Goal: Task Accomplishment & Management: Complete application form

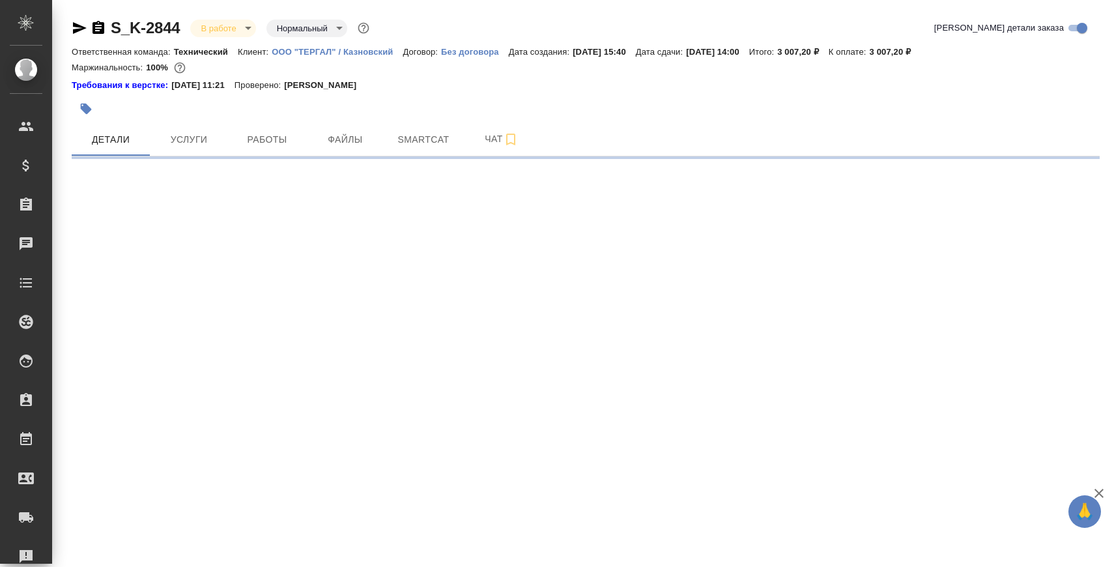
select select "RU"
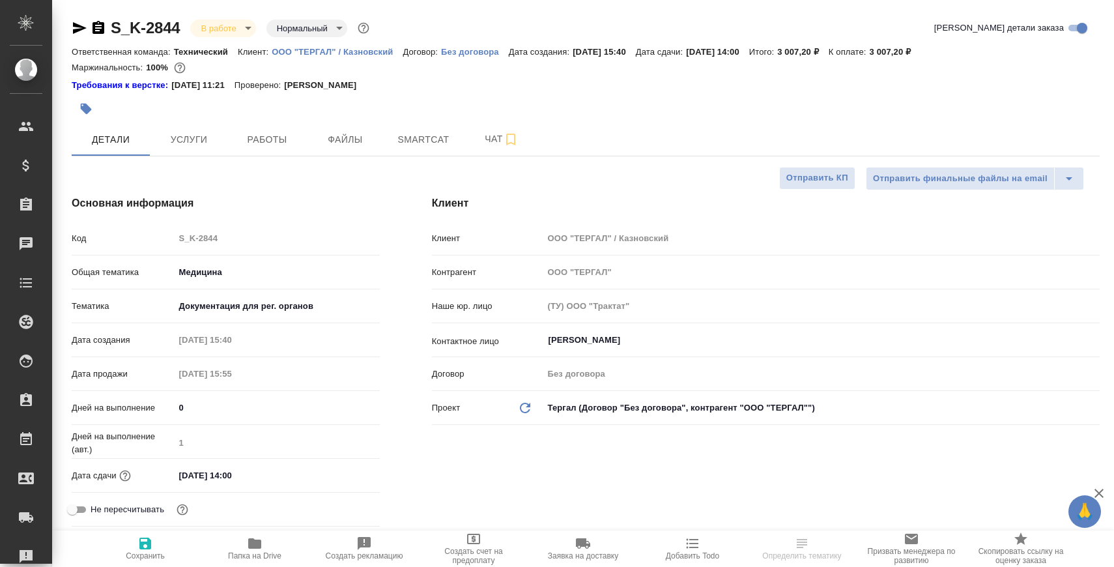
type textarea "x"
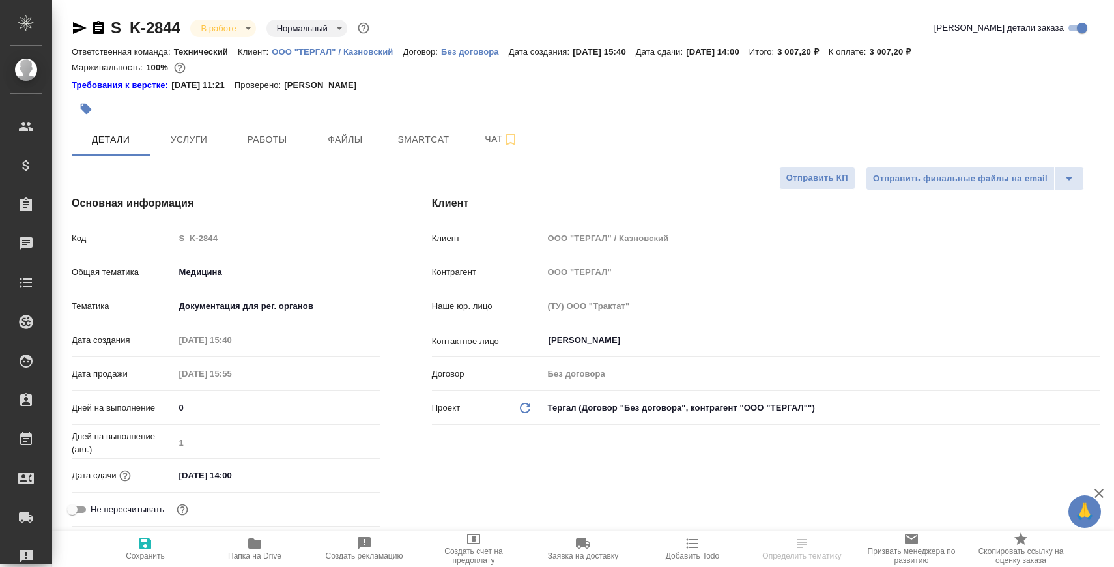
type textarea "x"
click at [274, 540] on span "Папка на Drive" at bounding box center [255, 548] width 94 height 25
type textarea "x"
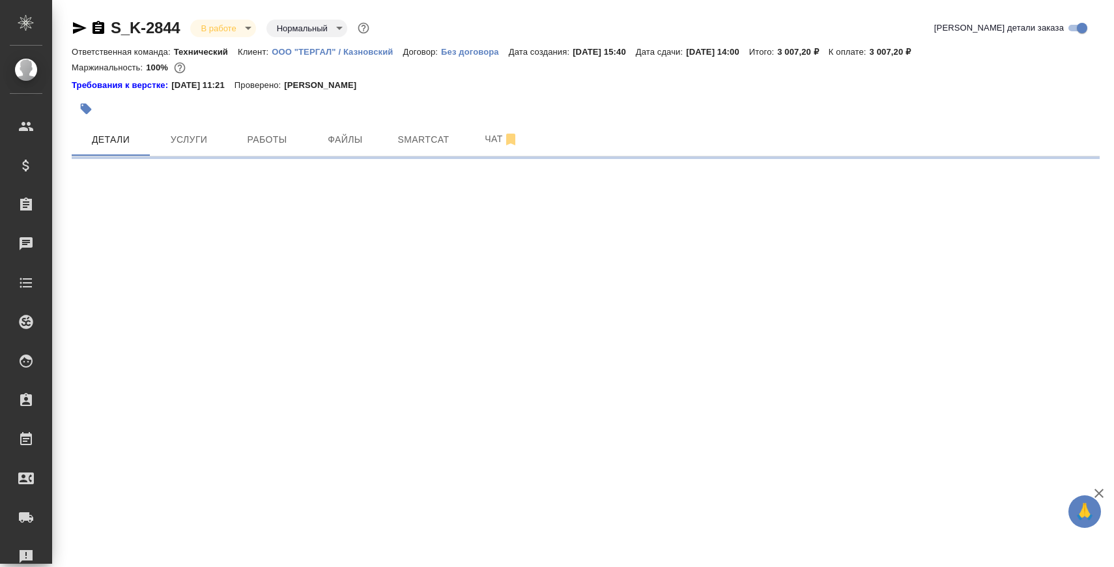
select select "RU"
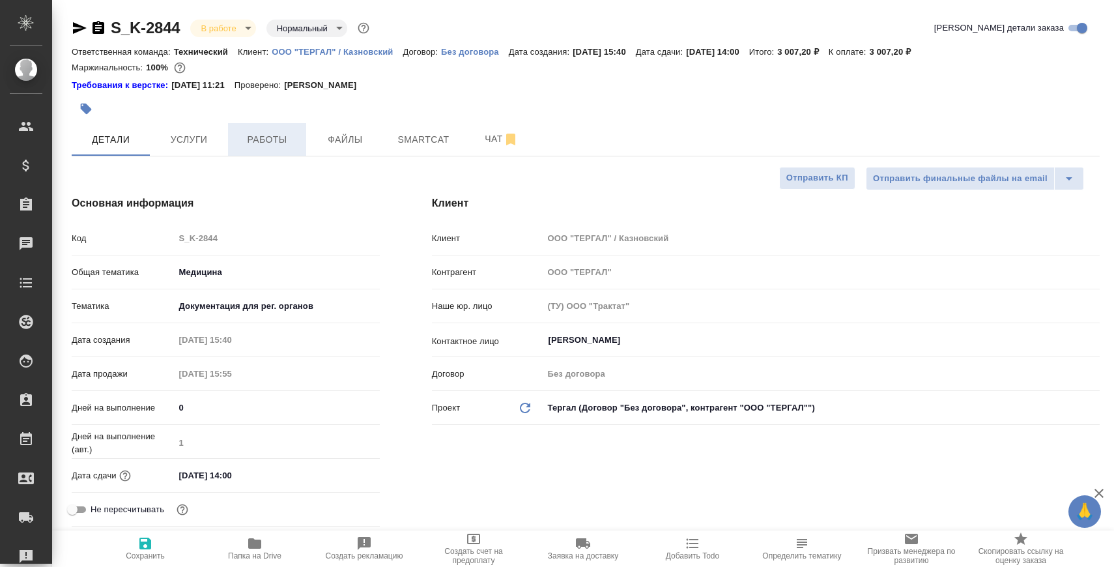
type textarea "x"
click at [272, 138] on span "Работы" at bounding box center [267, 140] width 63 height 16
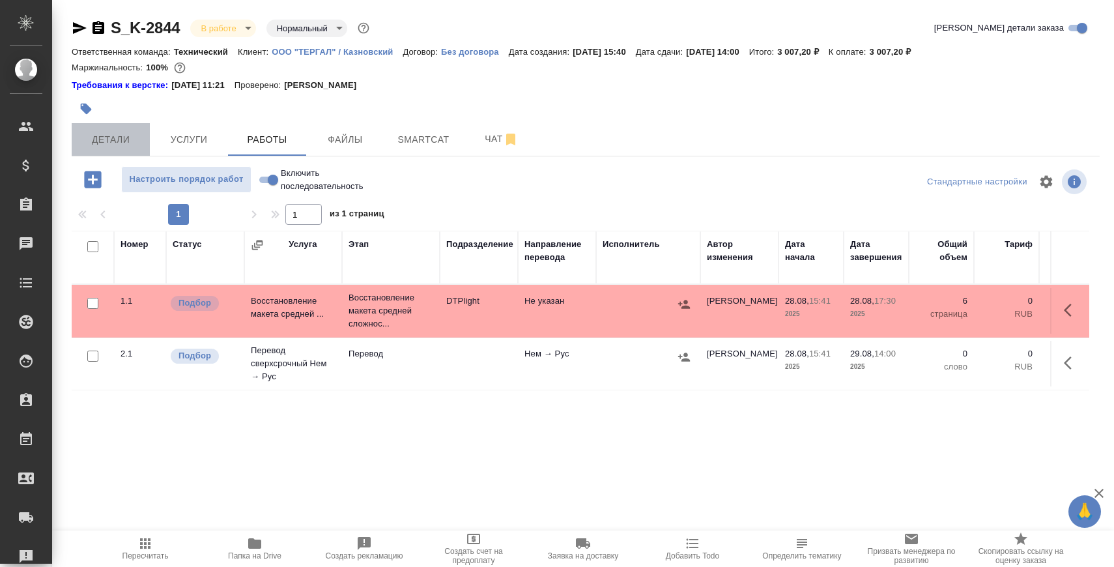
click at [111, 129] on button "Детали" at bounding box center [111, 139] width 78 height 33
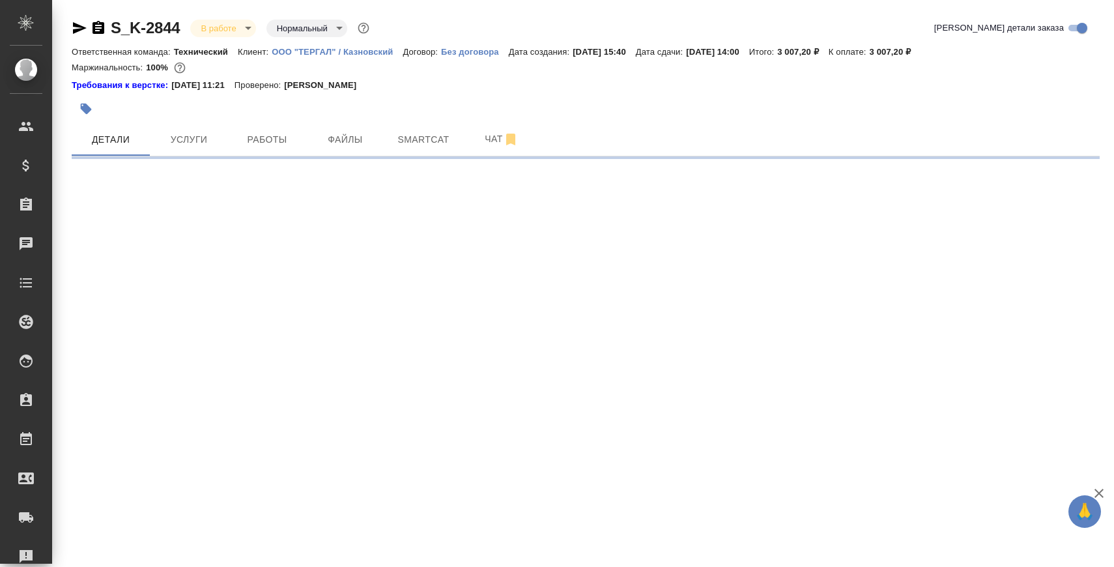
select select "RU"
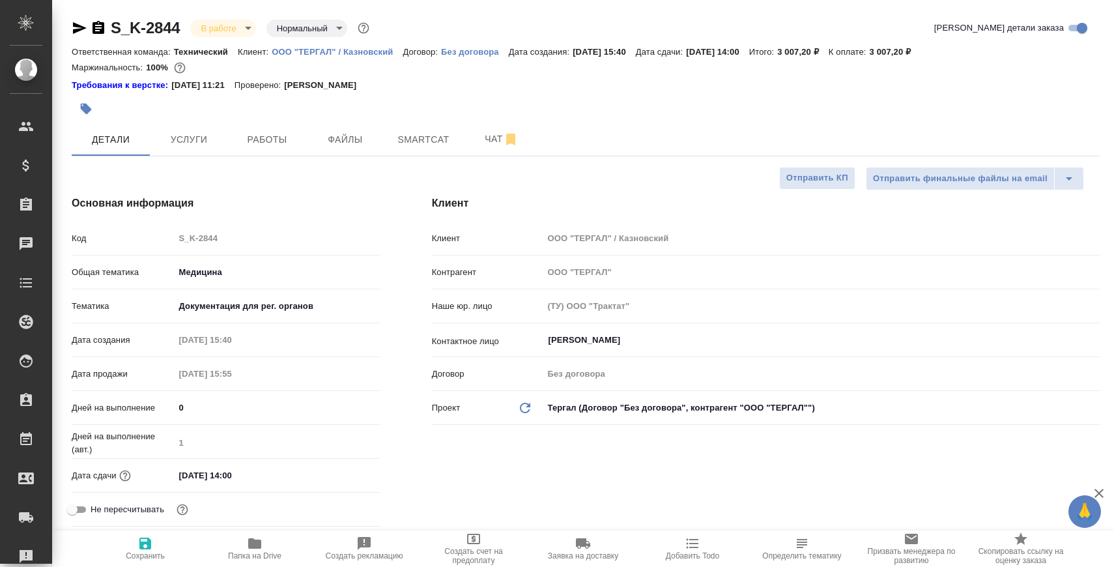
type textarea "x"
click at [254, 138] on span "Работы" at bounding box center [267, 140] width 63 height 16
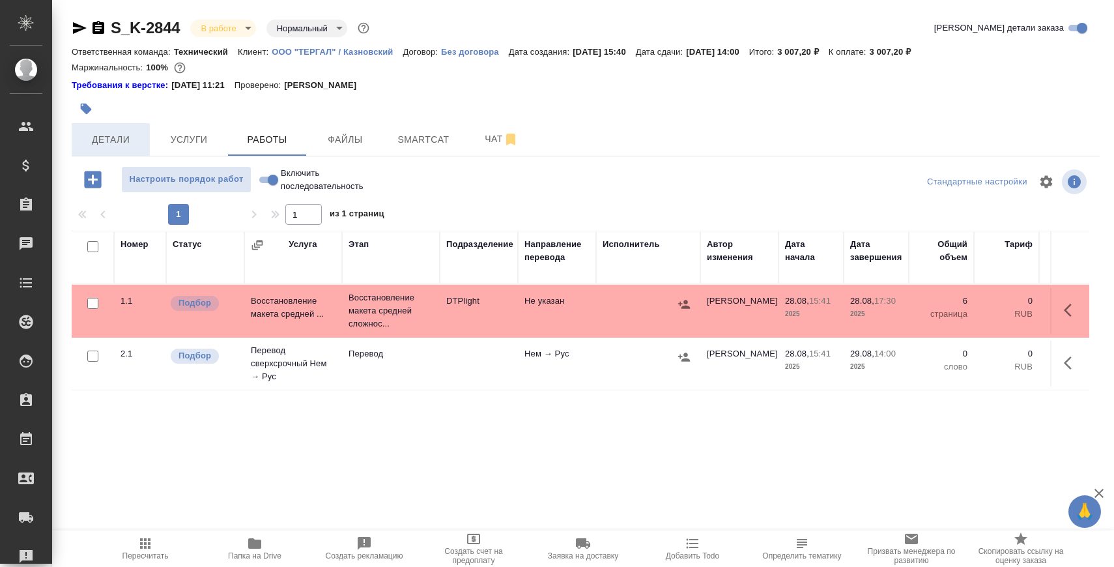
click at [128, 149] on button "Детали" at bounding box center [111, 139] width 78 height 33
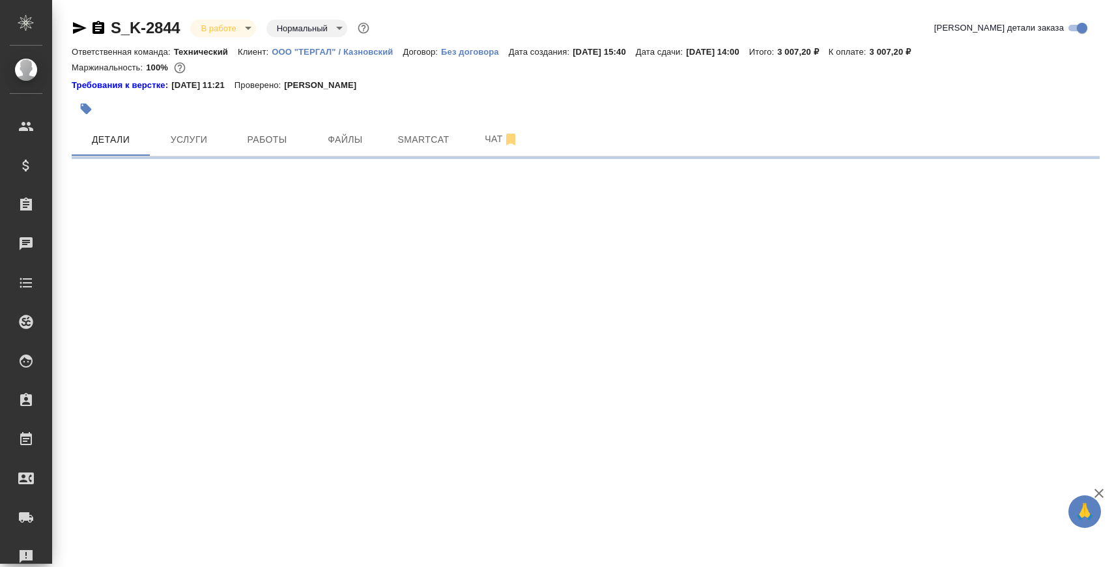
select select "RU"
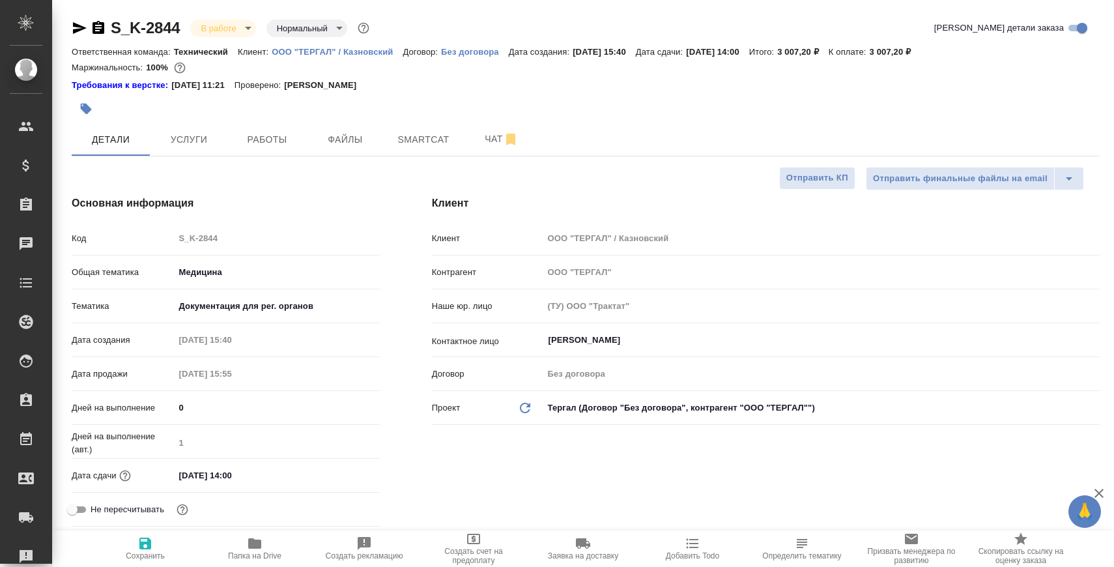
type textarea "x"
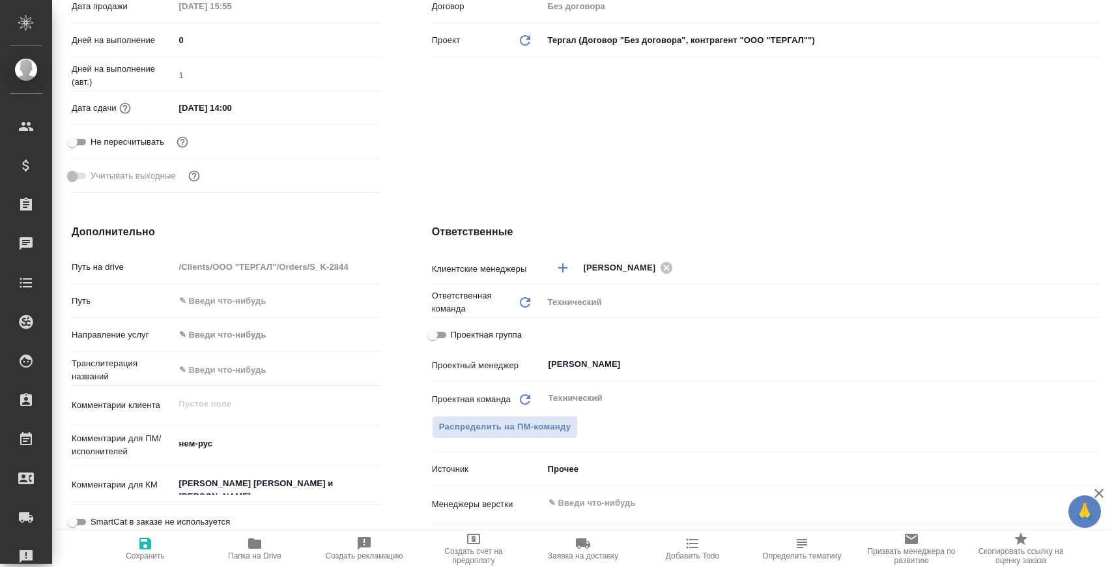
scroll to position [399, 0]
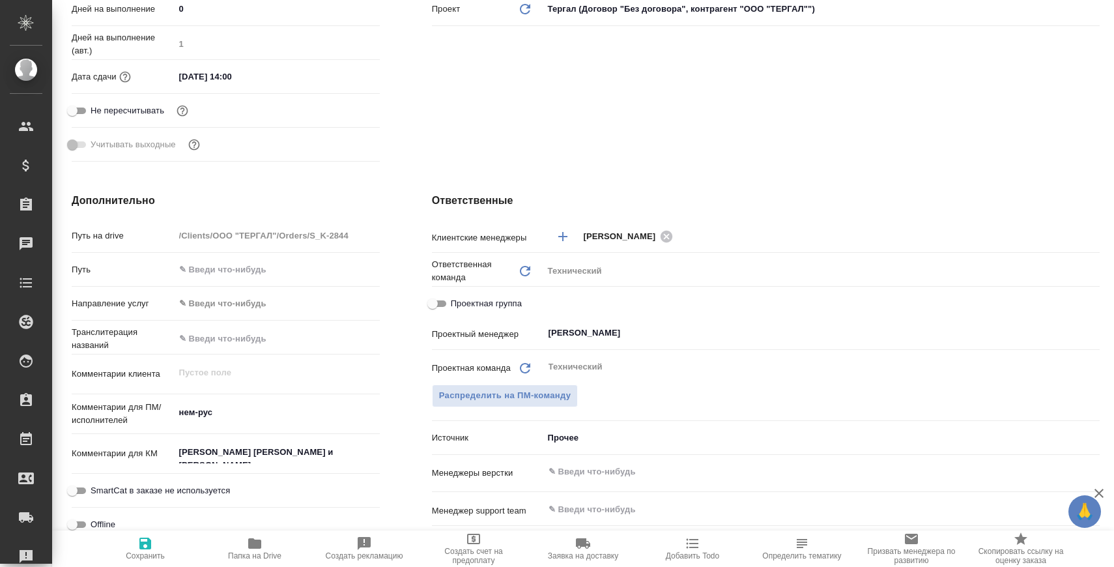
click at [637, 480] on input "text" at bounding box center [799, 472] width 505 height 16
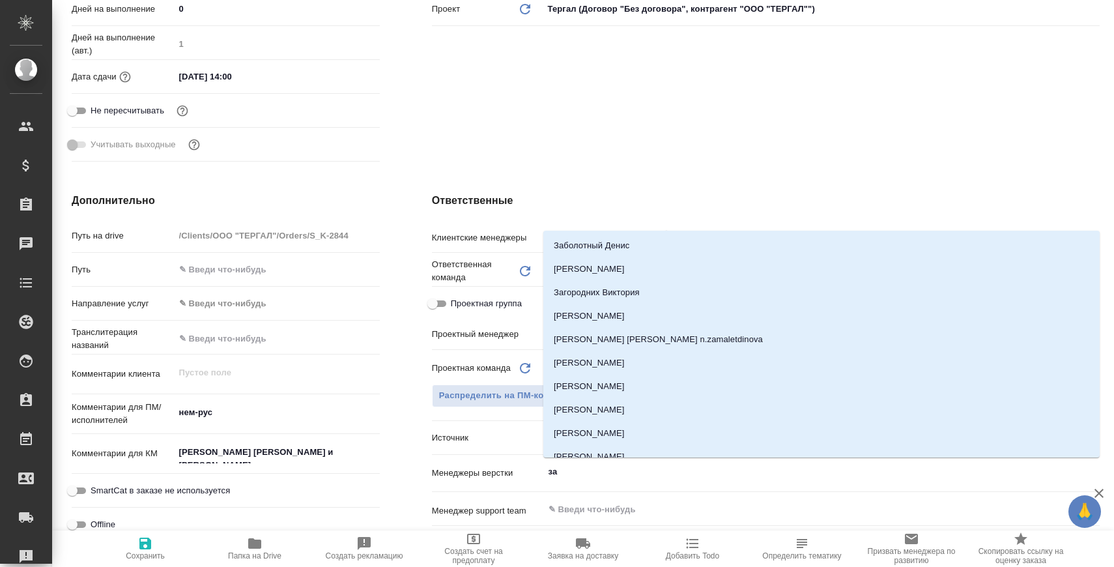
type input "заб"
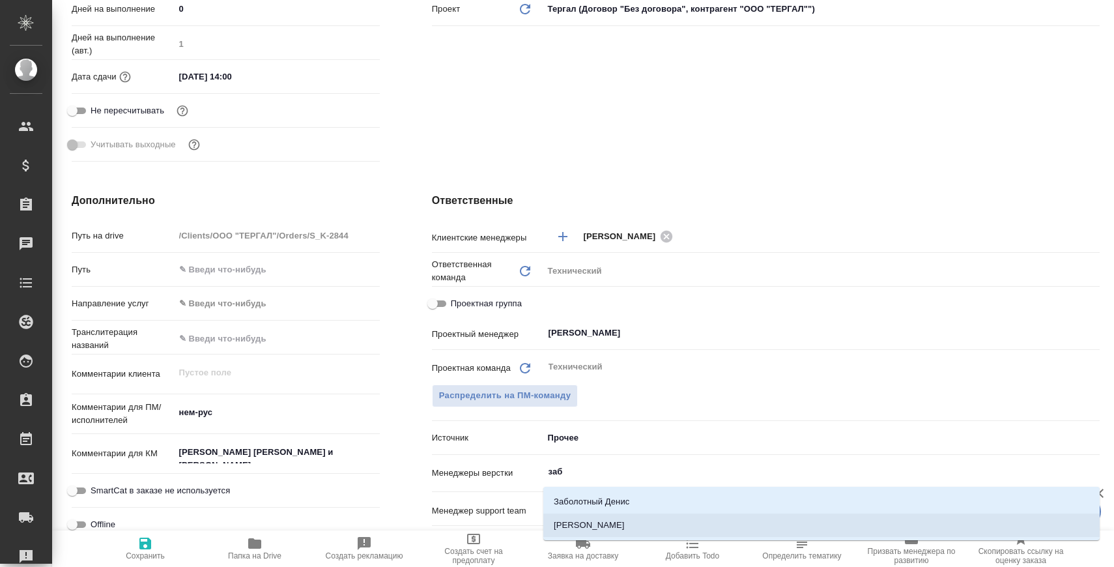
click at [599, 514] on li "[PERSON_NAME]" at bounding box center [822, 525] width 557 height 23
type textarea "x"
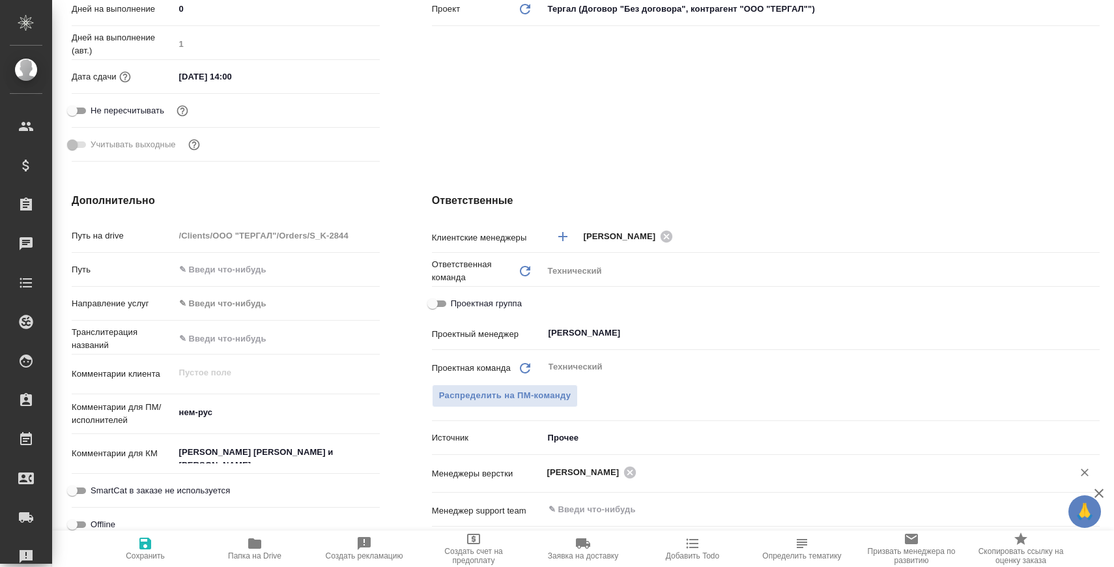
click at [125, 537] on span "Сохранить" at bounding box center [145, 548] width 94 height 25
type textarea "x"
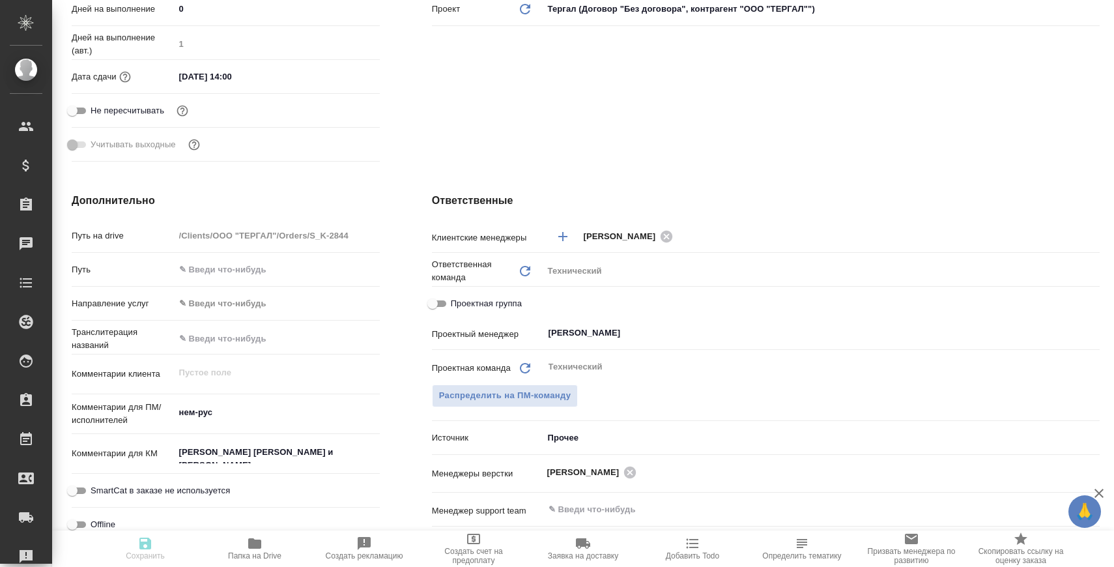
type textarea "x"
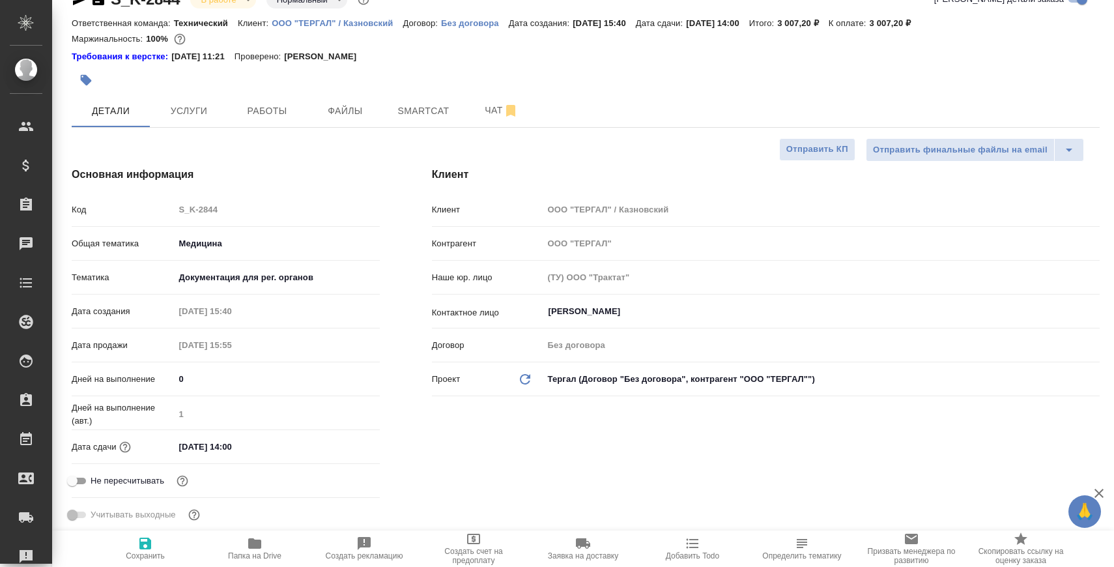
scroll to position [0, 0]
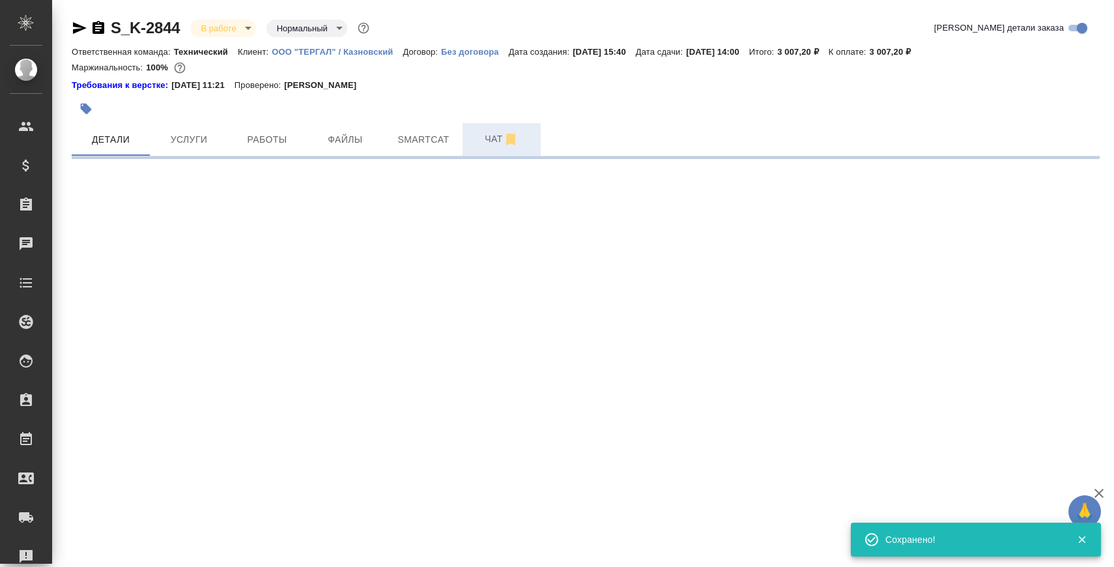
click at [477, 136] on span "Чат" at bounding box center [502, 139] width 63 height 16
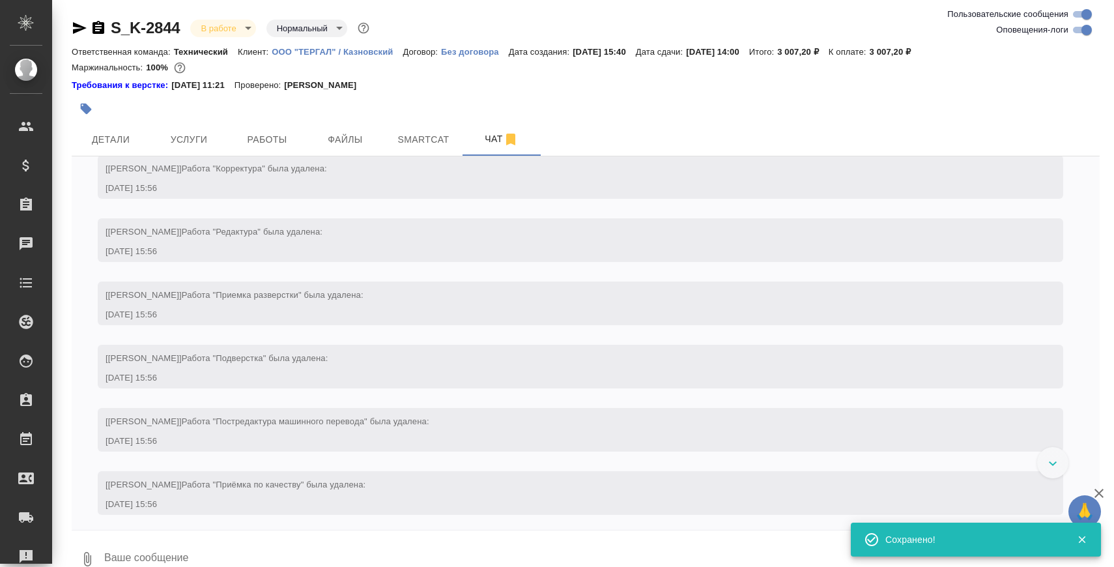
click at [308, 549] on textarea at bounding box center [601, 559] width 997 height 44
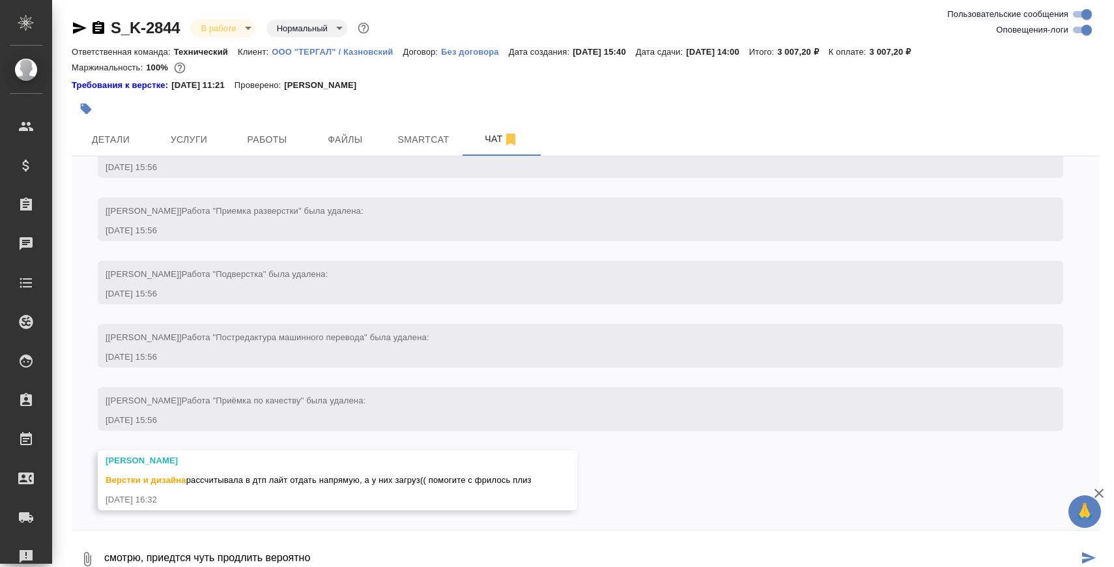
type textarea "смотрю, приедтся чуть продлить вероятно"
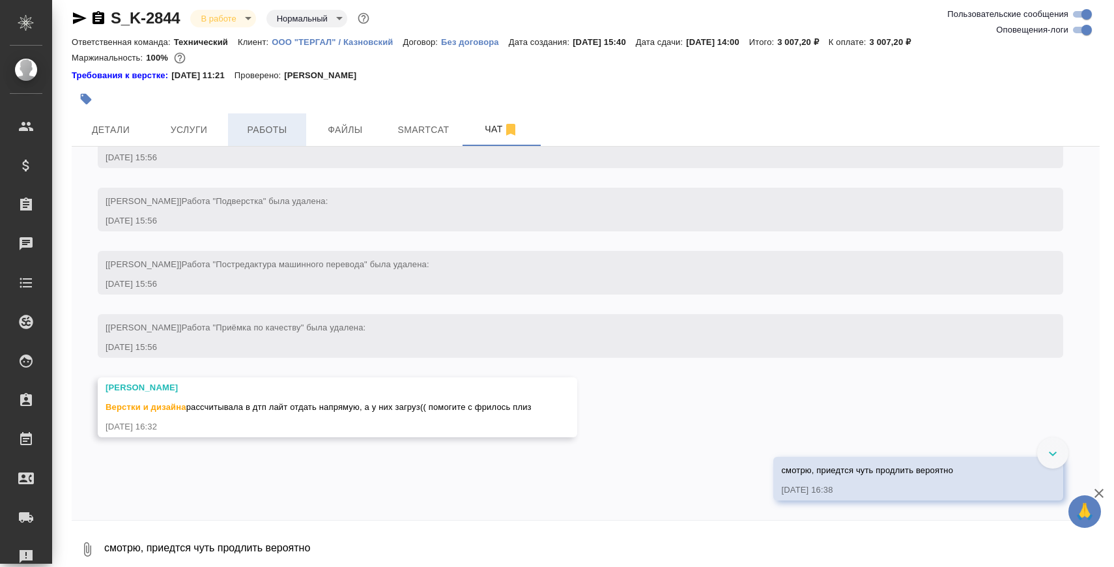
scroll to position [1792, 0]
click at [246, 129] on span "Работы" at bounding box center [267, 130] width 63 height 16
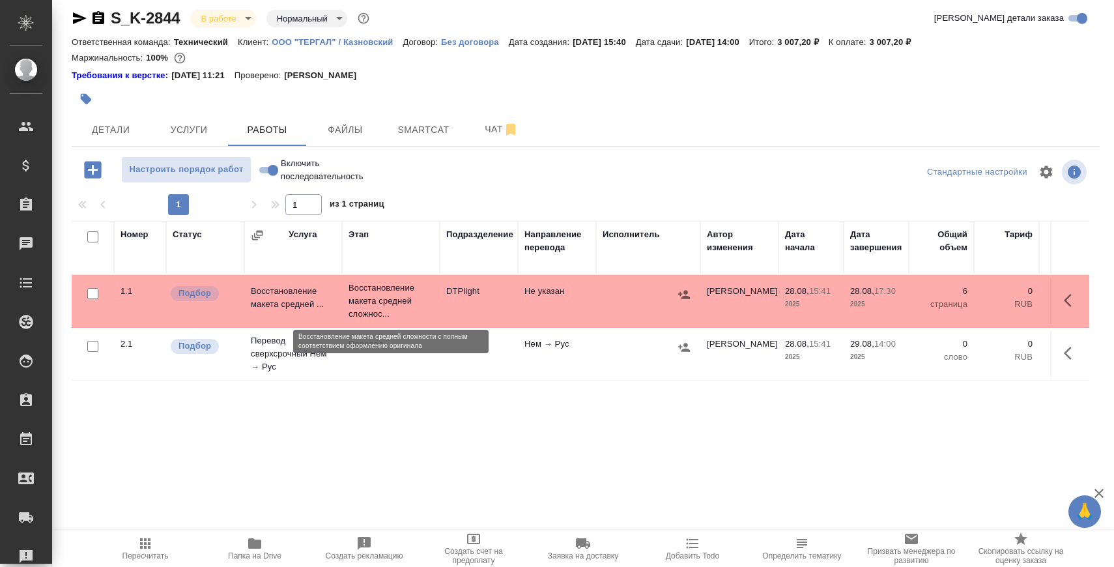
click at [361, 294] on p "Восстановление макета средней сложнос..." at bounding box center [391, 301] width 85 height 39
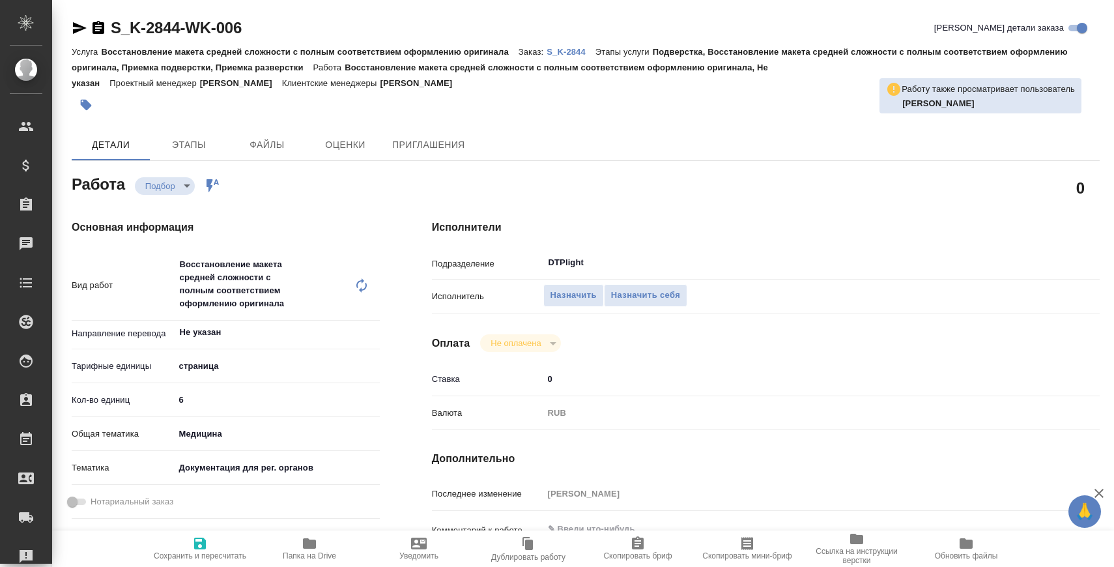
type textarea "x"
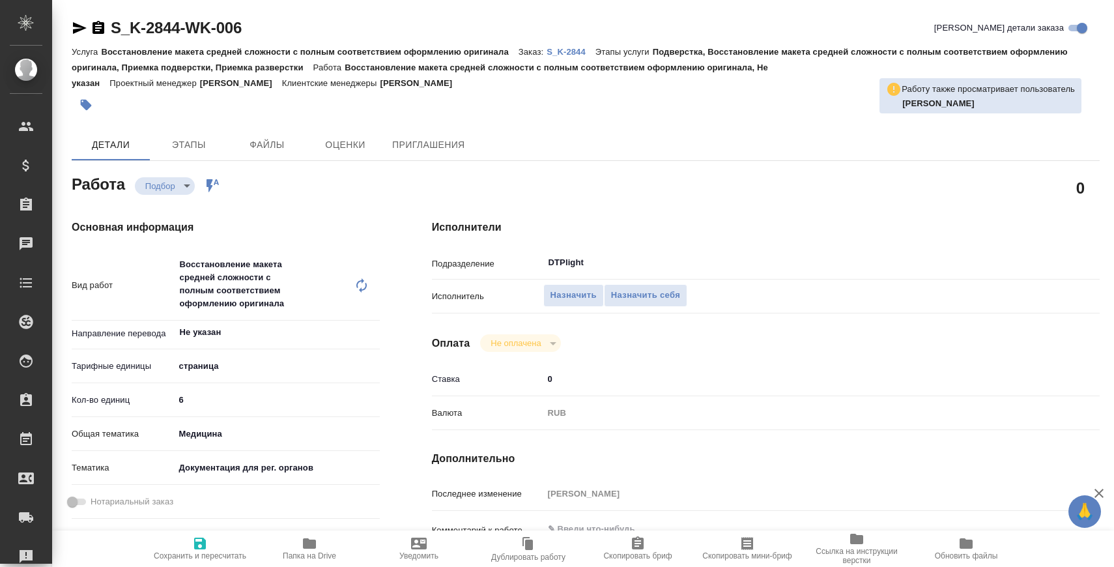
type textarea "x"
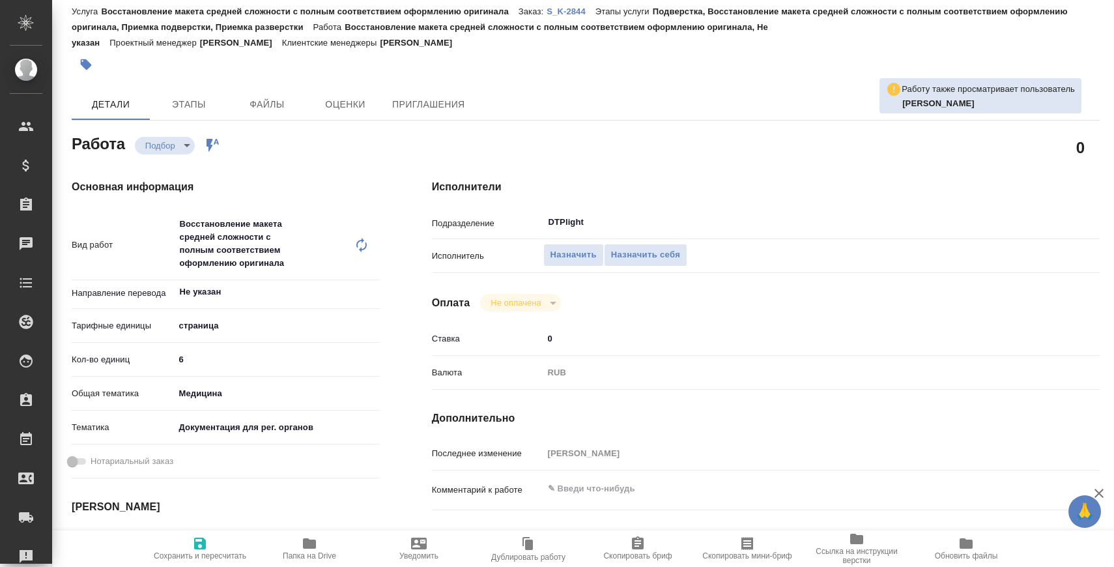
type textarea "x"
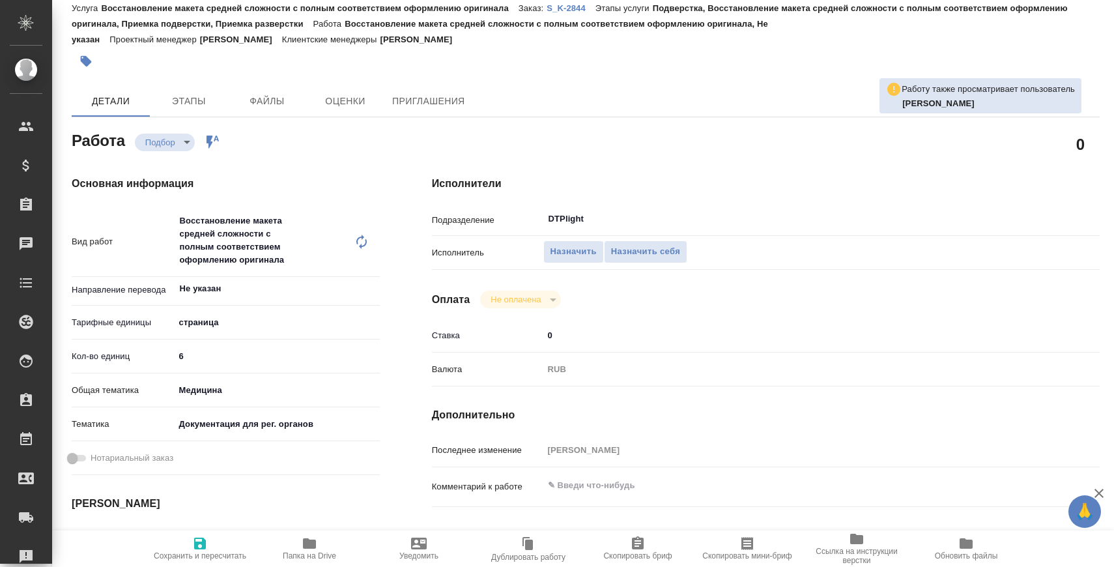
type textarea "x"
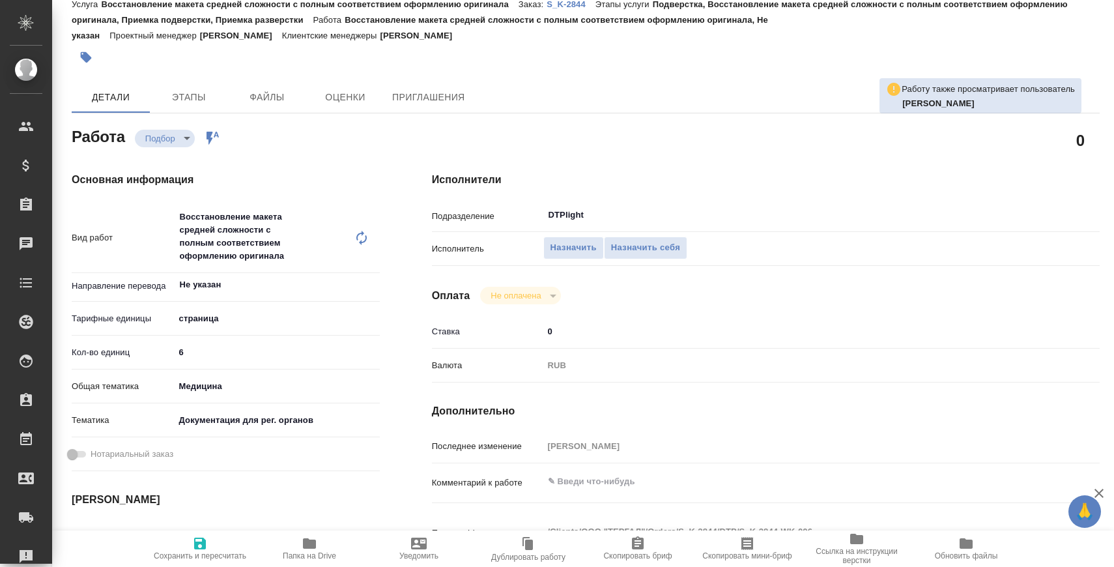
type textarea "x"
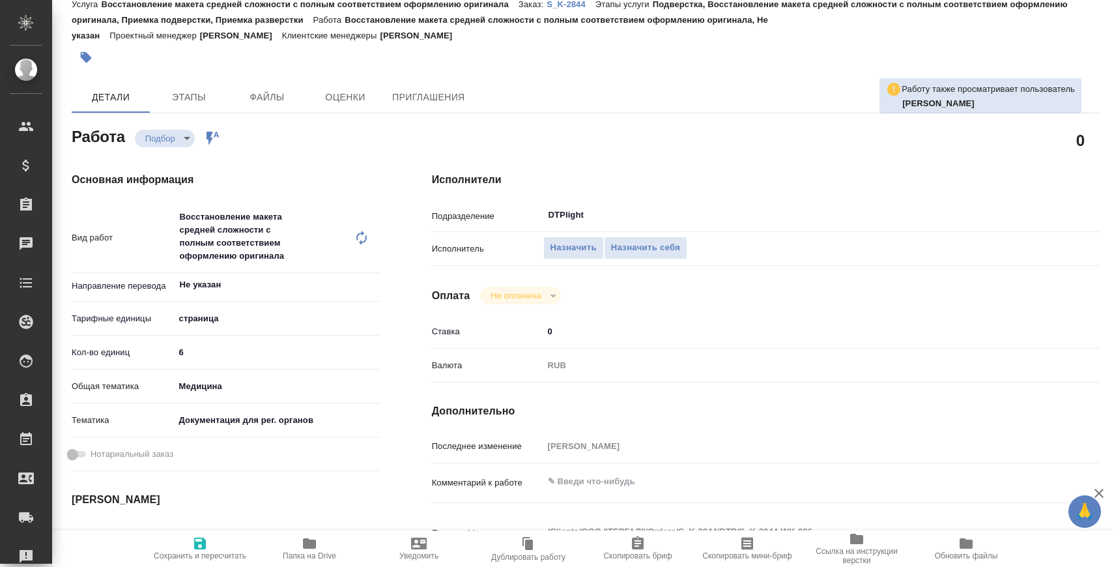
type textarea "x"
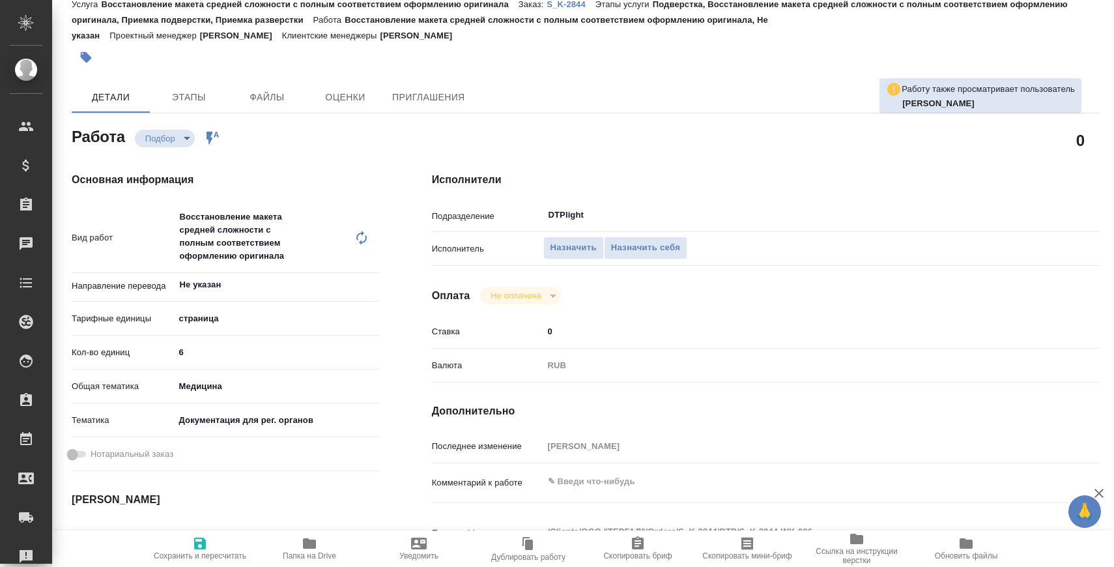
type textarea "x"
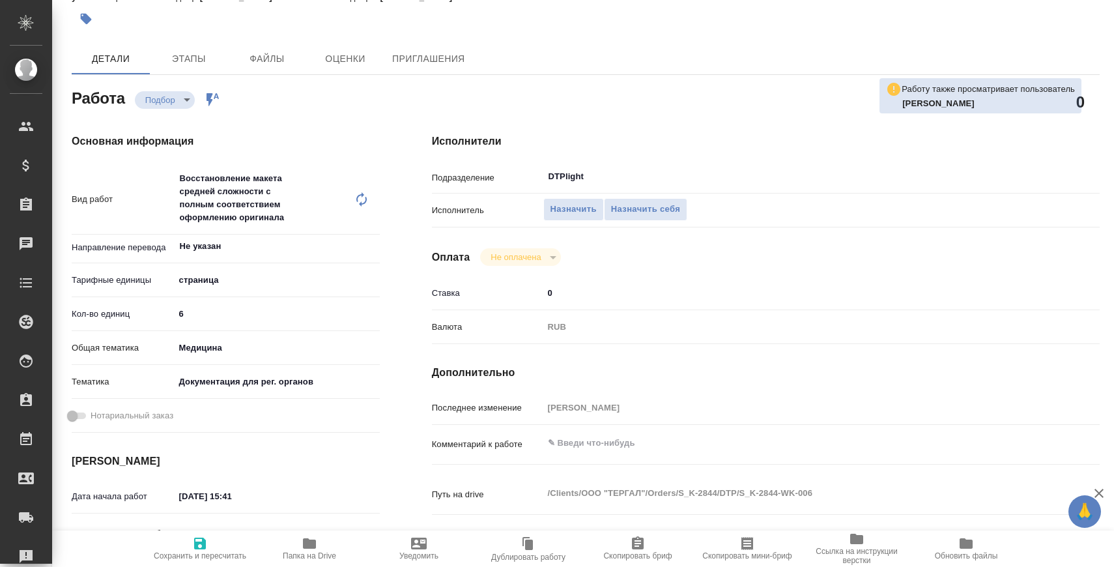
type textarea "x"
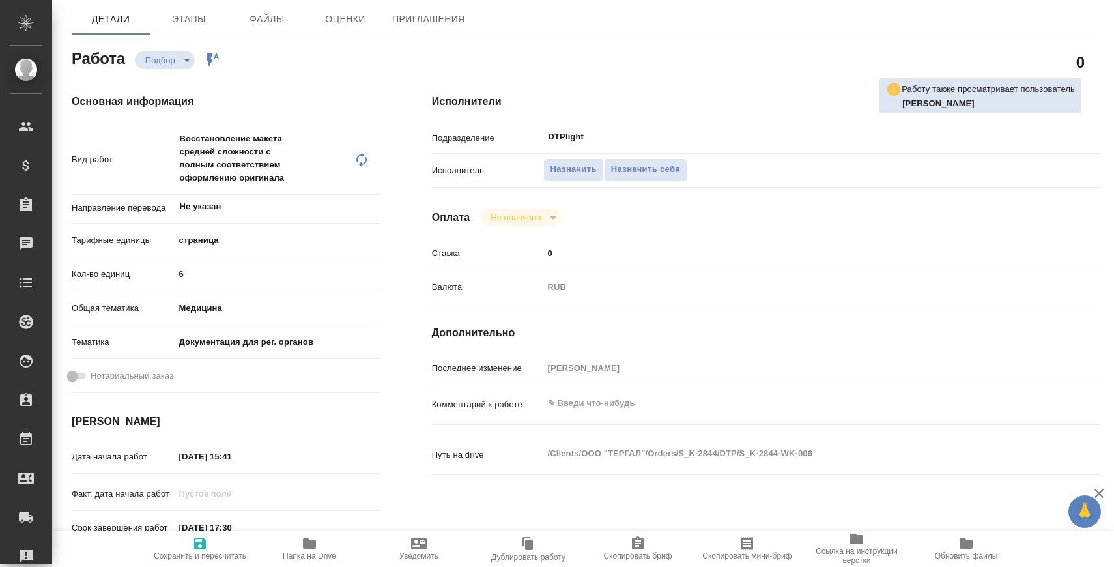
scroll to position [179, 0]
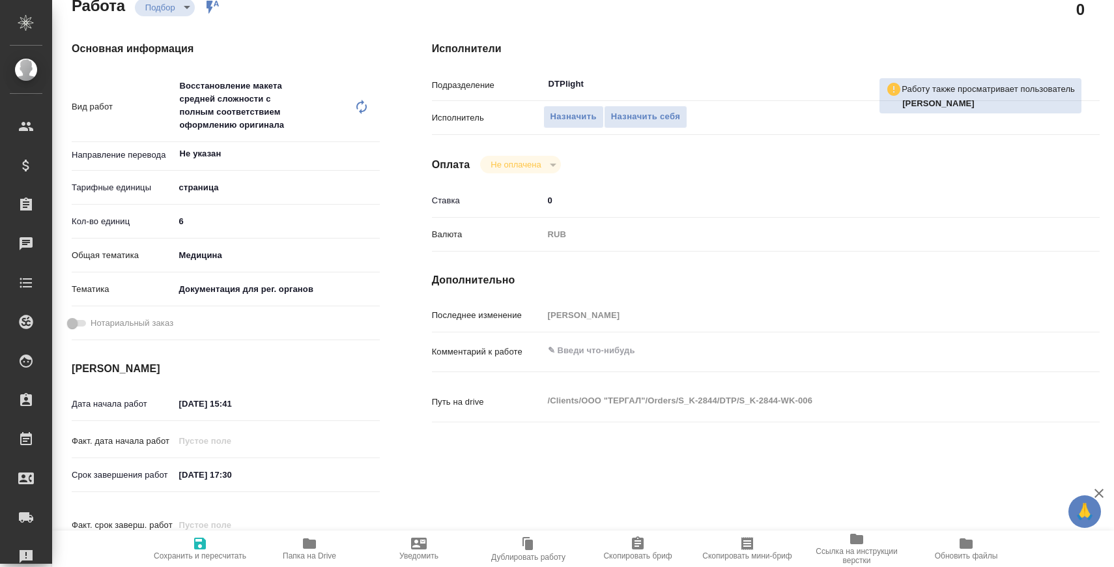
type textarea "x"
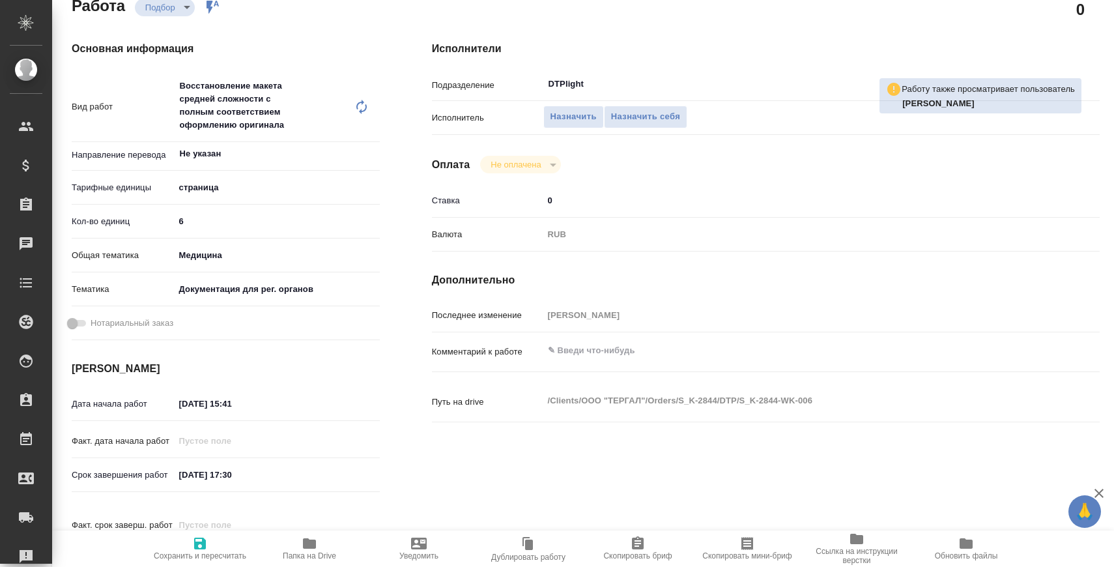
type textarea "x"
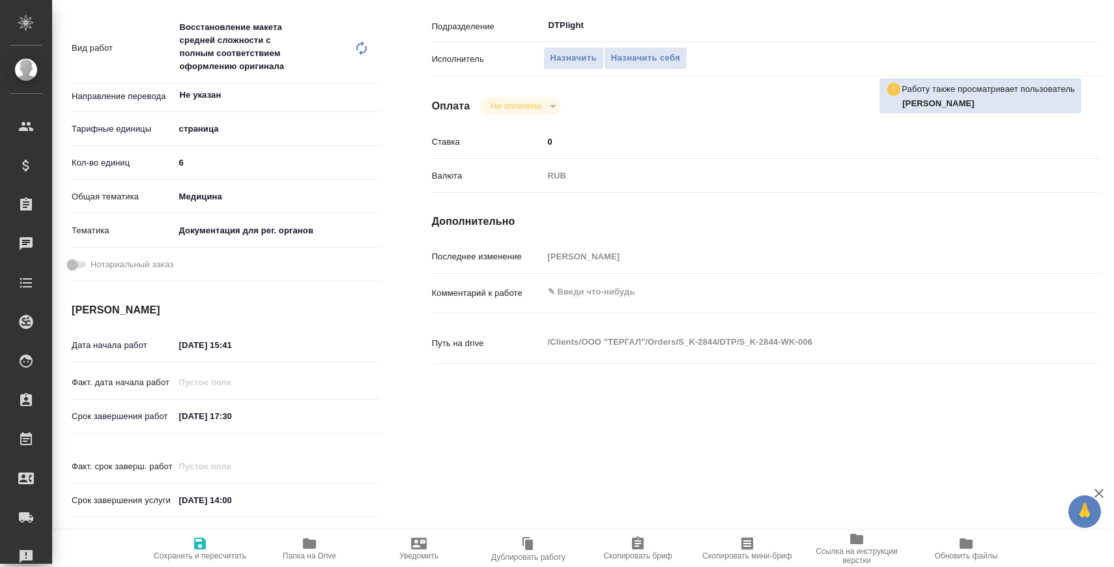
scroll to position [260, 0]
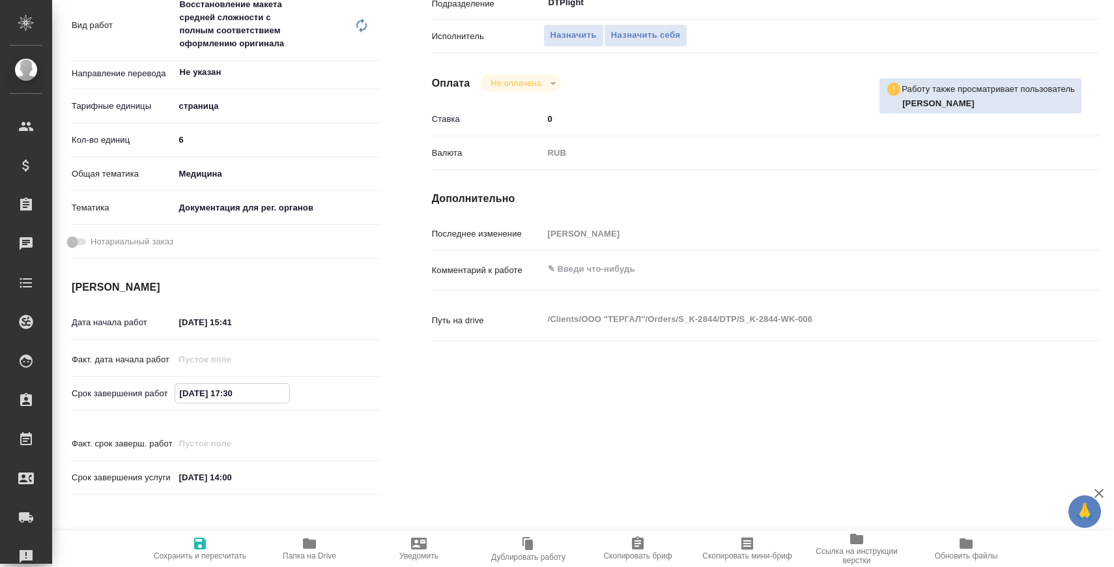
drag, startPoint x: 225, startPoint y: 392, endPoint x: 325, endPoint y: 392, distance: 99.7
click at [325, 392] on div "28.08.2025 17:30" at bounding box center [277, 393] width 205 height 20
type textarea "x"
type input "28.08.2025 2_:__"
type textarea "x"
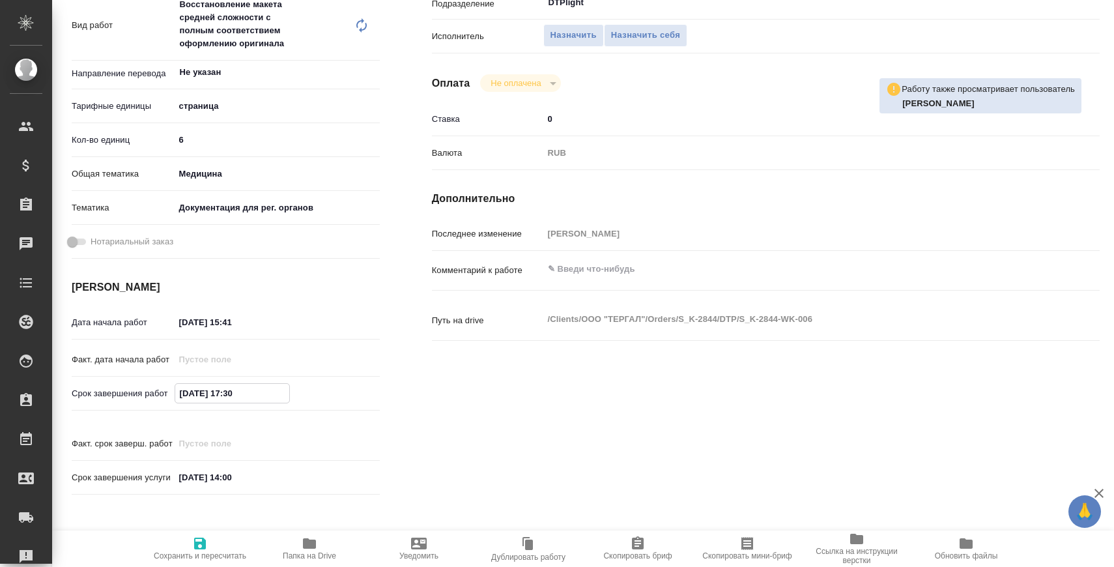
type textarea "x"
type input "28.08.2025 20:__"
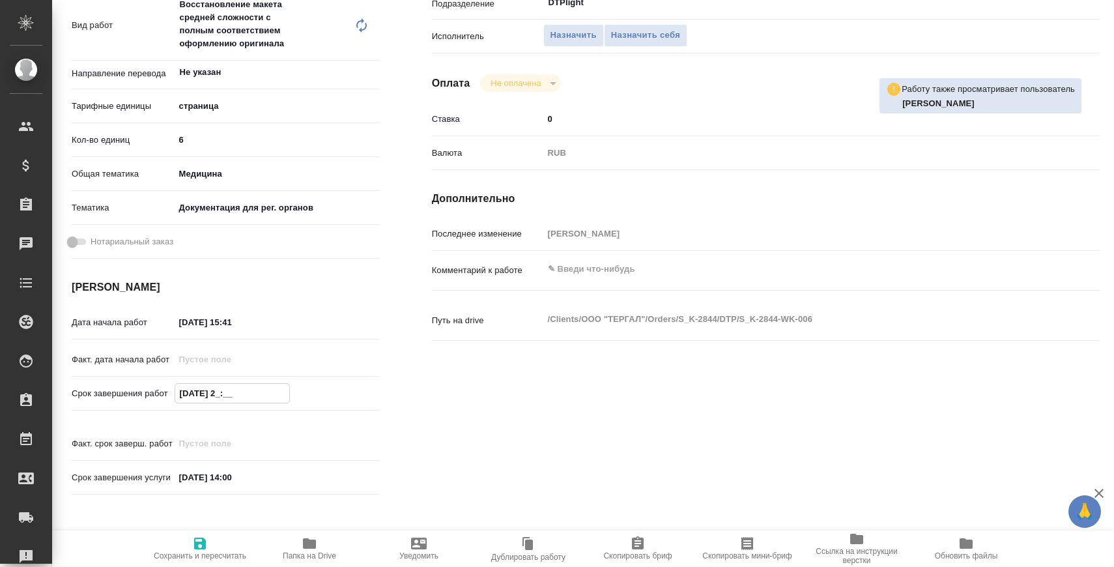
type textarea "x"
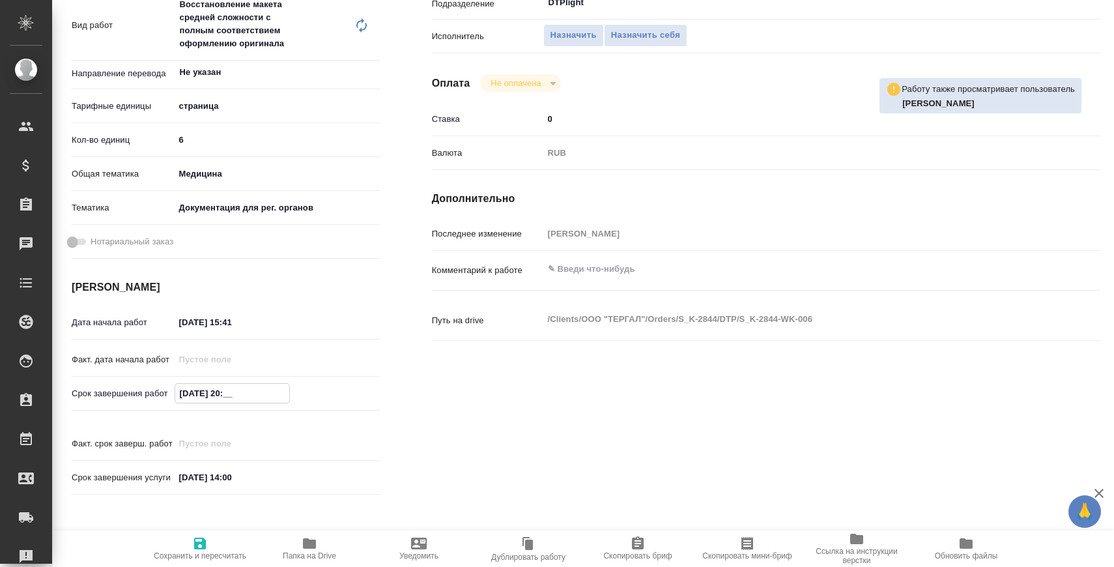
type input "28.08.2025 20:0_"
type textarea "x"
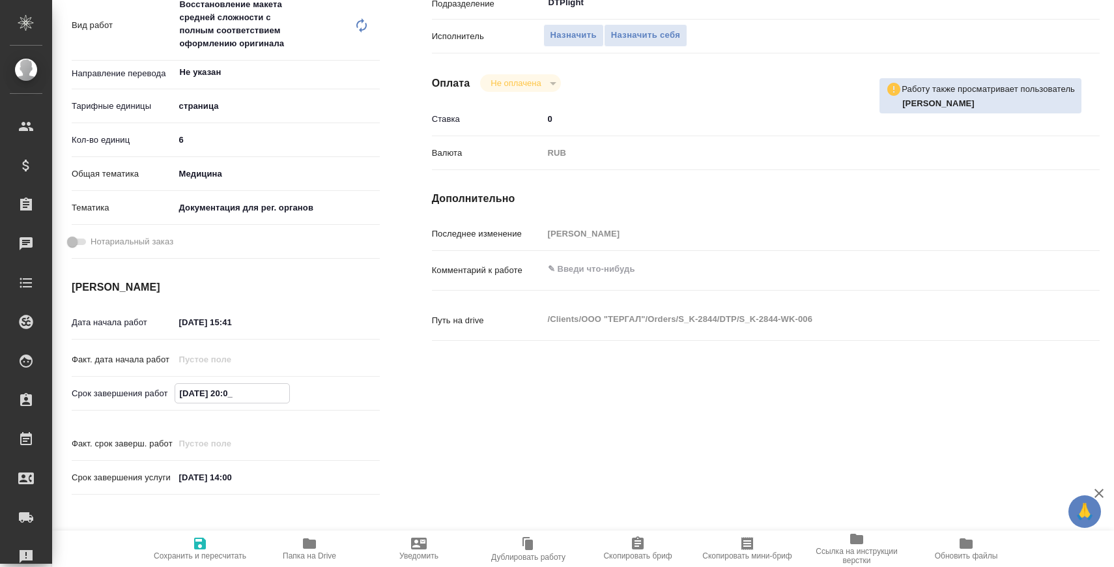
type textarea "x"
type input "[DATE] 20:00"
type textarea "x"
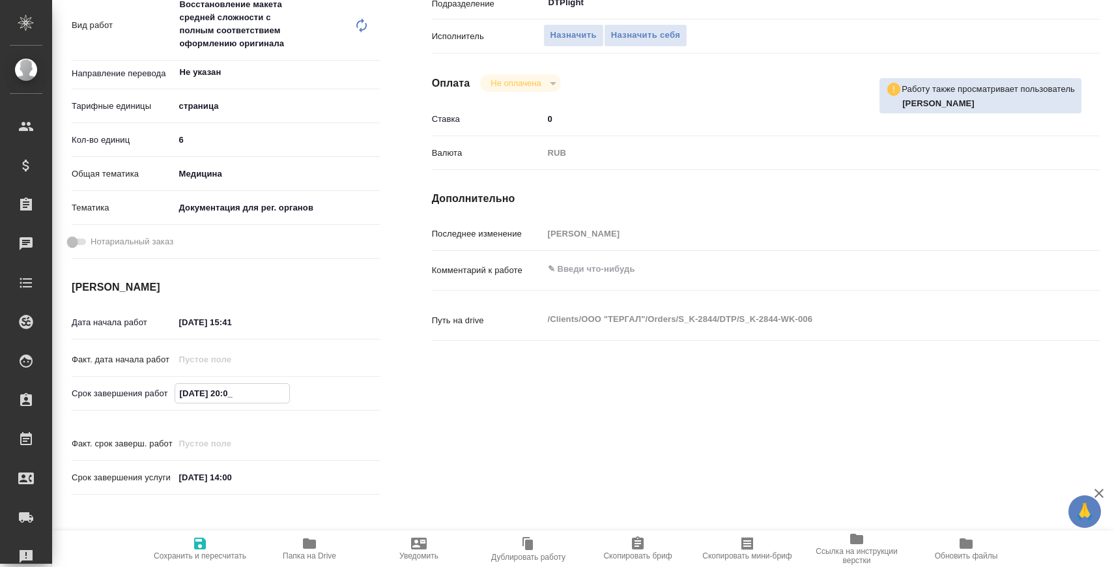
type textarea "x"
type input "[DATE] 20:00"
click at [220, 553] on span "Сохранить и пересчитать" at bounding box center [200, 555] width 93 height 9
type textarea "x"
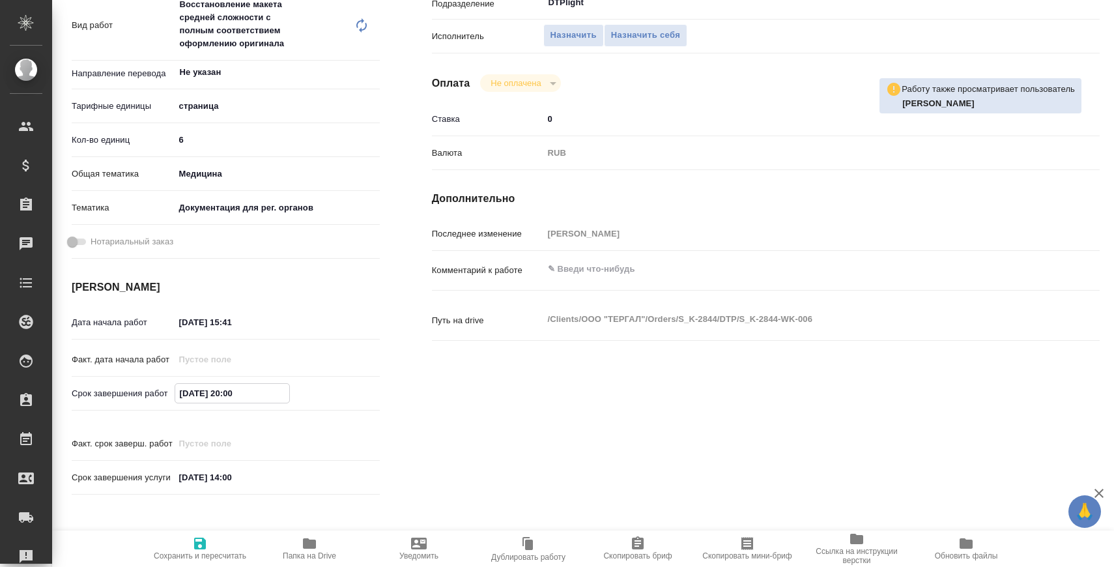
type textarea "x"
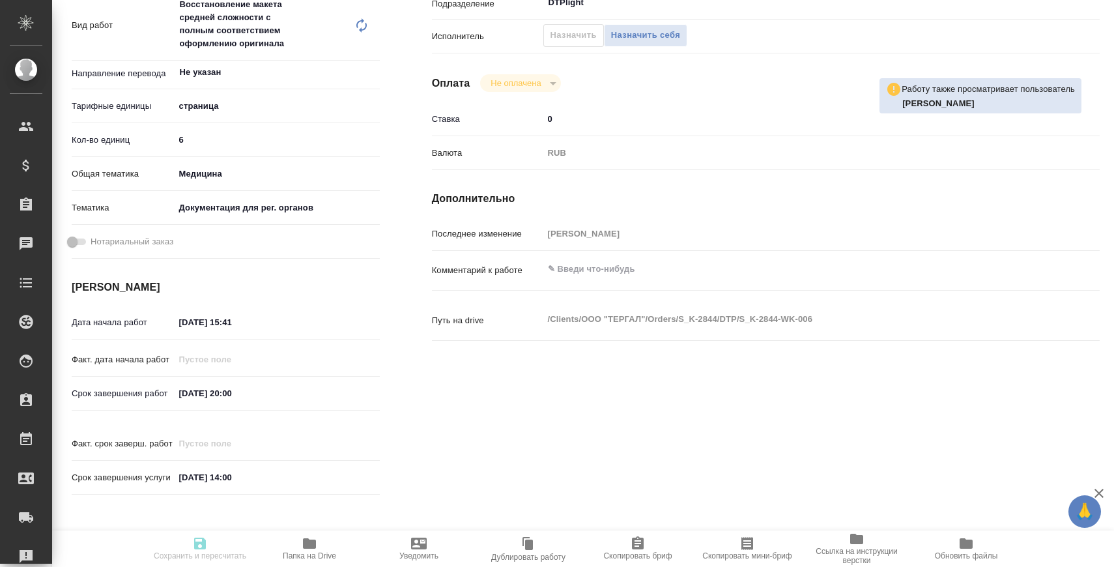
type textarea "x"
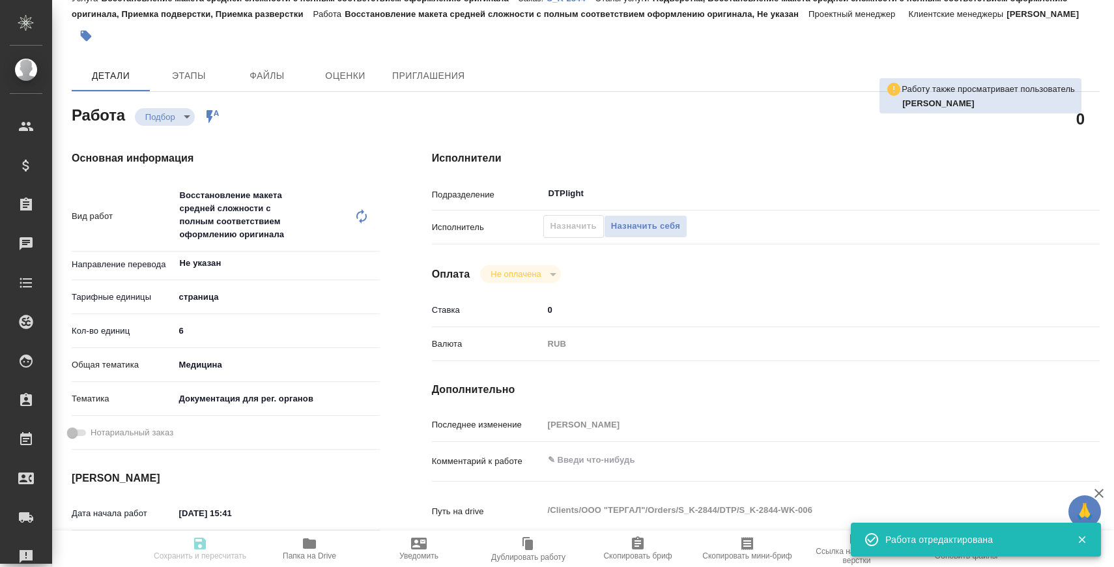
scroll to position [0, 0]
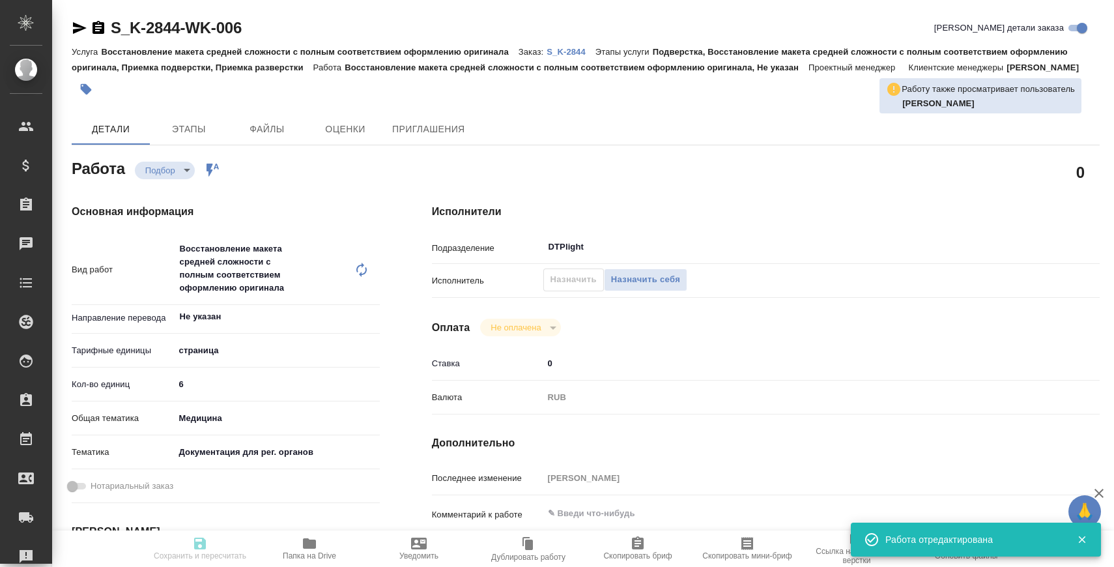
type input "recruiting"
type textarea "Восстановление макета средней сложности с полным соответствием оформлению ориги…"
type textarea "x"
type input "Не указан"
type input "5a8b1489cc6b4906c91bfdb2"
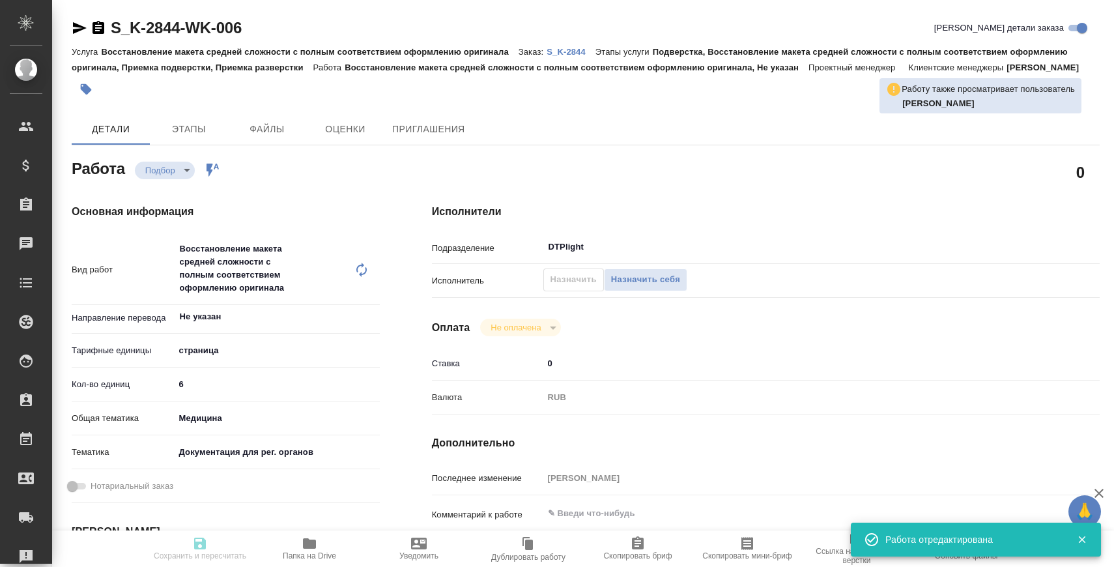
type input "6"
type input "med"
type input "5f647205b73bc97568ca66c6"
type input "[DATE] 15:41"
type input "[DATE] 20:00"
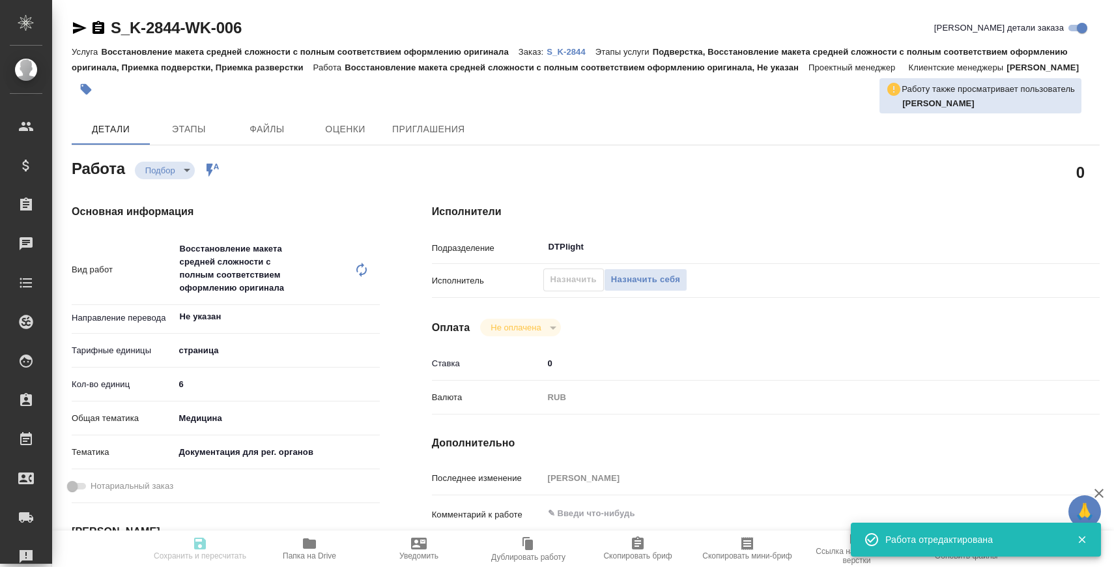
type input "[DATE] 14:00"
type input "DTPlight"
type input "notPayed"
type input "0"
type input "RUB"
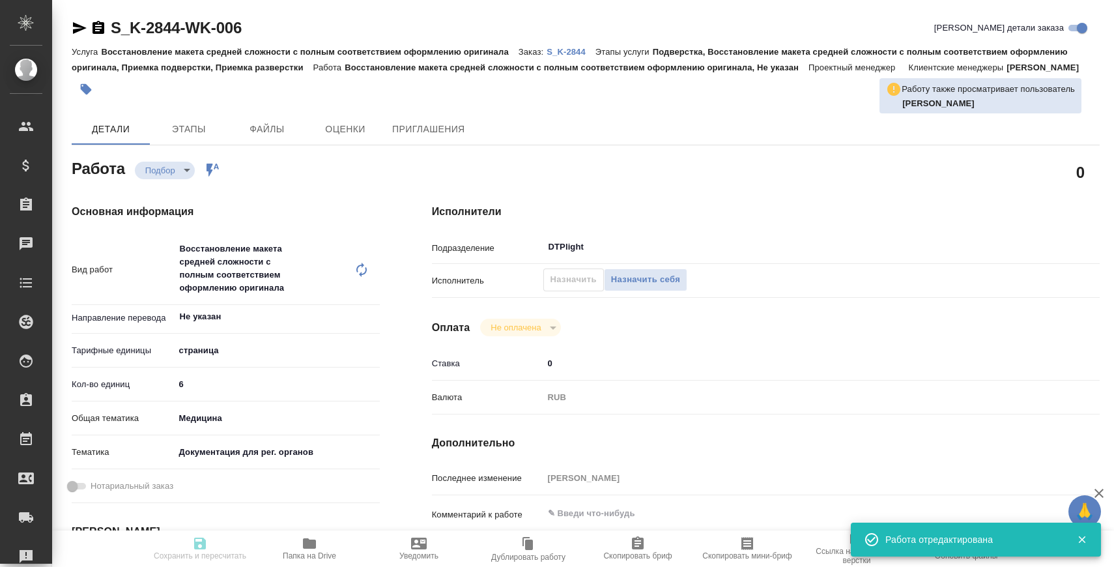
type input "[PERSON_NAME]"
type textarea "x"
type textarea "/Clients/ООО "ТЕРГАЛ"/Orders/S_K-2844/DTP/S_K-2844-WK-006"
type textarea "x"
type input "S_K-2844"
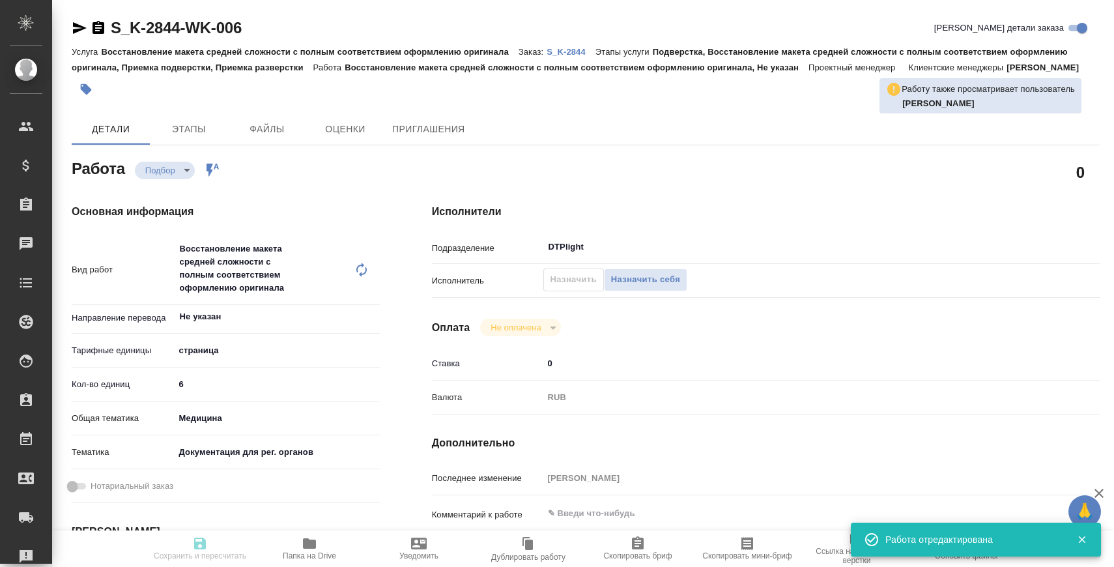
type input "Восстановление макета средней сложности с полным соответствием оформлению ориги…"
type input "Подверстка, Восстановление макета средней сложности с полным соответствием офор…"
type input "[PERSON_NAME]"
type input "/Clients/ООО "ТЕРГАЛ"/Orders/S_K-2844"
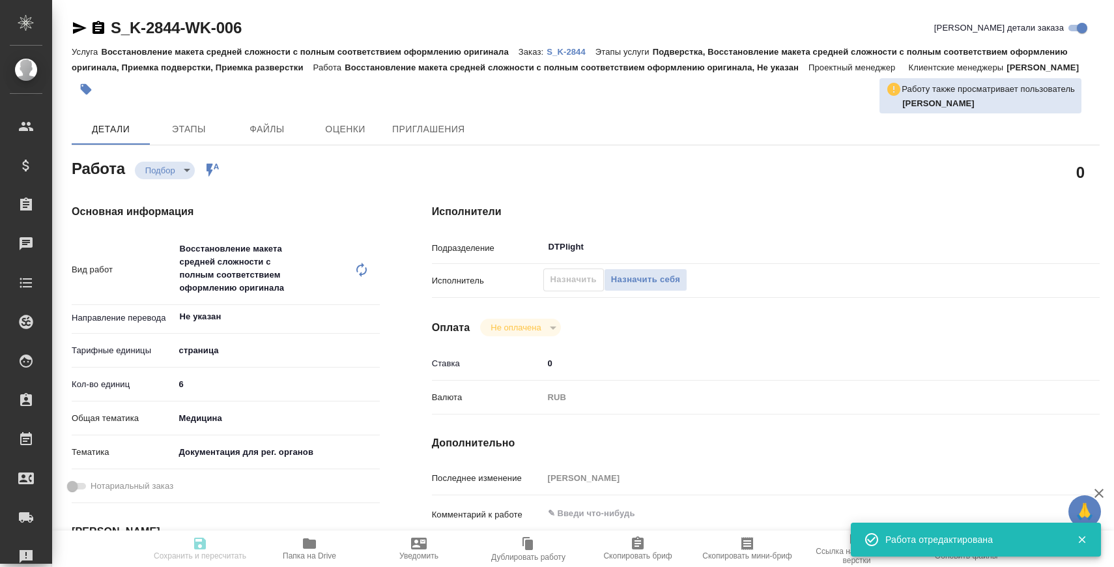
type textarea "x"
type textarea "нем-рус"
type textarea "x"
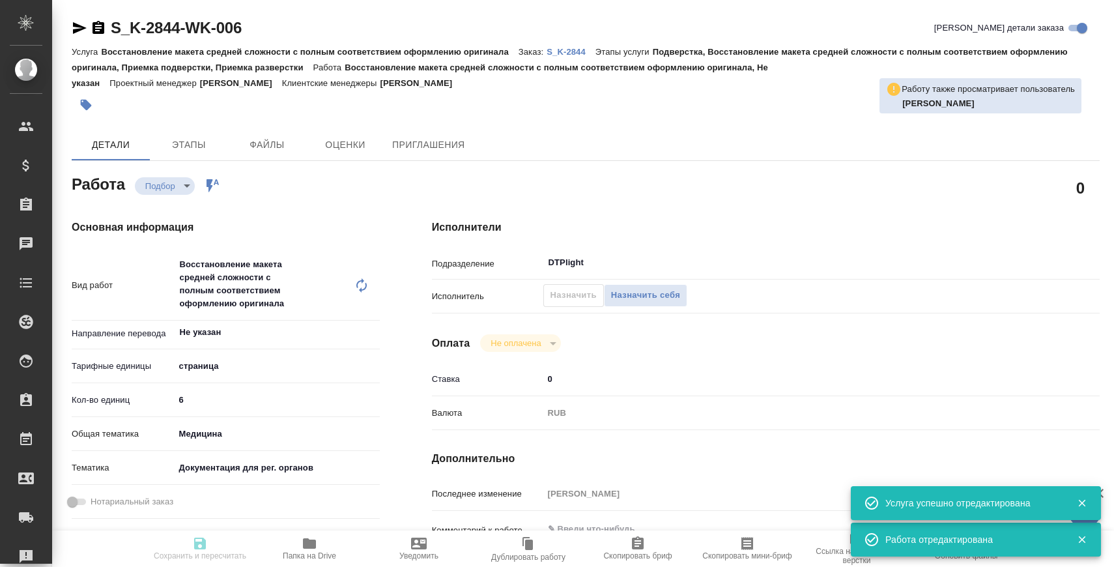
type textarea "x"
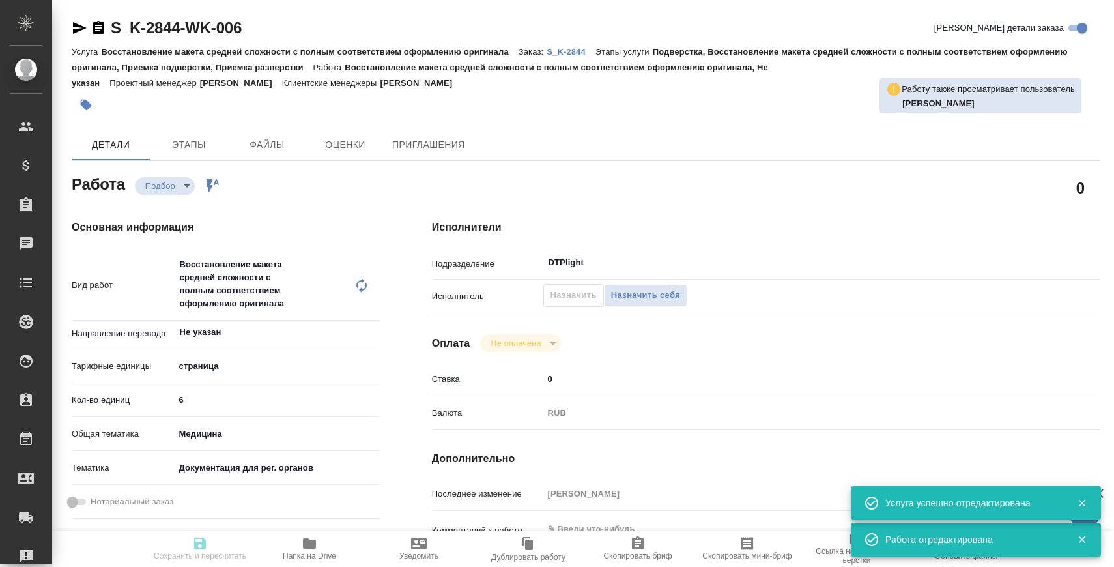
type textarea "x"
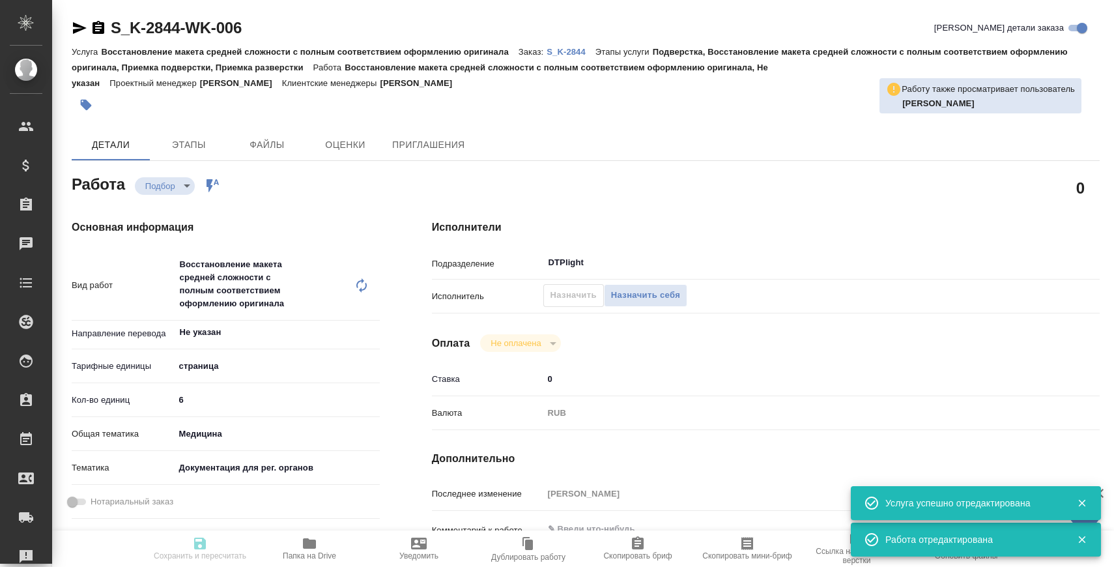
type textarea "x"
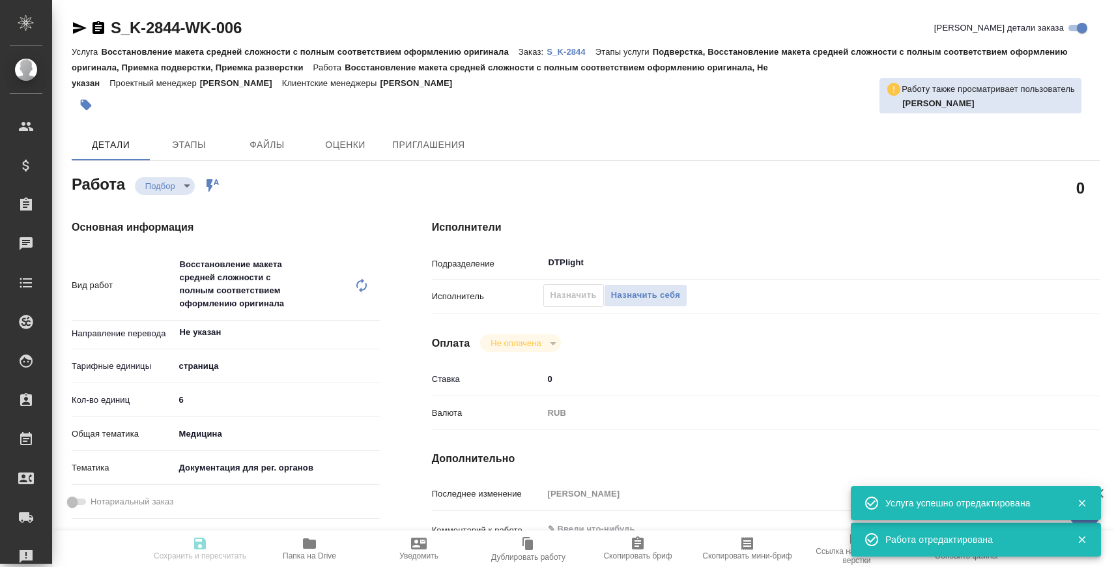
type textarea "x"
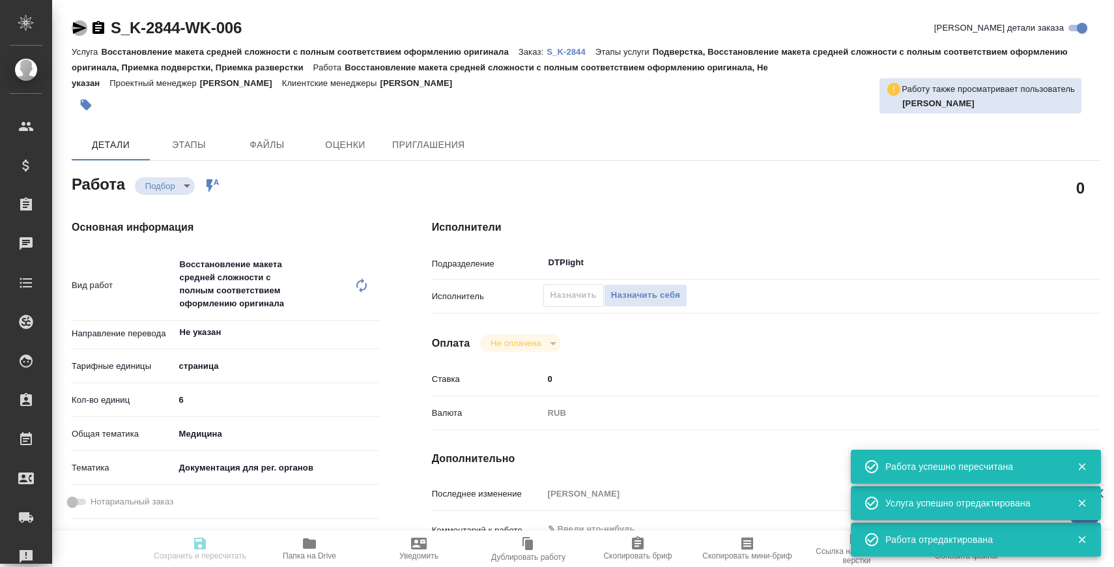
click at [76, 32] on icon "button" at bounding box center [80, 28] width 14 height 12
type input "recruiting"
type textarea "Восстановление макета средней сложности с полным соответствием оформлению ориги…"
type textarea "x"
type input "Не указан"
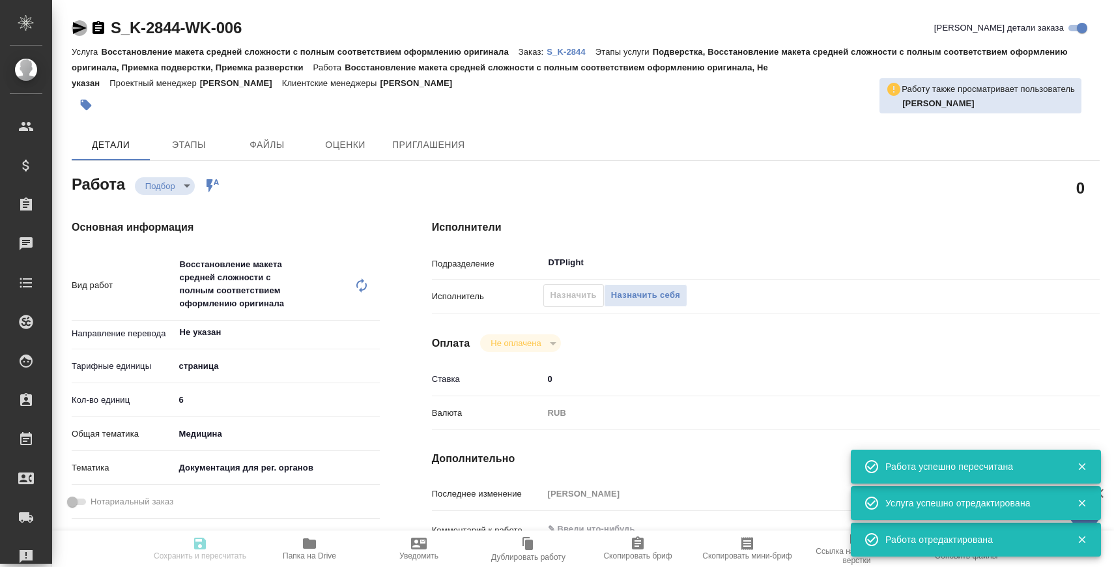
type input "5a8b1489cc6b4906c91bfdb2"
type input "6"
type input "med"
type input "5f647205b73bc97568ca66c6"
type input "[DATE] 15:41"
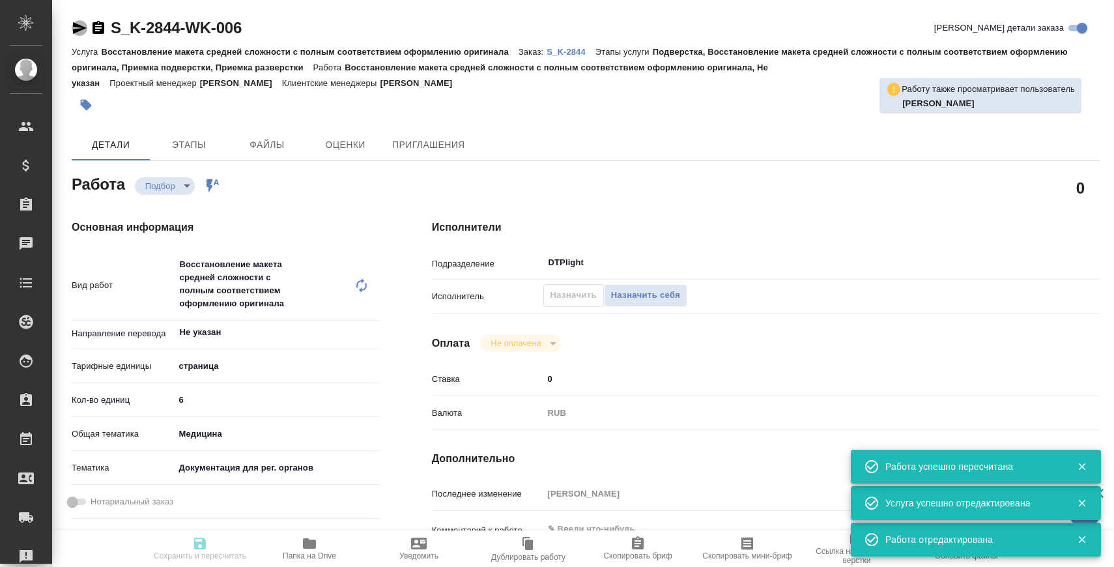
type input "[DATE] 20:00"
type input "[DATE] 14:00"
type input "DTPlight"
type input "notPayed"
type input "0"
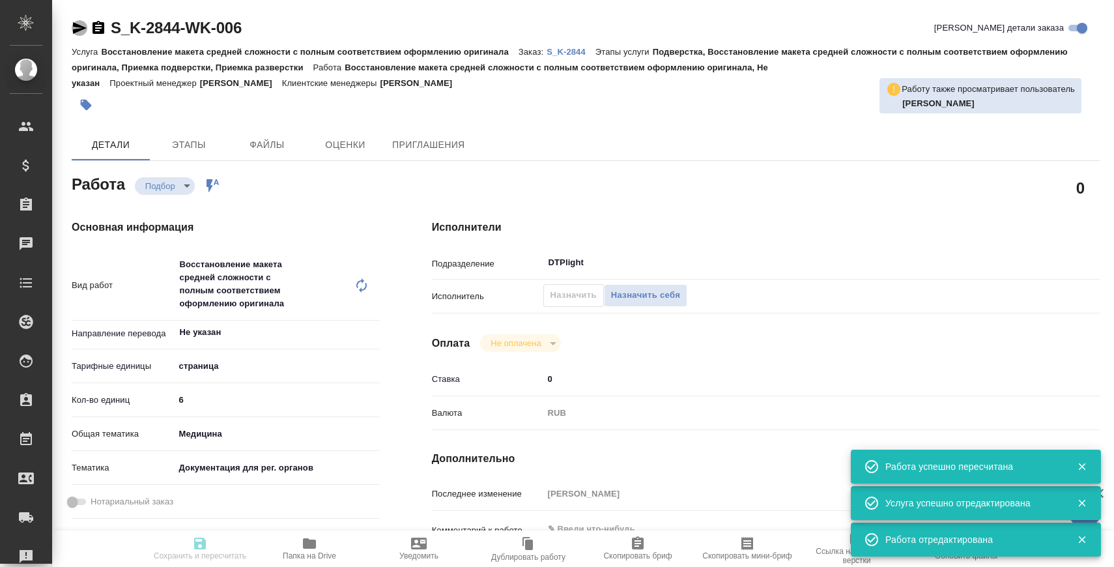
type input "RUB"
type input "[PERSON_NAME]"
type textarea "x"
type textarea "/Clients/ООО "ТЕРГАЛ"/Orders/S_K-2844/DTP/S_K-2844-WK-006"
type textarea "x"
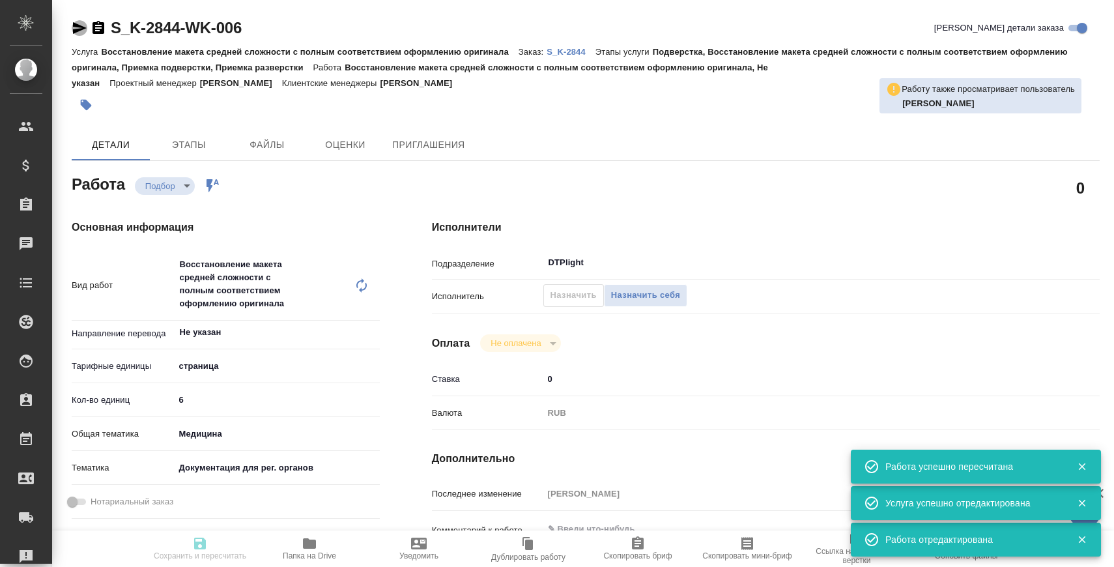
type input "S_K-2844"
type input "Восстановление макета средней сложности с полным соответствием оформлению ориги…"
type input "Подверстка, Восстановление макета средней сложности с полным соответствием офор…"
type input "[PERSON_NAME]"
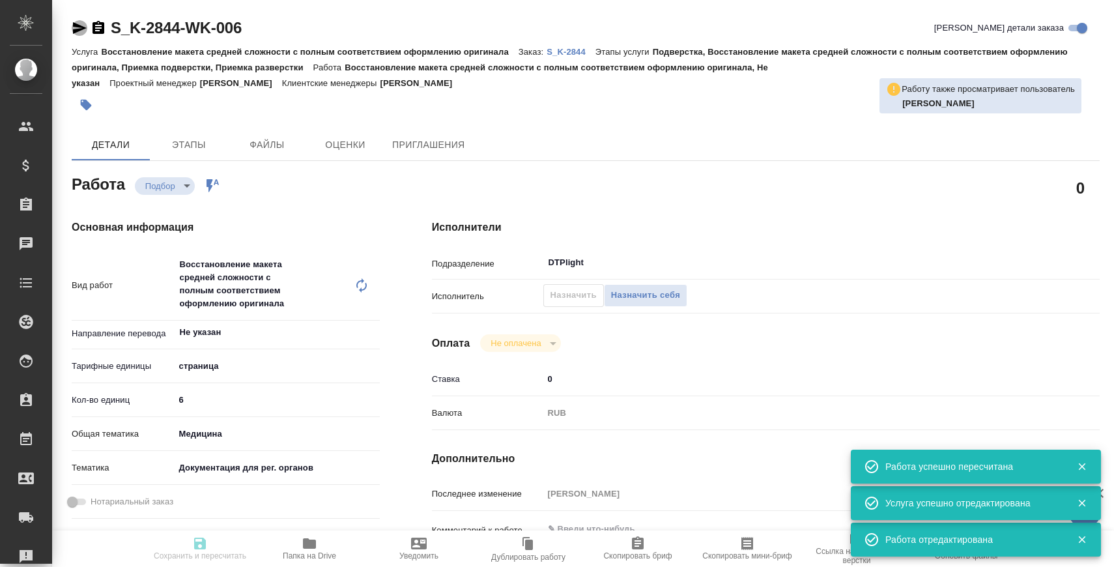
type input "/Clients/ООО "ТЕРГАЛ"/Orders/S_K-2844"
type textarea "x"
type textarea "нем-рус"
type textarea "x"
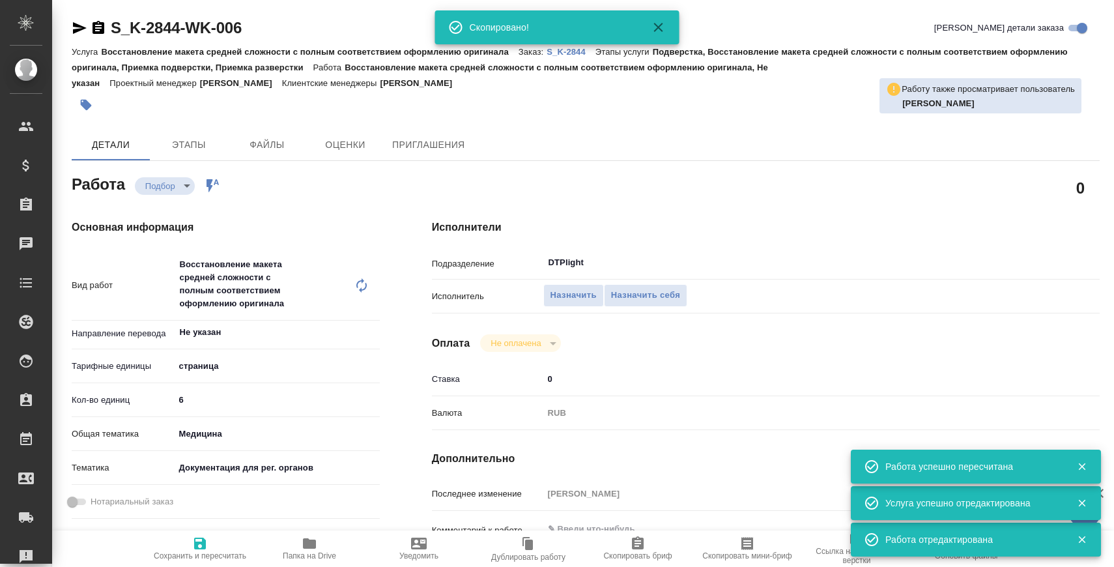
type textarea "x"
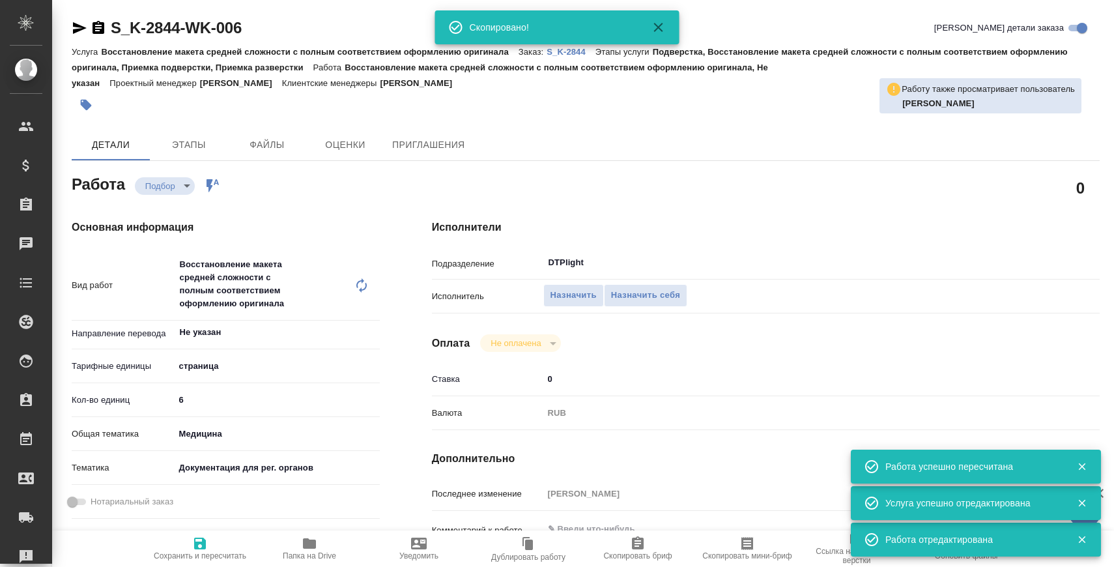
type textarea "x"
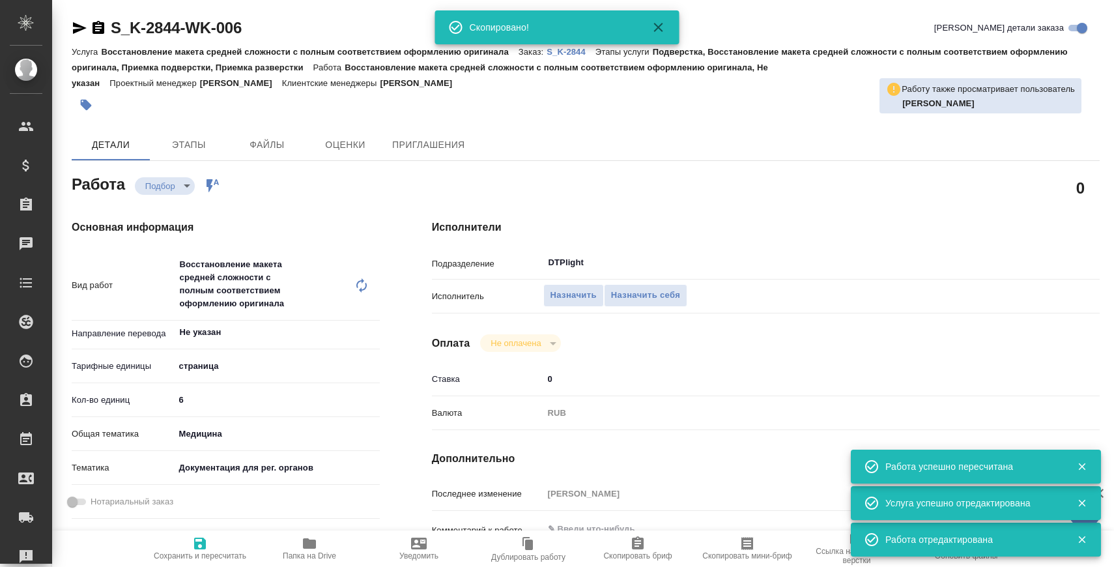
type textarea "x"
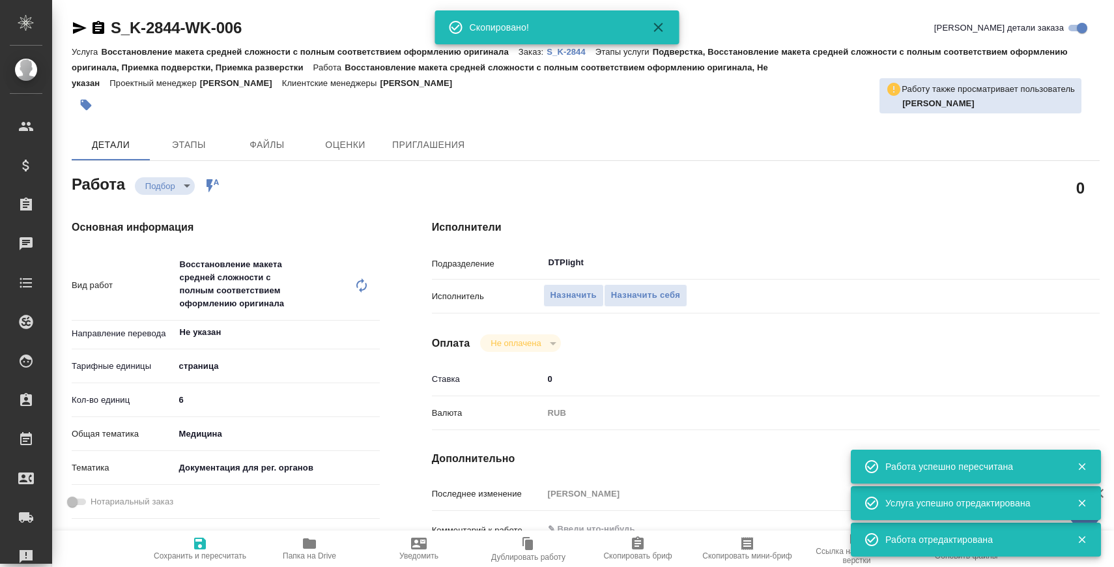
type textarea "x"
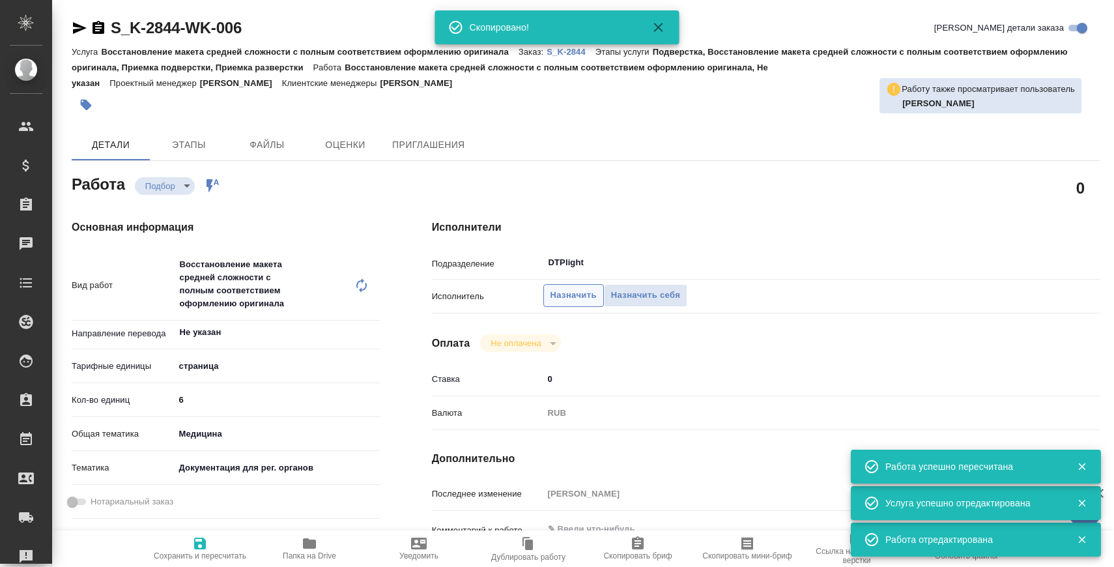
click at [561, 293] on span "Назначить" at bounding box center [574, 295] width 46 height 15
type textarea "x"
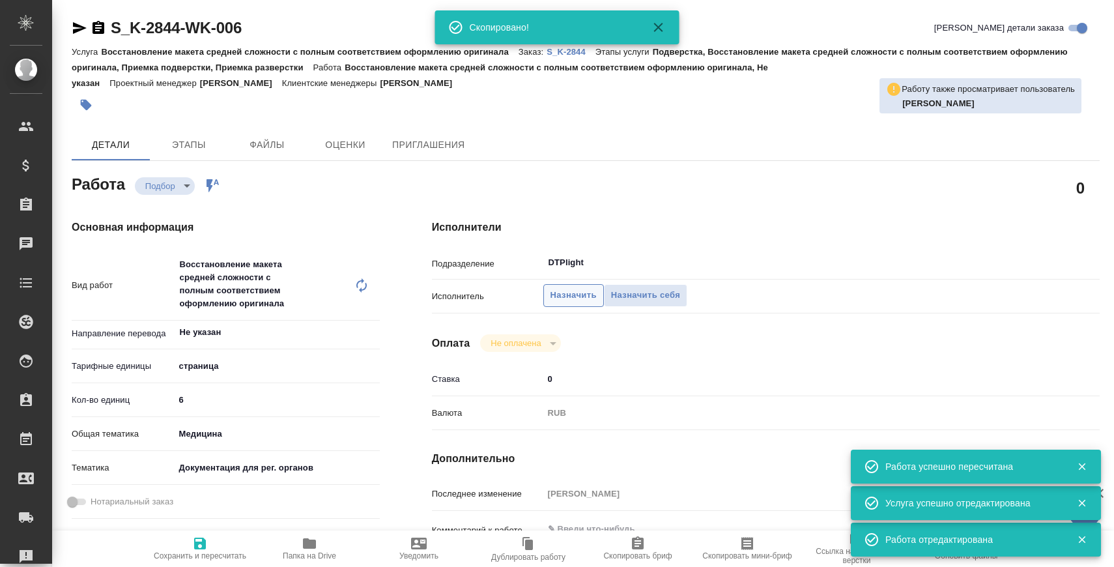
type textarea "x"
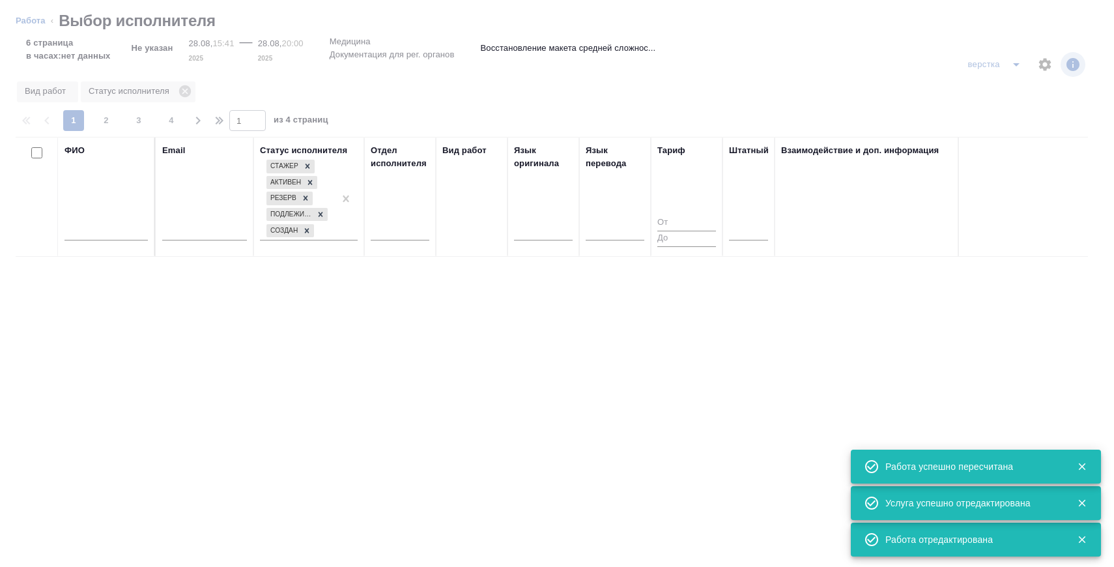
click at [34, 20] on link "Работа" at bounding box center [31, 21] width 30 height 10
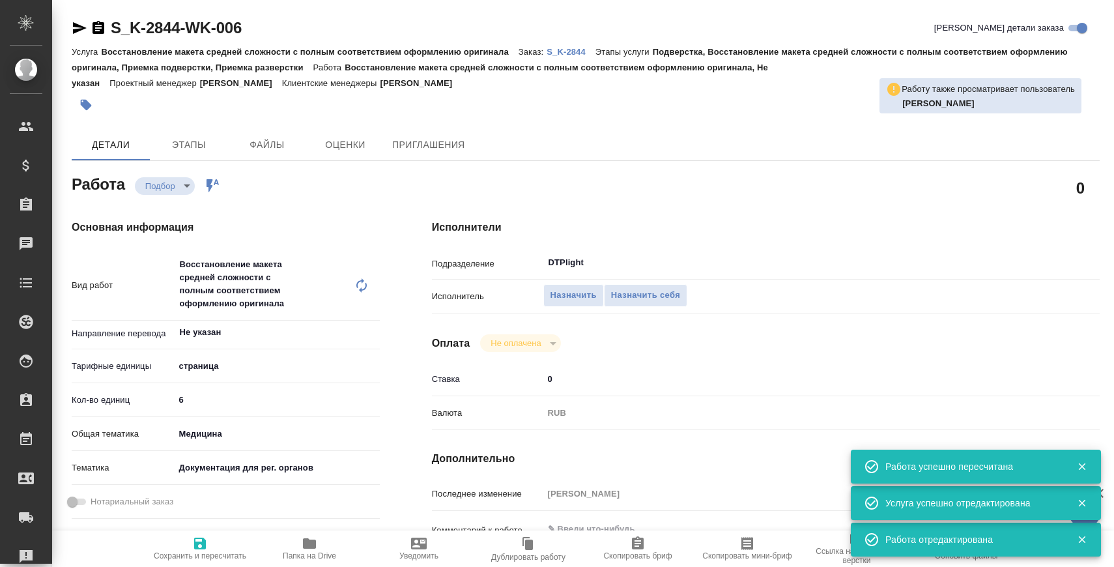
type textarea "x"
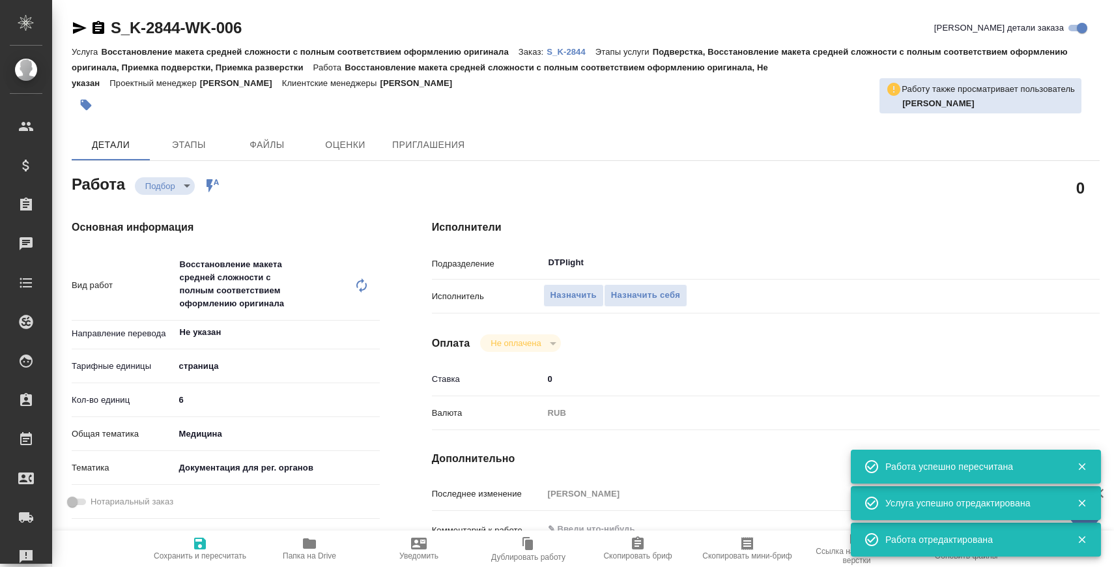
click at [33, 19] on div "AWATERA" at bounding box center [32, 23] width 7 height 26
type textarea "x"
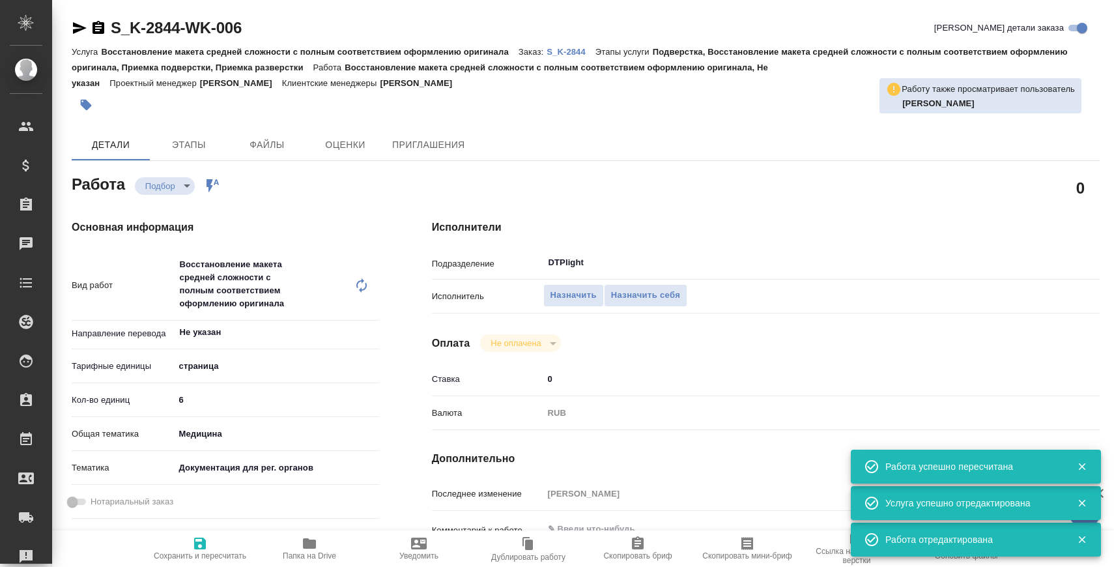
type textarea "x"
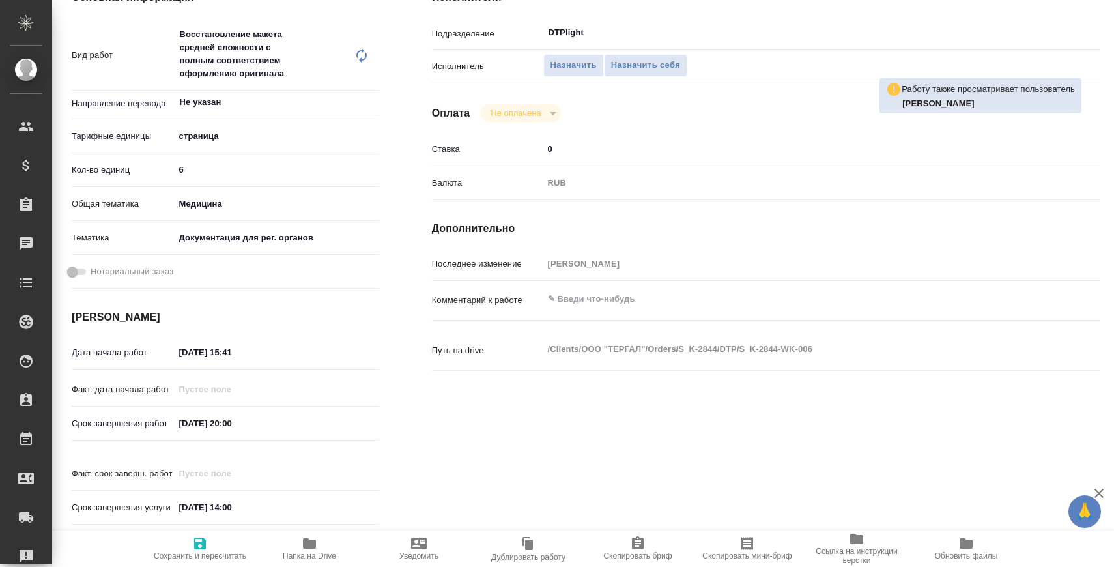
click at [590, 306] on textarea at bounding box center [794, 299] width 501 height 22
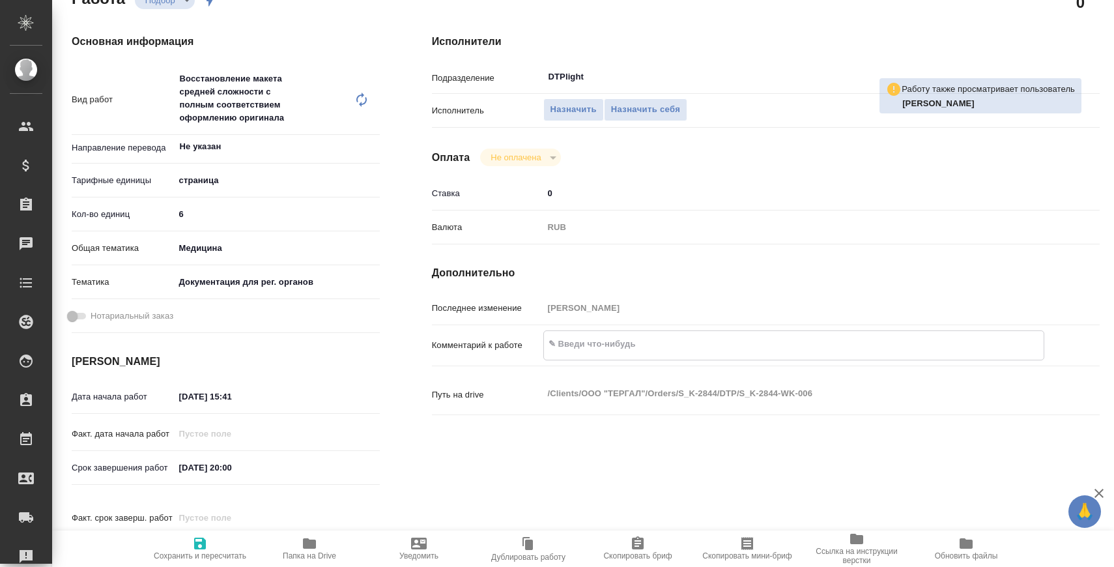
scroll to position [104, 0]
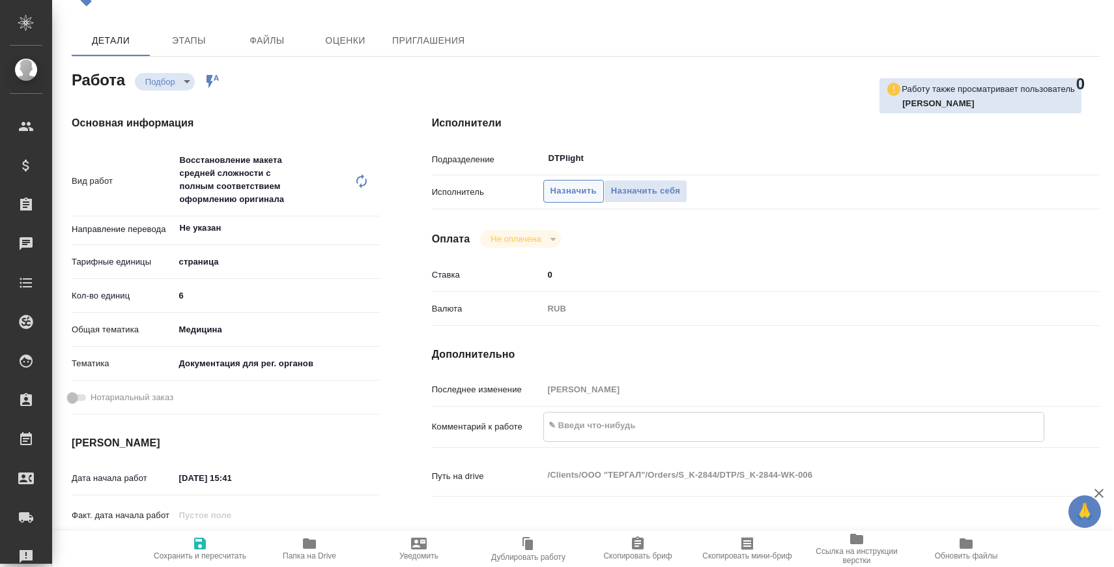
type textarea "x"
click at [581, 196] on span "Назначить" at bounding box center [574, 191] width 46 height 15
type textarea "x"
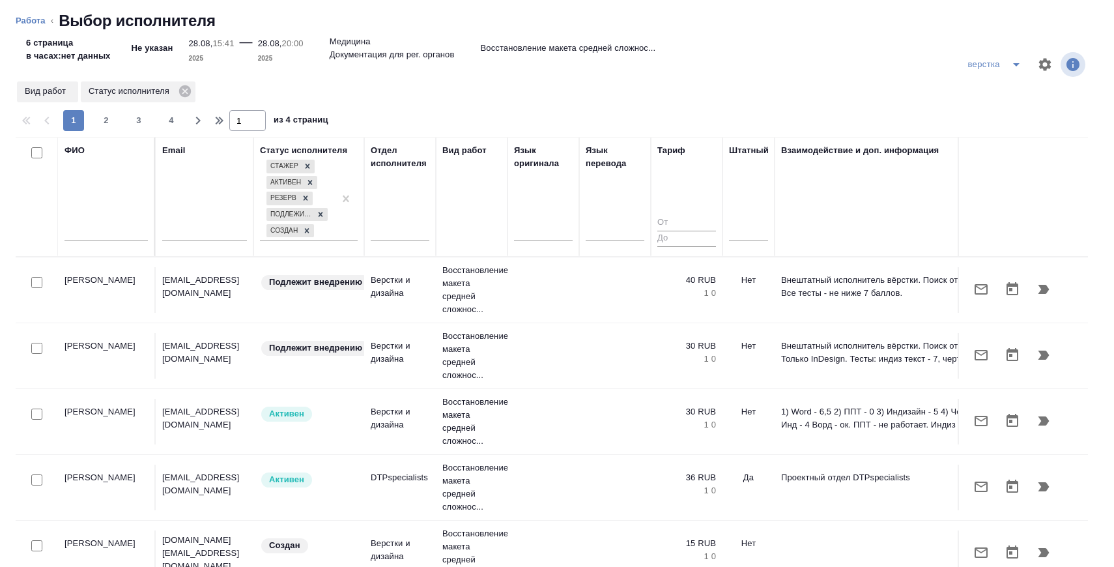
click at [38, 14] on li "Работа" at bounding box center [31, 20] width 30 height 13
click at [31, 17] on link "Работа" at bounding box center [31, 21] width 30 height 10
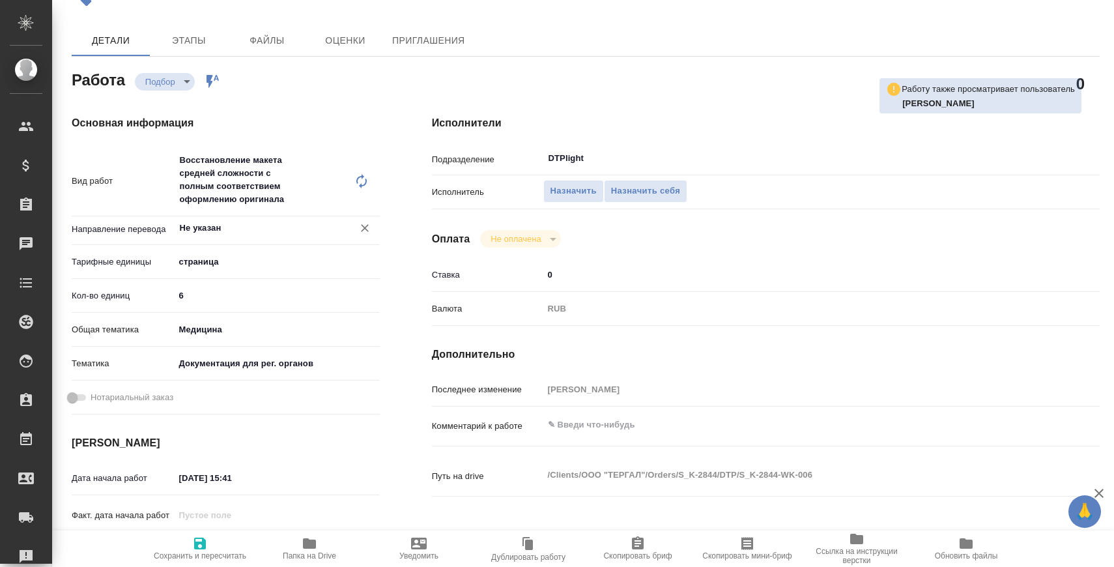
click at [218, 235] on input "Не указан" at bounding box center [256, 228] width 154 height 16
click at [224, 265] on li "нем-рус" at bounding box center [276, 257] width 205 height 23
click at [214, 551] on span "Сохранить и пересчитать" at bounding box center [200, 555] width 93 height 9
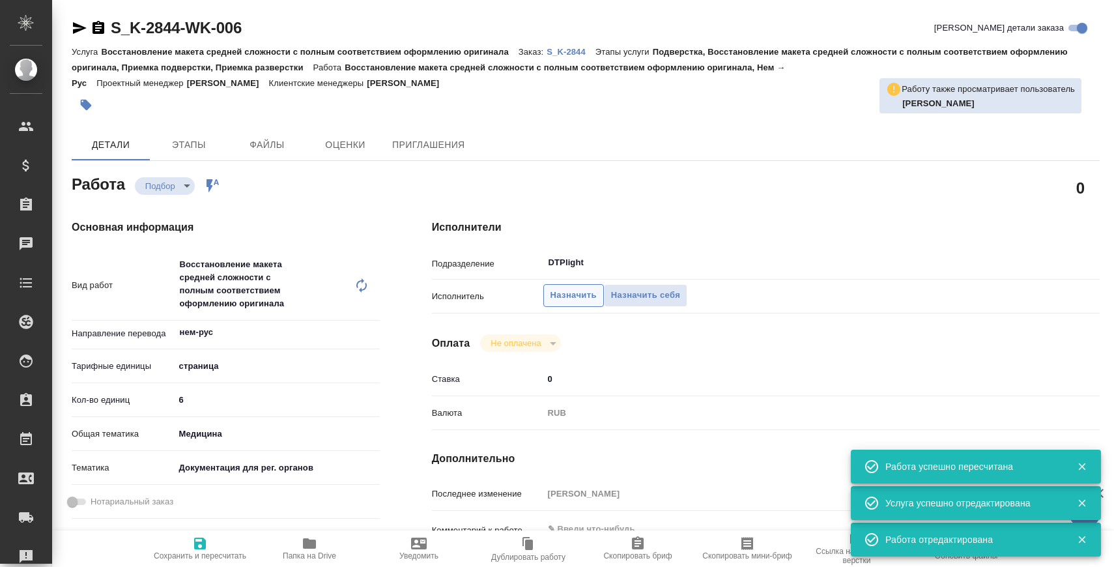
click at [581, 296] on span "Назначить" at bounding box center [574, 295] width 46 height 15
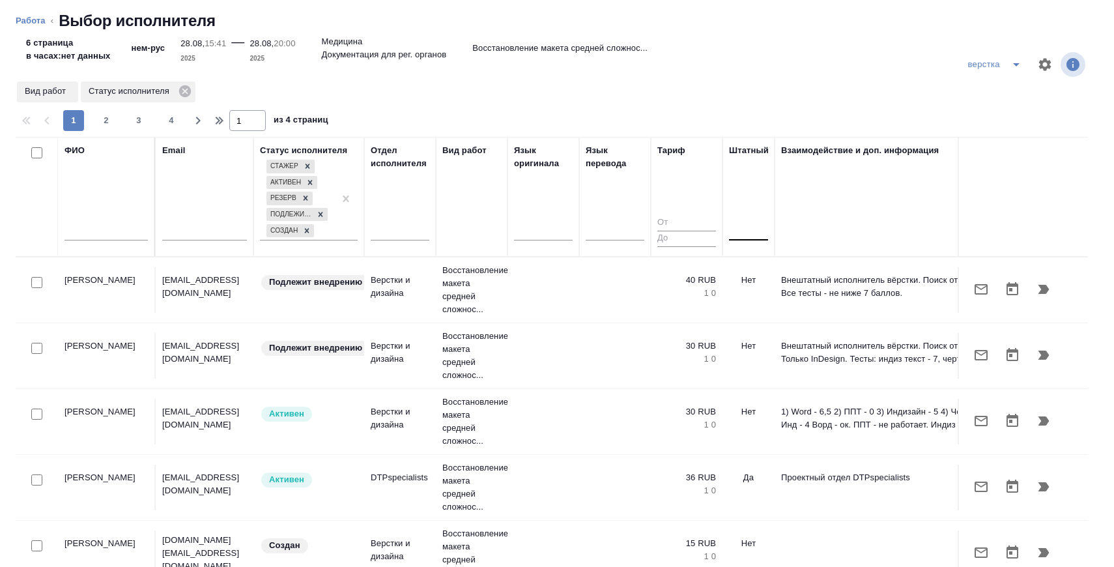
click at [760, 239] on div at bounding box center [748, 228] width 39 height 25
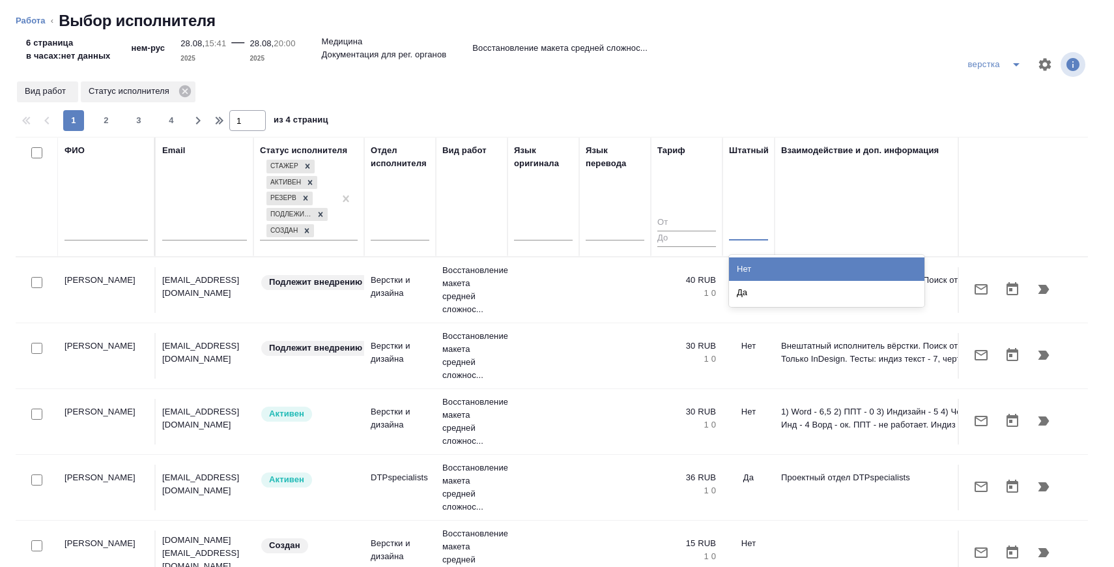
click at [759, 272] on div "Нет" at bounding box center [827, 268] width 196 height 23
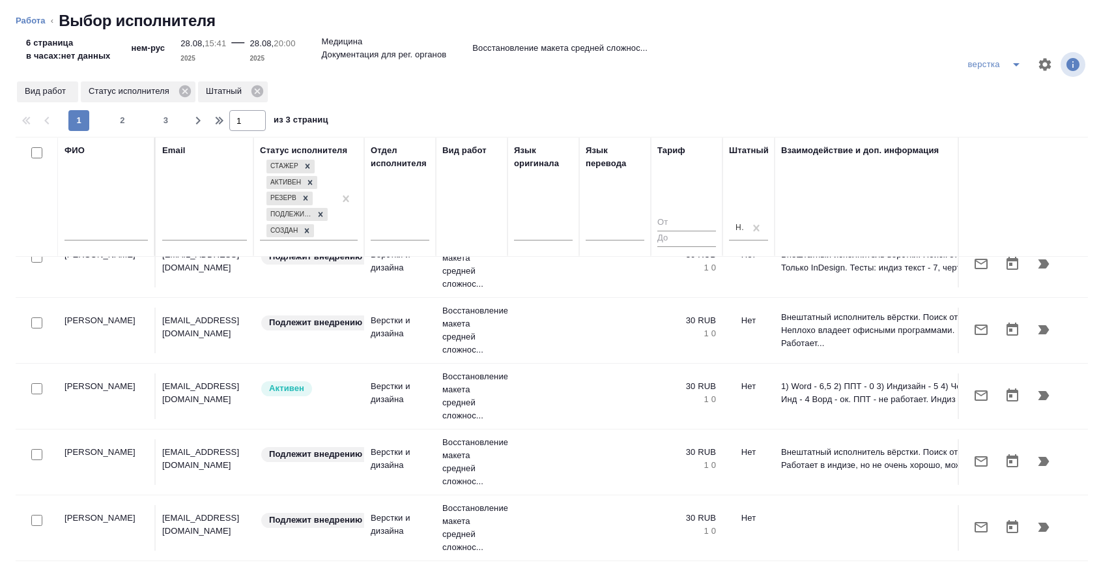
scroll to position [44, 0]
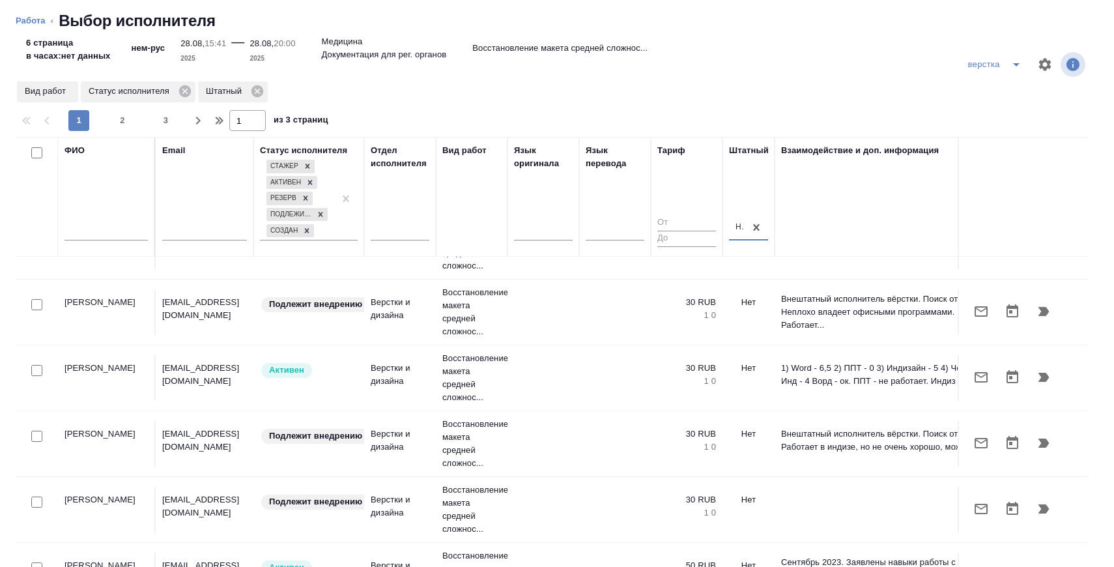
click at [35, 304] on input "checkbox" at bounding box center [36, 304] width 11 height 11
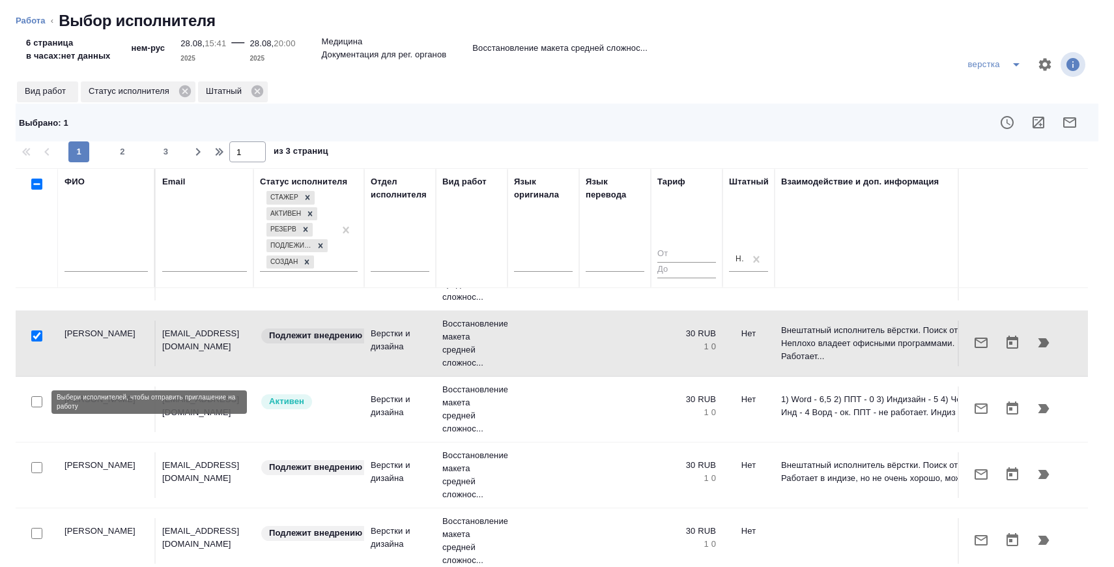
click at [38, 404] on input "checkbox" at bounding box center [36, 401] width 11 height 11
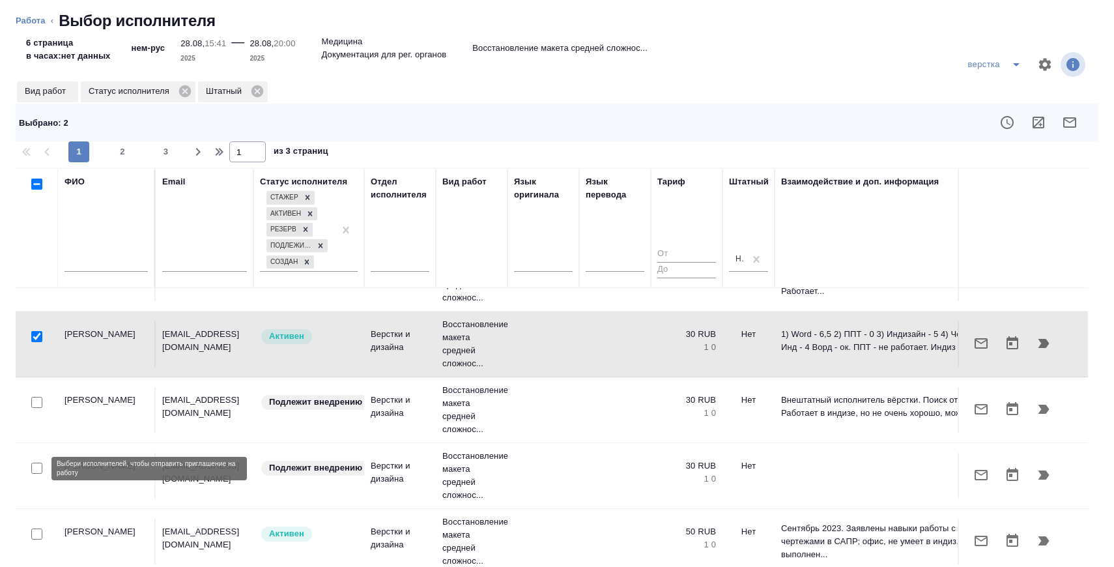
click at [36, 474] on input "checkbox" at bounding box center [36, 468] width 11 height 11
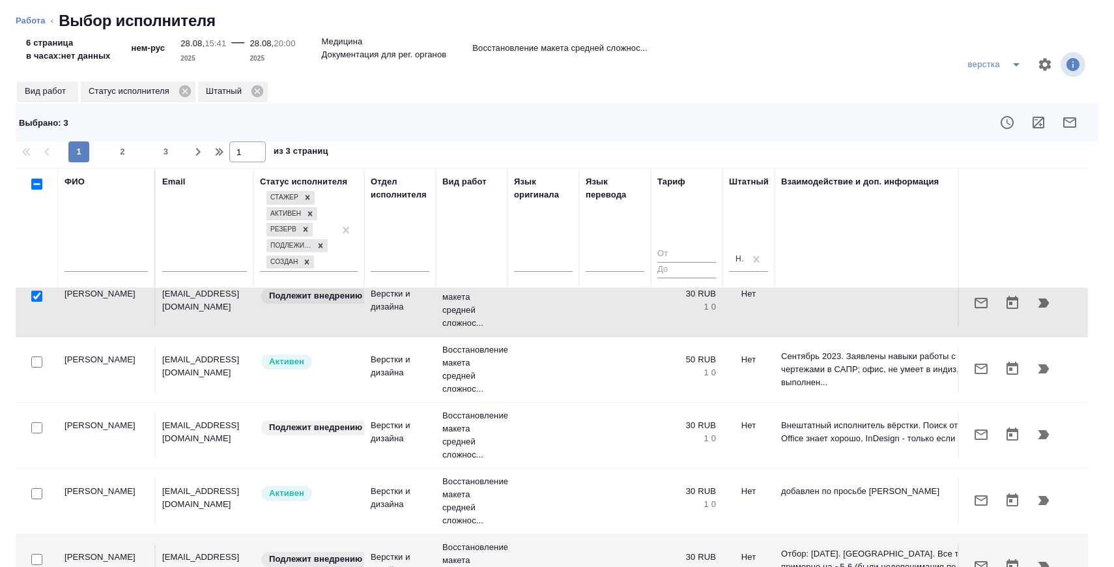
click at [36, 428] on input "checkbox" at bounding box center [36, 427] width 11 height 11
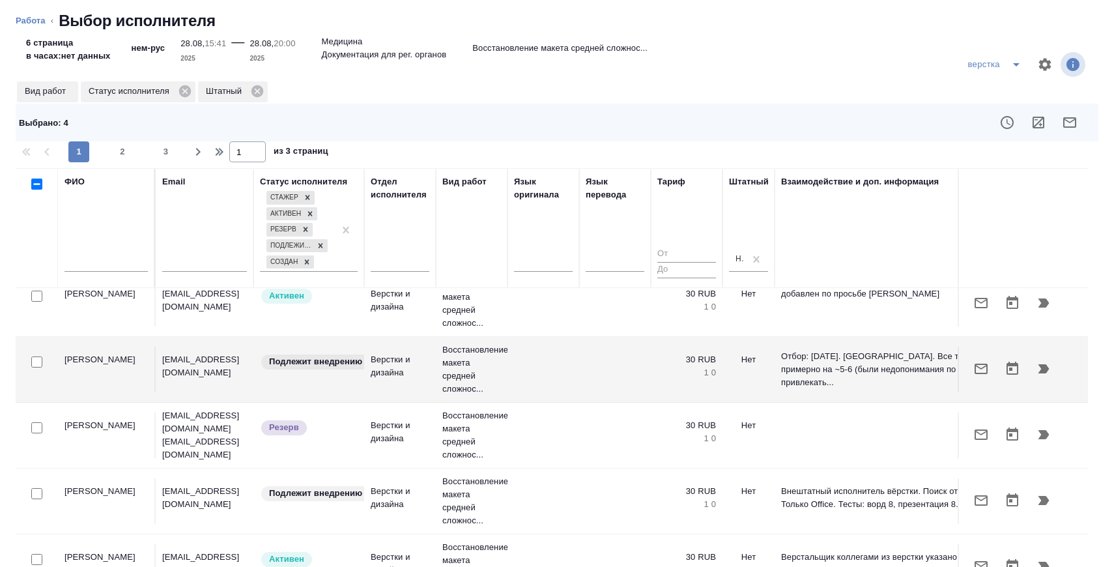
scroll to position [479, 0]
click at [38, 494] on input "checkbox" at bounding box center [36, 492] width 11 height 11
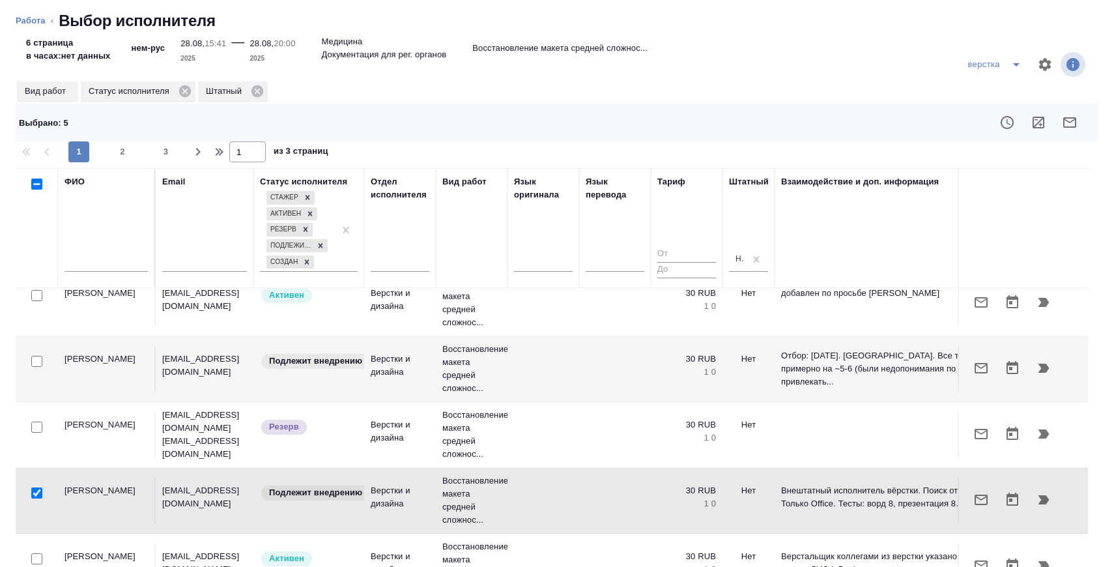
scroll to position [542, 0]
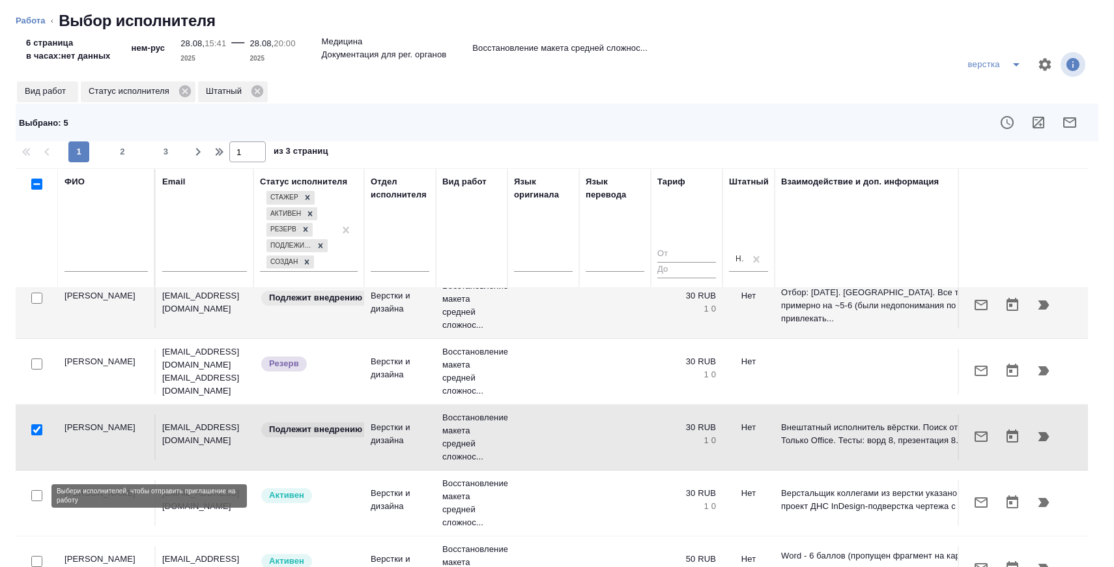
click at [35, 498] on input "checkbox" at bounding box center [36, 495] width 11 height 11
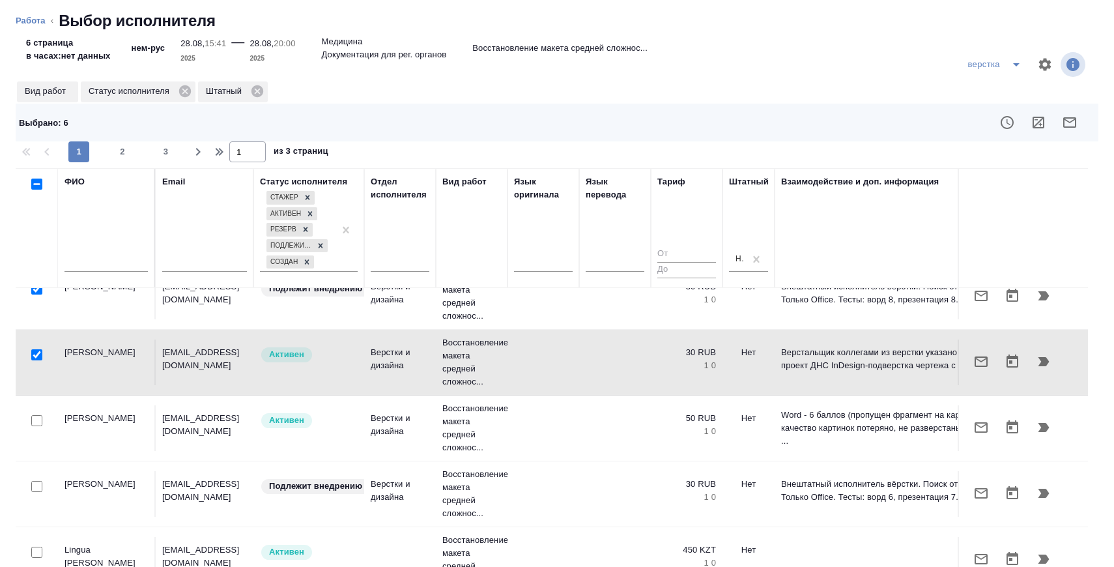
scroll to position [708, 0]
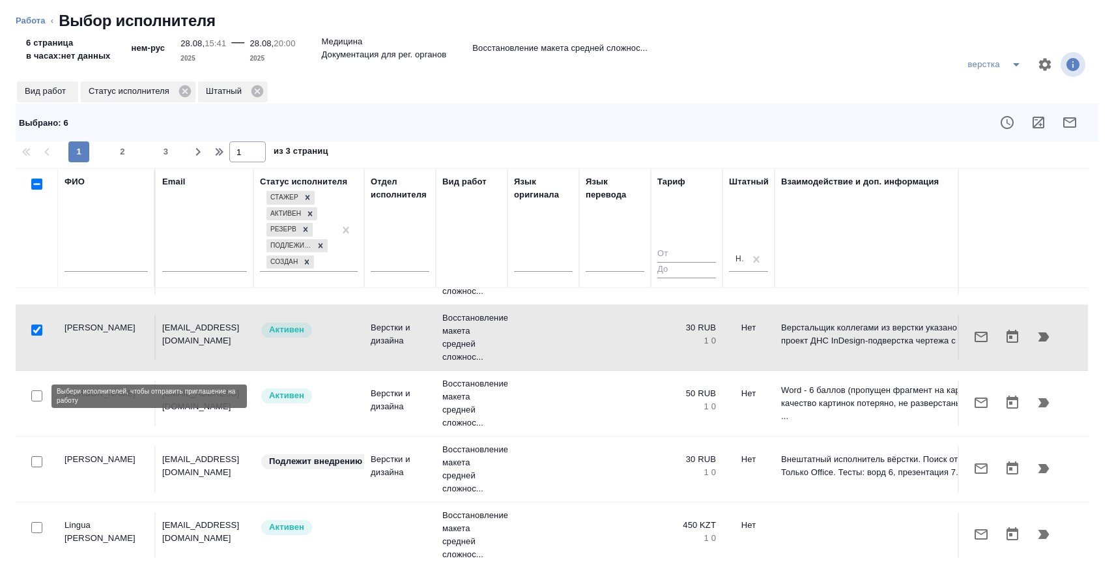
drag, startPoint x: 35, startPoint y: 396, endPoint x: 46, endPoint y: 463, distance: 68.0
click at [35, 396] on input "checkbox" at bounding box center [36, 395] width 11 height 11
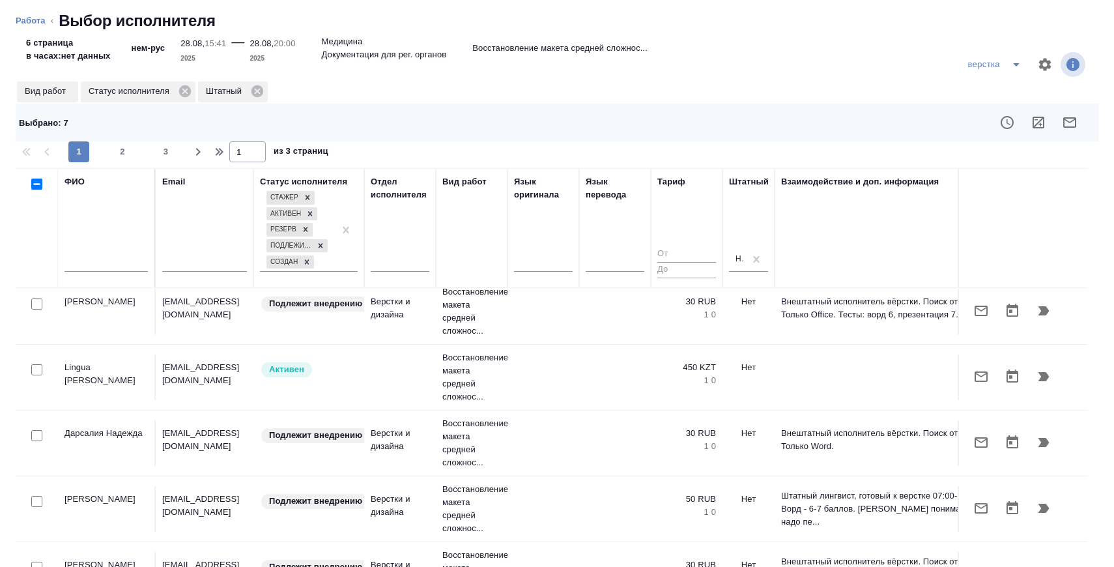
scroll to position [895, 0]
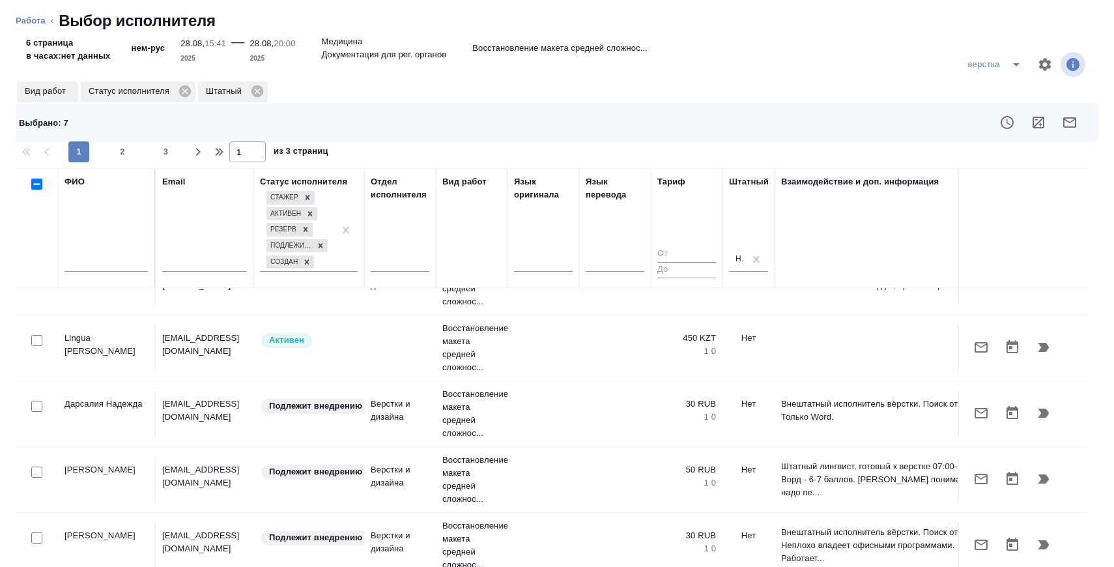
drag, startPoint x: 36, startPoint y: 407, endPoint x: 52, endPoint y: 410, distance: 16.0
click at [36, 407] on input "checkbox" at bounding box center [36, 406] width 11 height 11
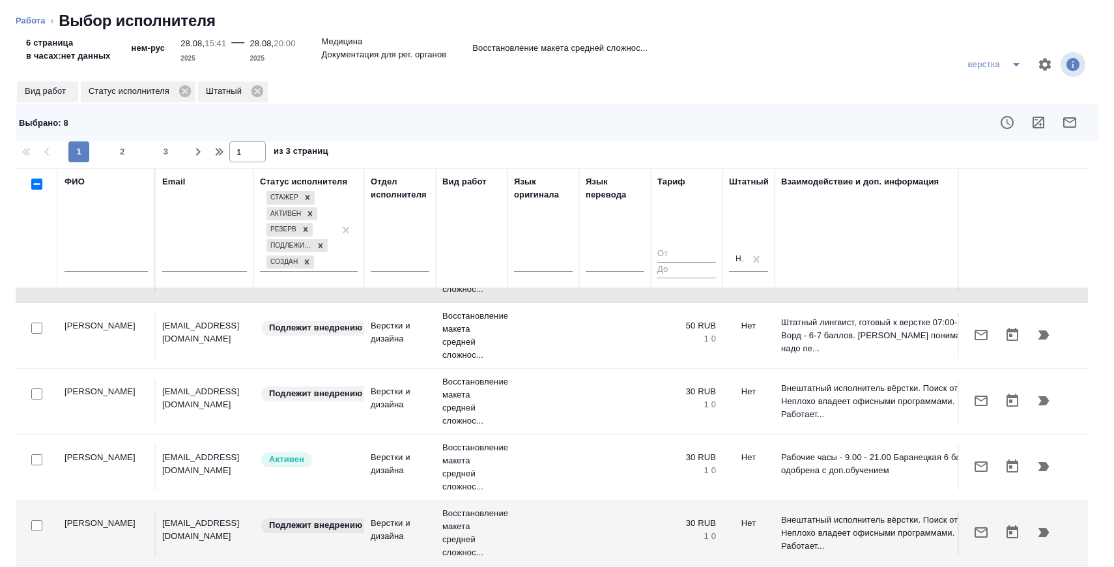
scroll to position [1067, 0]
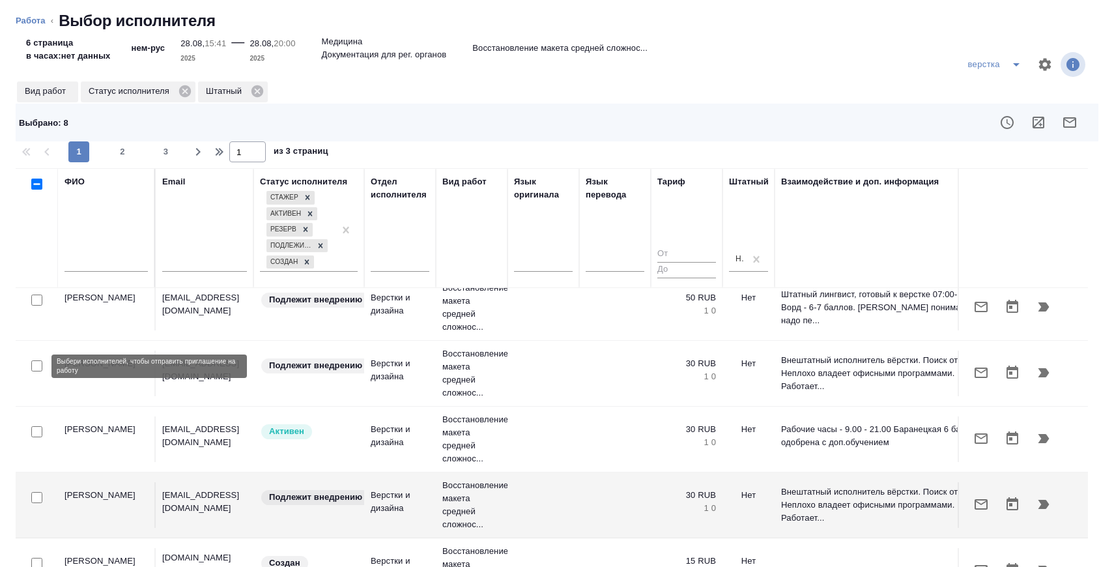
click at [34, 366] on input "checkbox" at bounding box center [36, 365] width 11 height 11
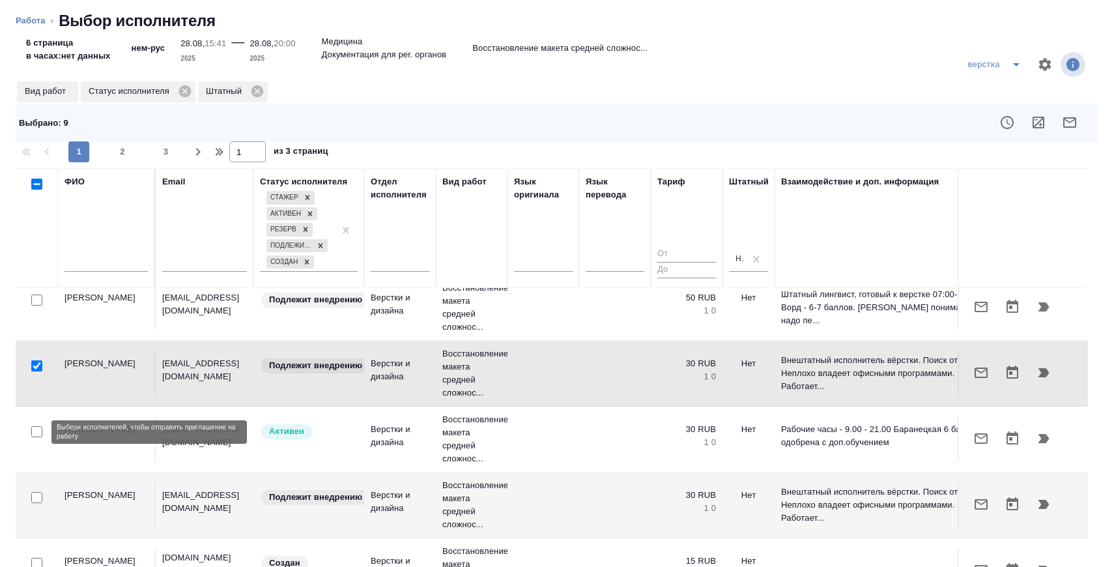
click at [38, 434] on input "checkbox" at bounding box center [36, 431] width 11 height 11
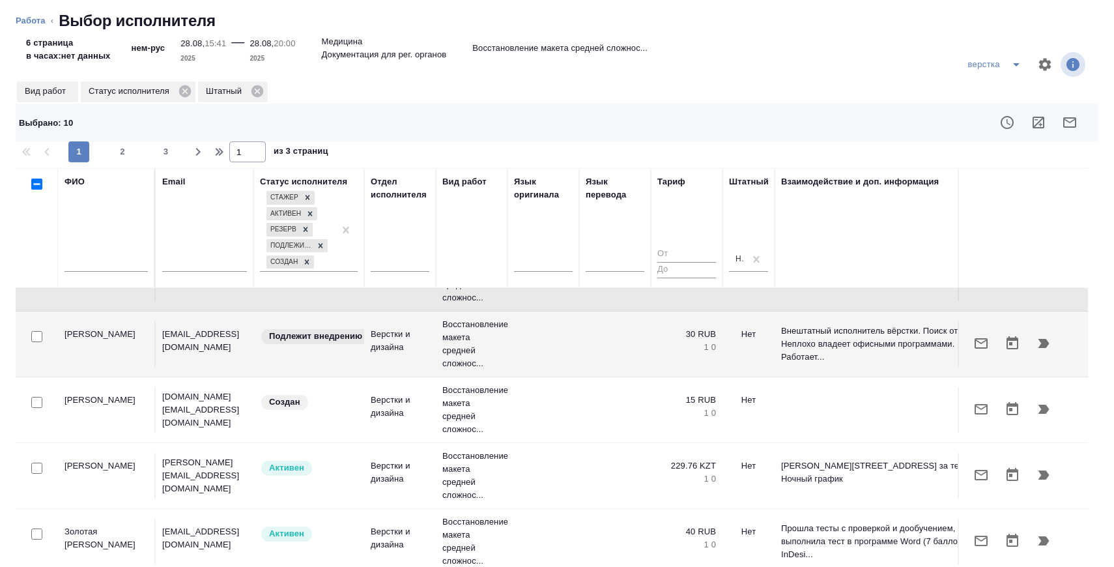
scroll to position [1241, 0]
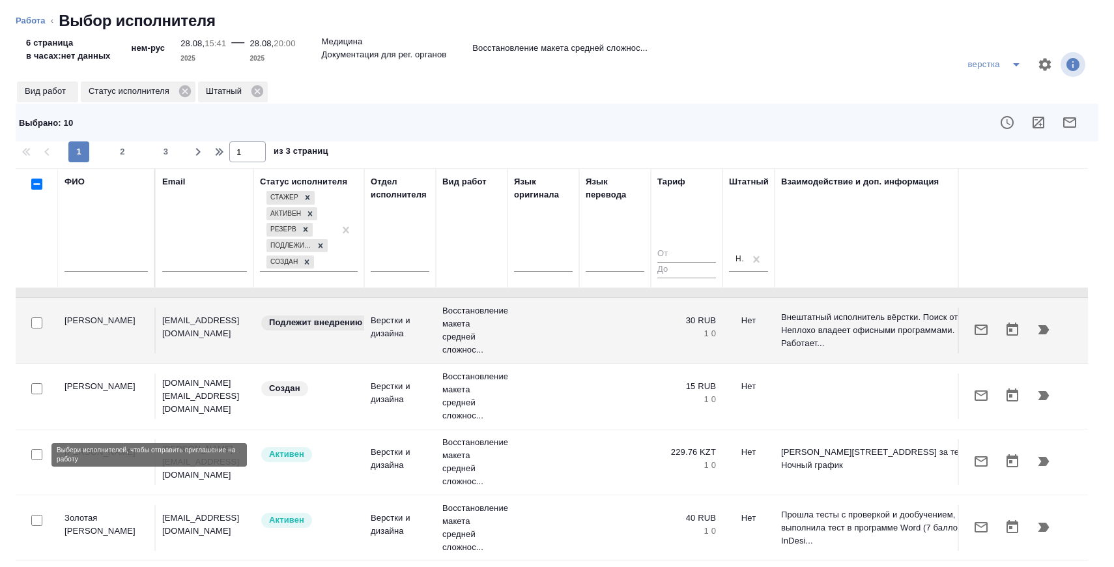
click at [39, 448] on div at bounding box center [36, 455] width 29 height 18
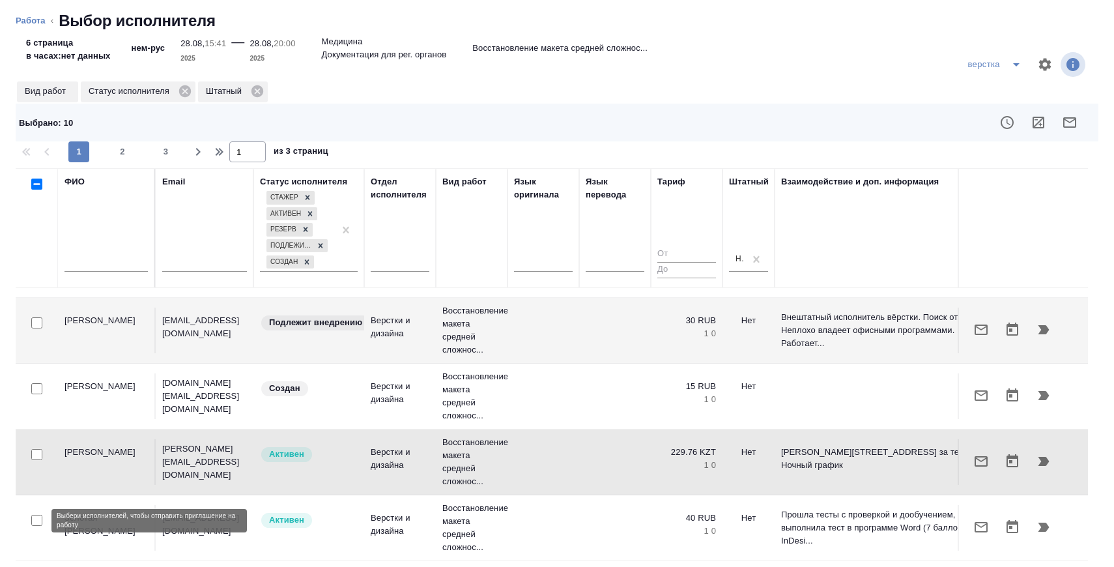
click at [35, 526] on input "checkbox" at bounding box center [36, 520] width 11 height 11
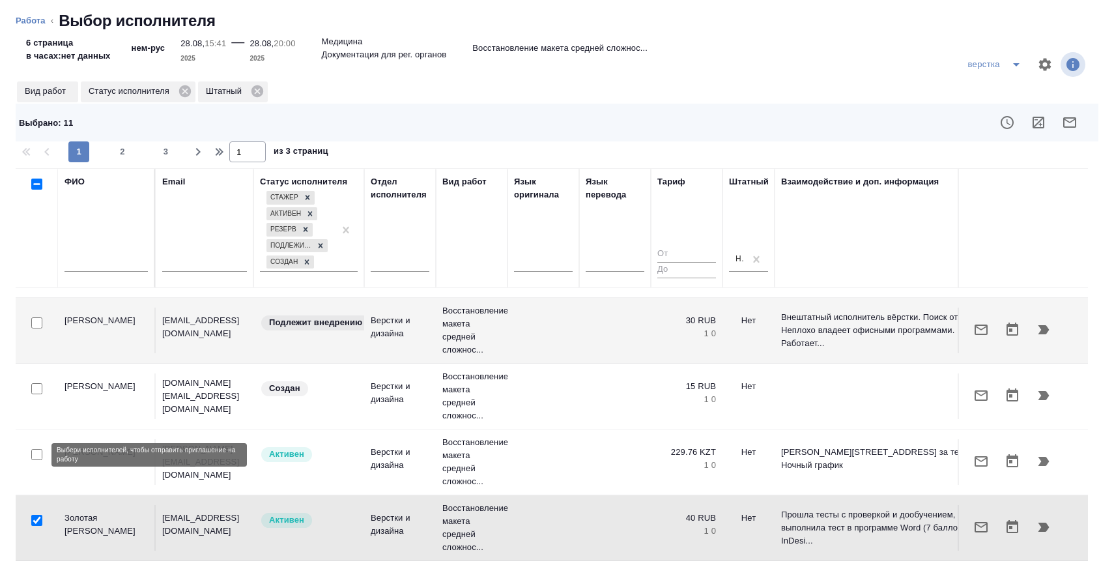
click at [34, 450] on input "checkbox" at bounding box center [36, 454] width 11 height 11
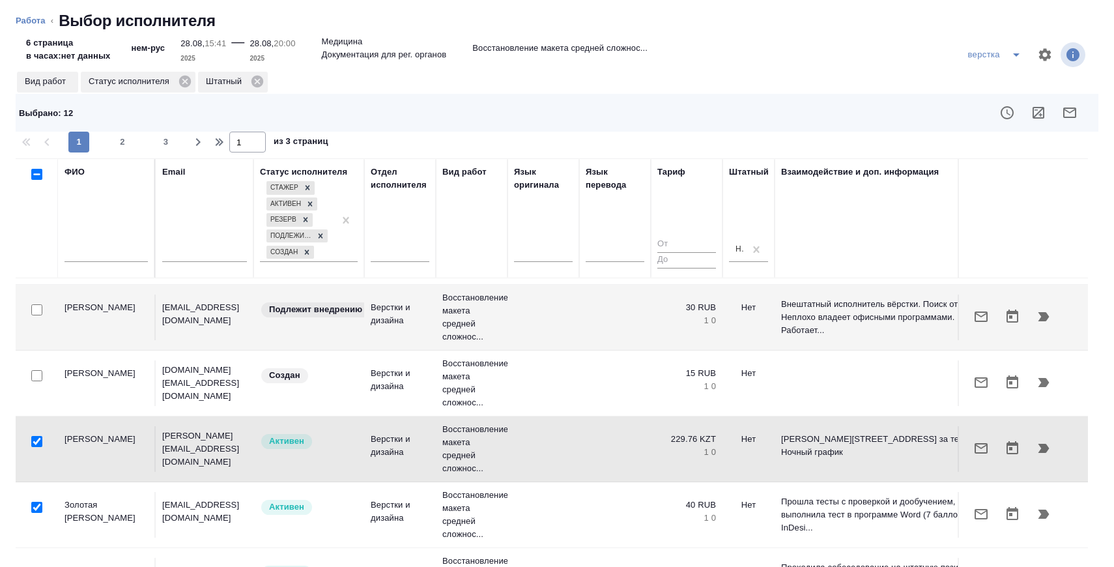
scroll to position [128, 0]
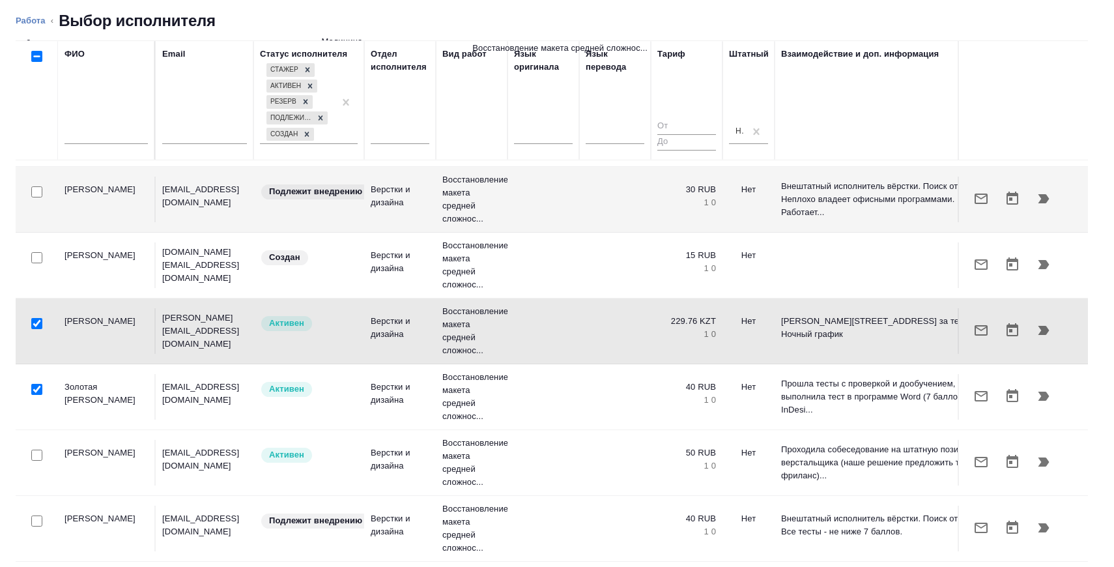
click at [36, 452] on input "checkbox" at bounding box center [36, 455] width 11 height 11
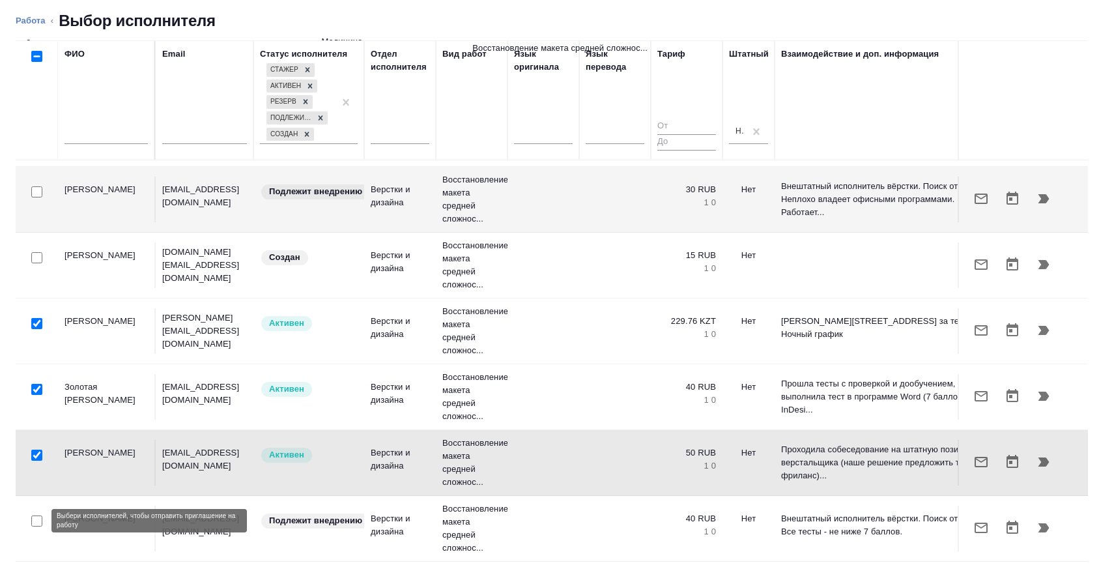
click at [34, 524] on input "checkbox" at bounding box center [36, 520] width 11 height 11
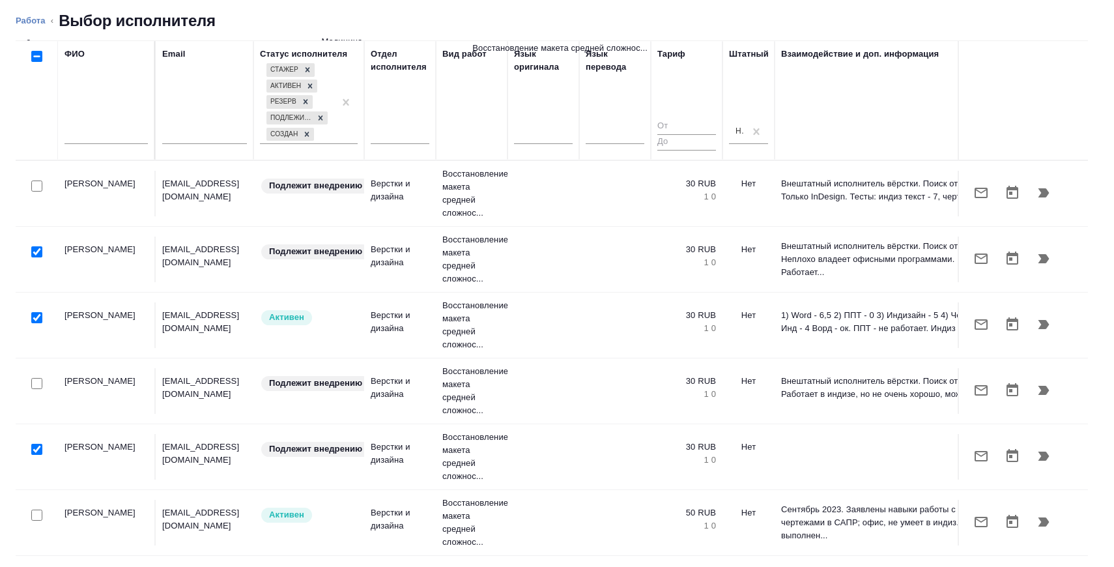
scroll to position [0, 0]
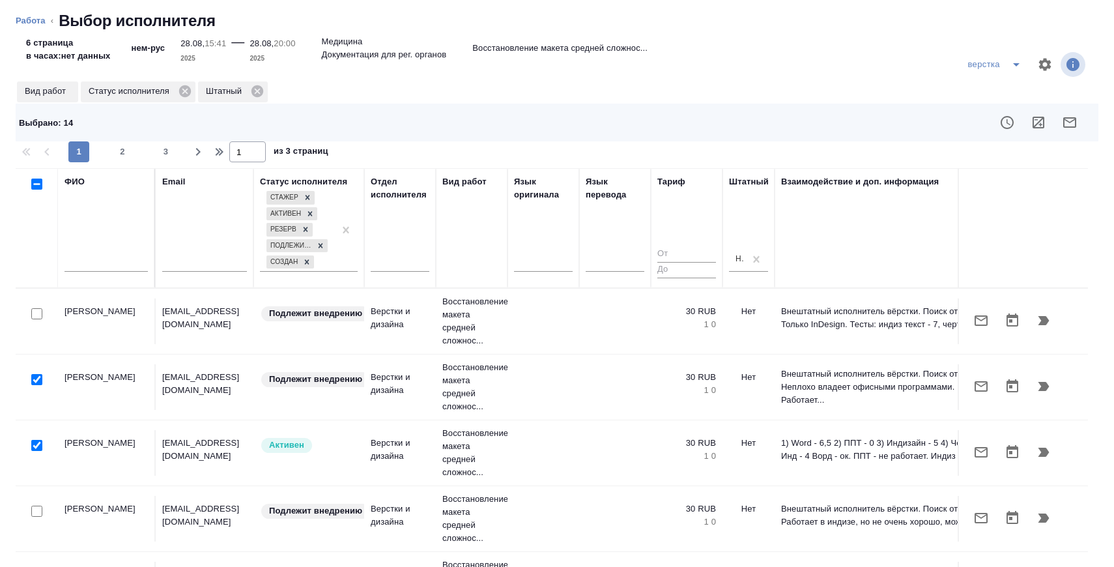
click at [1072, 124] on icon "button" at bounding box center [1070, 123] width 16 height 16
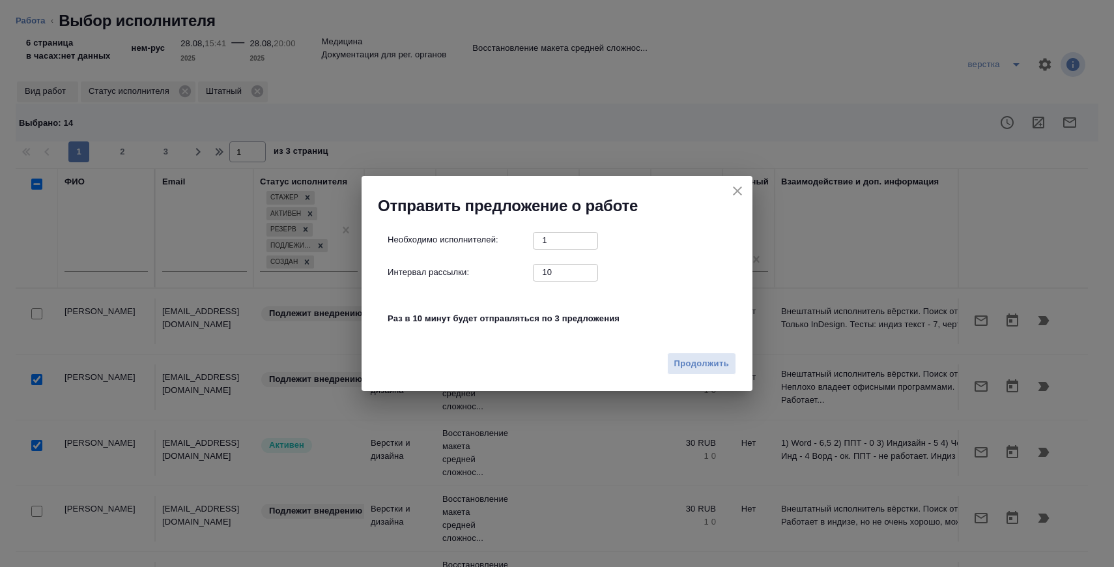
click at [572, 269] on input "10" at bounding box center [565, 272] width 65 height 16
click at [667, 357] on button "Продолжить" at bounding box center [701, 364] width 69 height 23
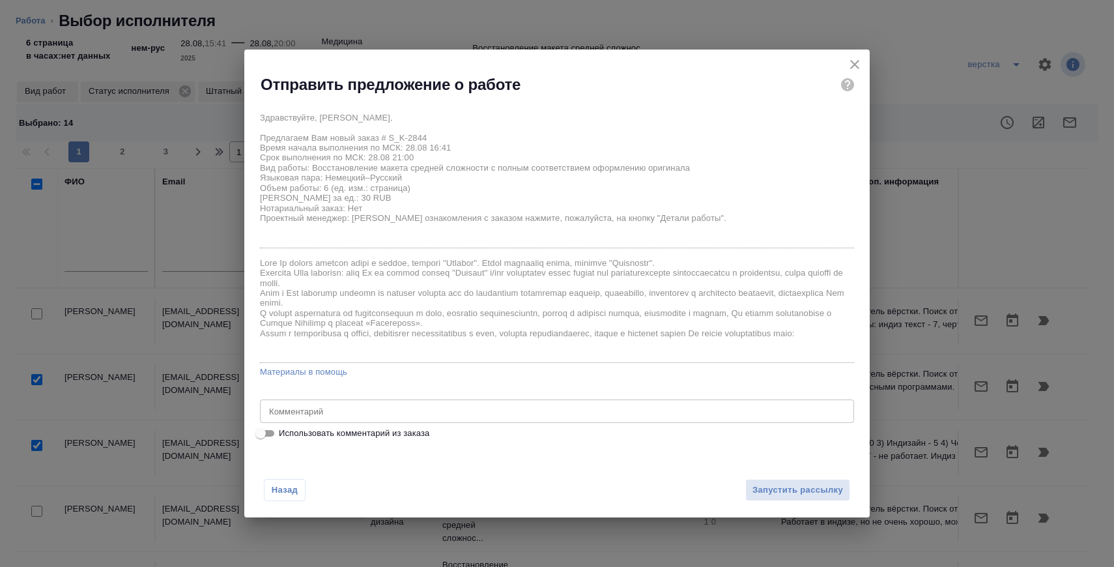
click at [349, 431] on span "Использовать комментарий из заказа" at bounding box center [354, 433] width 151 height 13
click at [284, 431] on input "Использовать комментарий из заказа" at bounding box center [260, 434] width 47 height 16
click at [356, 428] on span "Использовать комментарий из заказа" at bounding box center [354, 433] width 151 height 13
click at [295, 428] on input "Использовать комментарий из заказа" at bounding box center [271, 434] width 47 height 16
click at [356, 428] on span "Использовать комментарий из заказа" at bounding box center [354, 433] width 151 height 13
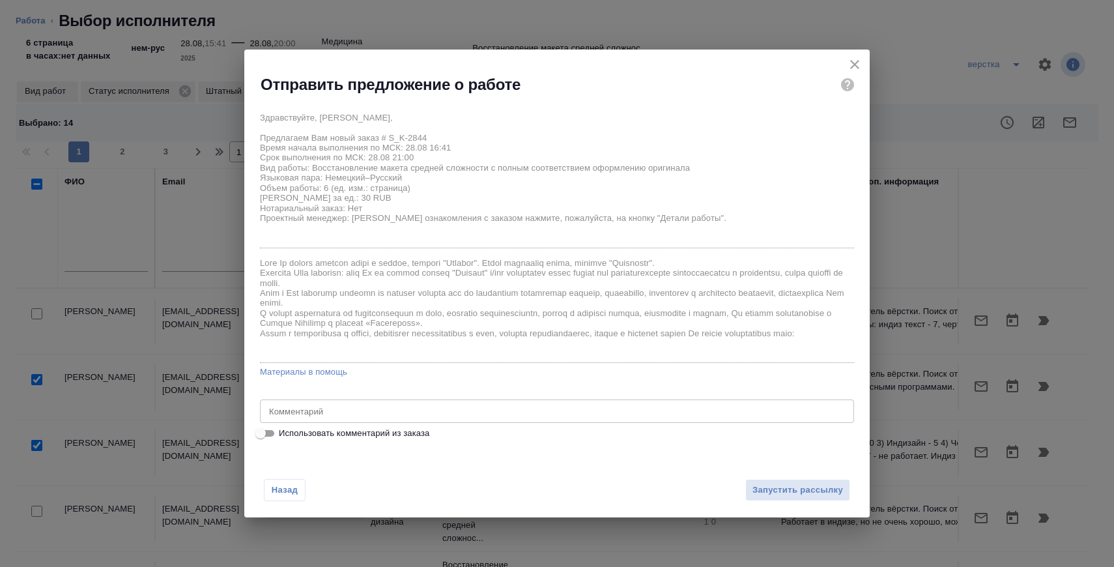
click at [284, 428] on input "Использовать комментарий из заказа" at bounding box center [260, 434] width 47 height 16
click at [762, 486] on span "Запустить рассылку" at bounding box center [798, 490] width 91 height 15
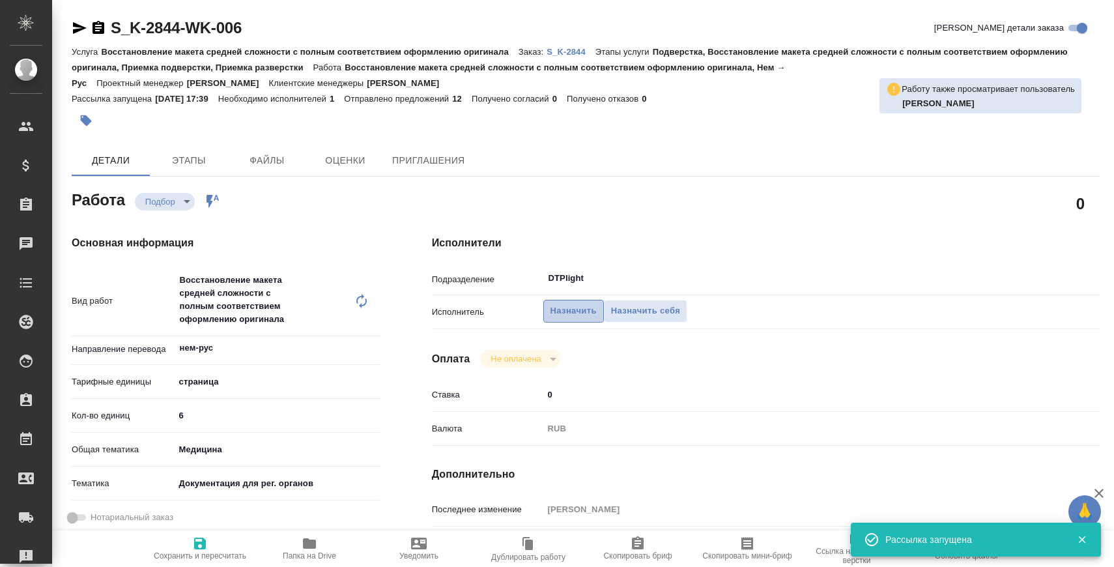
click at [587, 308] on span "Назначить" at bounding box center [574, 311] width 46 height 15
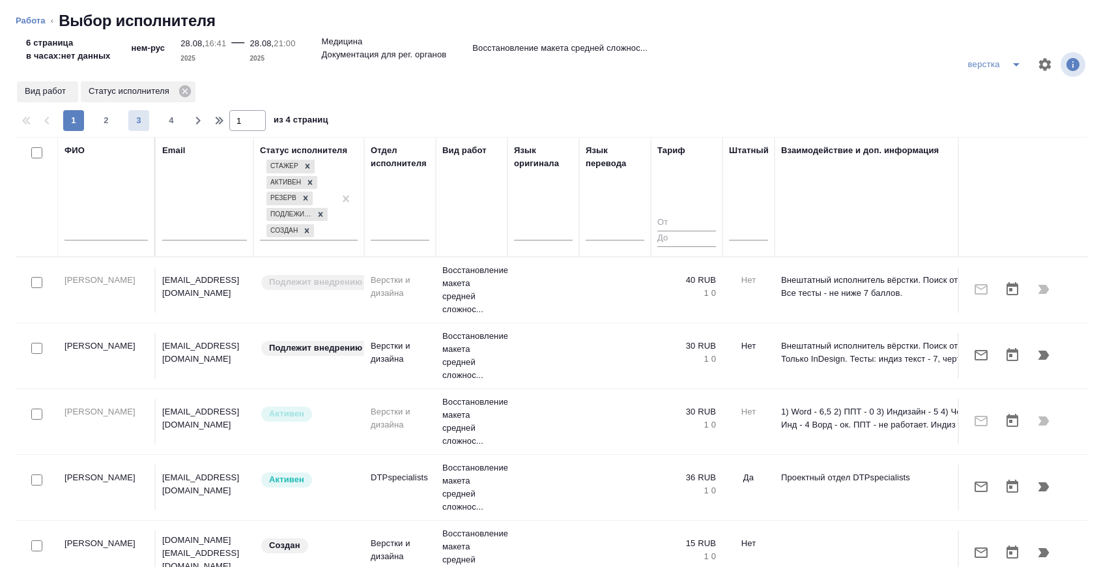
click at [134, 114] on span "3" at bounding box center [138, 120] width 21 height 13
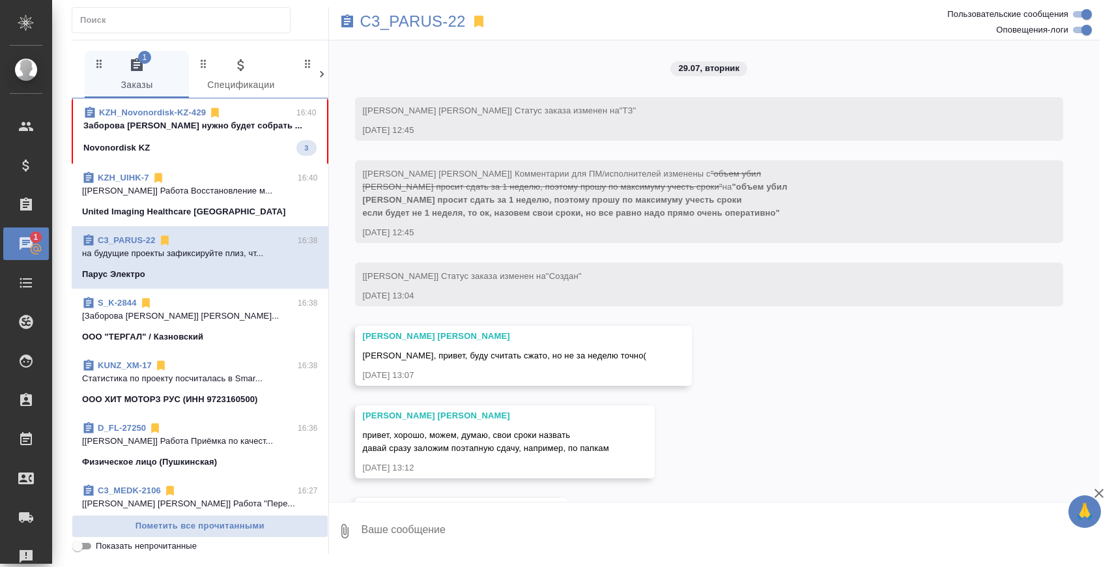
scroll to position [56550, 0]
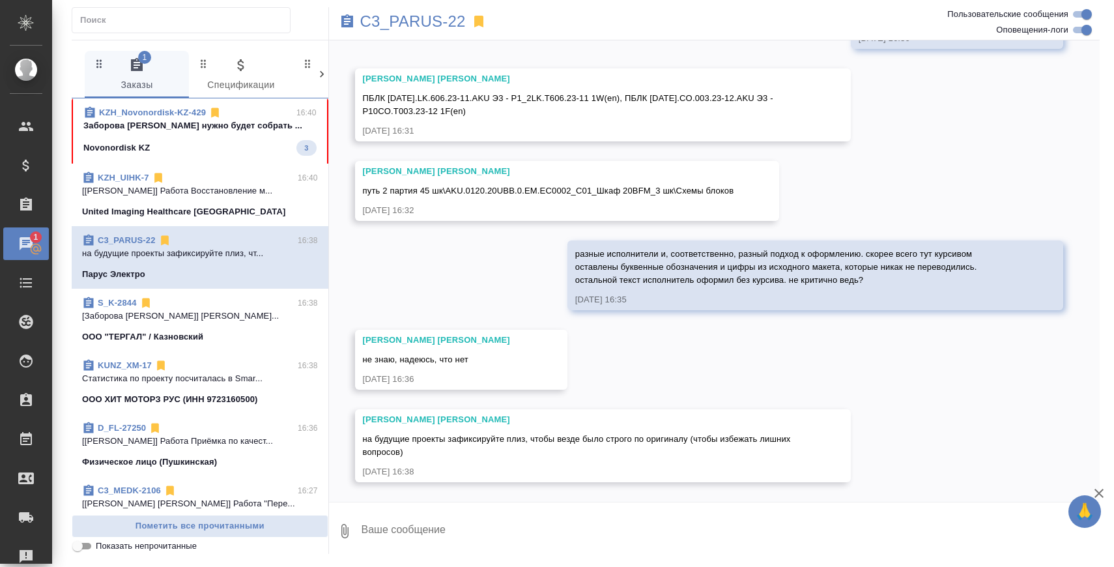
click at [222, 119] on div "KZH_Novonordisk-KZ-429 16:40" at bounding box center [199, 112] width 233 height 13
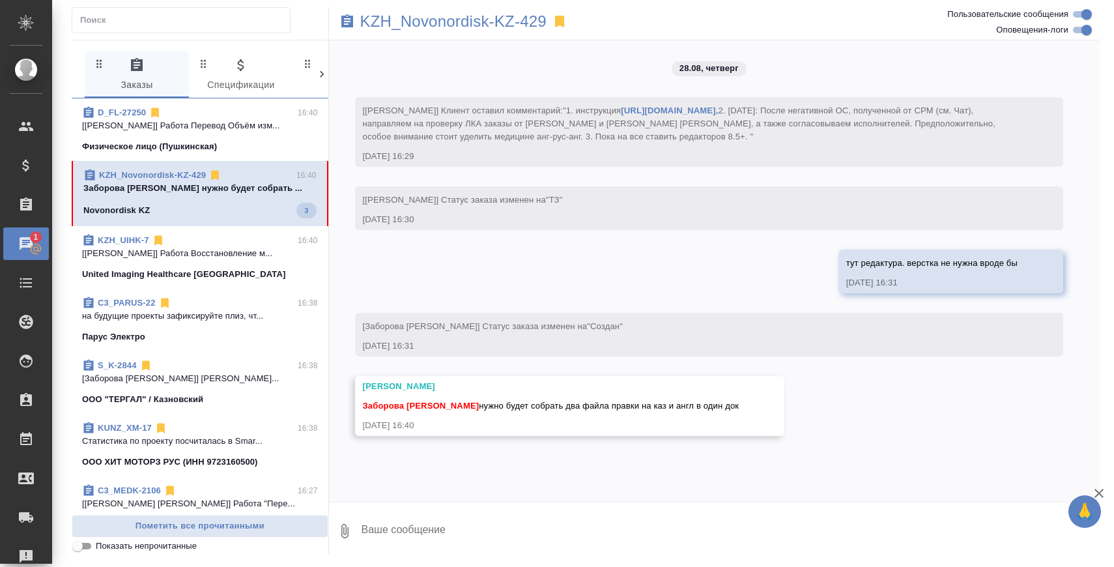
scroll to position [0, 0]
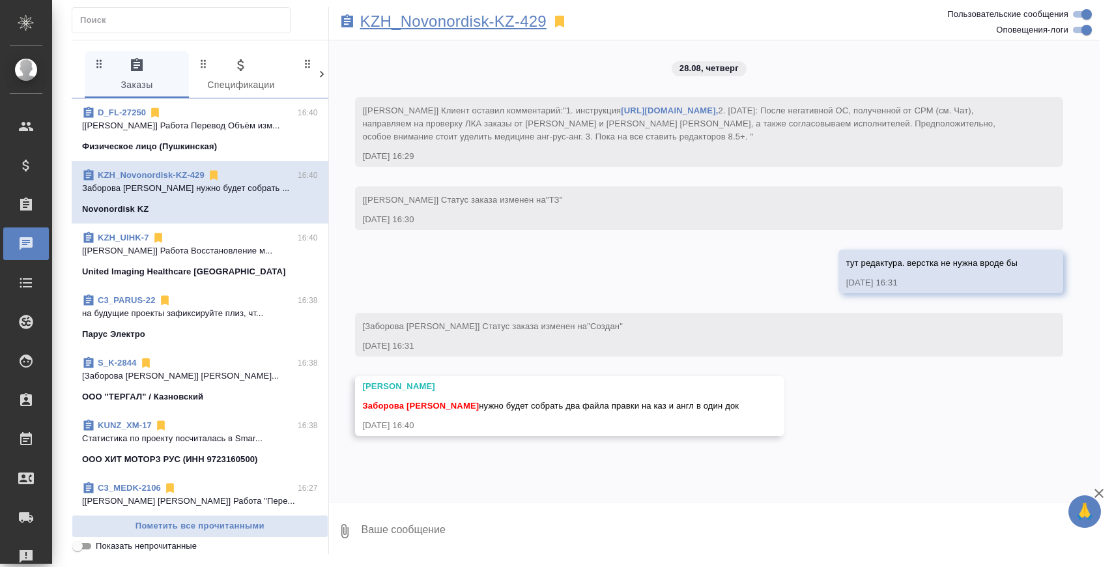
click at [418, 20] on p "KZH_Novonordisk-KZ-429" at bounding box center [453, 21] width 186 height 13
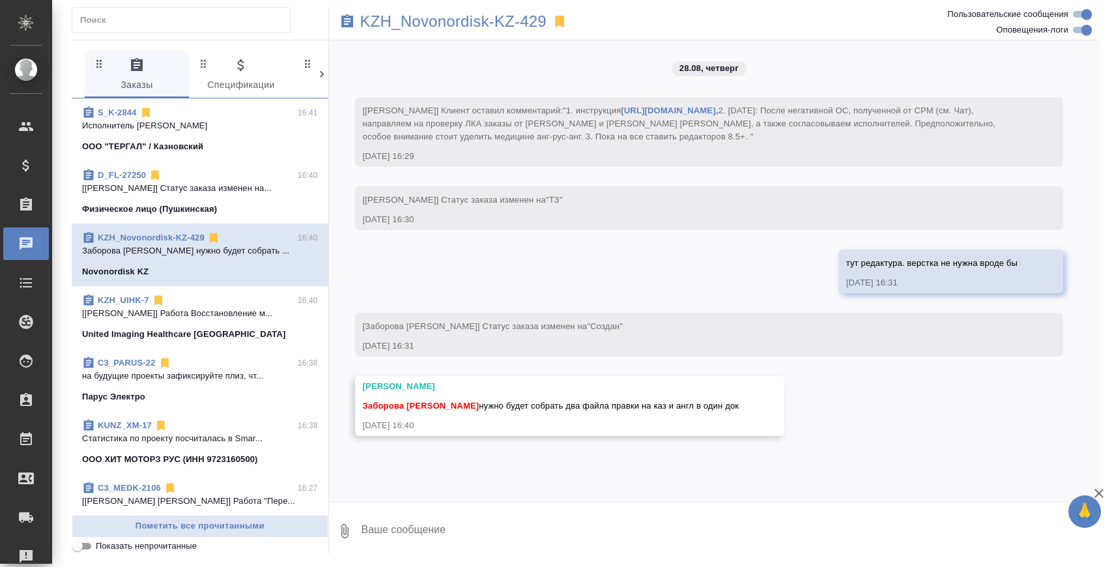
click at [514, 511] on textarea at bounding box center [730, 531] width 740 height 44
paste textarea
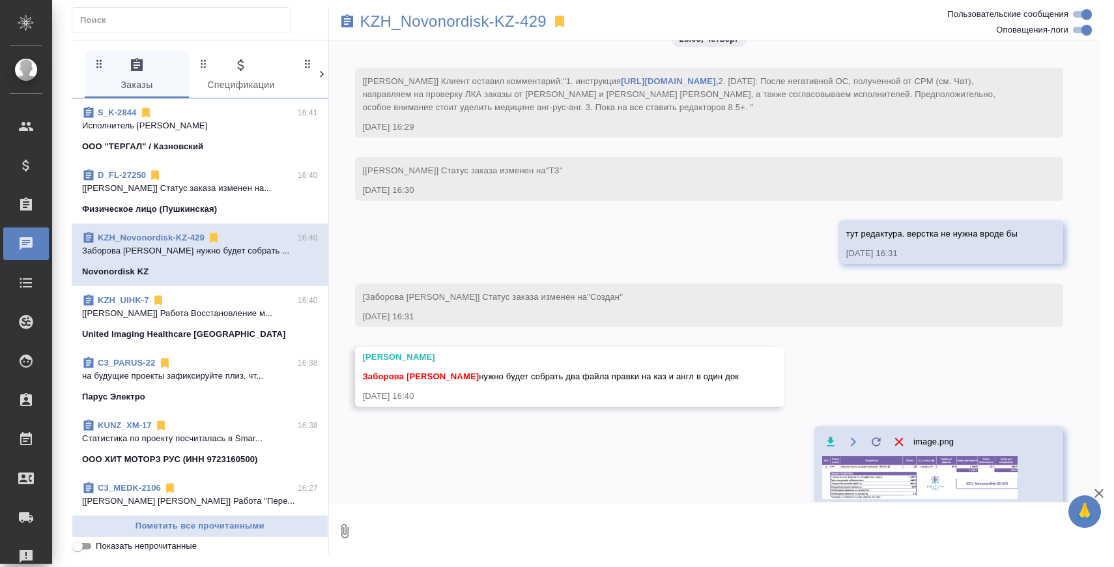
scroll to position [43, 0]
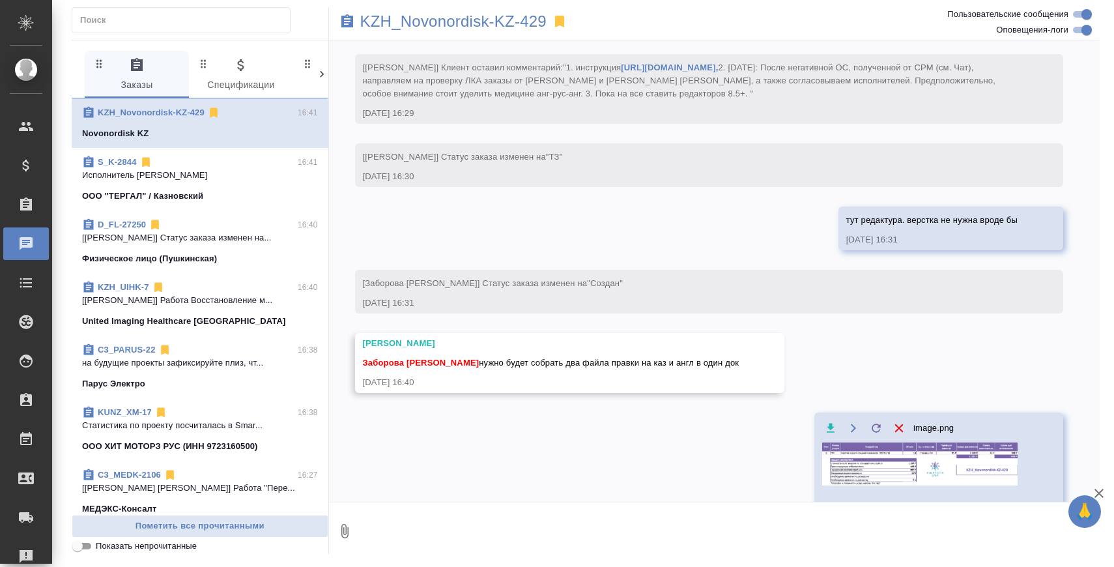
click at [450, 545] on textarea at bounding box center [730, 531] width 740 height 44
type textarea "а правки на рус принять надо или нет?"
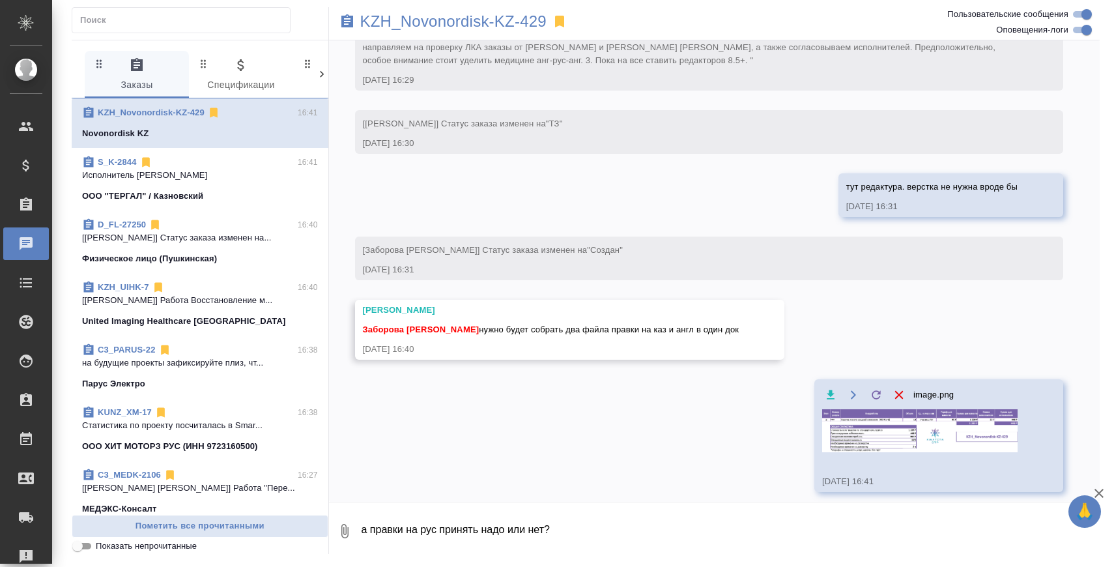
scroll to position [149, 0]
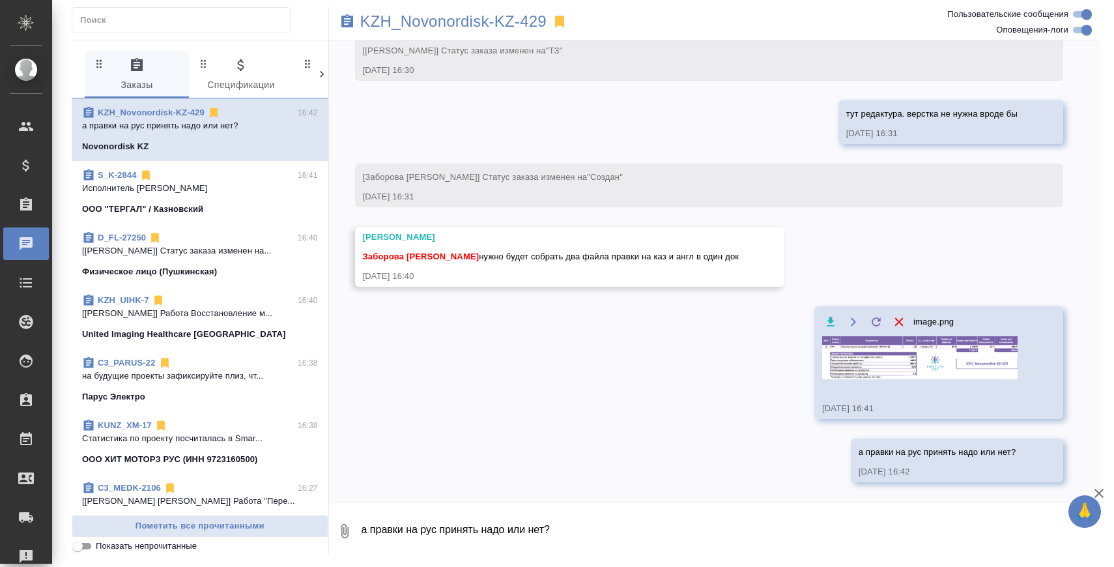
drag, startPoint x: 514, startPoint y: 259, endPoint x: 768, endPoint y: 257, distance: 254.8
click at [741, 257] on div "Асланукова Сати Заборова Александра нужно будет собрать два файла правки на каз…" at bounding box center [548, 257] width 386 height 60
copy span "собрать два файла правки на каз и англ в один док"
click at [203, 388] on span "C3_PARUS-22 16:38 на будущие проекты зафиксируйте плиз, чт... Парус Электро" at bounding box center [200, 379] width 236 height 47
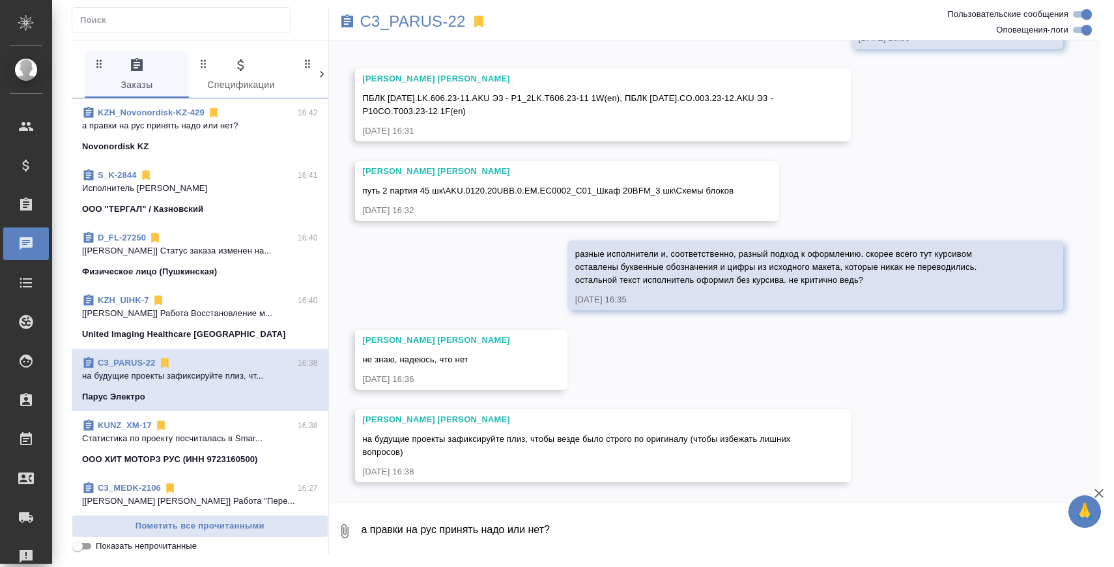
scroll to position [56550, 0]
click at [625, 90] on div "Никитина Татьяна ПБЛК 08.09.12.LK.606.23-11.AKU Э3 - P1_2LK.T606.23-11 1W(en), …" at bounding box center [603, 104] width 496 height 73
click at [611, 95] on span "ПБЛК 08.09.12.LK.606.23-11.AKU Э3 - P1_2LK.T606.23-11 1W(en), ПБЛК 08.14.10.CO.…" at bounding box center [569, 104] width 413 height 23
drag, startPoint x: 611, startPoint y: 95, endPoint x: 157, endPoint y: 560, distance: 649.3
click at [336, 93] on div "29.07, вторник [Никитина Татьяна] Статус заказа изменен на "ТЗ" 29.07.25, 12:45…" at bounding box center [715, 270] width 772 height 461
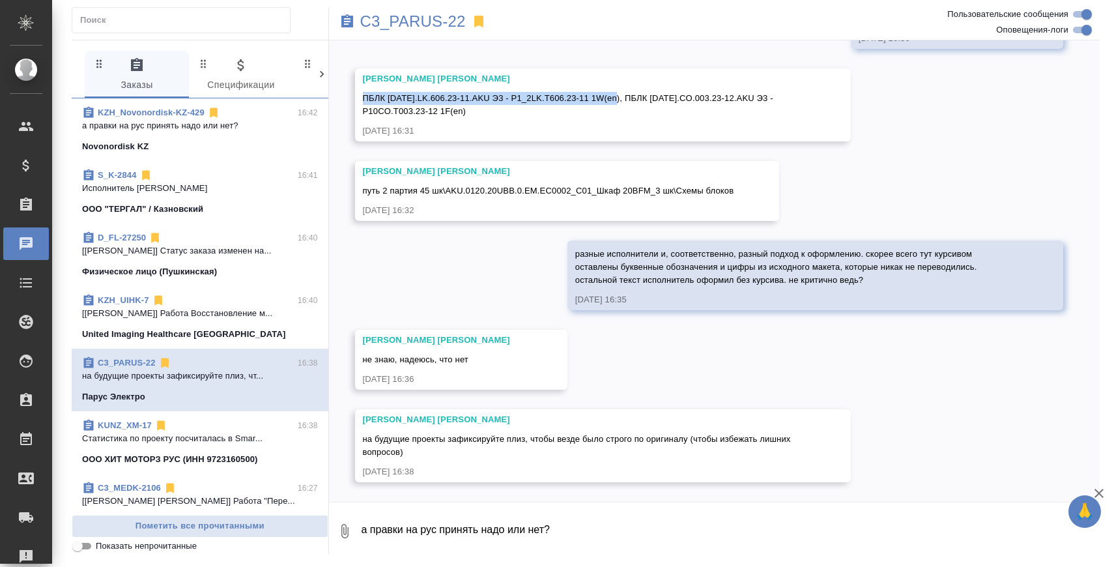
copy span "ПБЛК 08.09.12.LK.606.23-11.AKU Э3 - P1_2LK.T606.23-11 1W("
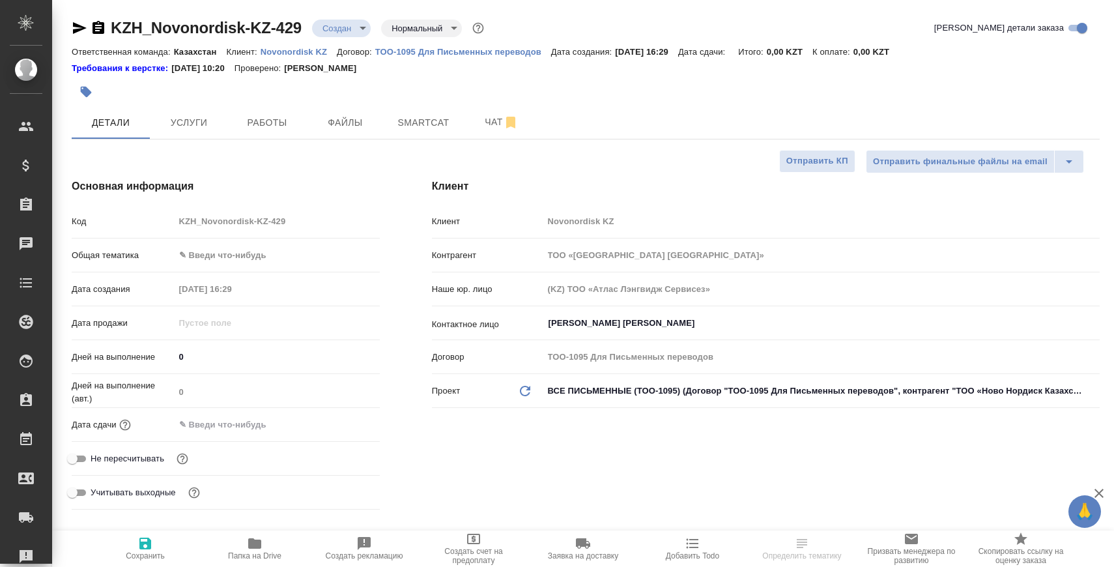
select select "RU"
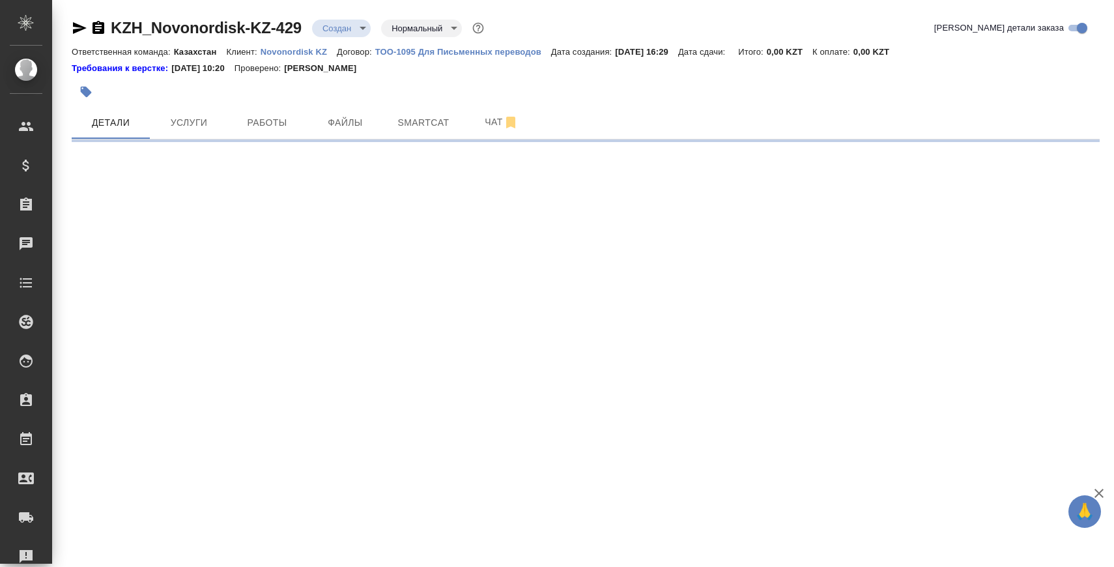
select select "RU"
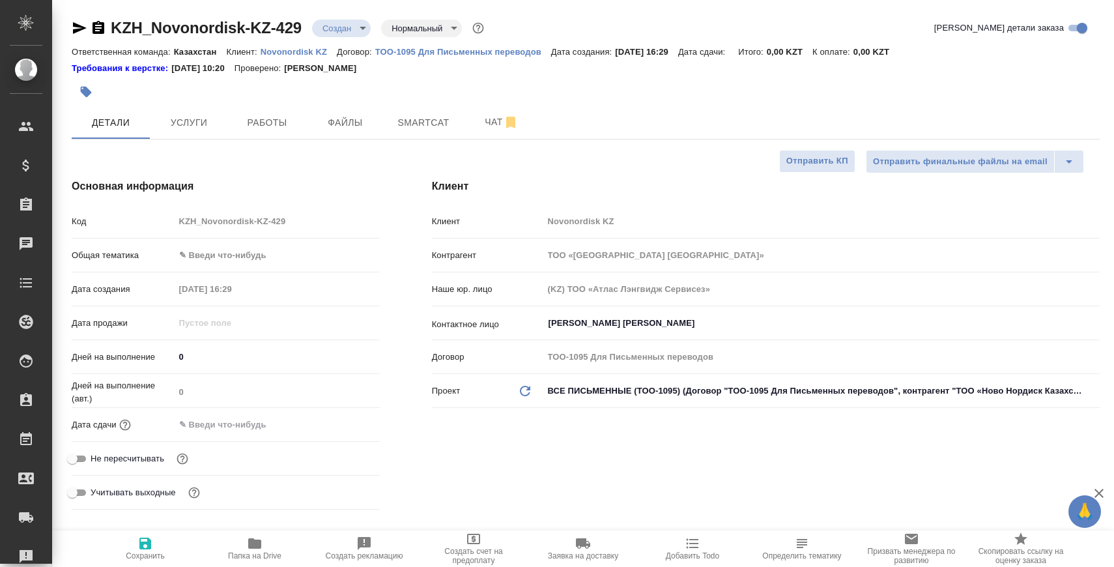
type textarea "x"
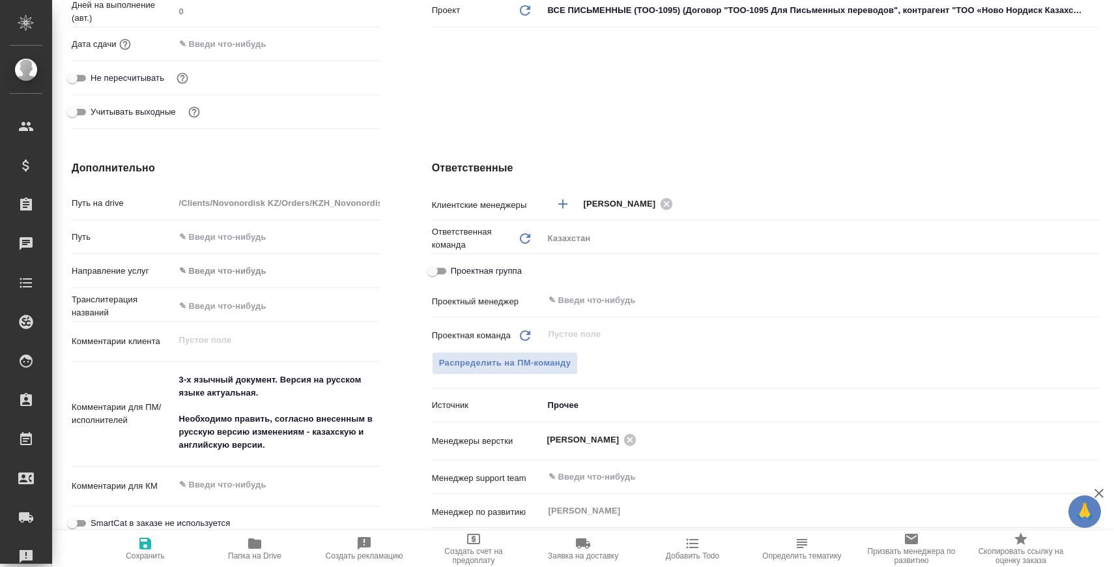
scroll to position [381, 0]
type textarea "x"
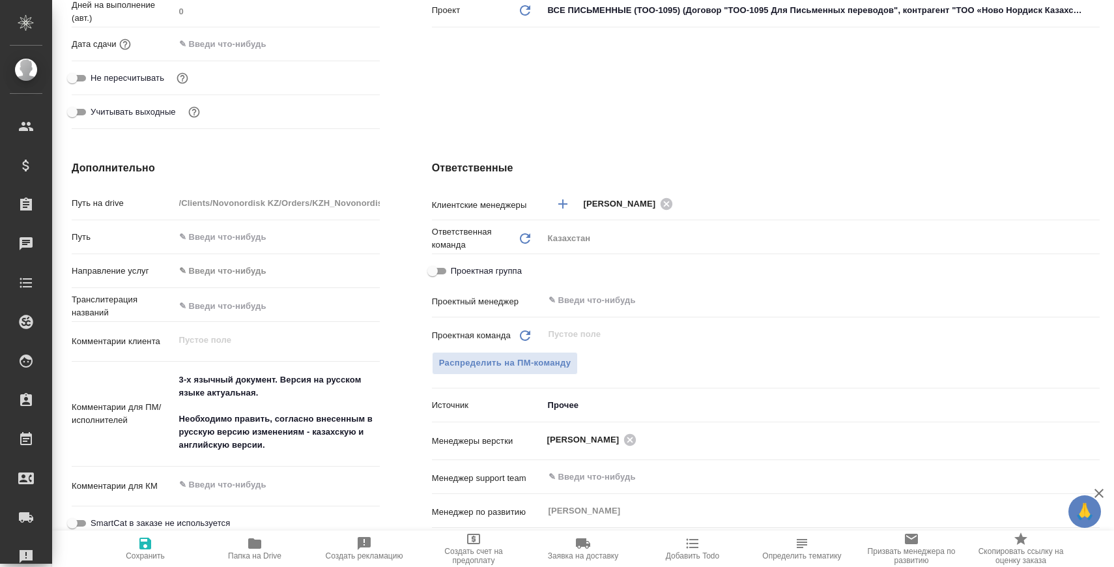
type textarea "x"
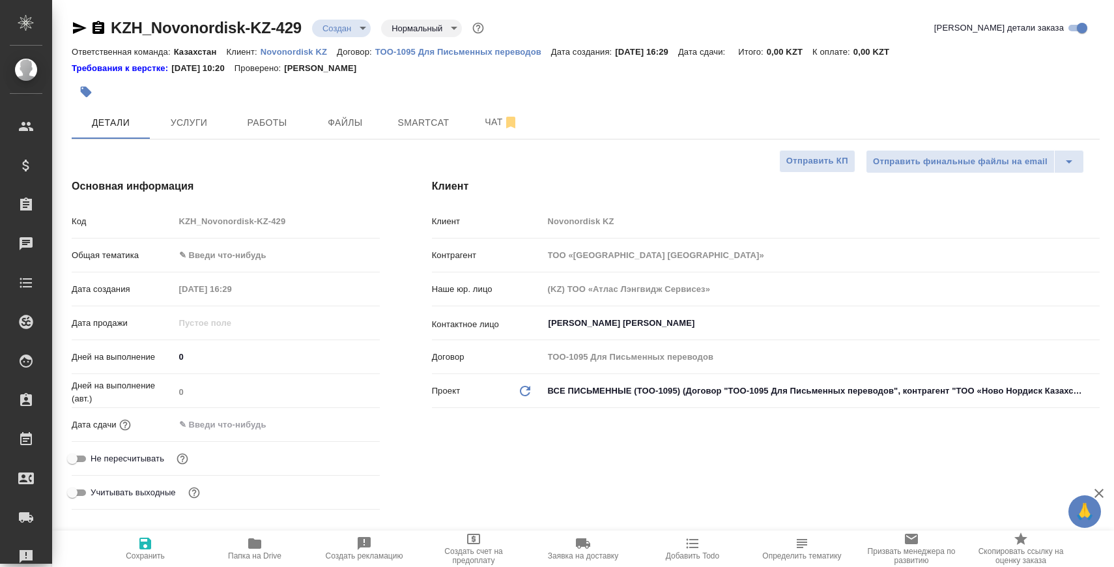
click at [96, 32] on icon "button" at bounding box center [99, 27] width 12 height 13
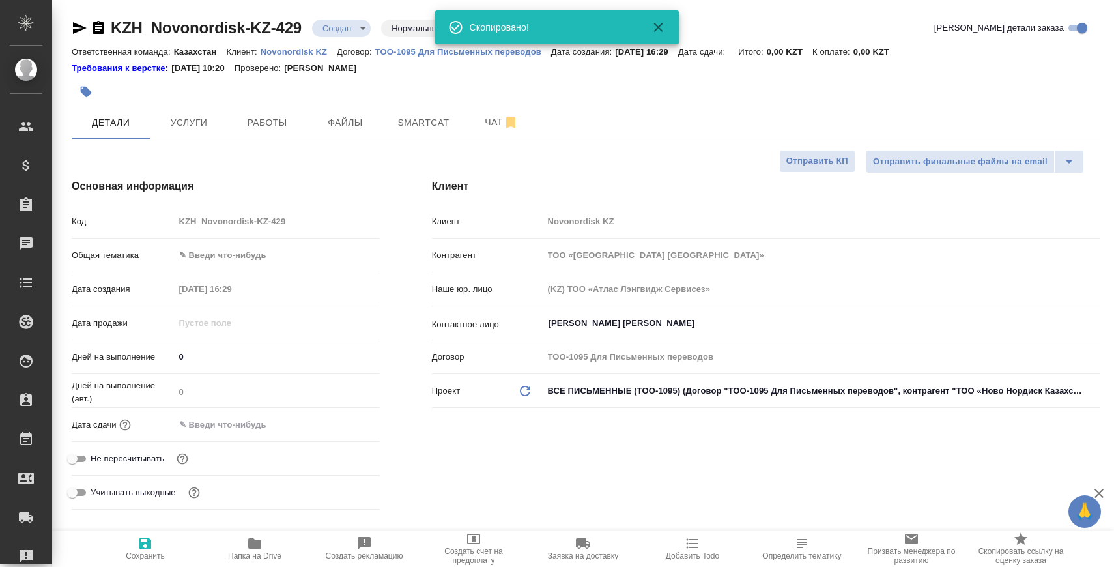
type textarea "x"
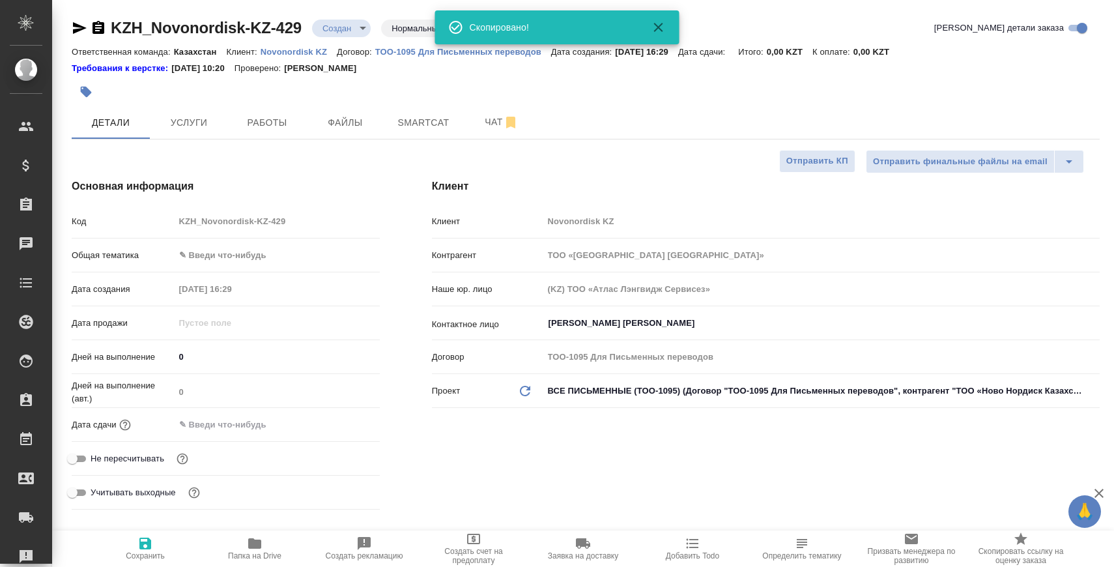
type textarea "x"
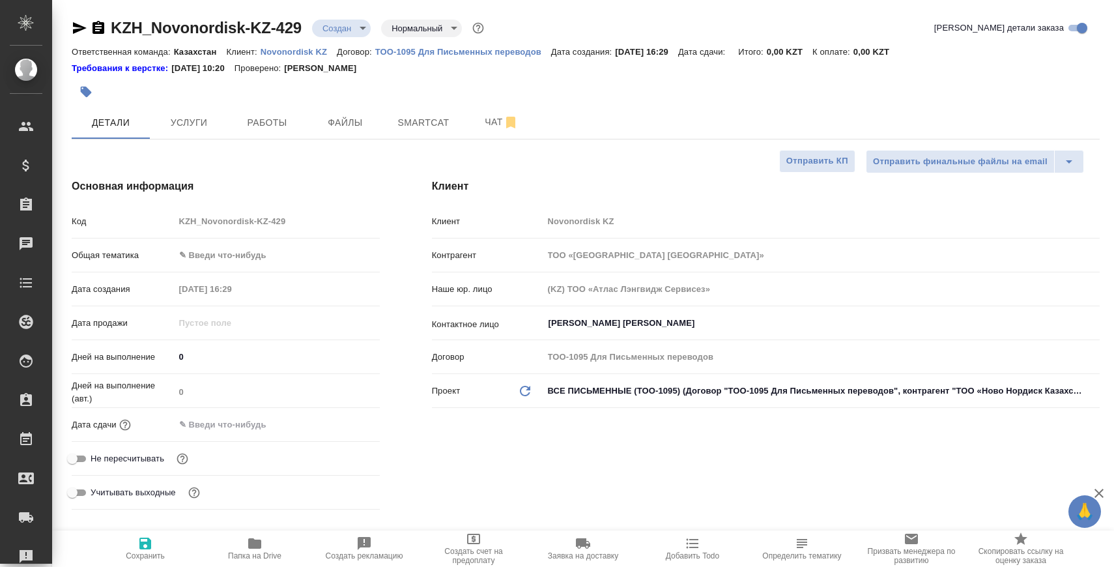
type textarea "x"
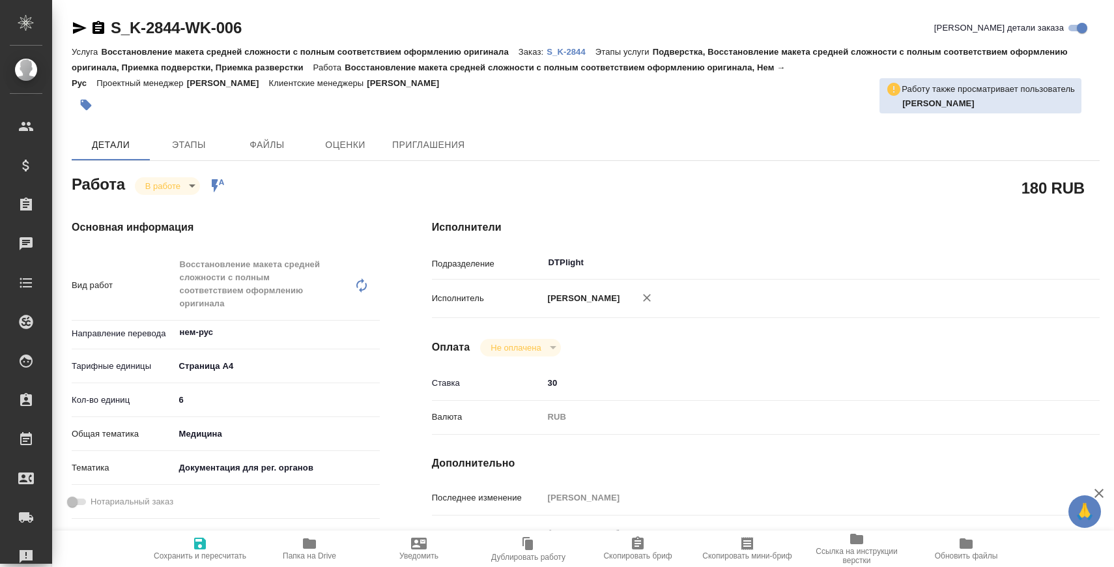
type textarea "x"
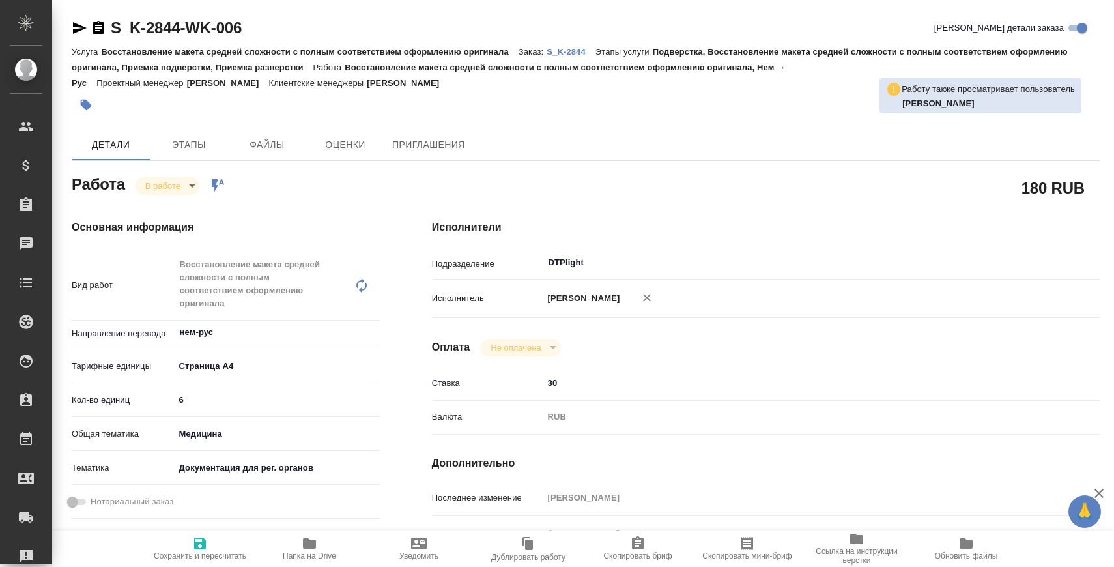
type textarea "x"
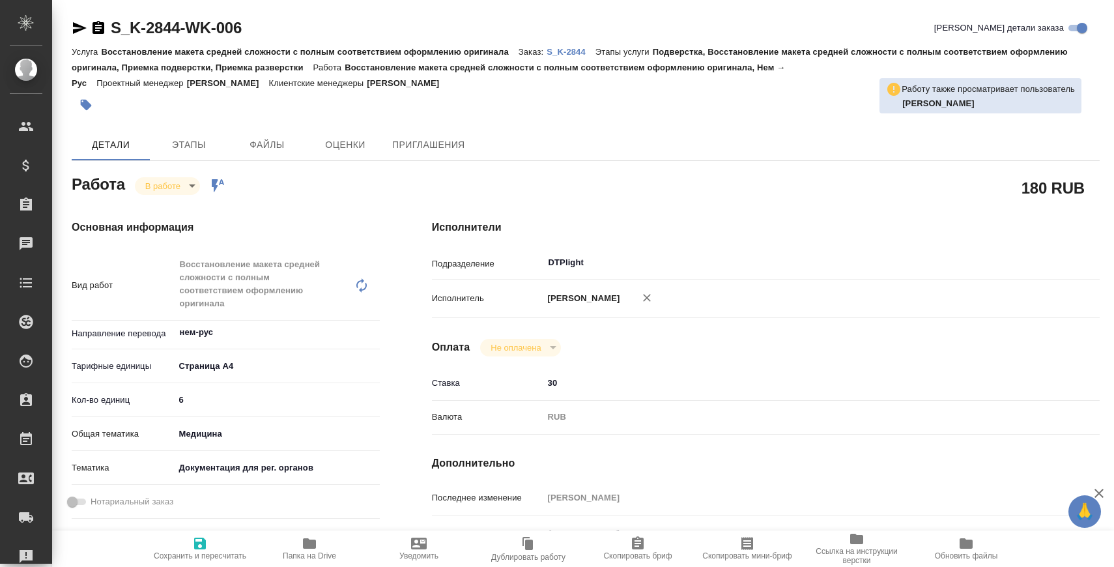
type textarea "x"
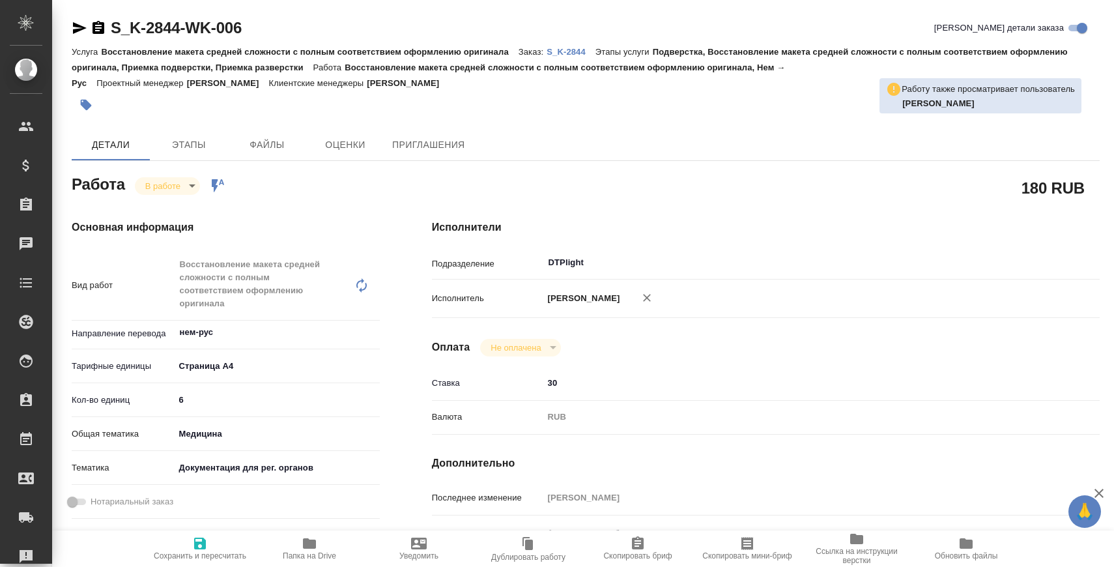
type textarea "x"
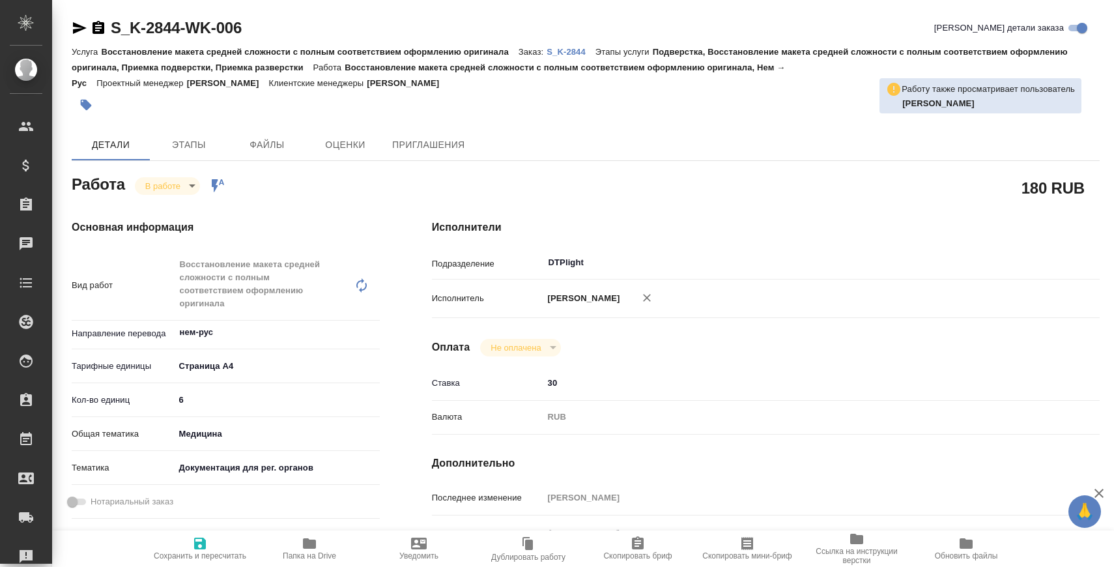
type textarea "x"
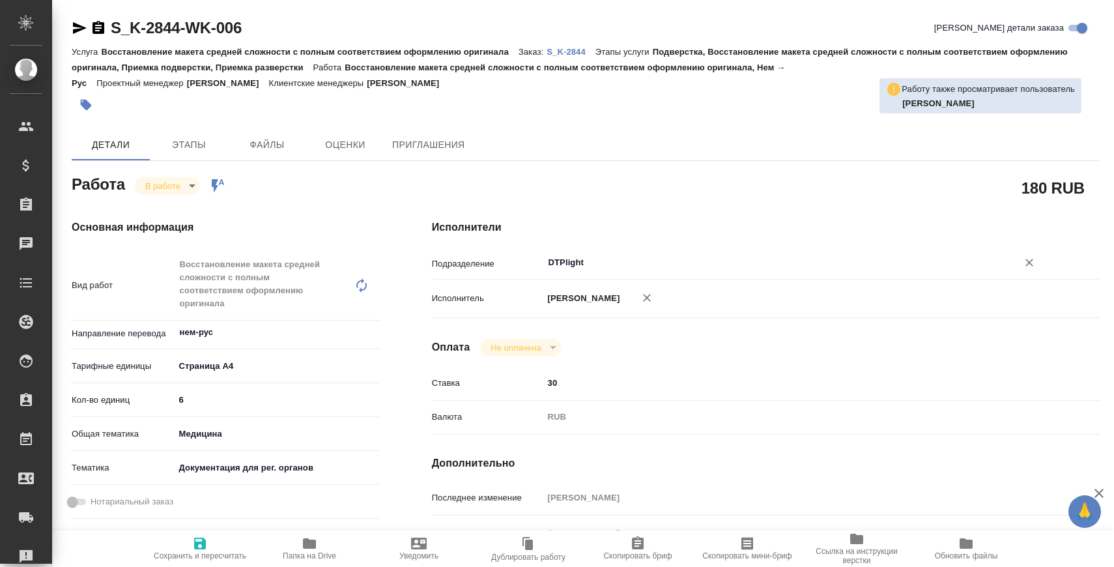
click at [574, 255] on input "DTPlight" at bounding box center [772, 263] width 450 height 16
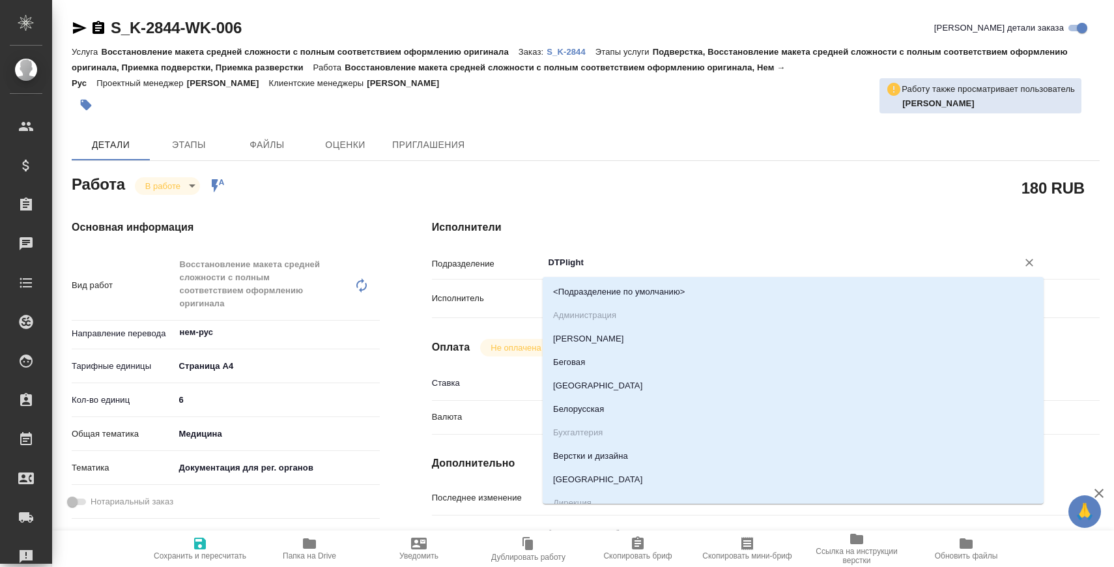
type input "В"
type textarea "x"
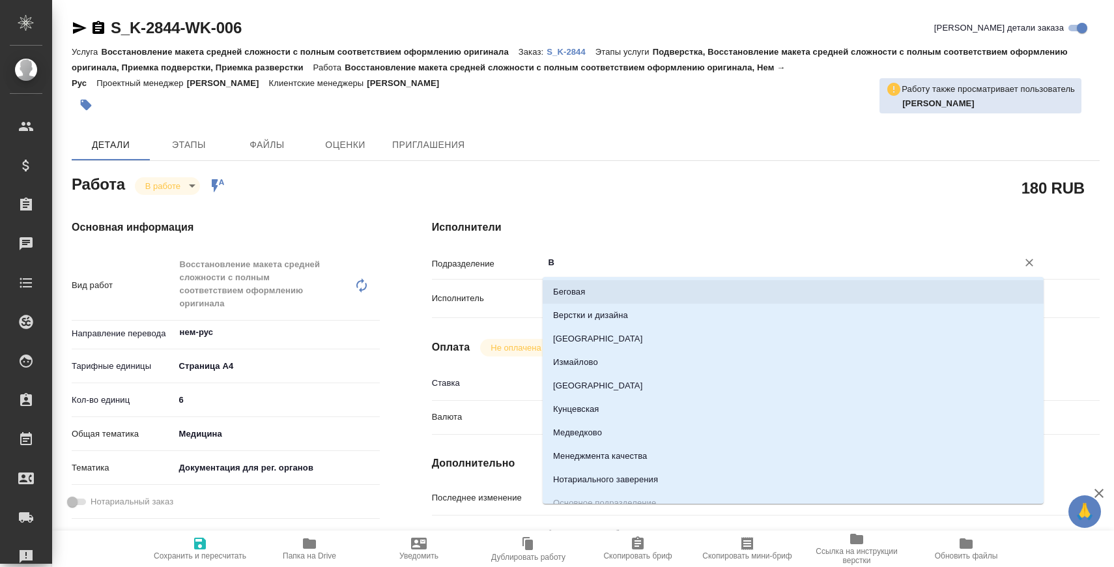
type textarea "x"
click at [574, 315] on li "Верстки и дизайна" at bounding box center [793, 315] width 501 height 23
type textarea "x"
type input "Верстки и дизайна"
type textarea "x"
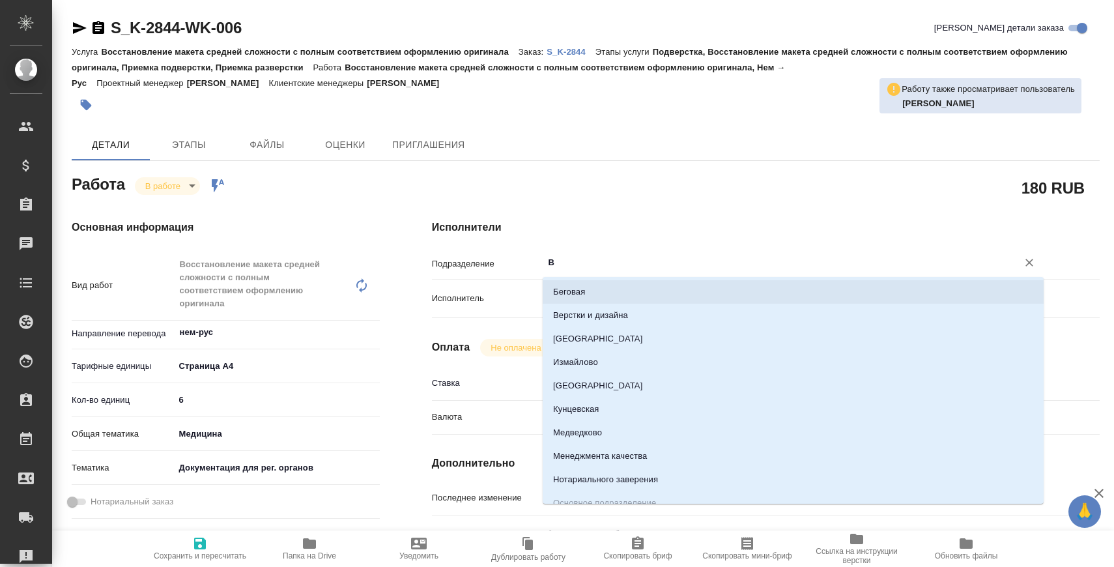
type textarea "x"
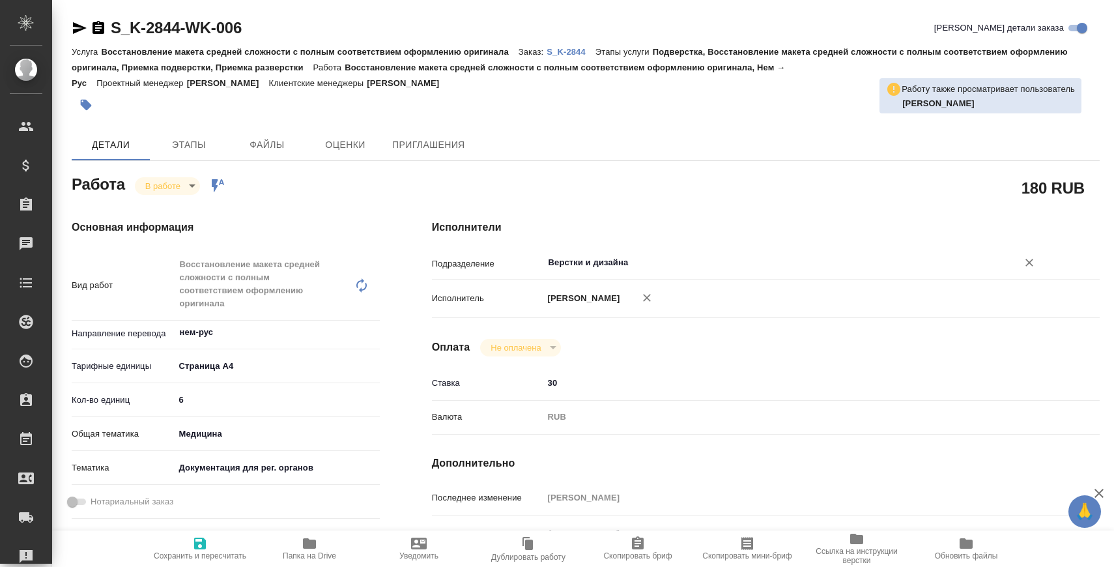
type input "Верстки и дизайна"
click at [216, 541] on span "Сохранить и пересчитать" at bounding box center [200, 548] width 94 height 25
type textarea "x"
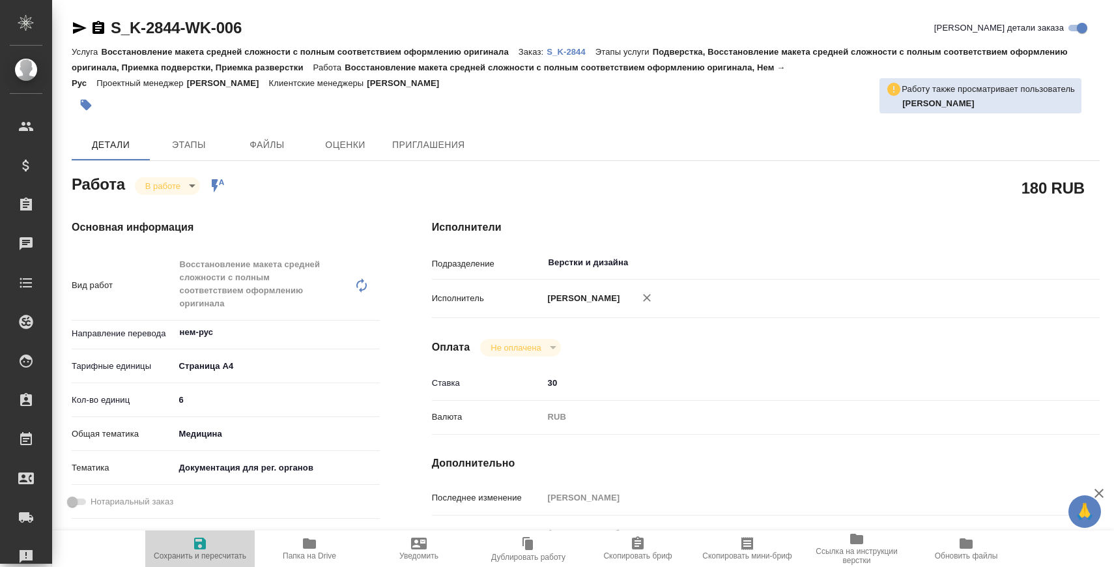
type textarea "x"
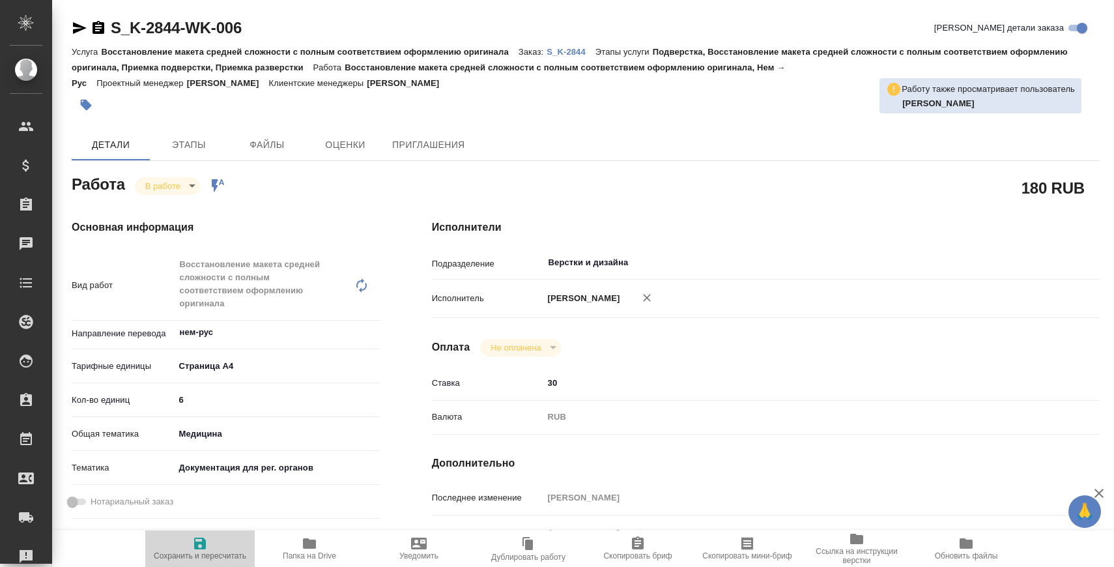
type textarea "x"
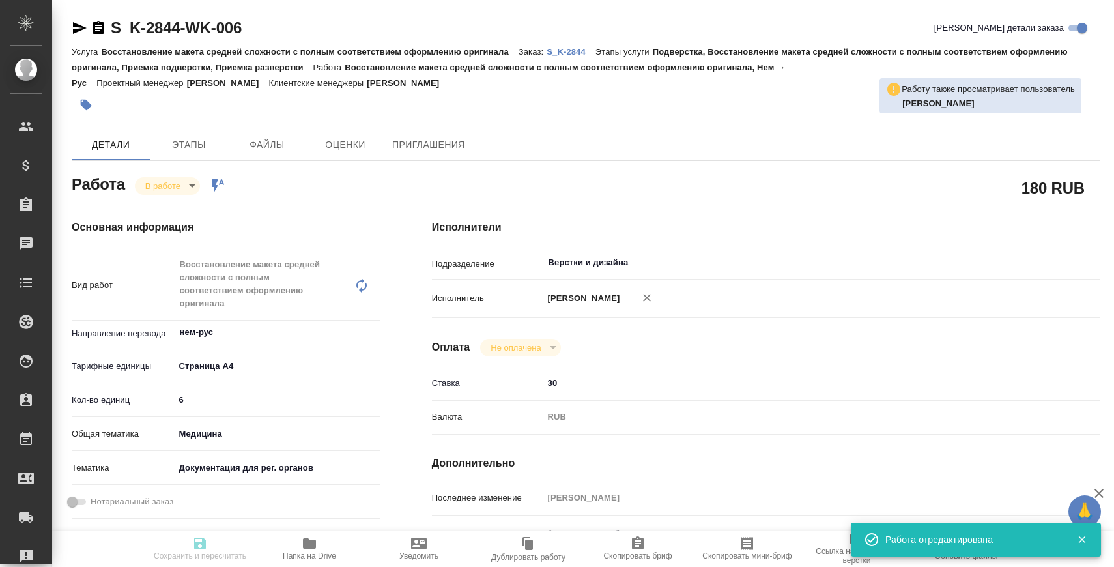
type textarea "x"
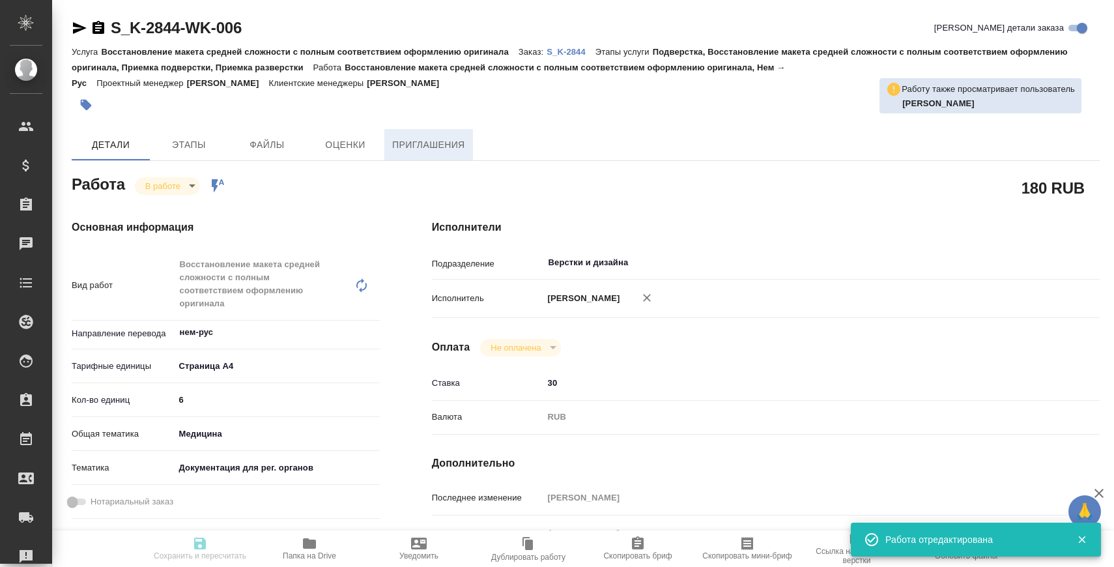
type textarea "x"
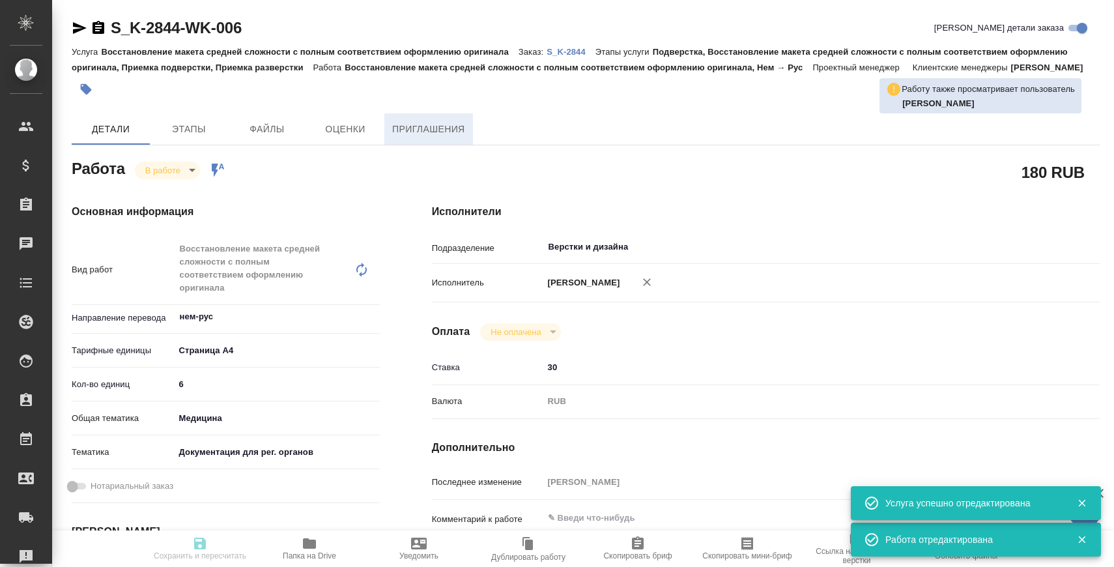
type input "inProgress"
type textarea "Восстановление макета средней сложности с полным соответствием оформлению ориги…"
type textarea "x"
type input "нем-рус"
type input "5f036ec4e16dec2d6b59c8ff"
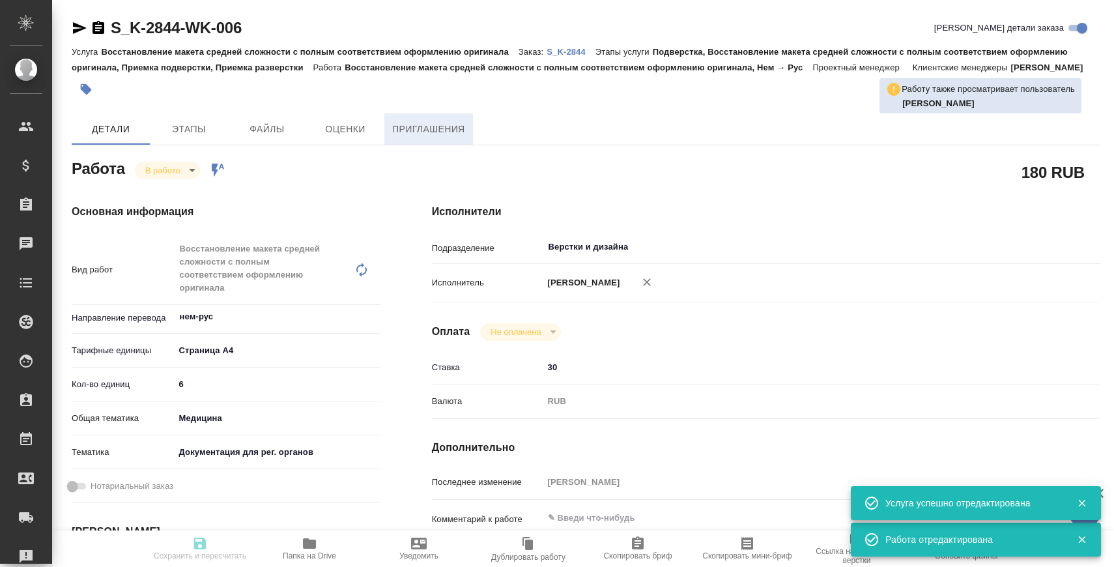
type input "6"
type input "med"
type input "5f647205b73bc97568ca66c6"
type input "[DATE] 15:41"
type input "[DATE] 16:41"
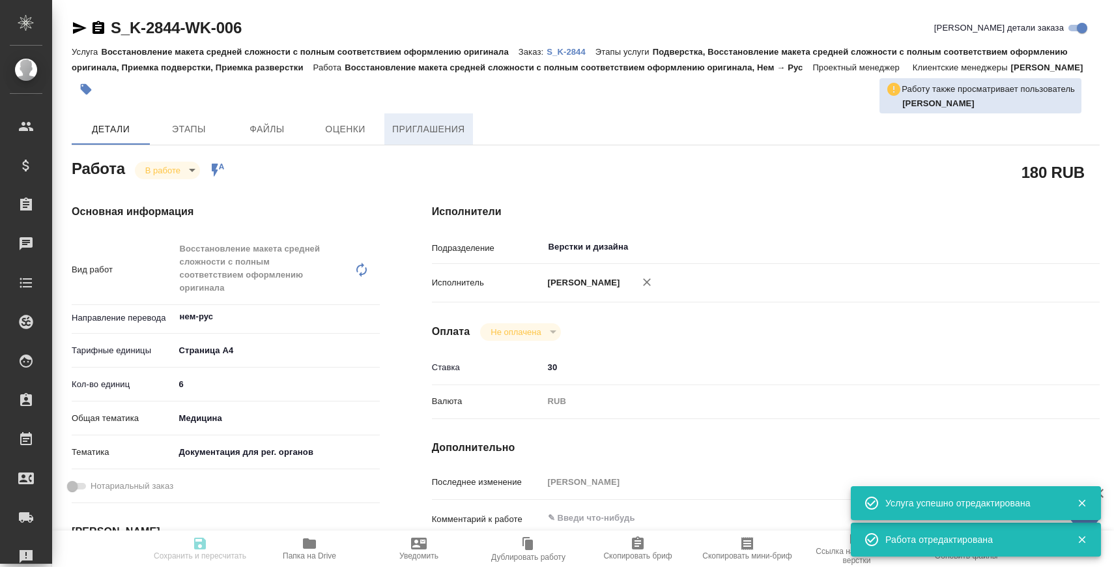
type input "[DATE] 20:00"
type input "[DATE] 14:00"
type input "Верстки и дизайна"
type input "notPayed"
type input "30"
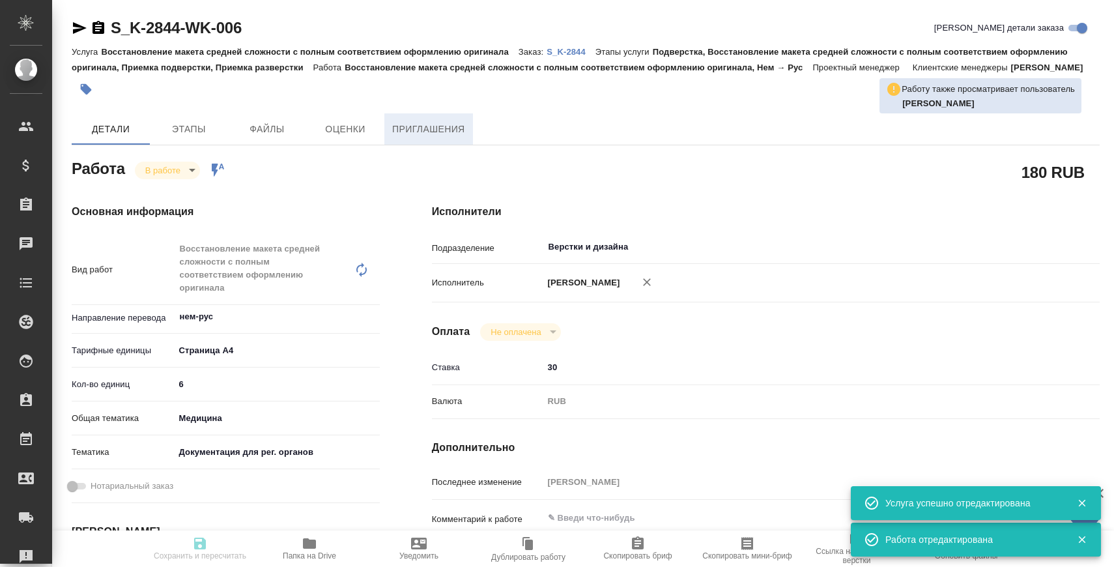
type input "RUB"
type input "[PERSON_NAME]"
type textarea "x"
type textarea "/Clients/ООО "ТЕРГАЛ"/Orders/S_K-2844/DTP/S_K-2844-WK-006"
type textarea "x"
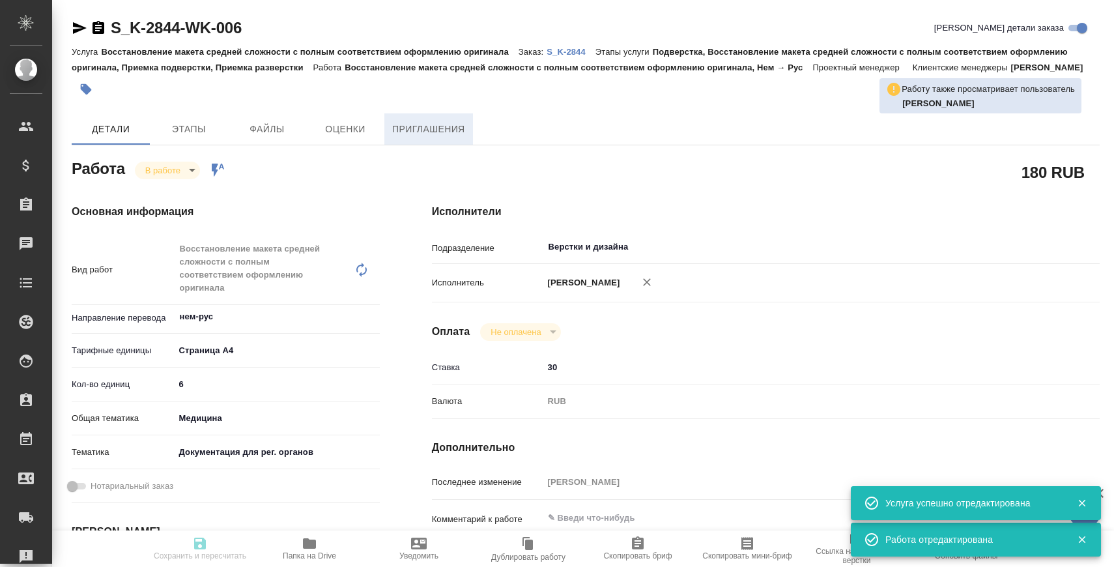
type input "S_K-2844"
type input "Восстановление макета средней сложности с полным соответствием оформлению ориги…"
type input "Подверстка, Восстановление макета средней сложности с полным соответствием офор…"
type input "[PERSON_NAME]"
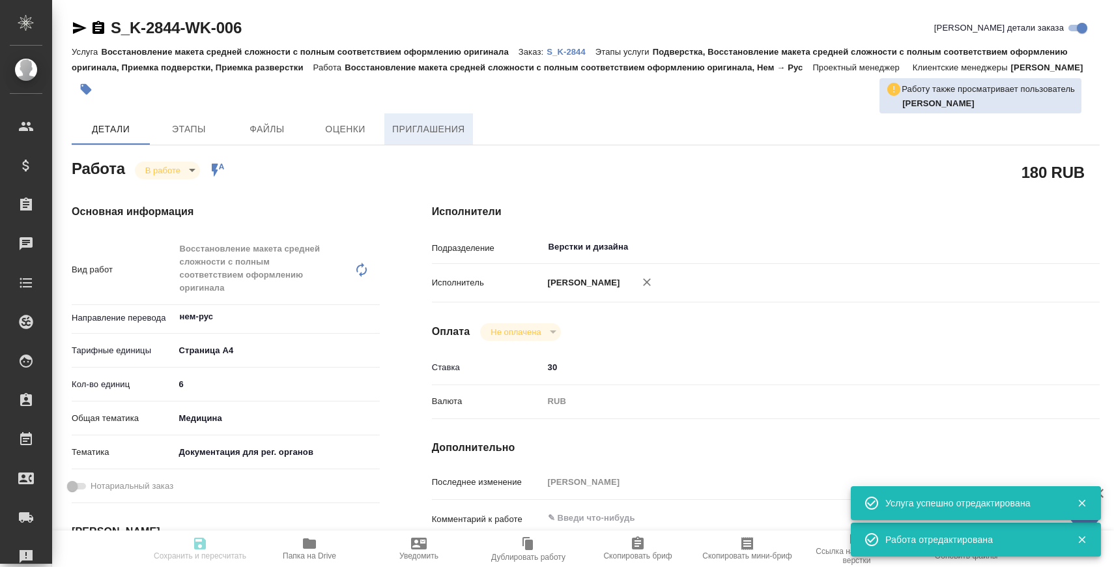
type input "/Clients/ООО "ТЕРГАЛ"/Orders/S_K-2844"
type textarea "x"
type textarea "нем-рус"
type textarea "x"
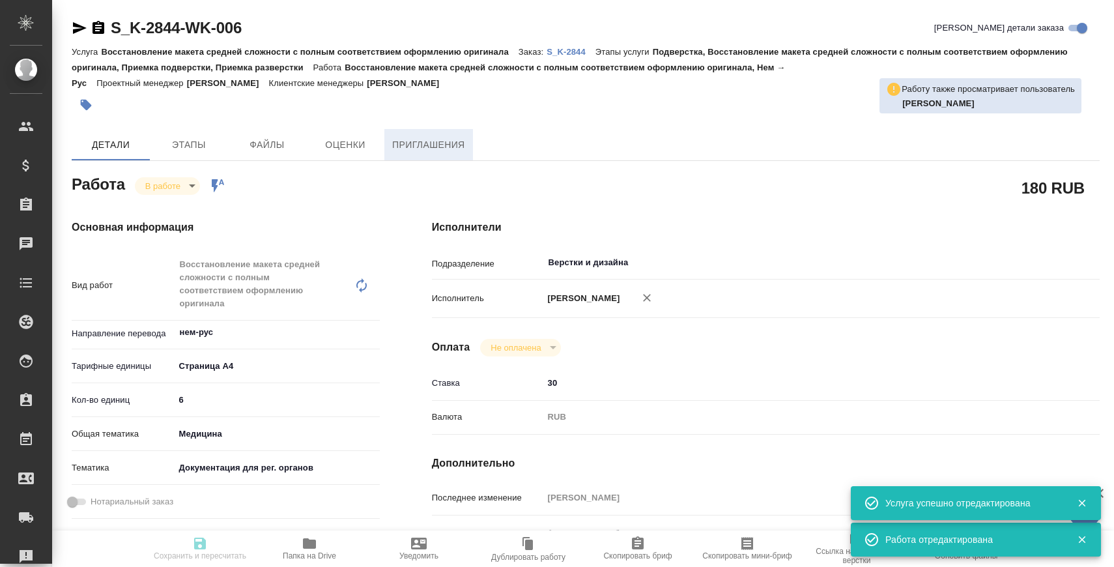
type textarea "x"
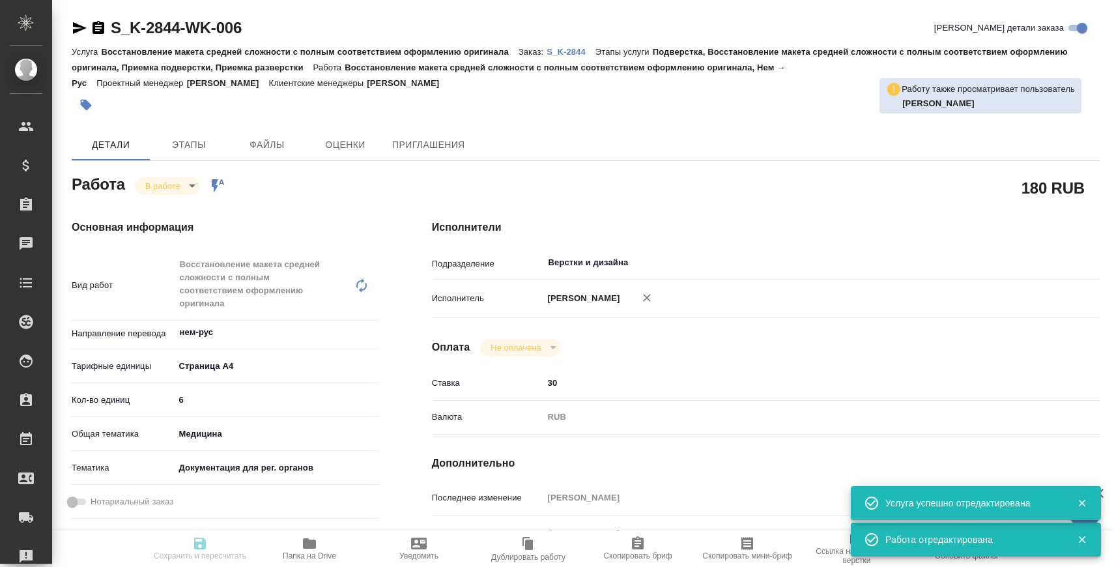
type textarea "x"
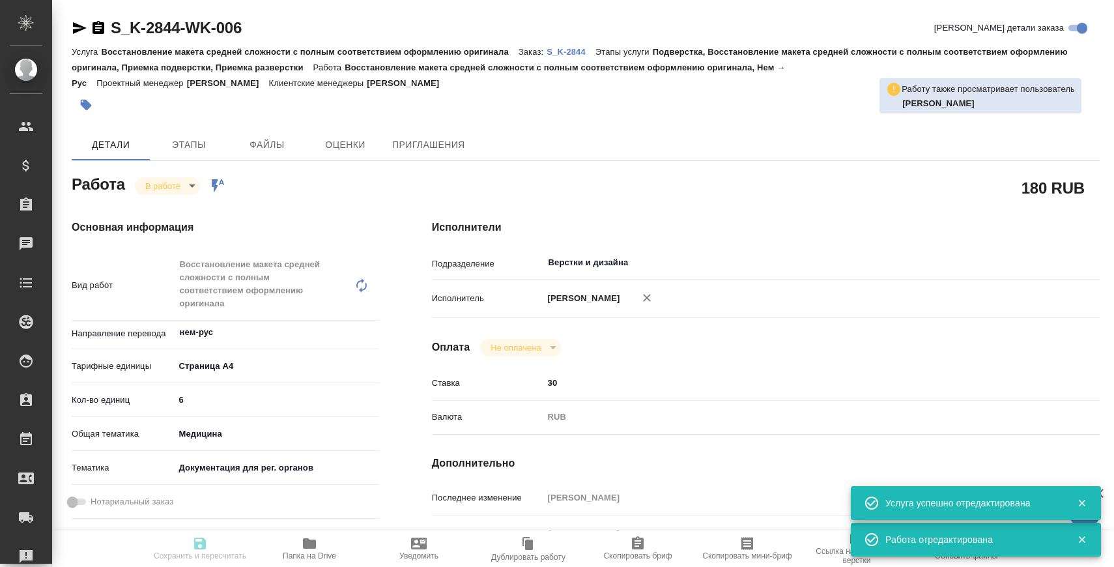
type textarea "x"
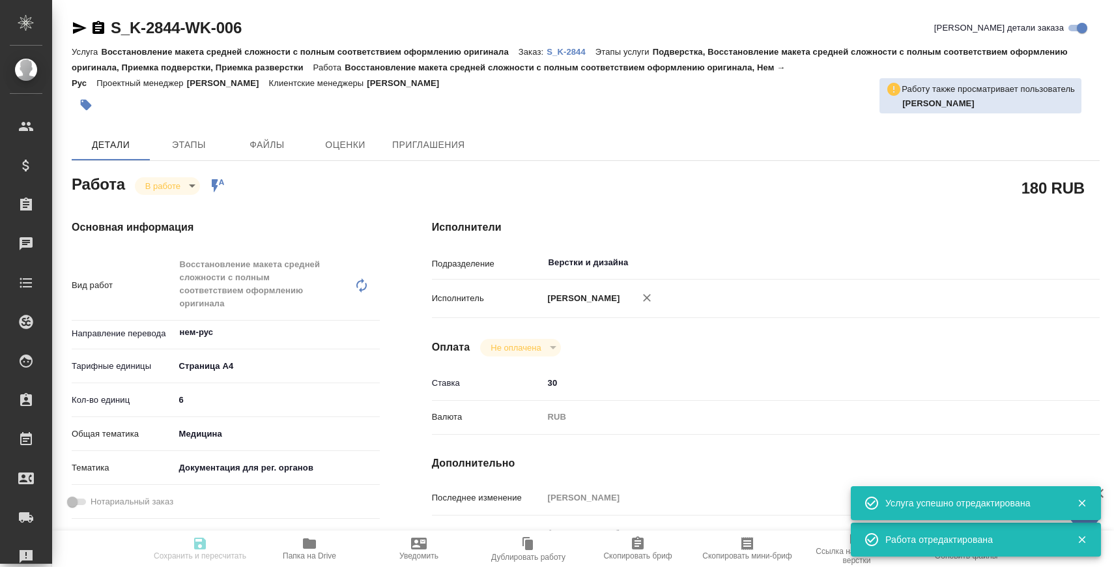
type textarea "x"
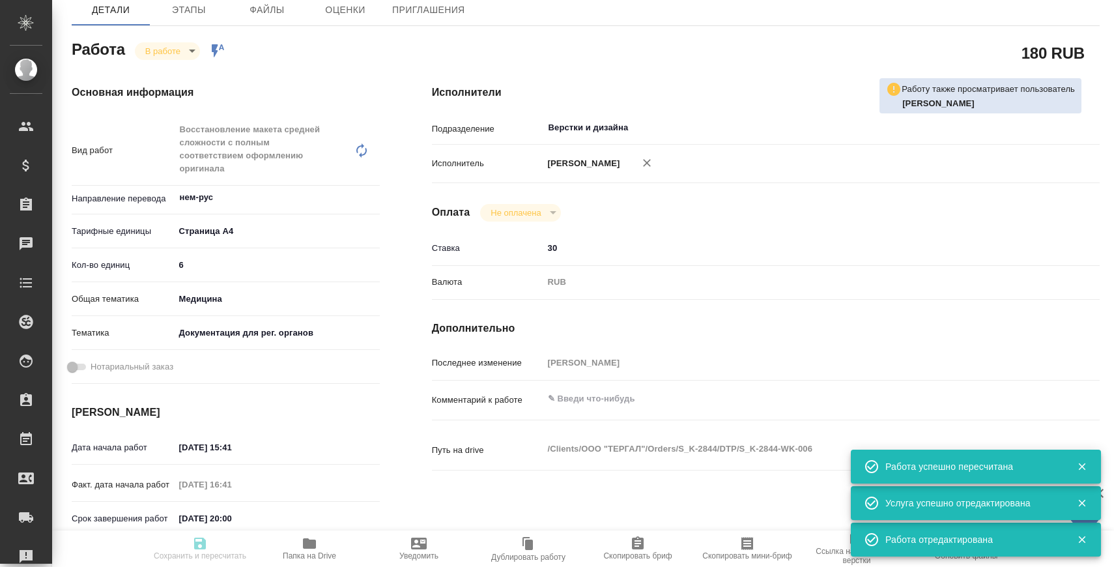
type input "inProgress"
type textarea "Восстановление макета средней сложности с полным соответствием оформлению ориги…"
type textarea "x"
type input "нем-рус"
type input "5f036ec4e16dec2d6b59c8ff"
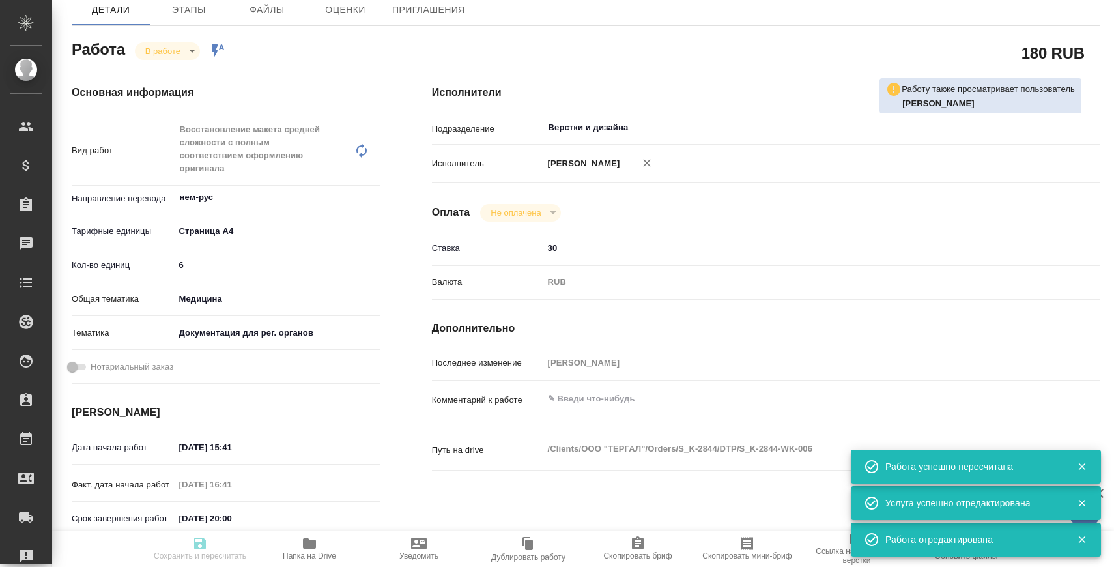
type input "6"
type input "med"
type input "5f647205b73bc97568ca66c6"
type input "28.08.2025 15:41"
type input "28.08.2025 16:41"
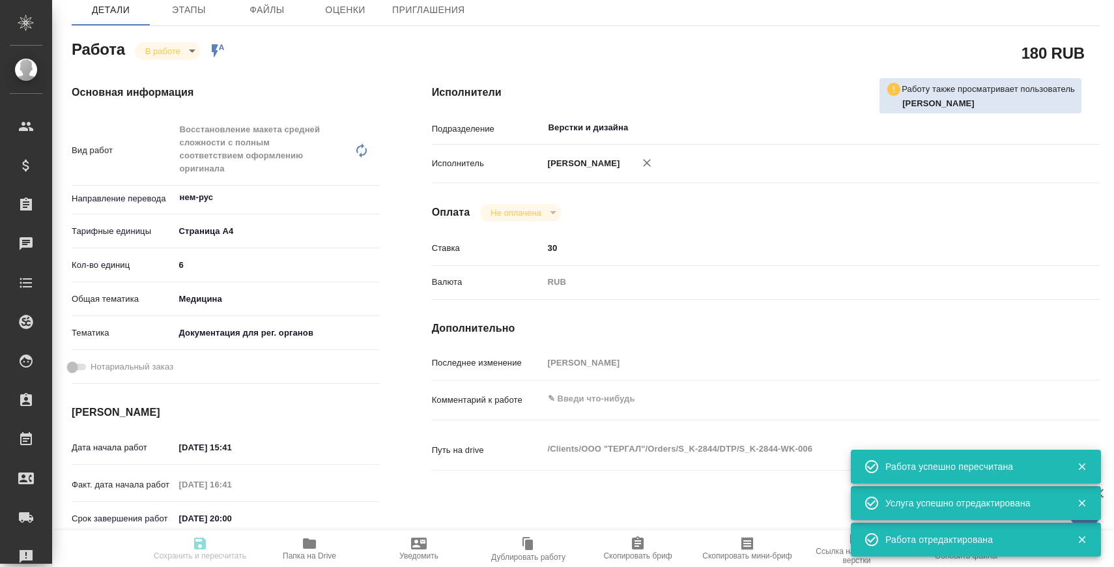
type input "28.08.2025 20:00"
type input "[DATE] 14:00"
type input "Верстки и дизайна"
type input "notPayed"
type input "30"
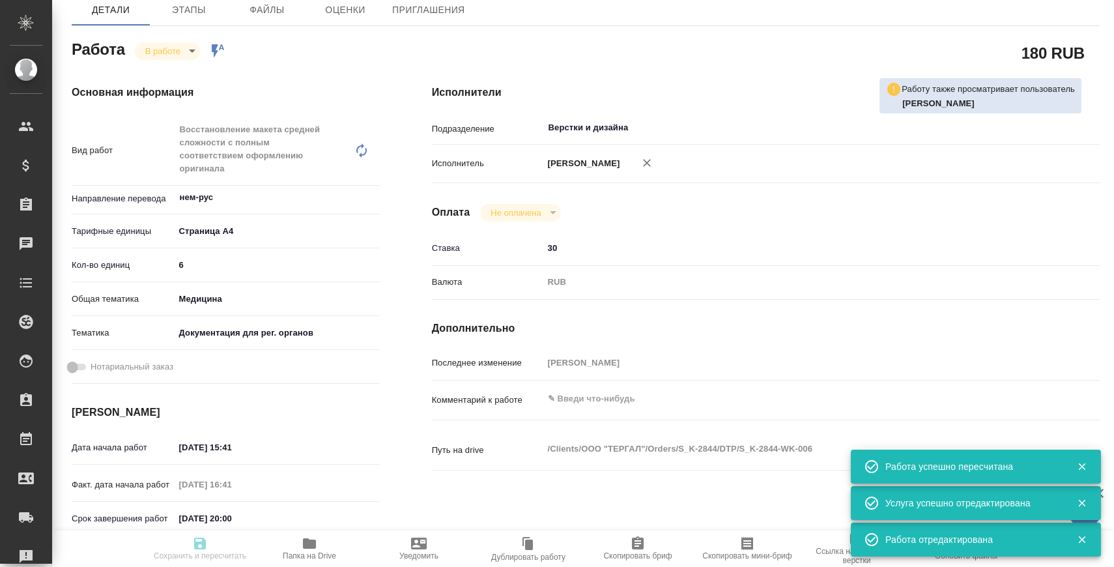
type input "RUB"
type input "[PERSON_NAME]"
type textarea "x"
type textarea "/Clients/ООО "ТЕРГАЛ"/Orders/S_K-2844/DTP/S_K-2844-WK-006"
type textarea "x"
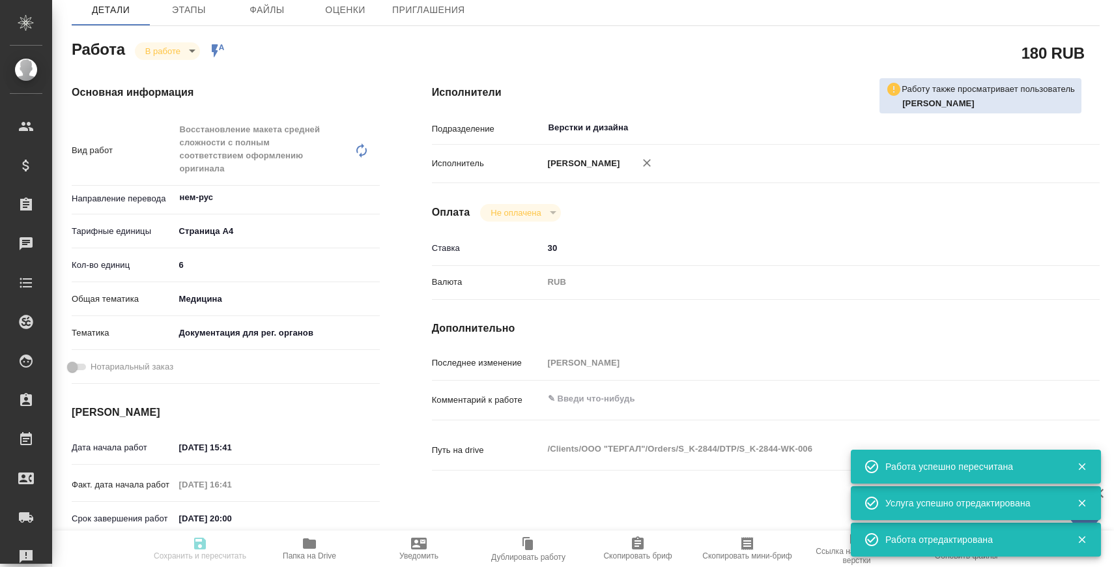
type input "S_K-2844"
type input "Восстановление макета средней сложности с полным соответствием оформлению ориги…"
type input "Подверстка, Восстановление макета средней сложности с полным соответствием офор…"
type input "[PERSON_NAME]"
type input "Заборова Александра"
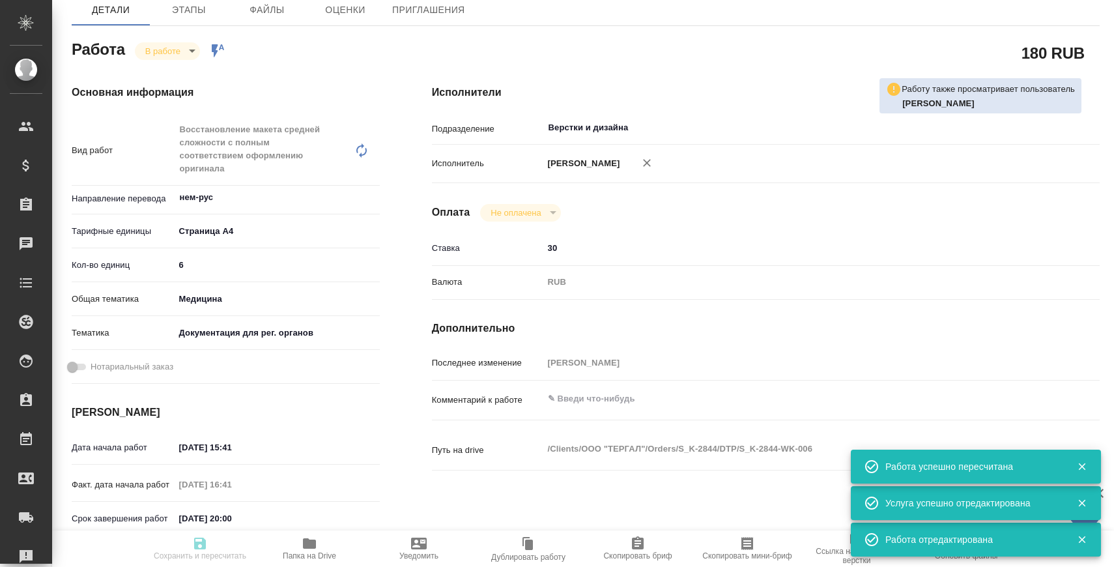
type input "/Clients/ООО "ТЕРГАЛ"/Orders/S_K-2844"
type textarea "x"
type textarea "нем-рус"
type textarea "x"
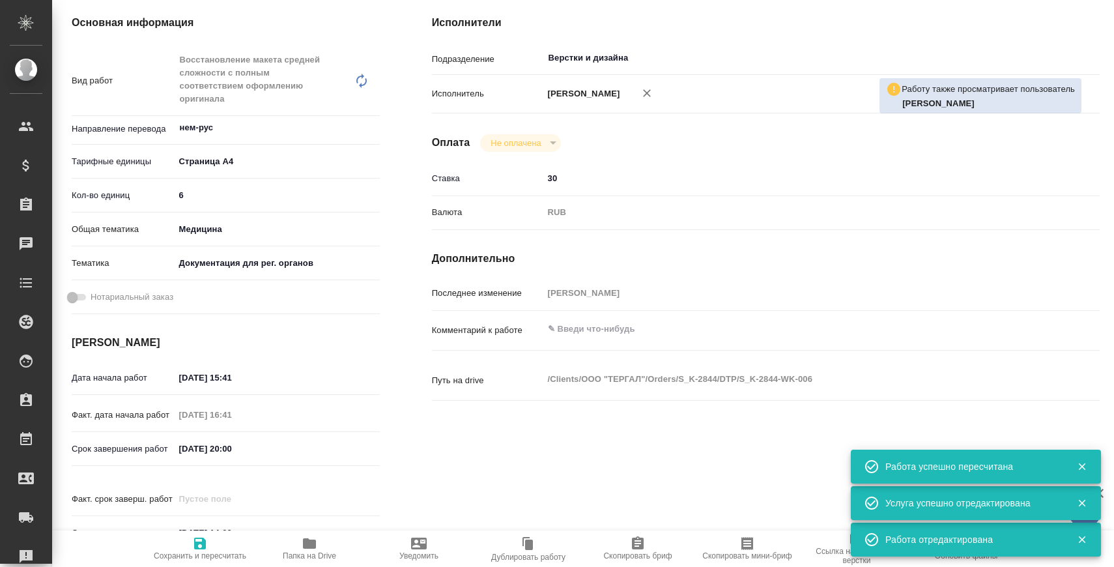
type textarea "x"
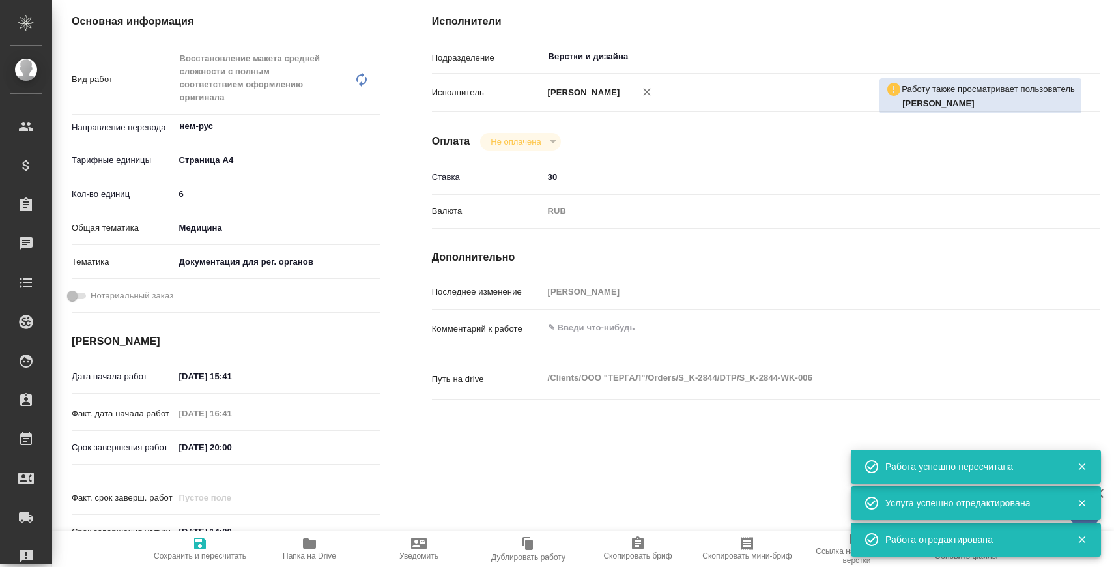
type textarea "x"
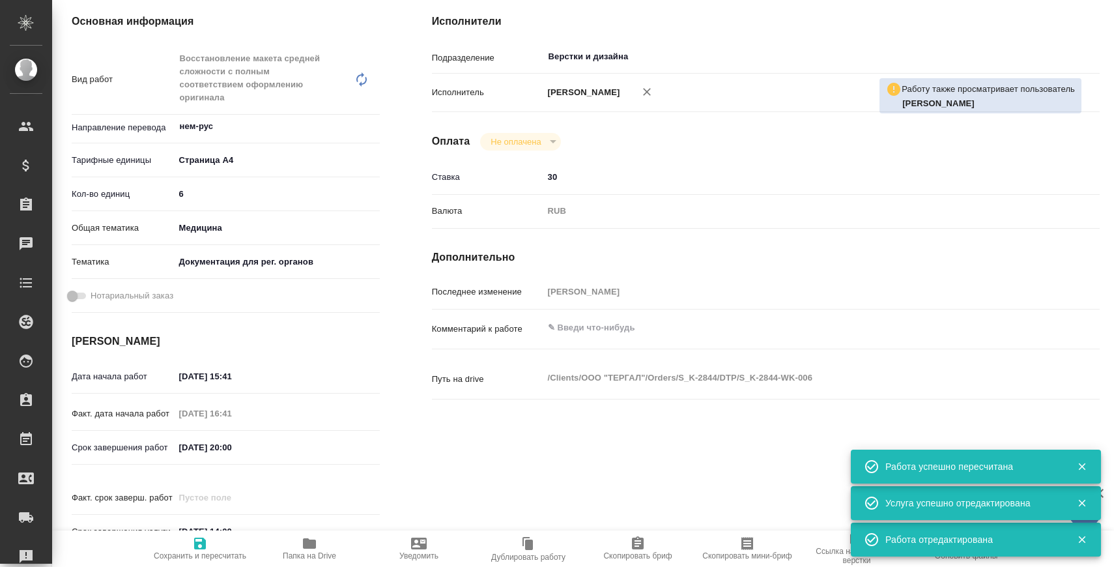
type textarea "x"
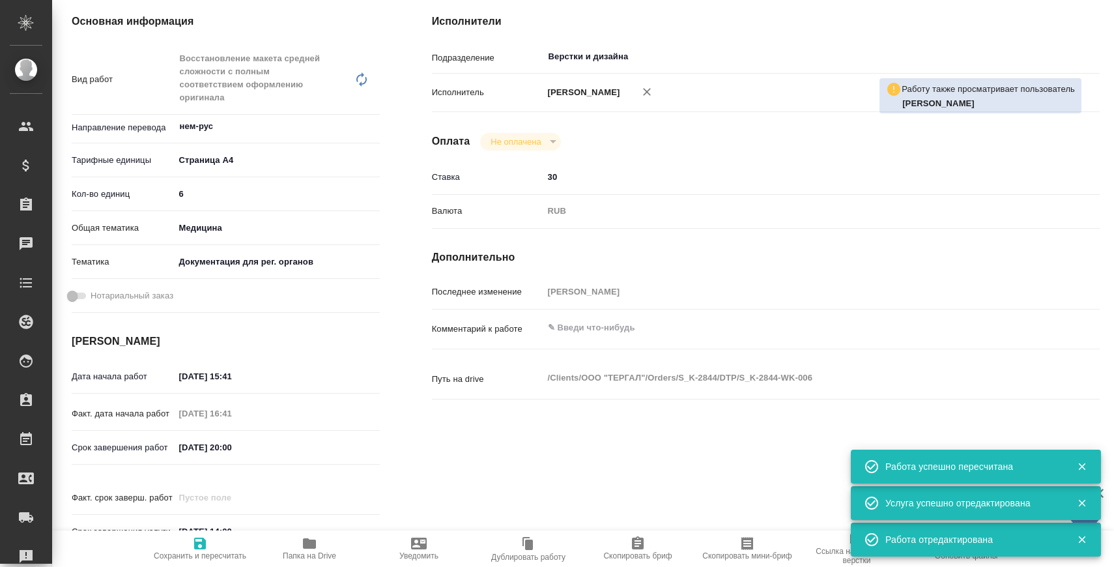
type textarea "x"
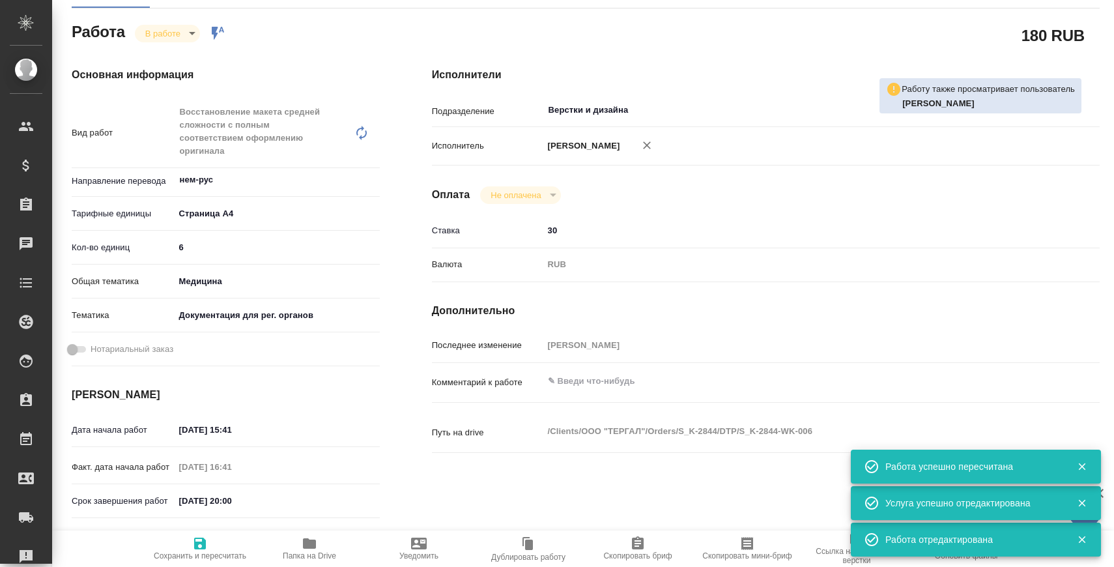
scroll to position [18, 0]
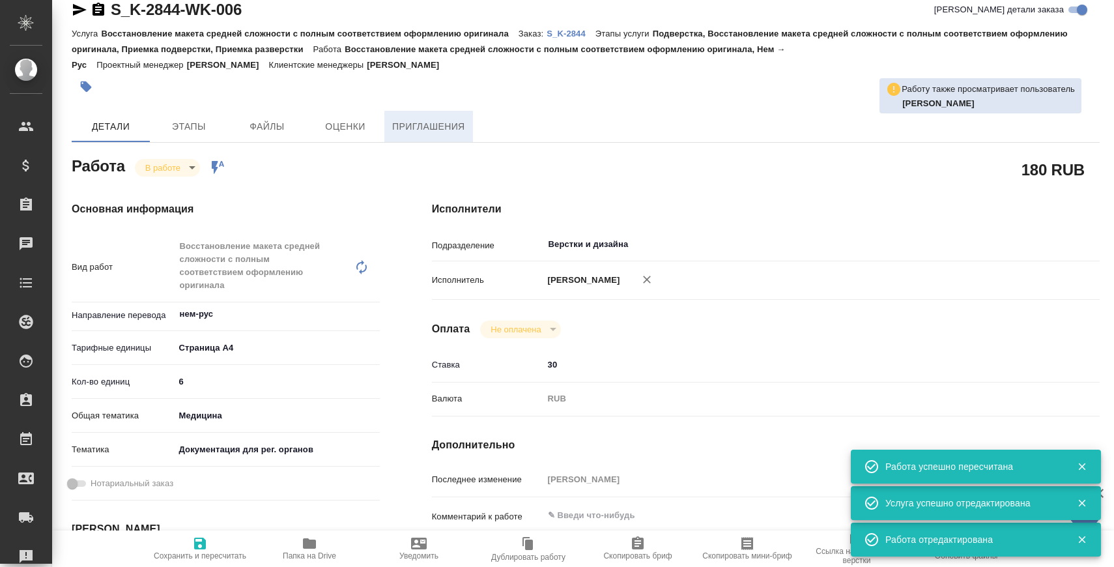
click at [436, 121] on span "Приглашения" at bounding box center [428, 127] width 73 height 16
type textarea "x"
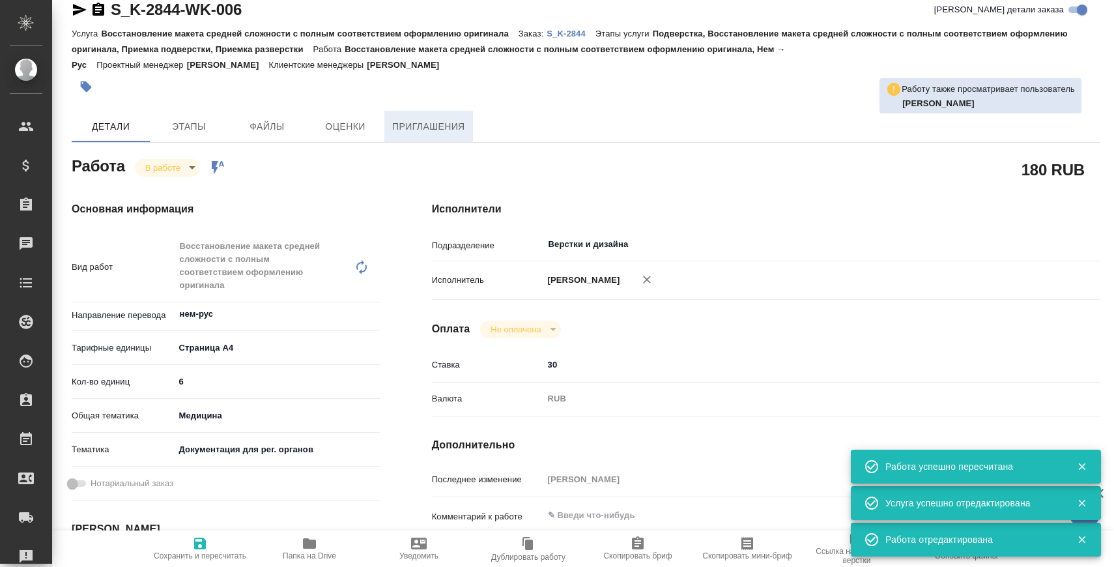
type textarea "x"
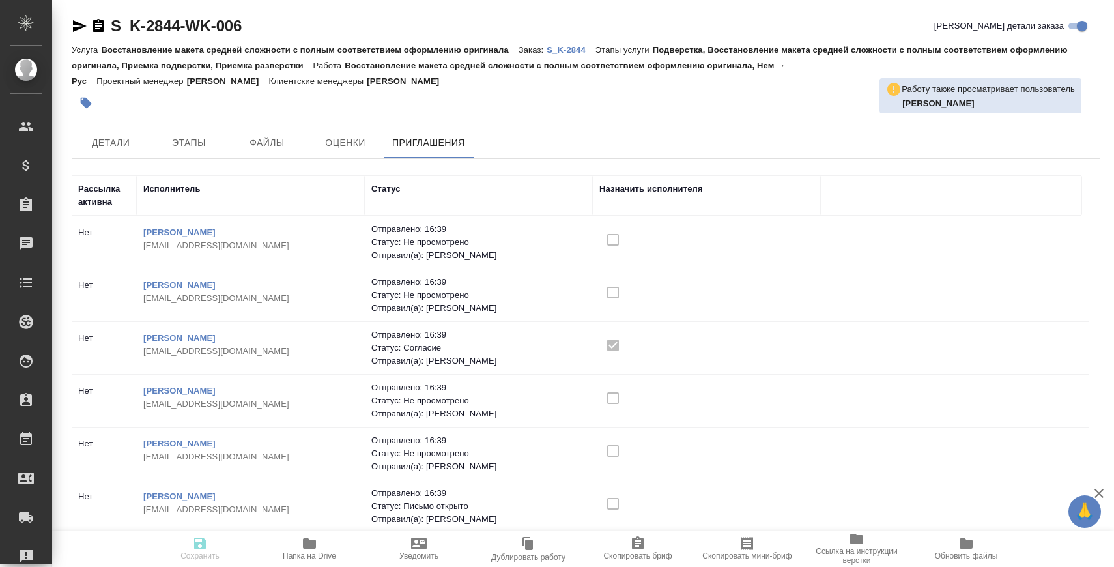
click at [577, 53] on p "S_K-2844" at bounding box center [571, 50] width 49 height 10
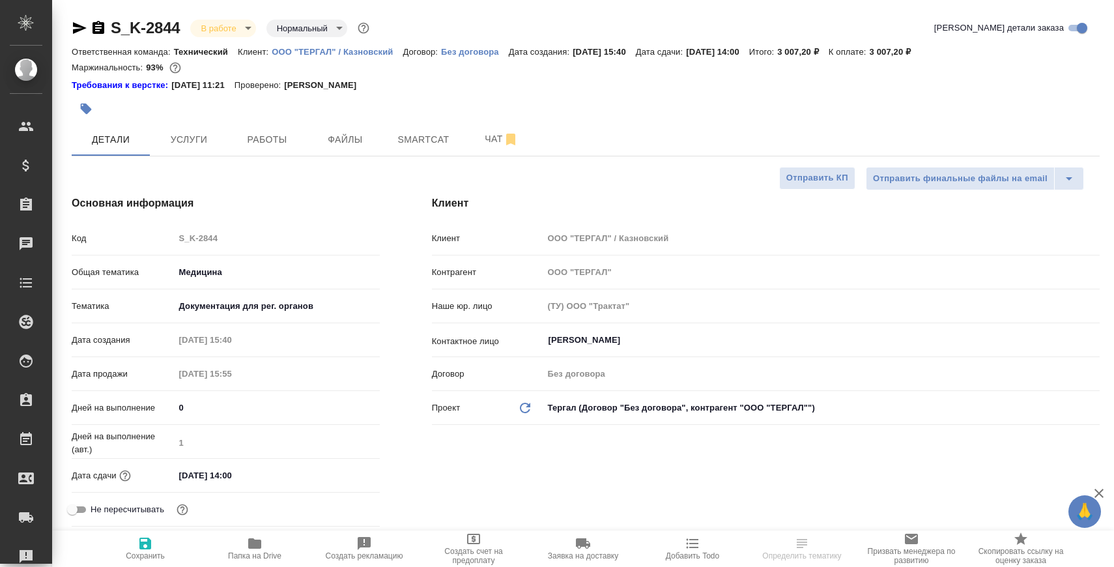
select select "RU"
click at [474, 141] on span "Чат" at bounding box center [502, 139] width 63 height 16
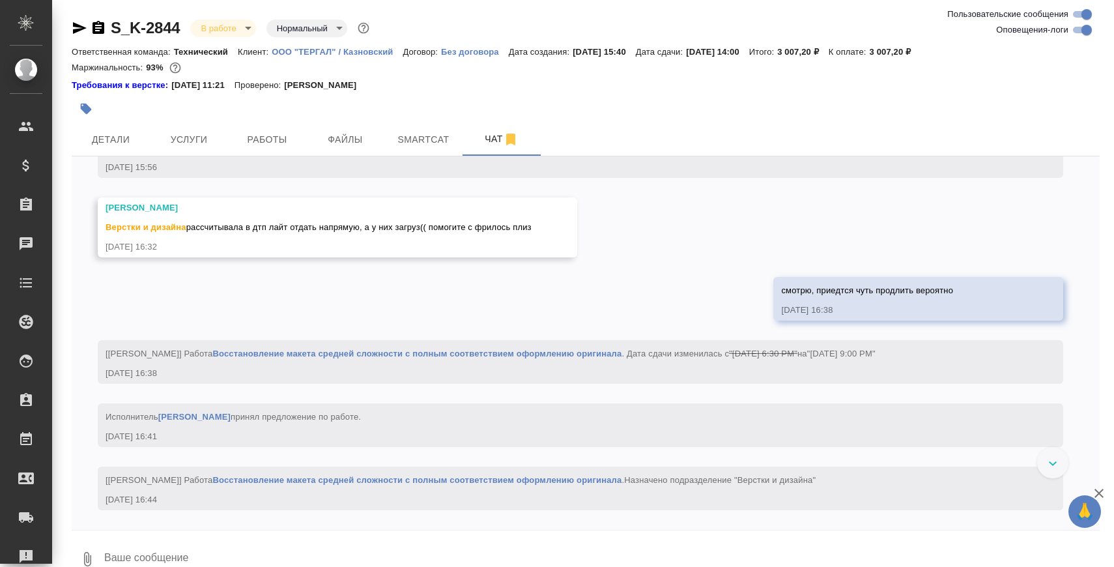
scroll to position [1981, 0]
click at [106, 135] on span "Детали" at bounding box center [111, 140] width 63 height 16
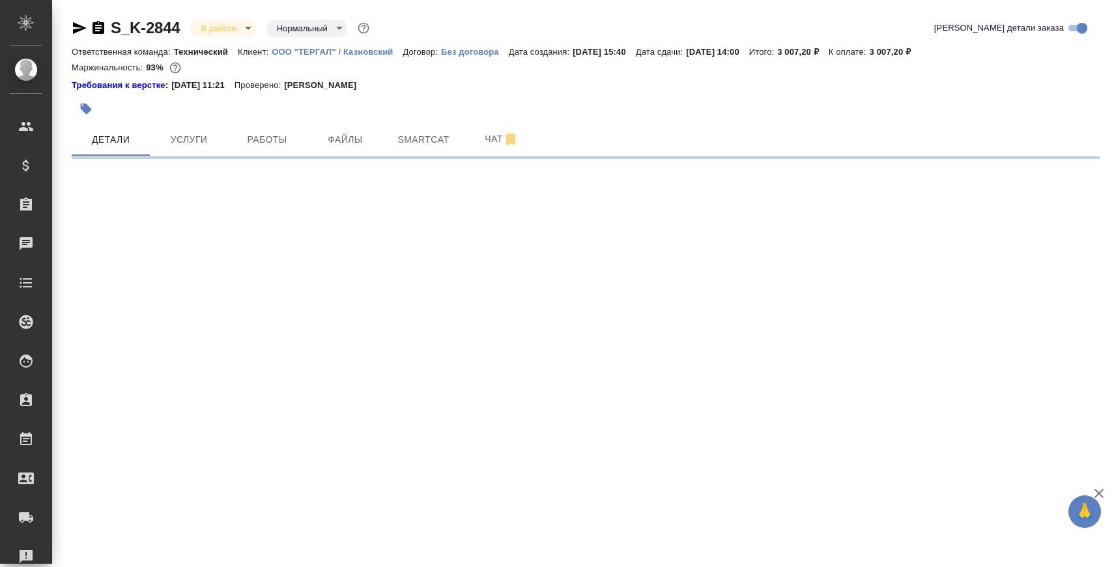
select select "RU"
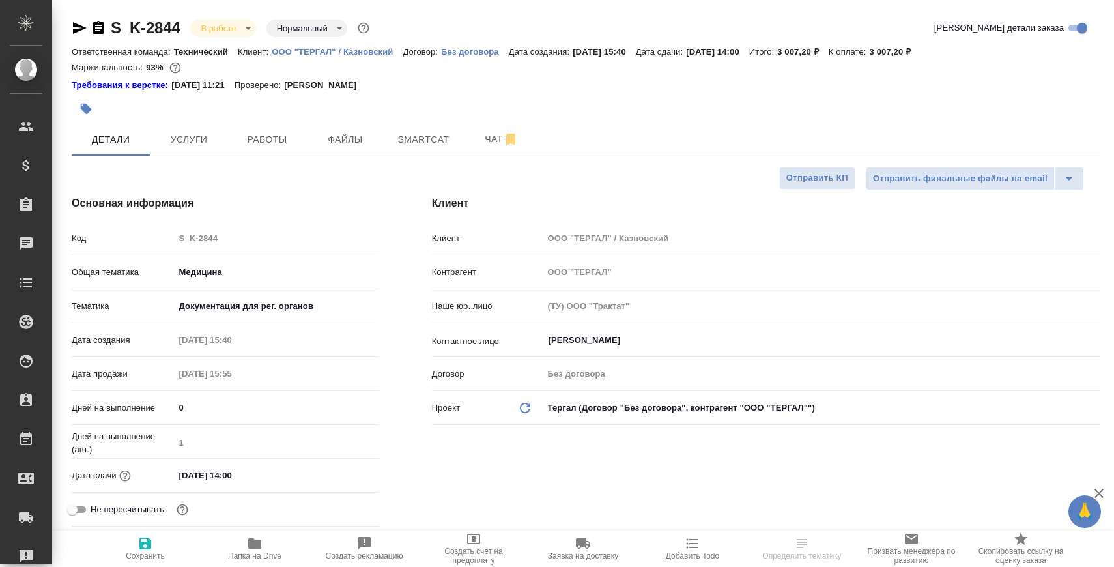
type textarea "x"
click at [487, 134] on span "Чат" at bounding box center [502, 139] width 63 height 16
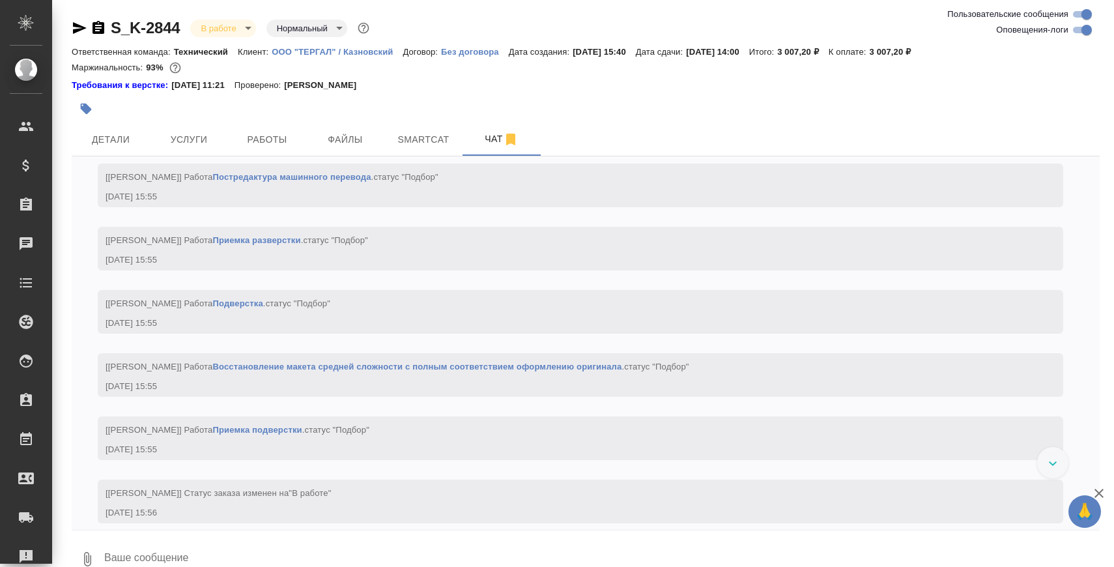
click at [302, 539] on textarea at bounding box center [601, 559] width 997 height 44
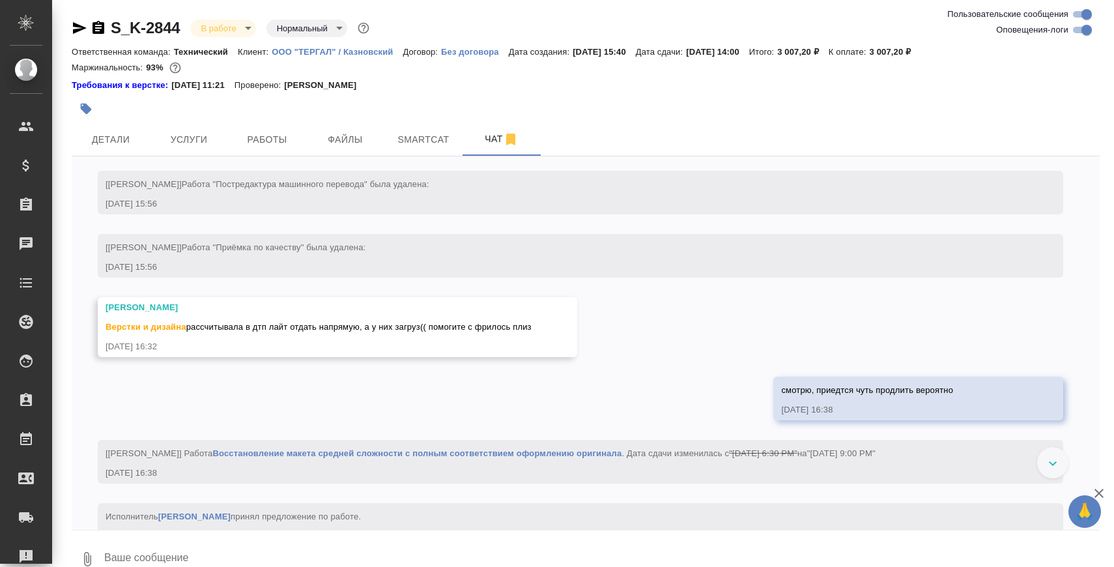
scroll to position [1981, 0]
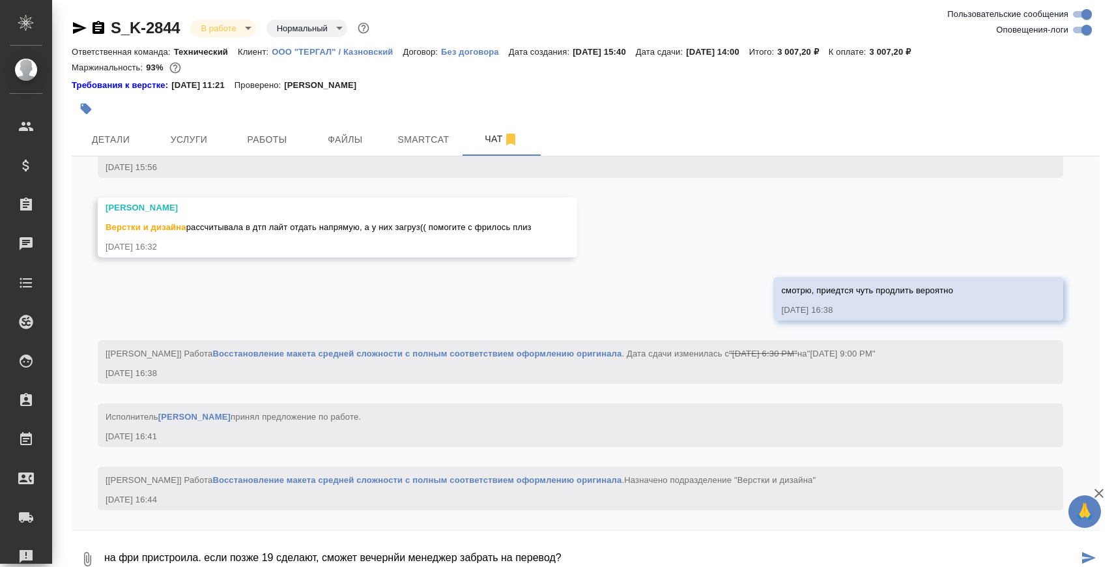
type textarea "на фри пристроила. если позже 19 сделают, сможет вечернйи менеджер забрать на п…"
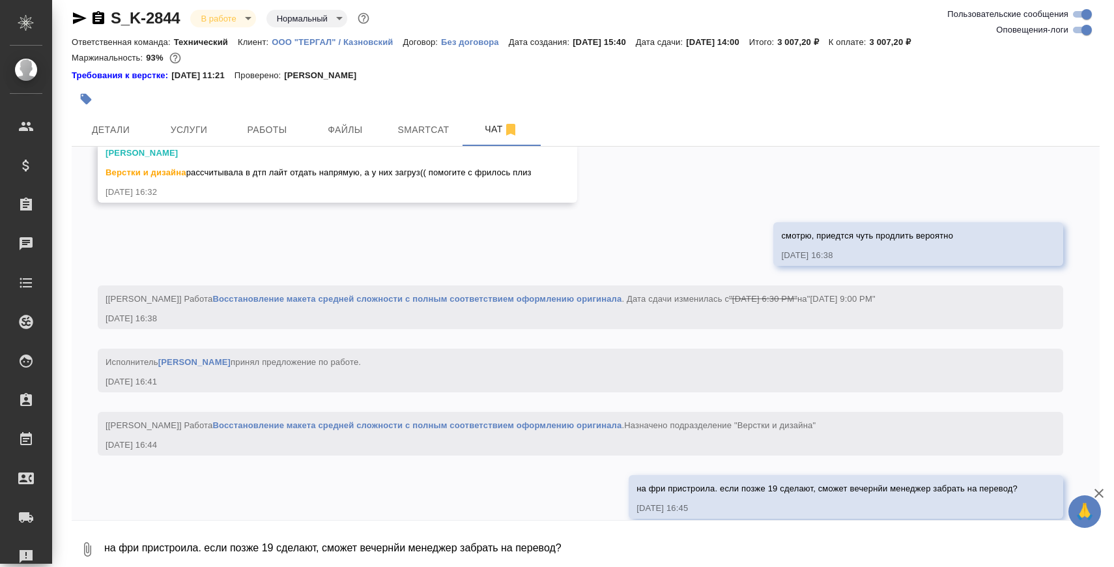
scroll to position [2044, 0]
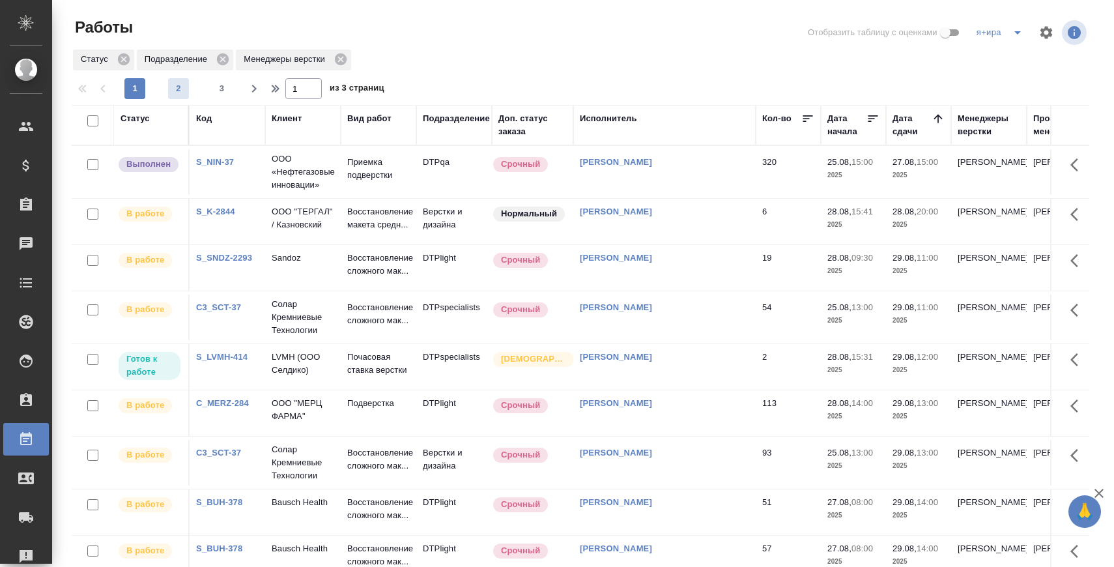
click at [173, 83] on span "2" at bounding box center [178, 88] width 21 height 13
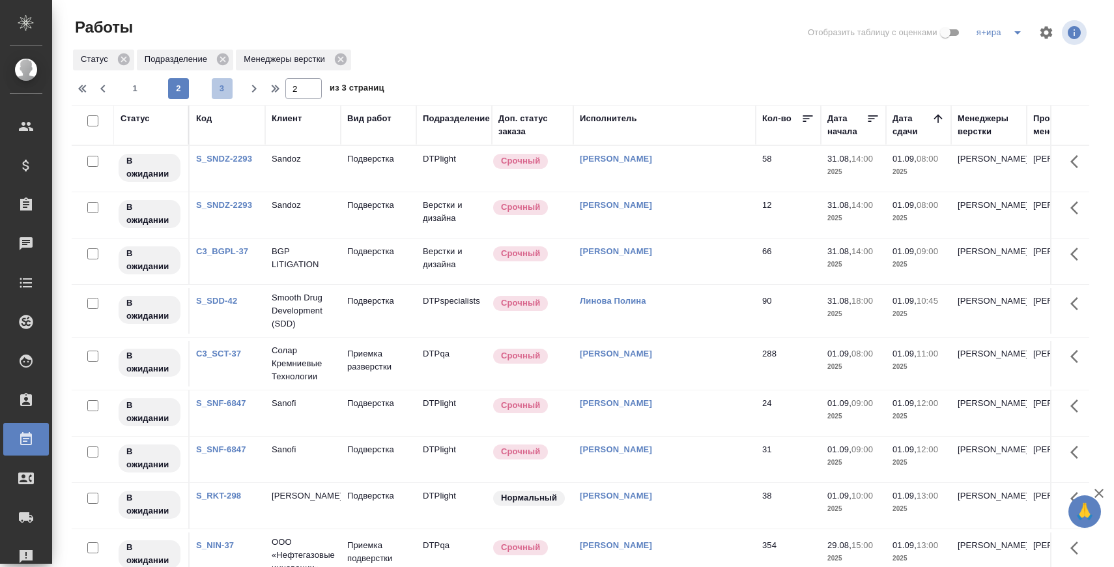
click at [216, 78] on button "3" at bounding box center [222, 88] width 21 height 21
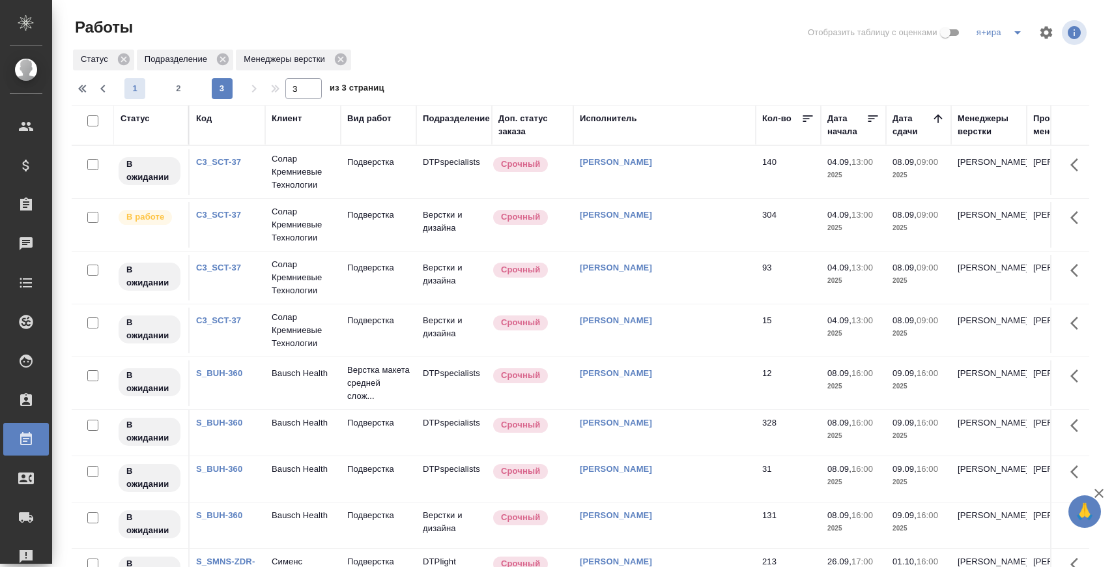
click at [133, 88] on span "1" at bounding box center [134, 88] width 21 height 13
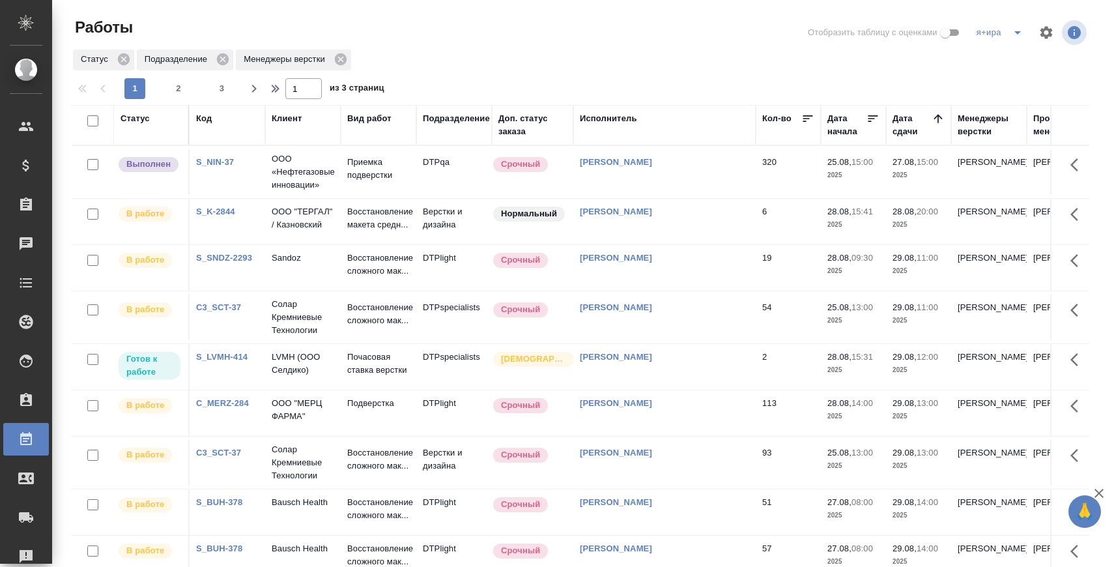
click at [227, 312] on link "C3_SCT-37" at bounding box center [218, 307] width 45 height 10
click at [175, 91] on span "2" at bounding box center [178, 88] width 21 height 13
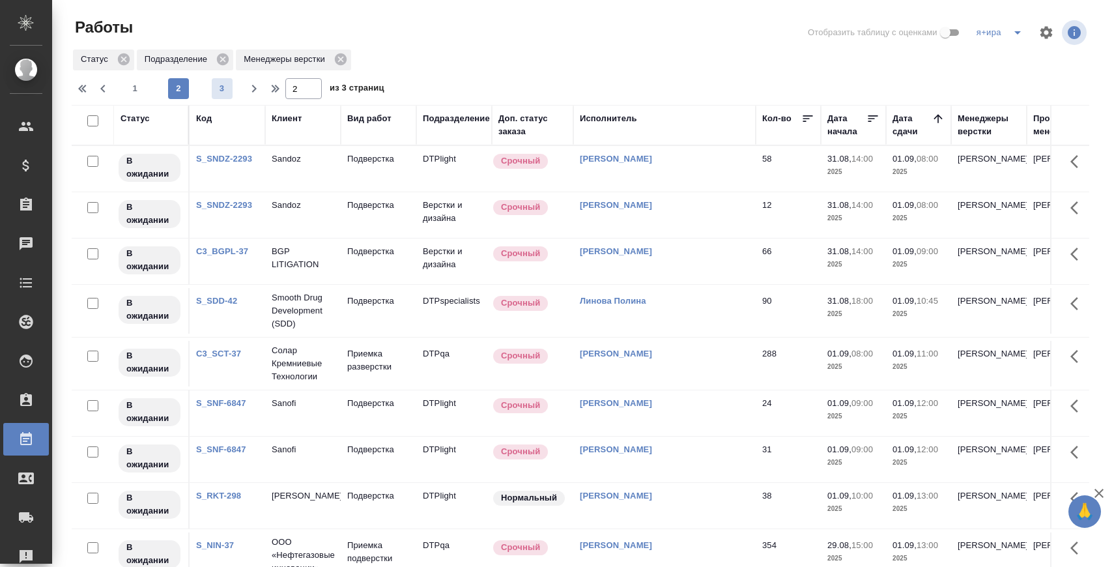
click at [219, 91] on span "3" at bounding box center [222, 88] width 21 height 13
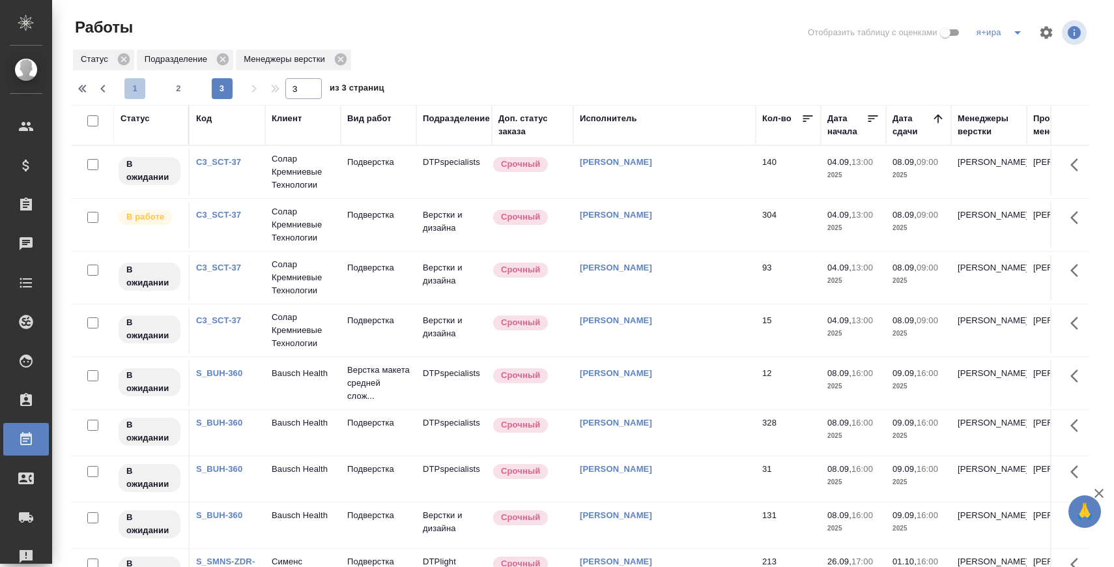
click at [139, 90] on span "1" at bounding box center [134, 88] width 21 height 13
type input "1"
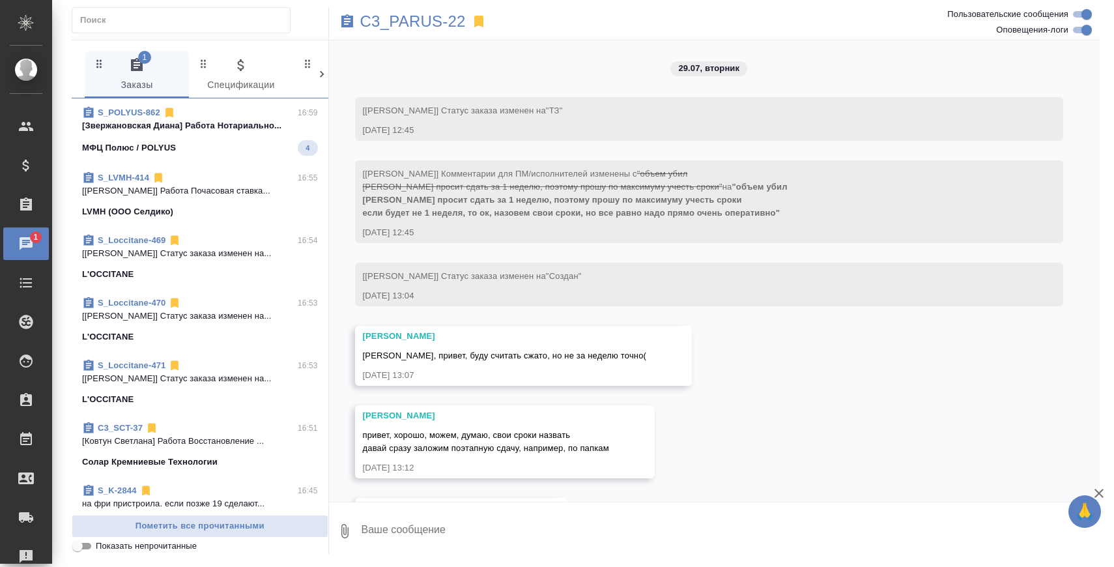
scroll to position [56550, 0]
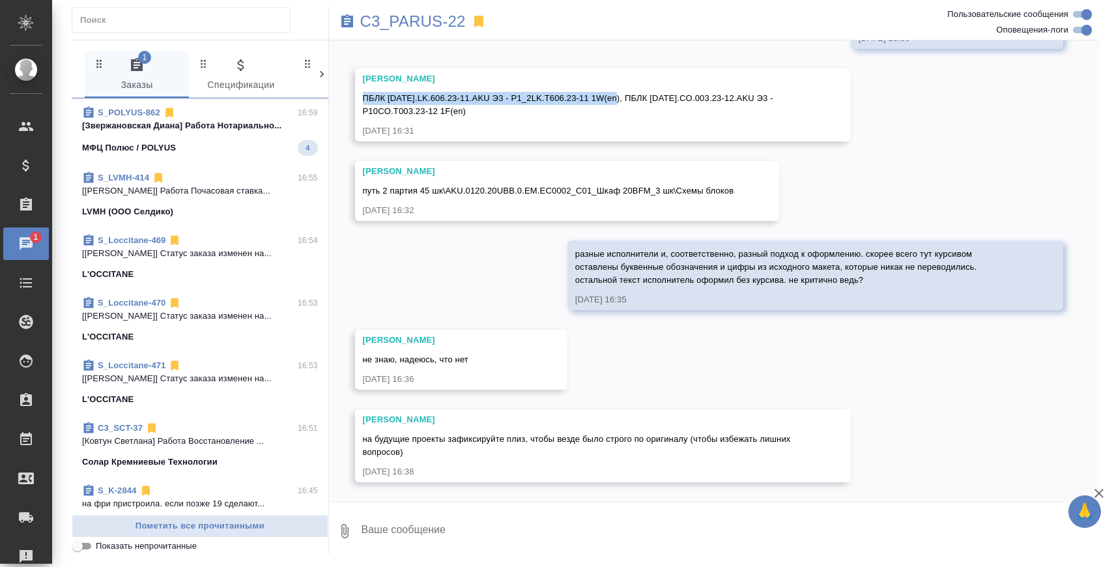
click at [239, 142] on div "МФЦ Полюс / POLYUS 4" at bounding box center [200, 148] width 236 height 16
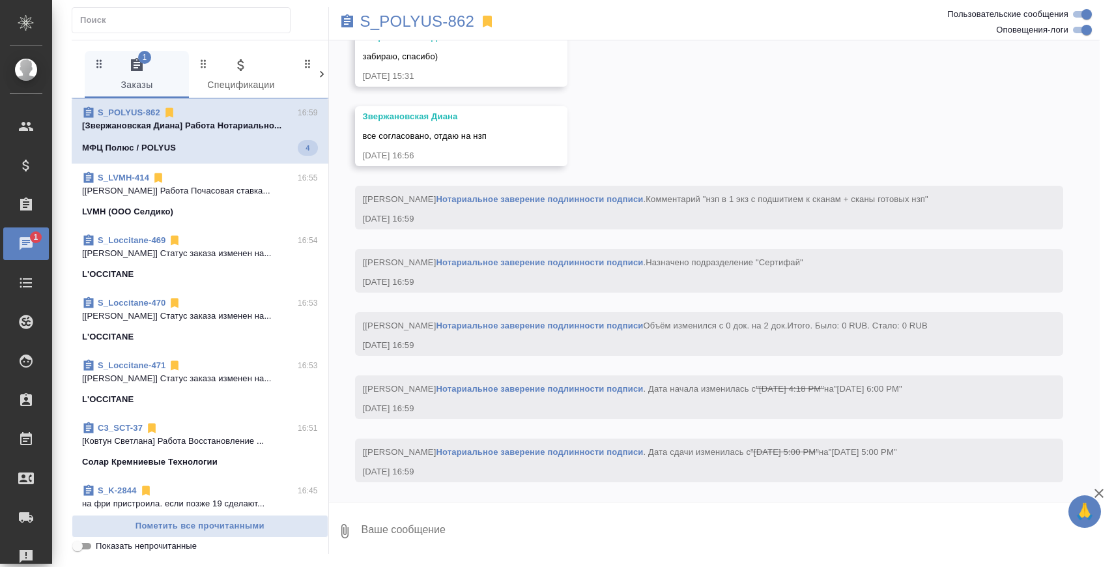
scroll to position [6978, 0]
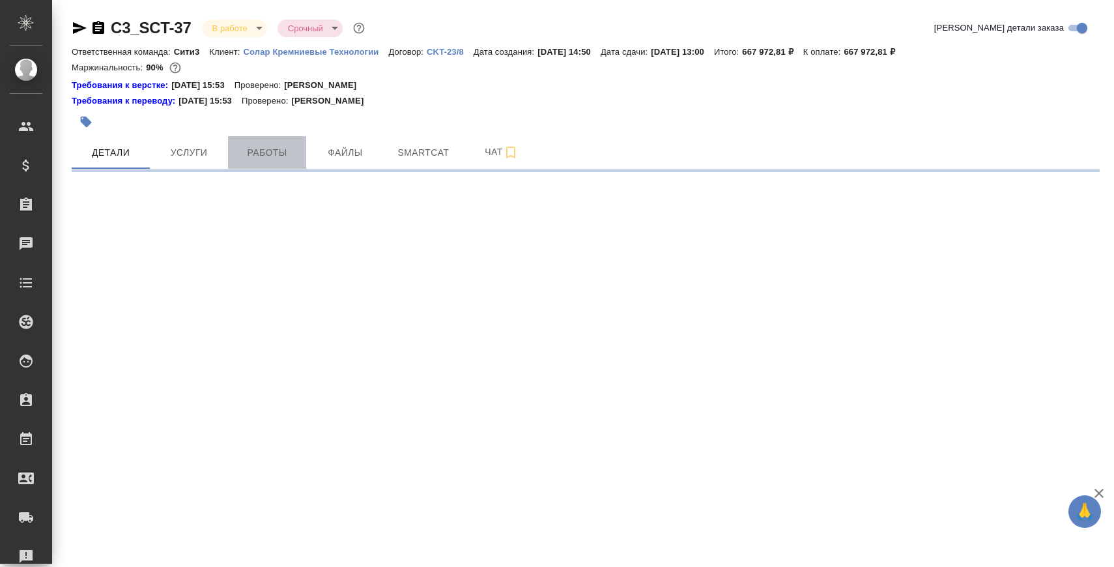
click at [267, 145] on span "Работы" at bounding box center [267, 153] width 63 height 16
select select "RU"
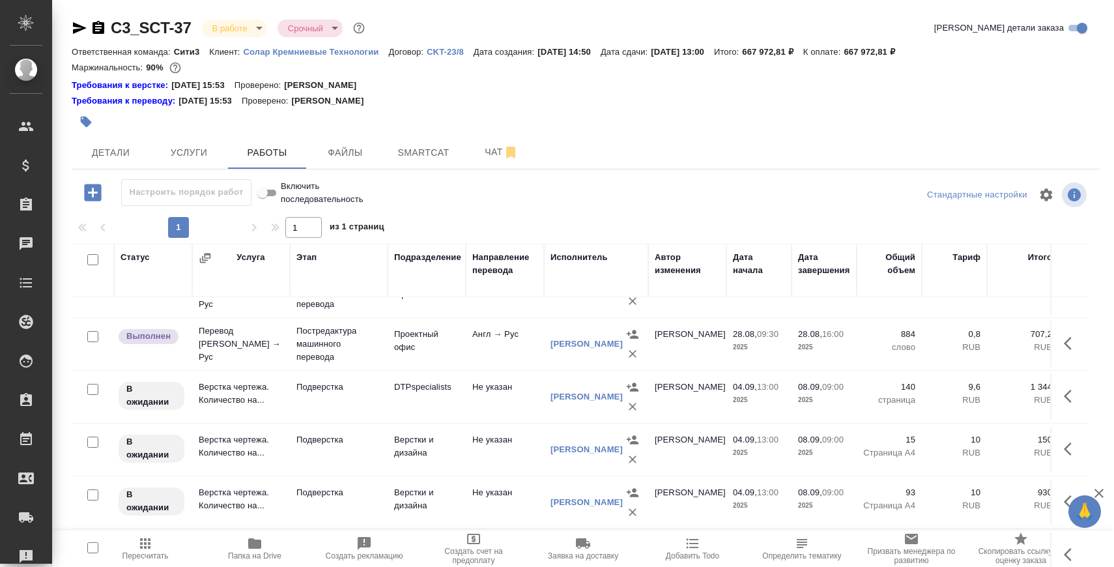
scroll to position [101, 0]
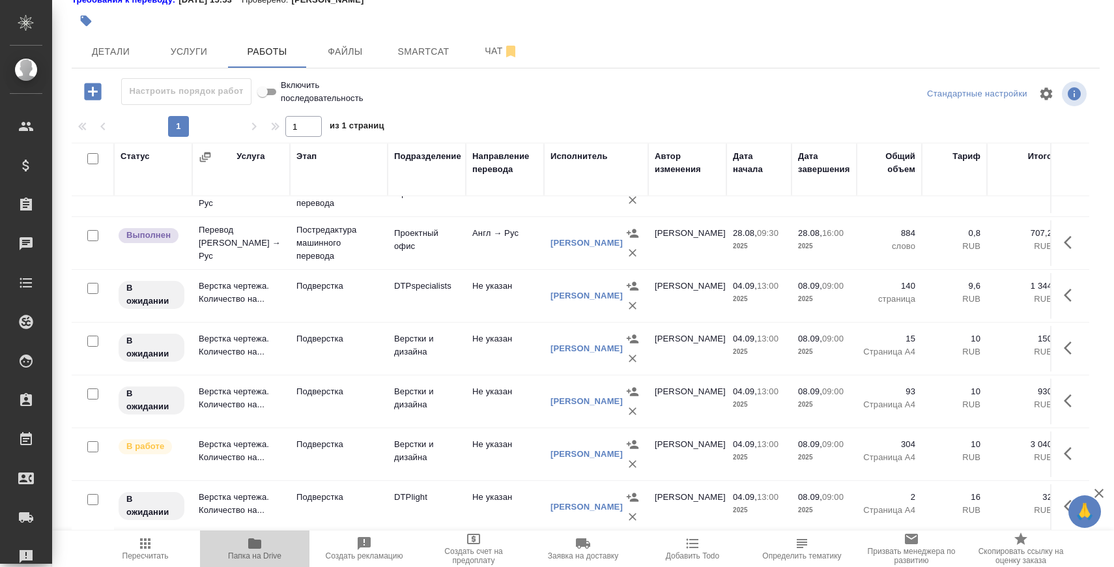
click at [277, 540] on span "Папка на Drive" at bounding box center [255, 548] width 94 height 25
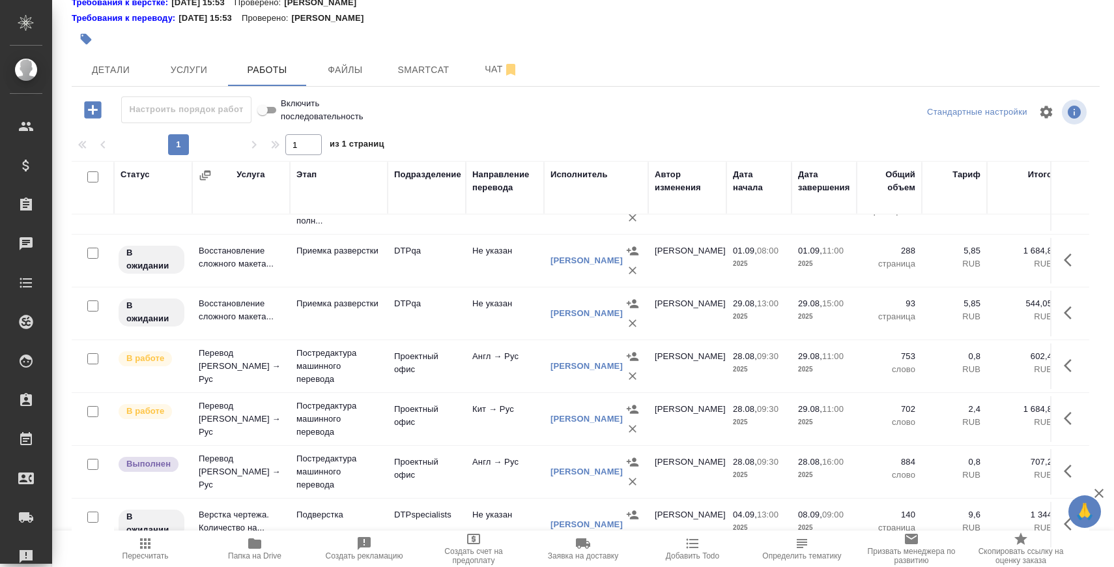
scroll to position [366, 0]
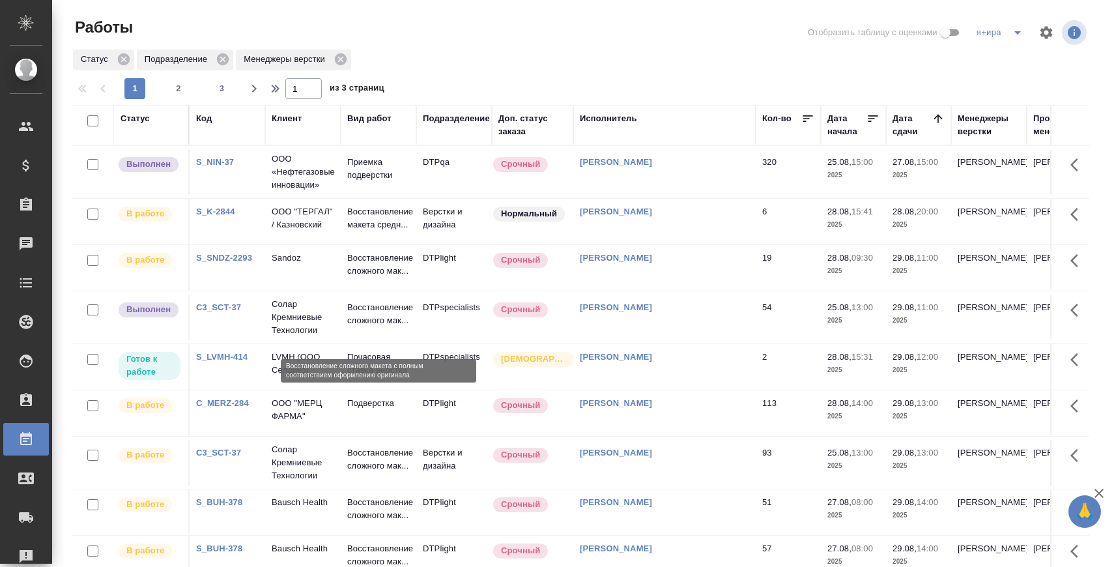
click at [361, 321] on p "Восстановление сложного мак..." at bounding box center [378, 314] width 63 height 26
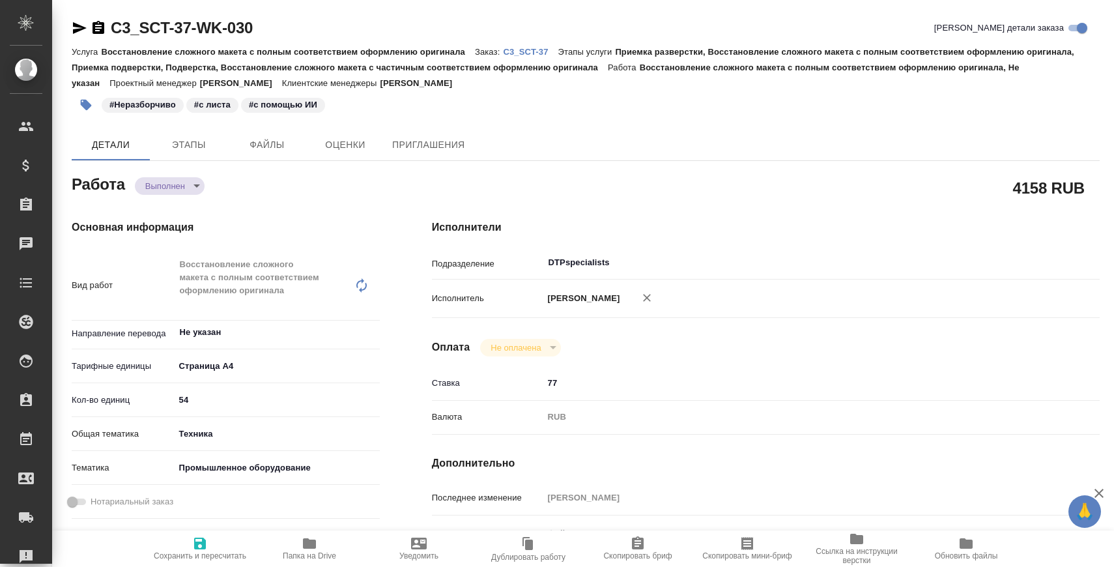
type textarea "x"
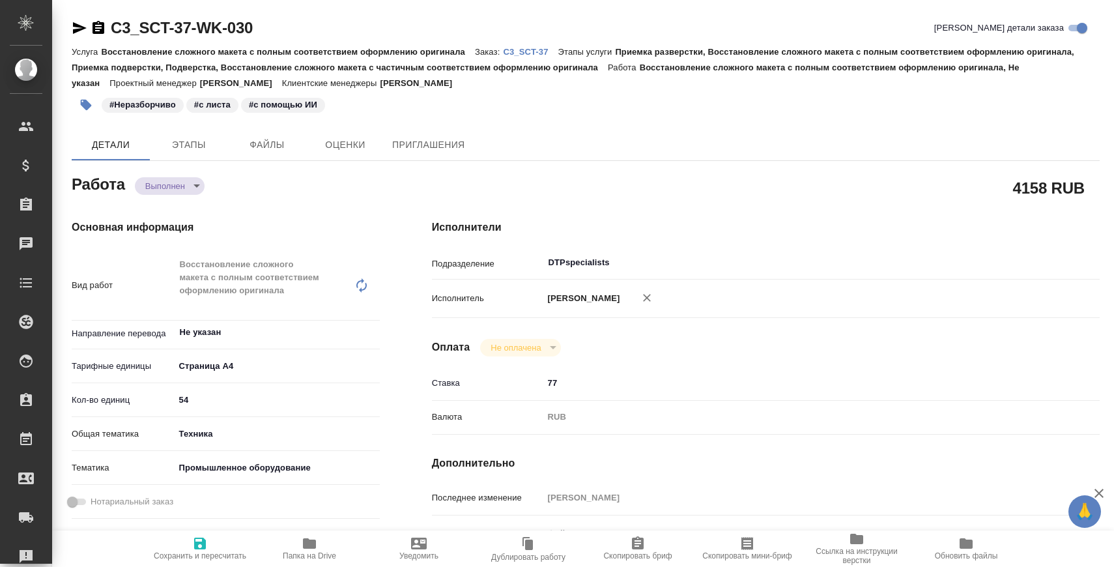
type textarea "x"
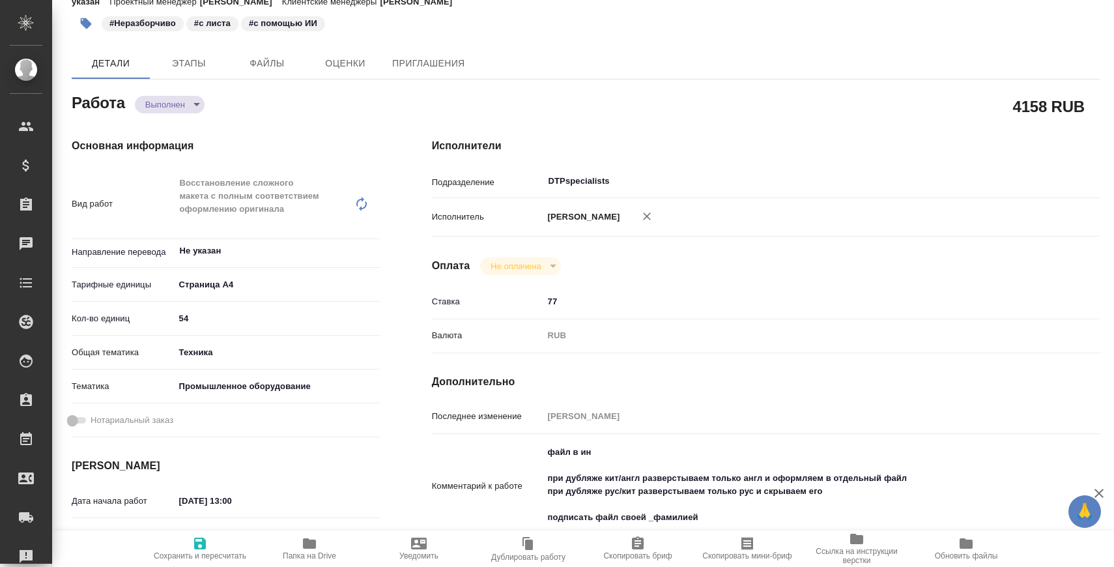
scroll to position [104, 0]
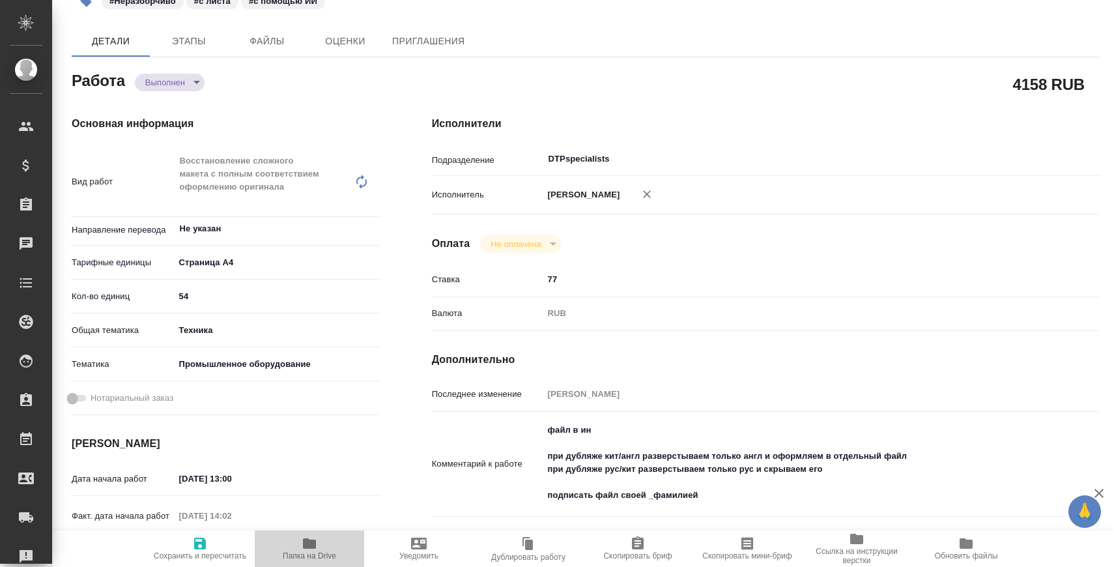
click at [331, 536] on span "Папка на Drive" at bounding box center [310, 548] width 94 height 25
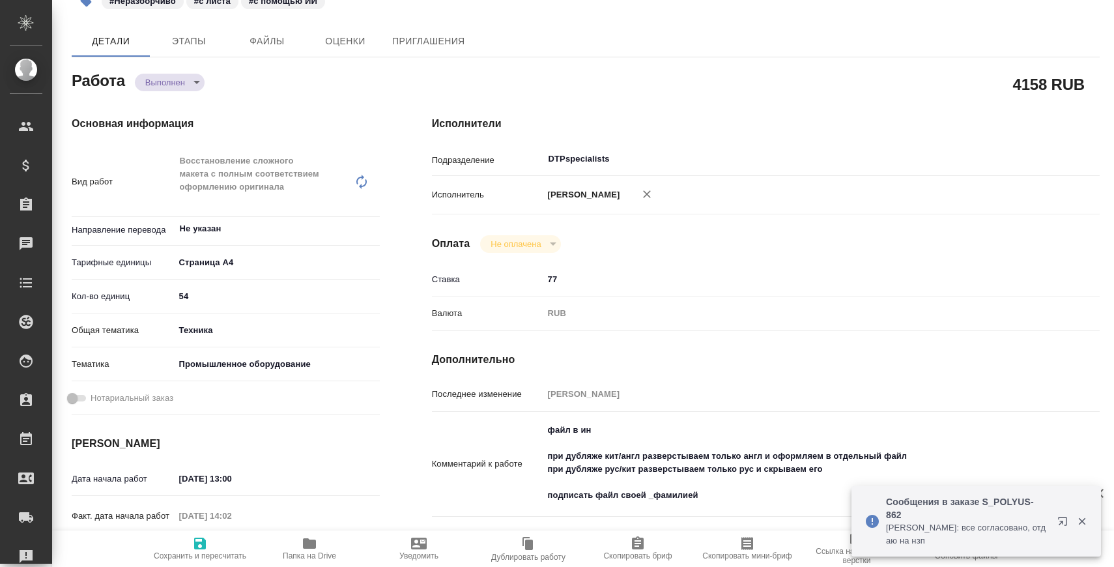
scroll to position [0, 0]
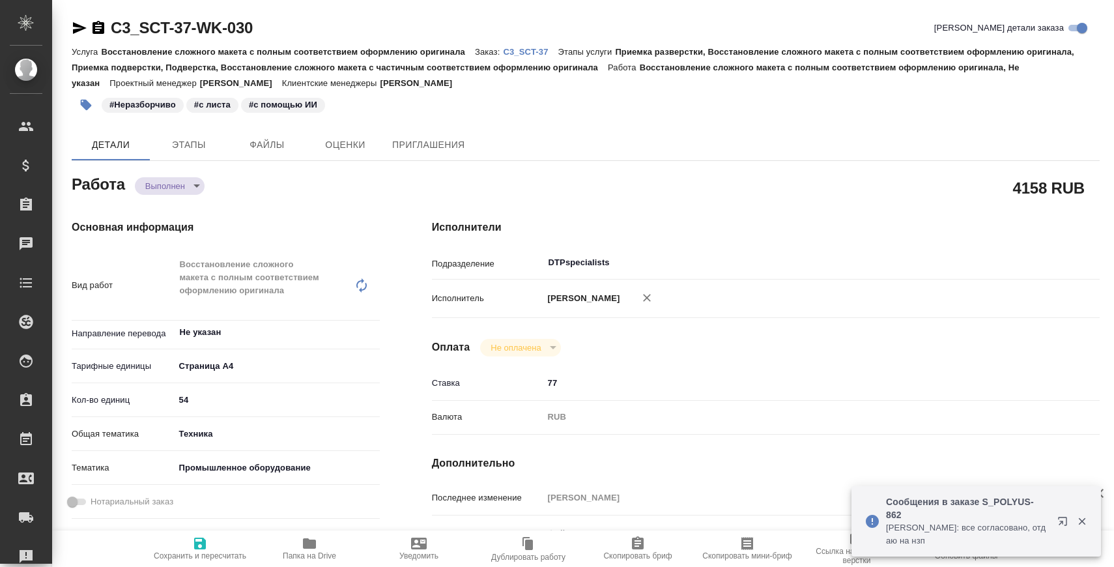
click at [543, 50] on p "C3_SCT-37" at bounding box center [530, 52] width 55 height 10
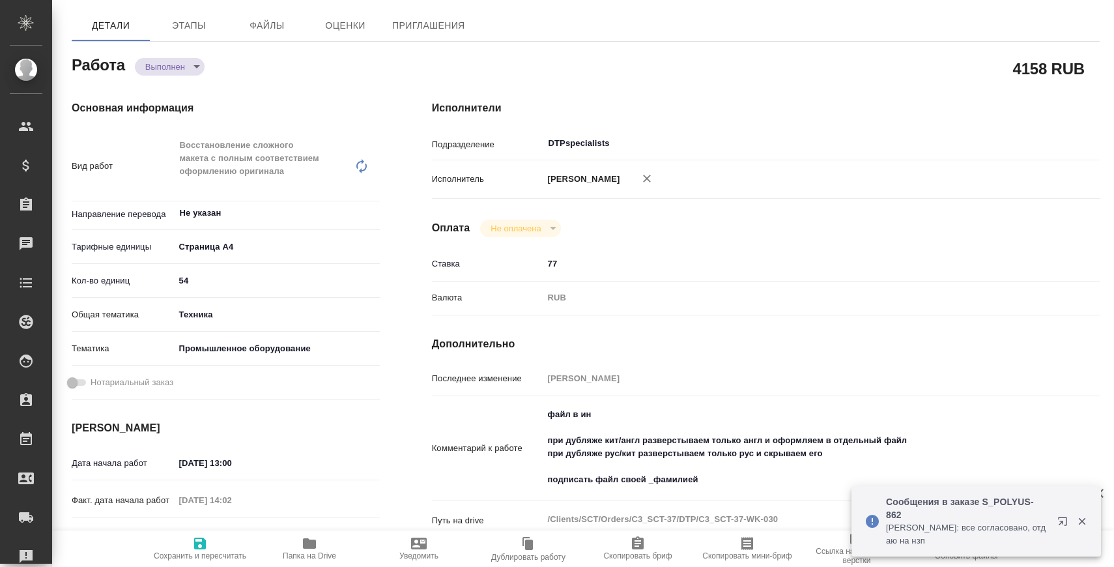
scroll to position [136, 0]
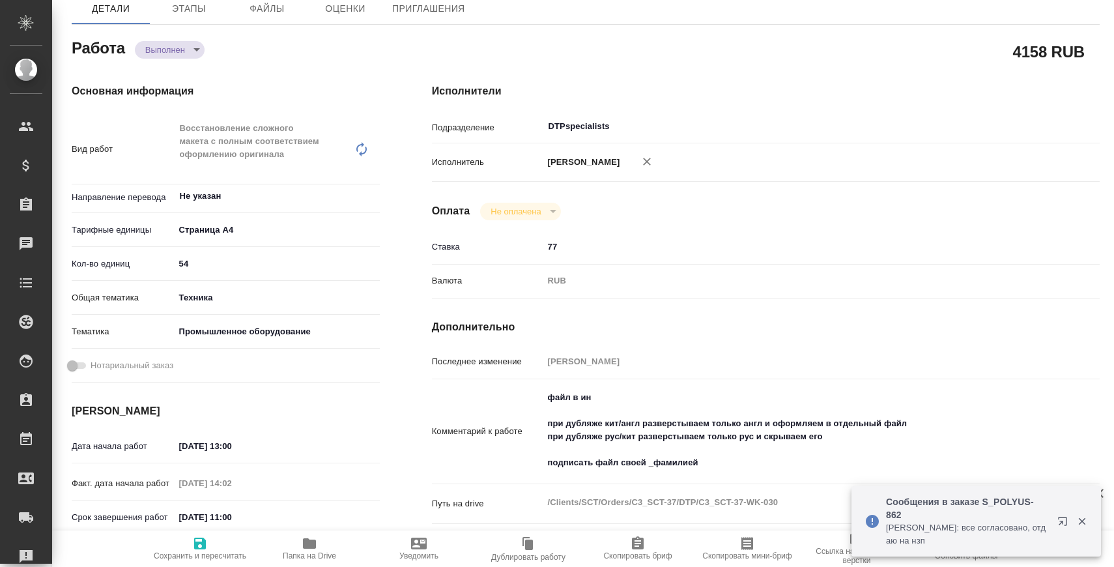
click at [244, 519] on input "29.08.2025 11:00" at bounding box center [232, 517] width 114 height 19
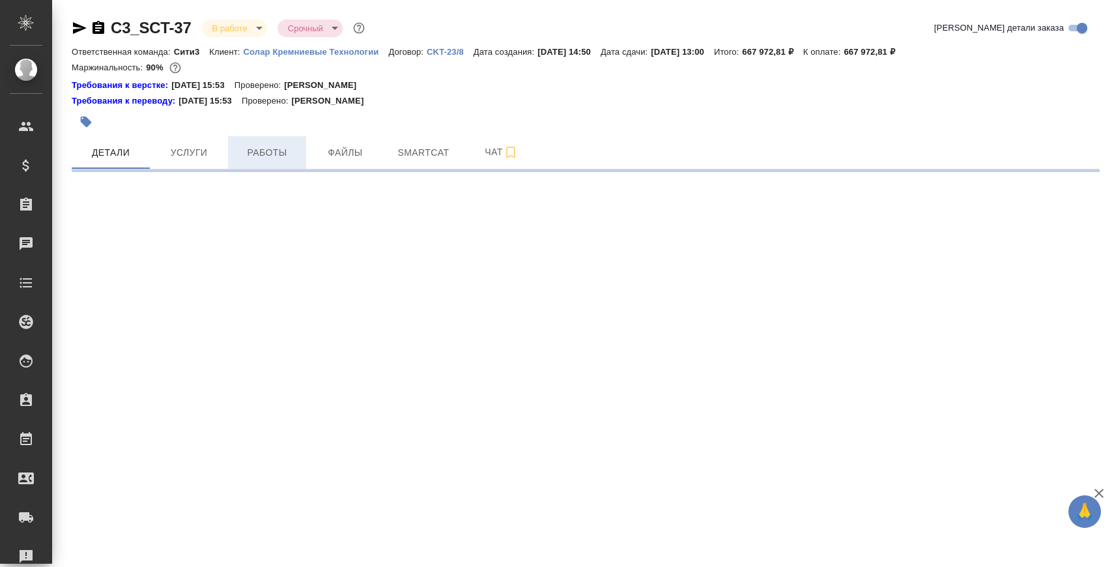
click at [267, 160] on span "Работы" at bounding box center [267, 153] width 63 height 16
select select "RU"
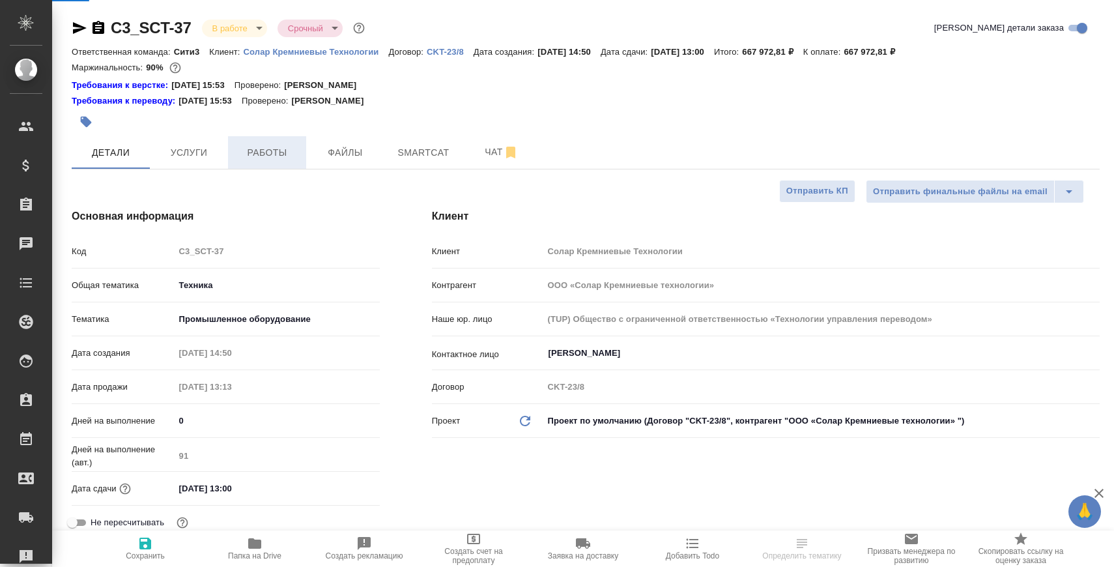
type textarea "x"
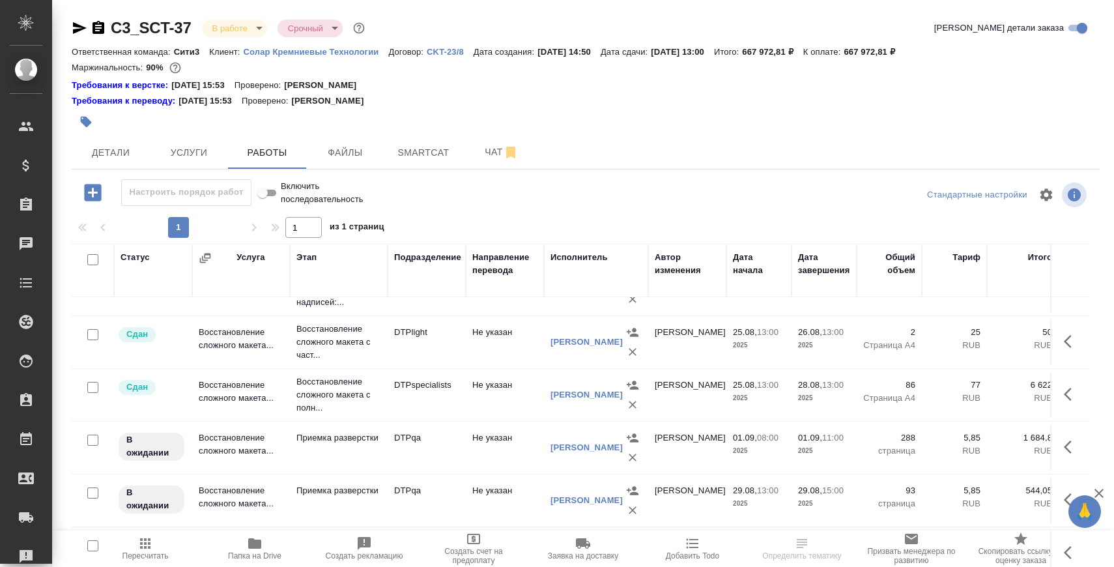
scroll to position [248, 0]
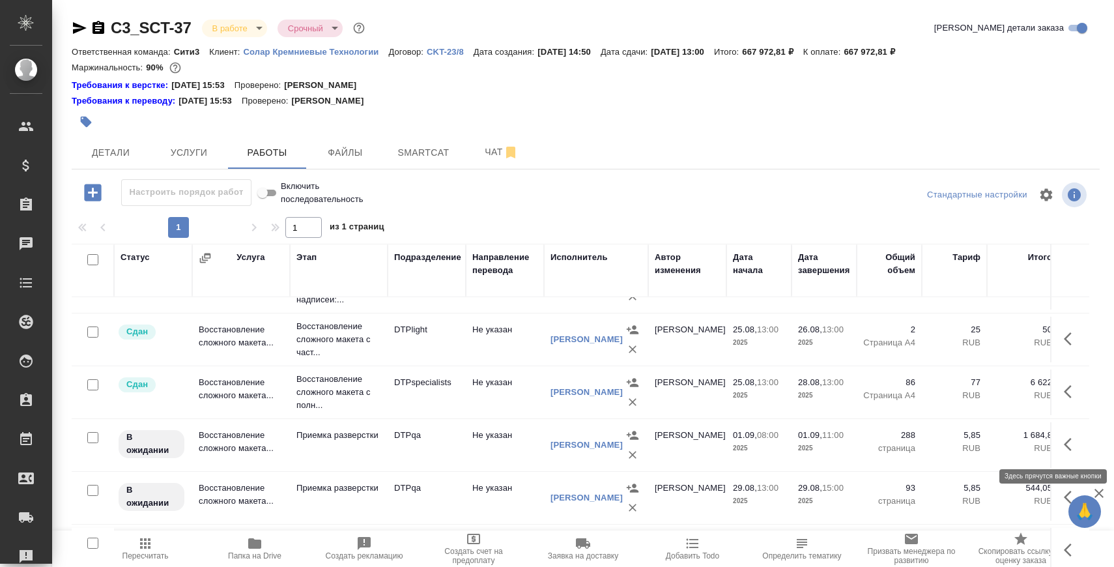
click at [1071, 449] on icon "button" at bounding box center [1072, 445] width 16 height 16
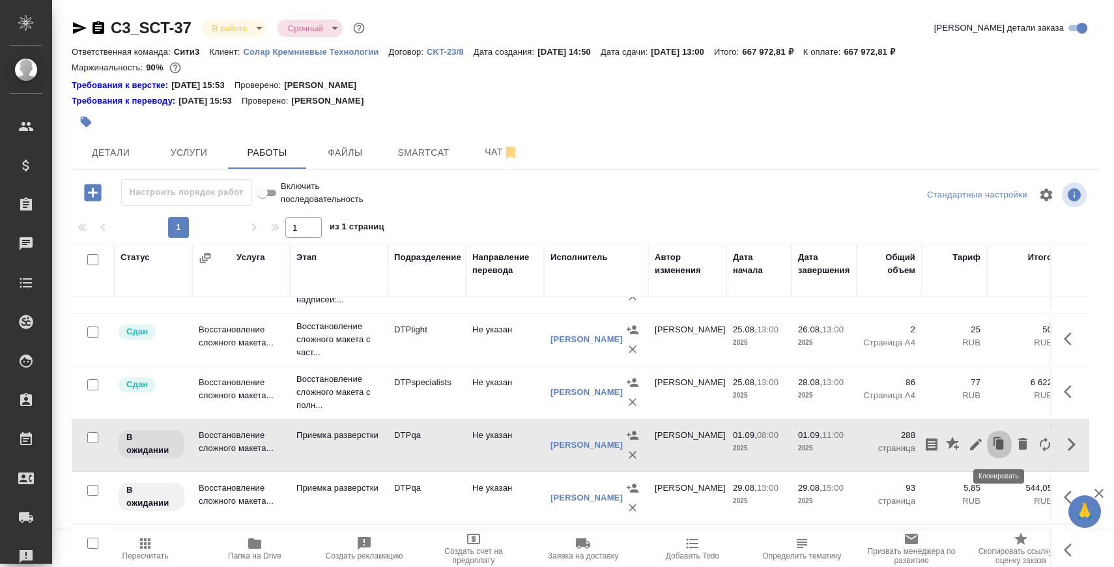
click at [1002, 451] on icon "button" at bounding box center [1000, 444] width 18 height 18
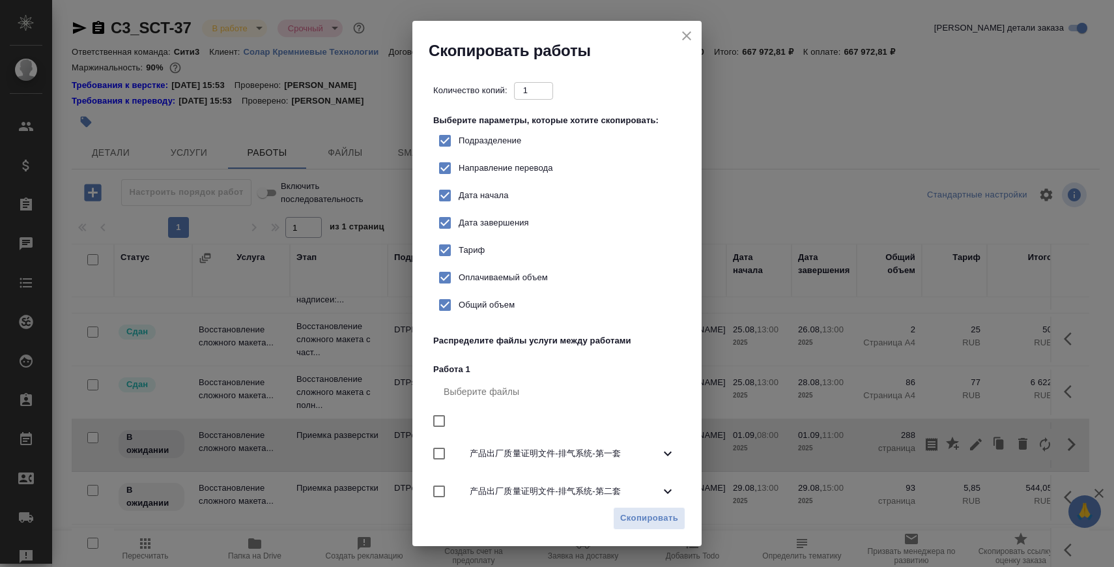
click at [485, 145] on span "Подразделение" at bounding box center [490, 140] width 63 height 13
click at [459, 145] on input "Подразделение" at bounding box center [444, 140] width 27 height 27
checkbox input "false"
click at [651, 516] on span "Скопировать" at bounding box center [649, 518] width 58 height 15
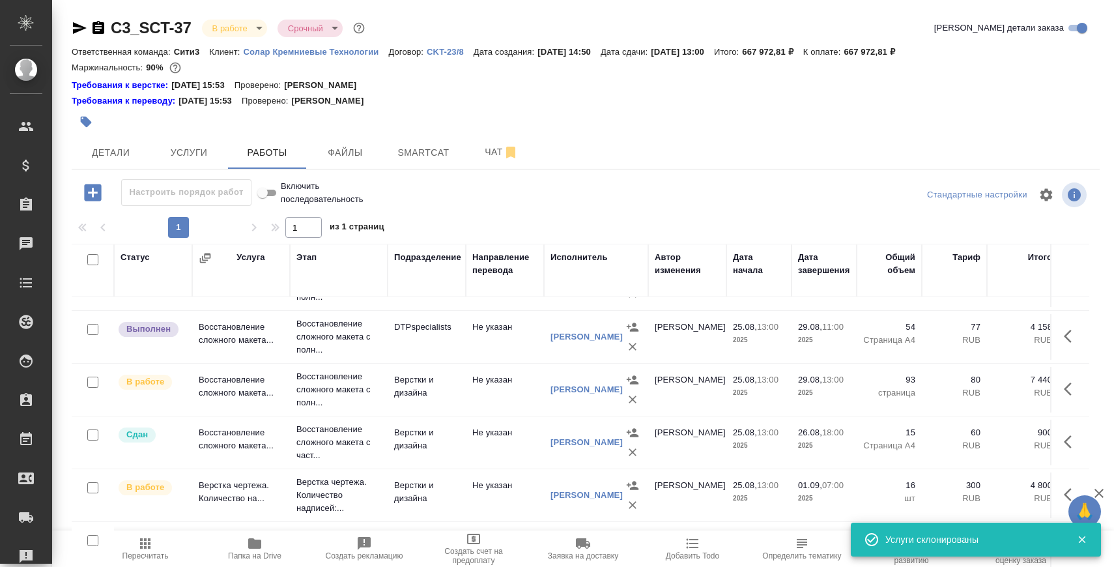
scroll to position [0, 0]
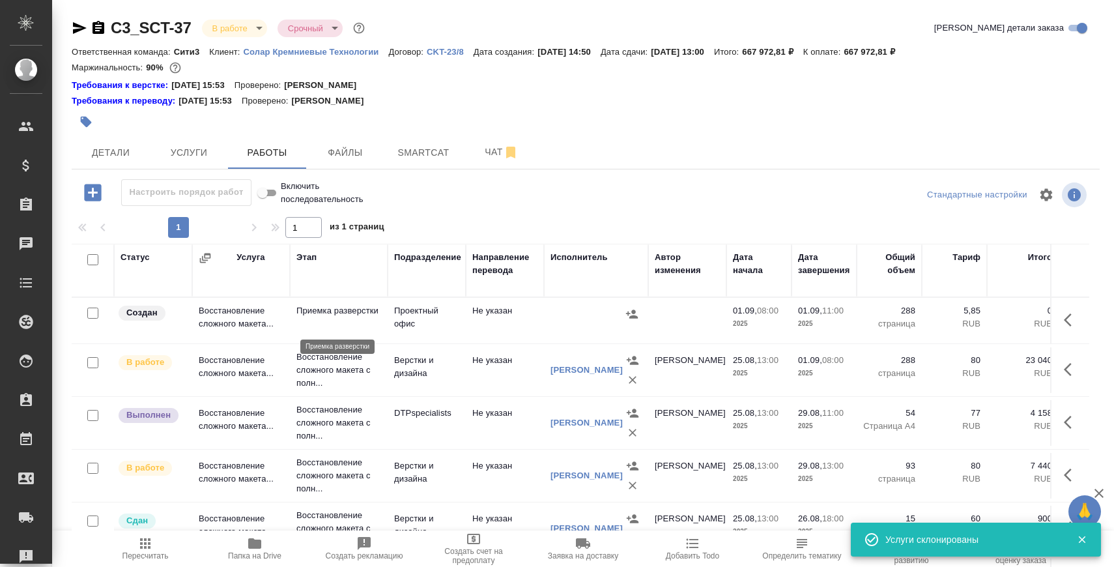
click at [316, 317] on p "Приемка разверстки" at bounding box center [339, 310] width 85 height 13
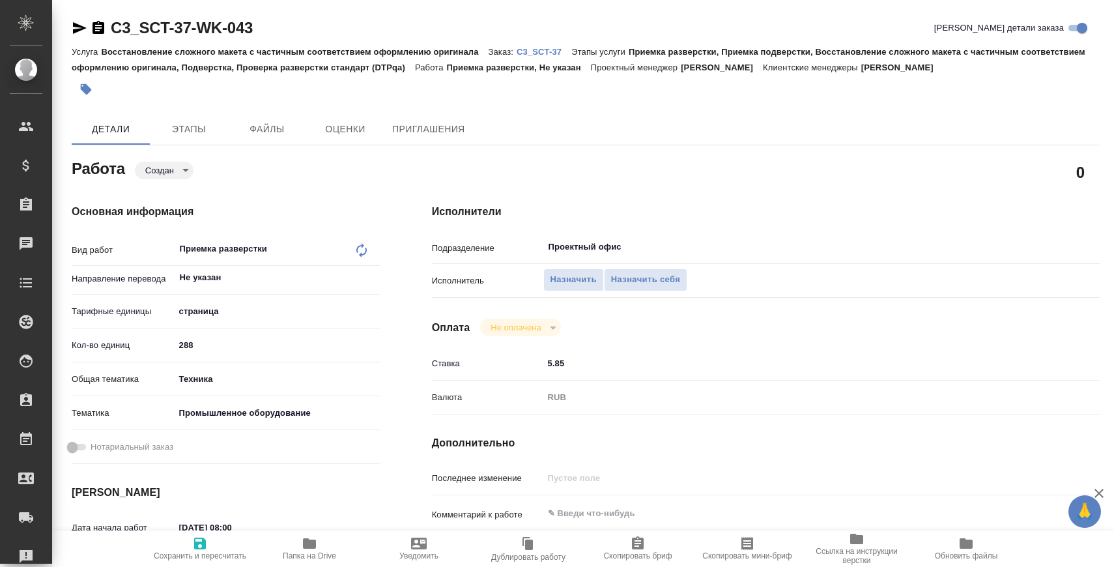
type textarea "x"
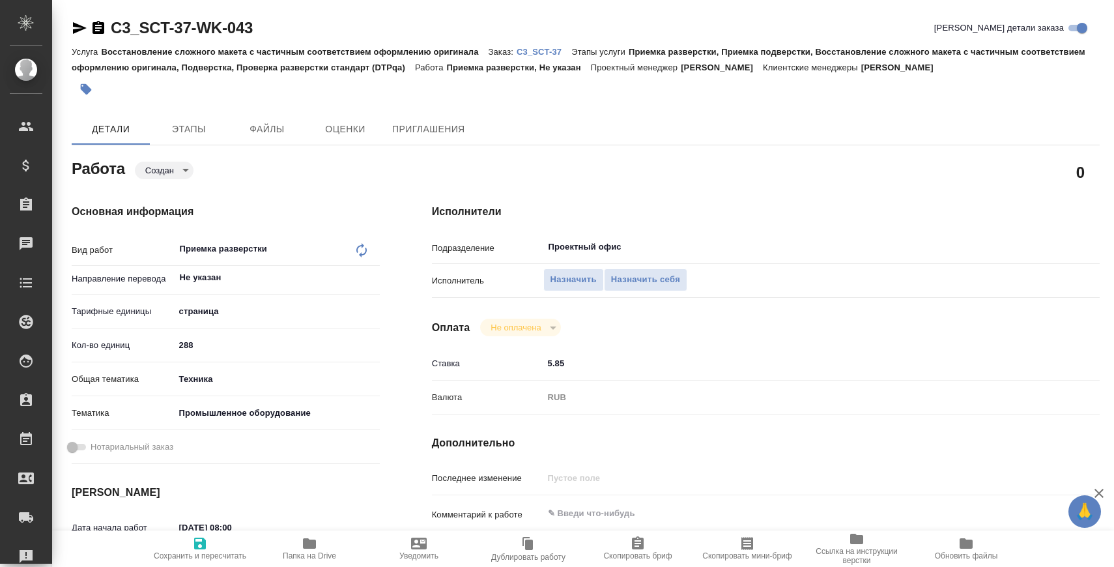
type textarea "x"
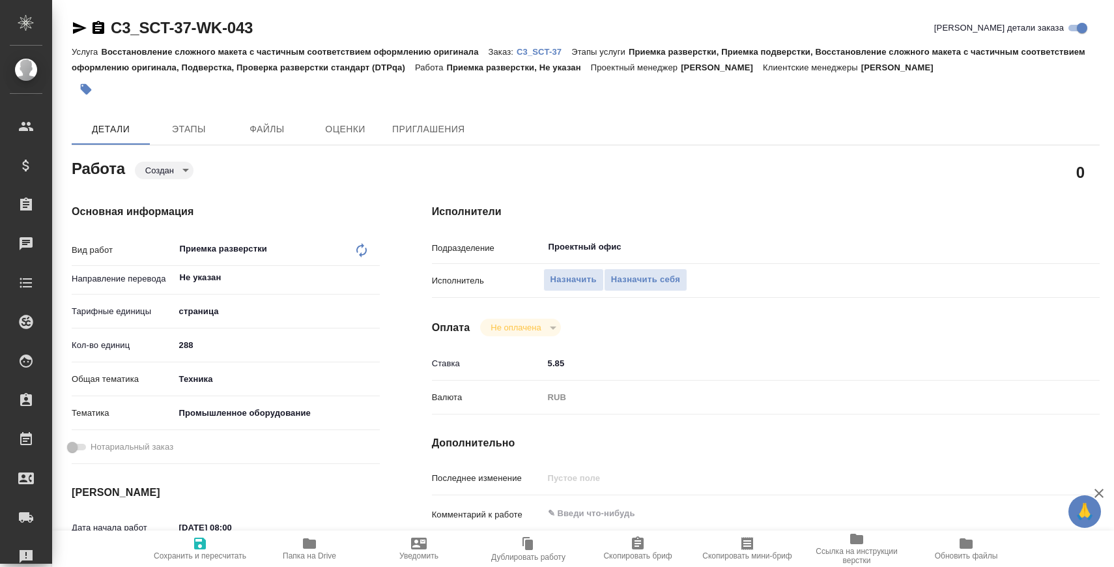
type textarea "x"
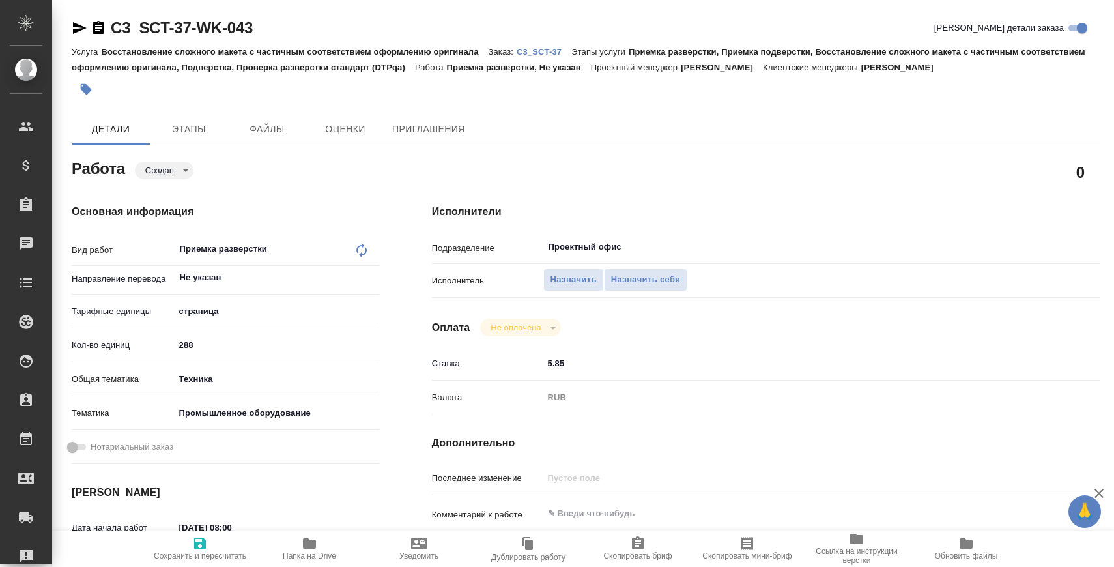
type textarea "x"
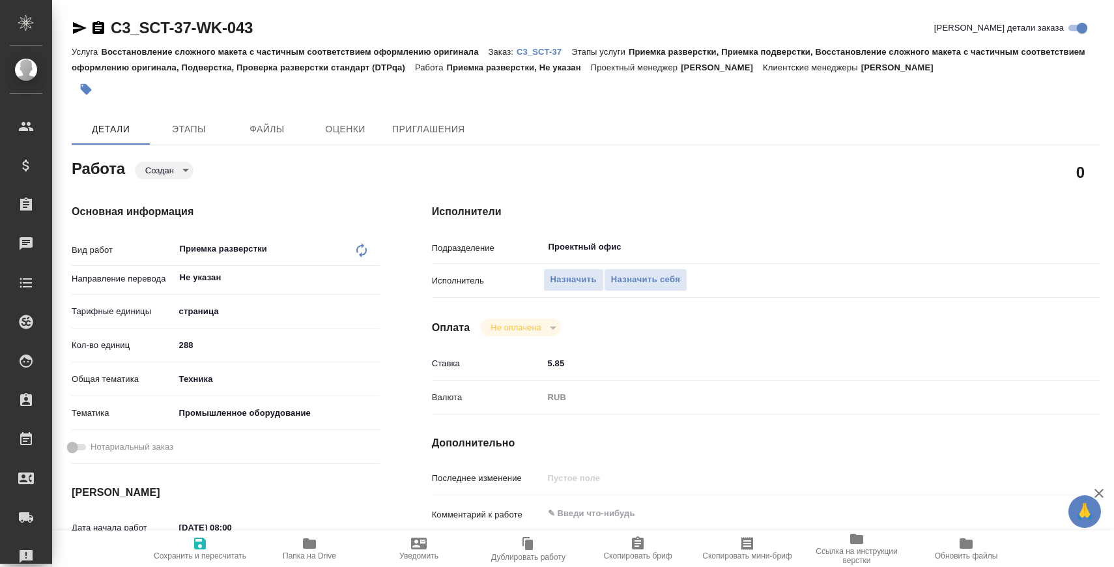
type textarea "x"
click at [598, 508] on textarea at bounding box center [794, 514] width 500 height 22
type textarea "x"
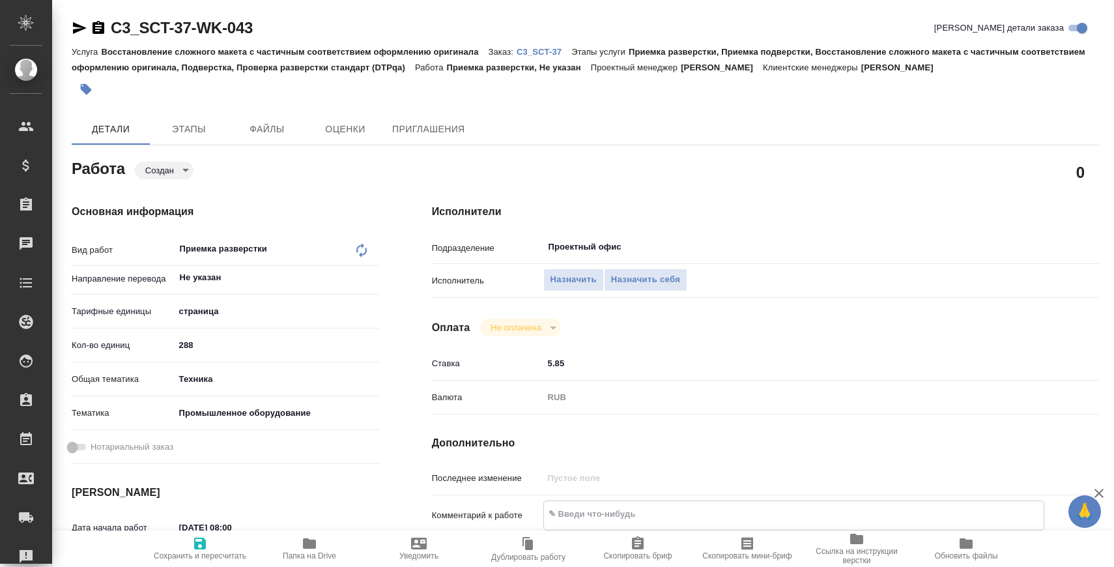
type textarea "x"
paste textarea "https://tera.awatera.com/Work/68ac4886caec68d43e12e733/"
type textarea "x"
type textarea "https://tera.awatera.com/Work/68ac4886caec68d43e12e733/"
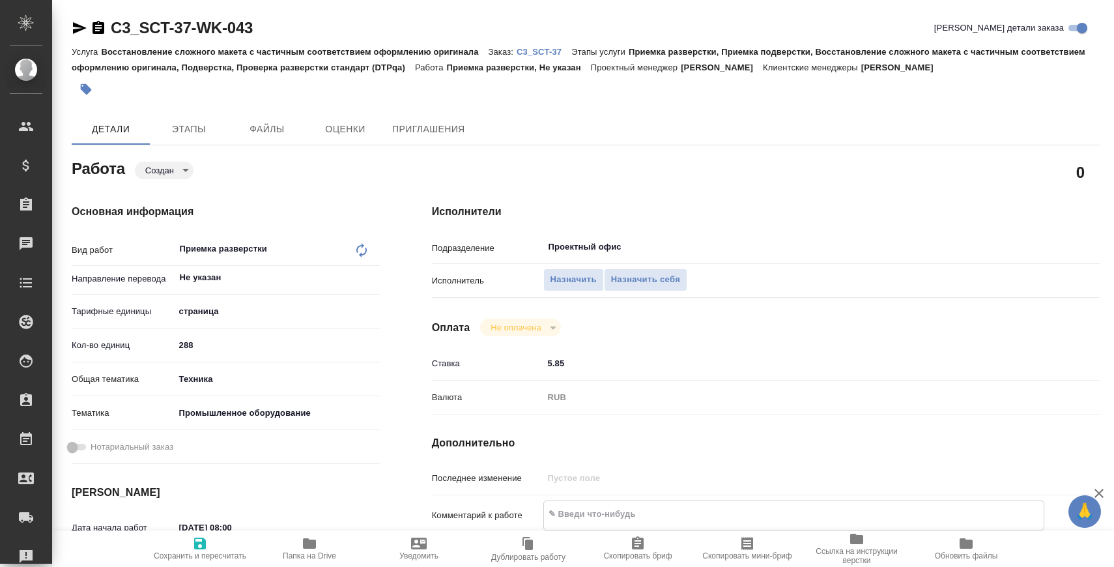
type textarea "x"
type textarea "https://tera.awatera.com/Work/68ac4886caec68d43e12e733/"
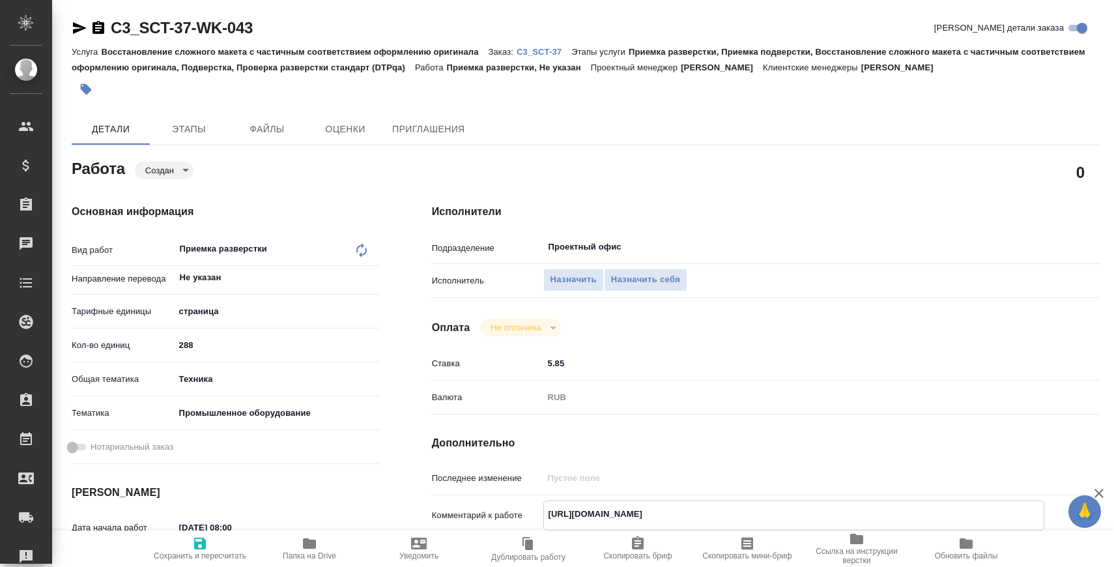
type textarea "x"
click at [230, 343] on input "288" at bounding box center [277, 345] width 204 height 19
type textarea "x"
type input "5"
type textarea "x"
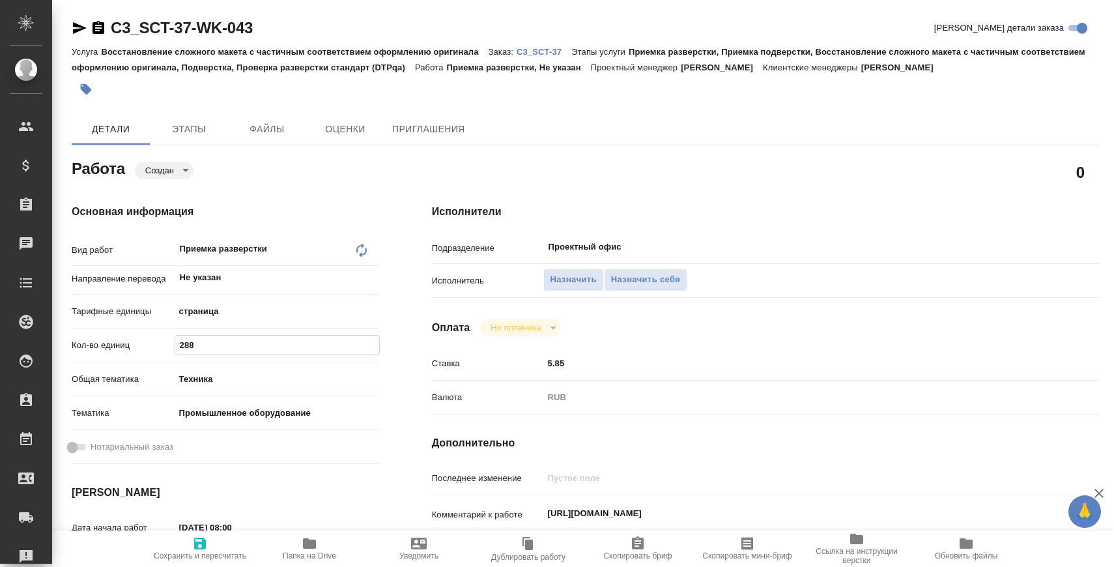
type textarea "x"
type input "54"
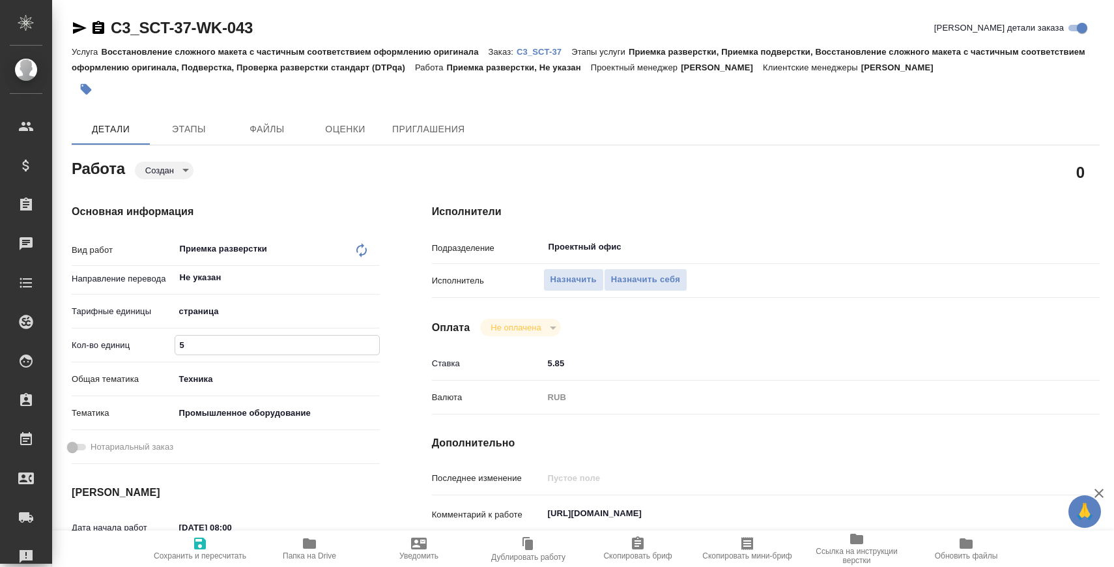
type textarea "x"
type input "54"
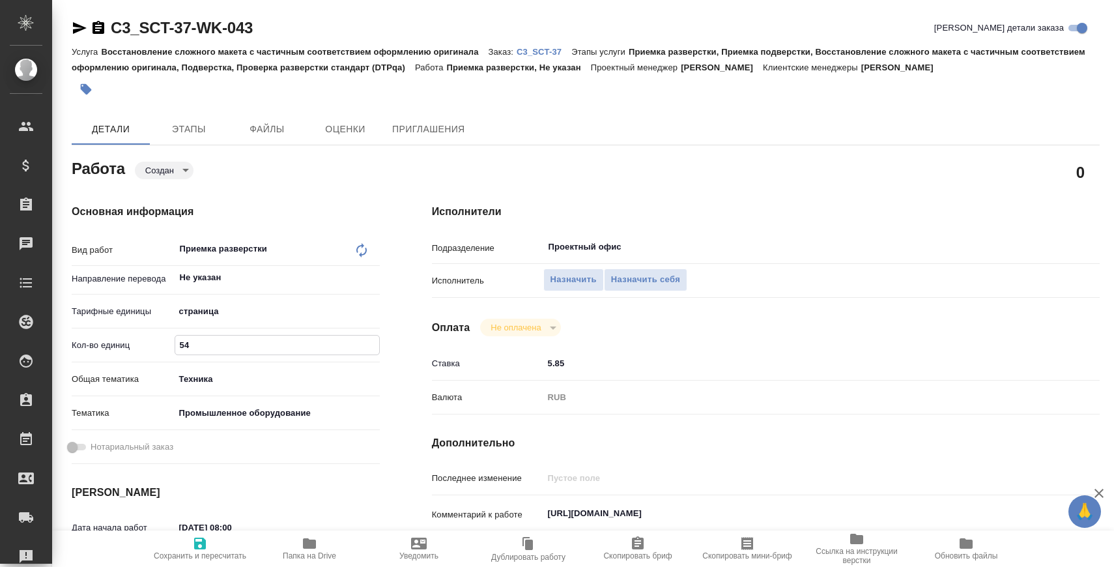
scroll to position [79, 0]
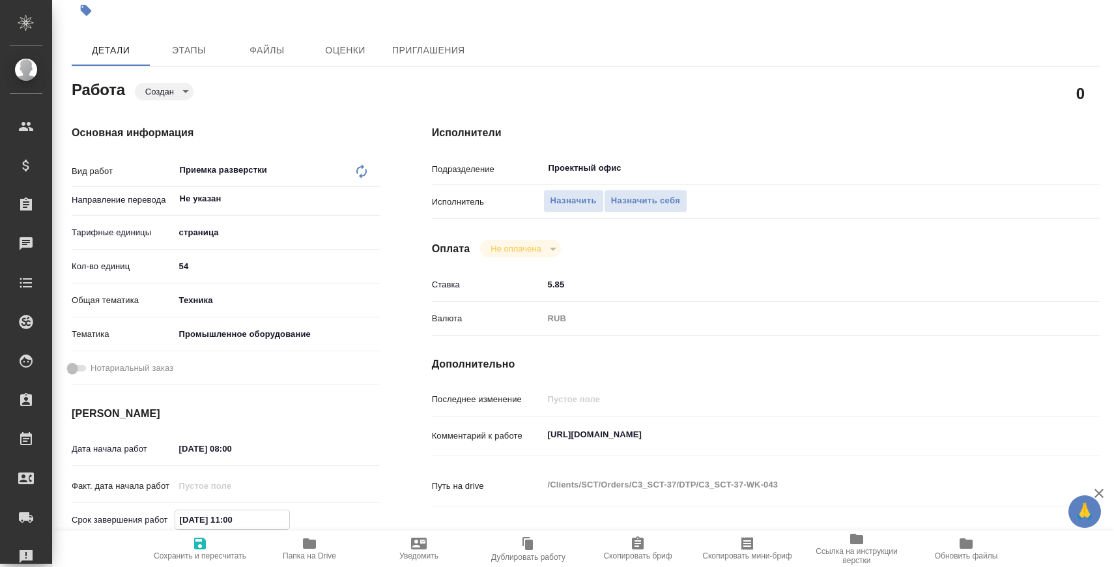
click at [227, 515] on input "01.09.2025 11:00" at bounding box center [232, 519] width 114 height 19
paste input "29.08"
type textarea "x"
type input "29.08.2025 11:00"
type textarea "x"
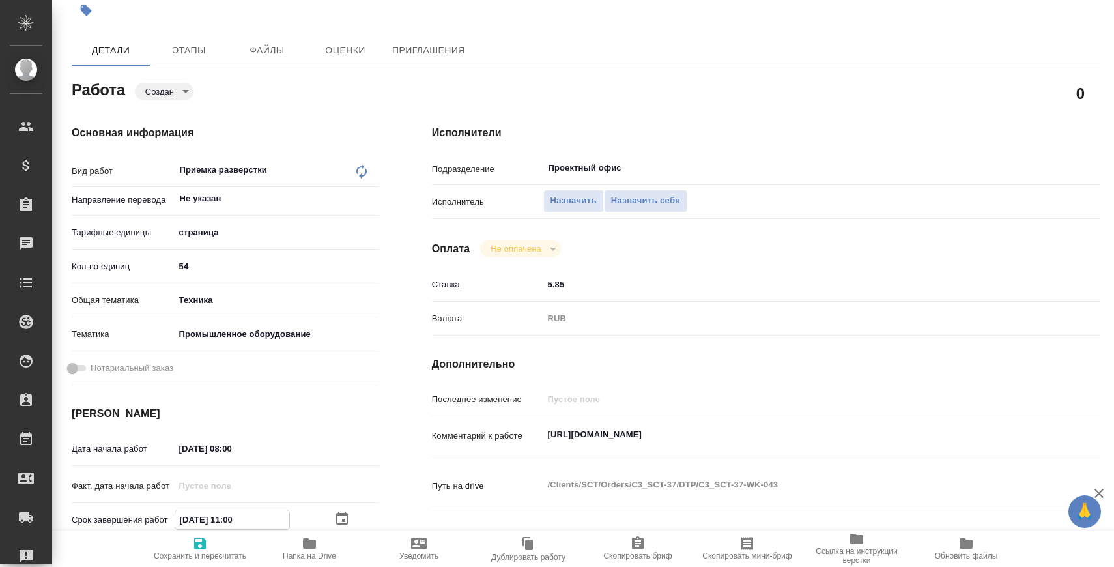
type textarea "x"
type input "29.08.2025 11:00"
click at [226, 439] on input "01.09.2025 08:00" at bounding box center [232, 446] width 114 height 19
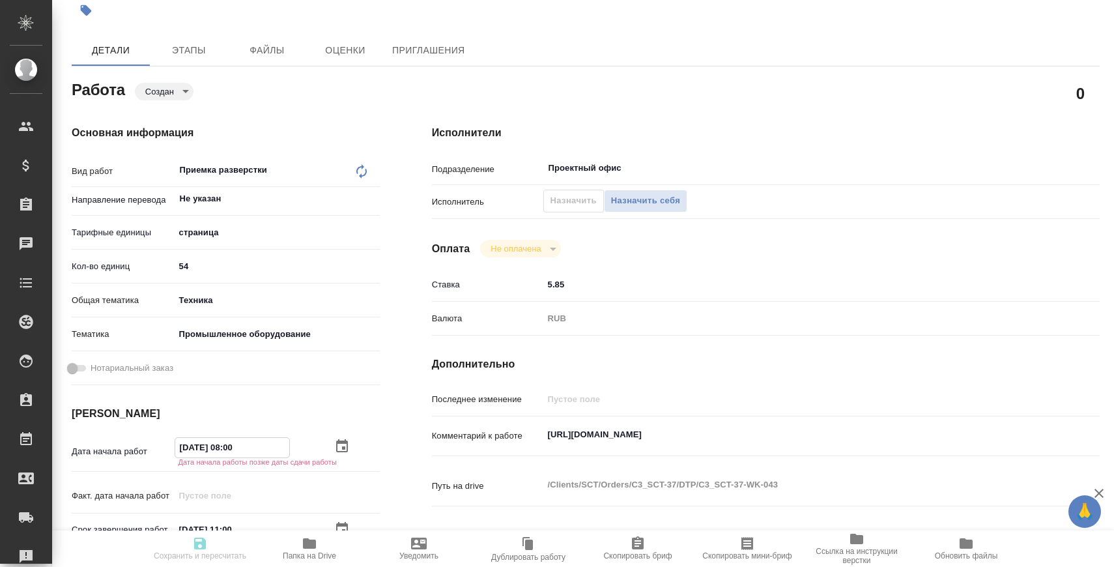
paste input "29.08.2025 11"
type textarea "x"
type input "29.08.2025 11:00"
type textarea "x"
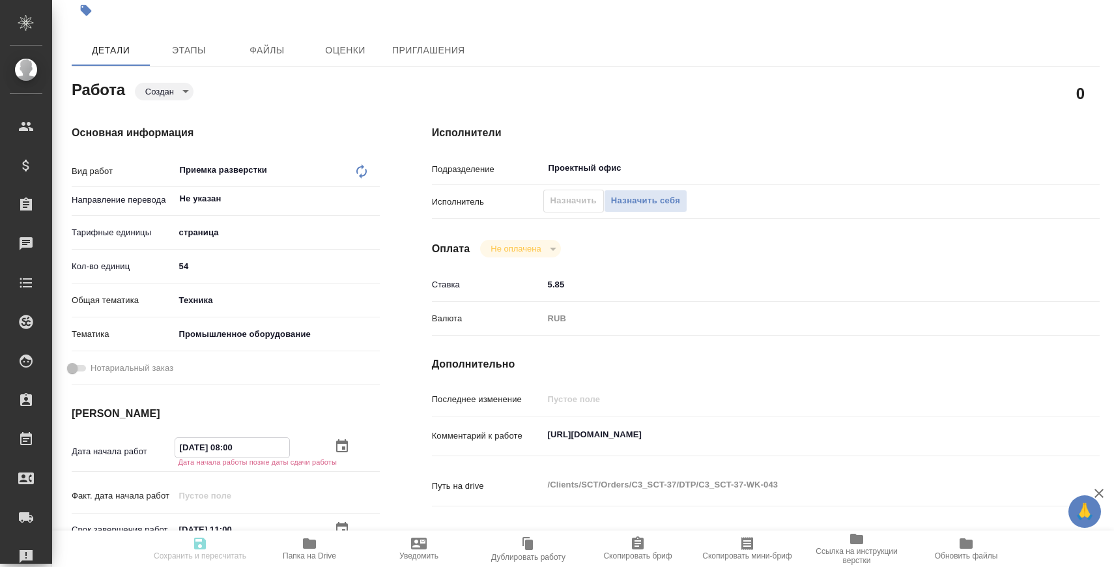
type textarea "x"
click at [189, 446] on input "29.08.2025 11:00" at bounding box center [232, 448] width 114 height 19
type textarea "x"
type input "20.82.0251 10:0_"
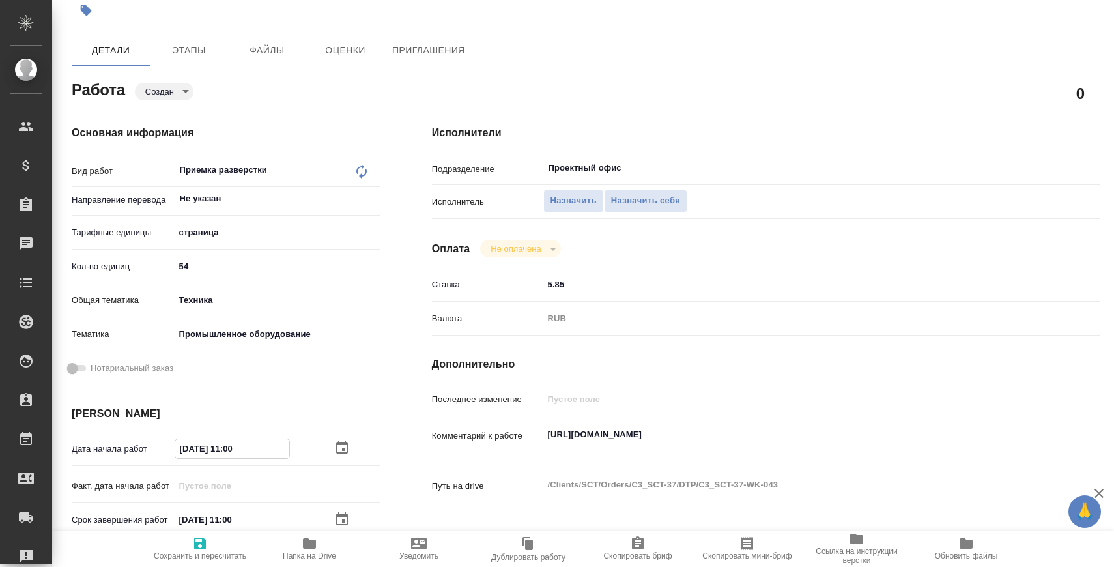
type textarea "x"
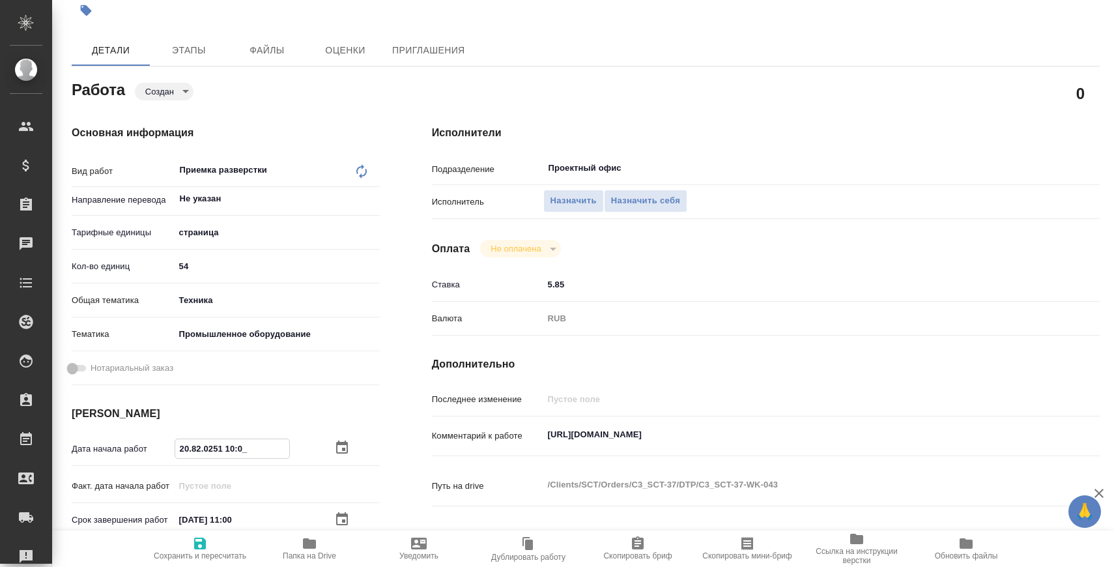
type input "28.08.2025 11:00"
type textarea "x"
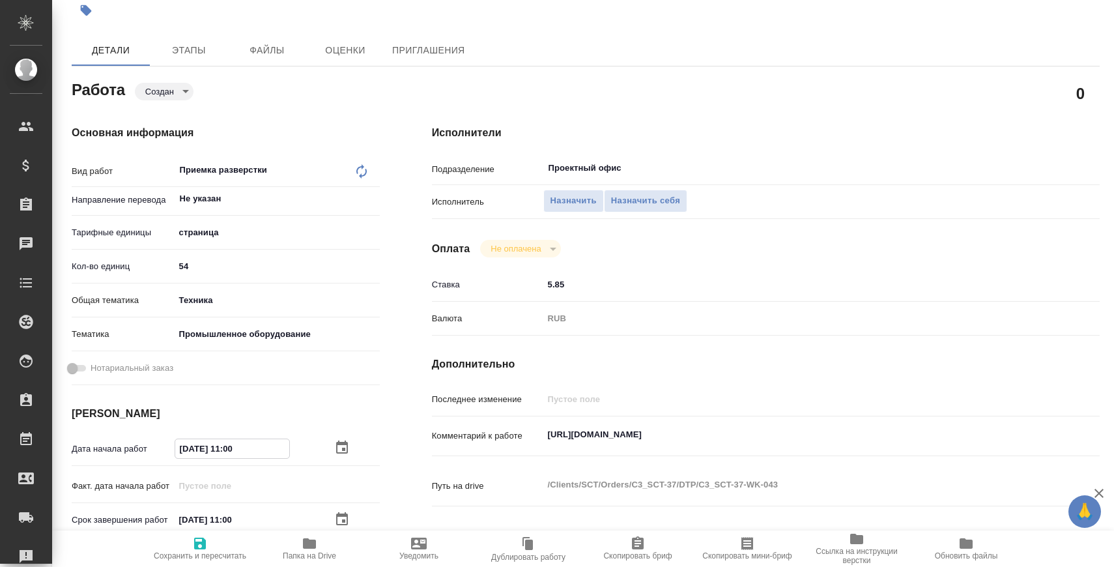
drag, startPoint x: 229, startPoint y: 450, endPoint x: 292, endPoint y: 450, distance: 62.6
click at [292, 450] on div "28.08.2025 11:00" at bounding box center [277, 449] width 205 height 20
type textarea "x"
type input "28.08.2025 1_:__"
type textarea "x"
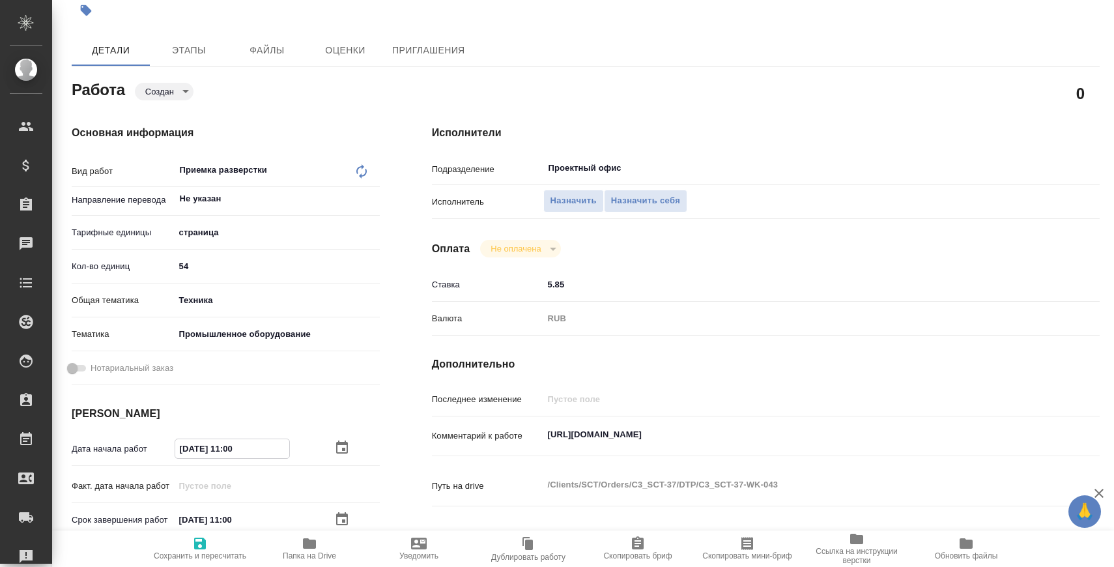
type textarea "x"
type input "28.08.2025 17:__"
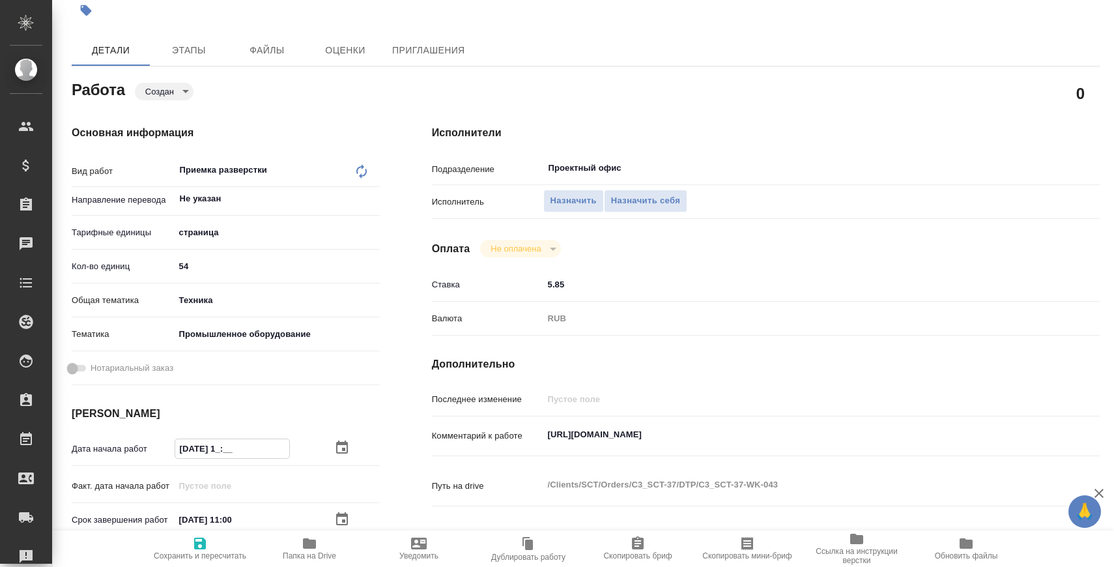
type textarea "x"
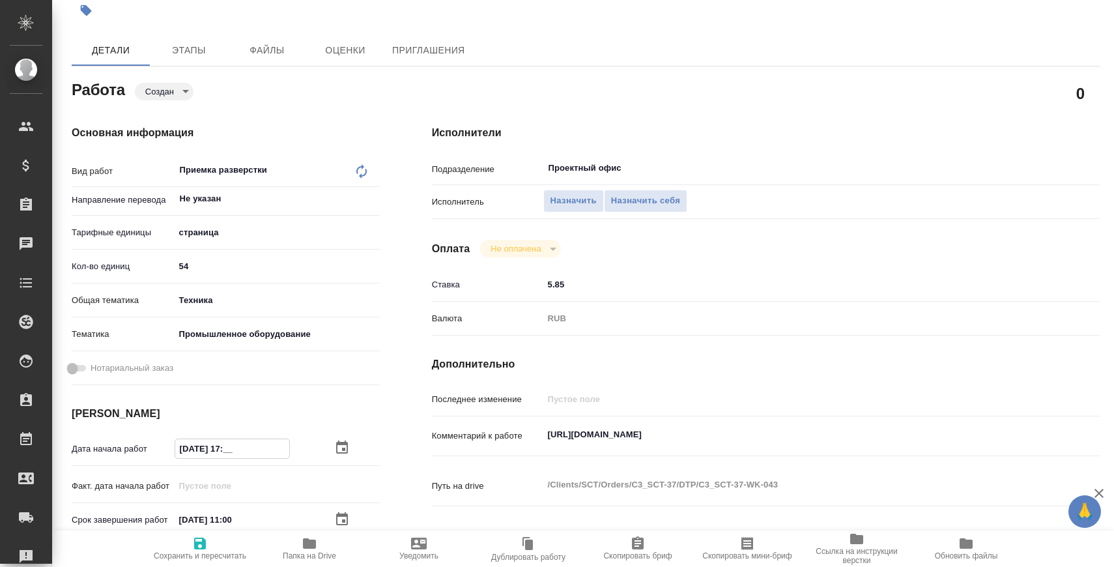
type input "28.08.2025 17:0_"
type textarea "x"
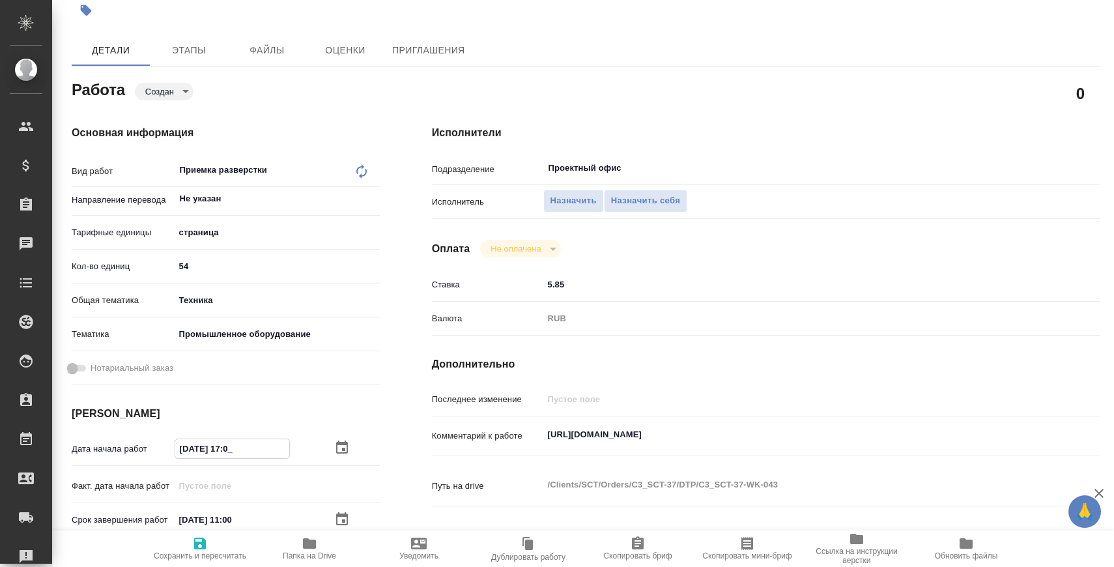
type textarea "x"
type input "28.08.2025 17:00"
type textarea "x"
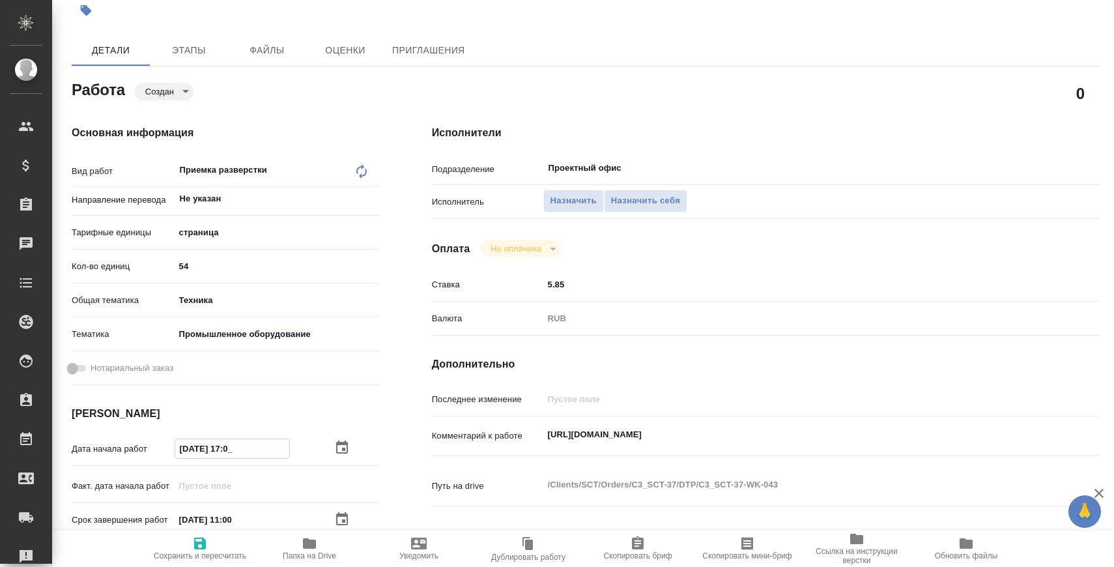
type textarea "x"
type input "28.08.2025 17:00"
click at [564, 171] on input "Проектный офис" at bounding box center [772, 168] width 450 height 16
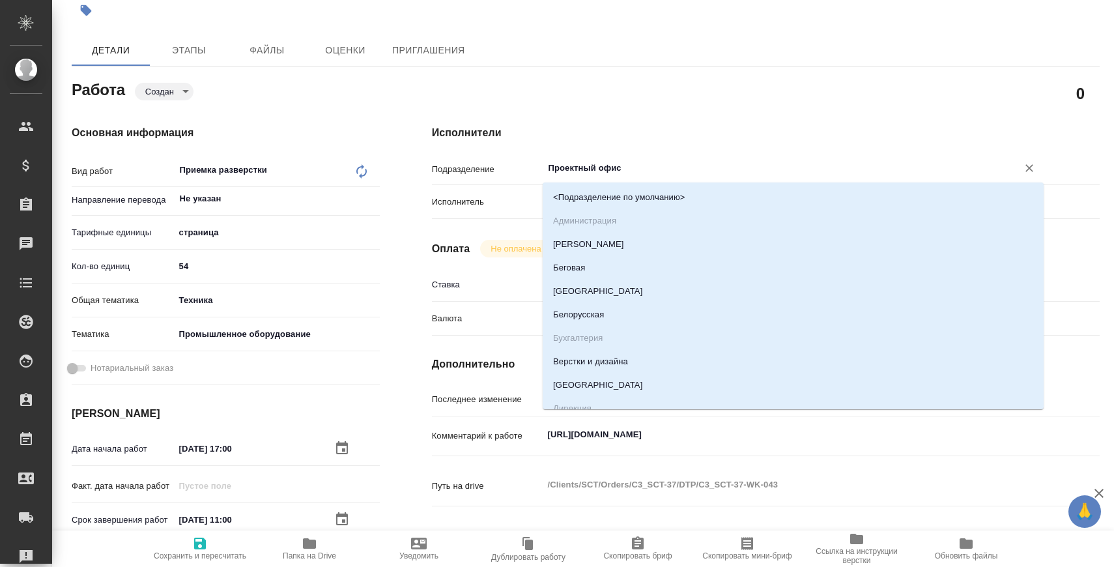
type input "В"
type textarea "x"
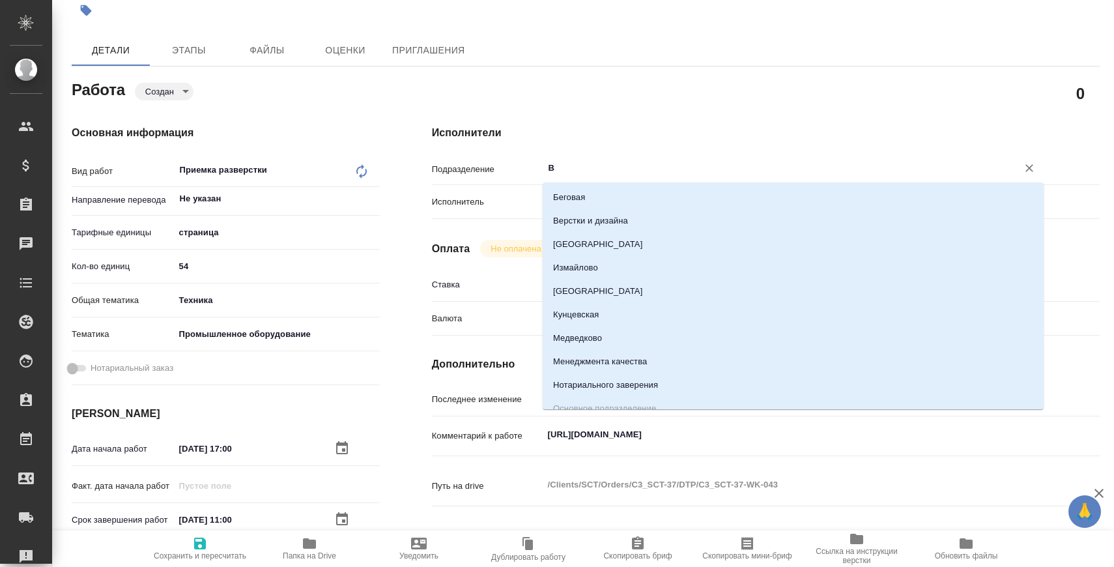
type textarea "x"
type input "D"
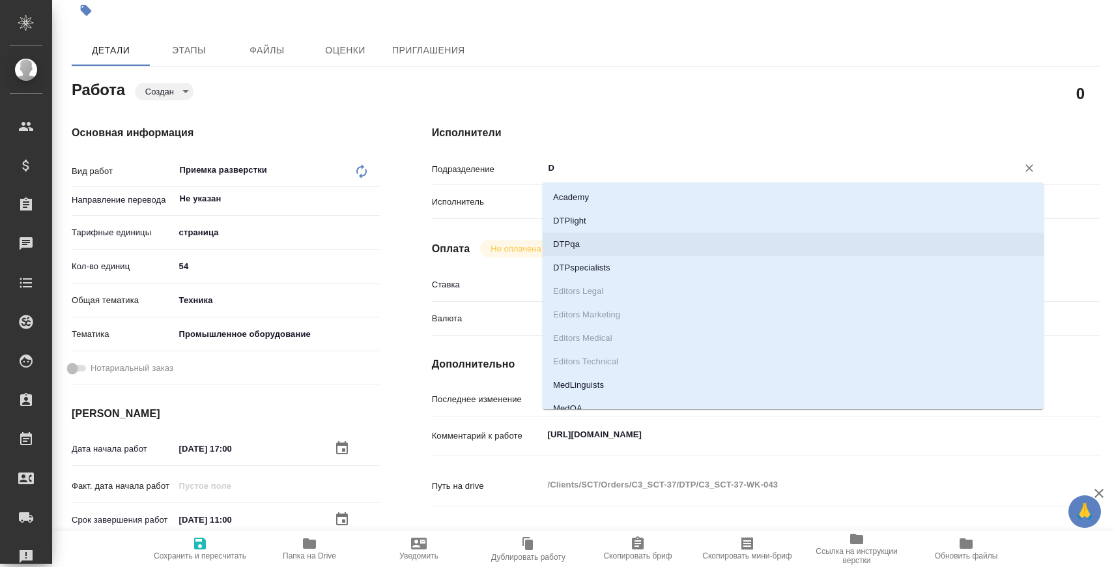
click at [577, 234] on li "DTPqa" at bounding box center [793, 244] width 501 height 23
type textarea "x"
type input "DTPqa"
type textarea "x"
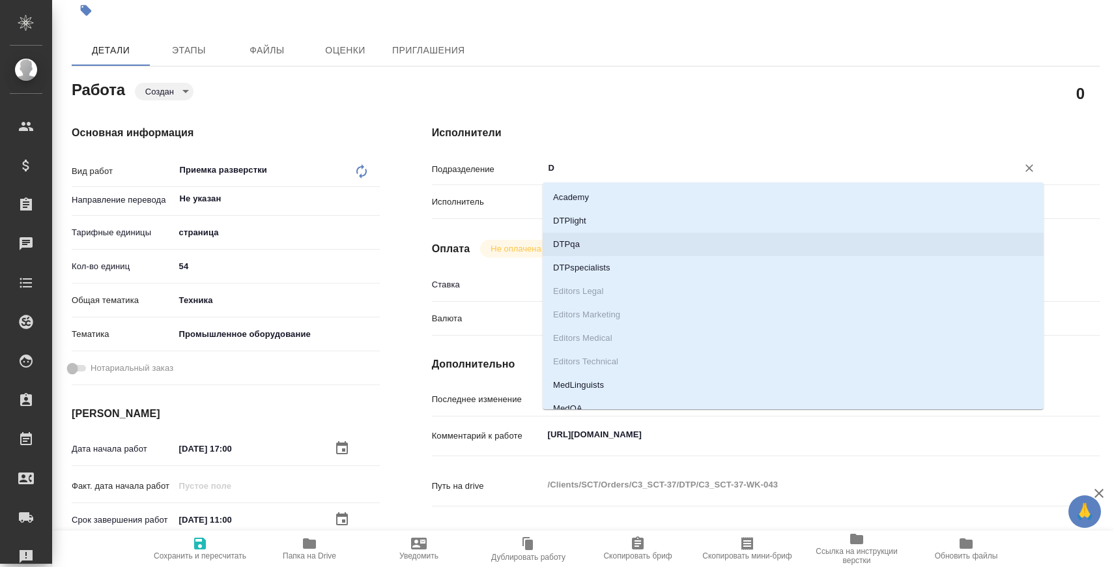
type textarea "x"
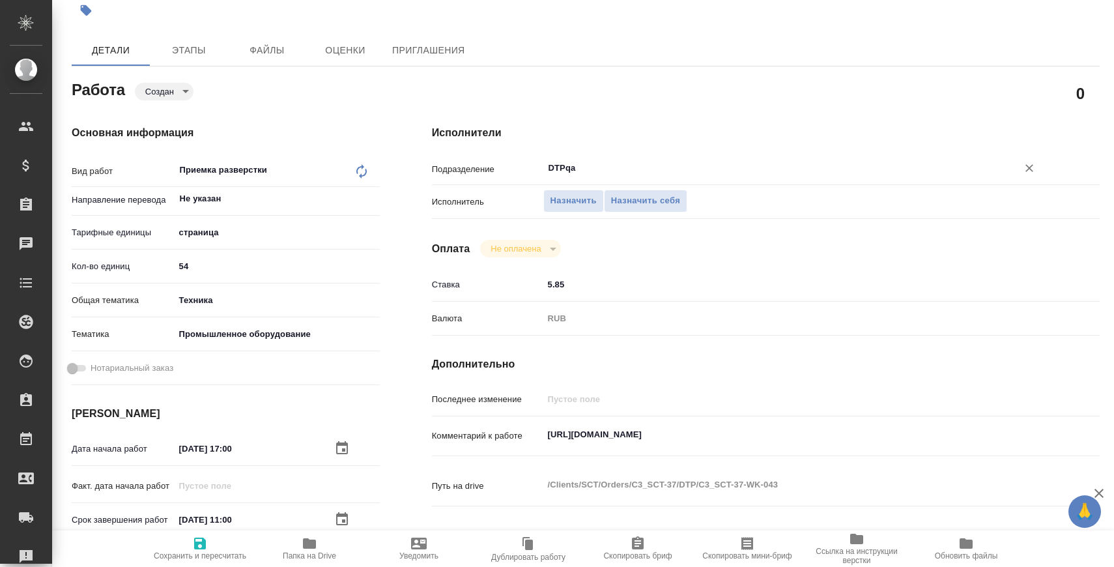
type input "DTPqa"
click at [223, 555] on span "Сохранить и пересчитать" at bounding box center [200, 555] width 93 height 9
type textarea "x"
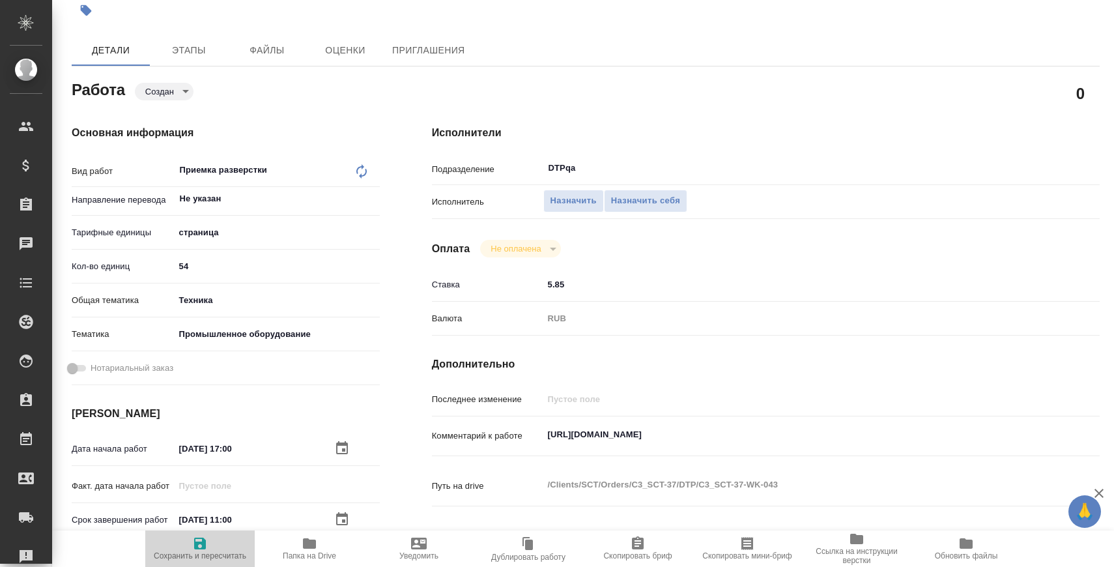
type textarea "x"
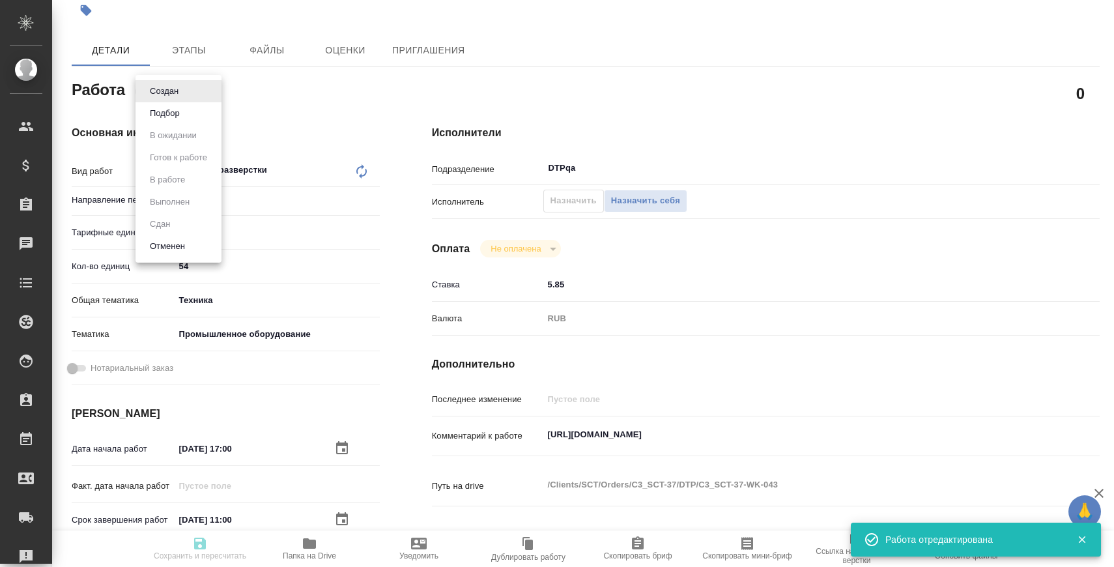
click at [165, 96] on body "🙏 .cls-1 fill:#fff; AWATERA Zaborova Aleksandra Клиенты Спецификации Заказы 0 Ч…" at bounding box center [557, 336] width 1114 height 672
type textarea "x"
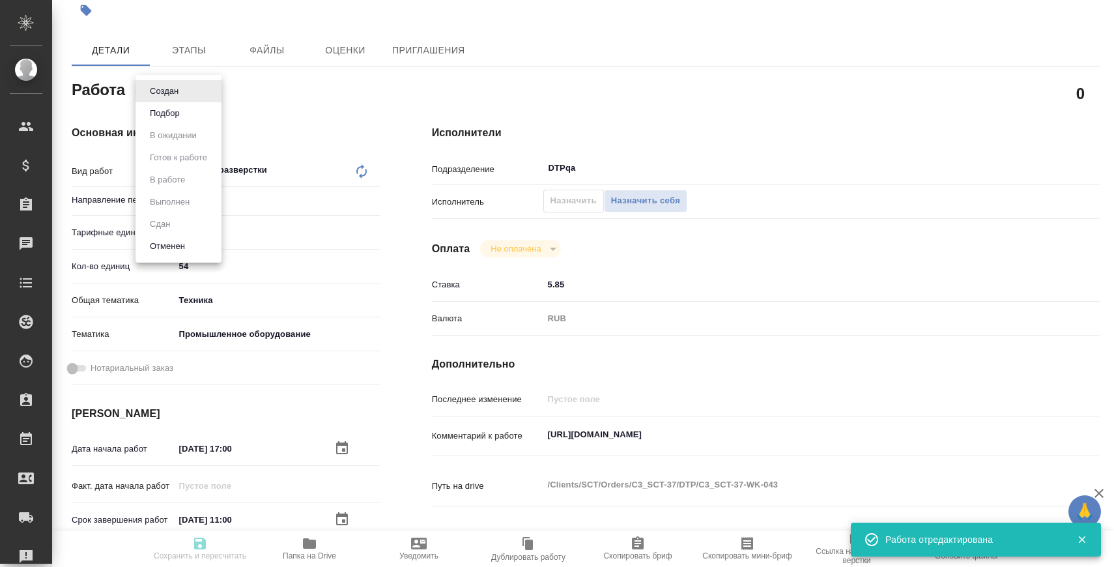
type textarea "x"
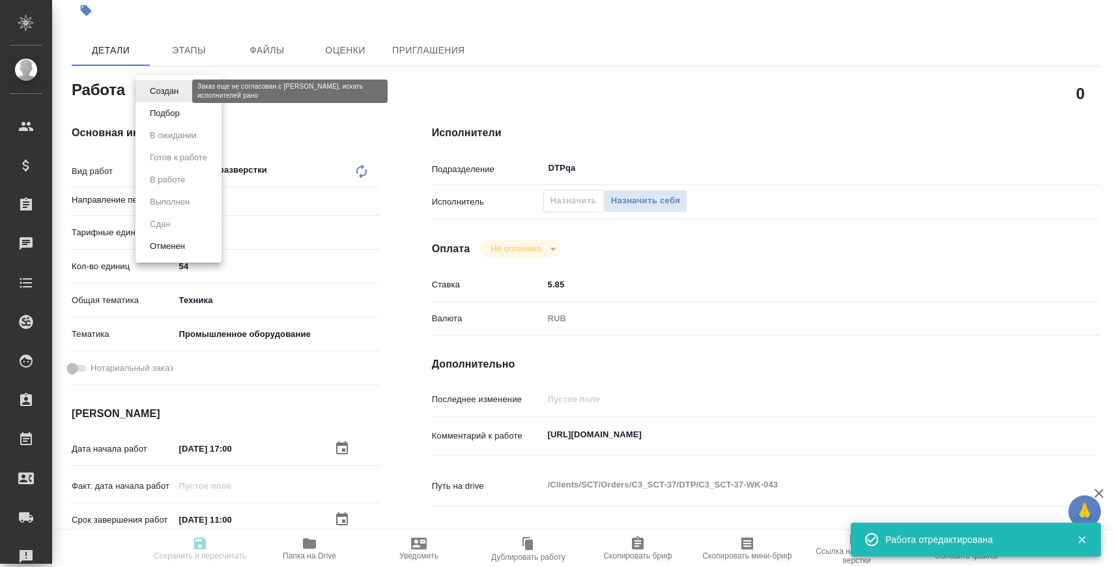
type textarea "x"
click at [178, 118] on button "Подбор" at bounding box center [165, 113] width 38 height 14
type textarea "Приемка разверстки"
type textarea "x"
type input "Не указан"
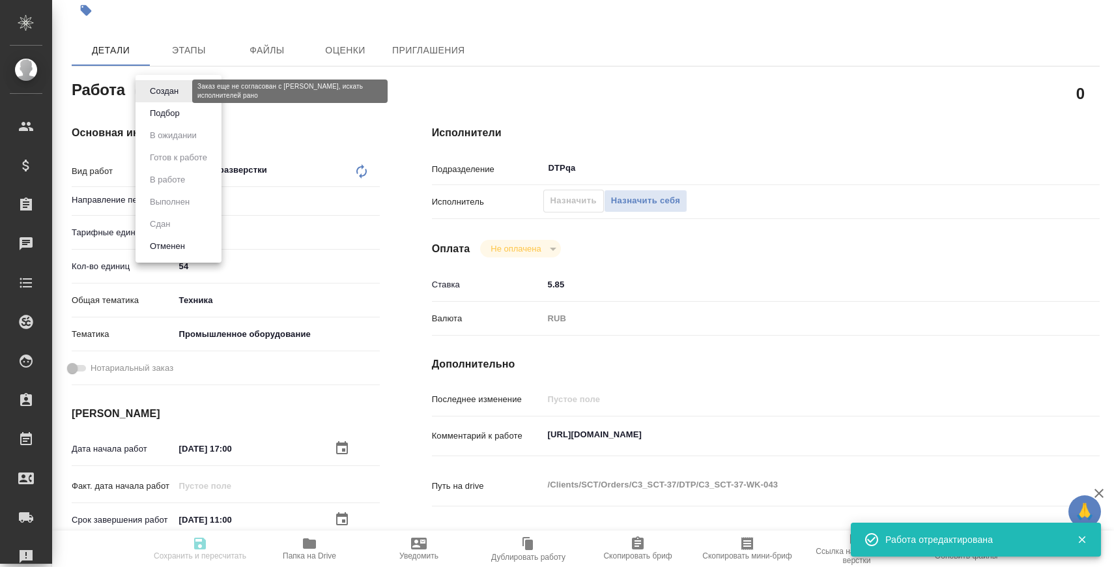
type input "5a8b1489cc6b4906c91bfdb2"
type input "54"
type input "tech"
type input "5f647205b73bc97568ca66bc"
type input "28.08.2025 17:00"
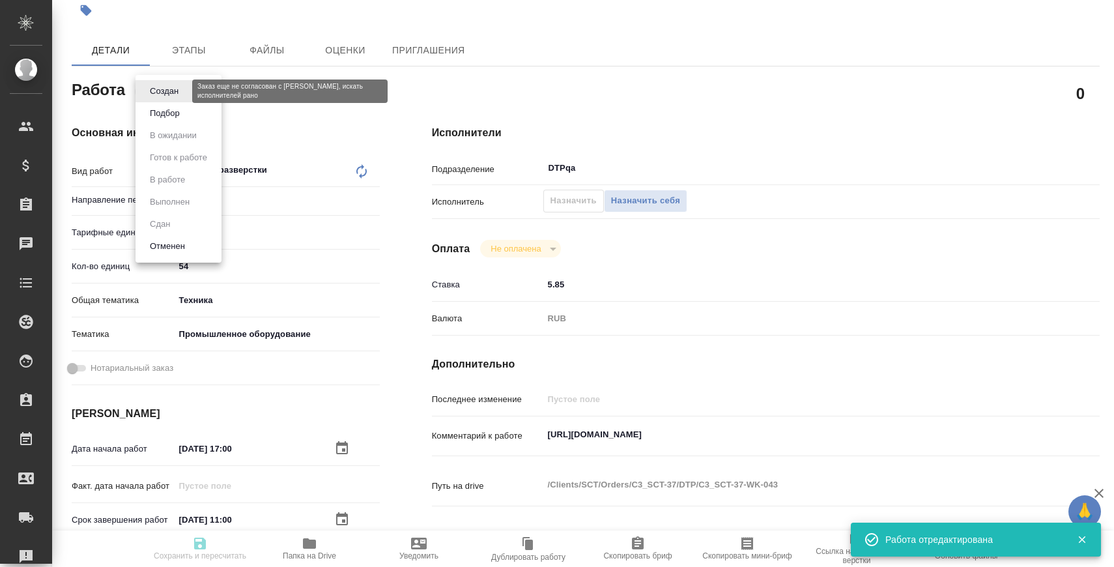
type input "29.08.2025 11:00"
type input "08.09.2025 13:00"
type input "DTPqa"
type input "notPayed"
type input "5.85"
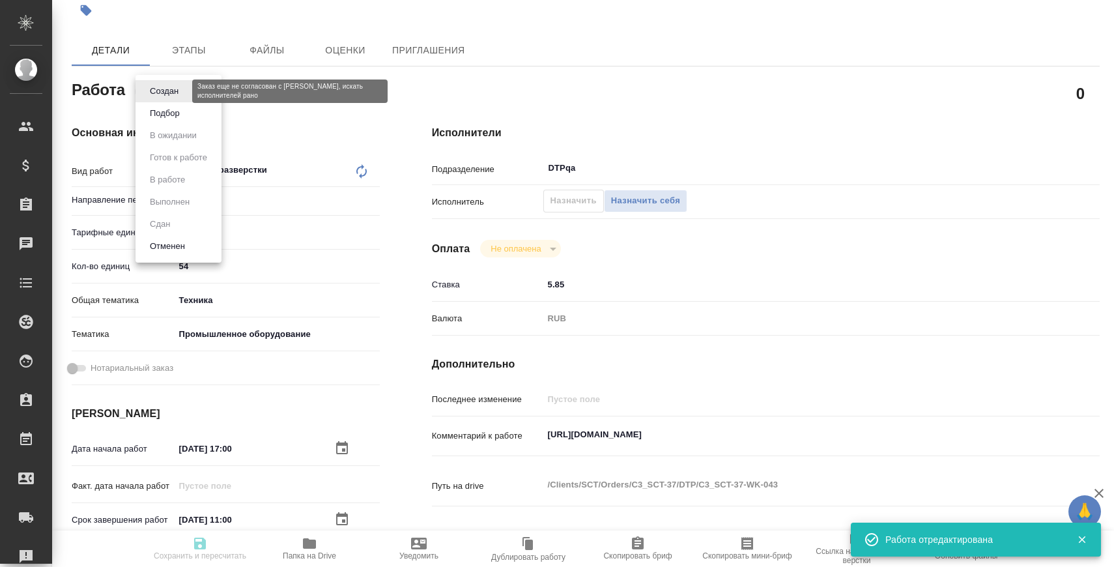
type input "RUB"
type input "[PERSON_NAME]"
type textarea "https://tera.awatera.com/Work/68ac4886caec68d43e12e733/"
type textarea "x"
type textarea "/Clients/SCT/Orders/C3_SCT-37/DTP/C3_SCT-37-WK-043"
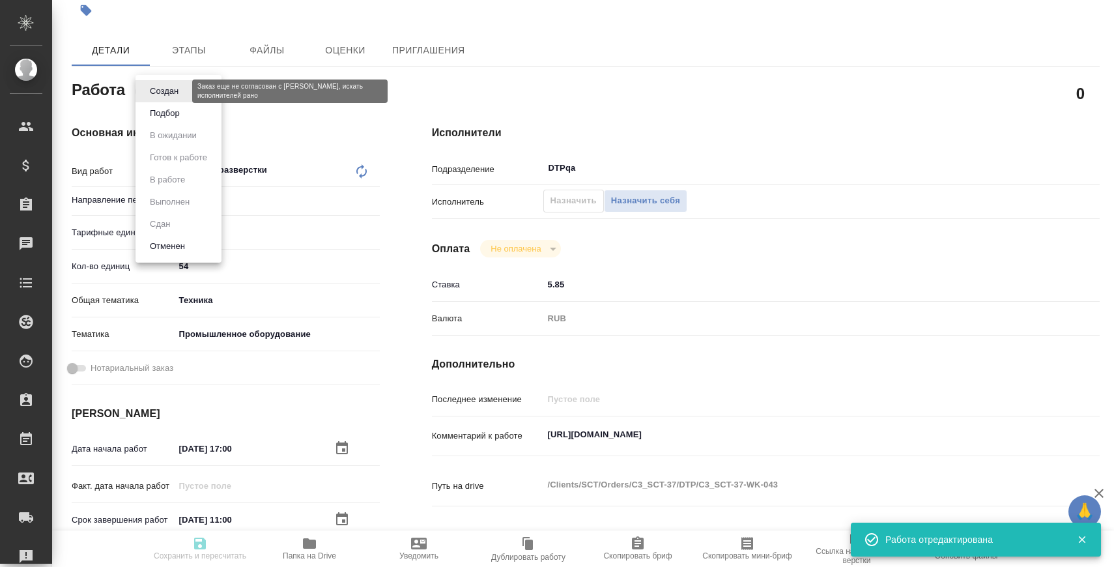
type textarea "x"
type input "C3_SCT-37"
type input "Восстановление сложного макета с частичным соответствием оформлению оригинала"
type input "Приемка разверстки, Приемка подверстки, Восстановление сложного макета с частич…"
type input "[PERSON_NAME]"
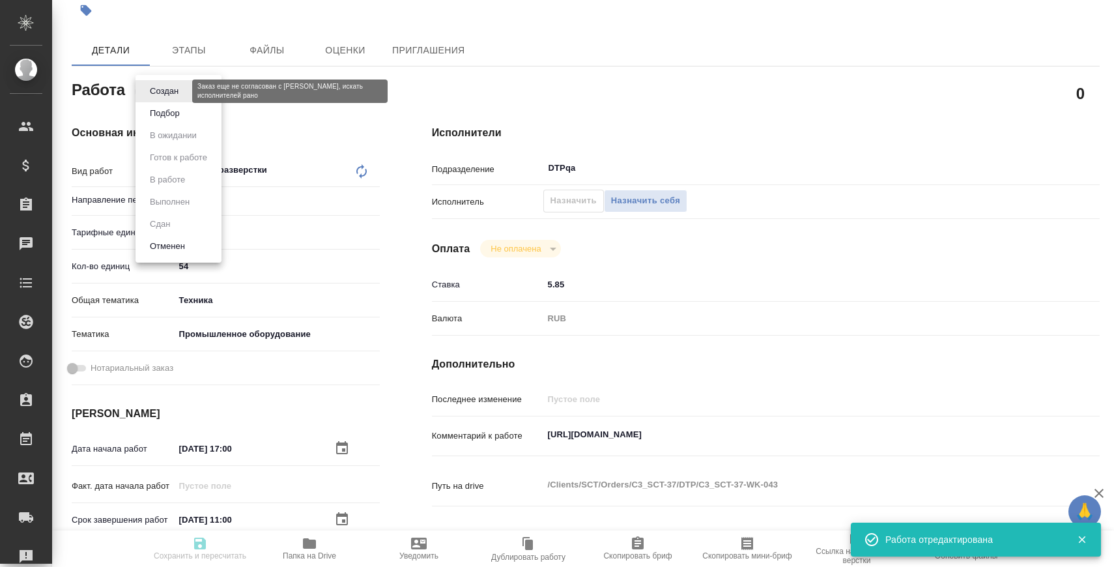
type input "[PERSON_NAME]"
type input "/Clients/SCT/Orders/C3_SCT-37"
type textarea "x"
type textarea "в двух файлах есть русскоязычные разделы, их переводить или перенабирать не нуж…"
type textarea "x"
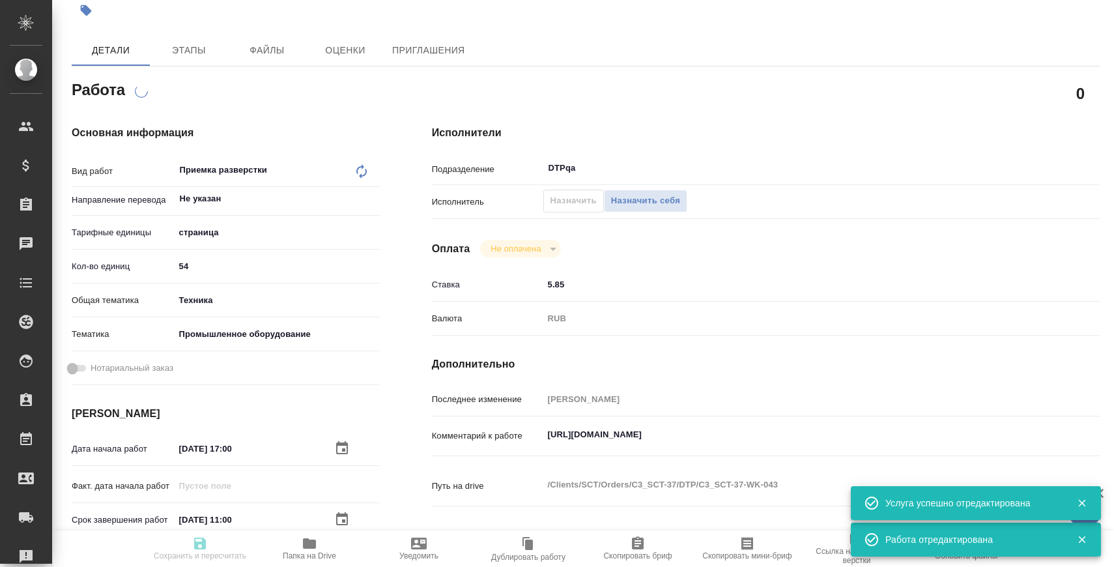
type textarea "x"
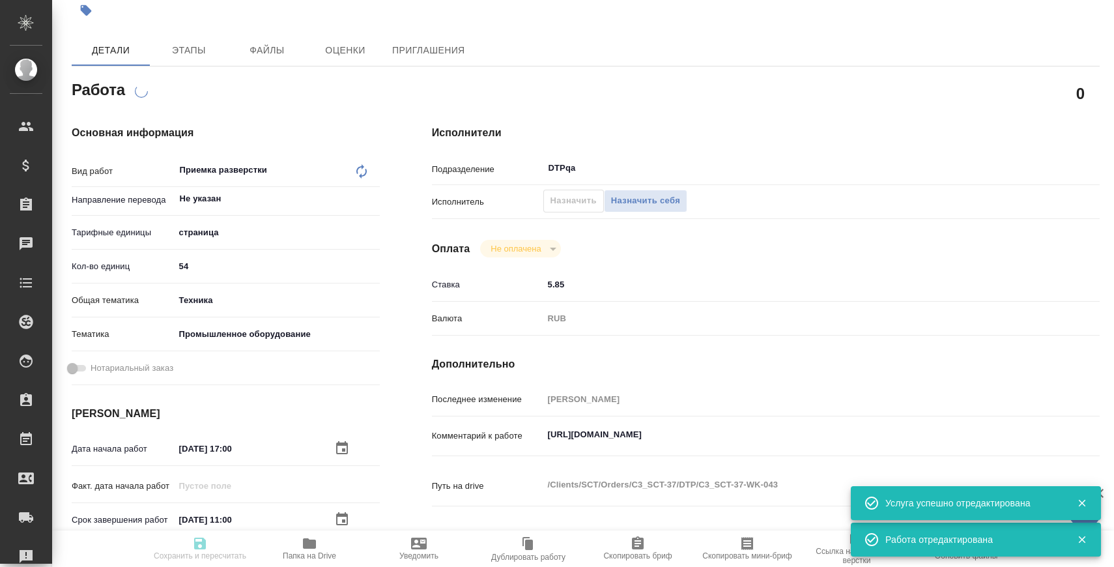
type textarea "x"
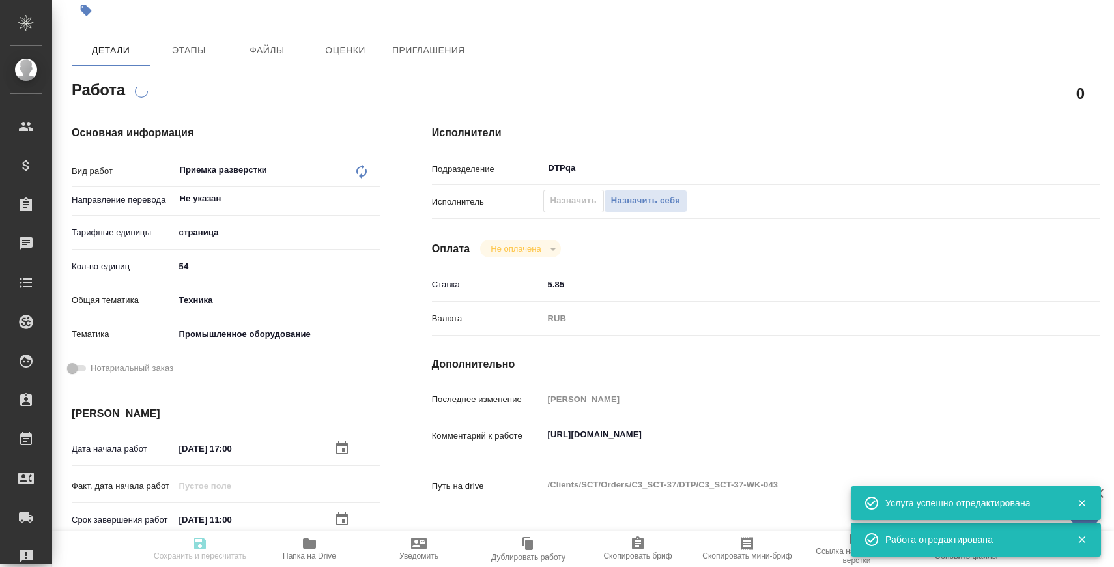
type textarea "x"
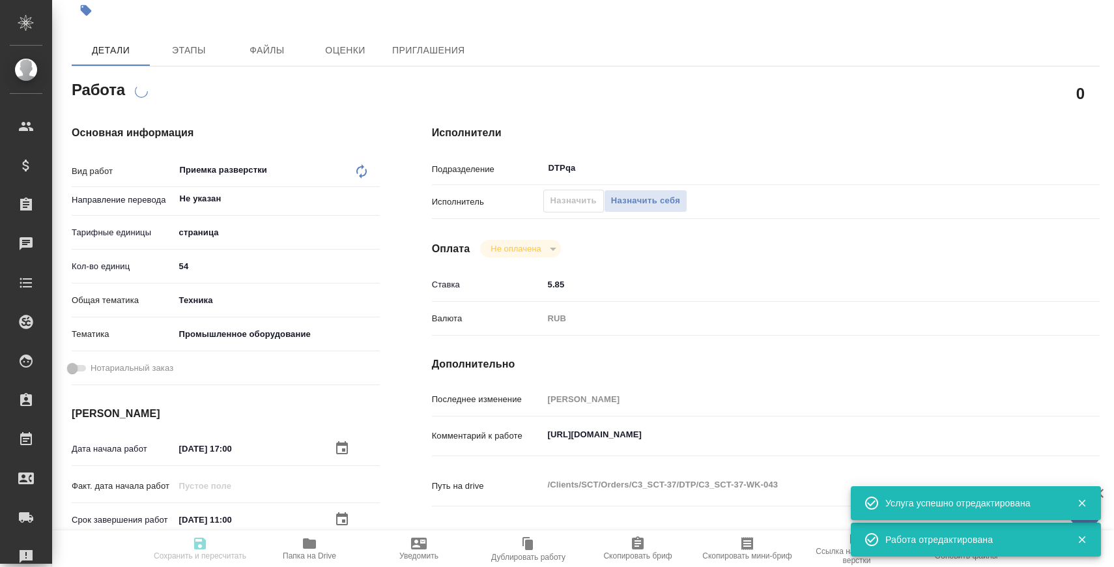
scroll to position [0, 0]
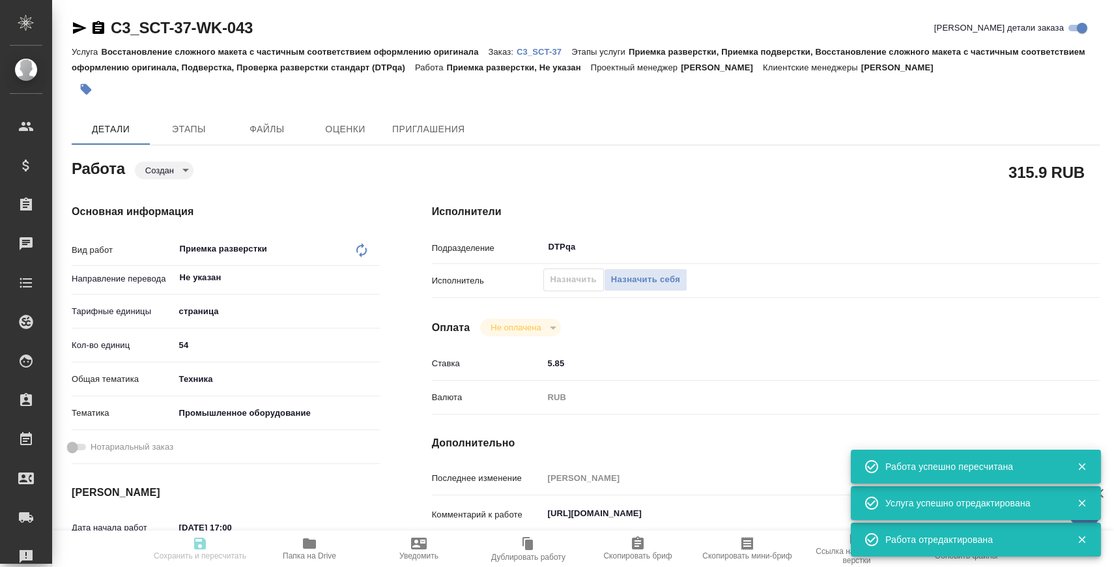
type input "created"
type textarea "Приемка разверстки"
type textarea "x"
type input "Не указан"
type input "5a8b1489cc6b4906c91bfdb2"
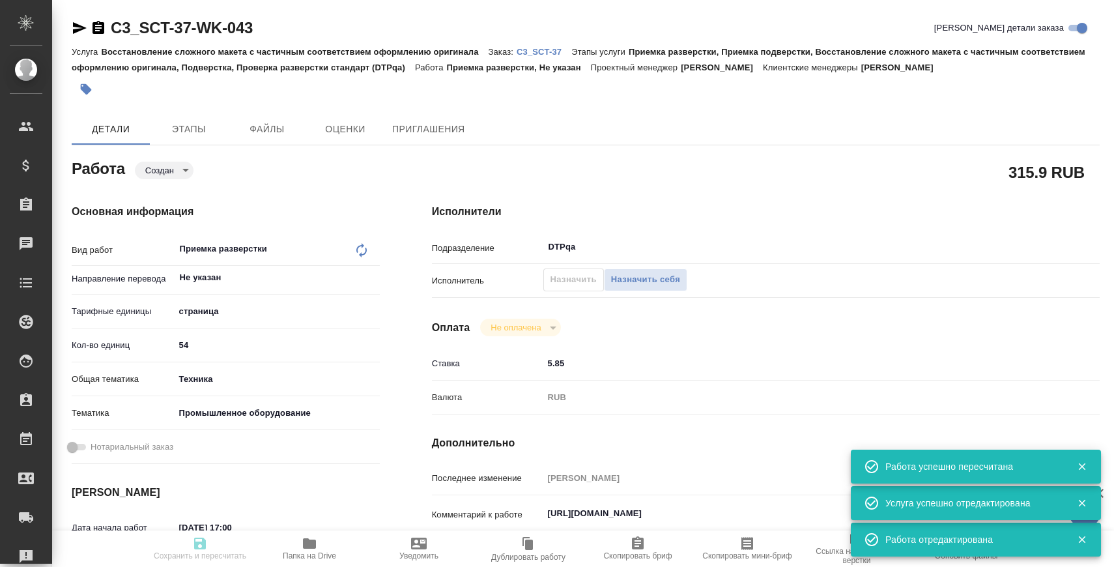
type input "54"
type input "tech"
type input "5f647205b73bc97568ca66bc"
type input "28.08.2025 17:00"
type input "29.08.2025 11:00"
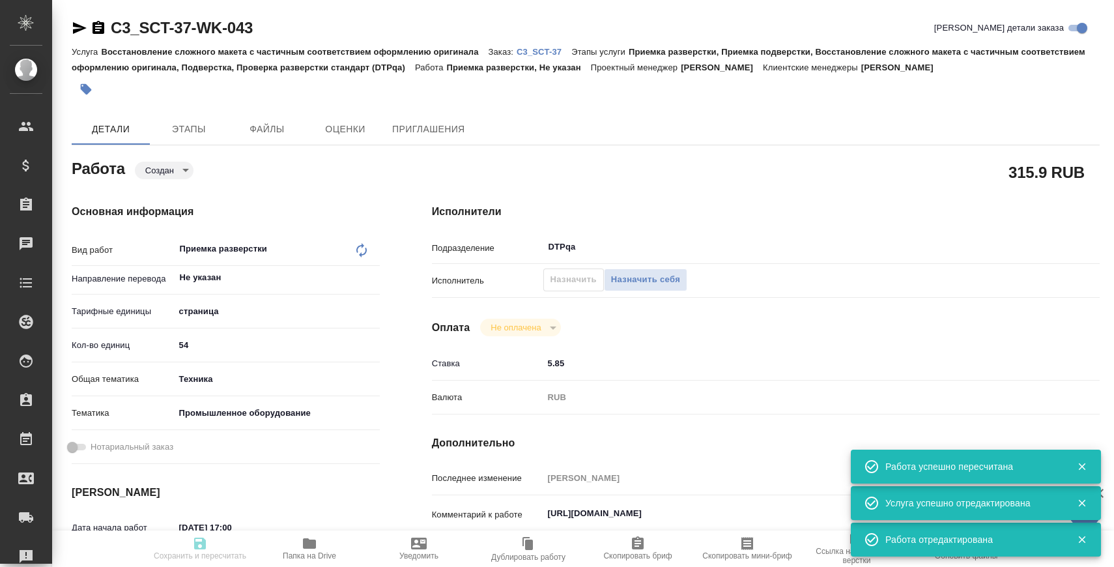
type input "08.09.2025 13:00"
type input "DTPqa"
type input "notPayed"
type input "5.85"
type input "RUB"
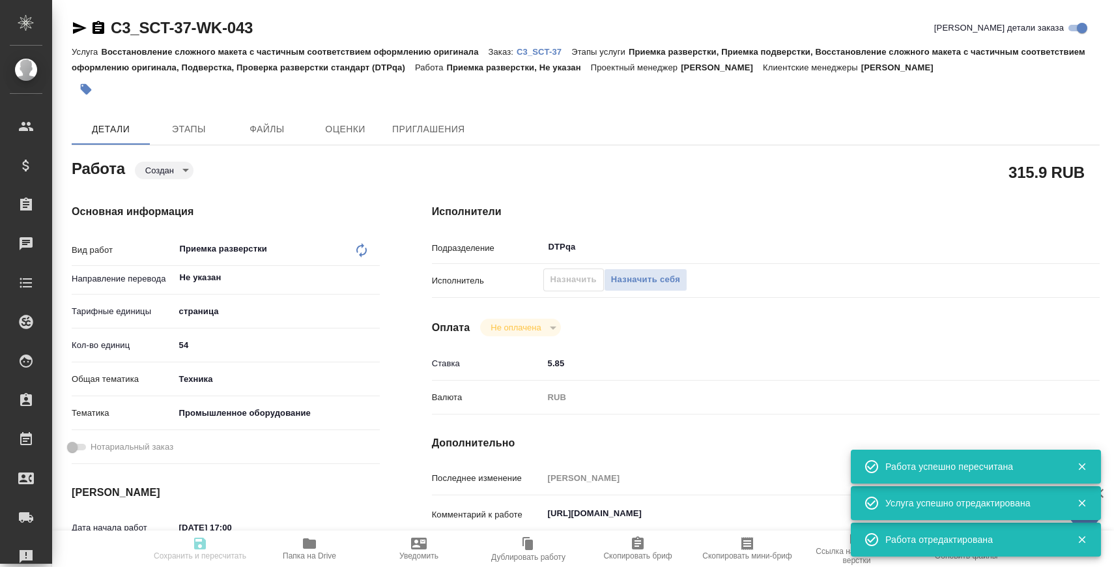
type input "[PERSON_NAME]"
type textarea "https://tera.awatera.com/Work/68ac4886caec68d43e12e733/"
type textarea "x"
type textarea "/Clients/SCT/Orders/C3_SCT-37/DTP/C3_SCT-37-WK-043"
type textarea "x"
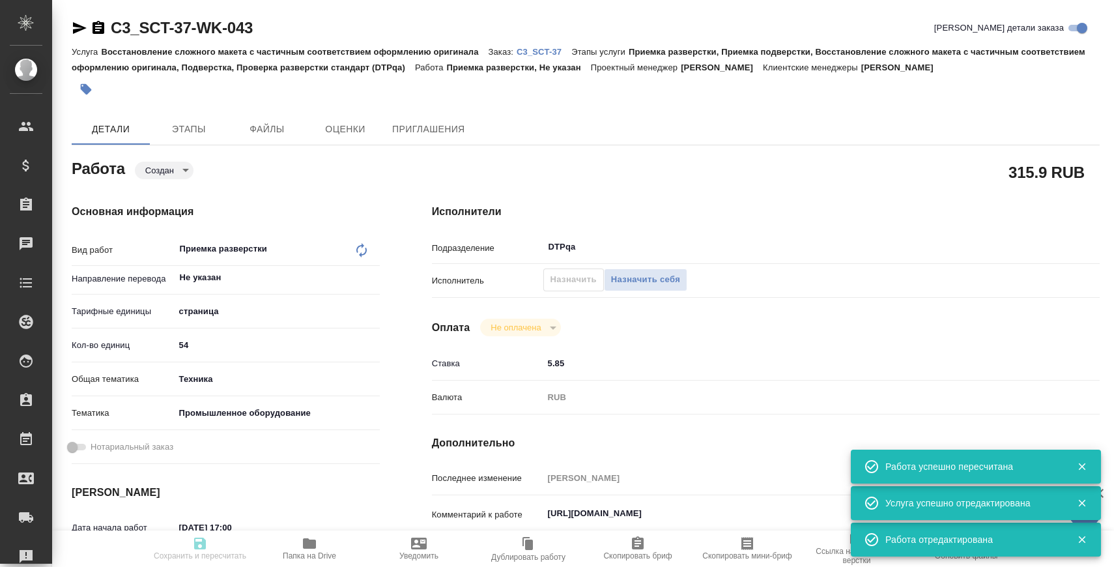
type input "C3_SCT-37"
type input "Восстановление сложного макета с частичным соответствием оформлению оригинала"
type input "Приемка разверстки, Приемка подверстки, Восстановление сложного макета с частич…"
type input "Ильина Екатерина"
type input "[PERSON_NAME]"
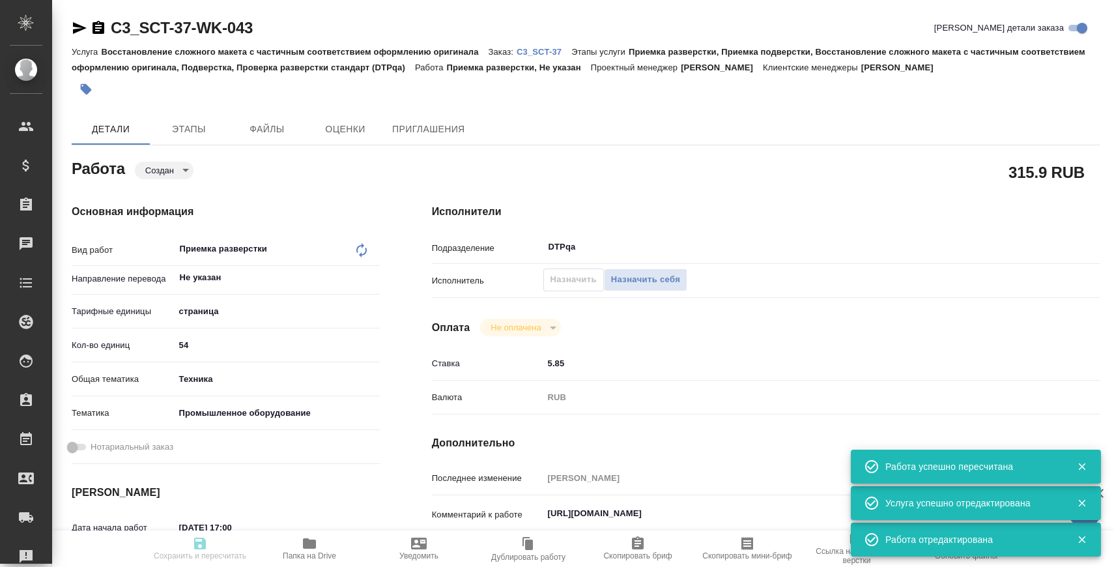
type input "/Clients/SCT/Orders/C3_SCT-37"
type textarea "x"
type textarea "в двух файлах есть русскоязычные разделы, их переводить или перенабирать не нуж…"
type textarea "x"
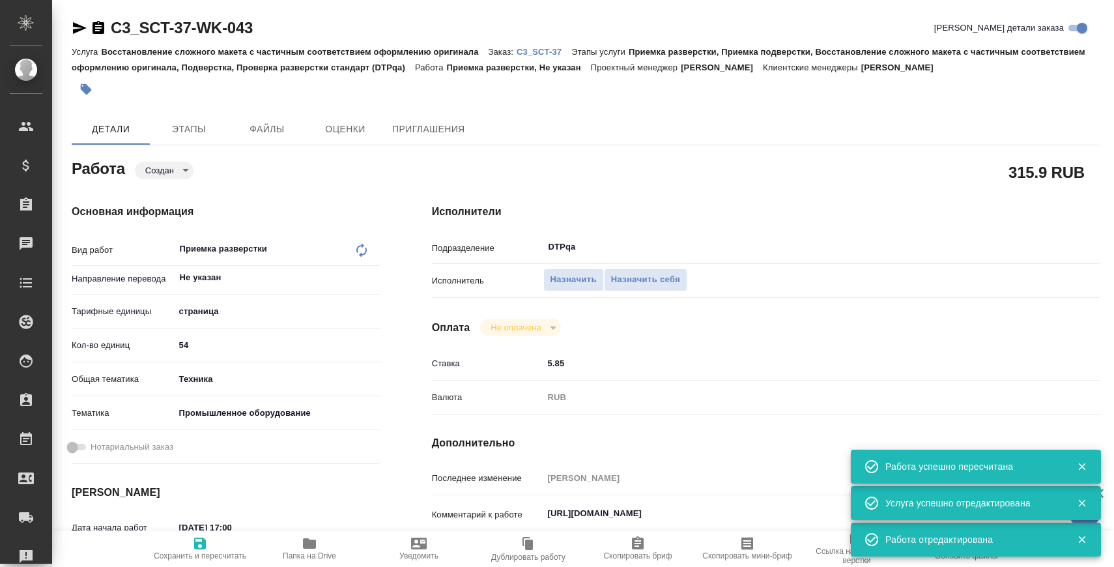
click at [182, 179] on div "Основная информация Вид работ Приемка разверстки x ​ Направление перевода Не ук…" at bounding box center [226, 456] width 360 height 557
click at [179, 170] on body "🙏 .cls-1 fill:#fff; AWATERA Zaborova Aleksandra Клиенты Спецификации Заказы 0 Ч…" at bounding box center [557, 336] width 1114 height 672
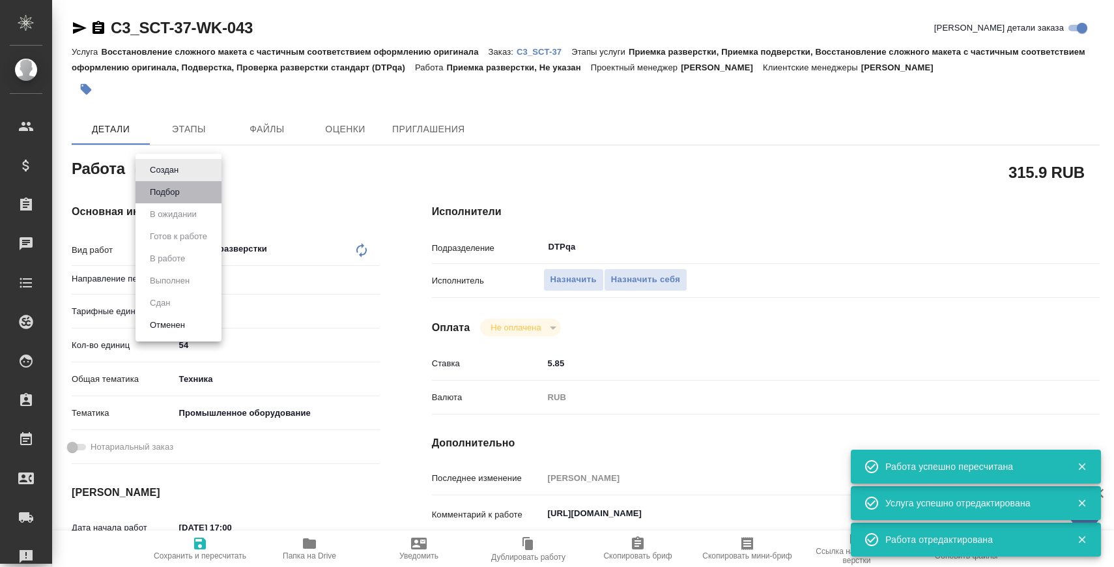
click at [180, 184] on li "Подбор" at bounding box center [179, 192] width 86 height 22
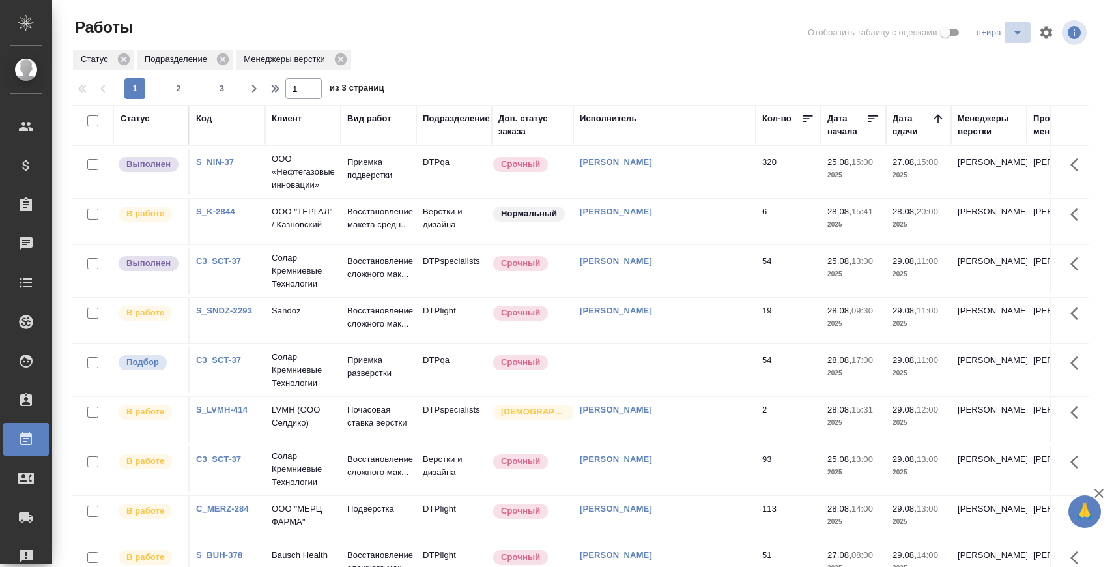
click at [1026, 22] on button "split button" at bounding box center [1018, 32] width 26 height 21
click at [1011, 25] on icon "split button" at bounding box center [1018, 33] width 16 height 16
click at [999, 121] on li "куа" at bounding box center [1001, 121] width 58 height 21
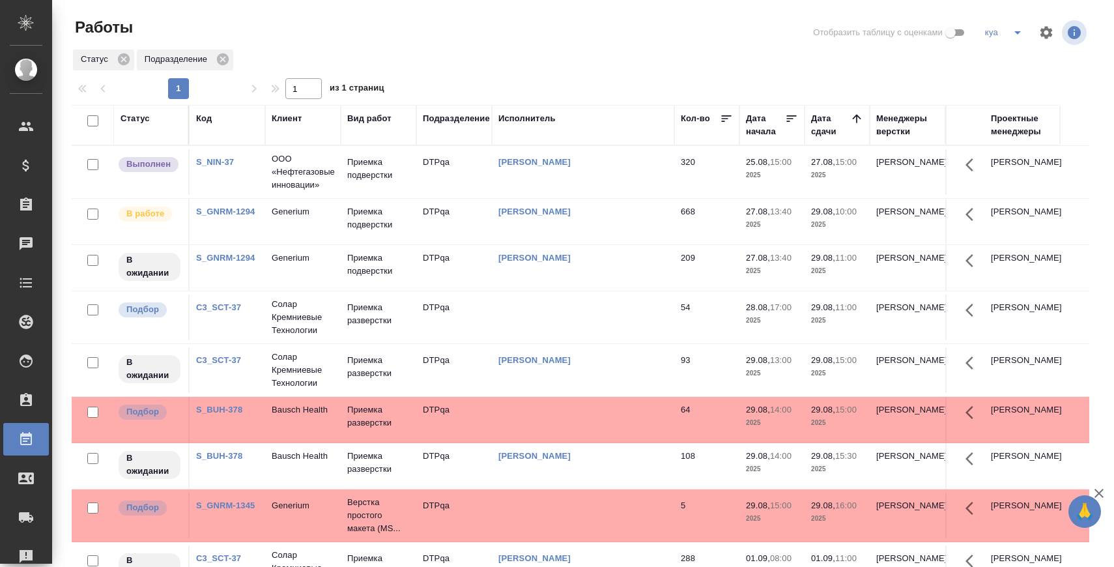
click at [516, 108] on th "Исполнитель" at bounding box center [583, 125] width 182 height 40
click at [516, 109] on th "Исполнитель" at bounding box center [583, 125] width 182 height 40
click at [516, 116] on div "Исполнитель" at bounding box center [527, 118] width 57 height 13
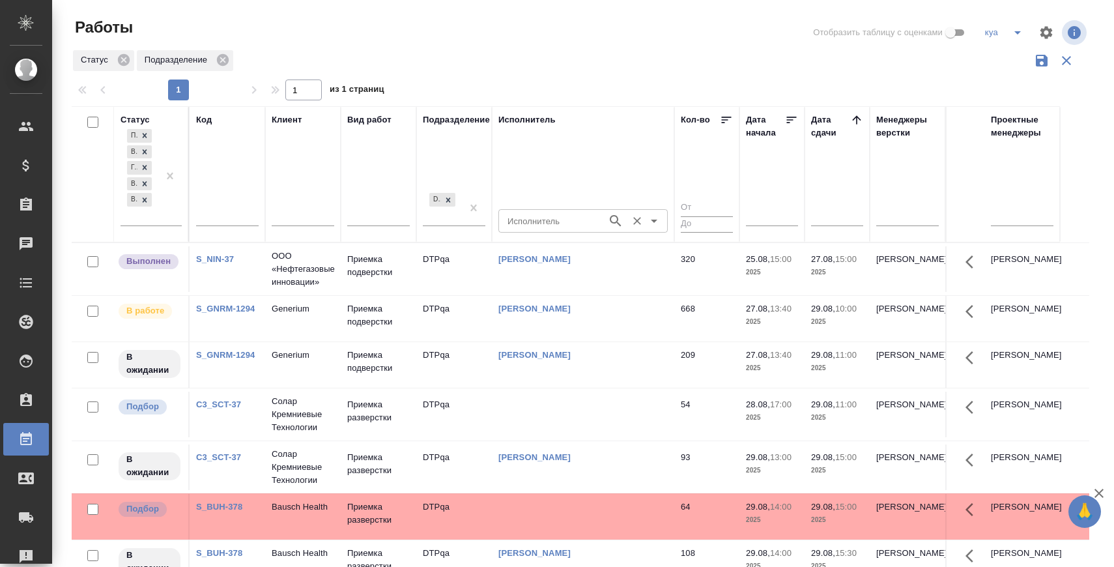
click at [532, 209] on div "Исполнитель" at bounding box center [583, 220] width 169 height 23
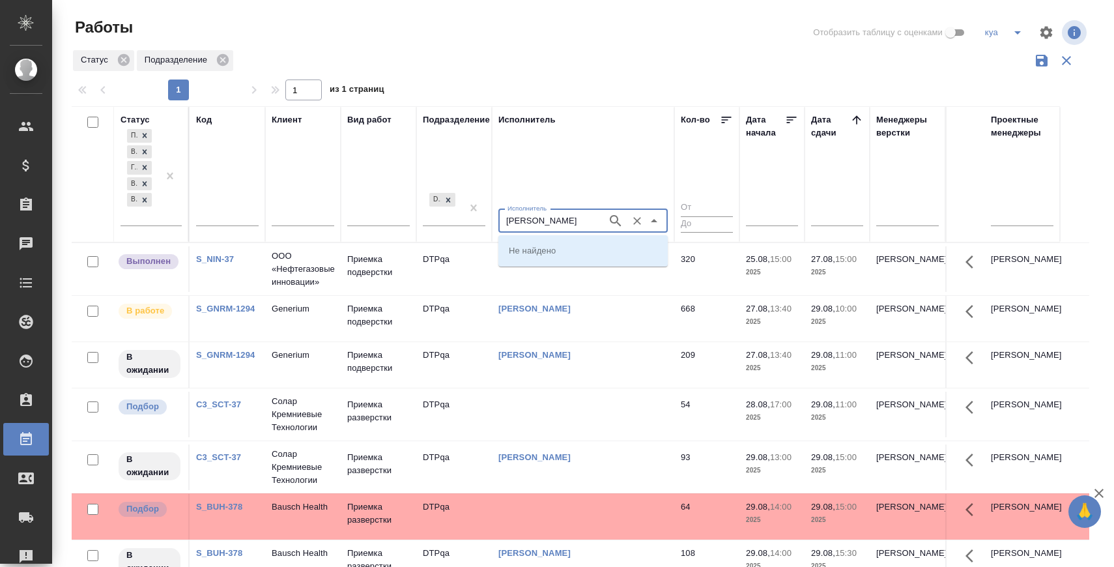
type input "[PERSON_NAME]"
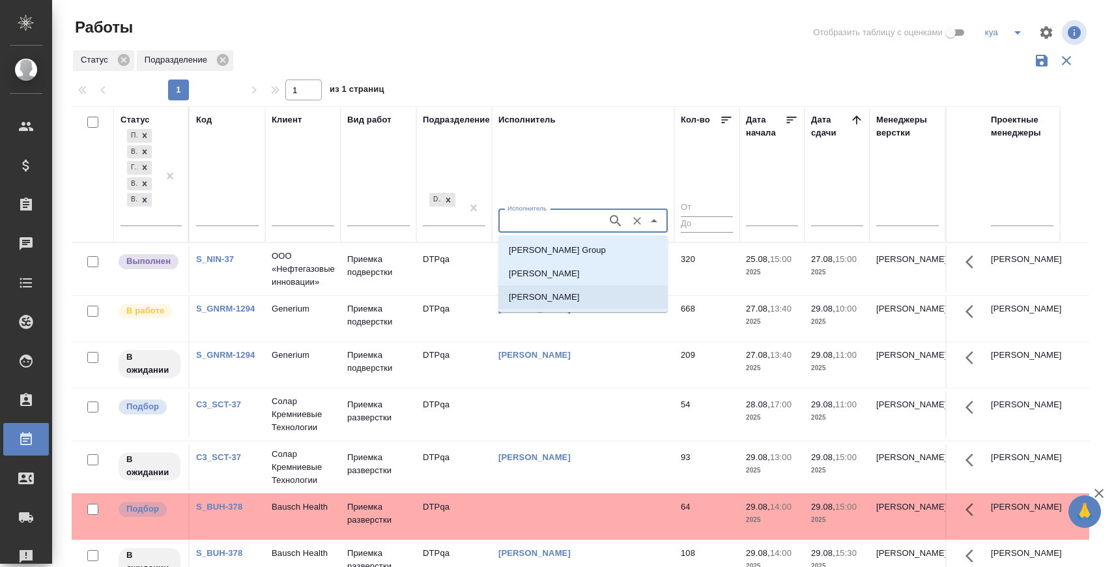
click at [551, 293] on p "[PERSON_NAME]" at bounding box center [544, 297] width 71 height 13
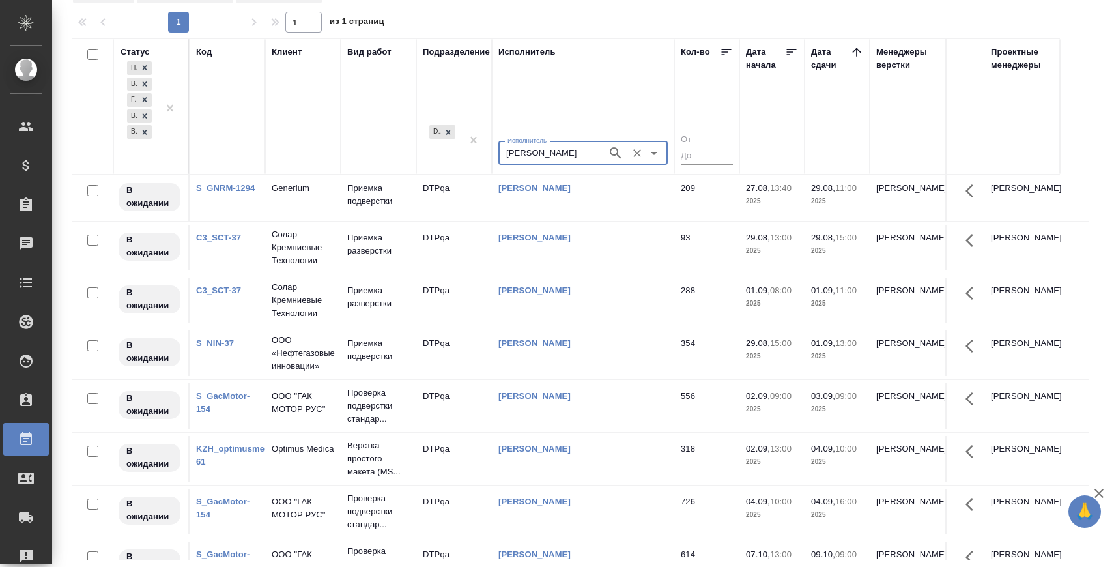
click at [545, 158] on input "[PERSON_NAME]" at bounding box center [551, 153] width 98 height 16
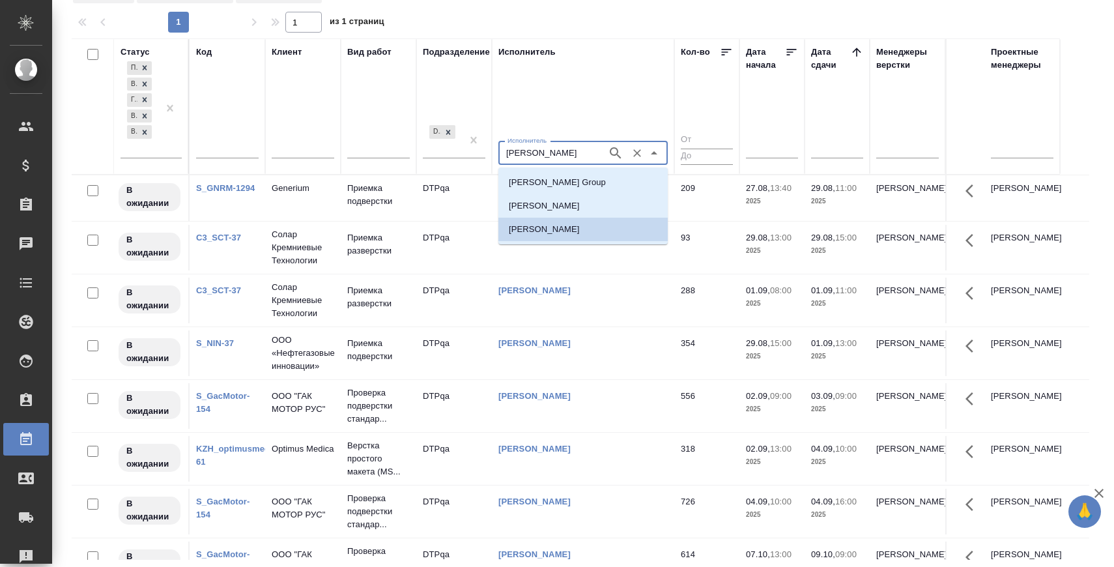
click at [545, 158] on input "[PERSON_NAME]" at bounding box center [551, 153] width 98 height 16
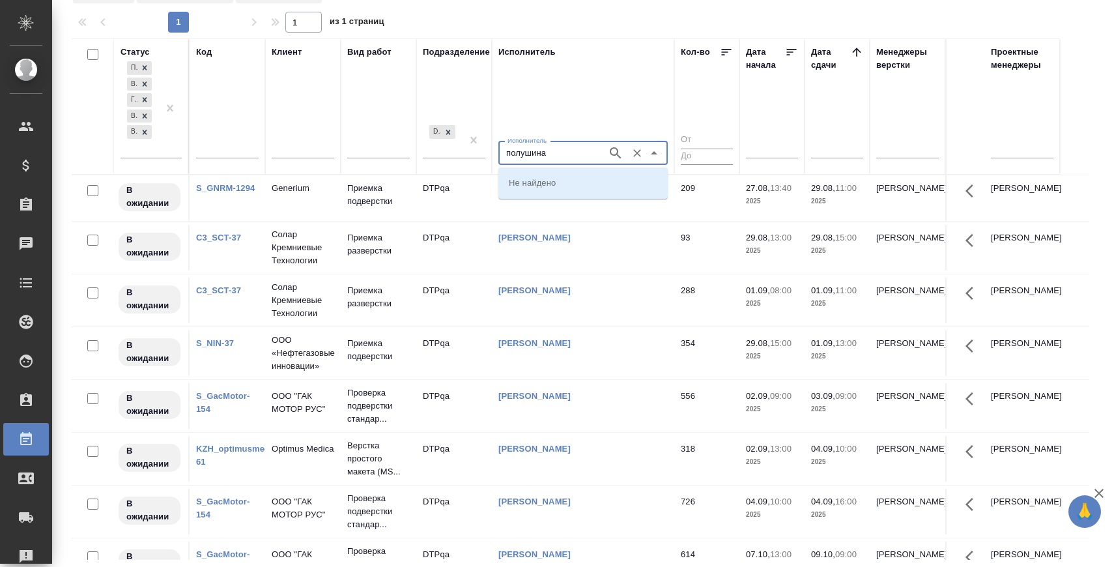
type input "полушина"
click at [554, 188] on p "[PERSON_NAME]" at bounding box center [544, 182] width 71 height 13
type input "[PERSON_NAME]"
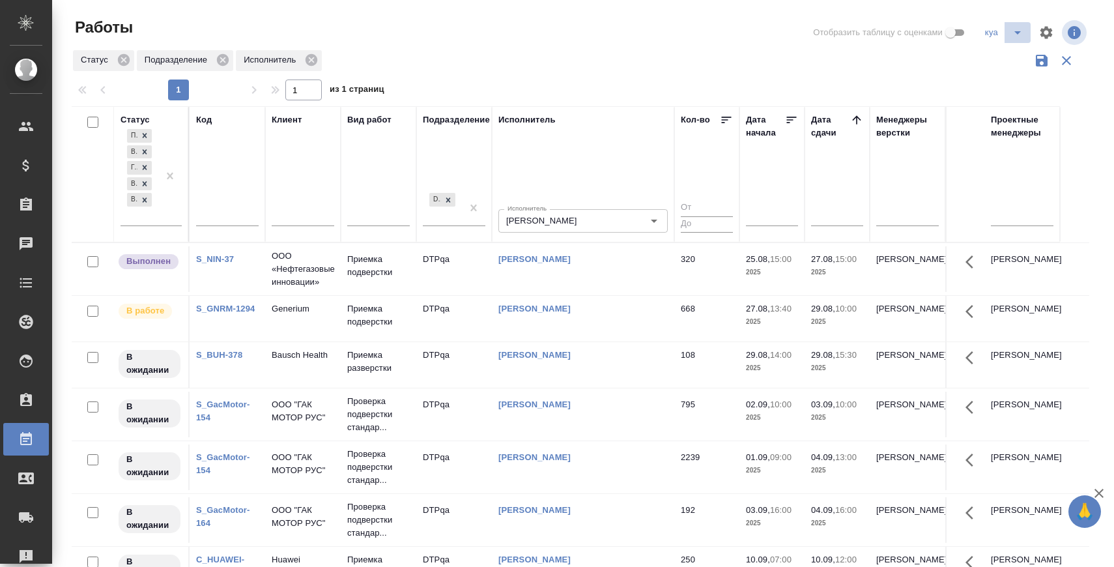
click at [1017, 33] on icon "split button" at bounding box center [1018, 32] width 7 height 3
click at [1000, 79] on li "я" at bounding box center [1005, 79] width 52 height 21
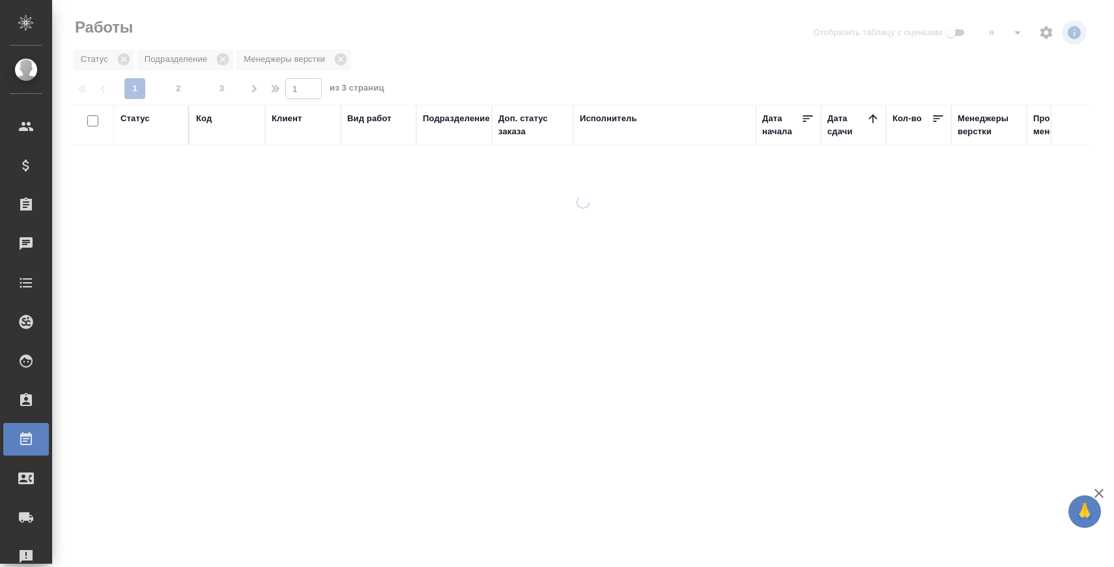
click at [1017, 33] on icon "split button" at bounding box center [1018, 32] width 7 height 3
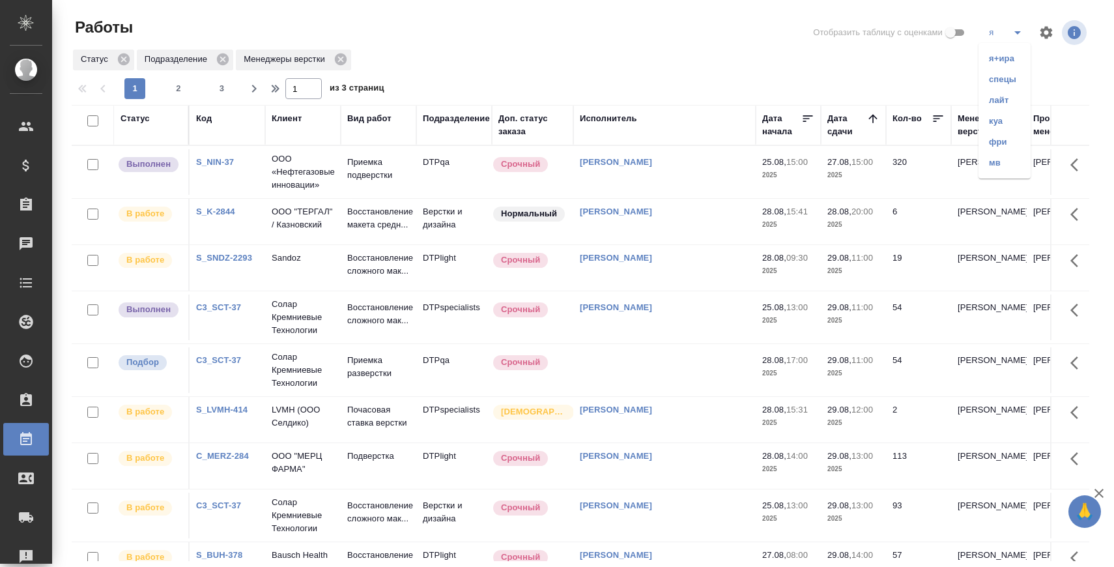
click at [1012, 54] on li "я+ира" at bounding box center [1005, 58] width 52 height 21
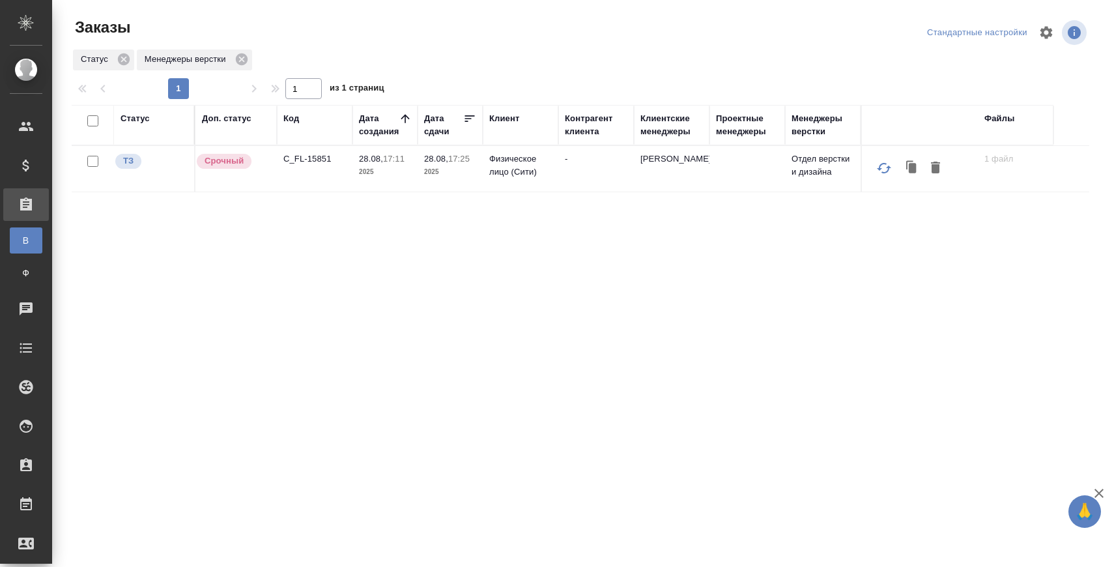
click at [315, 156] on p "C_FL-15851" at bounding box center [314, 158] width 63 height 13
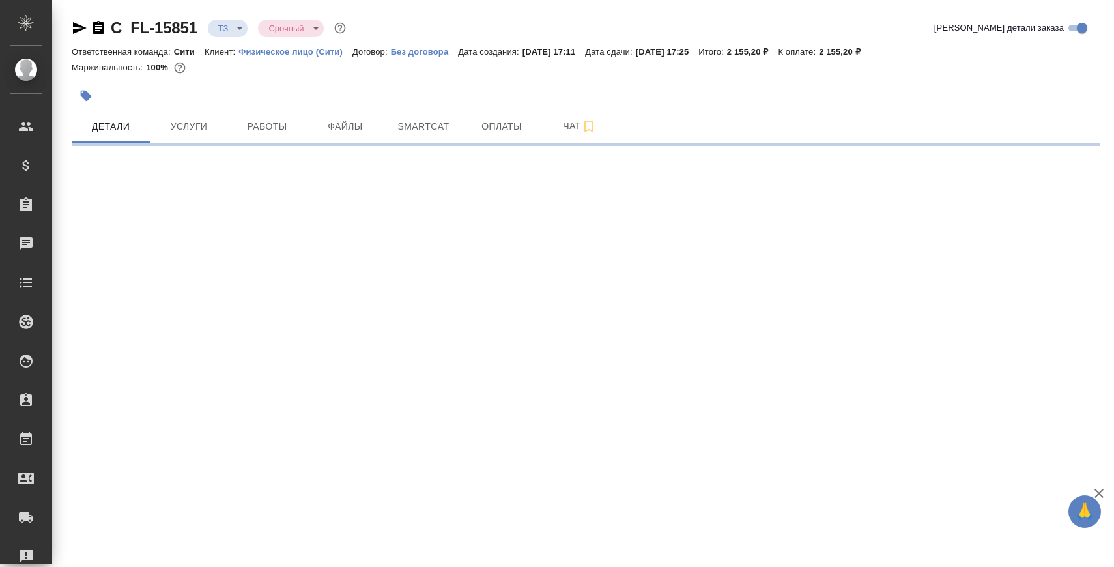
select select "RU"
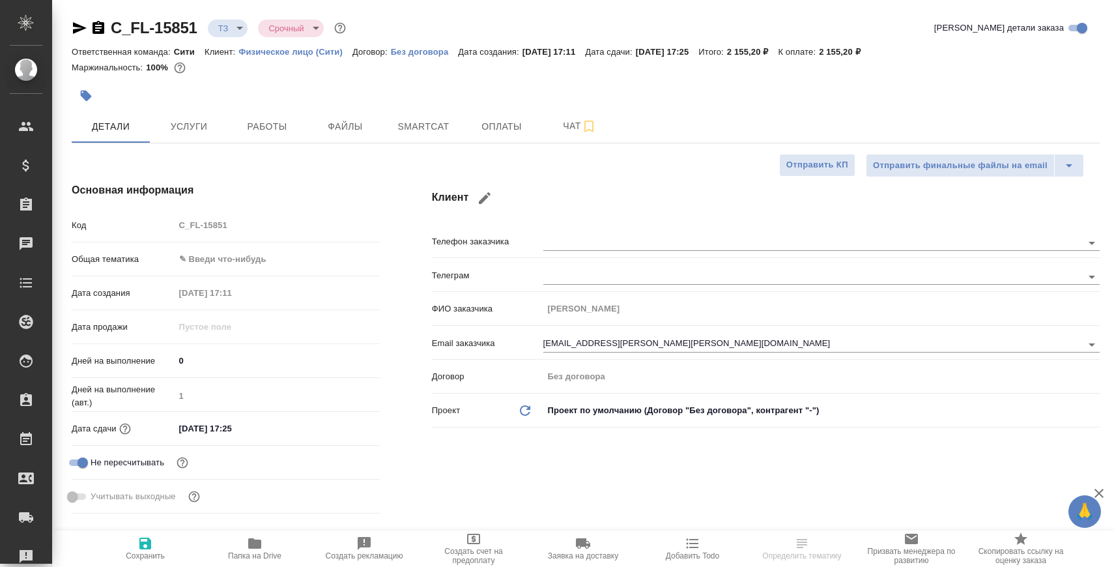
type textarea "x"
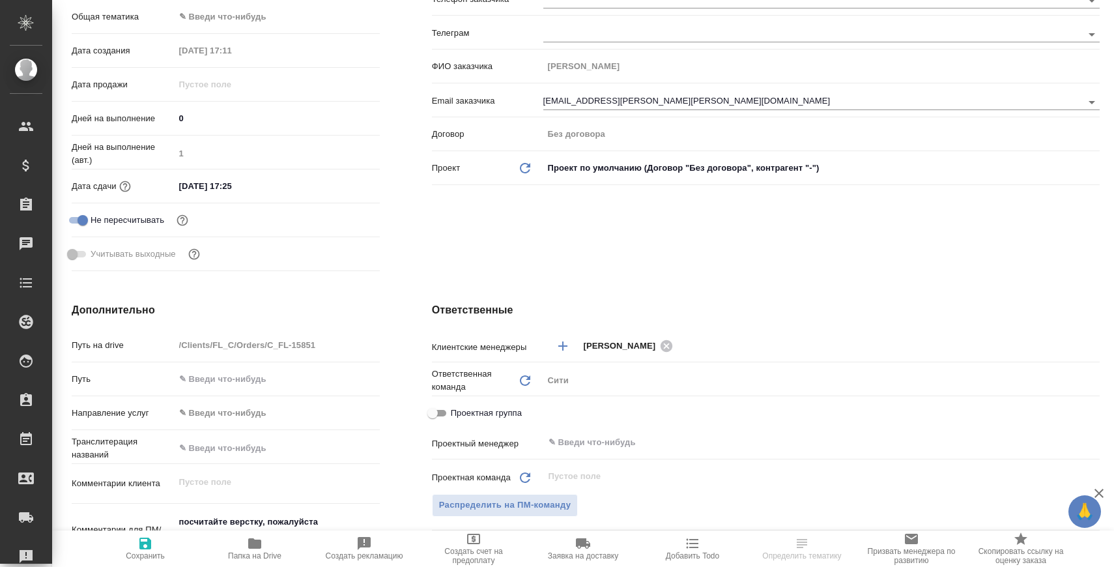
scroll to position [295, 0]
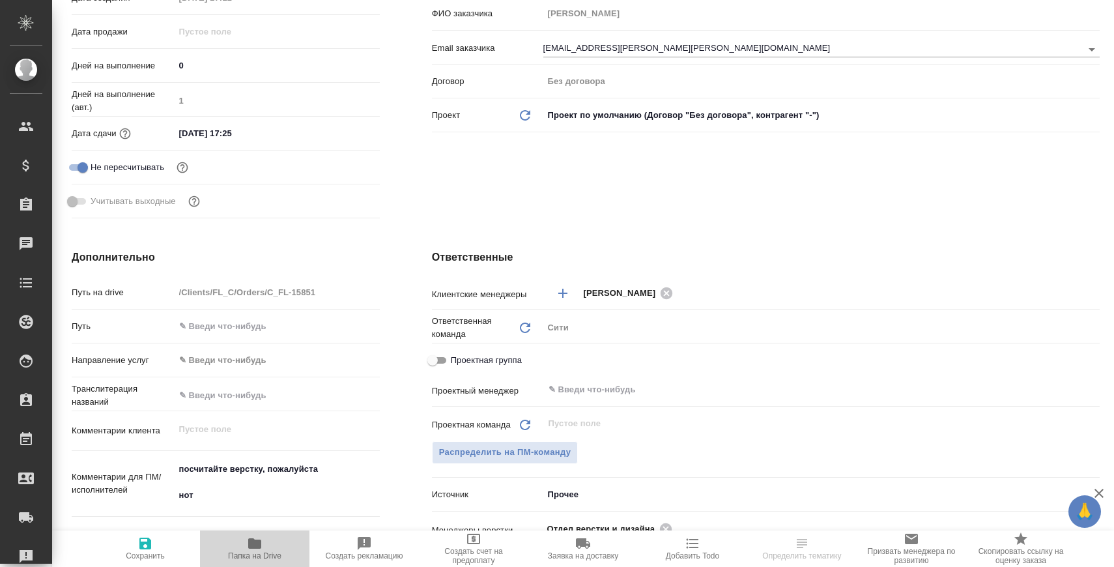
click at [254, 548] on icon "button" at bounding box center [254, 543] width 13 height 10
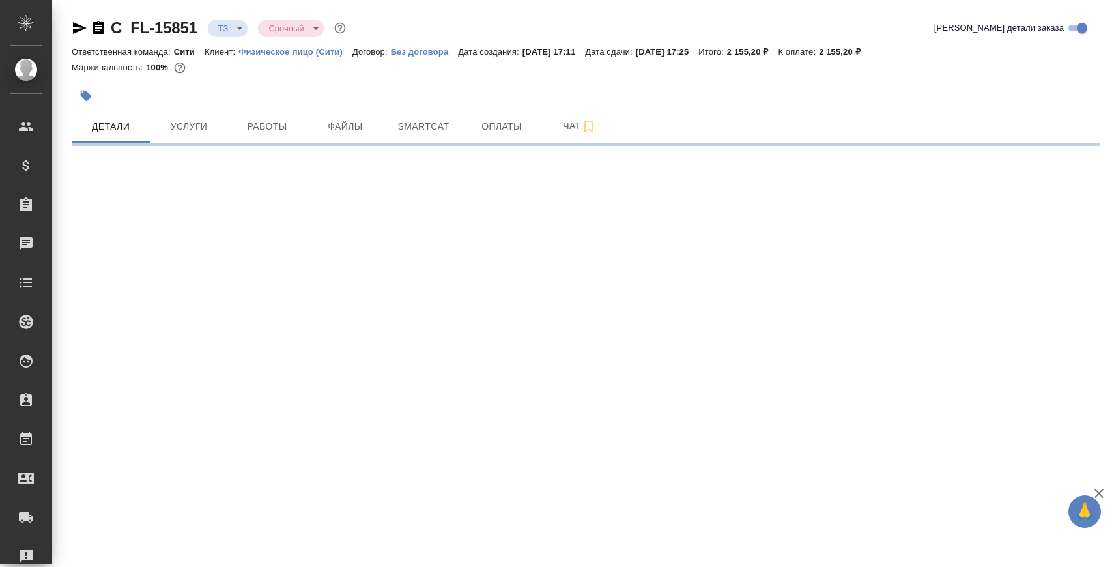
scroll to position [0, 0]
select select "RU"
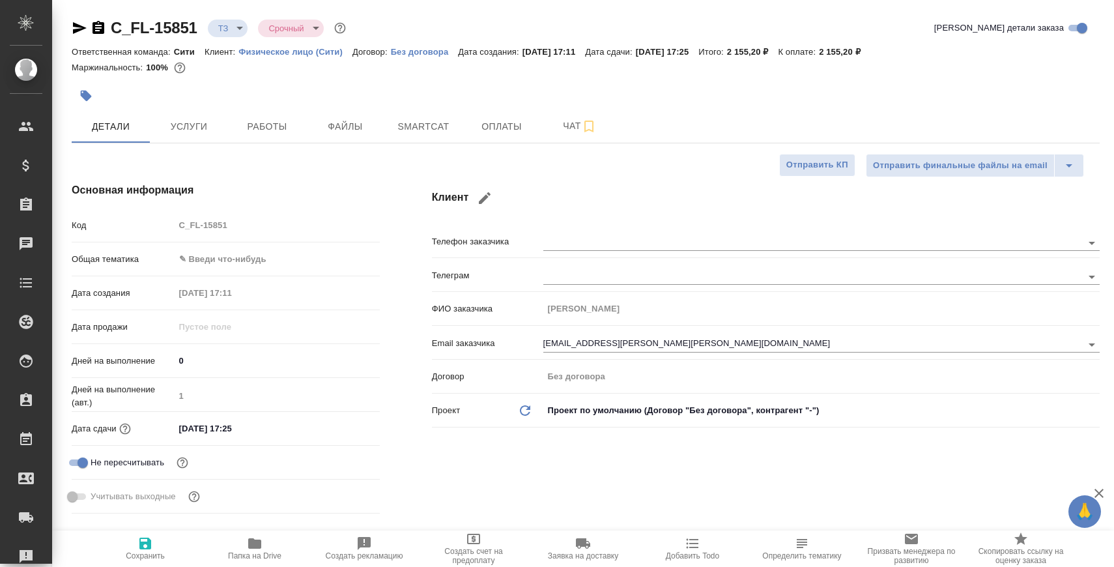
type textarea "x"
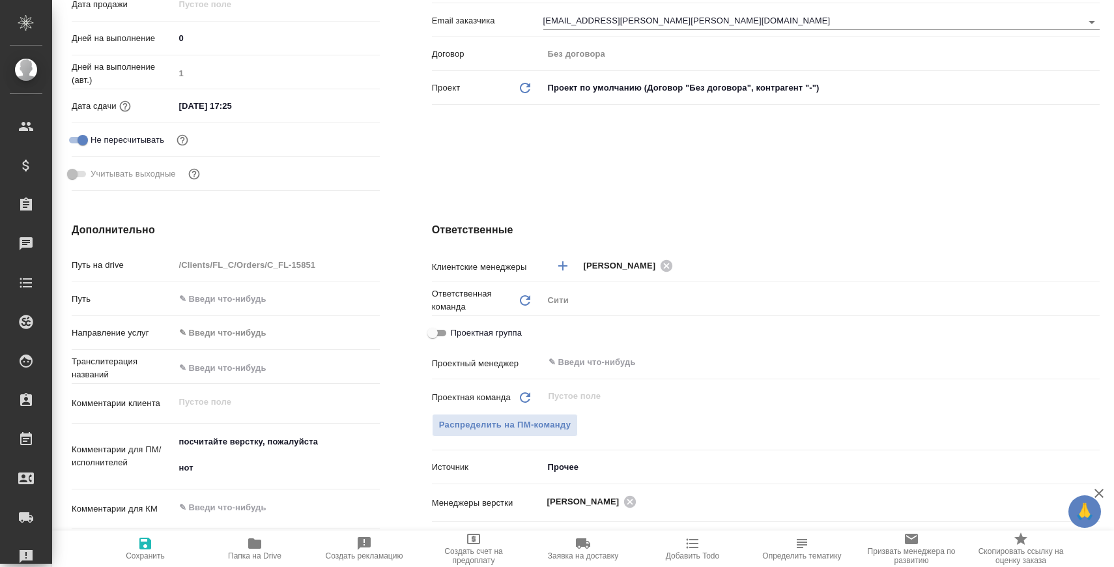
scroll to position [323, 0]
type textarea "x"
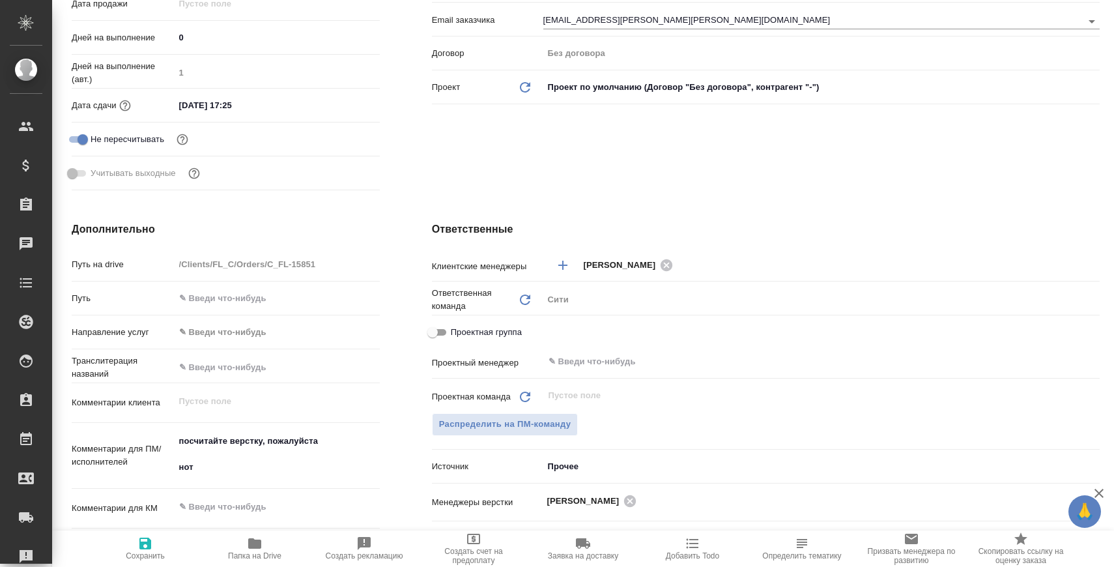
type textarea "x"
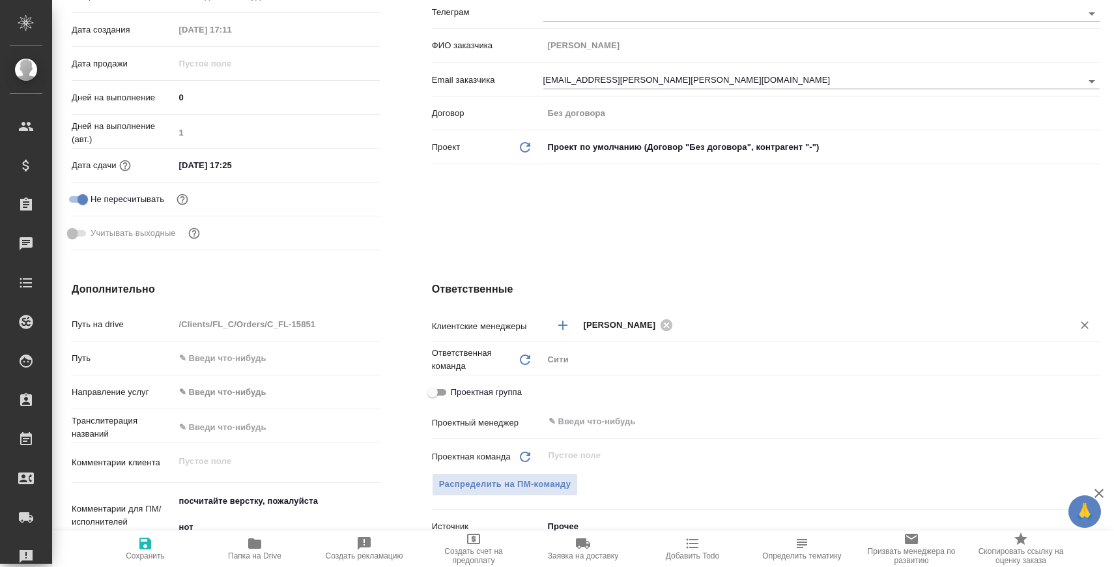
scroll to position [0, 0]
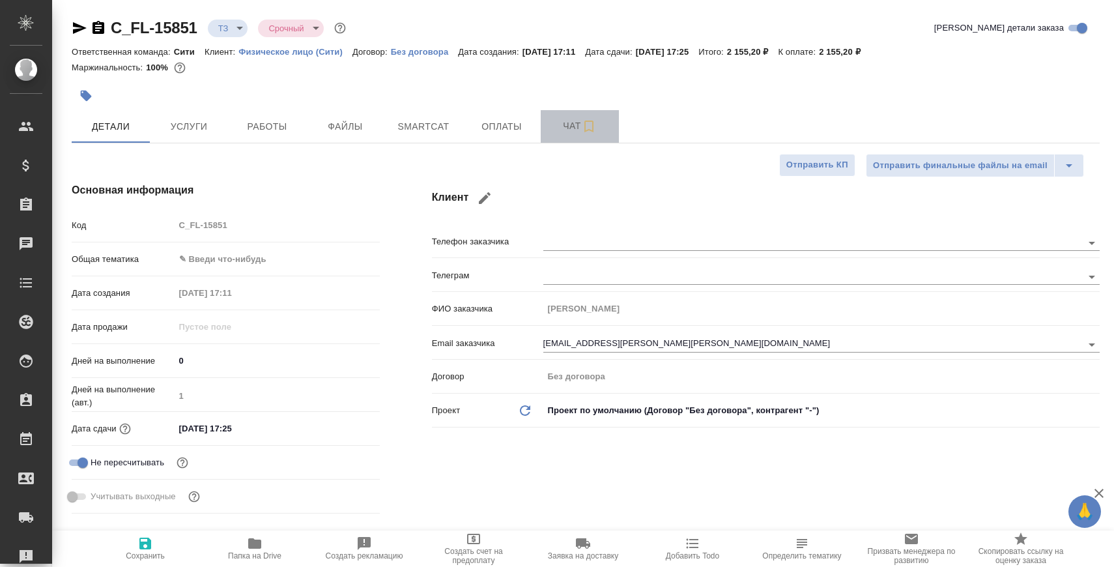
click at [549, 119] on span "Чат" at bounding box center [580, 126] width 63 height 16
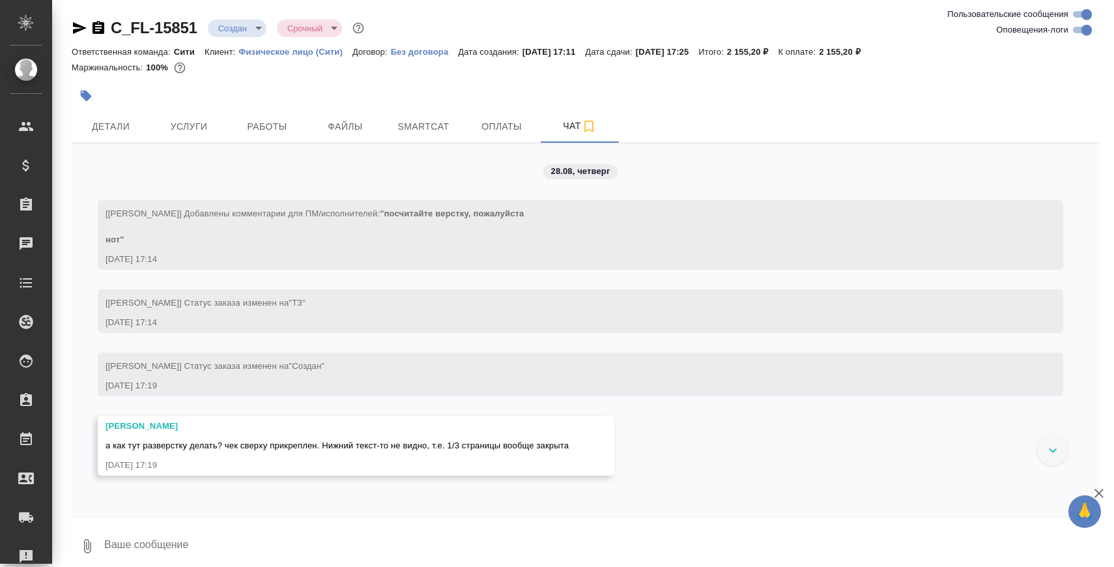
click at [596, 362] on div "[Арсеньева Вера] Статус заказа изменен на "Создан"" at bounding box center [562, 364] width 912 height 16
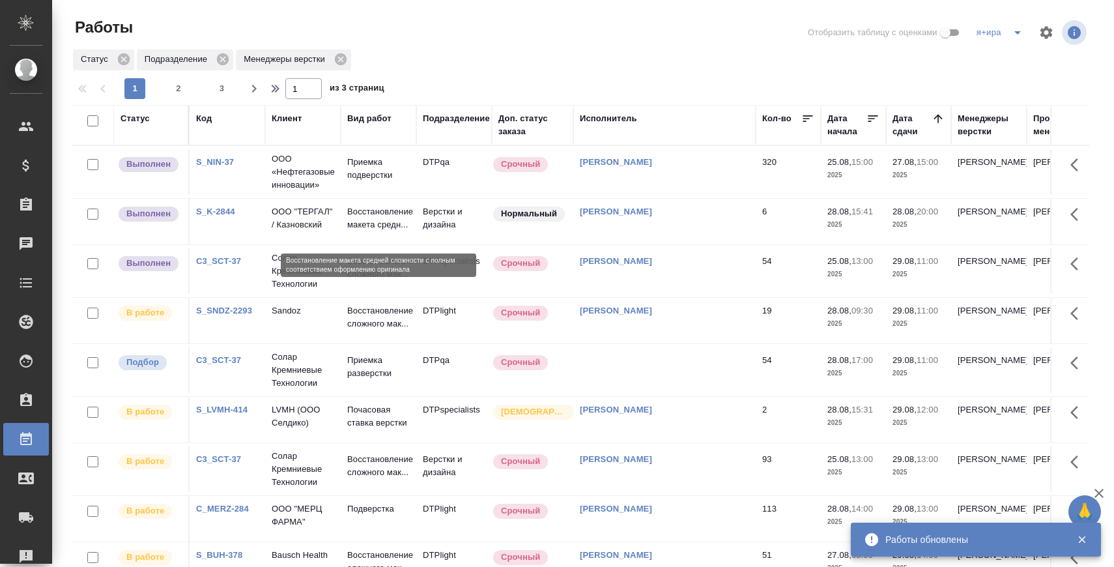
click at [377, 217] on p "Восстановление макета средн..." at bounding box center [378, 218] width 63 height 26
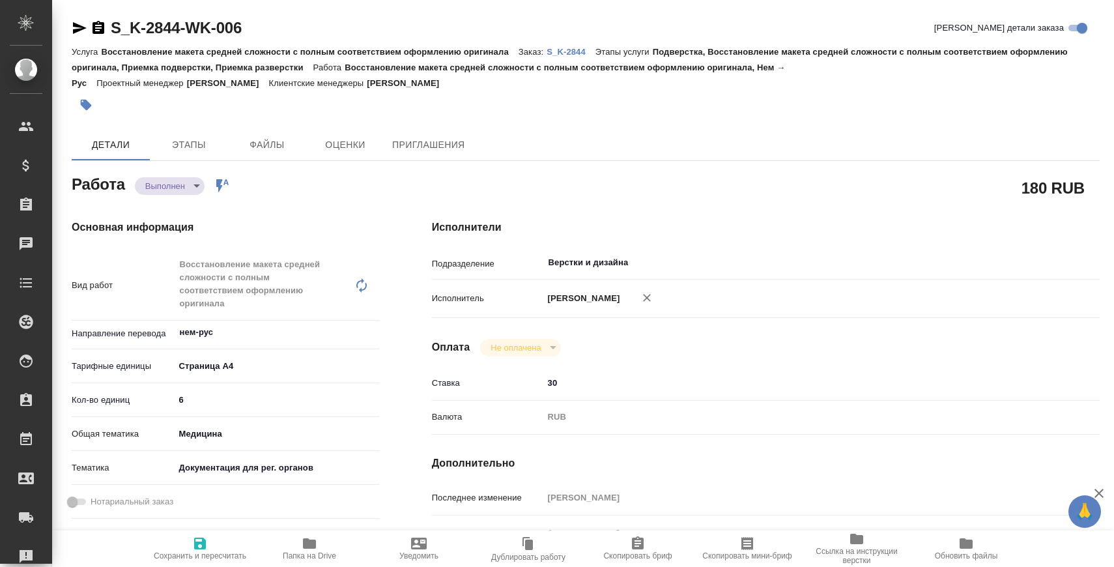
type textarea "x"
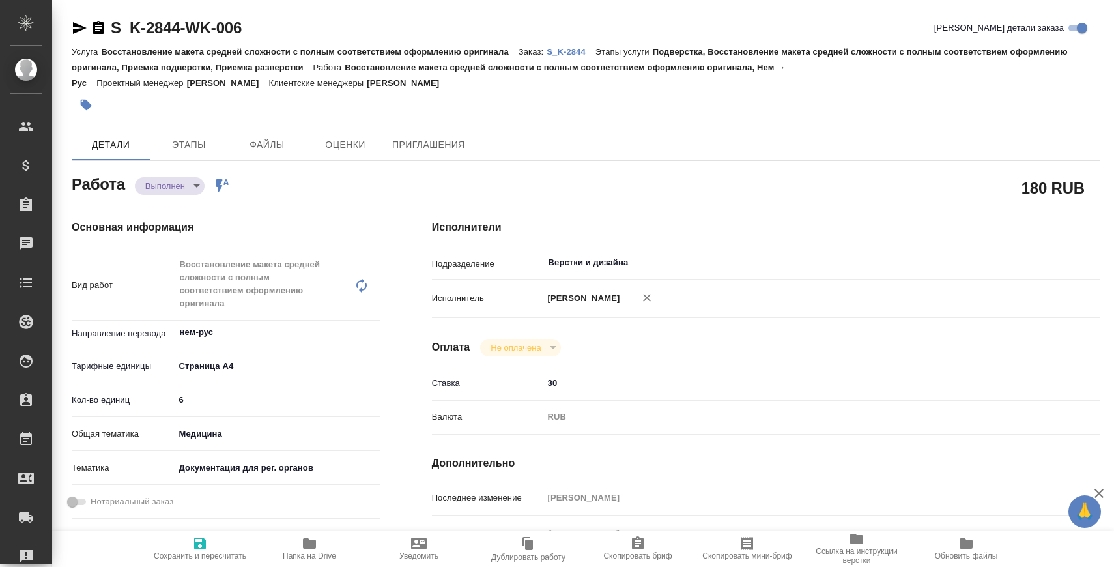
type textarea "x"
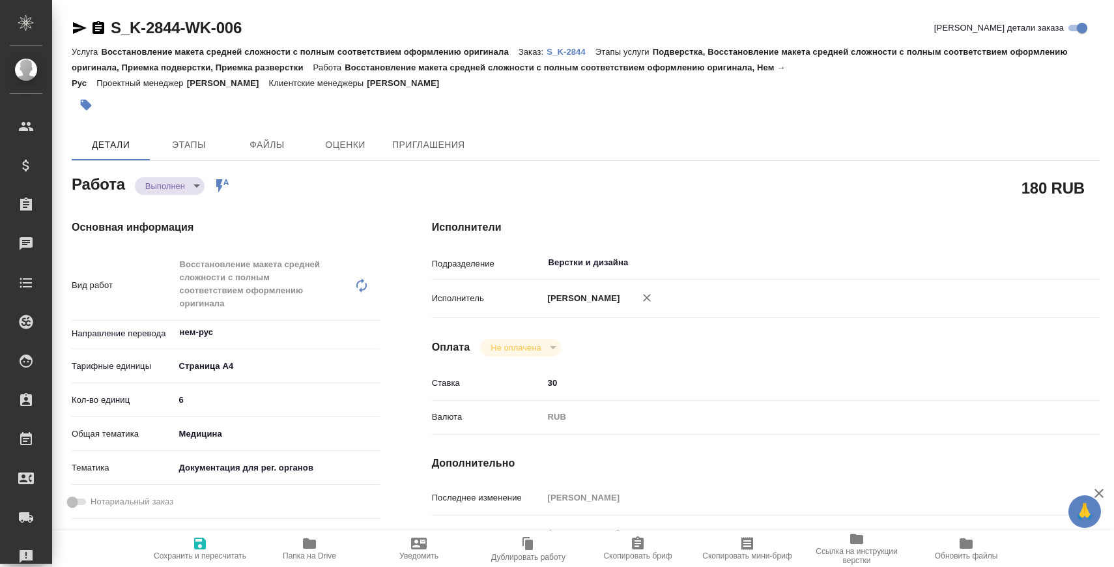
type textarea "x"
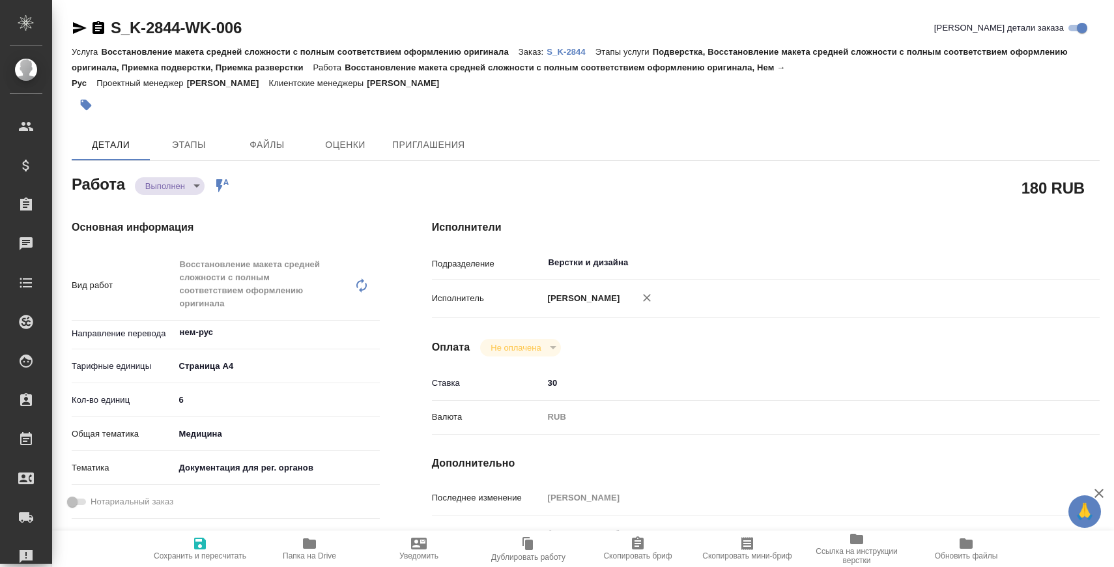
click at [333, 547] on span "Папка на Drive" at bounding box center [310, 548] width 94 height 25
type textarea "x"
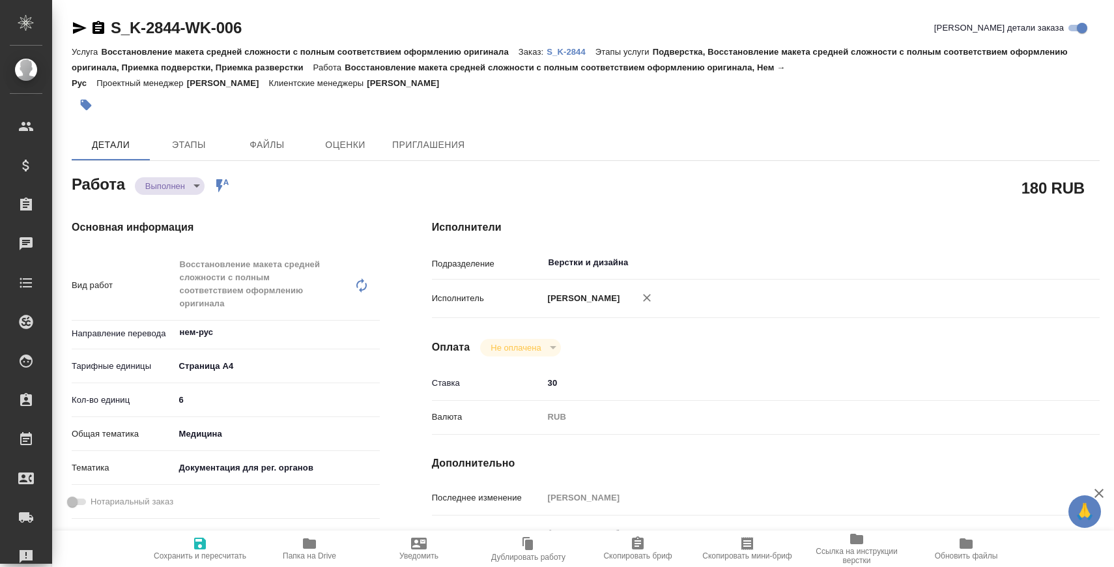
type textarea "x"
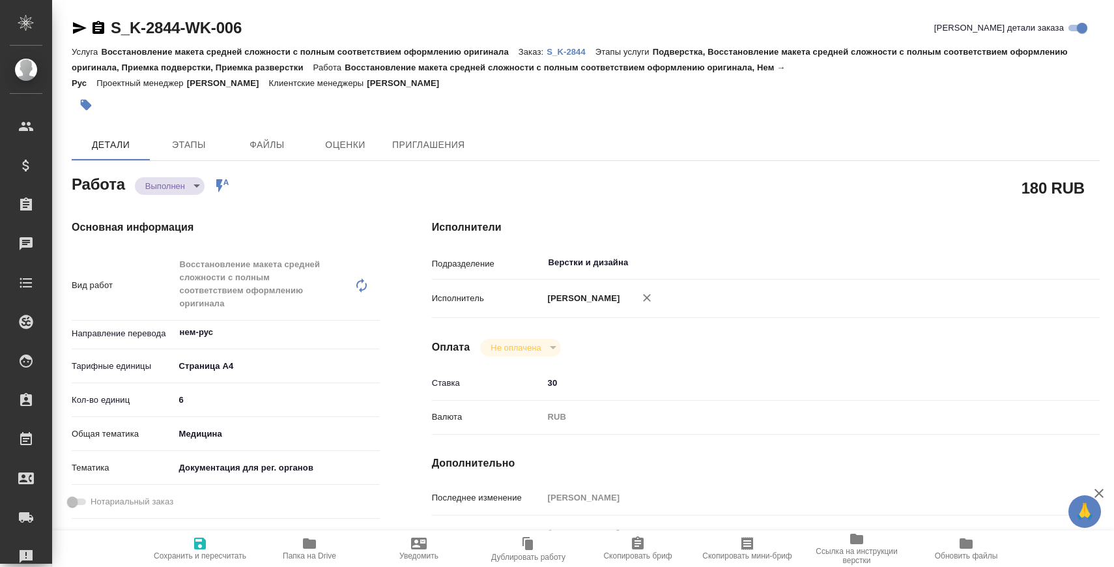
type textarea "x"
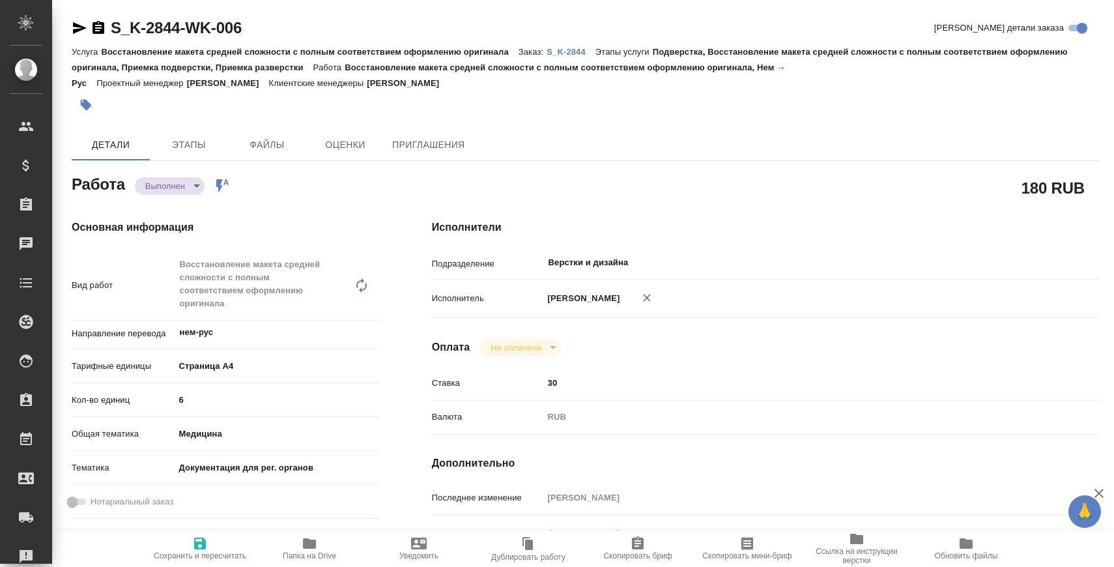
type textarea "x"
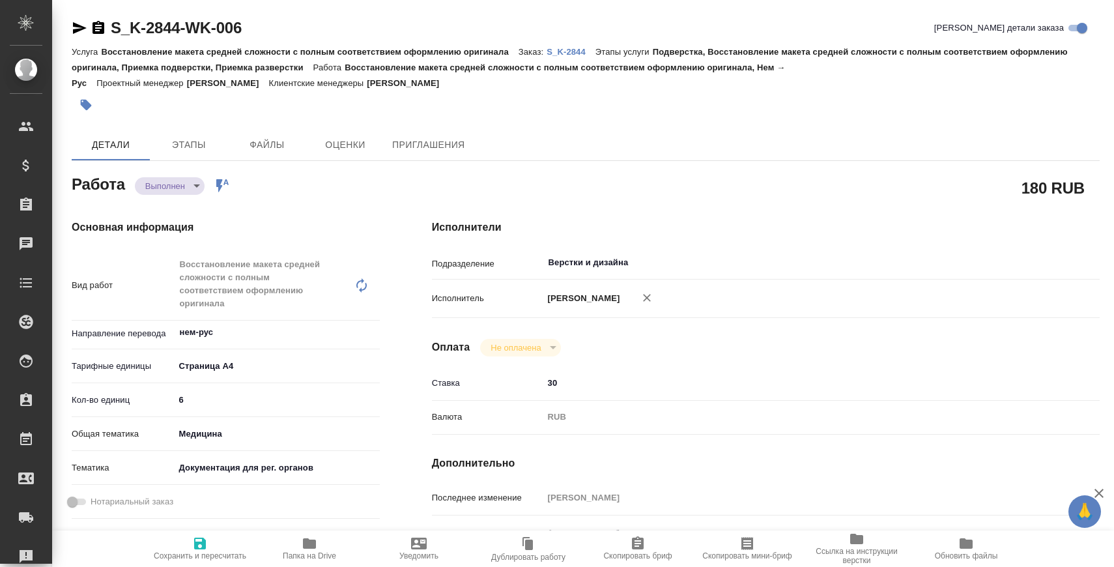
type textarea "x"
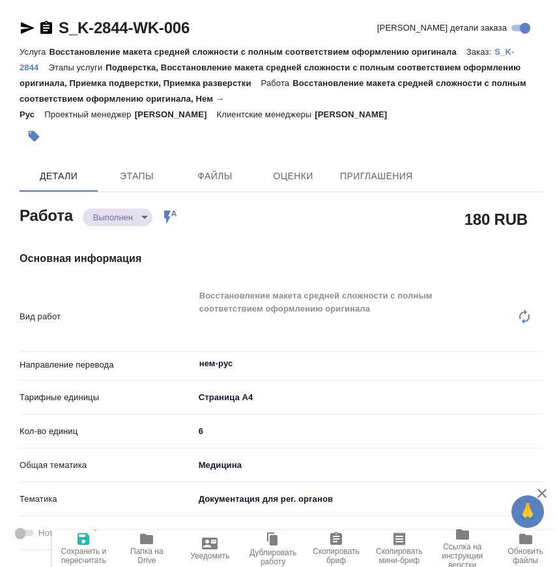
type textarea "x"
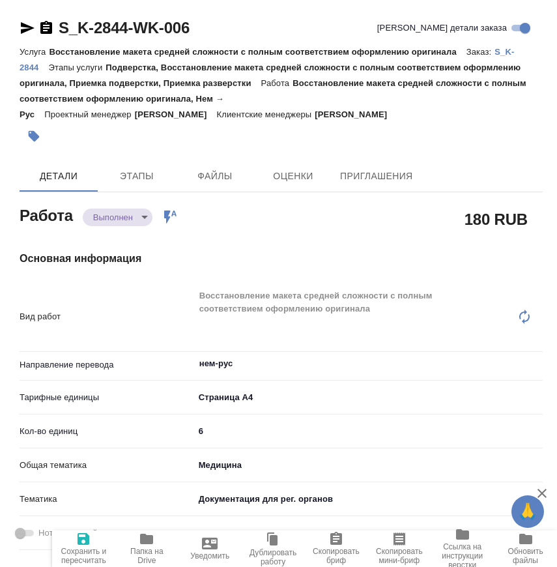
type textarea "x"
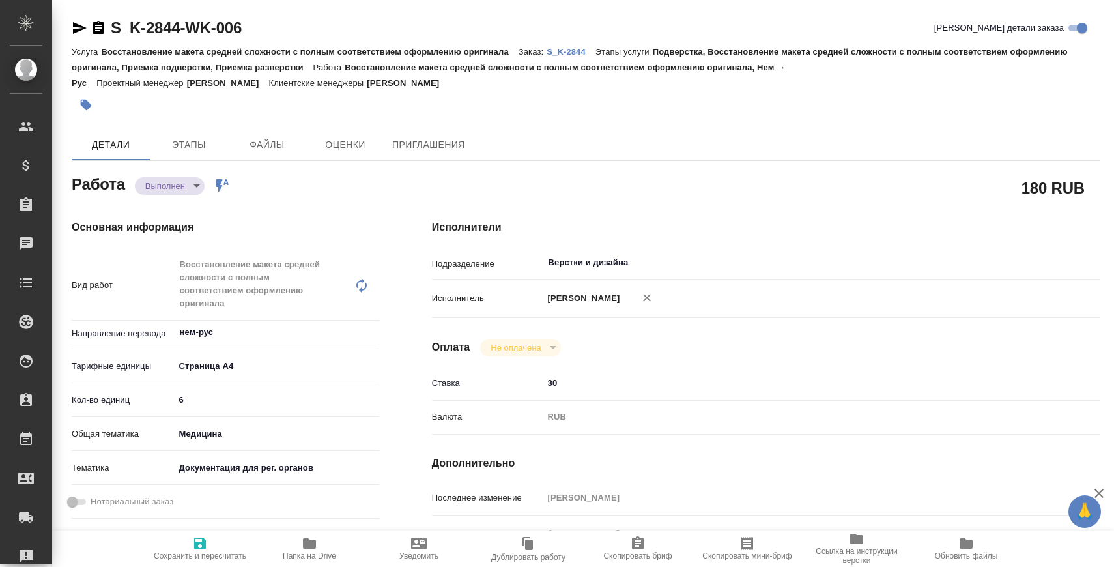
type textarea "x"
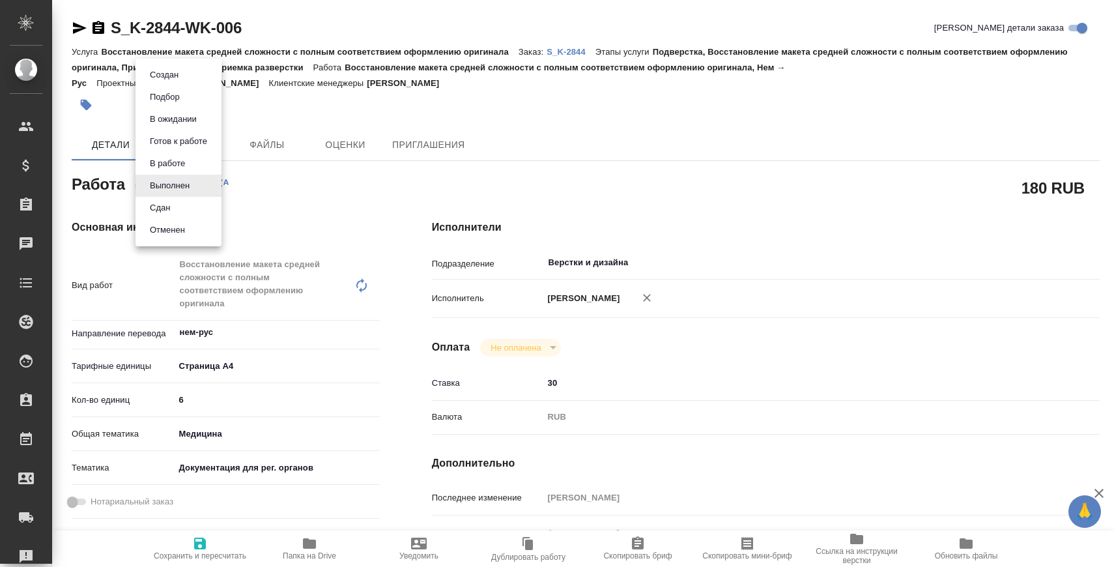
click at [184, 178] on body "🙏 .cls-1 fill:#fff; AWATERA Zaborova Aleksandra Клиенты Спецификации Заказы 0 Ч…" at bounding box center [557, 336] width 1114 height 672
click at [184, 206] on li "Сдан" at bounding box center [179, 208] width 86 height 22
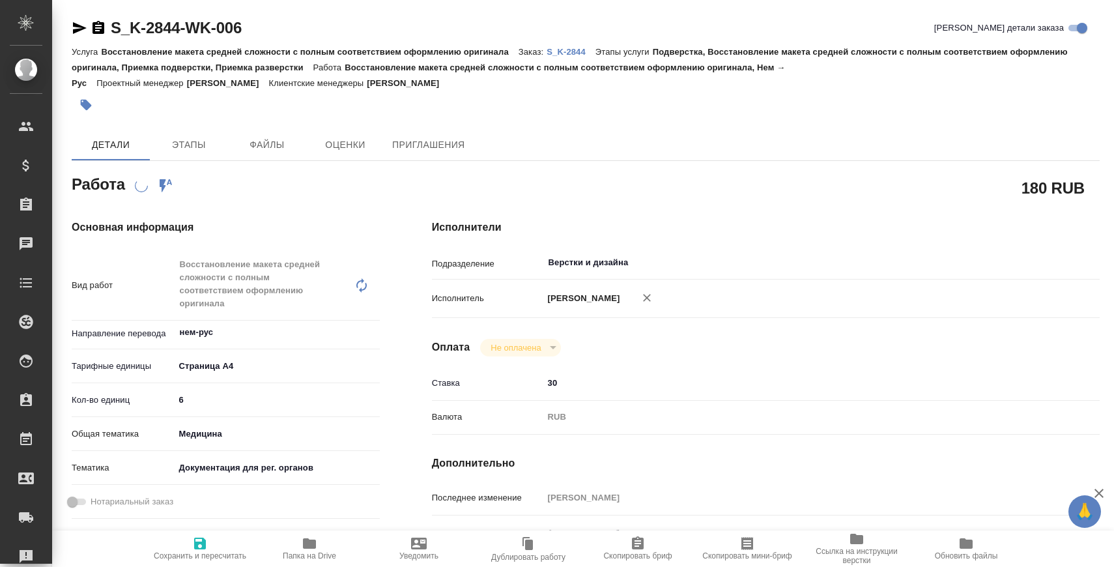
click at [586, 56] on p "S_K-2844" at bounding box center [571, 52] width 49 height 10
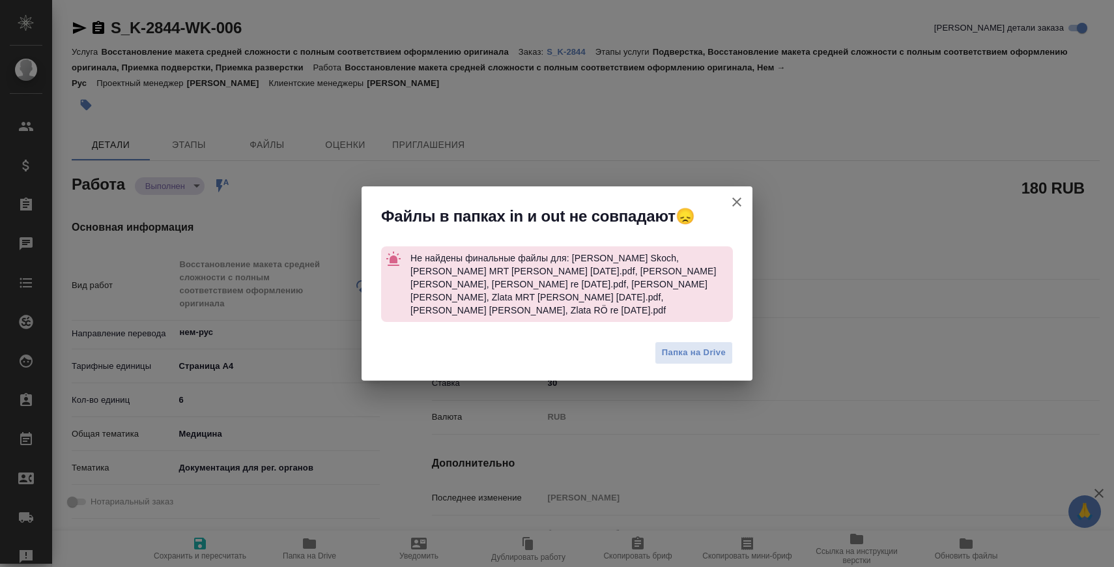
type textarea "x"
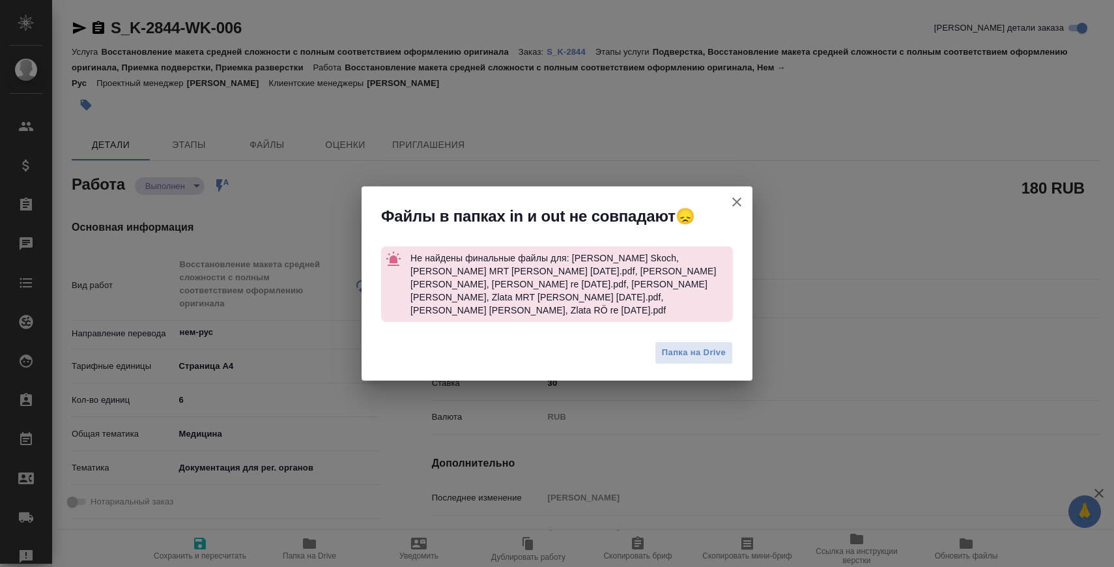
type textarea "x"
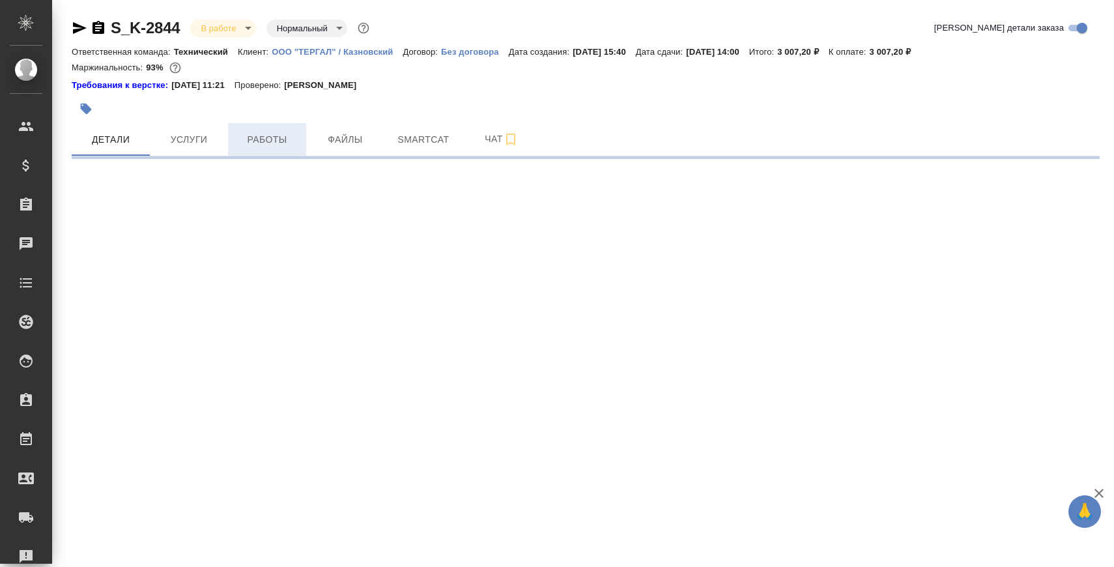
click at [281, 140] on span "Работы" at bounding box center [267, 140] width 63 height 16
select select "RU"
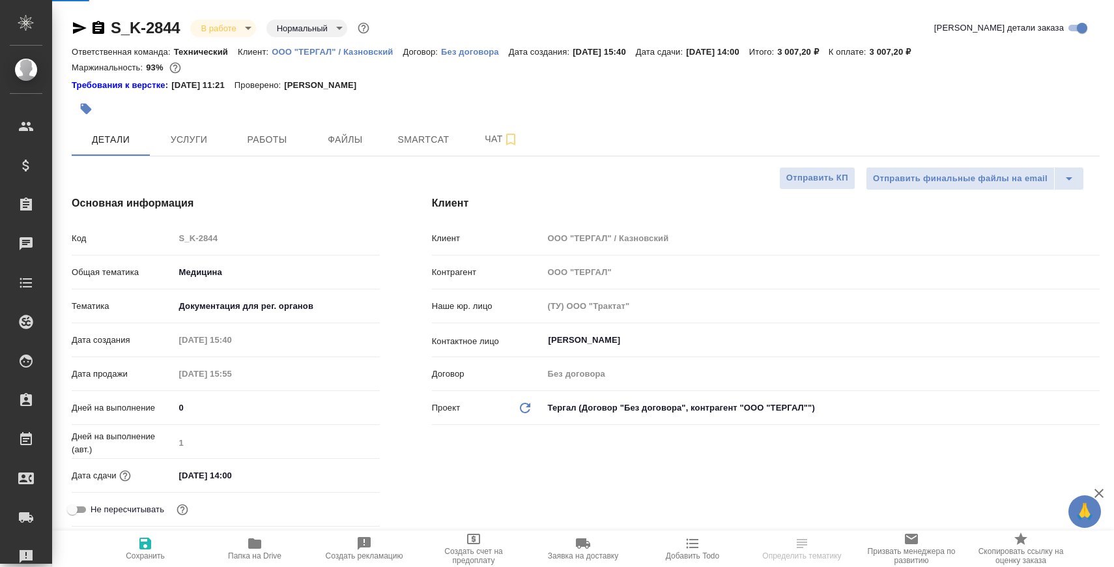
type textarea "x"
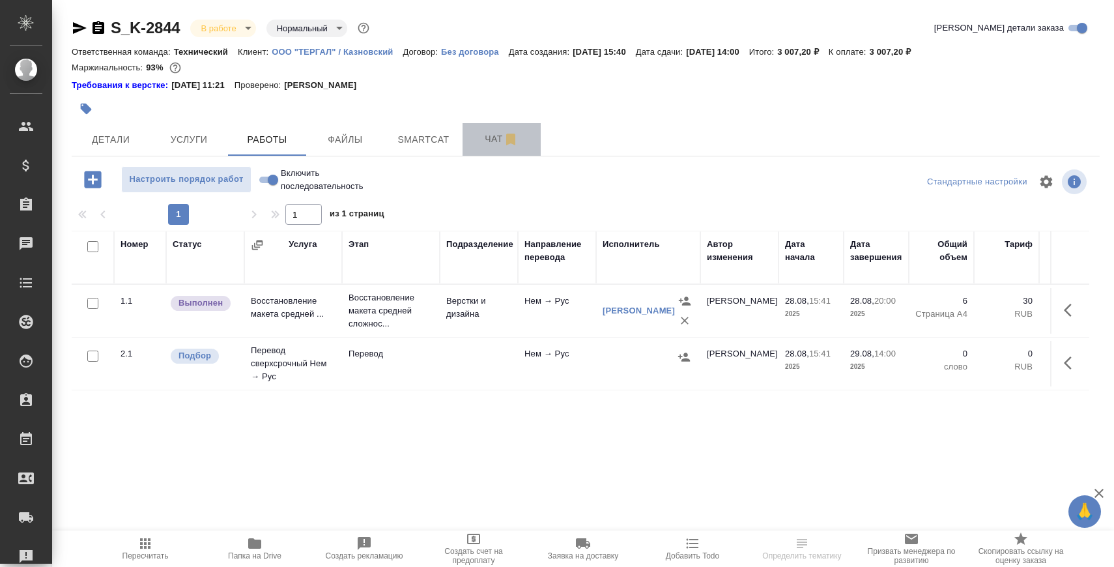
click at [488, 148] on button "Чат" at bounding box center [502, 139] width 78 height 33
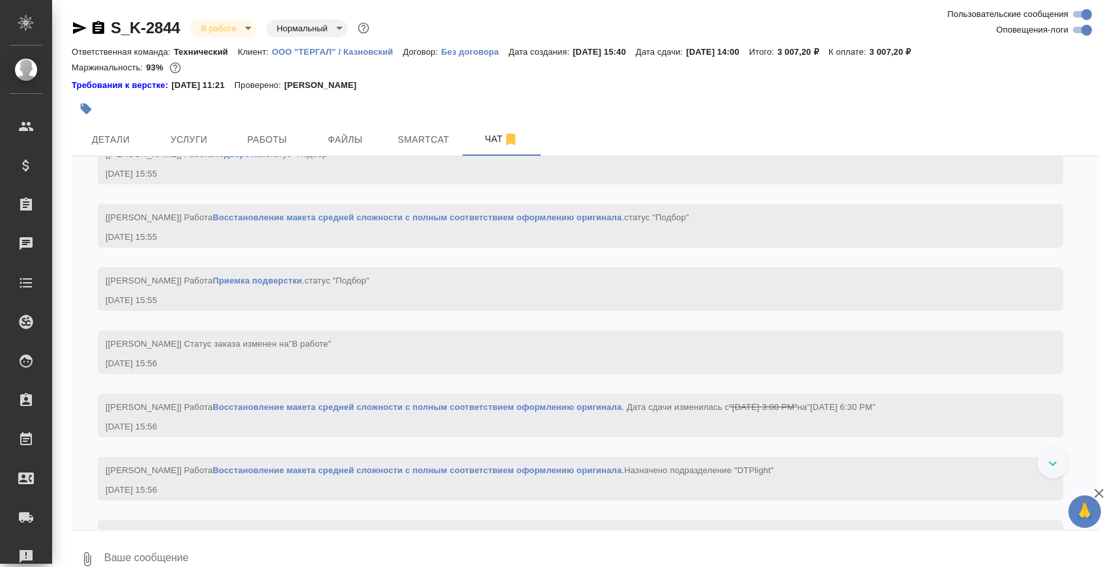
click at [321, 550] on textarea at bounding box center [601, 559] width 997 height 44
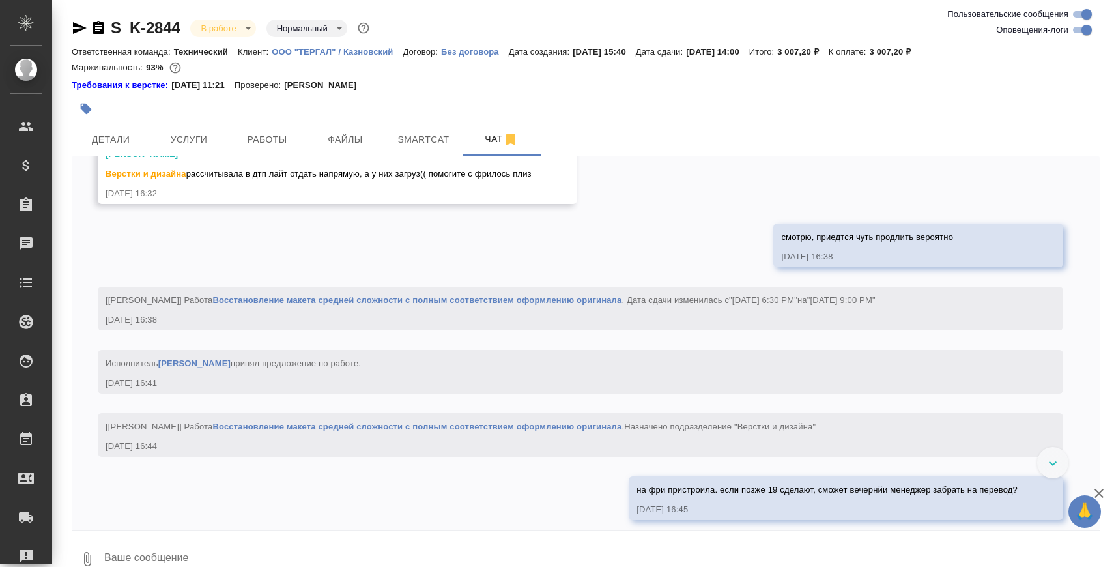
paste textarea "https://drive.awatera.com/apps/files/files/10234684?dir=/Shares/%D0%9E%D0%9E%D0…"
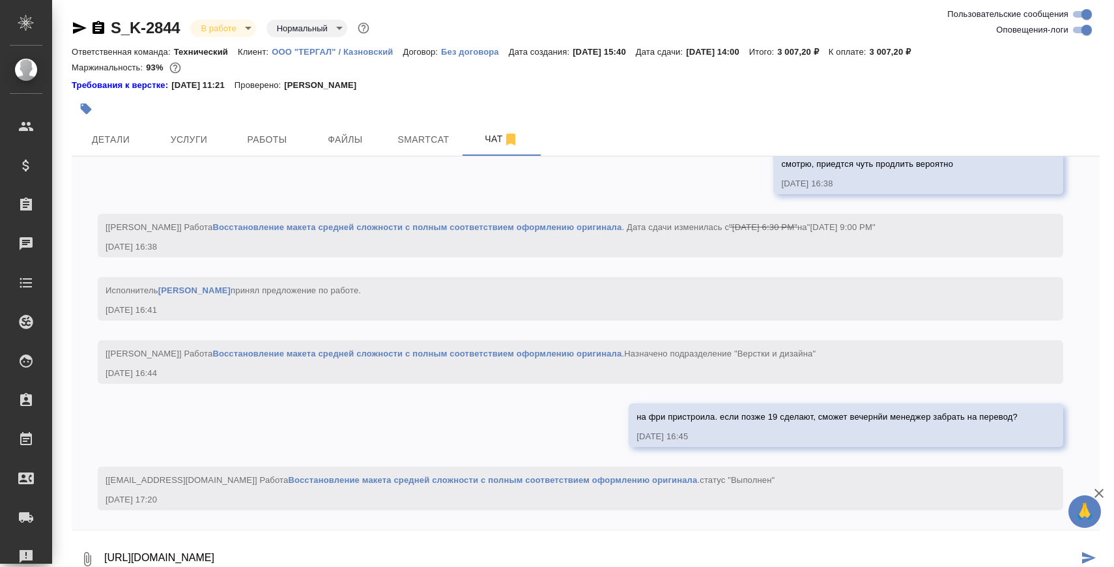
type textarea "https://drive.awatera.com/apps/files/files/10234684?dir=/Shares/%D0%9E%D0%9E%D0…"
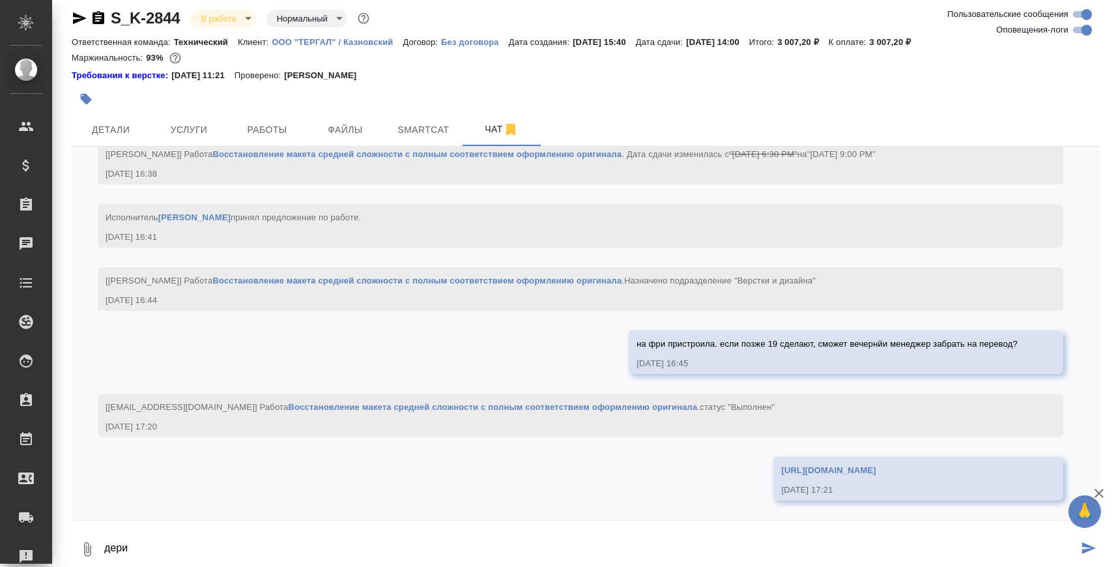
scroll to position [2184, 0]
type textarea "держите)"
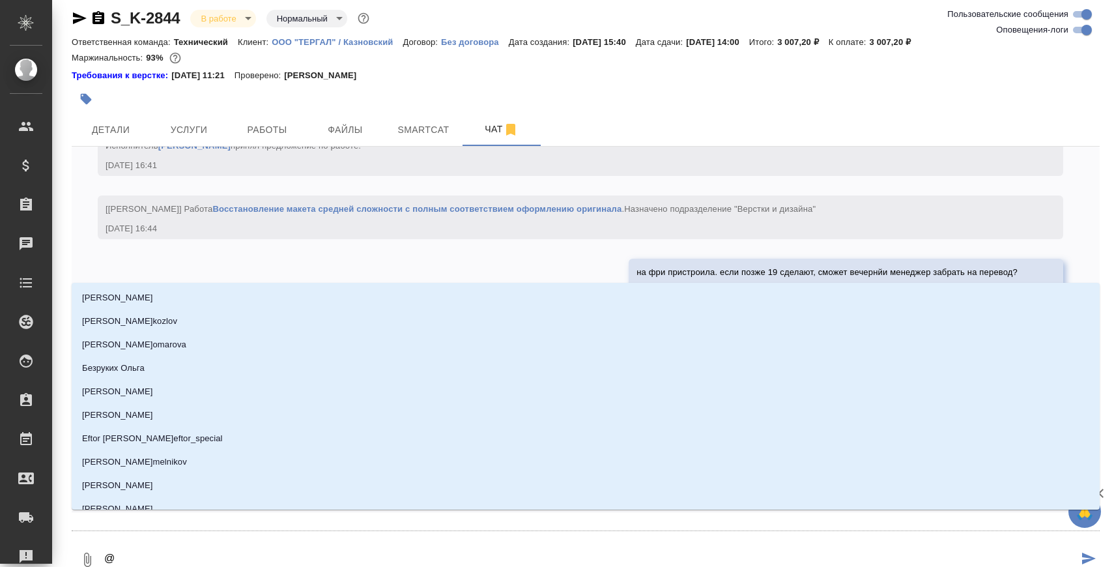
scroll to position [2256, 0]
type textarea "@Н"
type input "Н"
type textarea "@Ни"
type input "Ни"
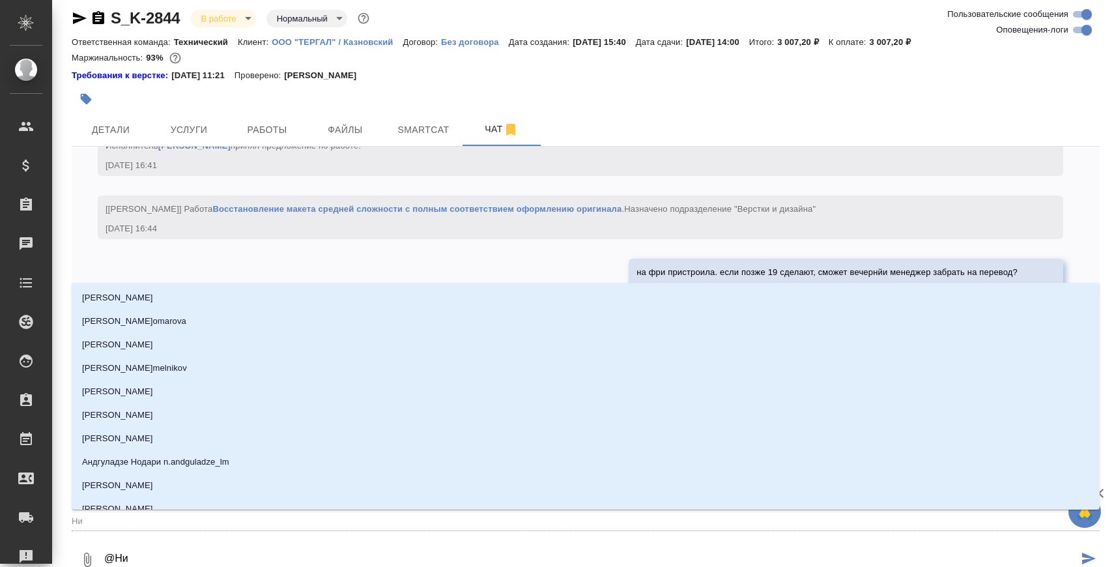
type textarea "@Ник"
type input "Ник"
type textarea "@Ники"
type input "Ники"
type textarea "@Никиф"
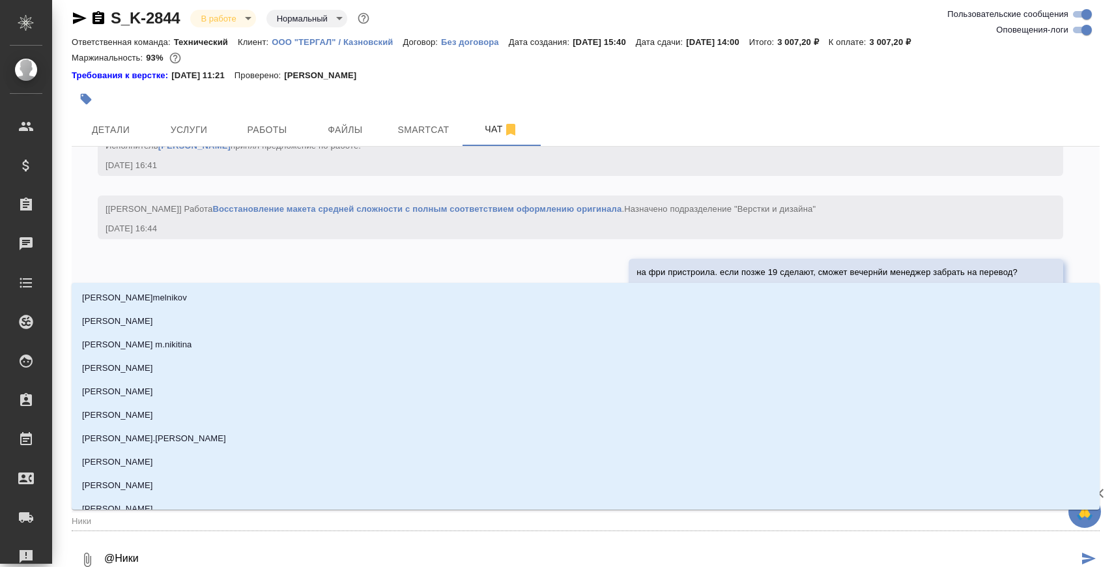
type input "Никиф"
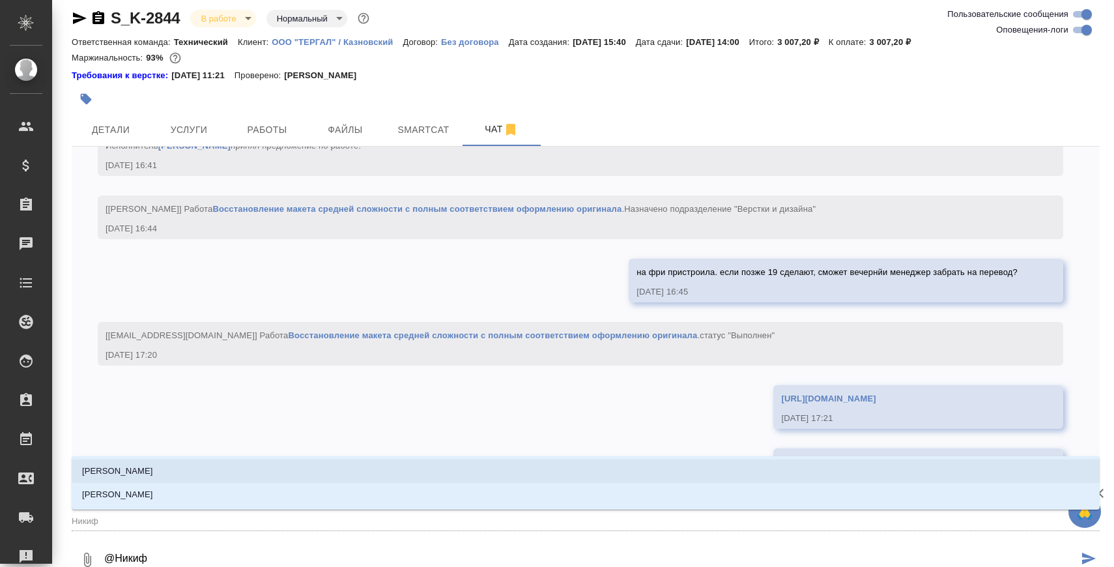
click at [308, 477] on li "[PERSON_NAME]" at bounding box center [586, 470] width 1028 height 23
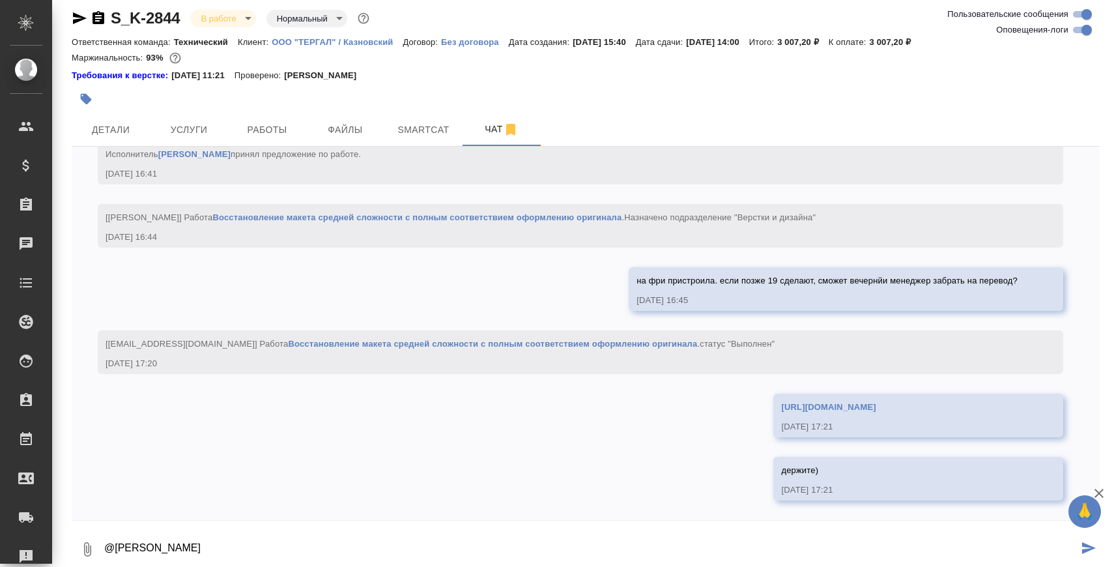
type textarea "@Никифорова Валерия"
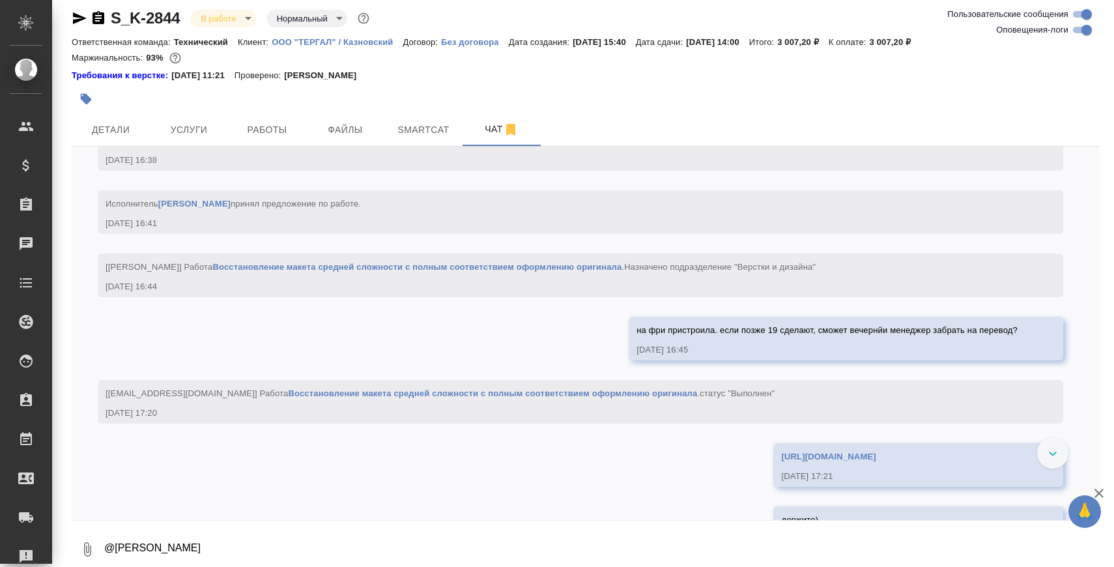
scroll to position [2310, 0]
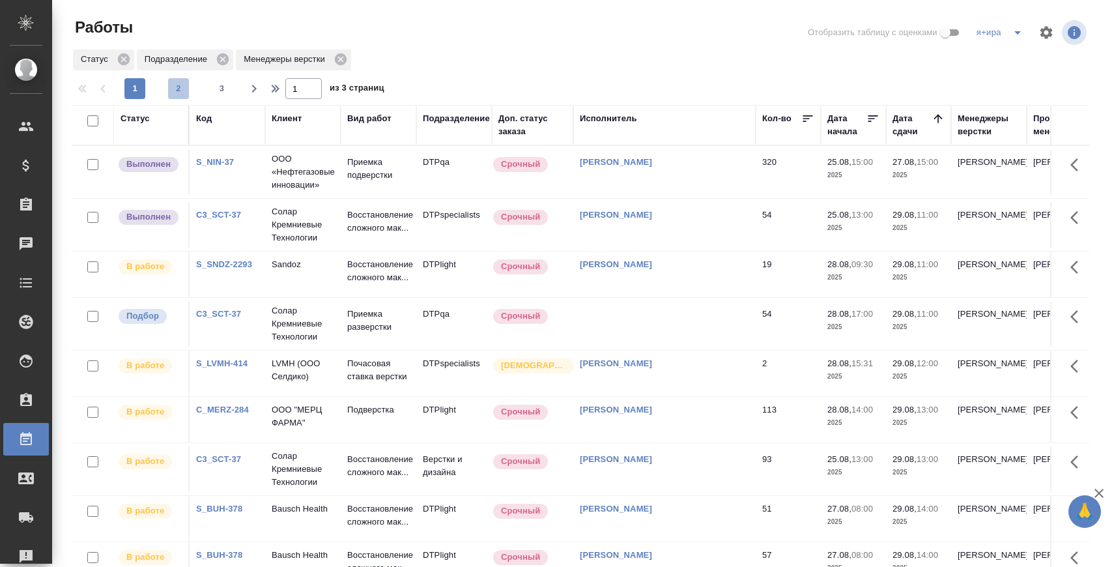
click at [184, 89] on span "2" at bounding box center [178, 88] width 21 height 13
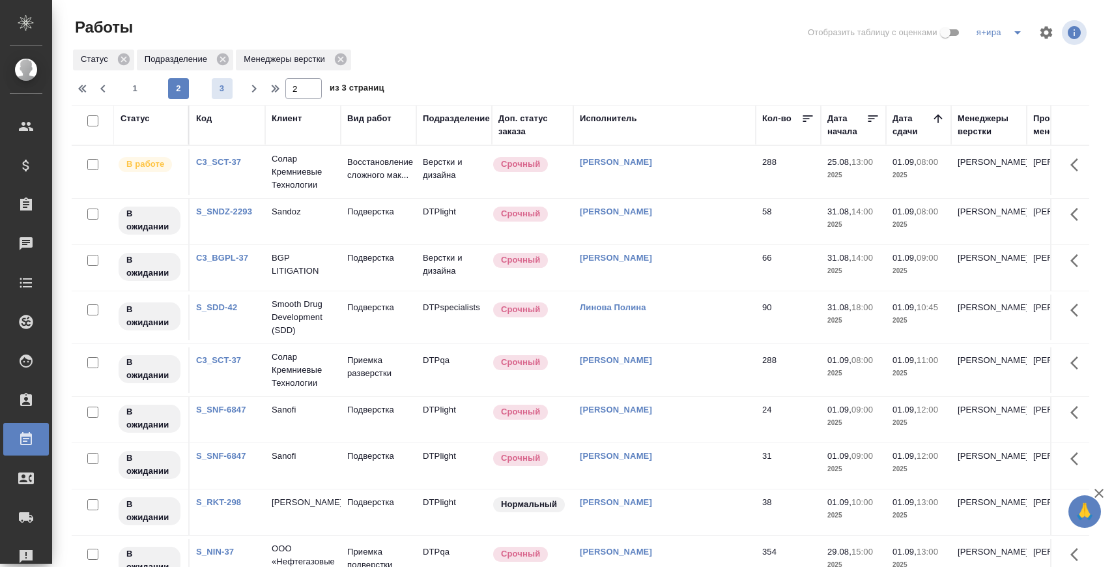
click at [224, 80] on button "3" at bounding box center [222, 88] width 21 height 21
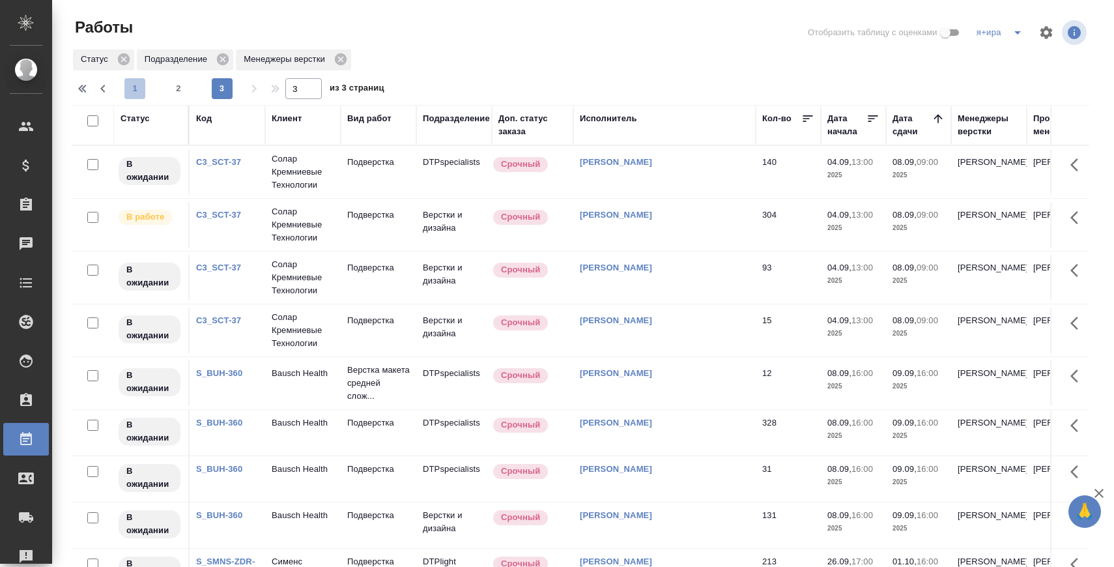
click at [136, 91] on span "1" at bounding box center [134, 88] width 21 height 13
type input "1"
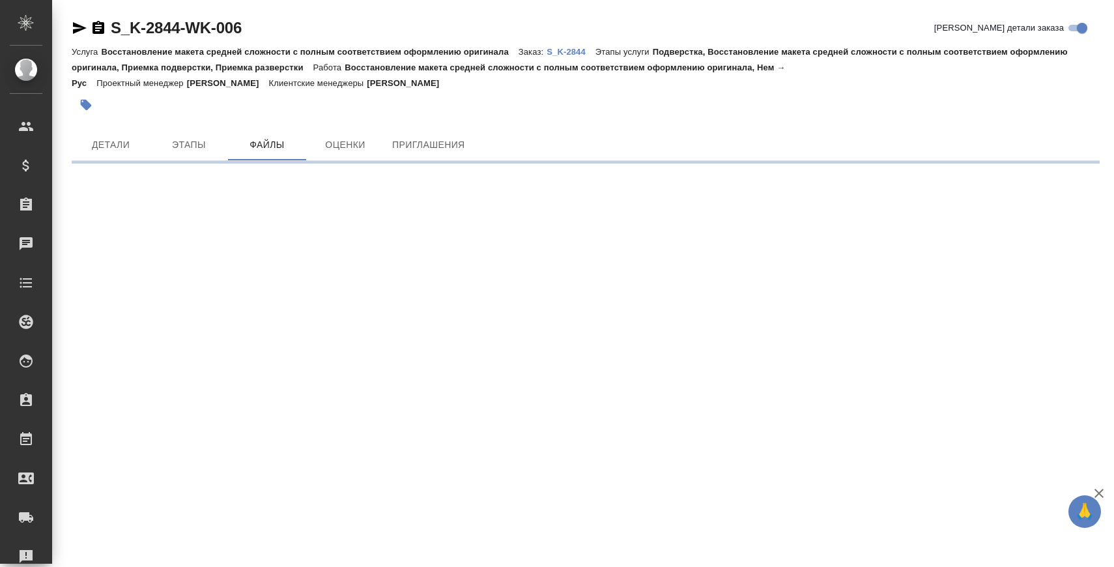
click at [130, 148] on span "Детали" at bounding box center [111, 145] width 63 height 16
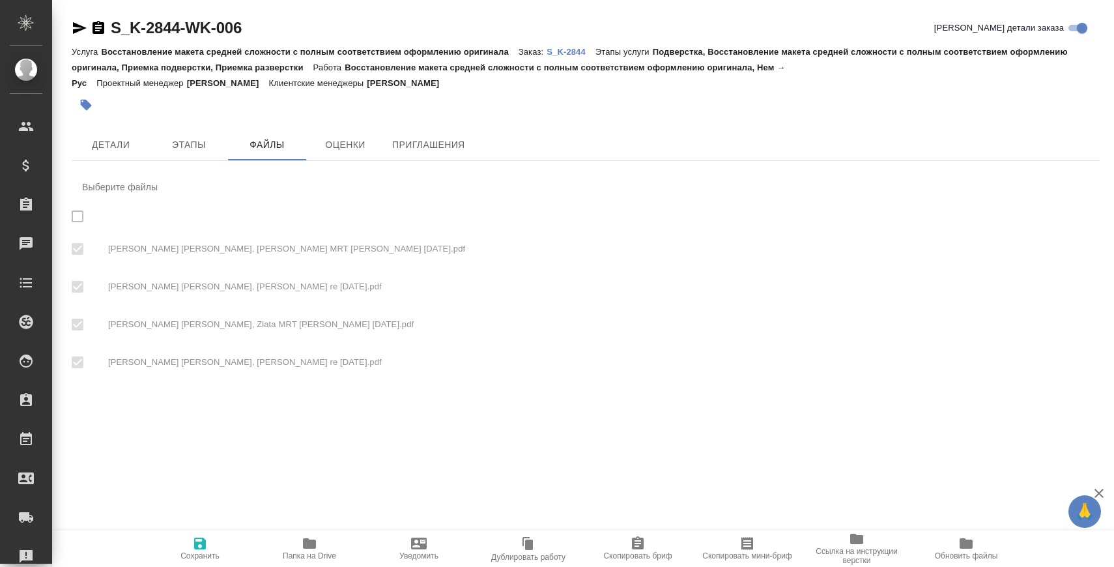
checkbox input "true"
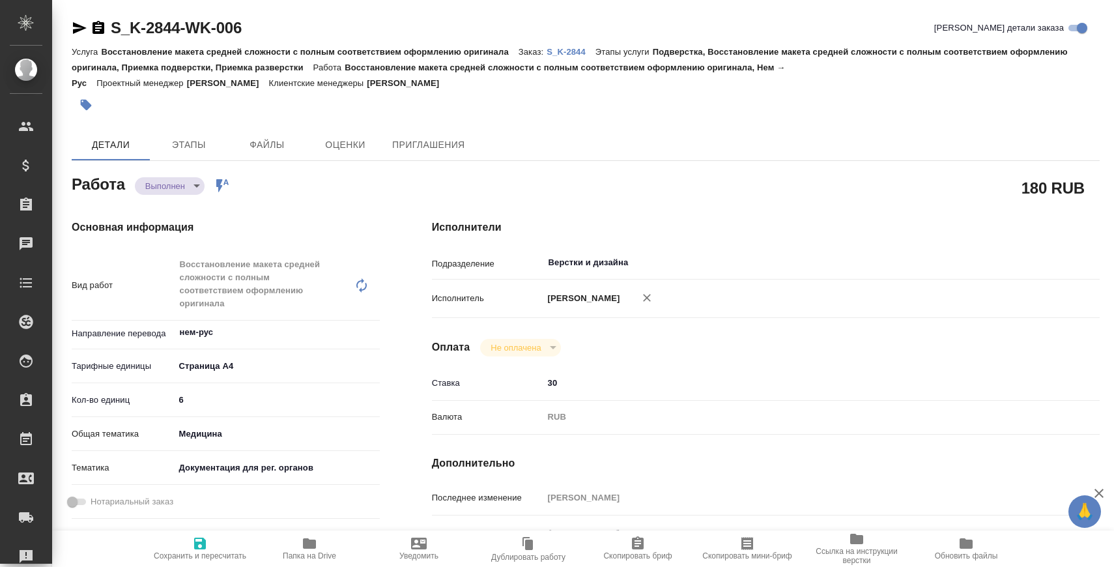
type textarea "x"
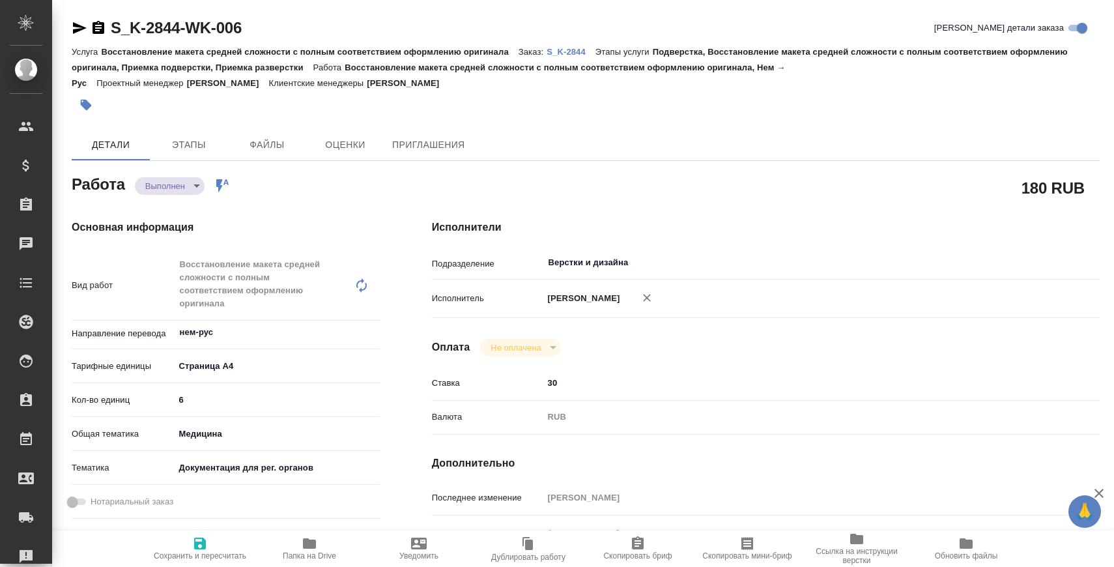
type textarea "x"
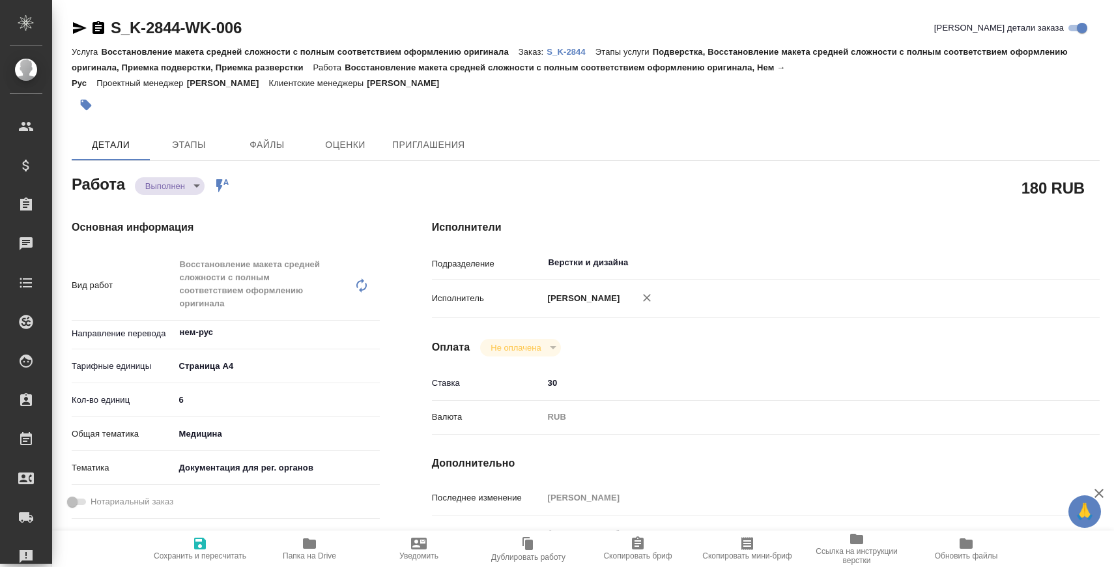
type textarea "x"
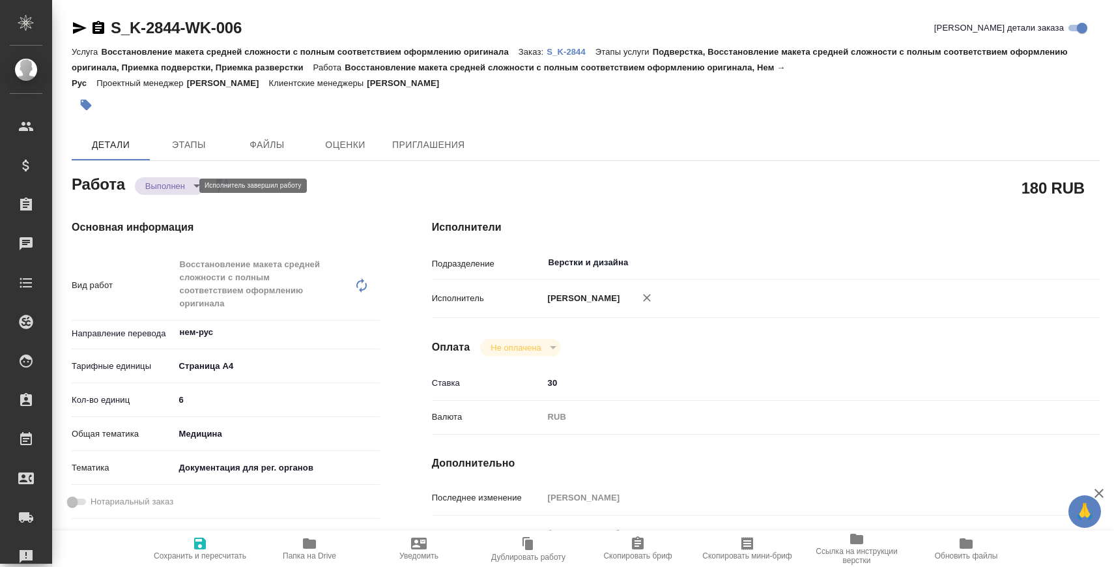
click at [145, 188] on body "🙏 .cls-1 fill:#fff; AWATERA [PERSON_NAME] Спецификации Заказы Чаты Todo Проекты…" at bounding box center [557, 336] width 1114 height 672
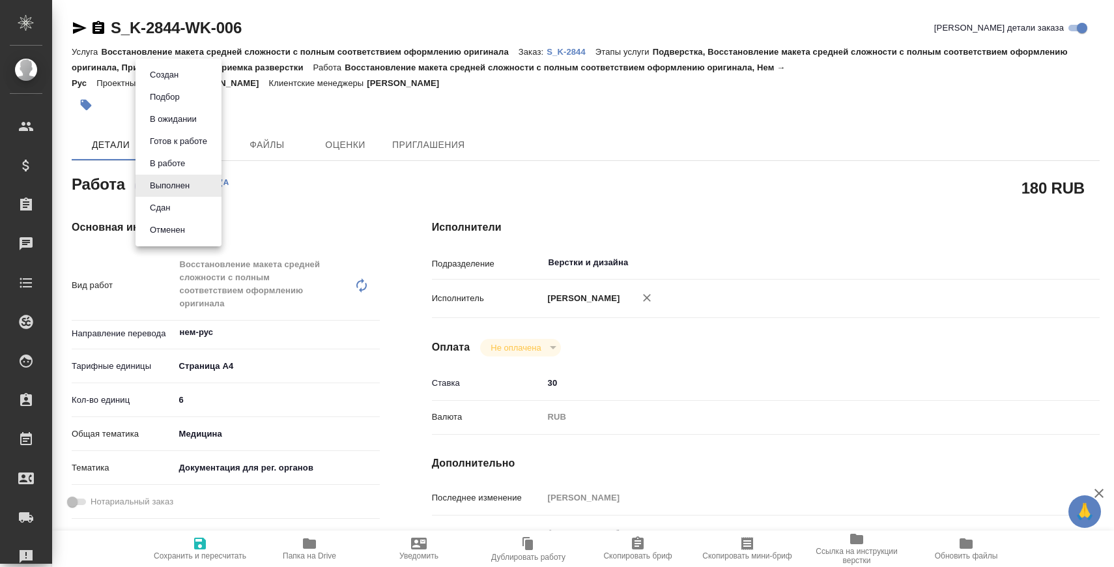
click at [157, 201] on button "Сдан" at bounding box center [160, 208] width 28 height 14
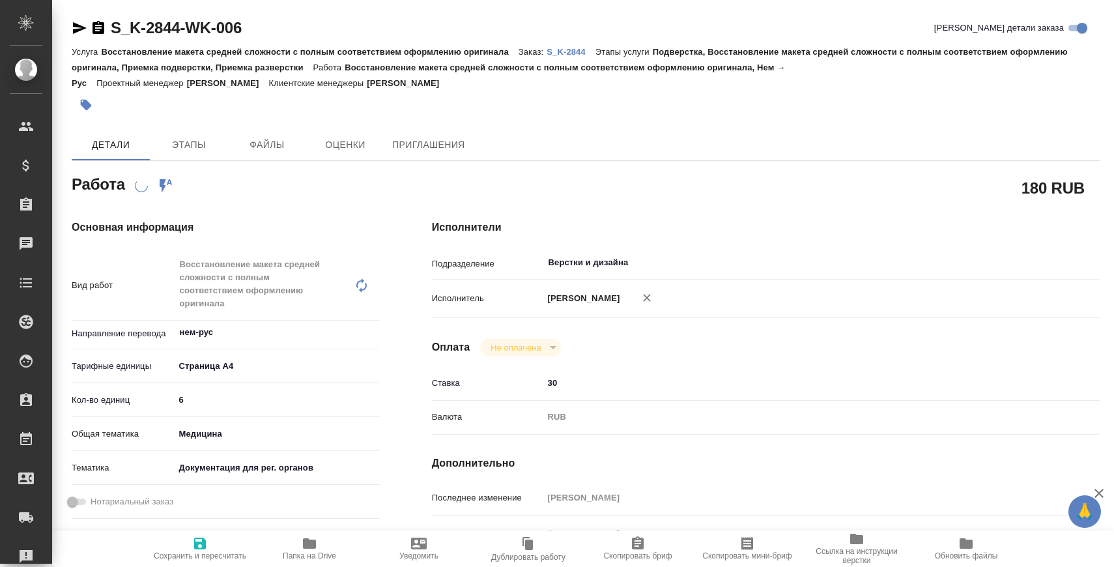
type textarea "x"
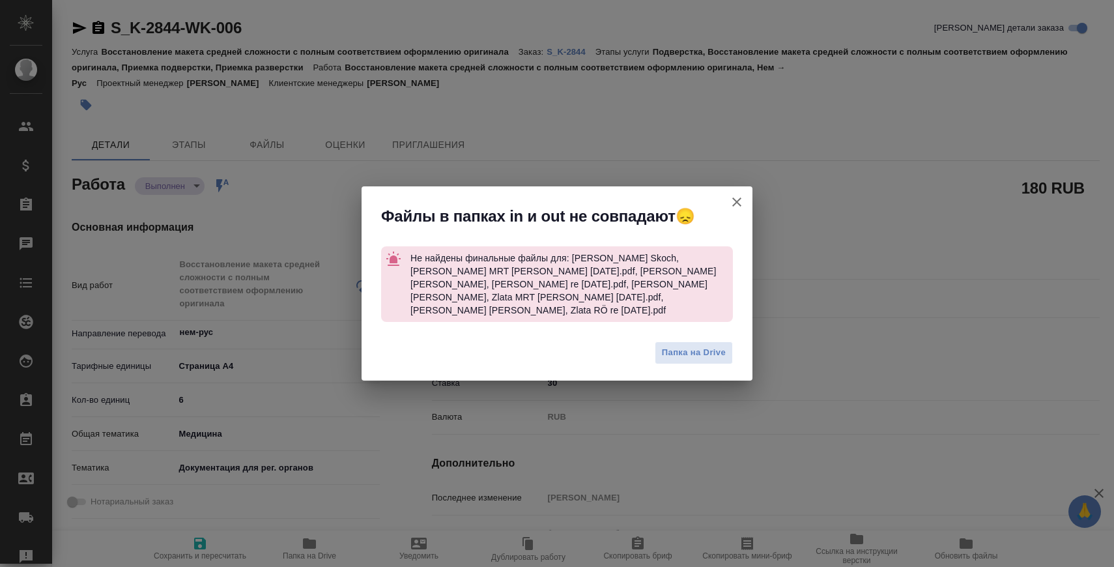
type textarea "x"
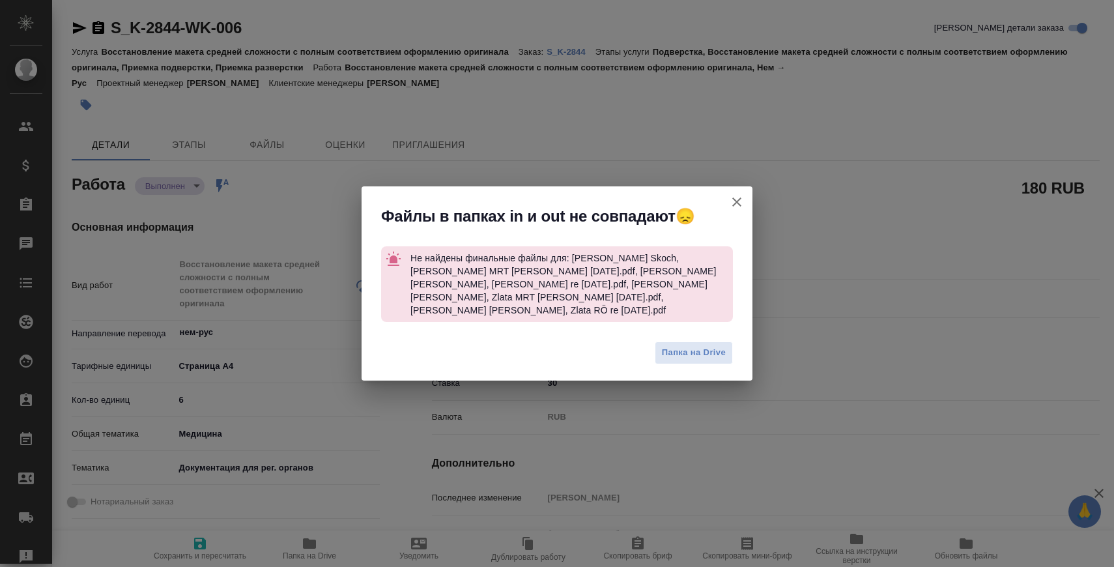
type textarea "x"
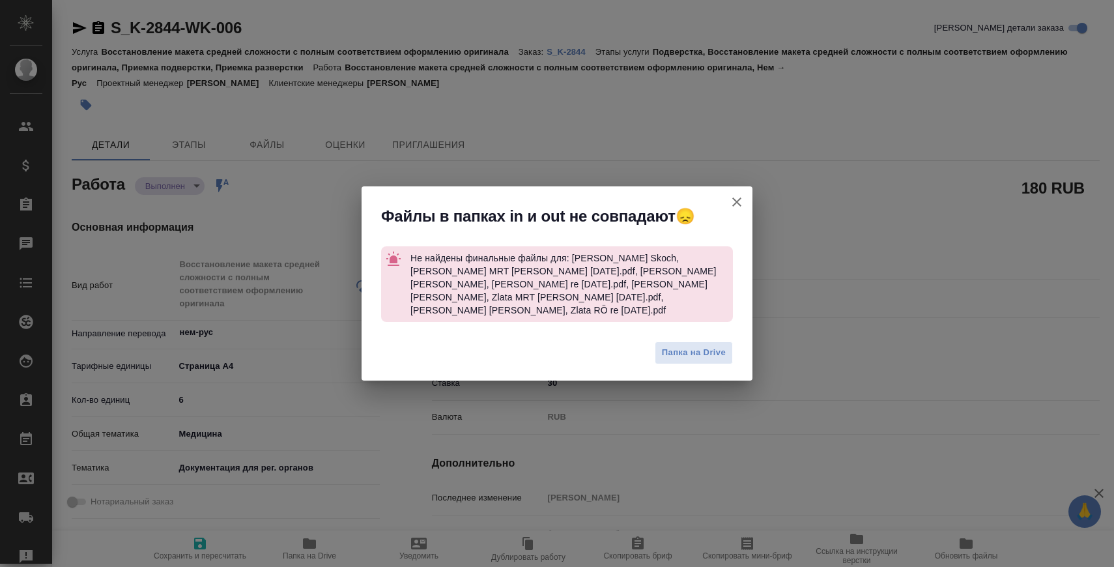
type textarea "x"
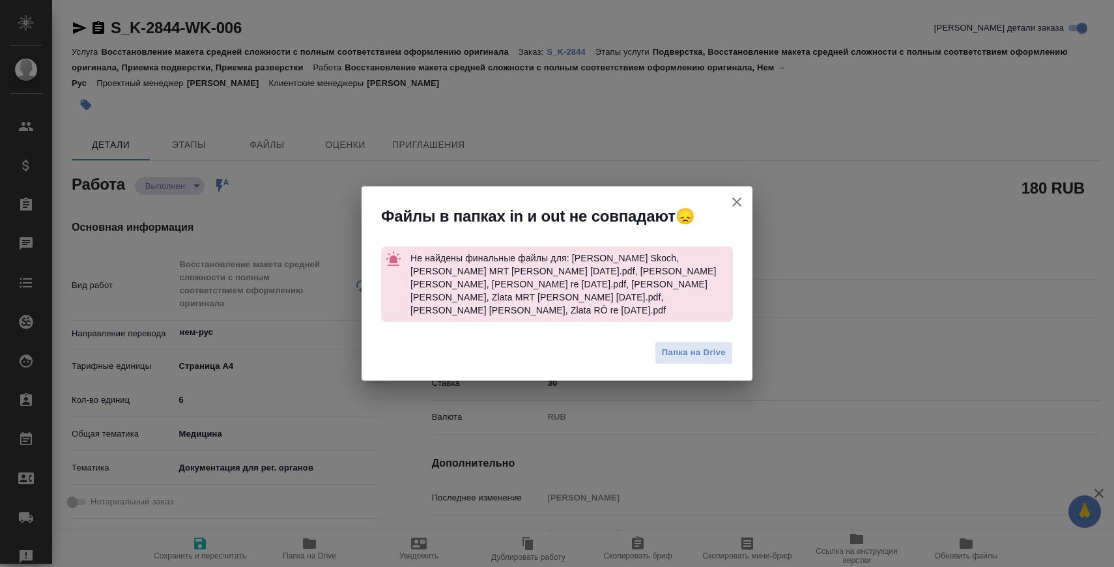
type textarea "x"
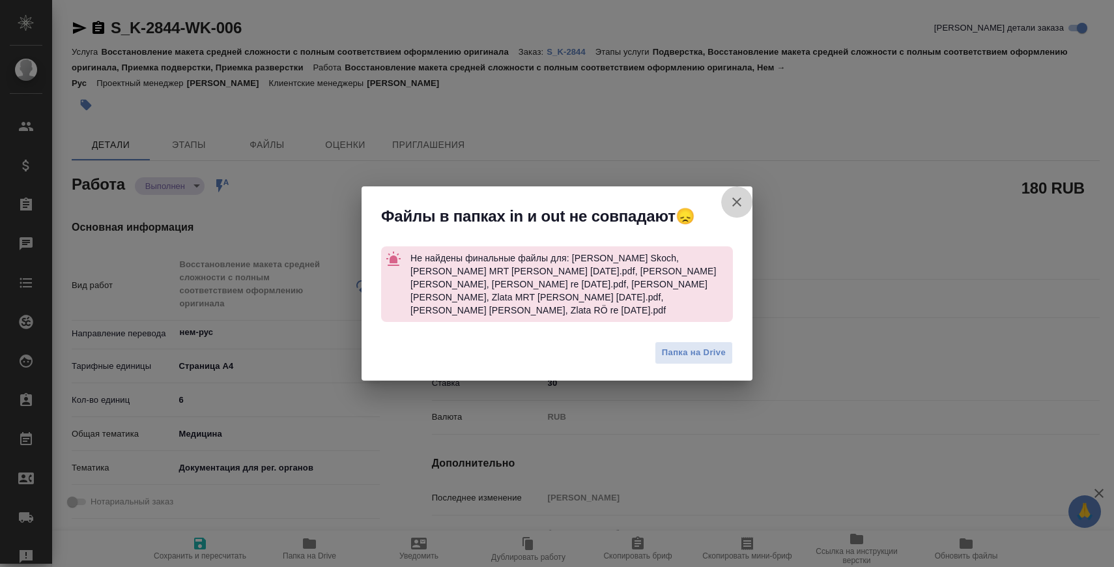
click at [740, 201] on icon "button" at bounding box center [737, 202] width 16 height 16
type textarea "x"
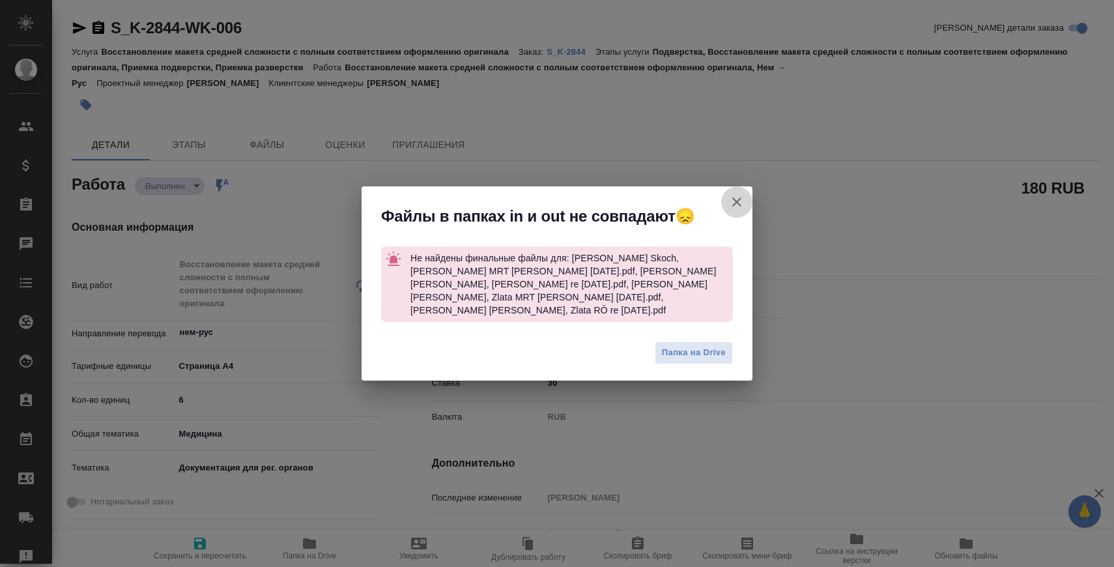
type textarea "x"
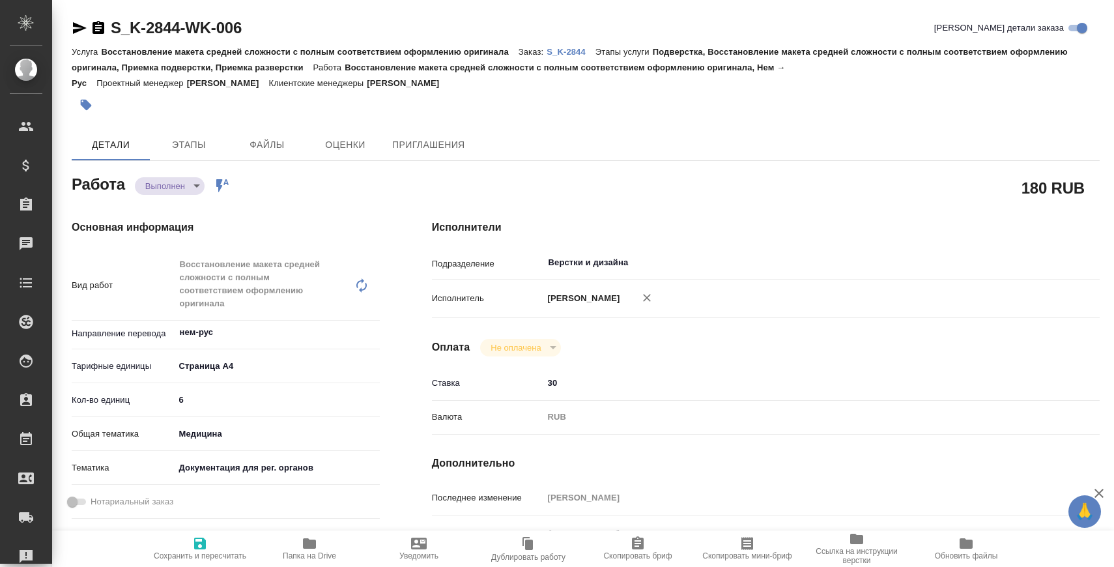
click at [322, 549] on span "Папка на Drive" at bounding box center [310, 548] width 94 height 25
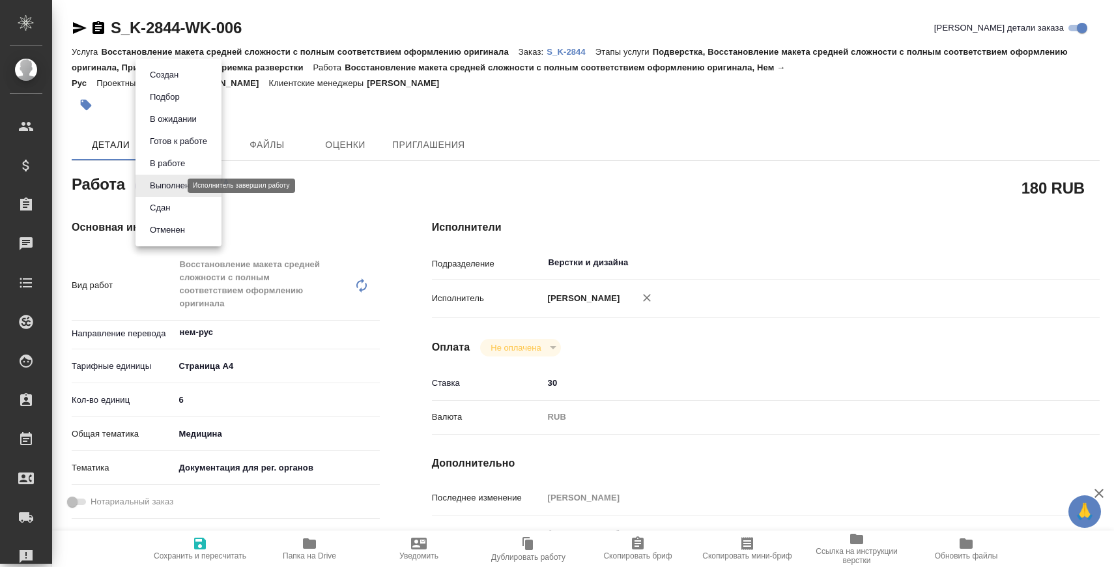
click at [170, 184] on body "🙏 .cls-1 fill:#fff; AWATERA Zaborova Aleksandra Клиенты Спецификации Заказы 0 Ч…" at bounding box center [557, 336] width 1114 height 672
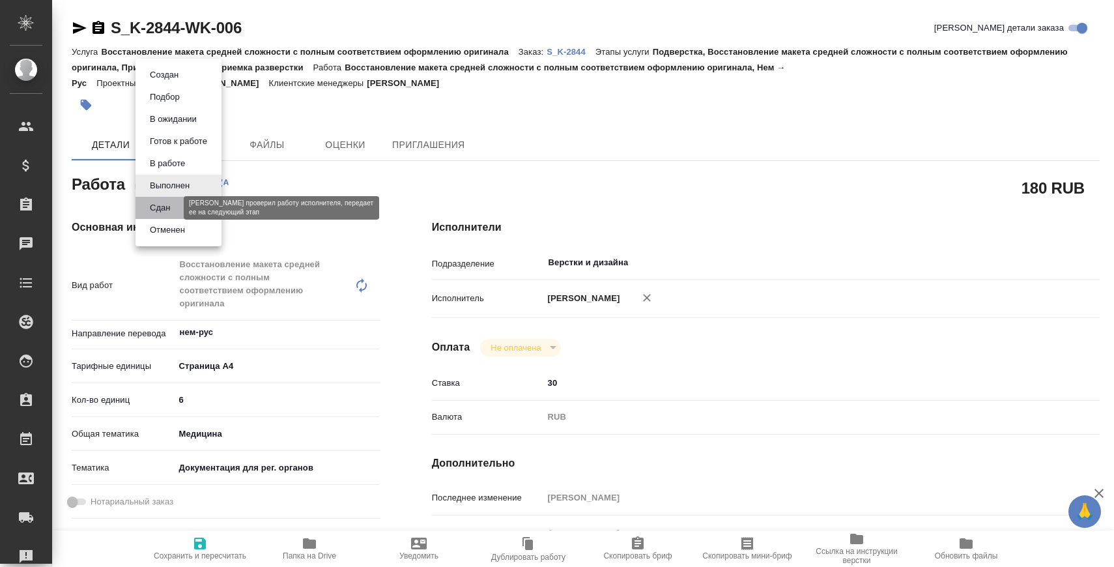
click at [173, 211] on button "Сдан" at bounding box center [160, 208] width 28 height 14
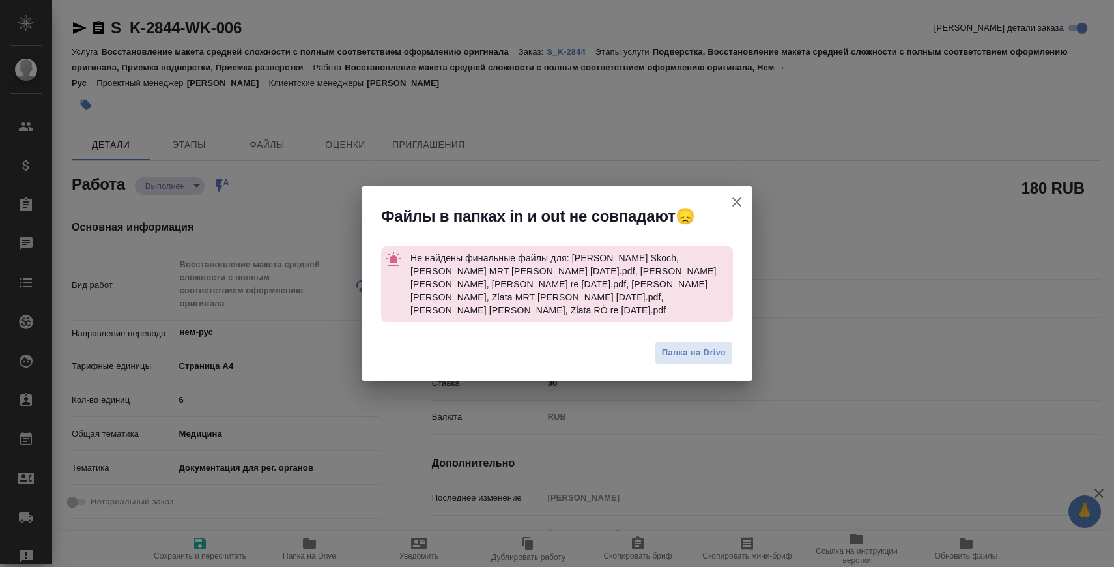
type textarea "x"
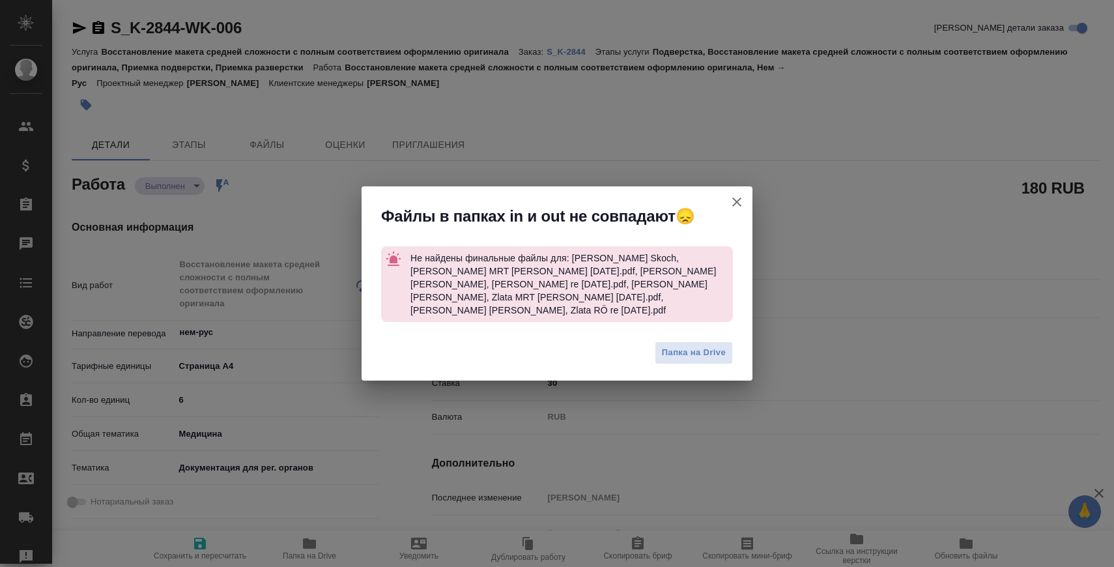
type textarea "x"
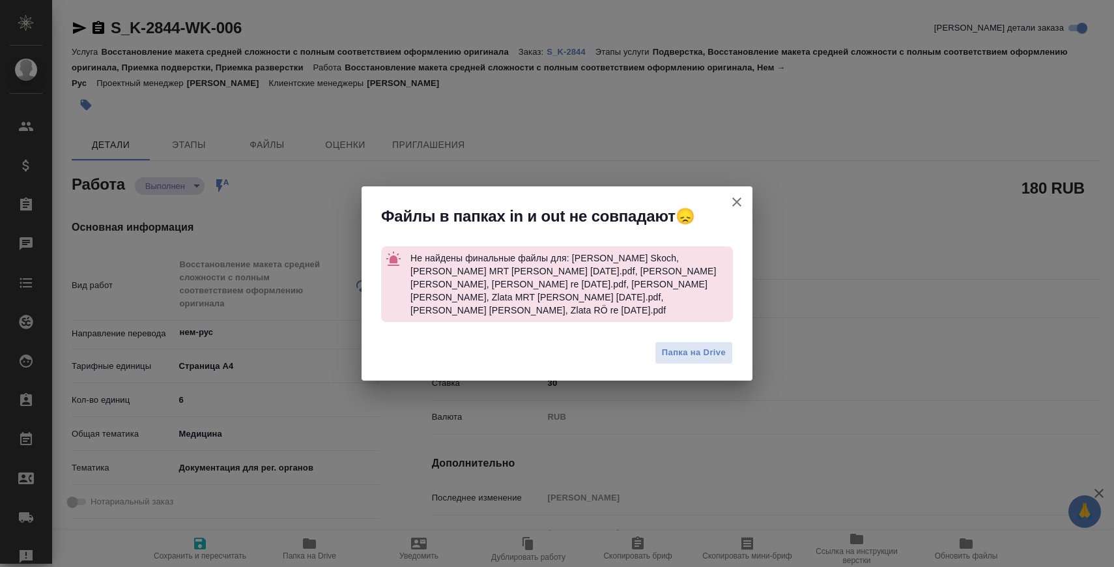
type textarea "x"
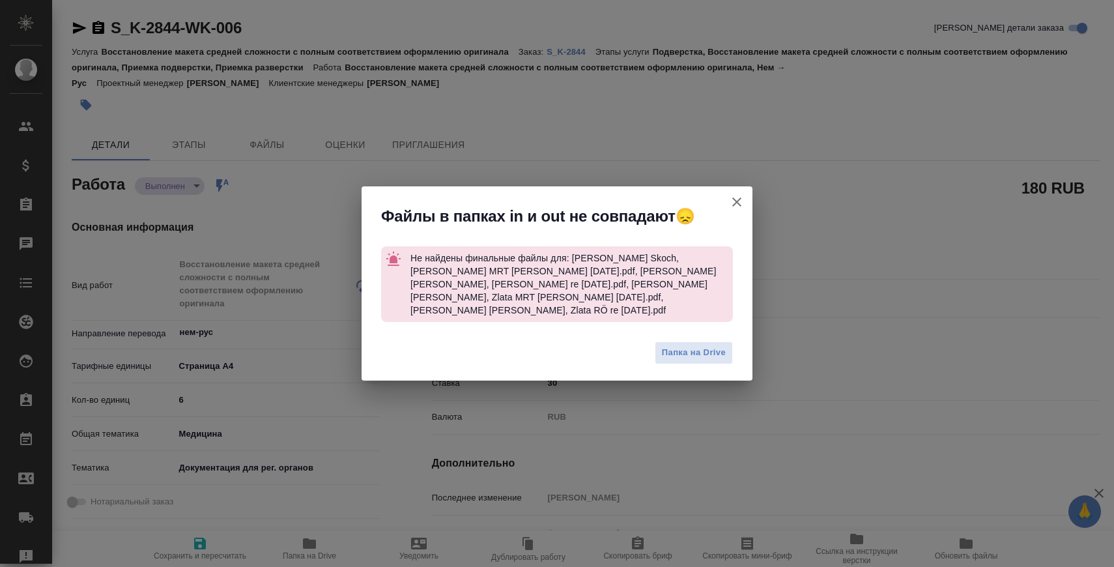
type textarea "x"
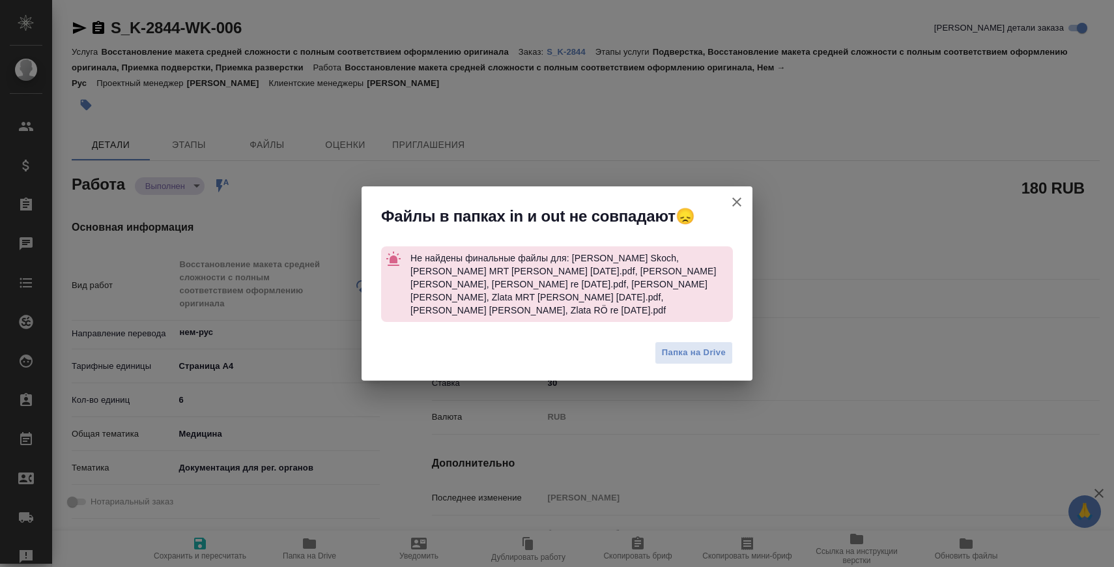
click at [736, 202] on icon "button" at bounding box center [737, 202] width 16 height 16
type textarea "x"
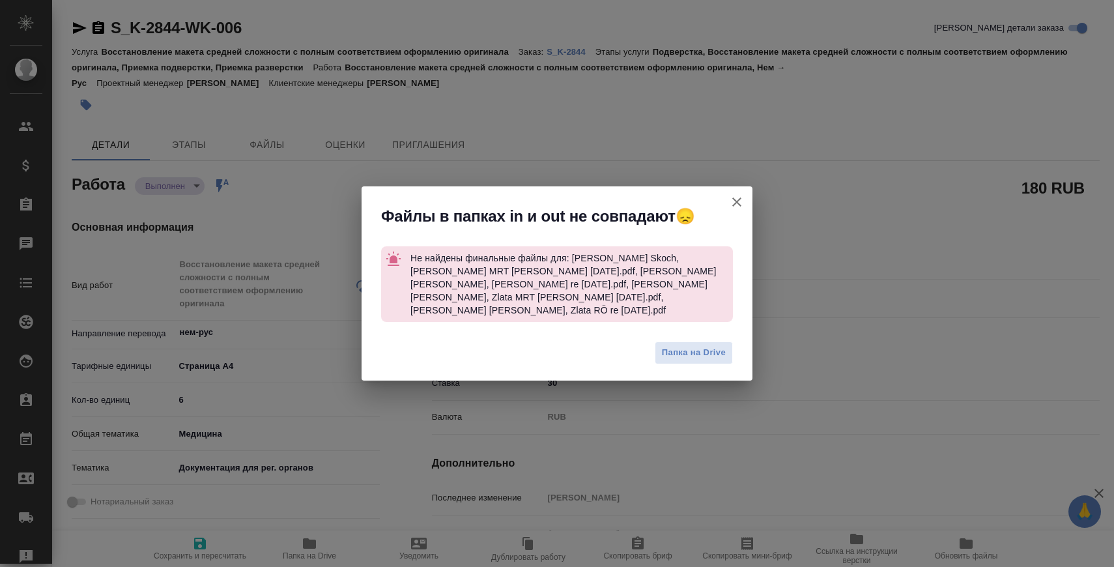
type textarea "x"
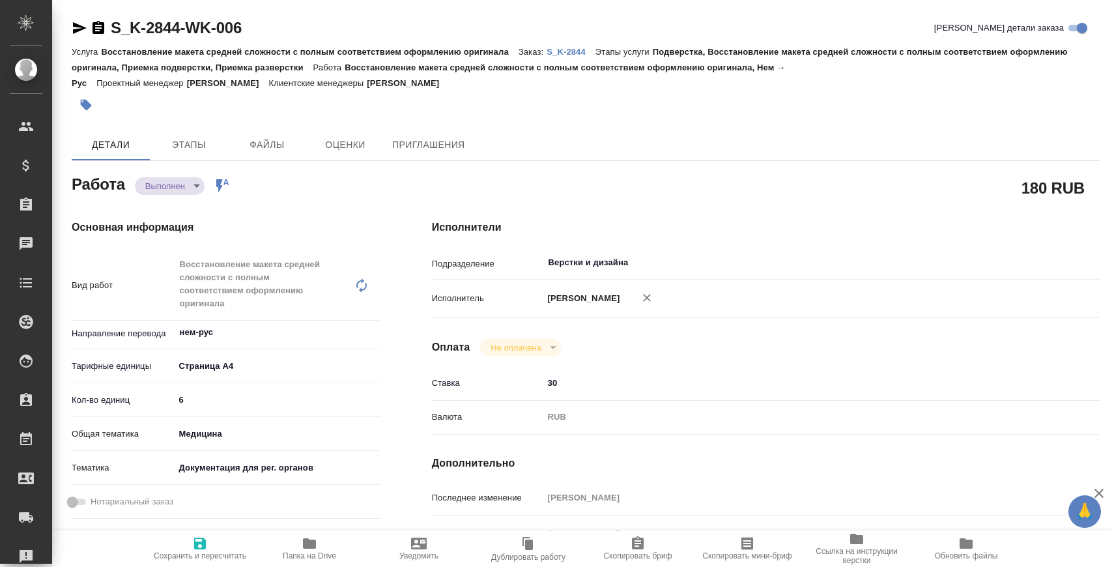
click at [194, 186] on body "🙏 .cls-1 fill:#fff; AWATERA Zaborova Aleksandra Клиенты Спецификации Заказы 0 Ч…" at bounding box center [557, 336] width 1114 height 672
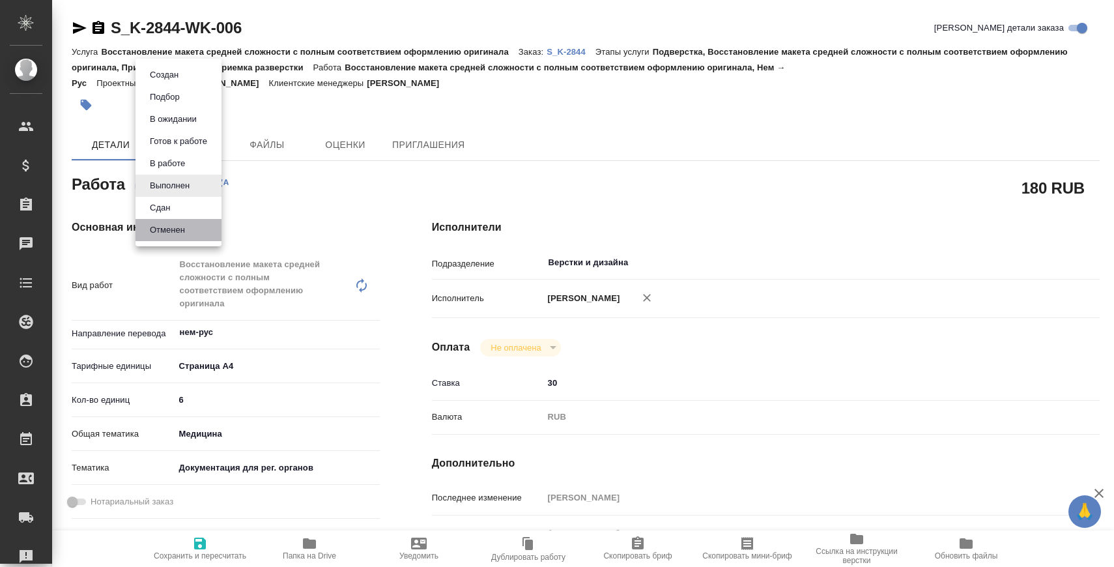
click at [194, 220] on li "Отменен" at bounding box center [179, 230] width 86 height 22
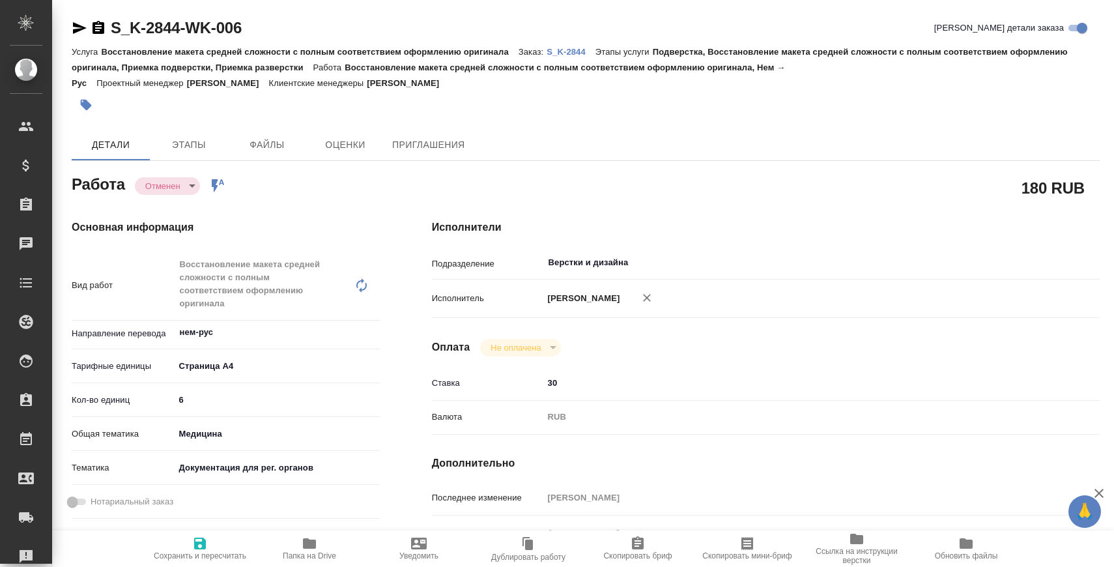
type textarea "x"
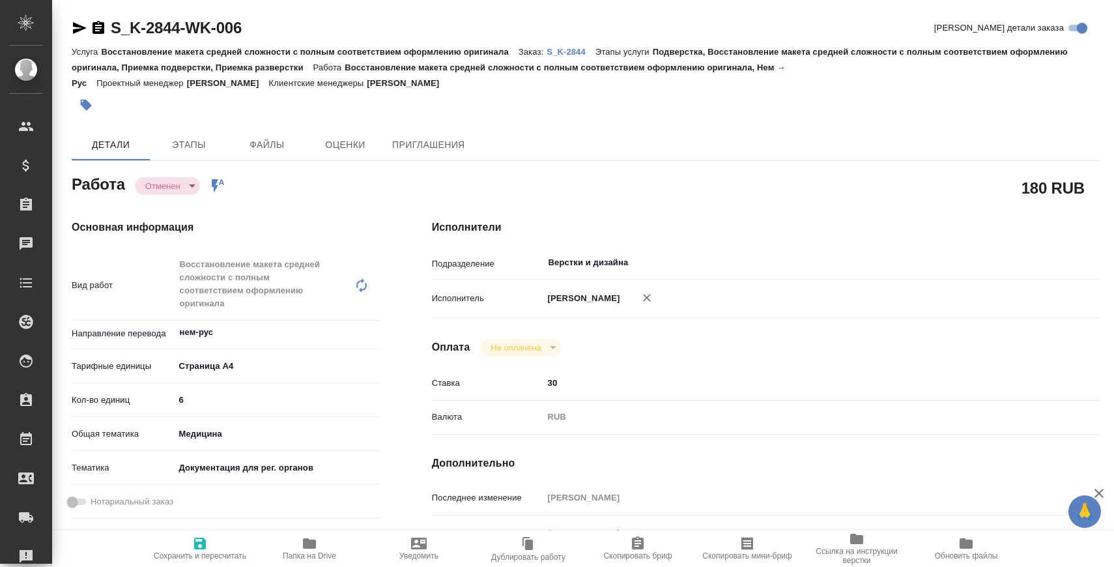
type textarea "x"
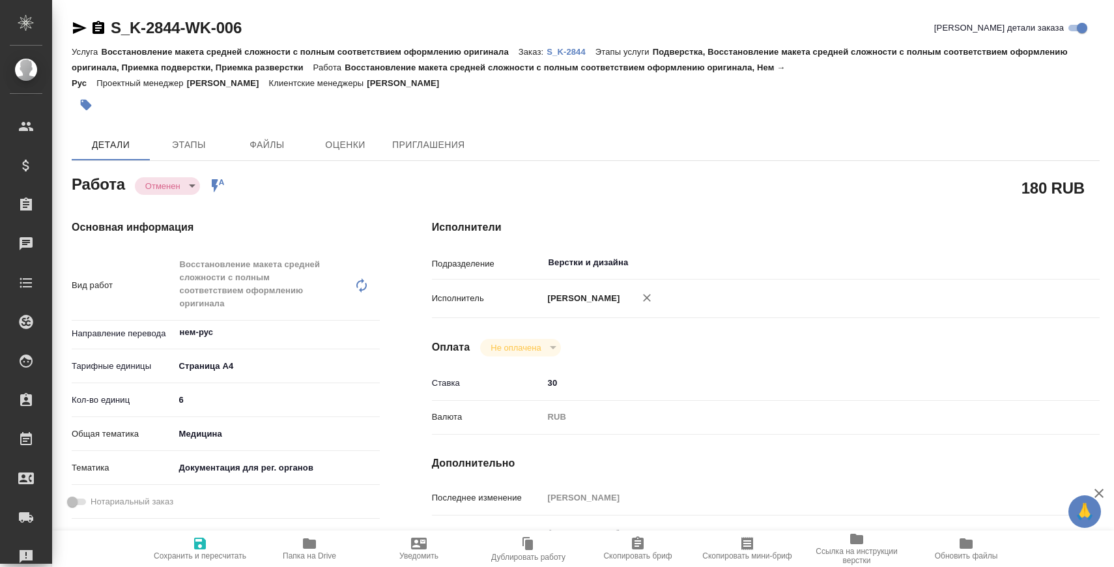
type textarea "x"
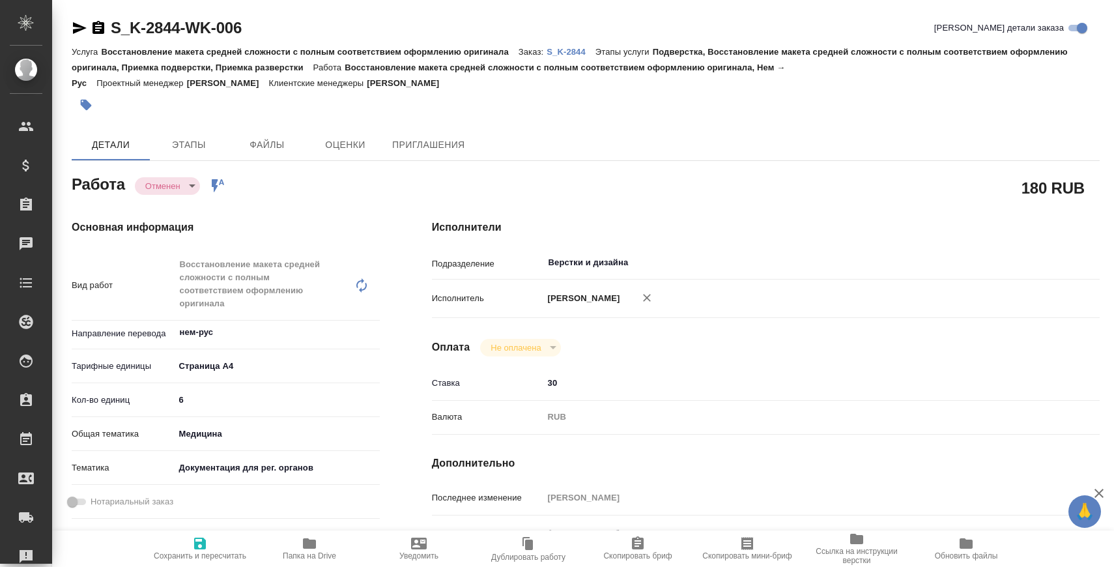
click at [197, 180] on body "🙏 .cls-1 fill:#fff; AWATERA Zaborova Aleksandra Клиенты Спецификации Заказы 0 Ч…" at bounding box center [557, 336] width 1114 height 672
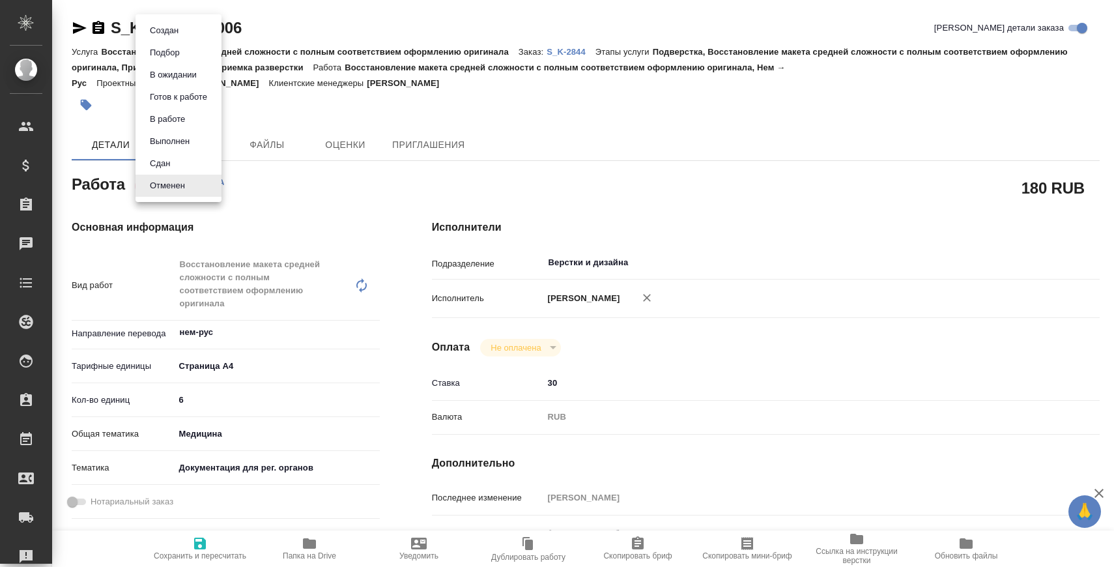
click at [194, 164] on li "Сдан" at bounding box center [179, 163] width 86 height 22
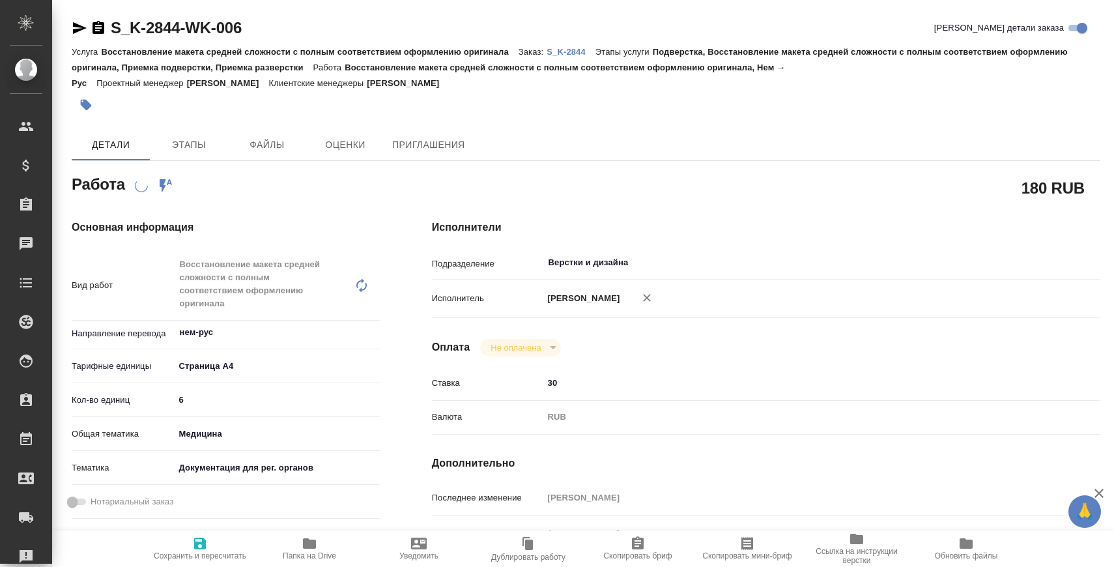
type textarea "x"
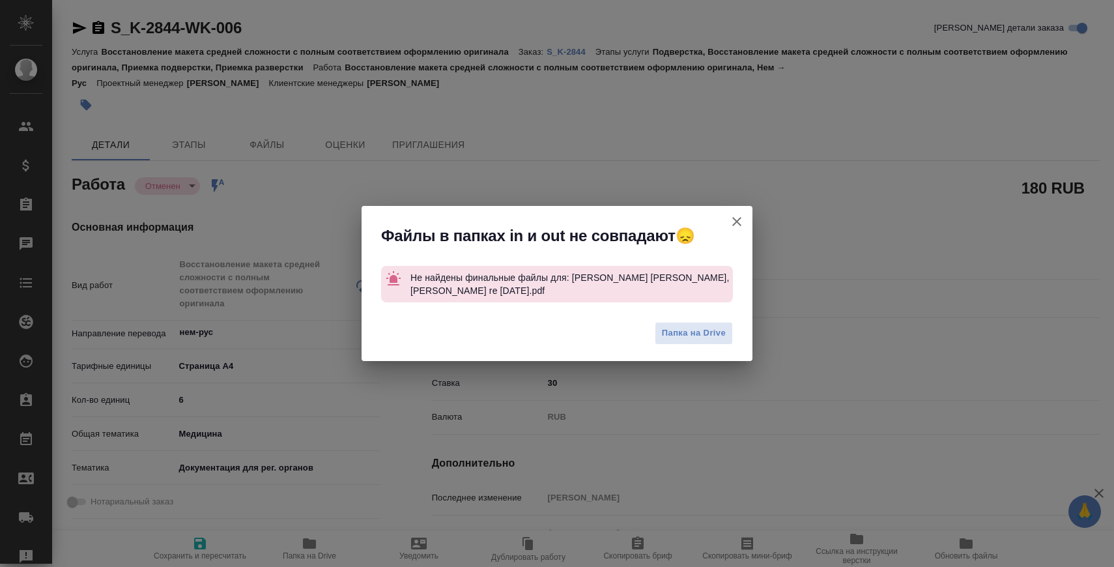
type textarea "x"
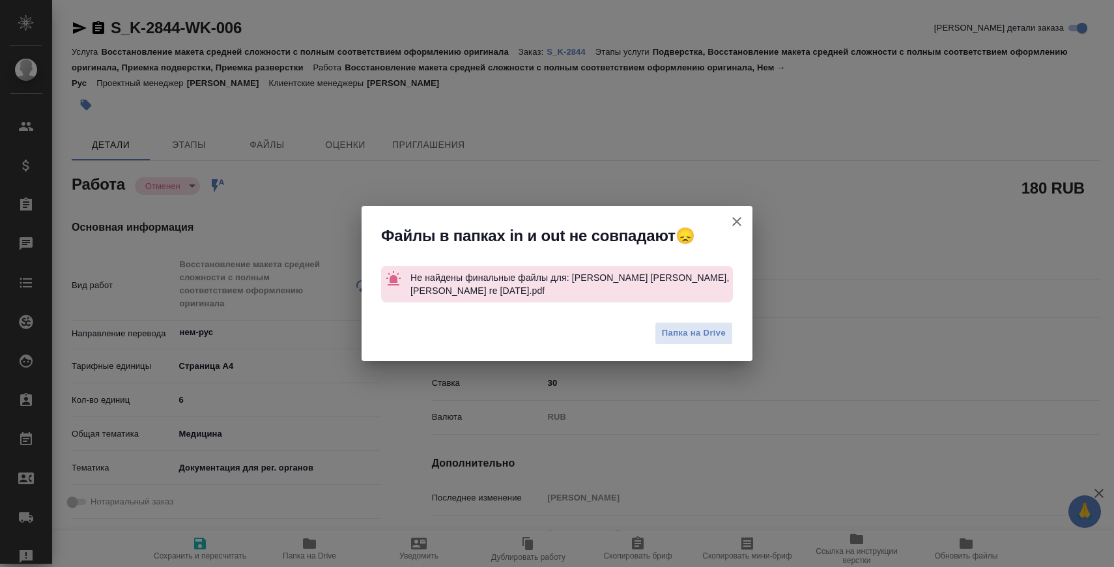
type textarea "x"
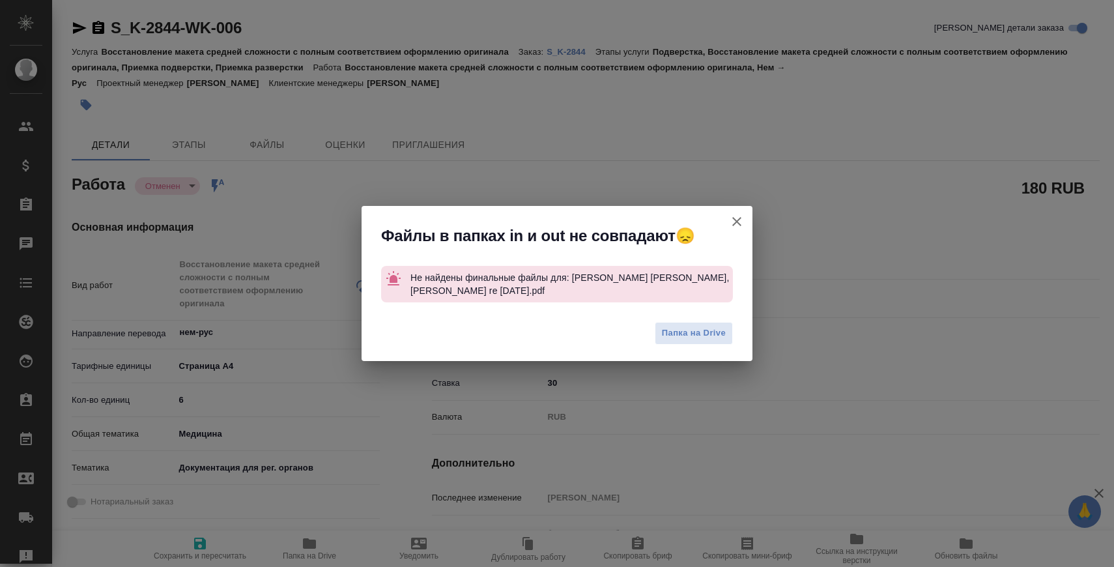
click at [738, 217] on icon "button" at bounding box center [737, 222] width 16 height 16
type textarea "x"
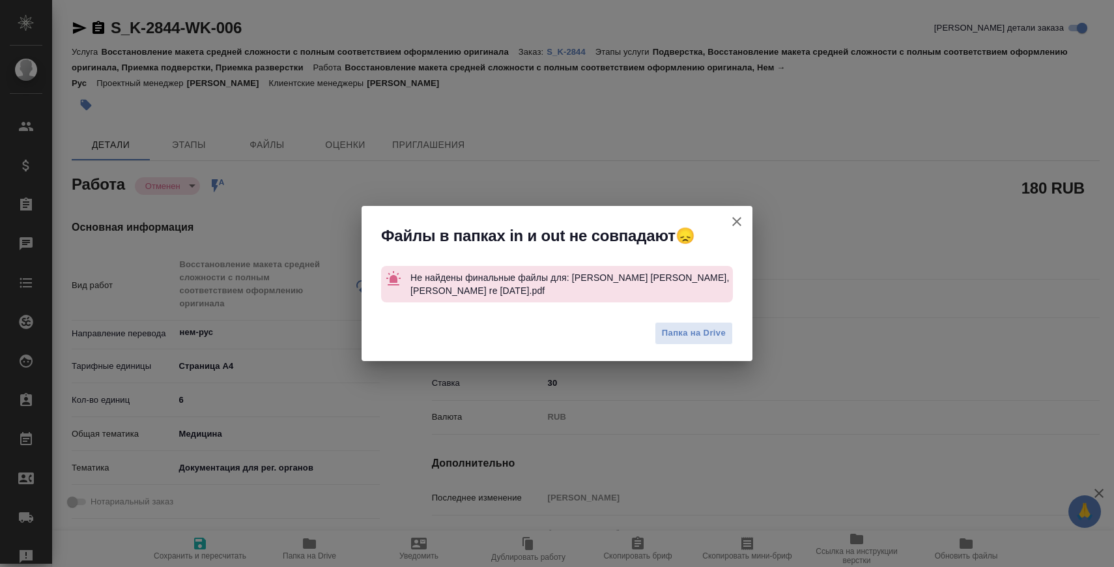
type textarea "x"
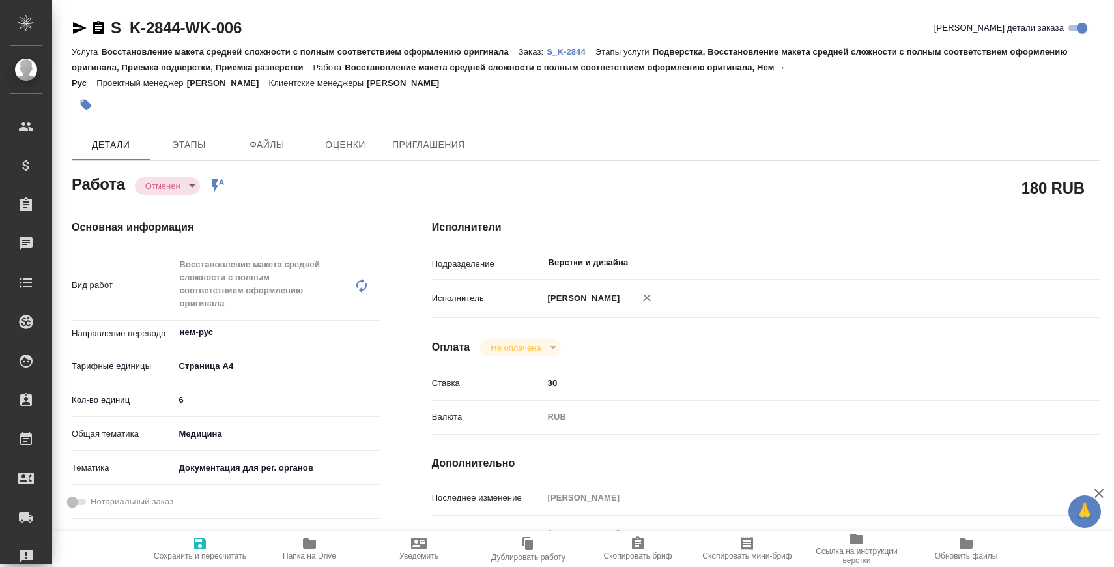
click at [160, 185] on body "🙏 .cls-1 fill:#fff; AWATERA Zaborova Aleksandra Клиенты Спецификации Заказы 0 Ч…" at bounding box center [557, 336] width 1114 height 672
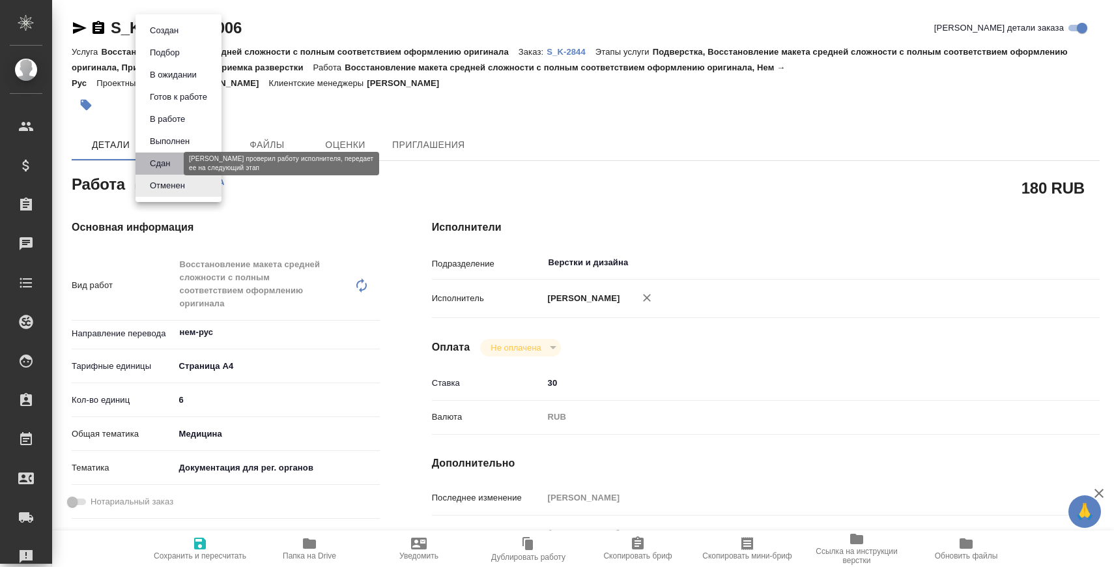
click at [173, 161] on button "Сдан" at bounding box center [160, 163] width 28 height 14
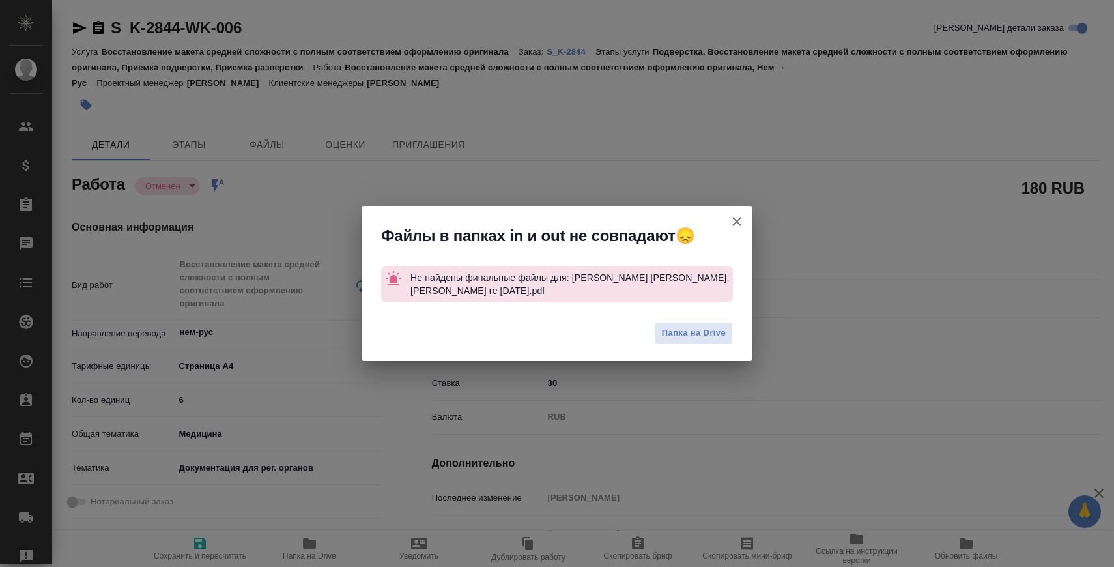
type textarea "x"
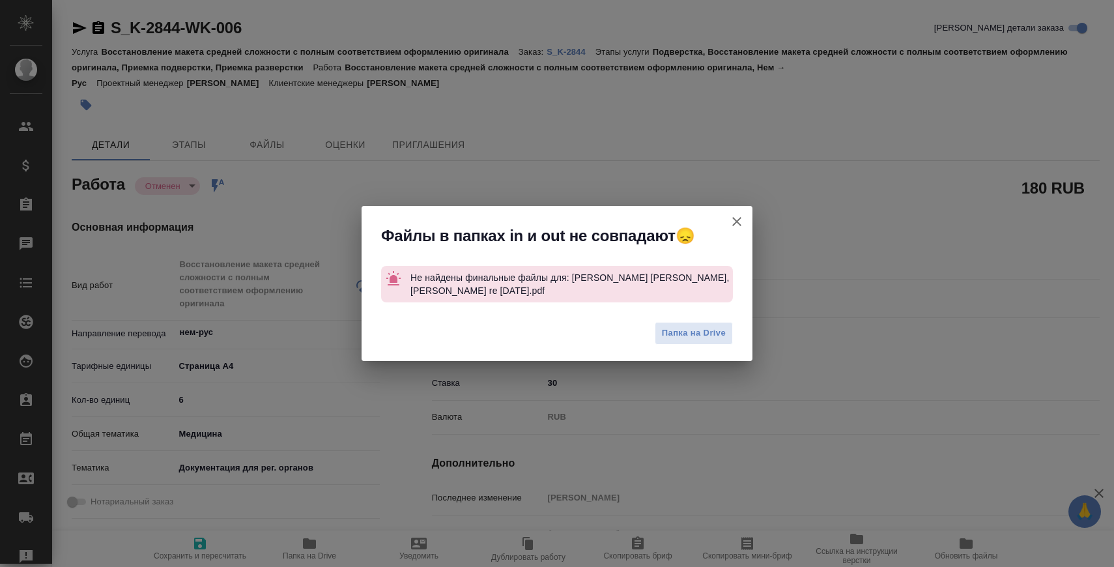
type textarea "x"
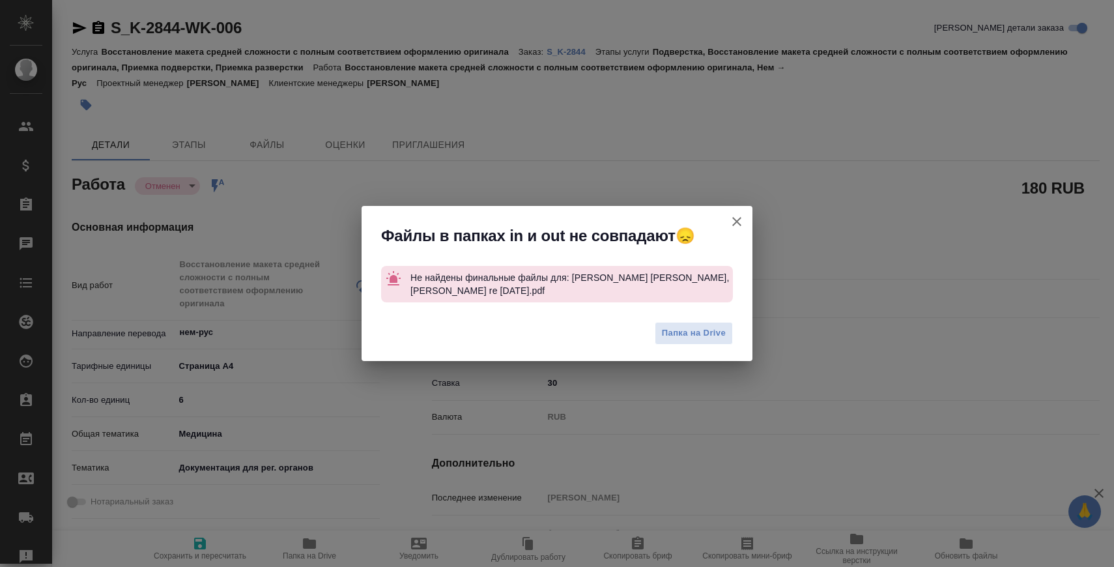
type textarea "x"
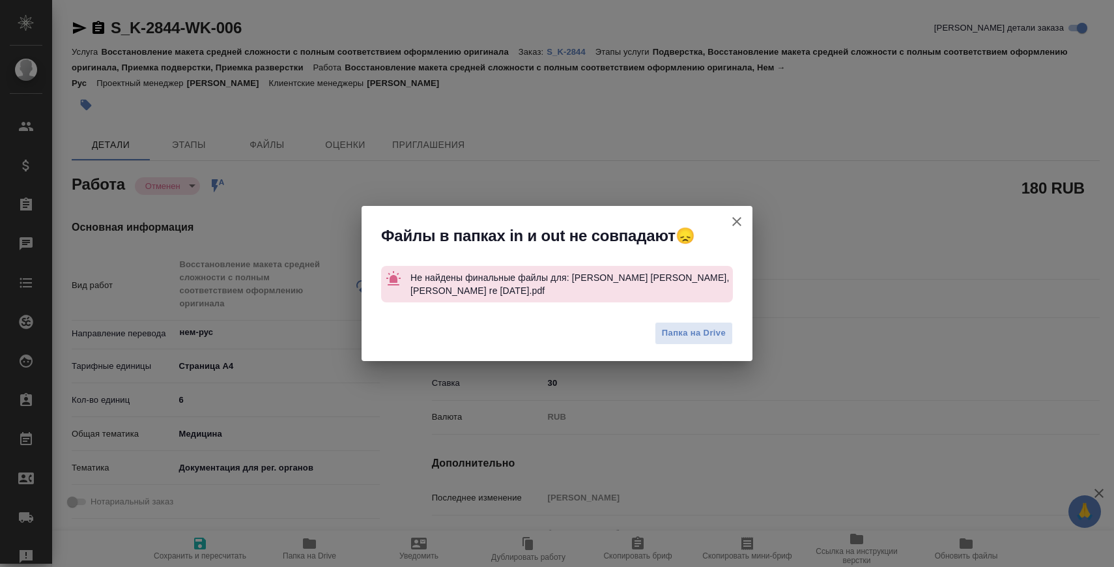
type textarea "x"
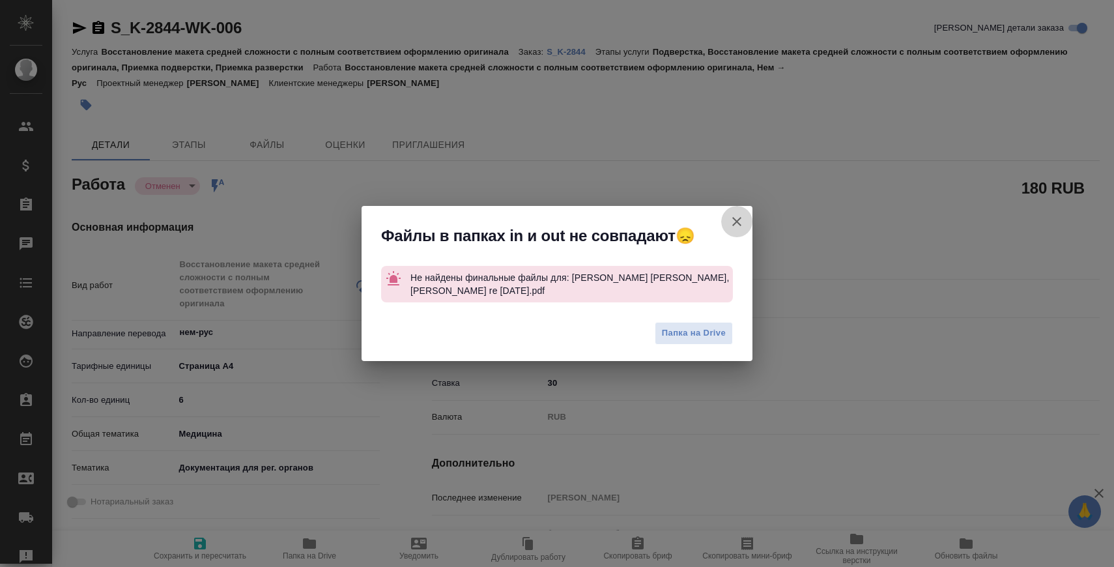
click at [731, 214] on icon "button" at bounding box center [737, 222] width 16 height 16
type textarea "x"
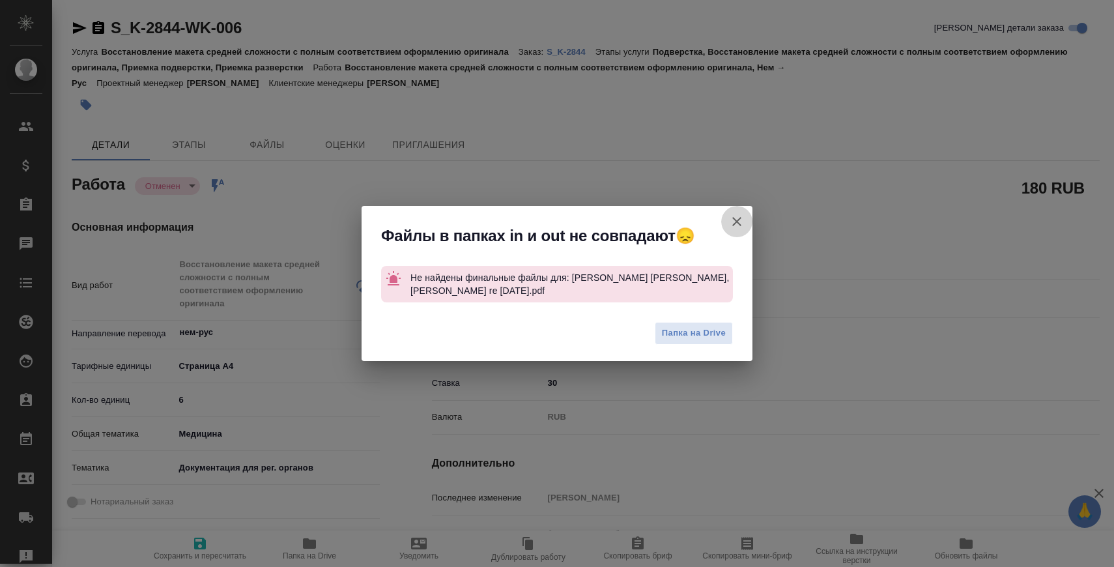
type textarea "x"
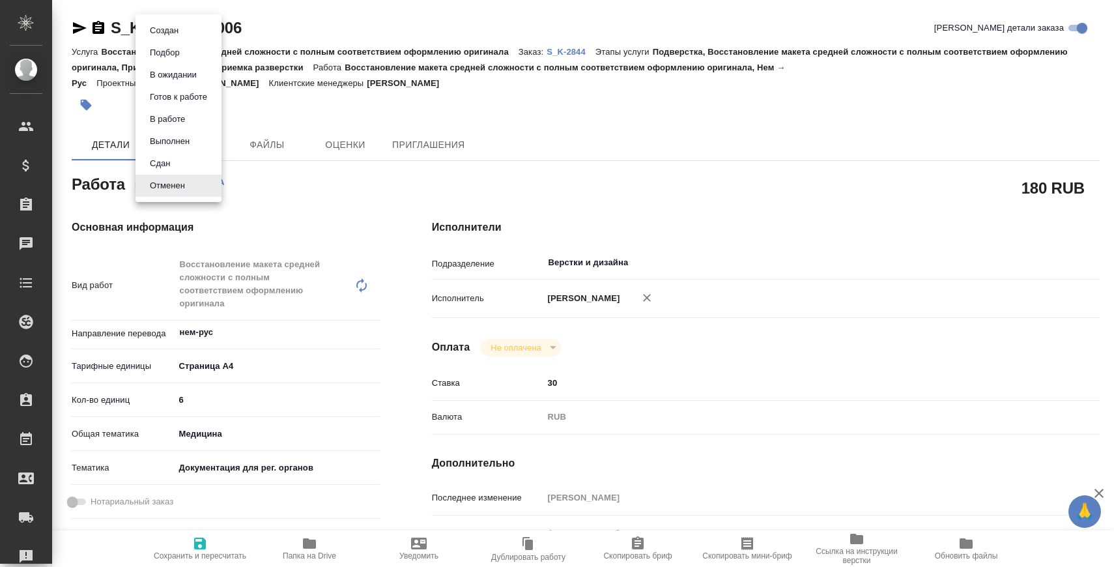
click at [194, 191] on body "🙏 .cls-1 fill:#fff; AWATERA Zaborova Aleksandra Клиенты Спецификации Заказы 0 Ч…" at bounding box center [557, 336] width 1114 height 672
click at [191, 165] on li "Сдан" at bounding box center [179, 163] width 86 height 22
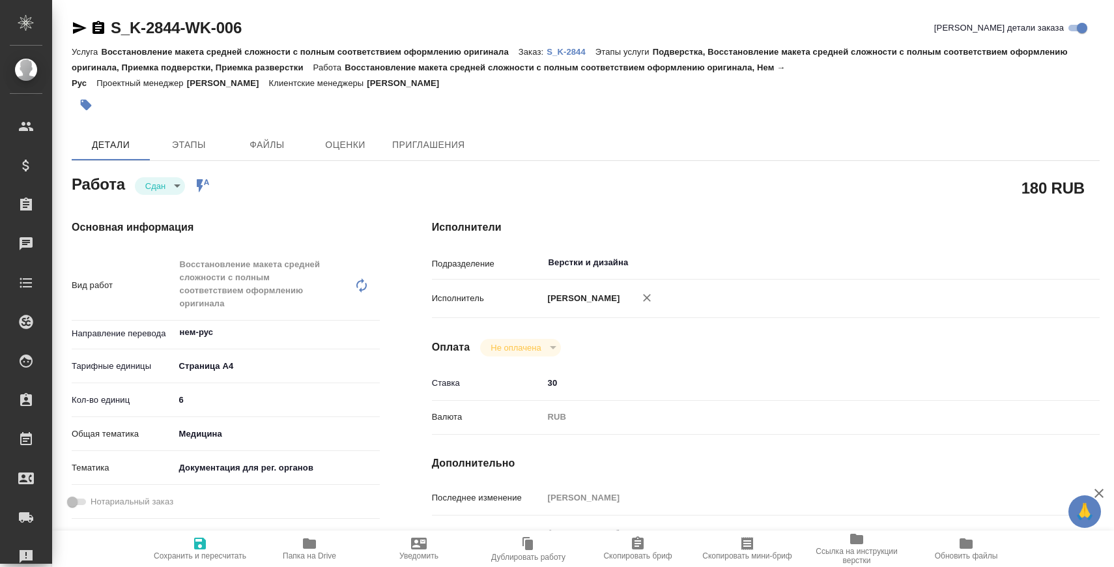
type textarea "x"
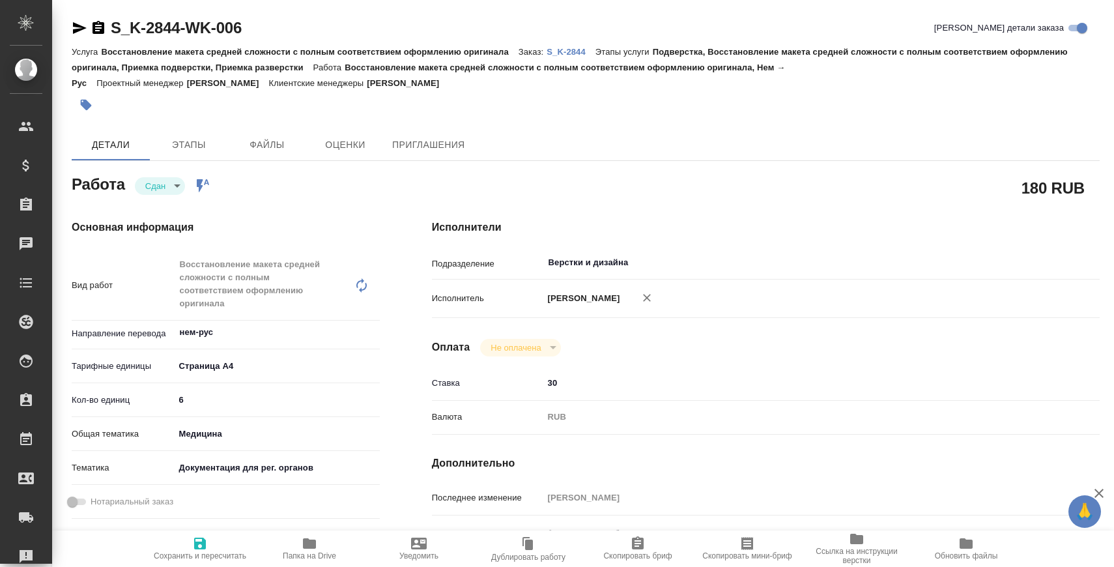
type textarea "x"
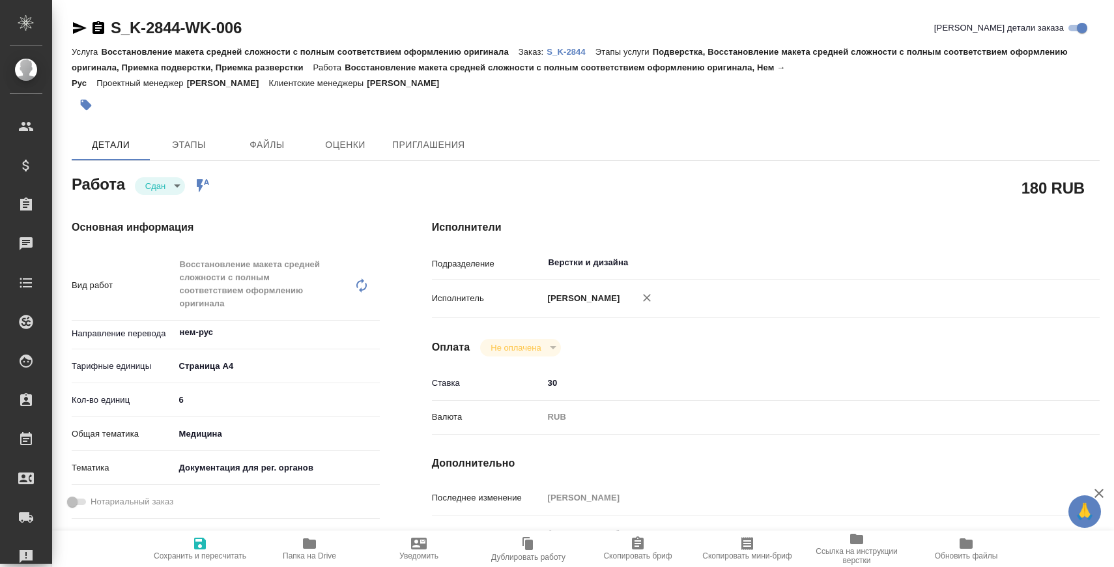
type textarea "x"
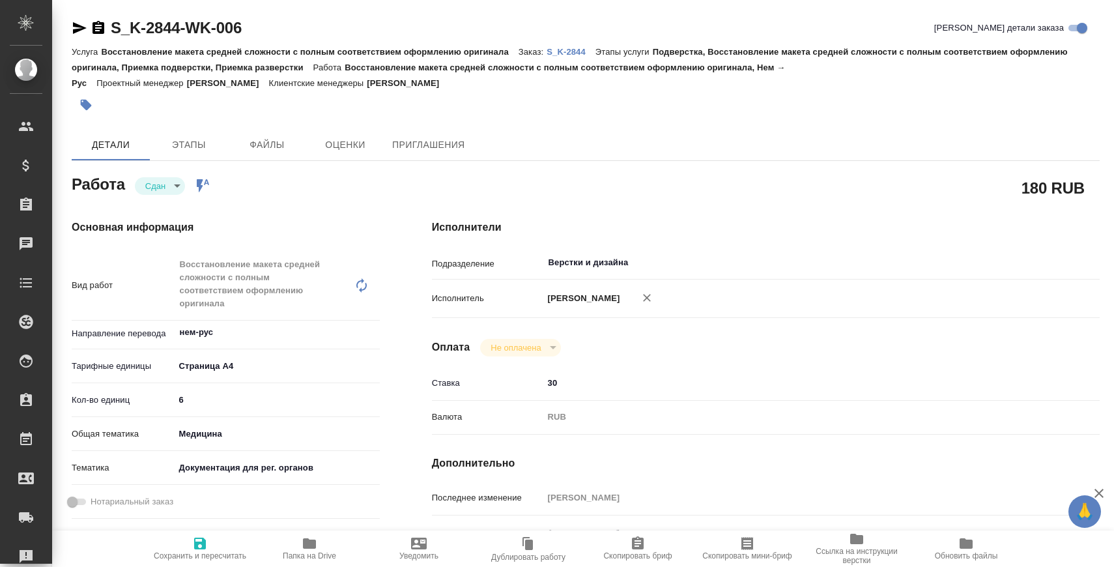
type textarea "x"
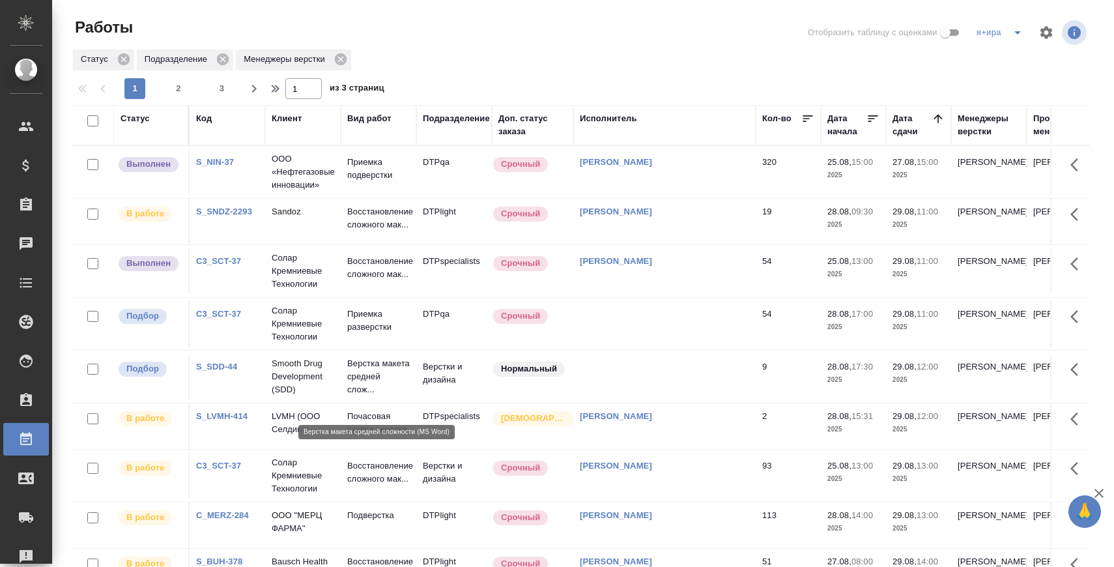
click at [359, 387] on p "Верстка макета средней слож..." at bounding box center [378, 376] width 63 height 39
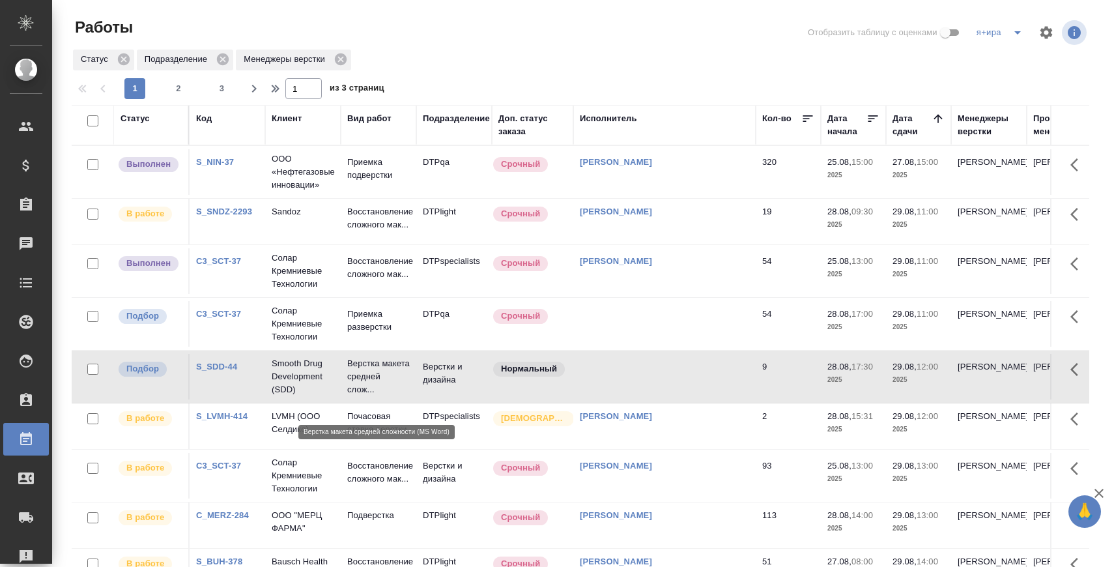
click at [359, 387] on p "Верстка макета средней слож..." at bounding box center [378, 376] width 63 height 39
click at [181, 96] on button "2" at bounding box center [178, 88] width 21 height 21
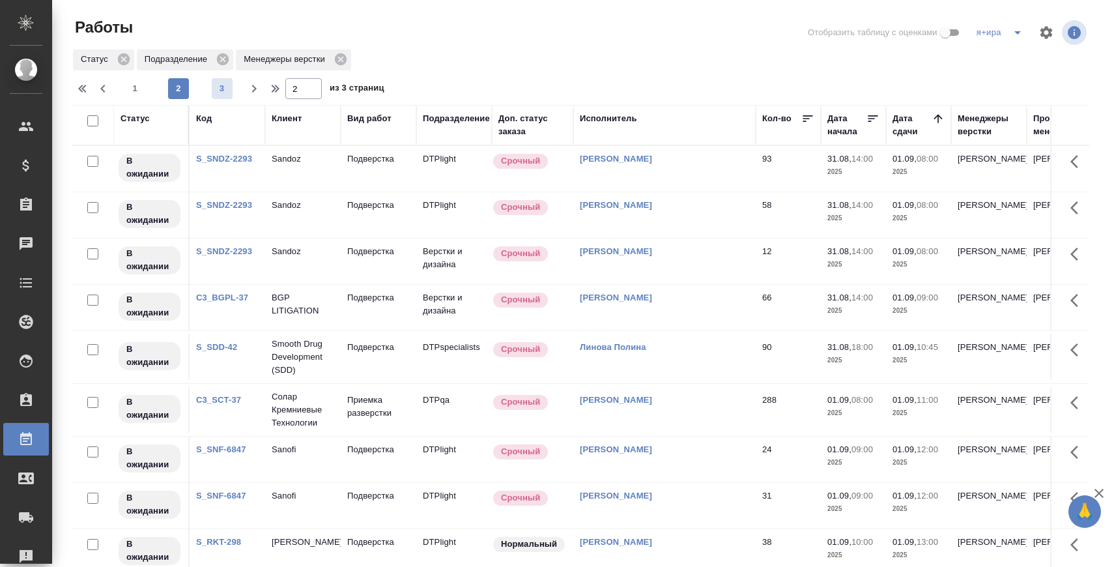
click at [225, 86] on span "3" at bounding box center [222, 88] width 21 height 13
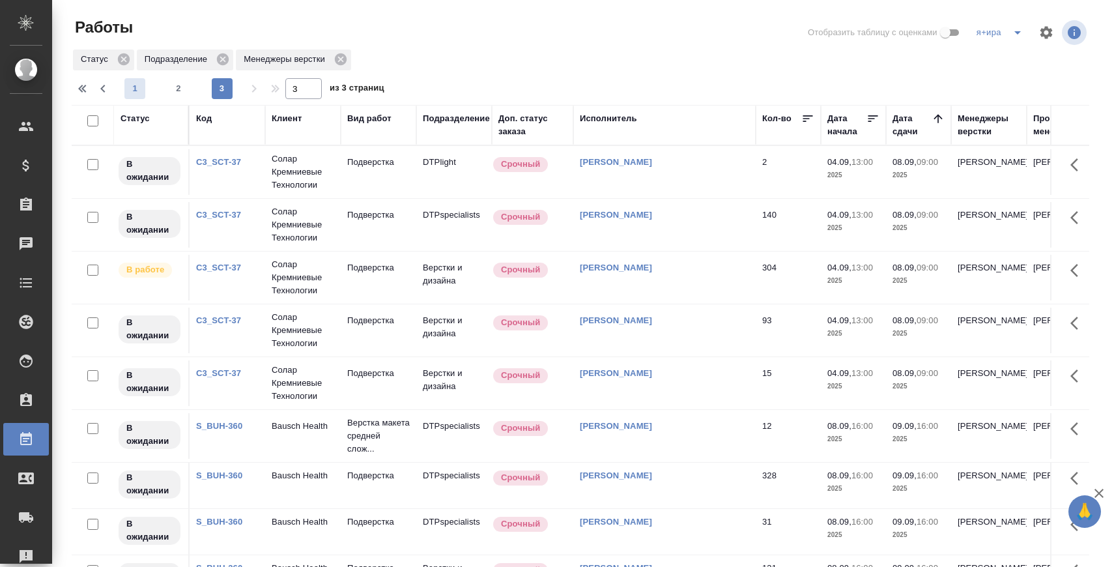
click at [136, 89] on span "1" at bounding box center [134, 88] width 21 height 13
type input "1"
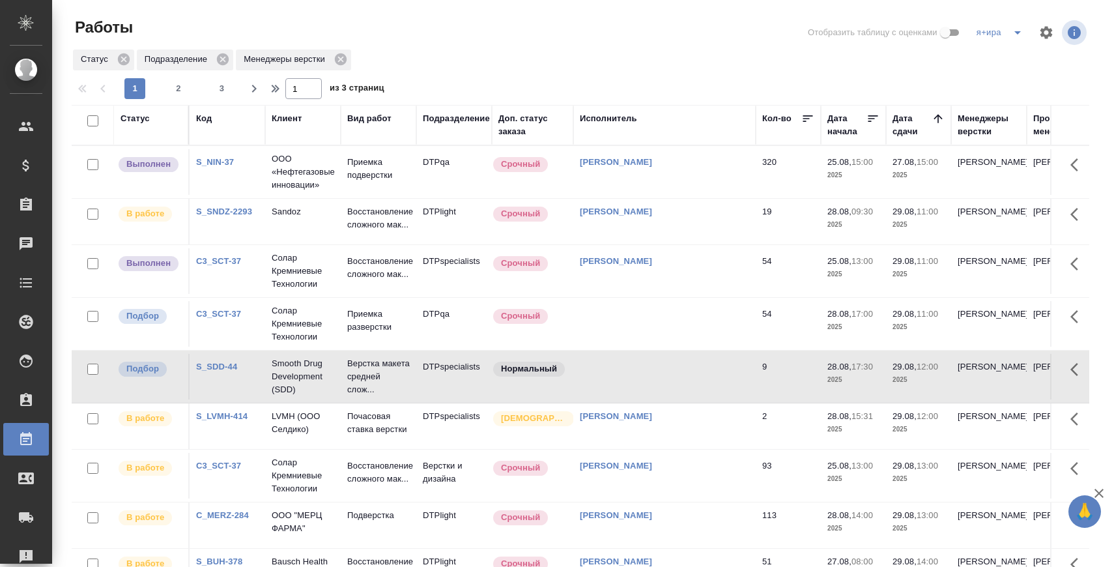
click at [236, 216] on link "S_SNDZ-2293" at bounding box center [224, 212] width 56 height 10
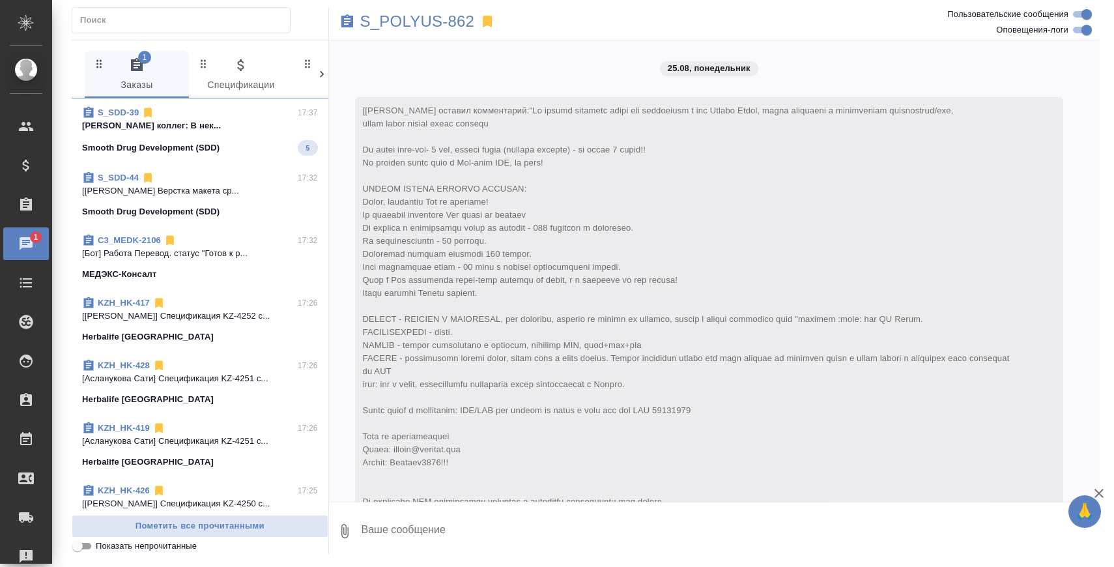
scroll to position [7244, 0]
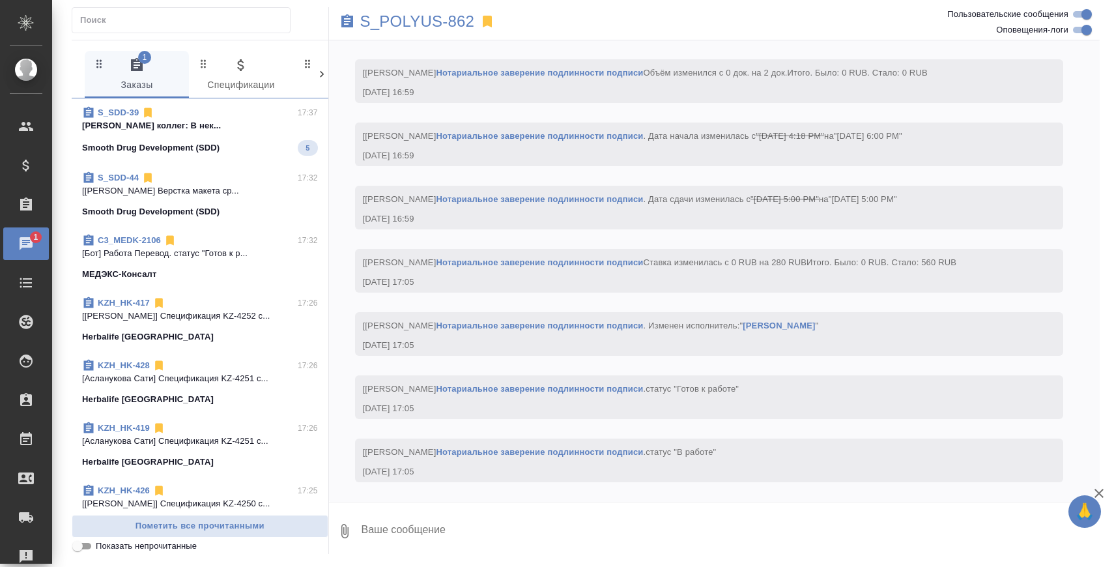
click at [192, 132] on span "S_SDD-39 17:37 Белякова Юлия Комментарии коллег: В нек... Smooth Drug Developme…" at bounding box center [200, 131] width 236 height 50
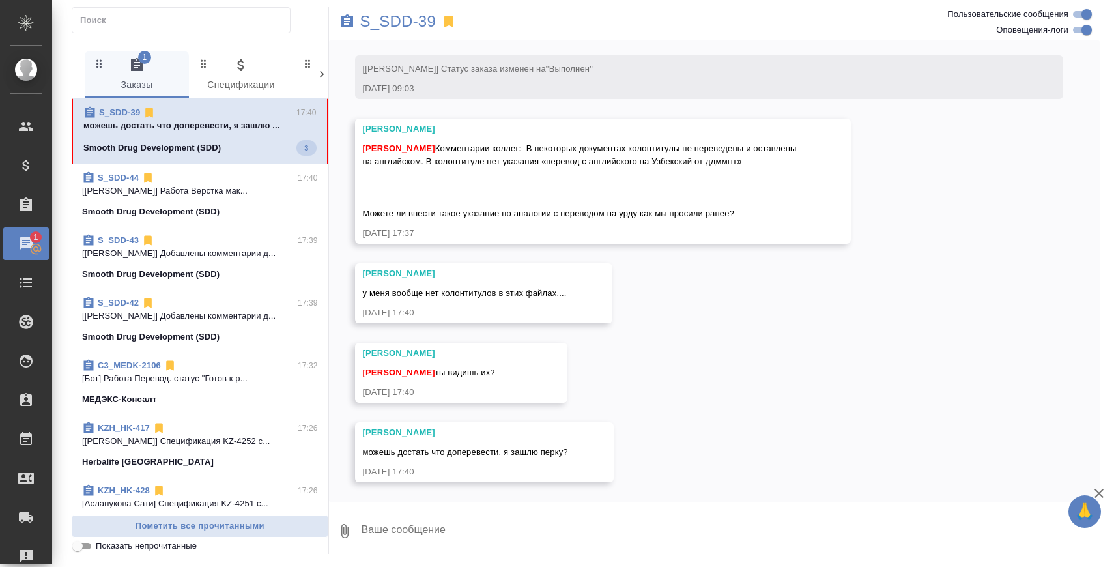
scroll to position [18503, 0]
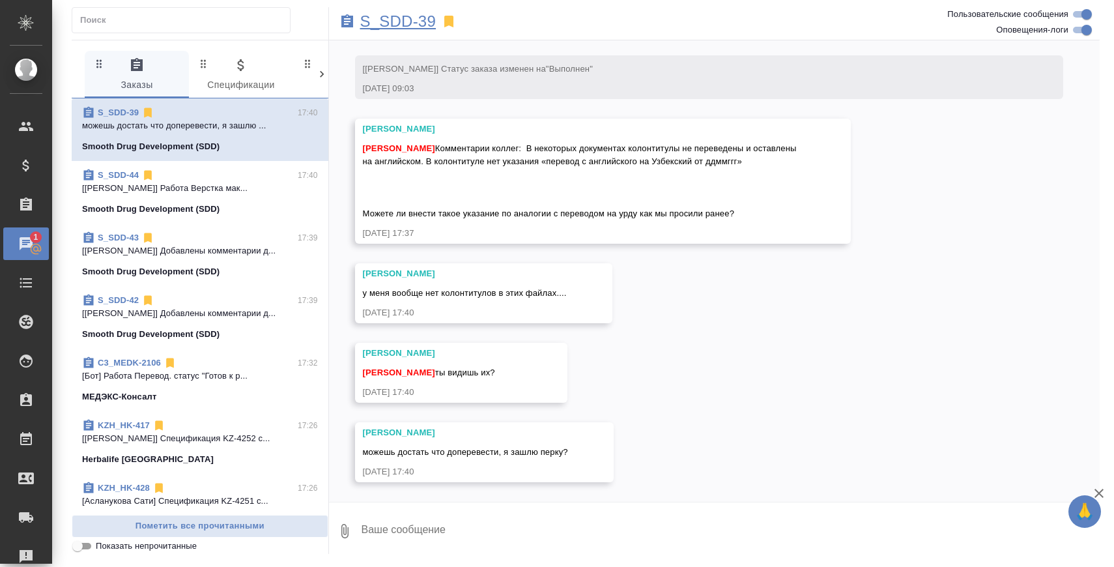
click at [401, 18] on p "S_SDD-39" at bounding box center [398, 21] width 76 height 13
click at [489, 158] on span "Белякова Юлия Комментарии коллег: В некоторых документах колонтитулы не перевед…" at bounding box center [581, 180] width 437 height 75
click at [399, 536] on textarea at bounding box center [730, 531] width 740 height 44
click at [478, 541] on textarea at bounding box center [730, 531] width 740 height 44
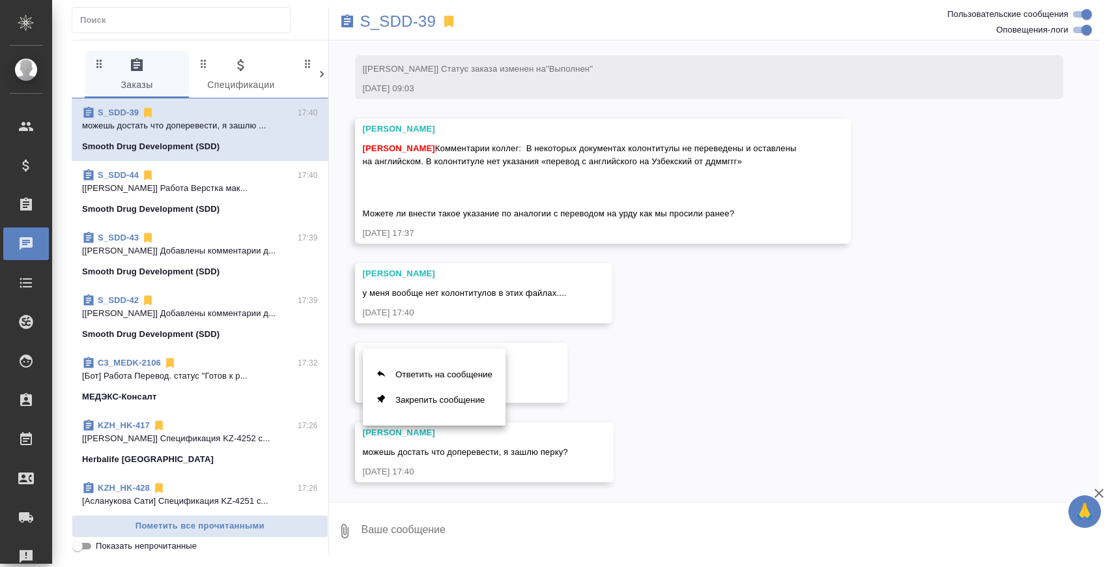
click at [572, 351] on div at bounding box center [557, 283] width 1114 height 567
click at [503, 540] on textarea at bounding box center [730, 531] width 740 height 44
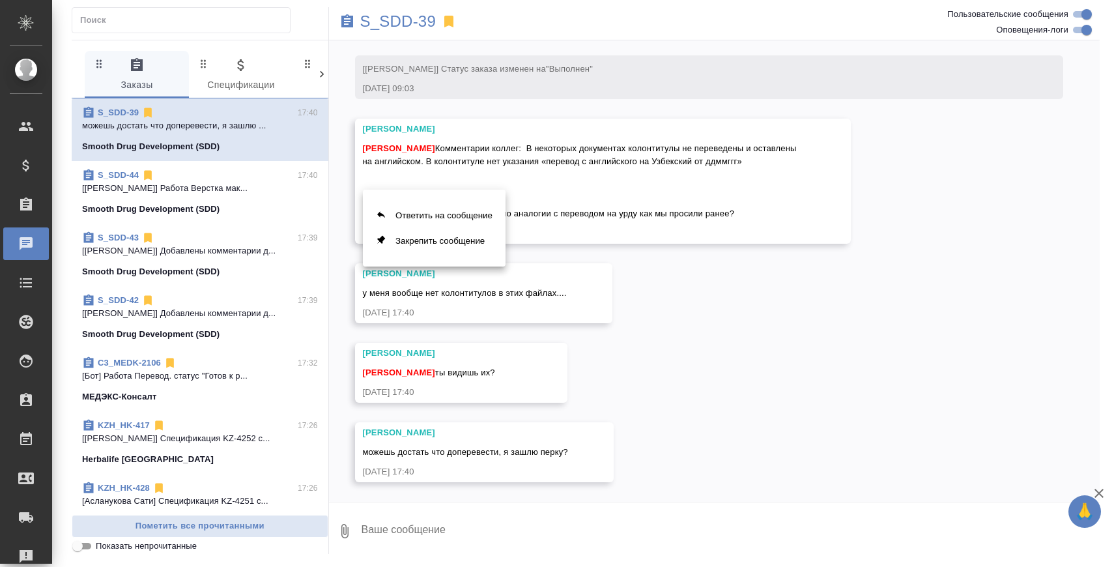
click at [605, 285] on div at bounding box center [557, 283] width 1114 height 567
click at [424, 26] on p "S_SDD-39" at bounding box center [398, 21] width 76 height 13
click at [446, 523] on textarea at bounding box center [730, 531] width 740 height 44
type textarea "d"
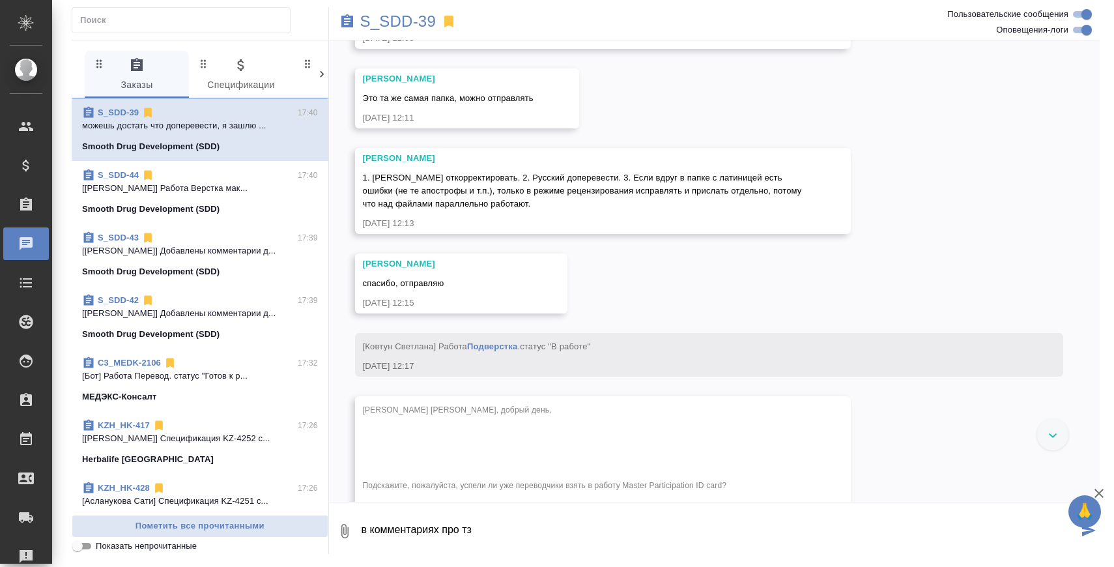
scroll to position [18380, 0]
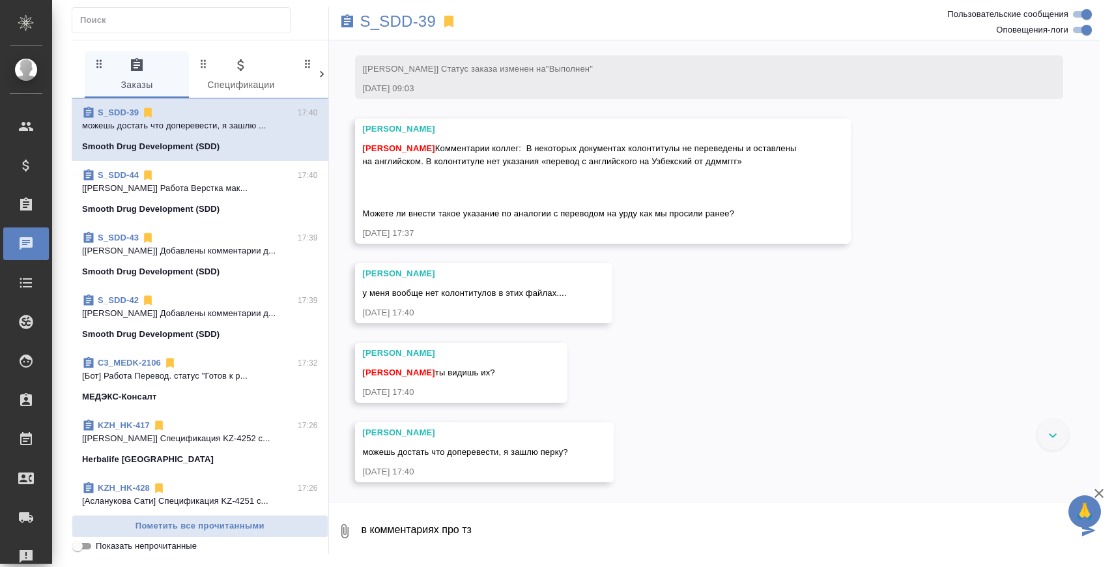
click at [529, 535] on textarea "в комментариях про тз" at bounding box center [719, 531] width 719 height 44
type textarea "первый раз"
type textarea "инфы про колонтитулы не было, поэтому и доставать нечего"
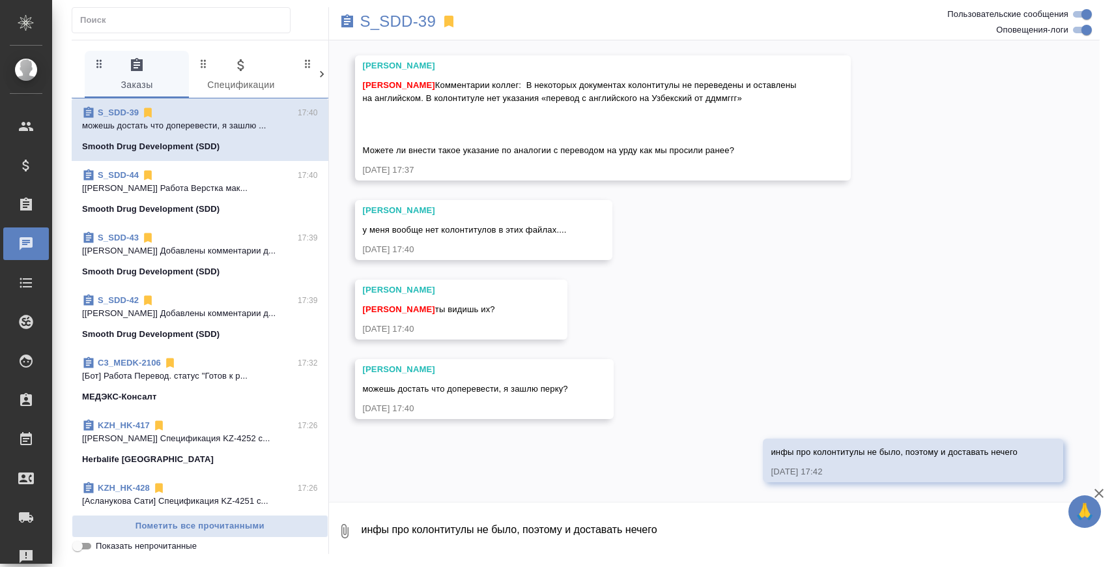
scroll to position [18566, 0]
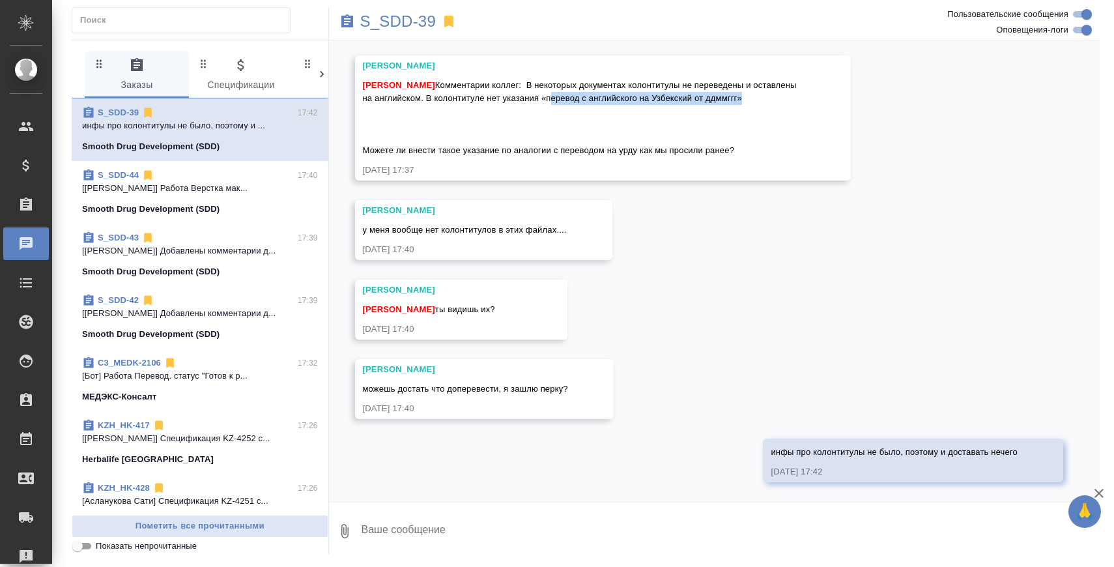
drag, startPoint x: 599, startPoint y: 98, endPoint x: 798, endPoint y: 97, distance: 199.4
click at [798, 97] on span "Белякова Юлия Комментарии коллег: В некоторых документах колонтитулы не перевед…" at bounding box center [581, 117] width 437 height 75
copy span "перевод с английского на Узбекский от ддммггг"
click at [444, 529] on textarea at bounding box center [730, 531] width 740 height 44
paste textarea "перевод с английского на Узбекский от ддммггг"
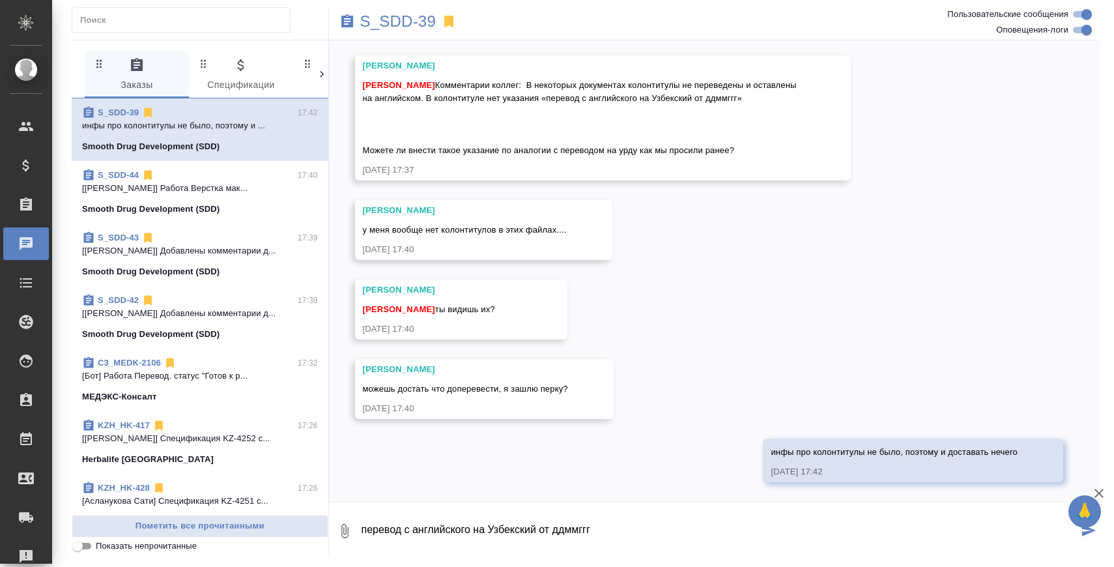
click at [364, 526] on textarea "перевод с английского на Узбекский от ддммггг" at bounding box center [719, 531] width 719 height 44
click at [481, 529] on textarea "Перевод с английского на Узбекский от ддммггг" at bounding box center [719, 531] width 719 height 44
click at [579, 528] on textarea "Перевод с английского языка на Узбекский от ддммггг" at bounding box center [719, 531] width 719 height 44
click at [532, 530] on textarea "Перевод с английского языка на Узбекский язык от ддммггг" at bounding box center [719, 531] width 719 height 44
click at [633, 532] on textarea "Перевод с английского языка на узбекский язык от ддммггг" at bounding box center [719, 531] width 719 height 44
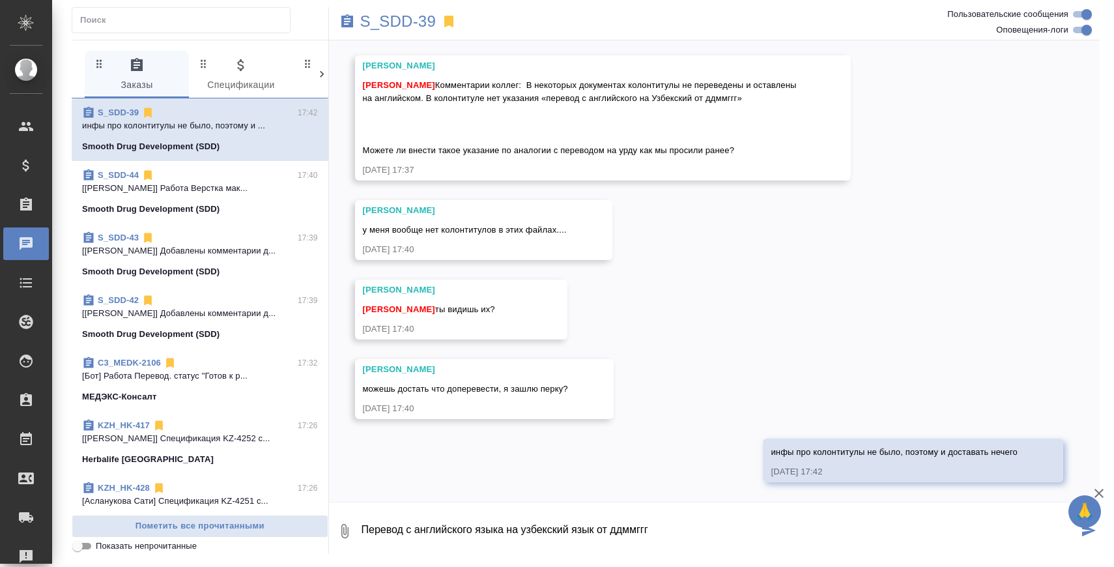
click at [633, 532] on textarea "Перевод с английского языка на узбекский язык от ддммггг" at bounding box center [719, 531] width 719 height 44
click at [367, 528] on textarea "Перевод с английского языка на узбекский язык от 28.08.2025г"" at bounding box center [719, 531] width 719 height 44
click at [364, 527] on textarea "Перевод с английского языка на узбекский язык от 28.08.2025г"" at bounding box center [719, 531] width 719 height 44
click at [779, 523] on textarea ""Перевод с английского языка на узбекский язык от 28.08.2025г"" at bounding box center [719, 531] width 719 height 44
type textarea ""Перевод с английского языка на узбекский язык от 28.08.2025г" - так?"
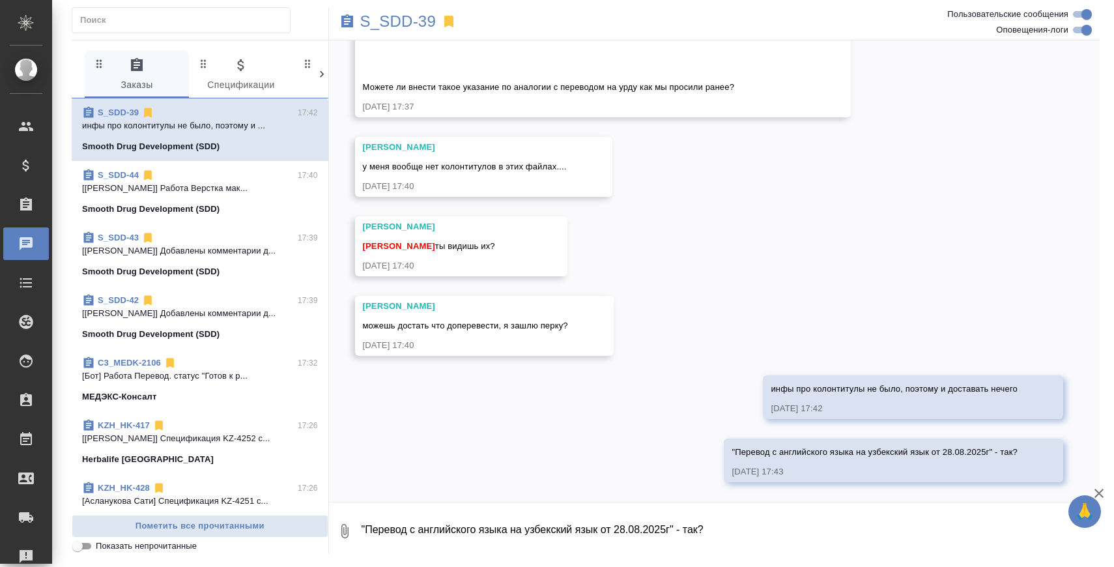
scroll to position [18629, 0]
click at [694, 304] on div "22.08, пятница [Усманова Ольга] Клиент оставил комментарий: ">https://drive.awa…" at bounding box center [715, 270] width 772 height 461
click at [584, 173] on div "Белякова Юлия у меня вообще нет колонтитулов в этих файлах.... 28.08.25, 17:40" at bounding box center [483, 167] width 257 height 60
click at [557, 171] on span "у меня вообще нет колонтитулов в этих файлах...." at bounding box center [465, 167] width 204 height 10
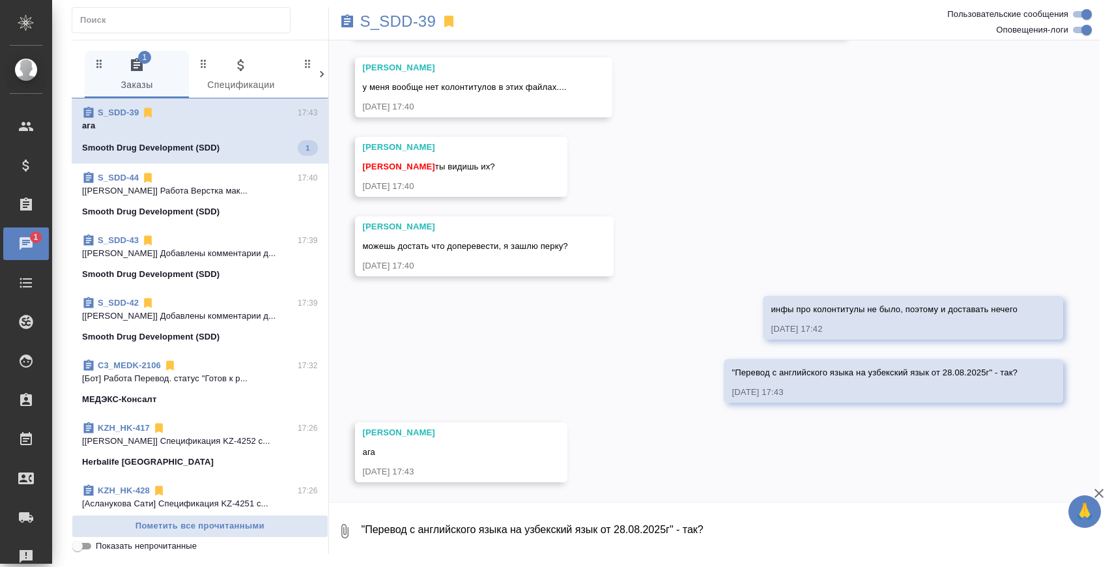
scroll to position [18709, 0]
click at [502, 529] on textarea ""Перевод с английского языка на узбекский язык от 28.08.2025г" - так?" at bounding box center [730, 531] width 740 height 44
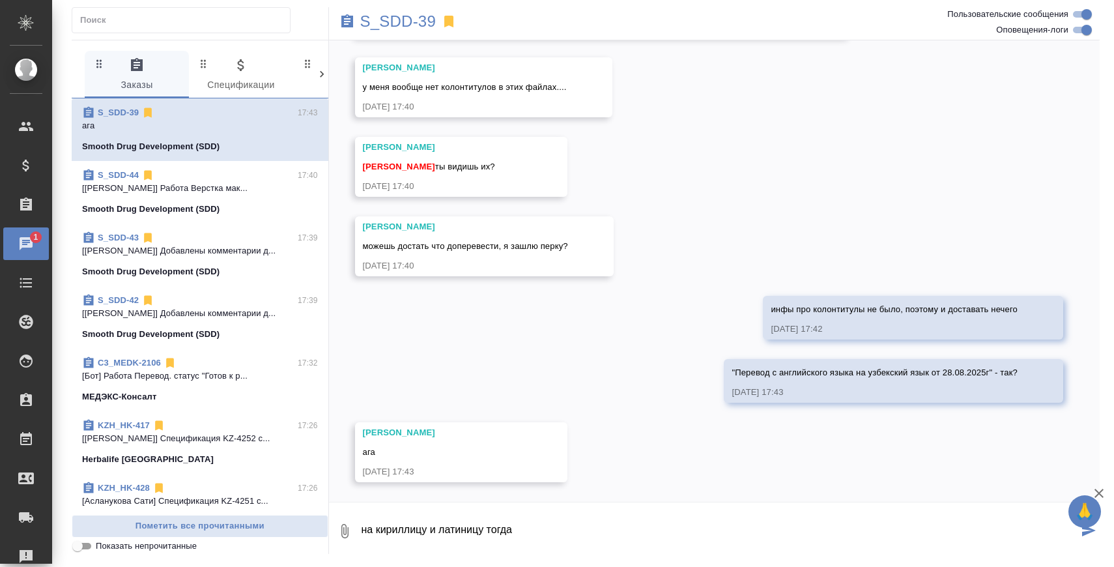
type textarea "на кириллицу и латиницу тогда"
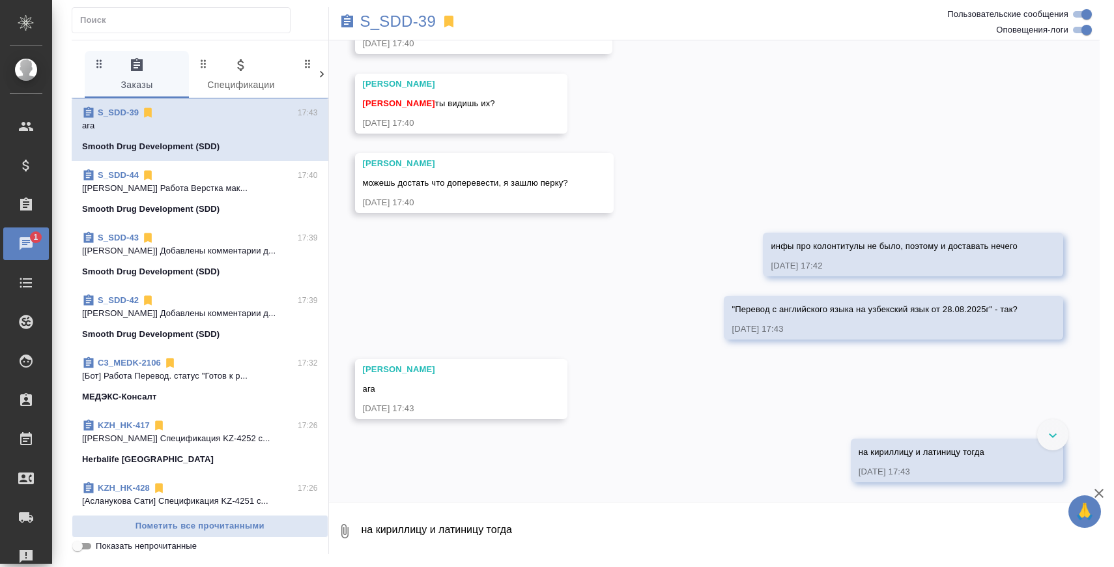
scroll to position [18451, 0]
click at [501, 520] on textarea "на кириллицу и латиницу тогда" at bounding box center [730, 531] width 740 height 44
type textarea "и англ"
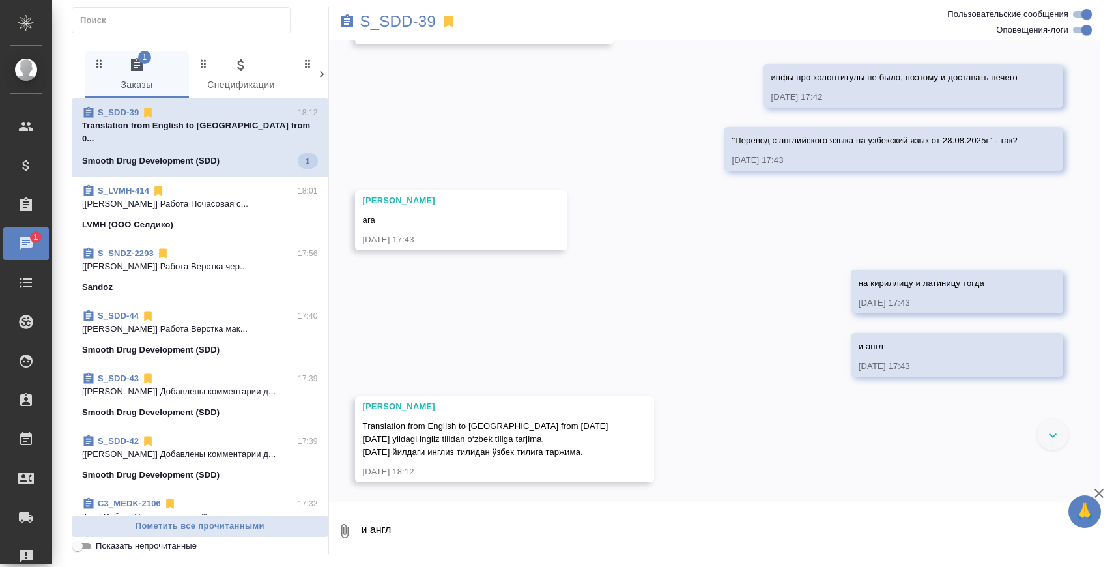
scroll to position [18941, 0]
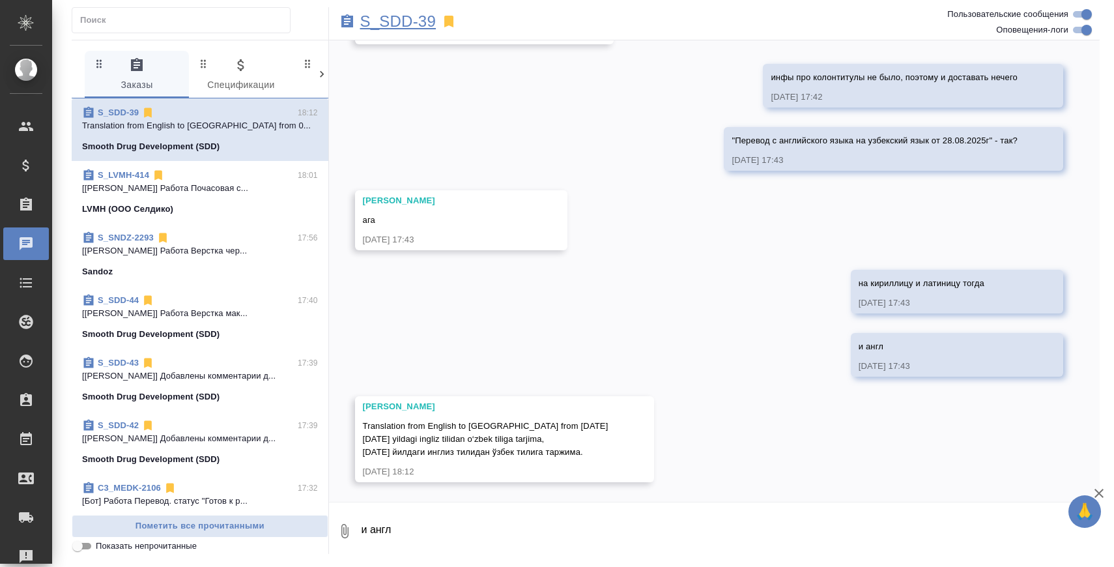
click at [416, 20] on p "S_SDD-39" at bounding box center [398, 21] width 76 height 13
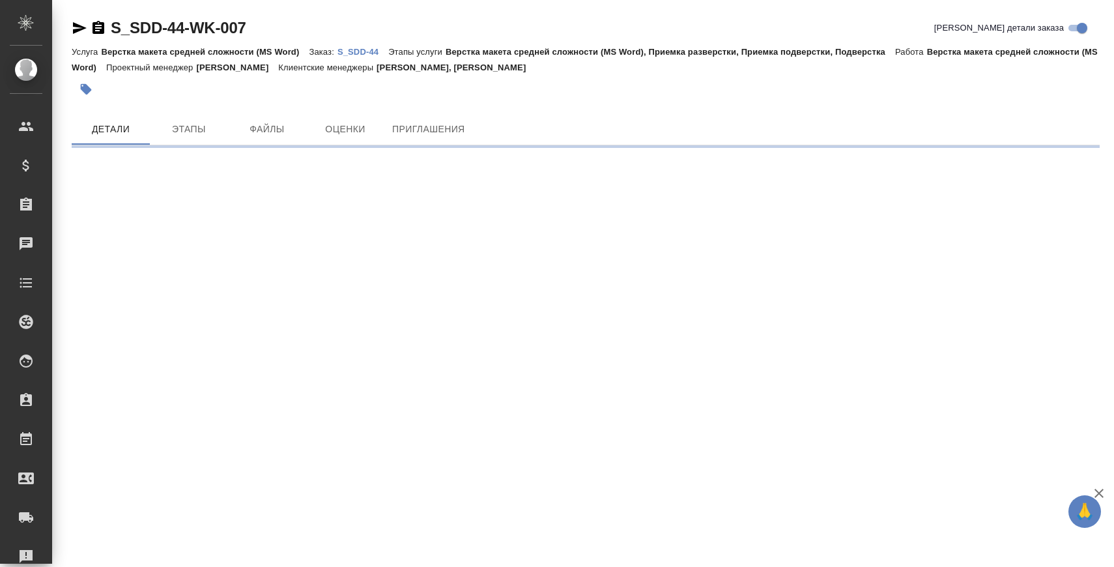
click at [102, 27] on icon "button" at bounding box center [99, 27] width 12 height 13
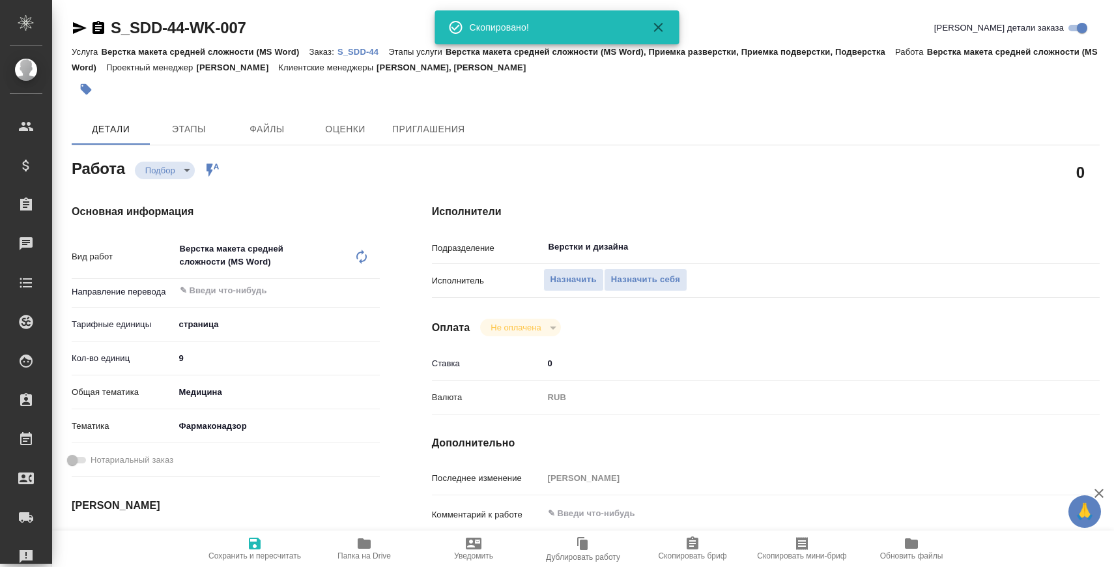
type textarea "x"
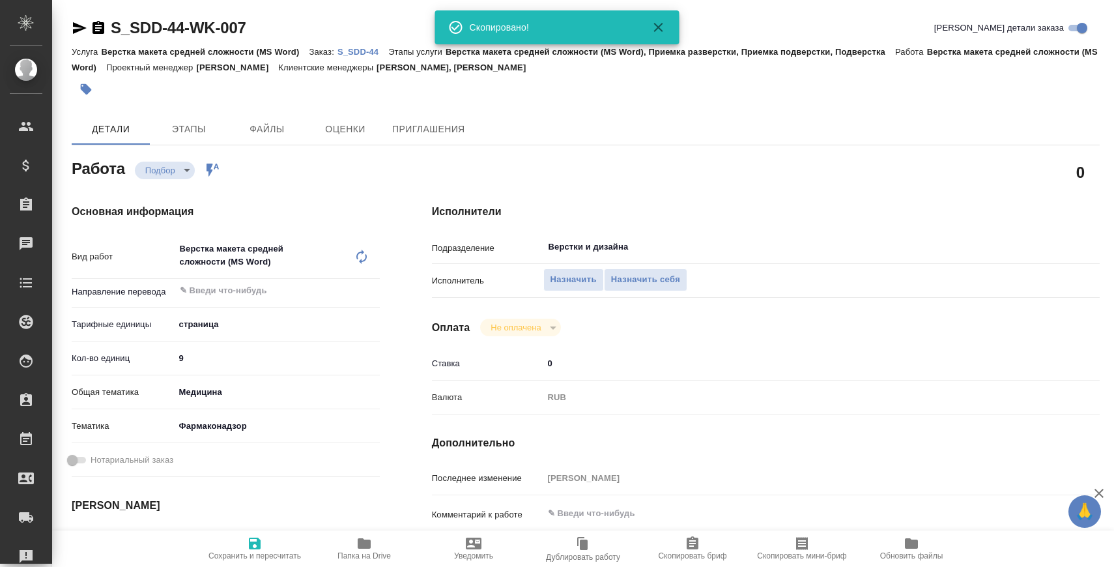
type textarea "x"
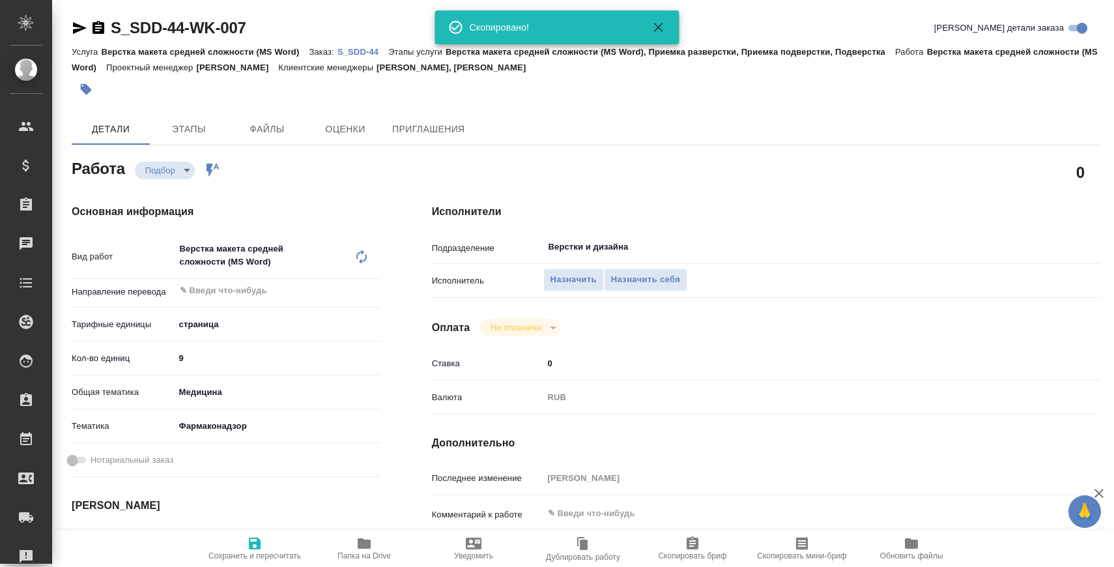
type textarea "x"
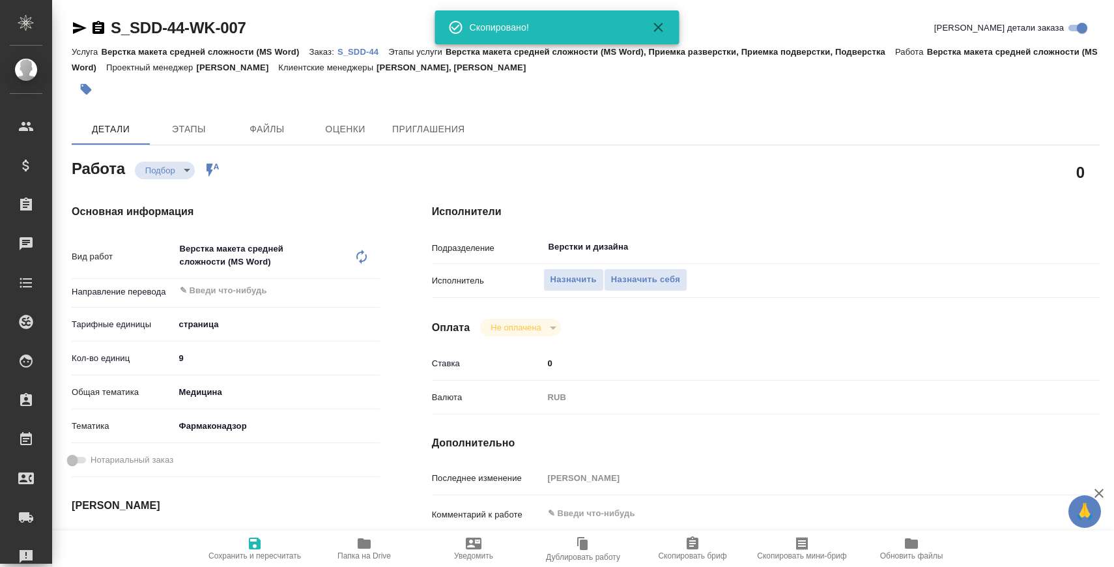
scroll to position [204, 0]
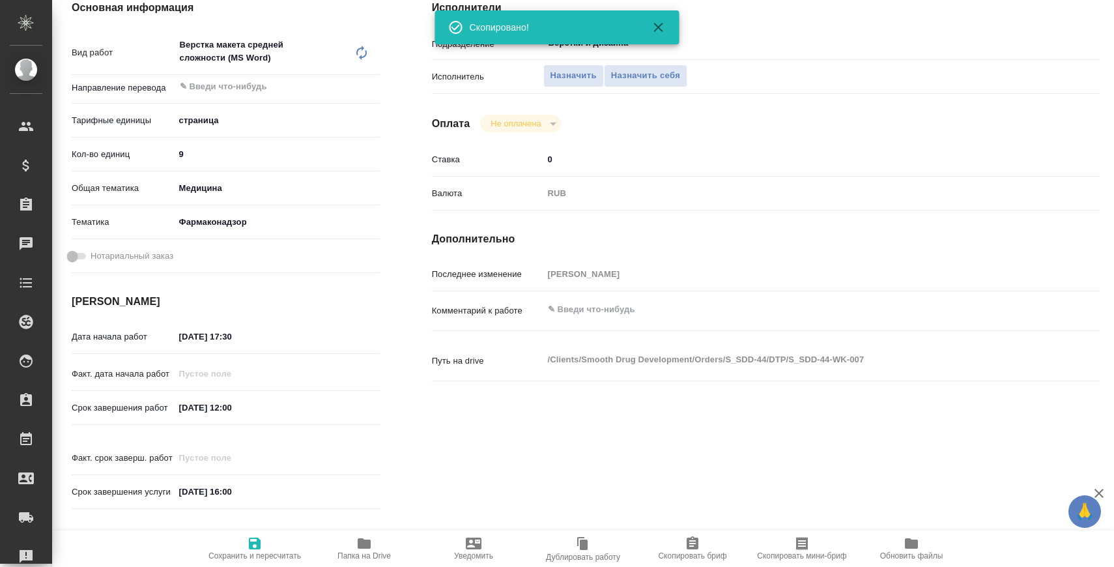
type textarea "x"
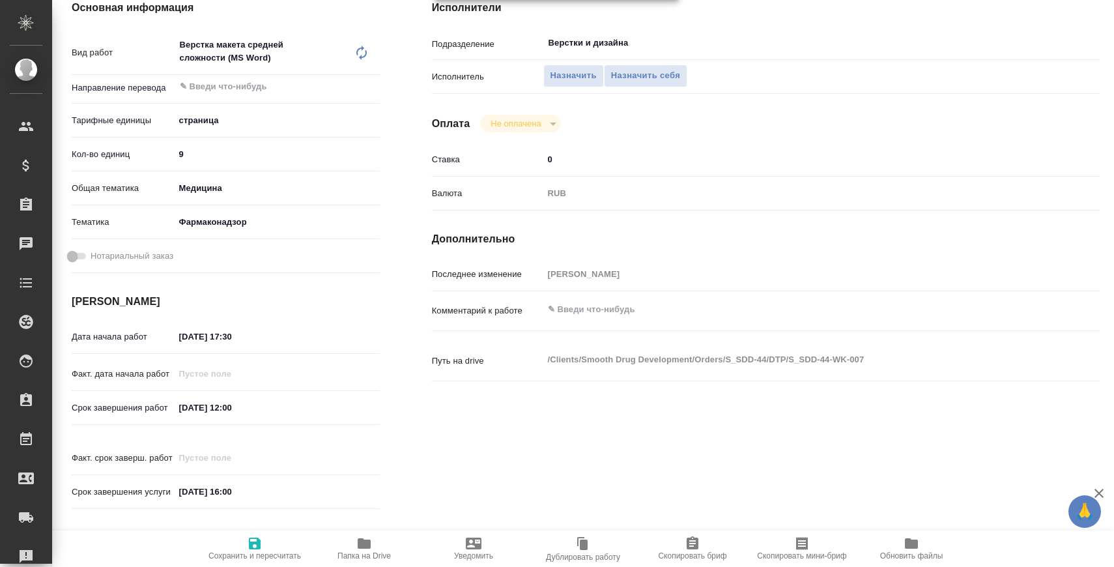
type textarea "x"
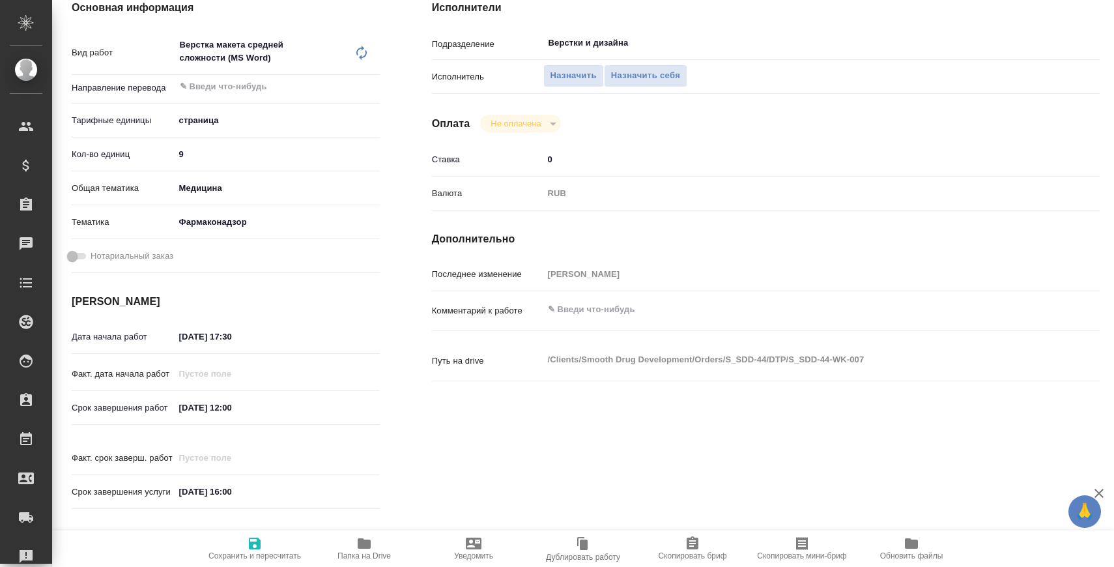
type textarea "x"
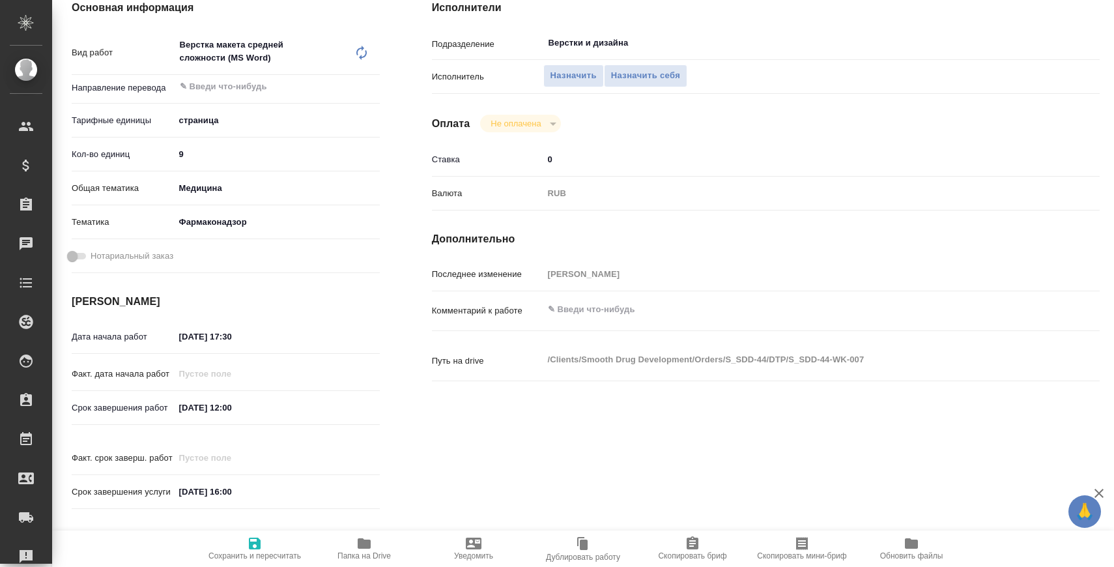
type textarea "x"
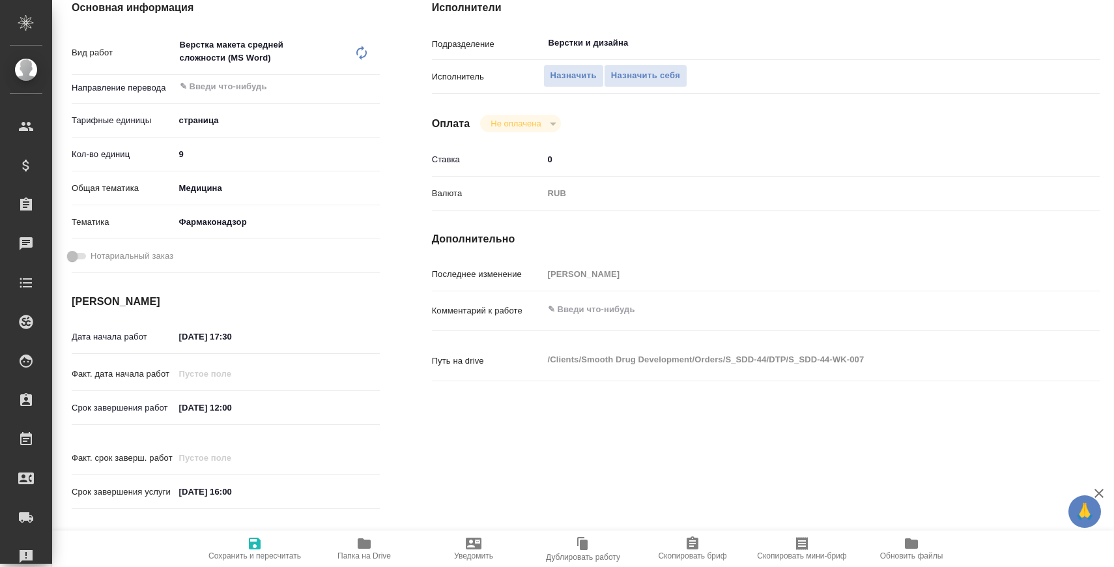
scroll to position [31, 0]
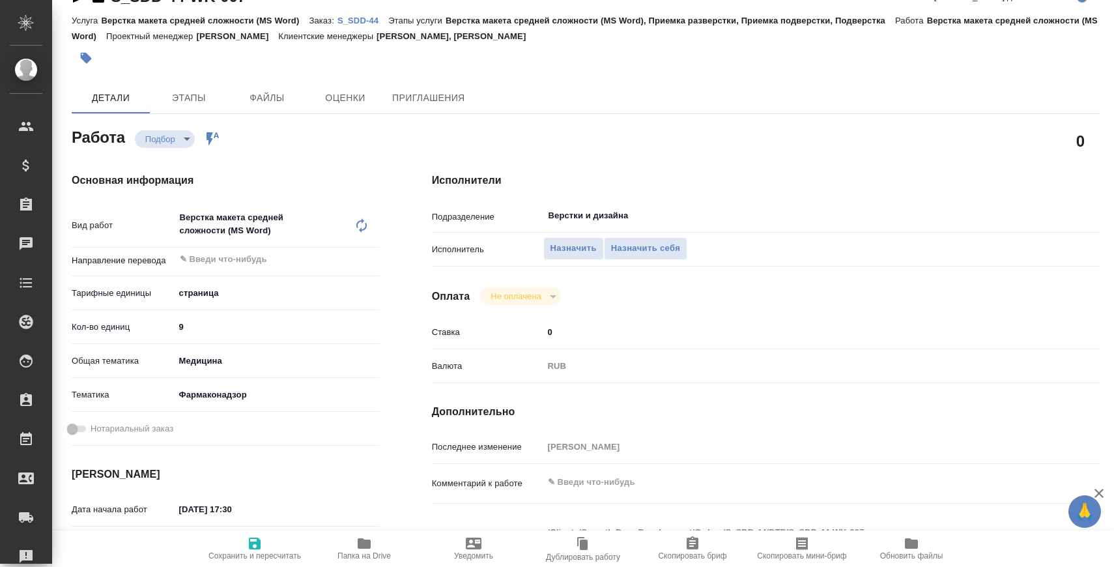
click at [348, 557] on span "Папка на Drive" at bounding box center [364, 555] width 53 height 9
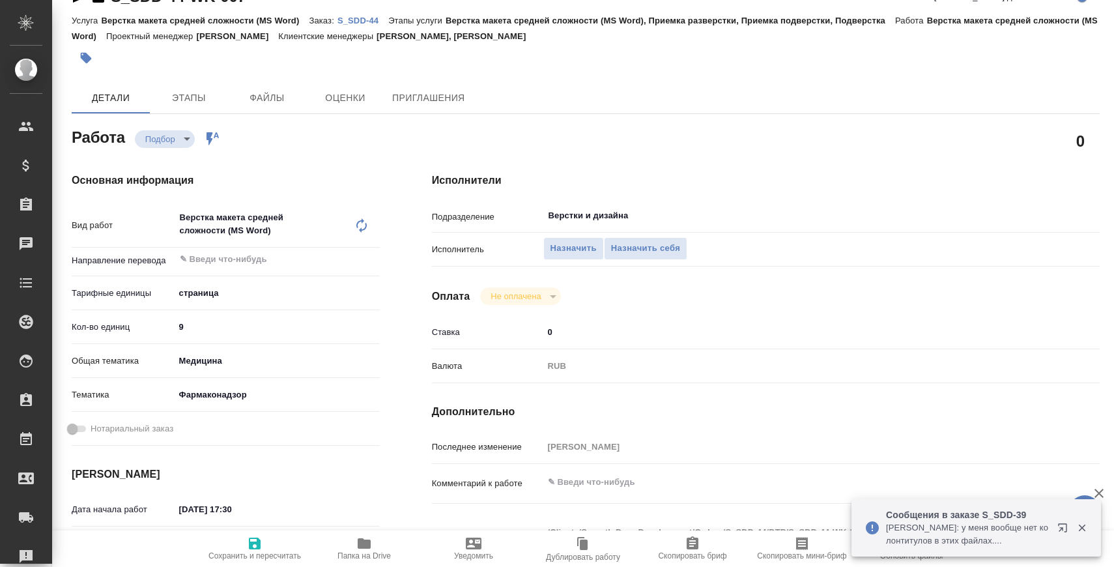
type textarea "x"
click at [592, 484] on textarea at bounding box center [794, 483] width 500 height 22
paste textarea ""подготовить к переводу похожие макеты https://tera.awatera.com/Work/68ac06a693…"
type textarea "x"
type textarea ""подготовить к переводу похожие макеты https://tera.awatera.com/Work/68ac06a693…"
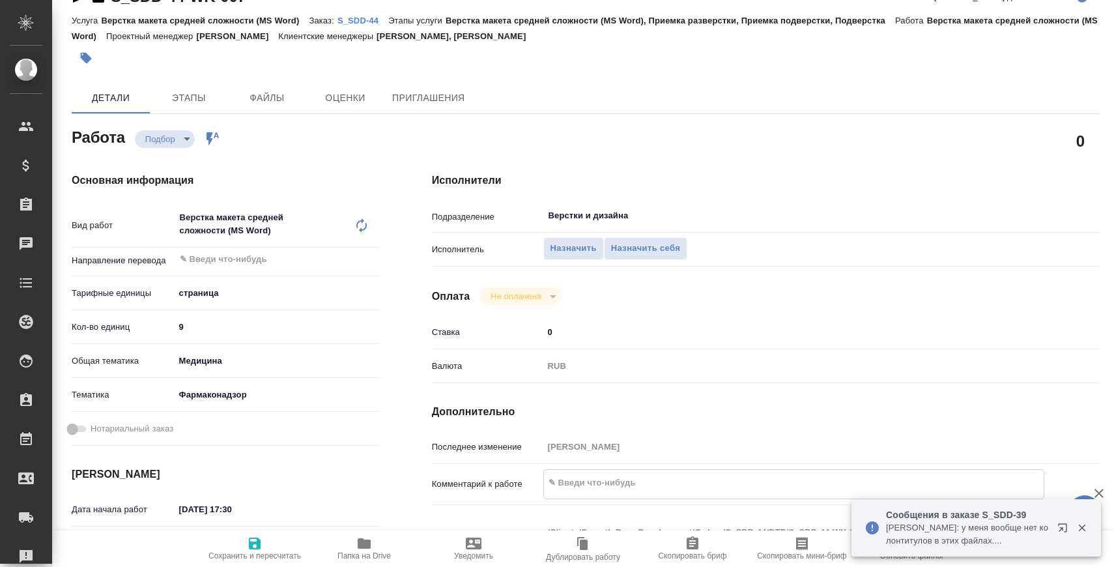
type textarea "x"
click at [551, 480] on textarea ""подготовить к переводу похожие макеты https://tera.awatera.com/Work/68ac06a693…" at bounding box center [794, 489] width 500 height 35
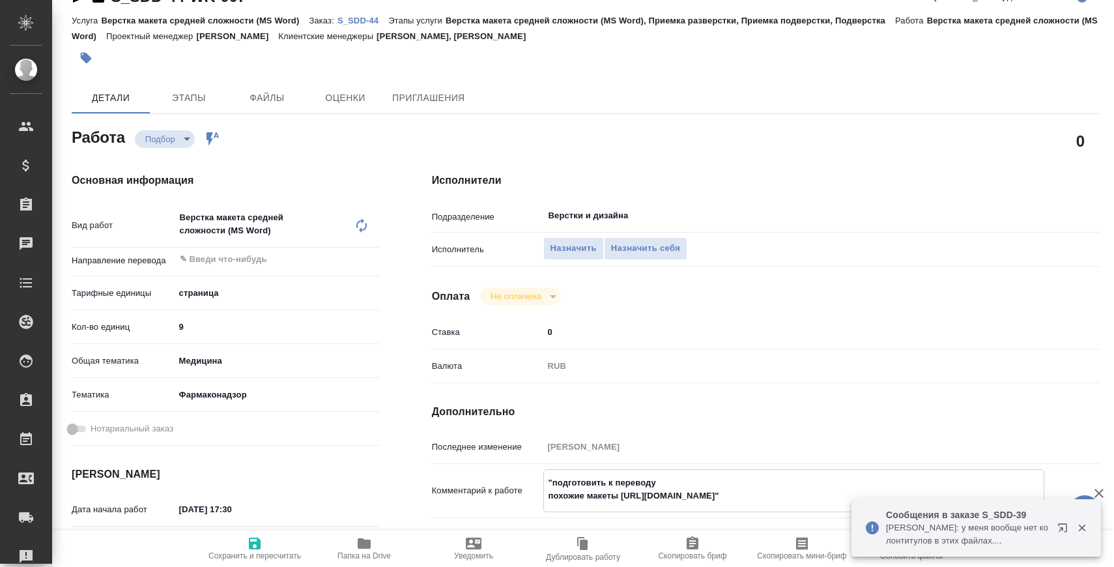
type textarea "x"
type textarea "подготовить к переводу похожие макеты https://tera.awatera.com/Work/68ac06a6933…"
type textarea "x"
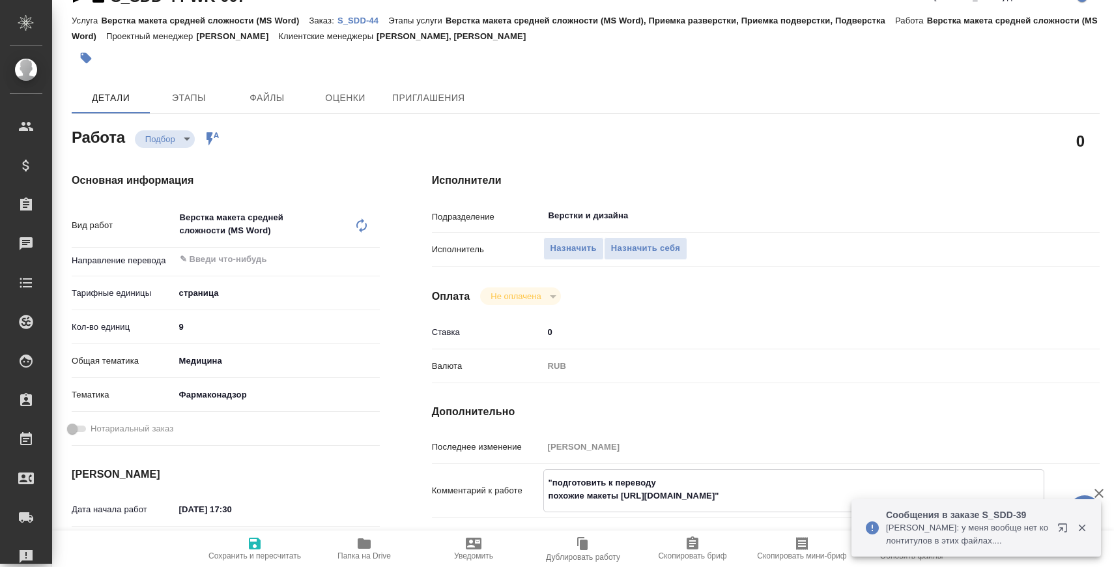
type textarea "x"
type textarea "подготовить к переводу похожие макеты https://tera.awatera.com/Work/68ac06a6933…"
type textarea "x"
drag, startPoint x: 624, startPoint y: 493, endPoint x: 1026, endPoint y: 490, distance: 402.8
click at [1026, 491] on textarea "подготовить к переводу похожие макеты https://tera.awatera.com/Work/68ac06a6933…" at bounding box center [794, 489] width 500 height 35
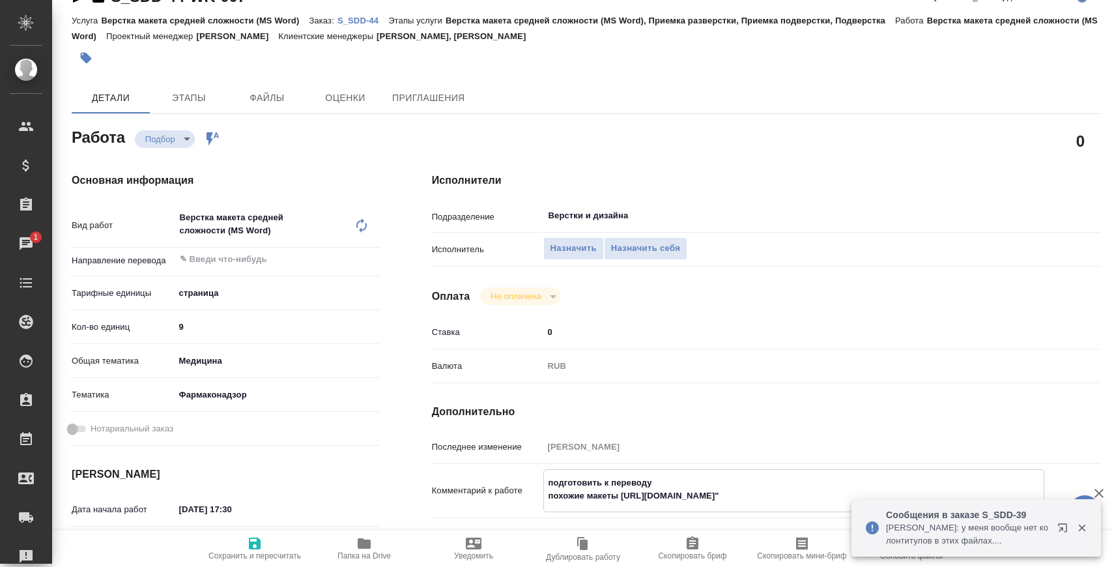
paste textarea "drive.awatera.com/f/10185204"
type textarea "x"
type textarea "подготовить к переводу похожие макеты https://drive.awatera.com/f/10185204"
type textarea "x"
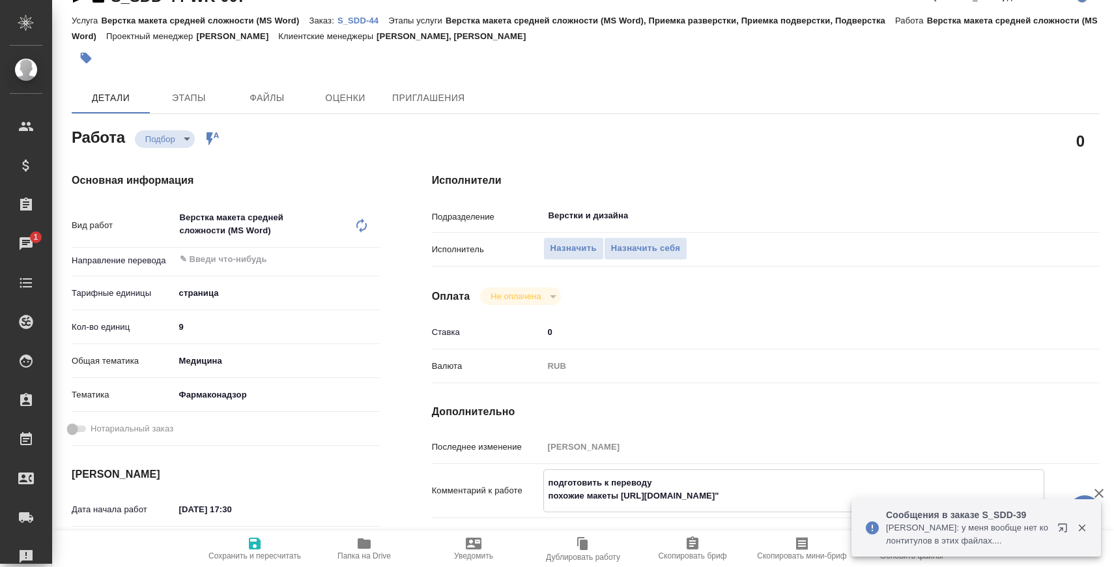
type textarea "x"
type textarea "подготовить к переводу похожие макеты https://drive.awatera.com/f/10185204"
type textarea "x"
click at [628, 215] on input "Верстки и дизайна" at bounding box center [772, 216] width 450 height 16
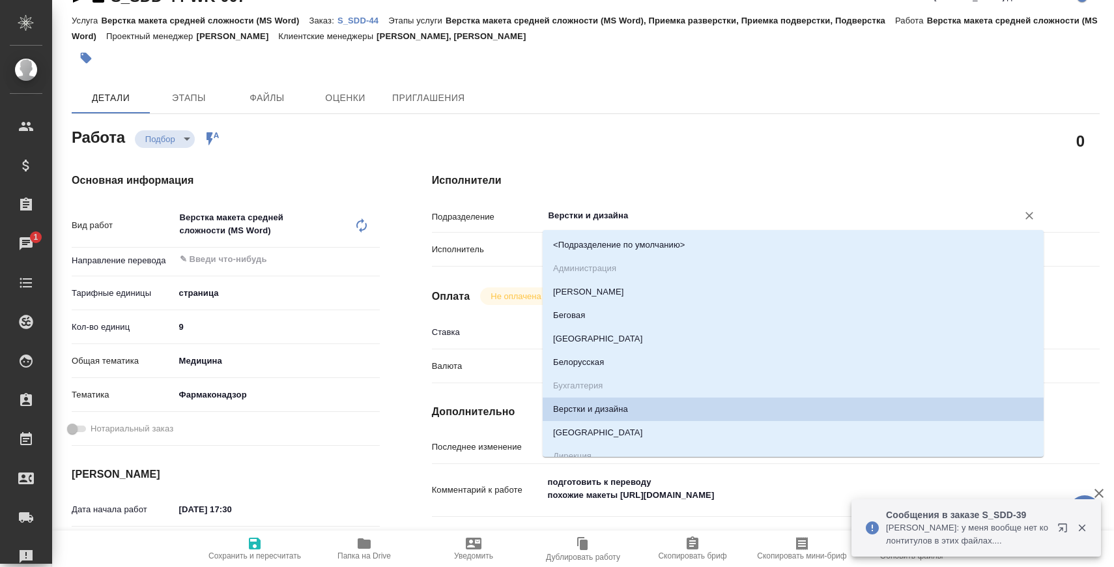
type input "D"
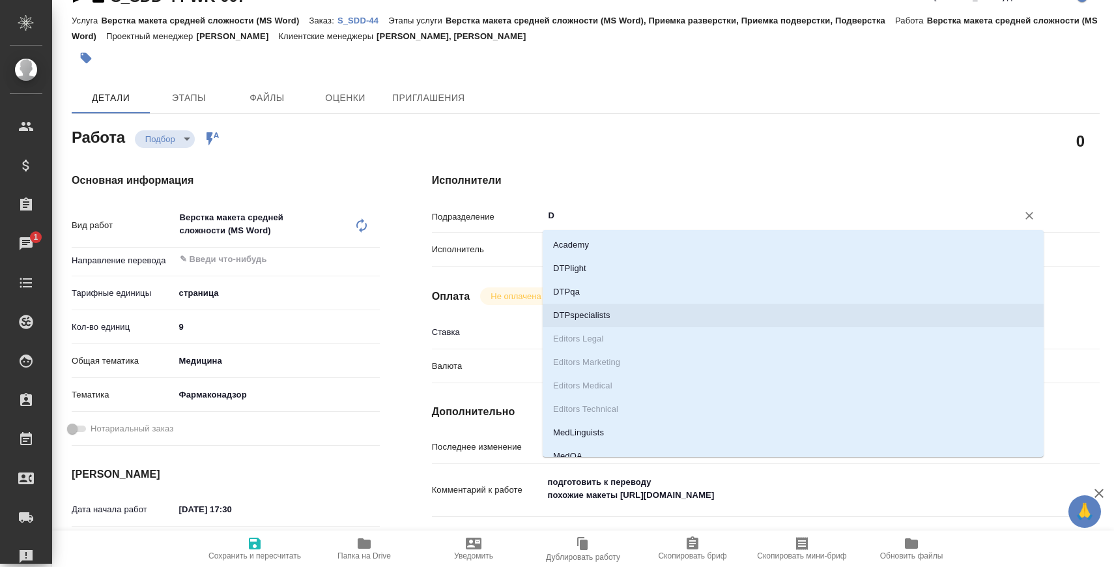
click at [620, 310] on li "DTPspecialists" at bounding box center [793, 315] width 501 height 23
type textarea "x"
type input "DTPspecialists"
type textarea "x"
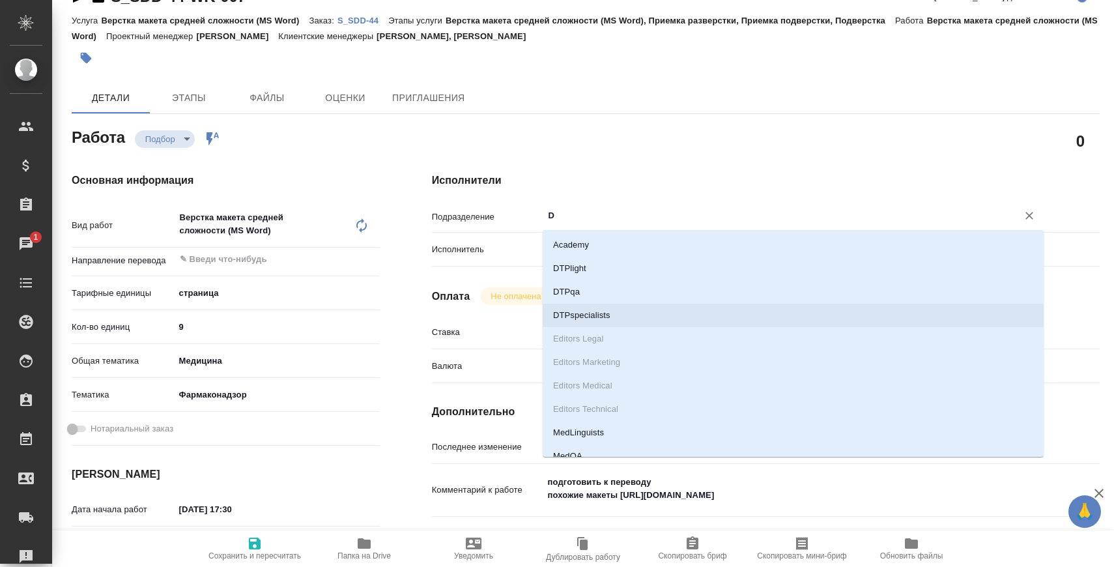
type textarea "x"
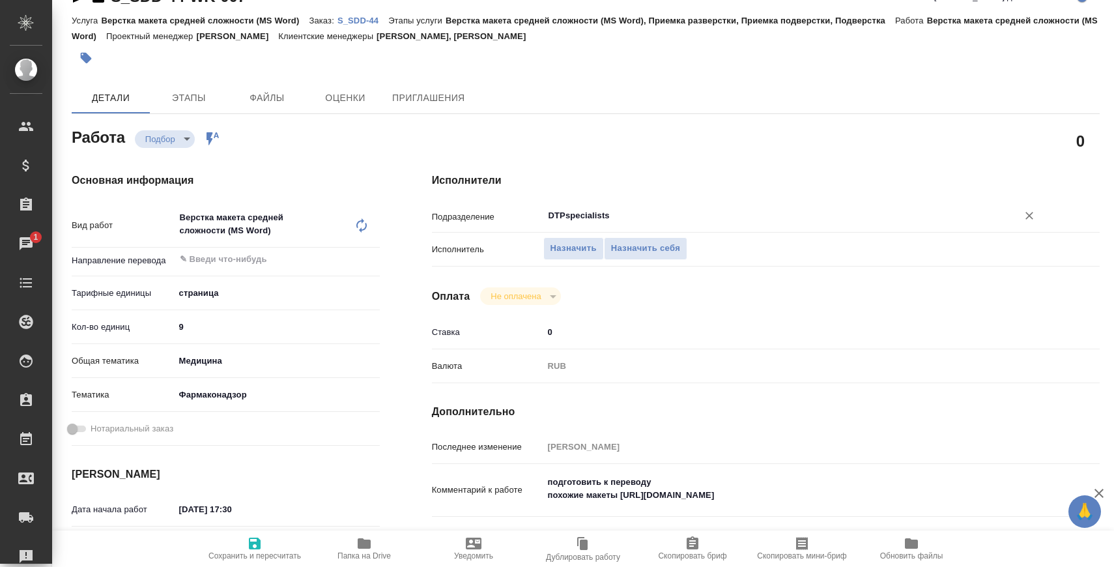
type input "DTPspecialists"
click at [257, 538] on icon "button" at bounding box center [255, 544] width 12 height 12
type textarea "x"
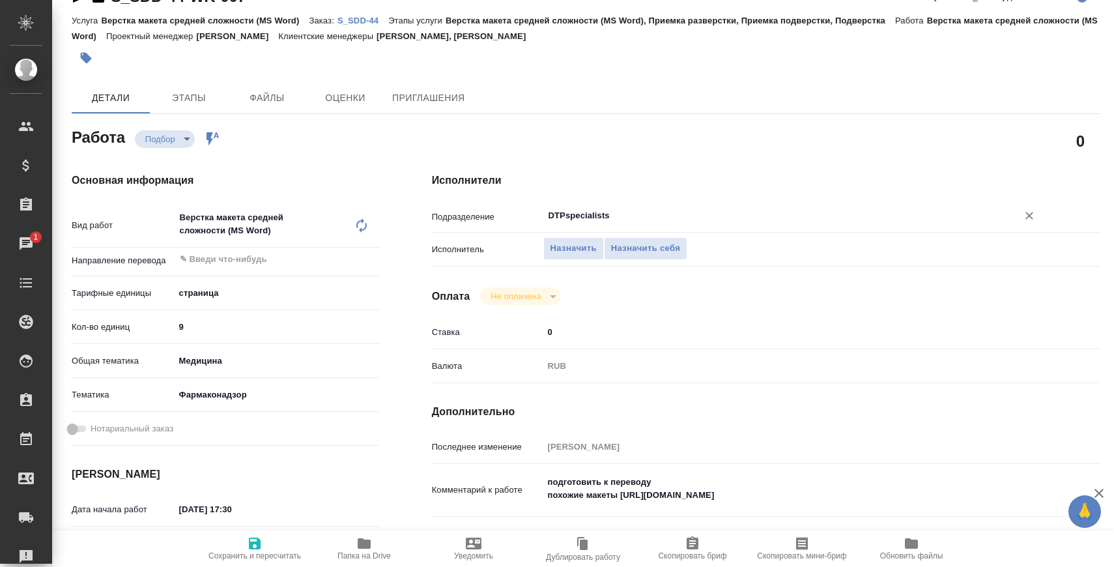
type textarea "x"
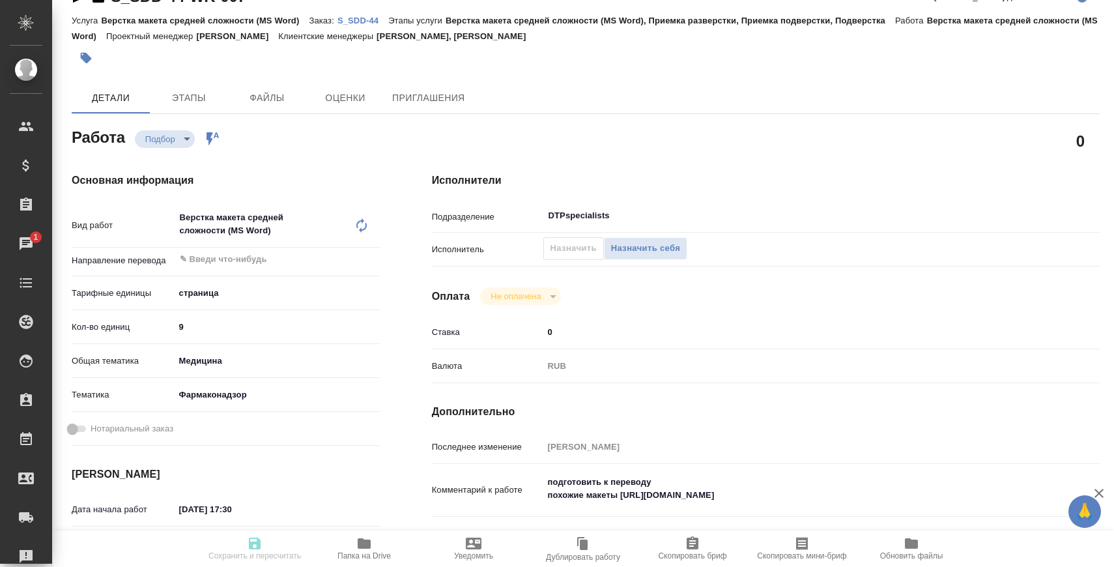
type textarea "x"
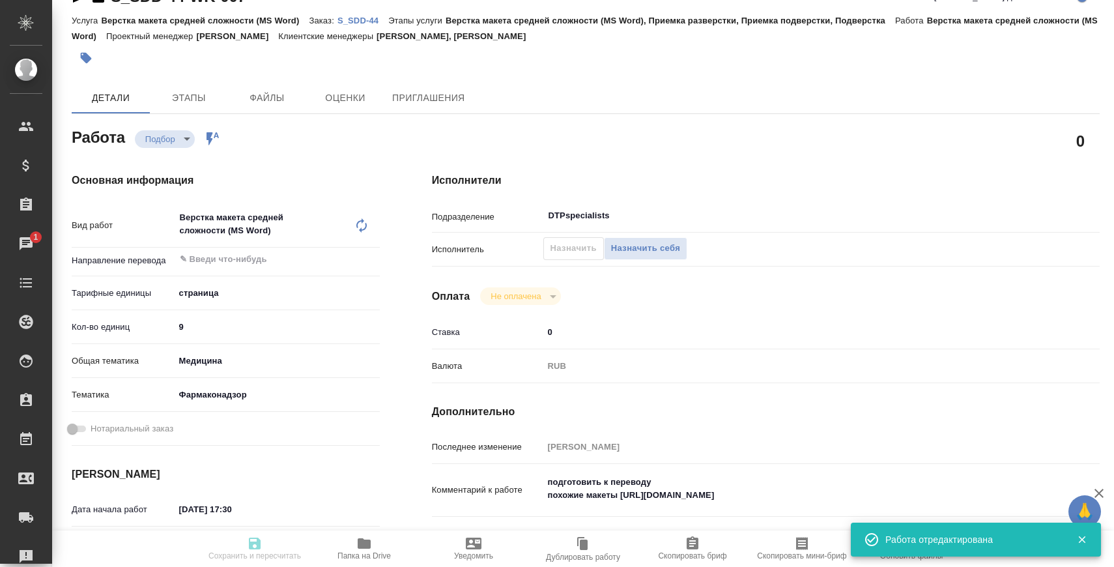
type input "recruiting"
type textarea "Верстка макета средней сложности (MS Word)"
type textarea "x"
type input "5a8b1489cc6b4906c91bfdb2"
type input "9"
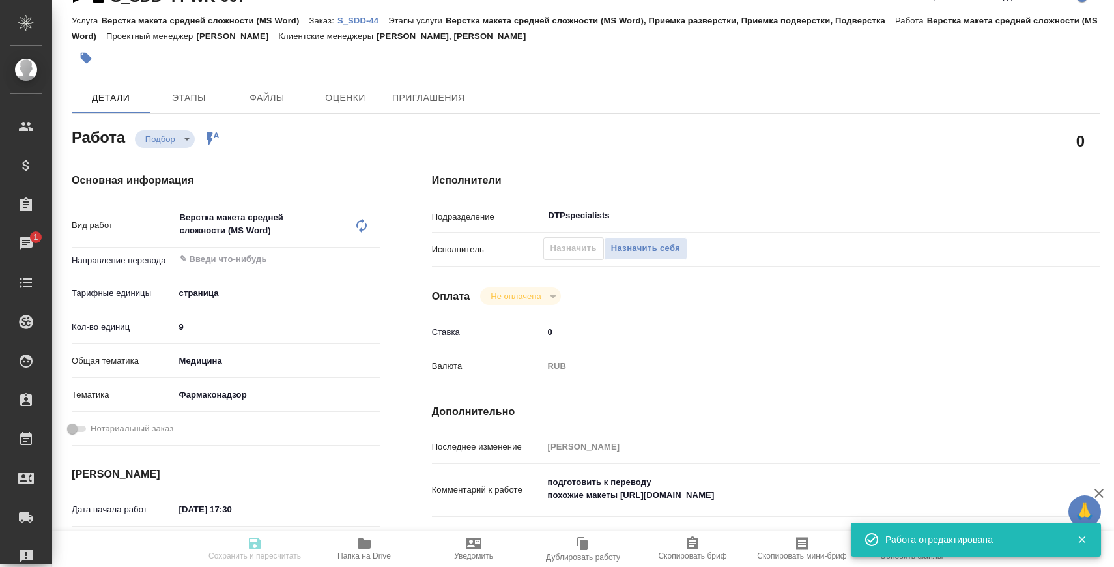
type input "med"
type input "66b350e715fdbd933886e8f8"
type input "28.08.2025 17:30"
type input "29.08.2025 12:00"
type input "01.09.2025 16:00"
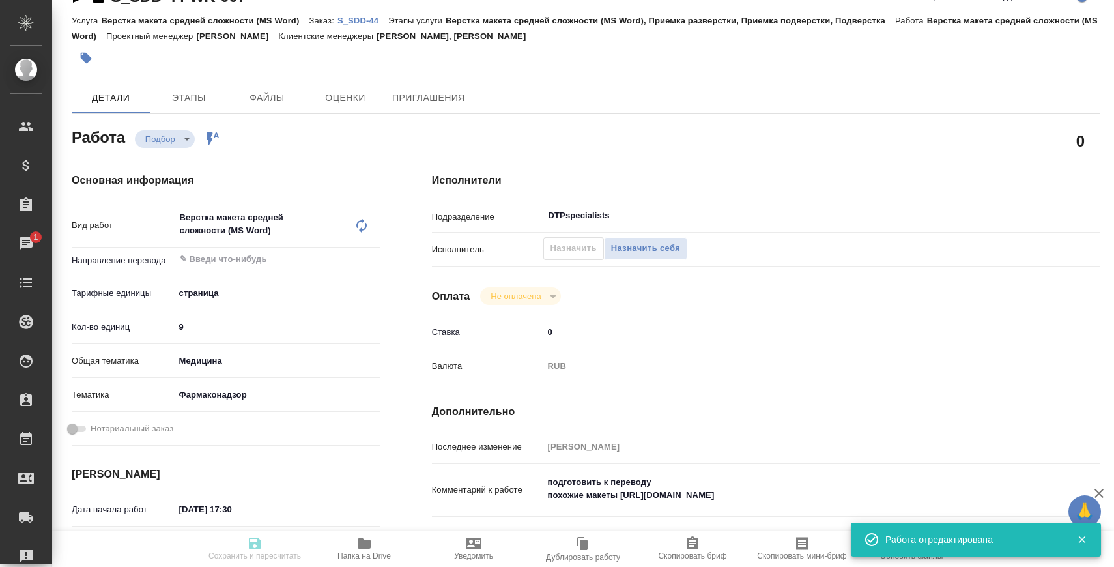
type input "DTPspecialists"
type input "notPayed"
type input "0"
type input "RUB"
type input "[PERSON_NAME]"
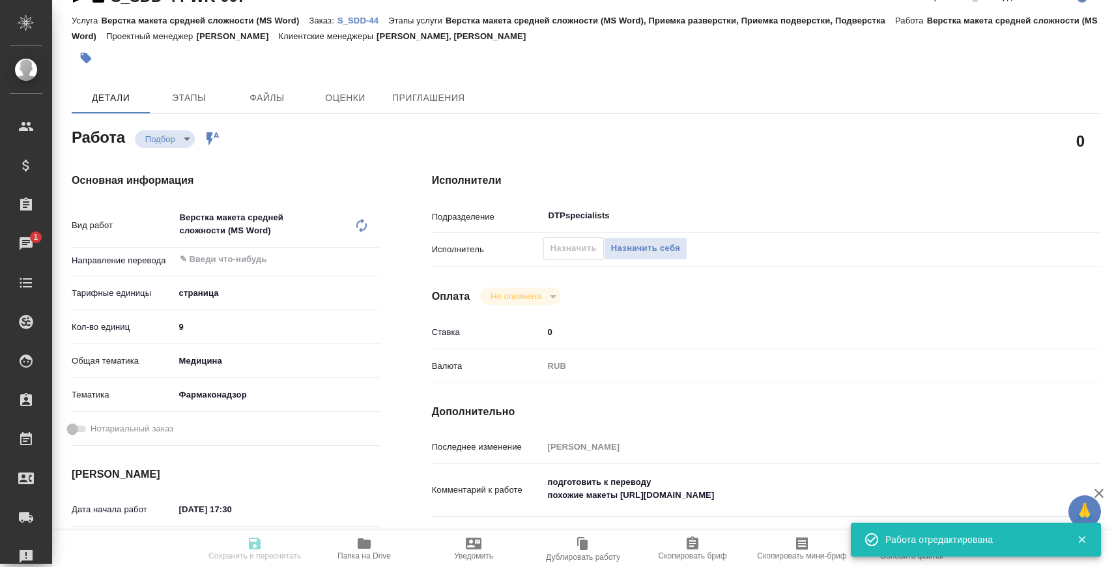
type textarea "подготовить к переводу похожие макеты https://drive.awatera.com/f/10185204"
type textarea "x"
type textarea "/Clients/Smooth Drug Development/Orders/S_SDD-44/DTP/S_SDD-44-WK-007"
type textarea "x"
type input "S_SDD-44"
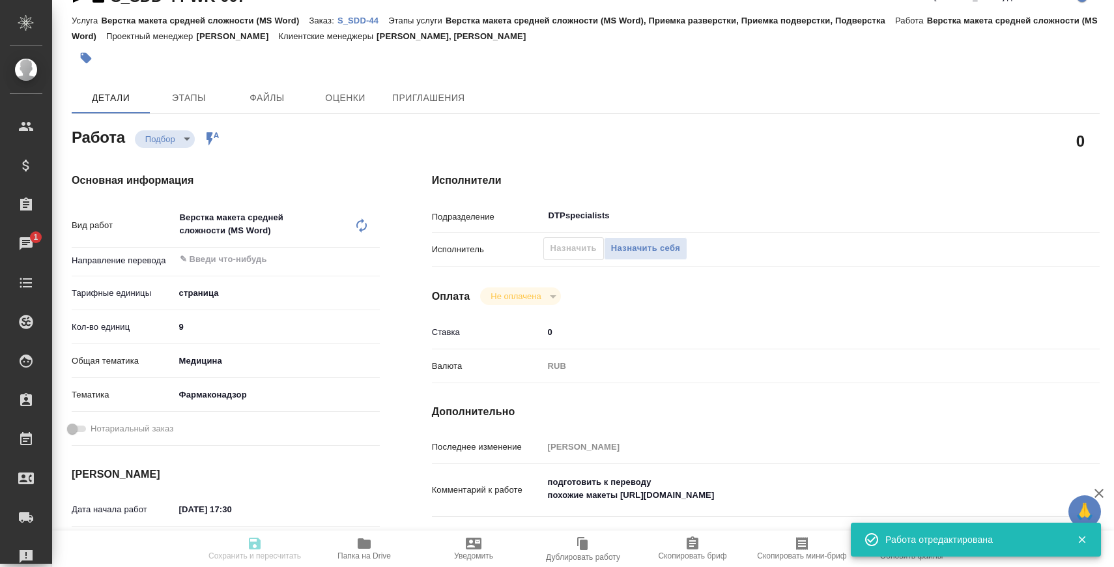
type input "Верстка макета средней сложности (MS Word)"
type input "Верстка макета средней сложности (MS Word), Приемка разверстки, Приемка подверс…"
type input "Усманова Ольга, Никифорова Валерия"
type input "[PERSON_NAME]"
type input "/Clients/Smooth Drug Development/Orders/S_SDD-44"
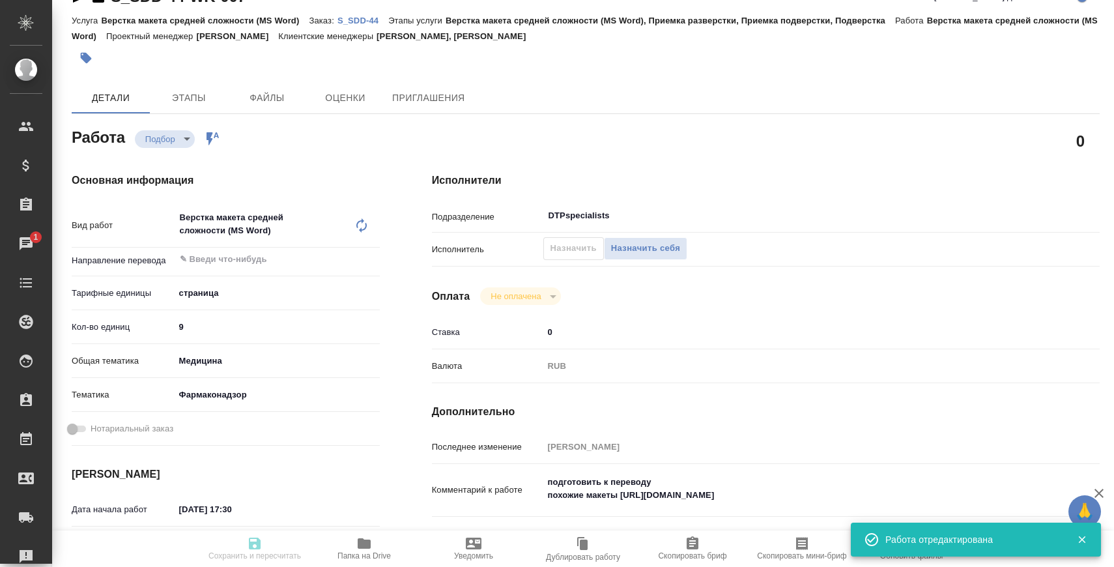
type textarea "x"
type textarea "на русский язык"
type textarea "x"
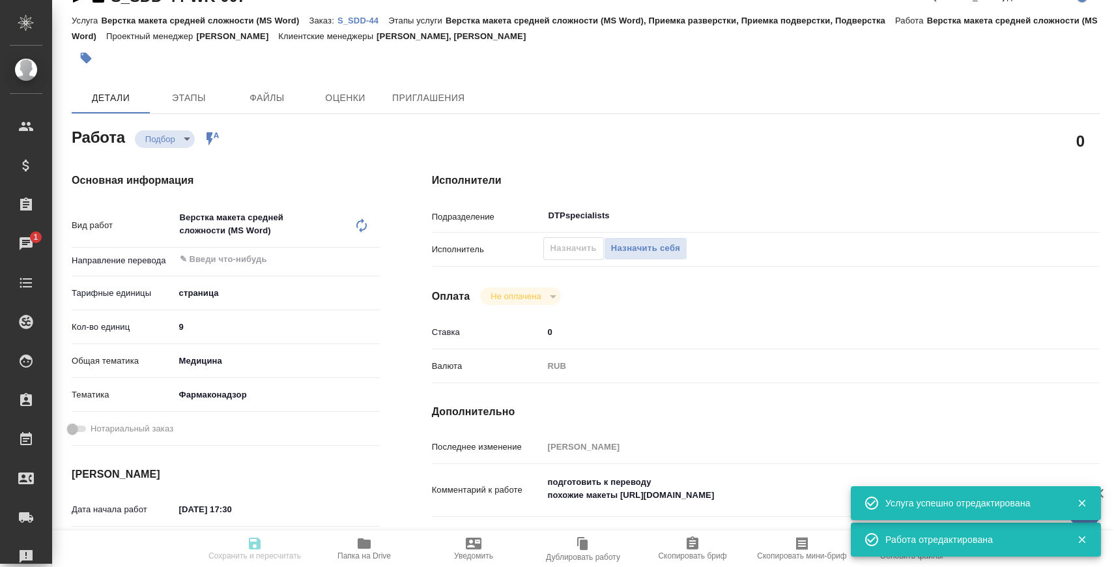
type textarea "x"
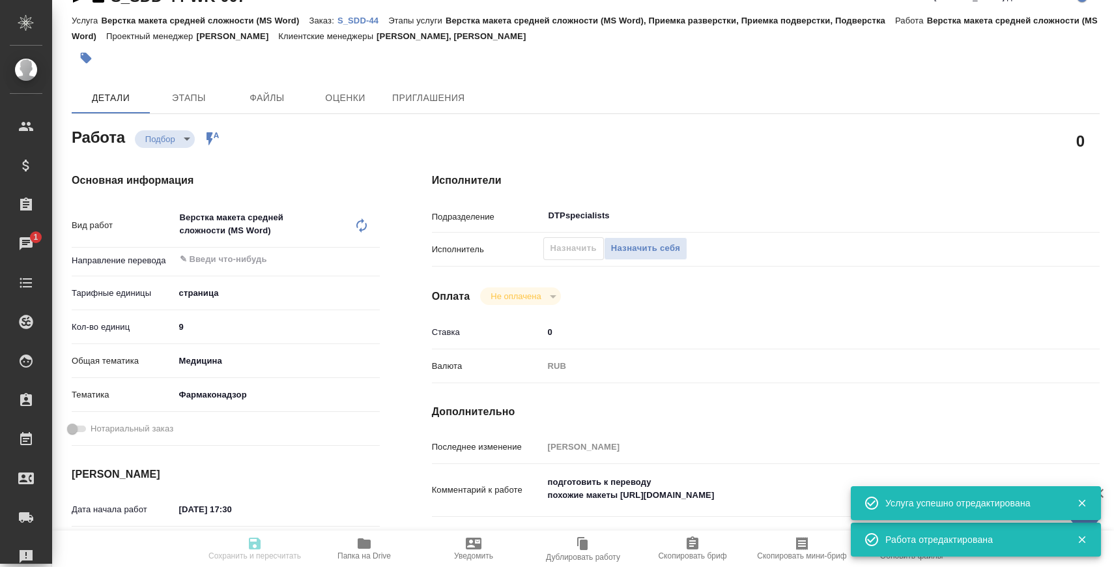
type textarea "x"
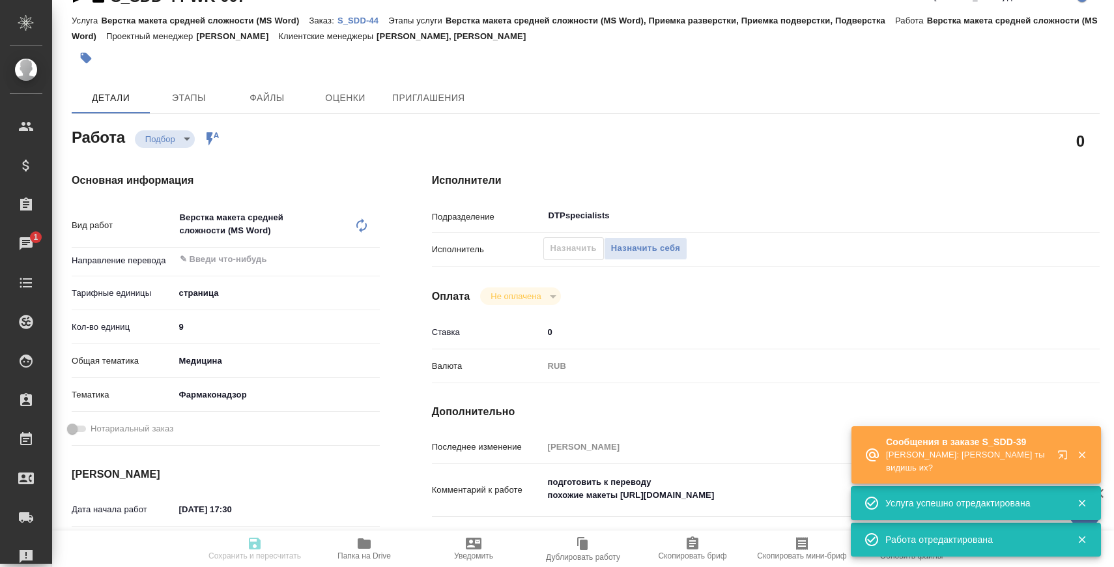
type textarea "x"
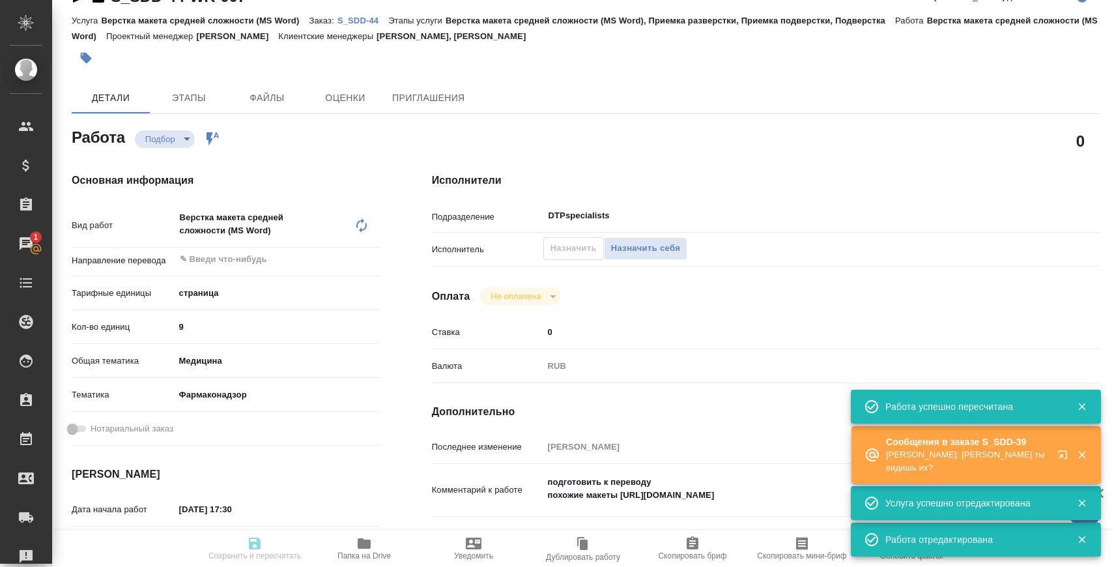
click at [377, 25] on p "S_SDD-44" at bounding box center [363, 21] width 51 height 10
type input "recruiting"
type textarea "Верстка макета средней сложности (MS Word)"
type textarea "x"
type input "5a8b1489cc6b4906c91bfdb2"
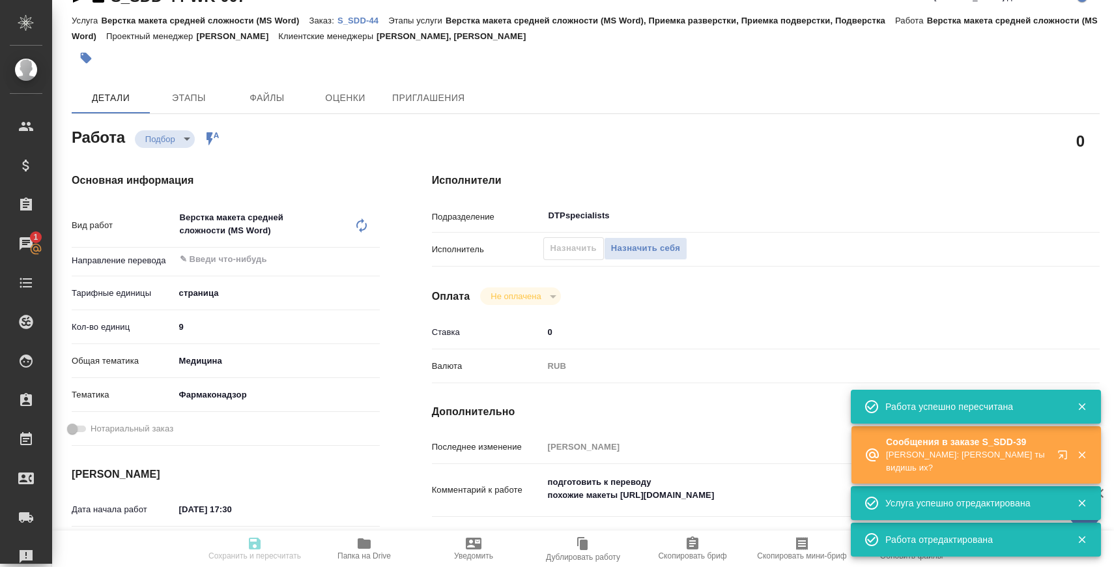
type input "9"
type input "med"
type input "66b350e715fdbd933886e8f8"
type input "28.08.2025 17:30"
type input "29.08.2025 12:00"
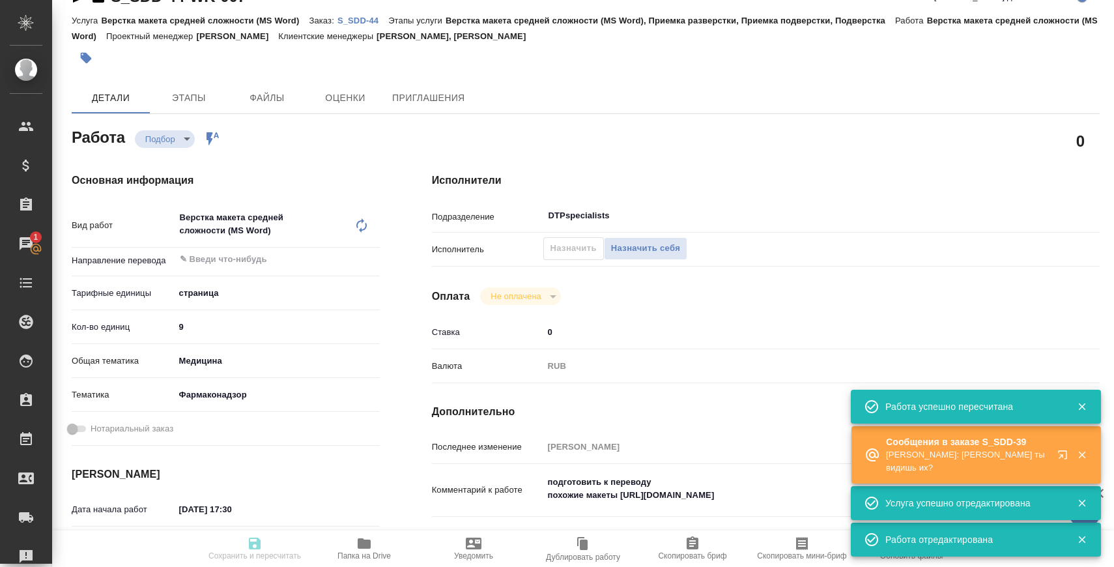
type input "01.09.2025 16:00"
type input "DTPspecialists"
type input "notPayed"
type input "0"
type input "RUB"
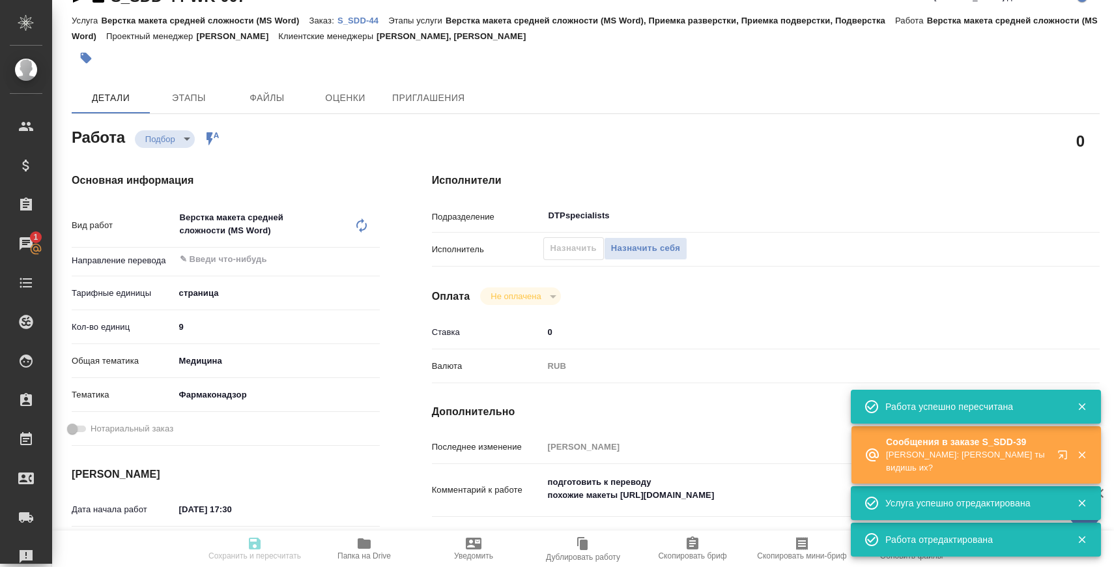
type input "[PERSON_NAME]"
type textarea "подготовить к переводу похожие макеты https://drive.awatera.com/f/10185204"
type textarea "x"
type textarea "/Clients/Smooth Drug Development/Orders/S_SDD-44/DTP/S_SDD-44-WK-007"
type textarea "x"
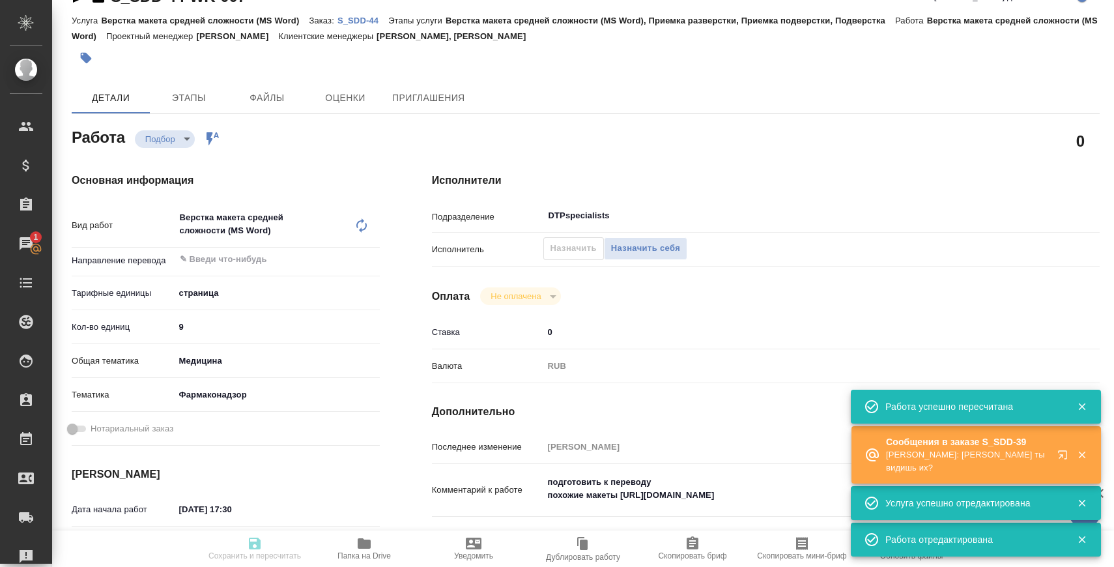
type input "S_SDD-44"
type input "Верстка макета средней сложности (MS Word)"
type input "Верстка макета средней сложности (MS Word), Приемка разверстки, Приемка подверс…"
type input "Усманова Ольга, Никифорова Валерия"
type input "[PERSON_NAME]"
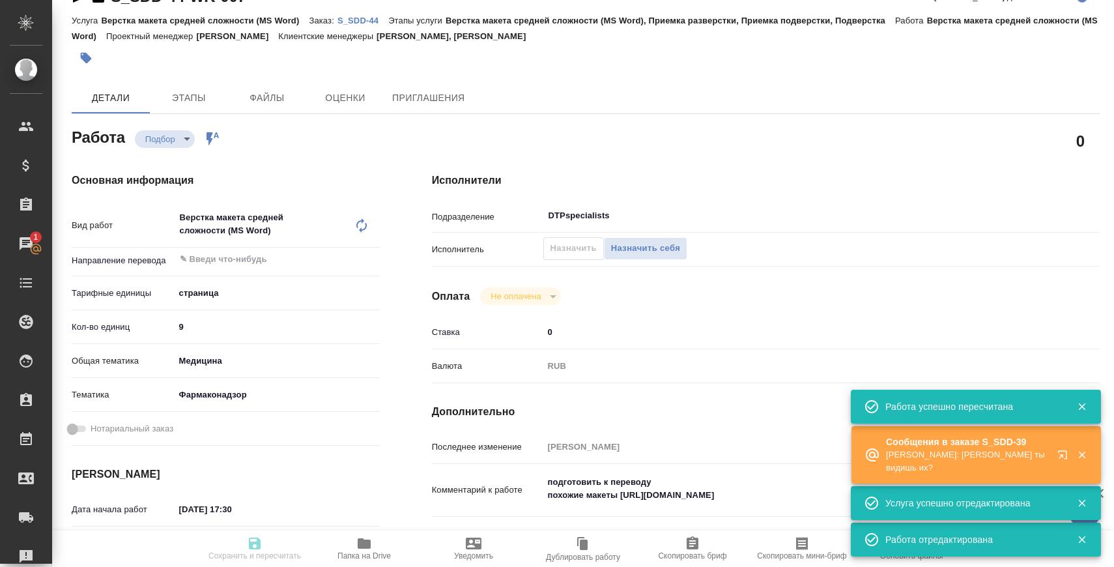
type input "/Clients/Smooth Drug Development/Orders/S_SDD-44"
type textarea "x"
type textarea "на русский язык"
type textarea "x"
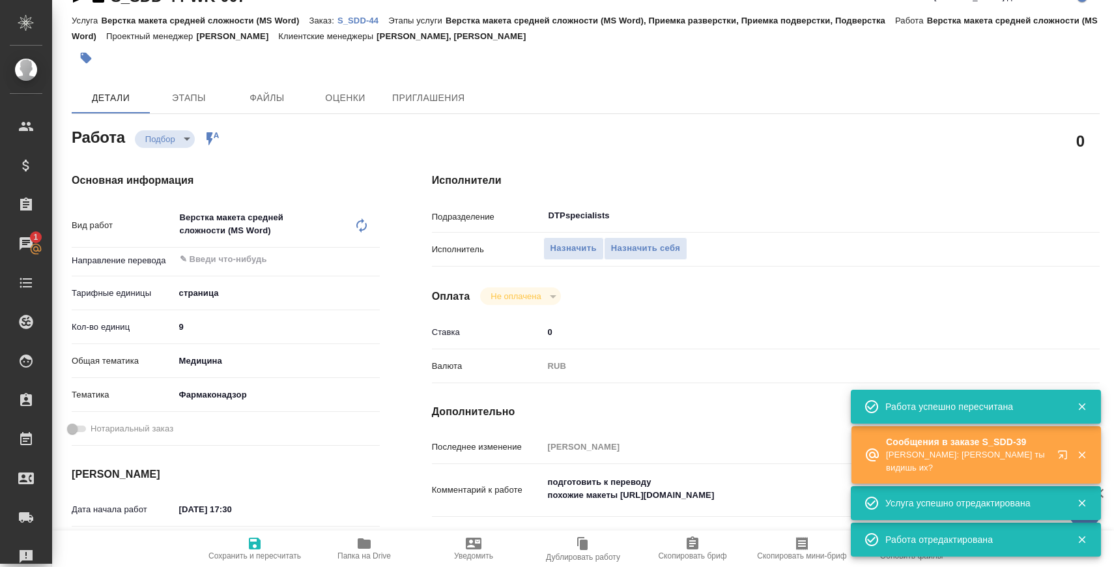
type textarea "x"
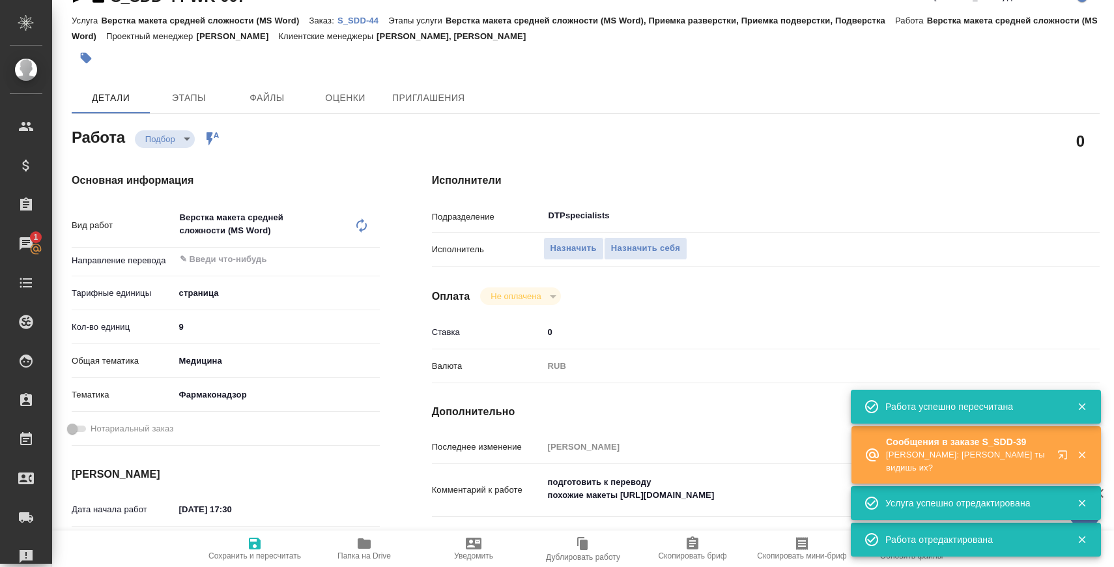
type textarea "x"
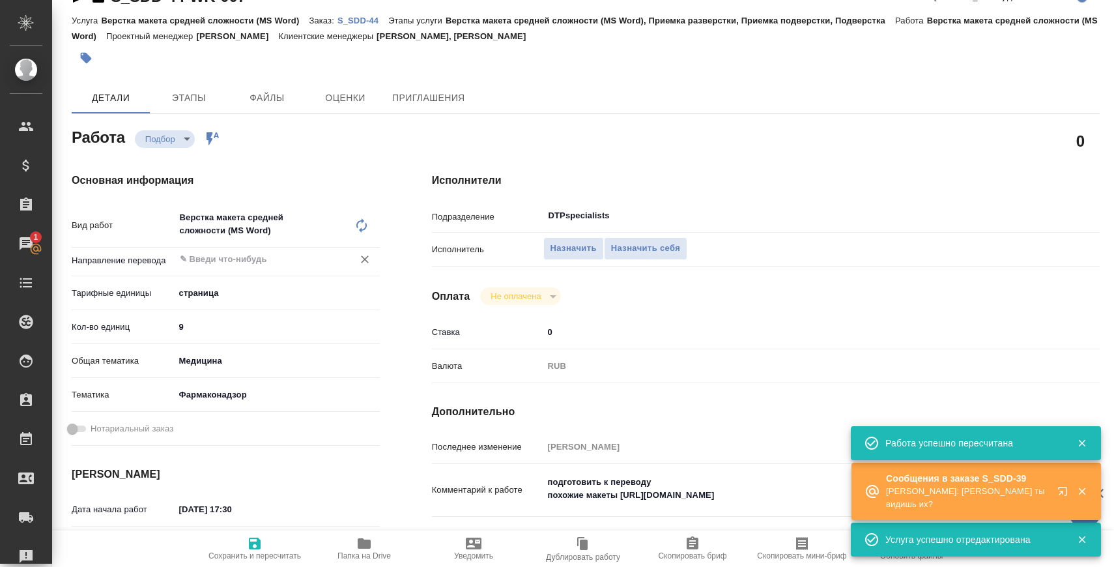
click at [285, 248] on div "​" at bounding box center [277, 259] width 205 height 23
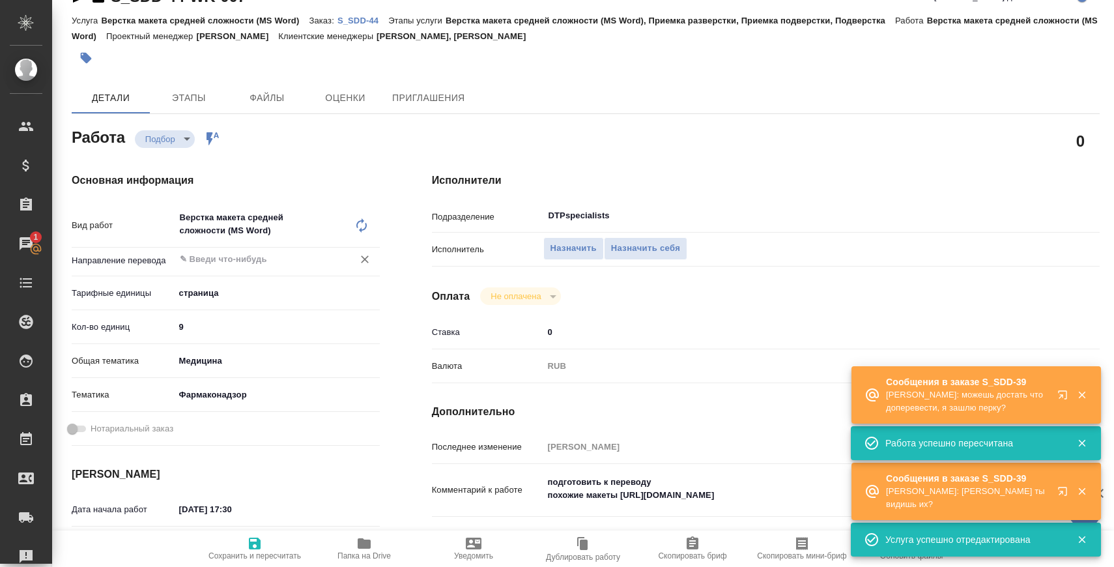
click at [279, 255] on input "text" at bounding box center [256, 260] width 154 height 16
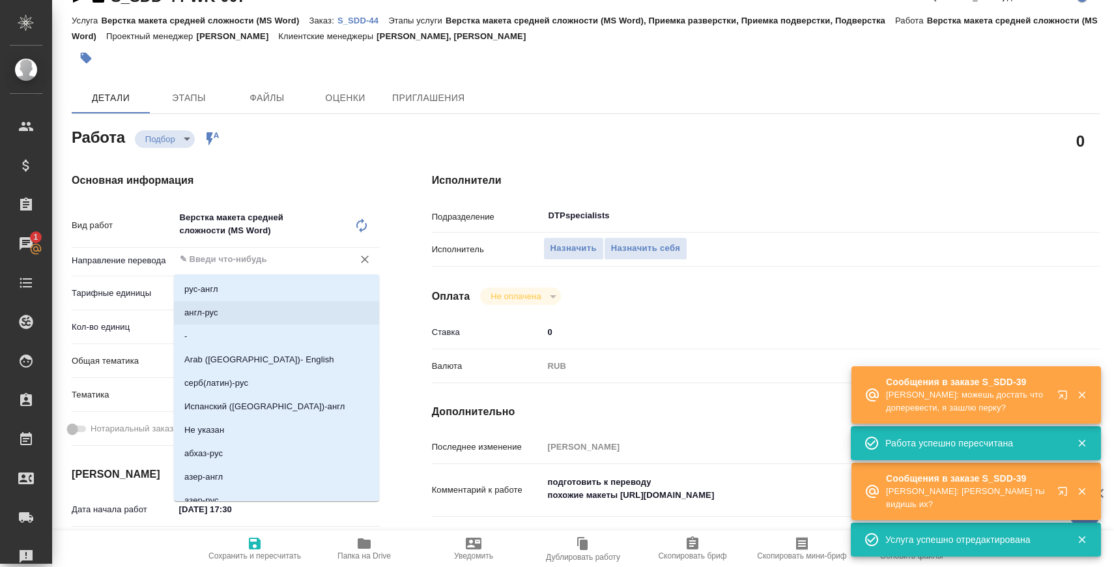
click at [264, 308] on li "англ-рус" at bounding box center [276, 312] width 205 height 23
type textarea "x"
type input "англ-рус"
type textarea "x"
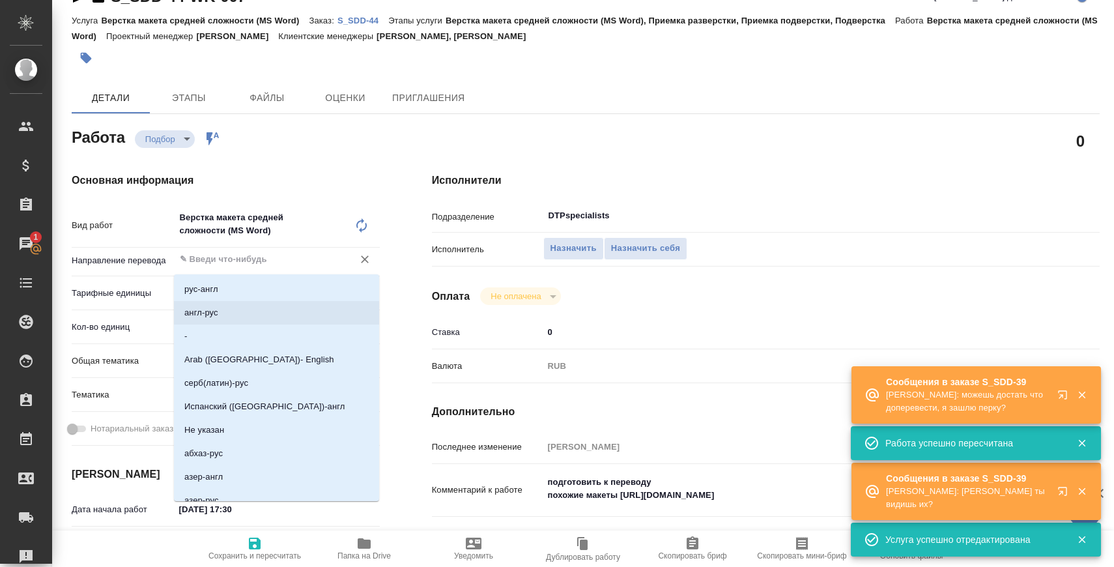
type textarea "x"
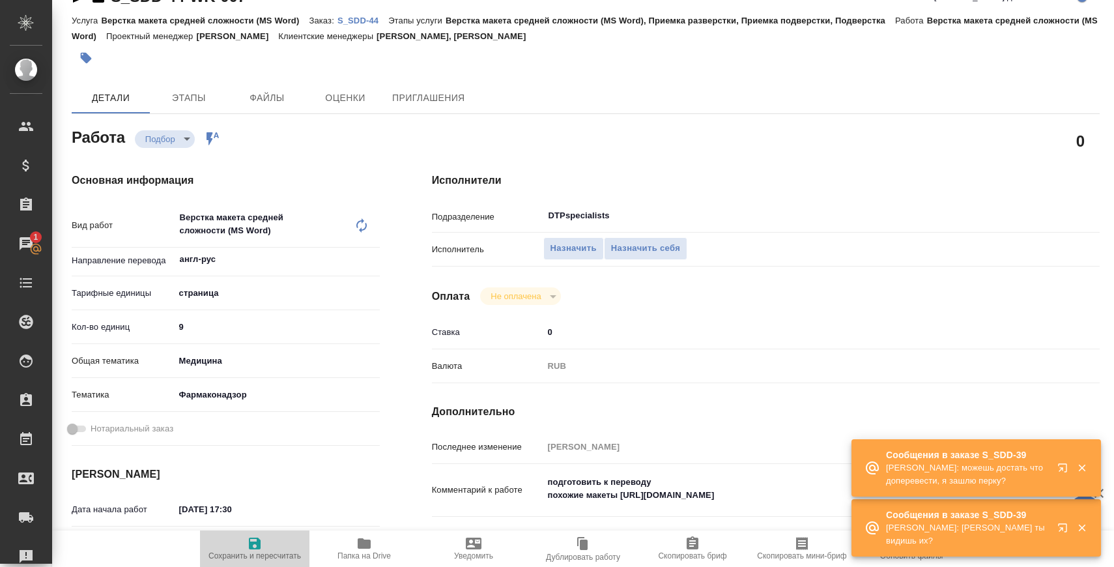
click at [249, 551] on span "Сохранить и пересчитать" at bounding box center [255, 555] width 93 height 9
type textarea "x"
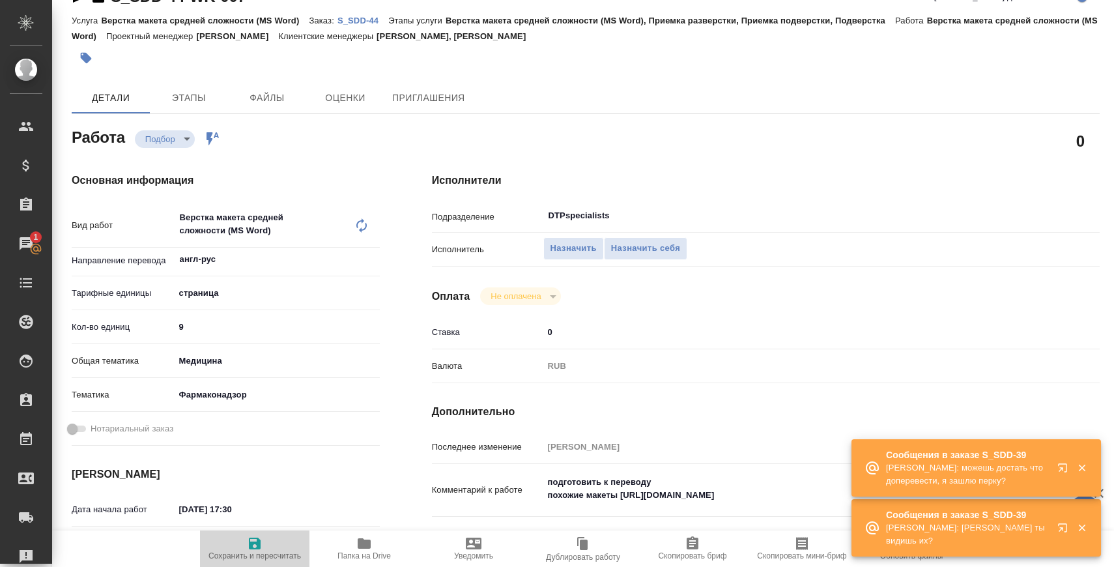
type textarea "x"
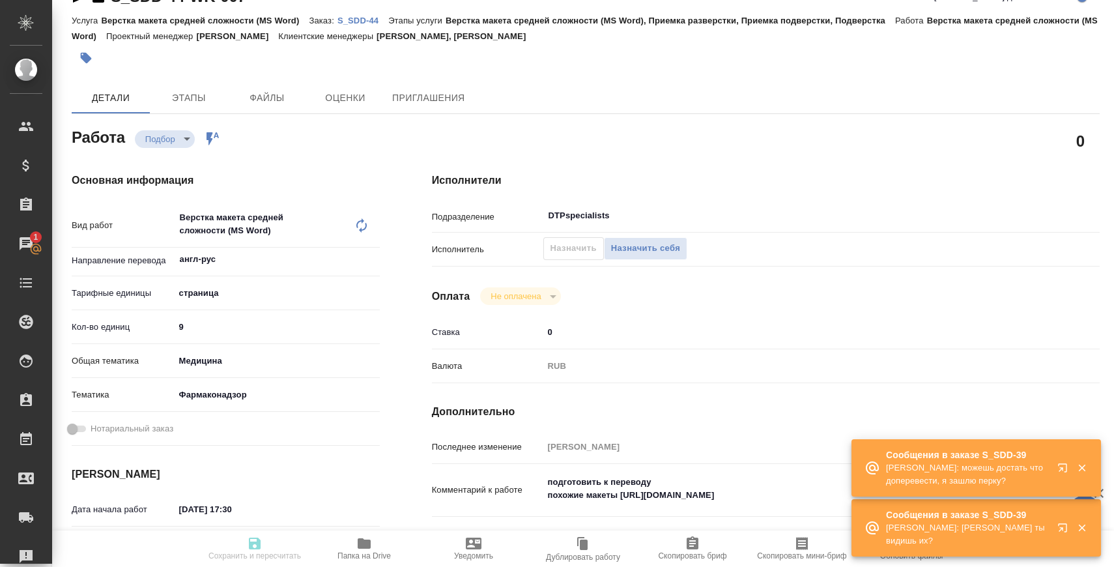
type textarea "x"
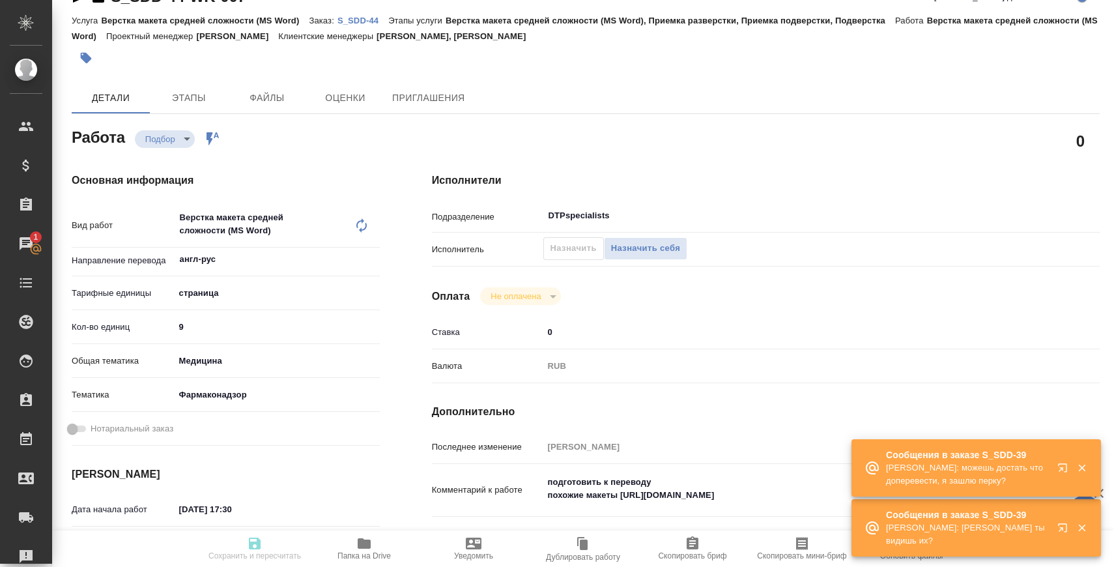
type textarea "x"
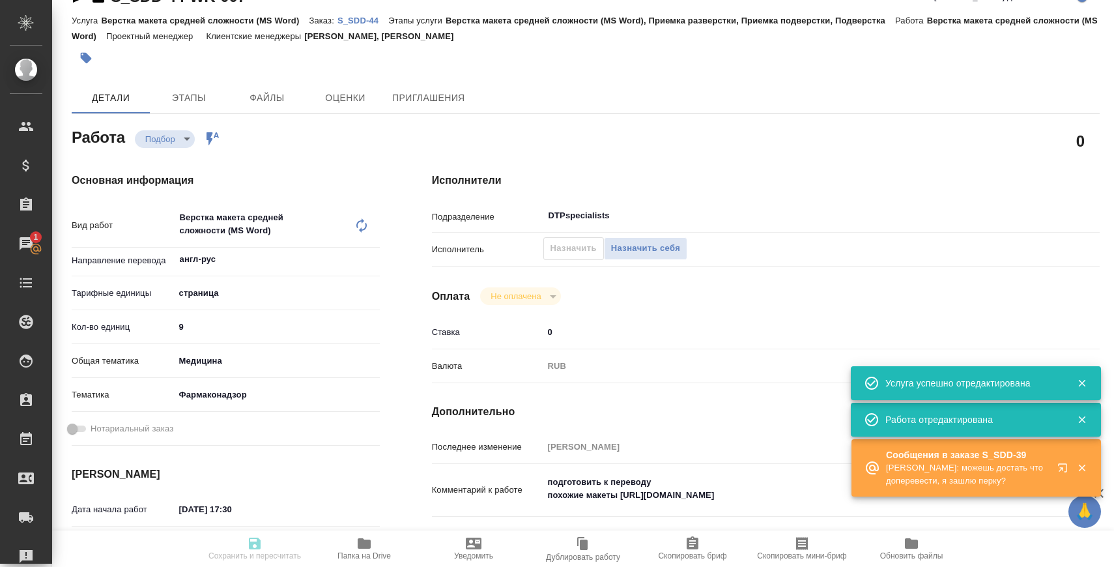
type input "recruiting"
type textarea "Верстка макета средней сложности (MS Word)"
type textarea "x"
type input "англ-рус"
type input "5a8b1489cc6b4906c91bfdb2"
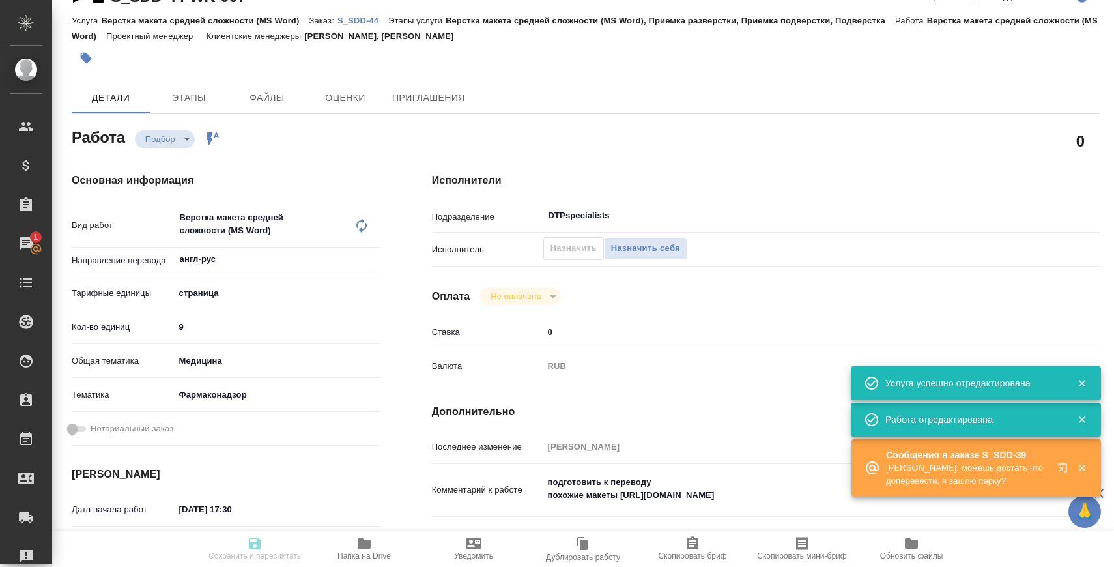
type input "9"
type input "med"
type input "66b350e715fdbd933886e8f8"
type input "28.08.2025 17:30"
type input "29.08.2025 12:00"
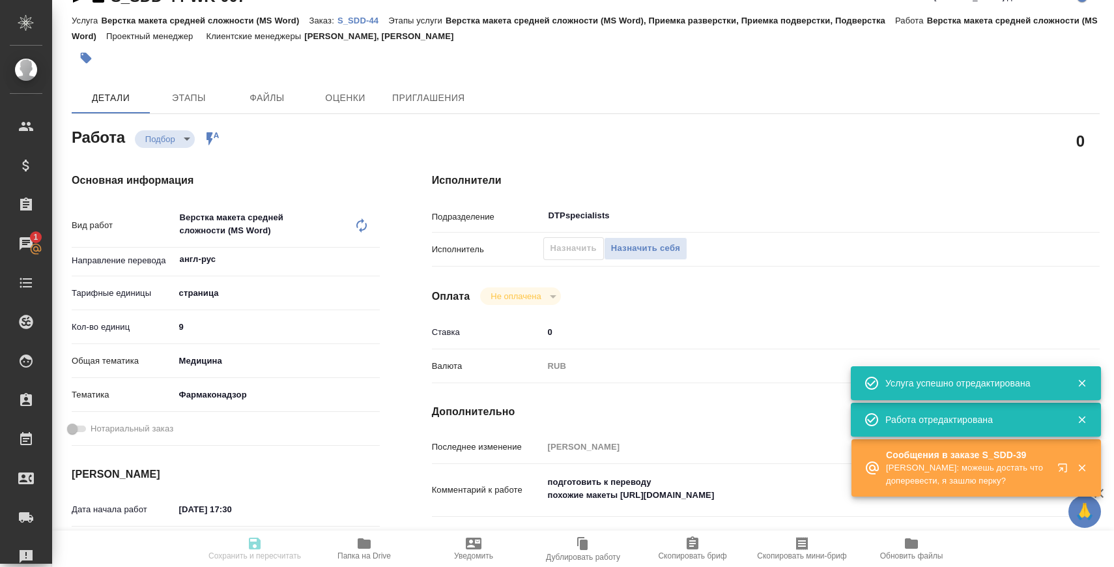
type input "01.09.2025 16:00"
type input "DTPspecialists"
type input "notPayed"
type input "0"
type input "RUB"
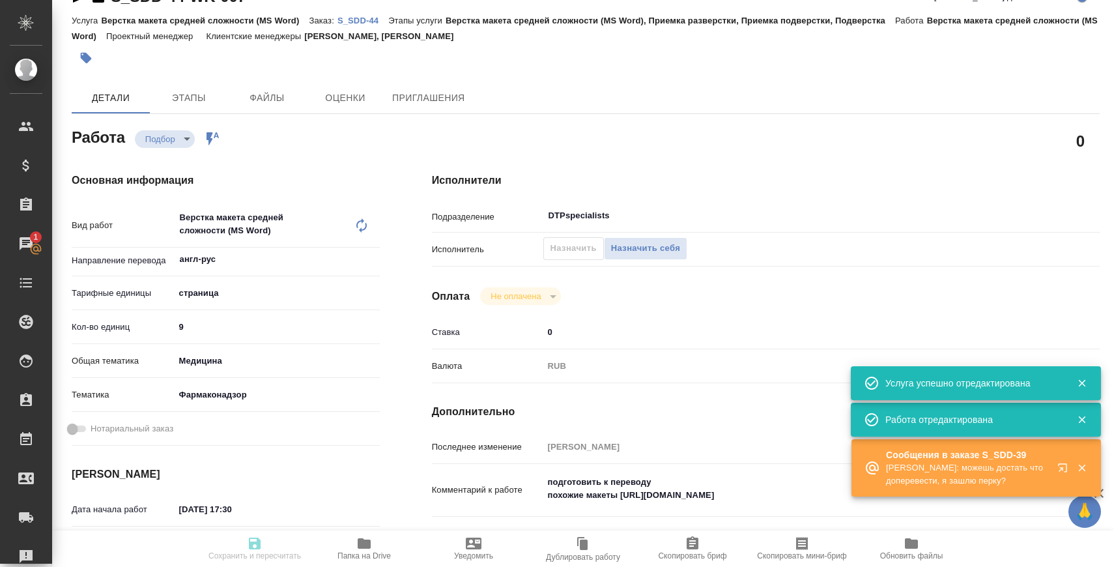
type input "[PERSON_NAME]"
type textarea "подготовить к переводу похожие макеты https://drive.awatera.com/f/10185204"
type textarea "x"
type textarea "/Clients/Smooth Drug Development/Orders/S_SDD-44/DTP/S_SDD-44-WK-007"
type textarea "x"
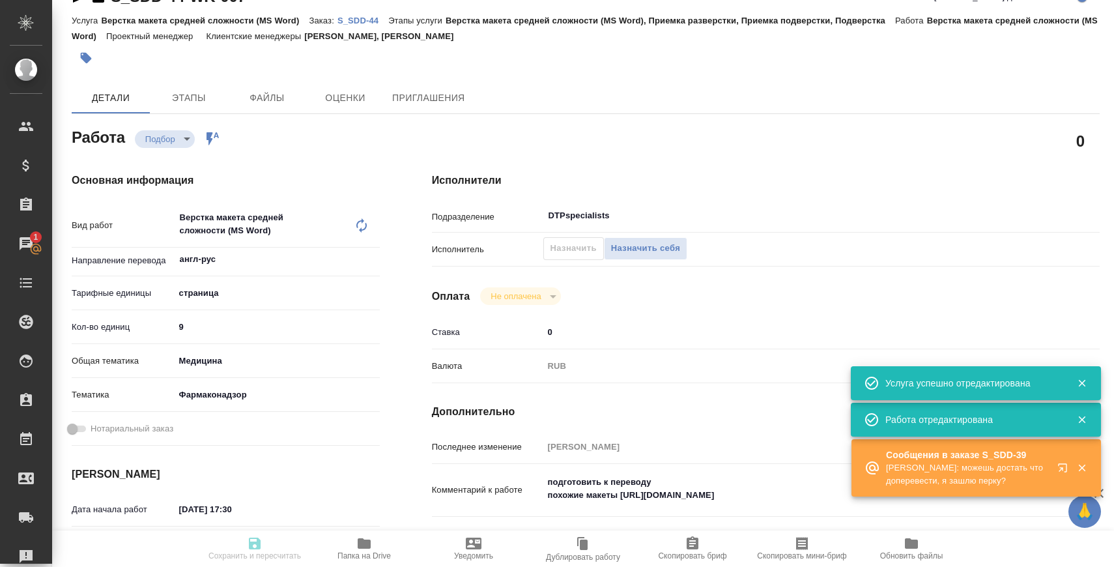
type input "S_SDD-44"
type input "Верстка макета средней сложности (MS Word)"
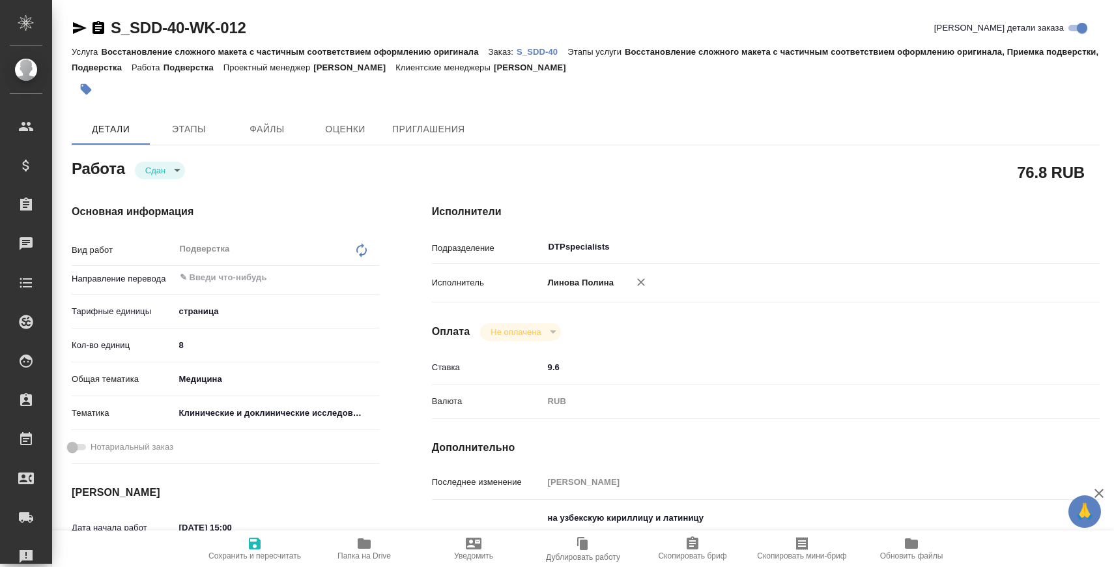
click at [347, 548] on span "Папка на Drive" at bounding box center [364, 548] width 94 height 25
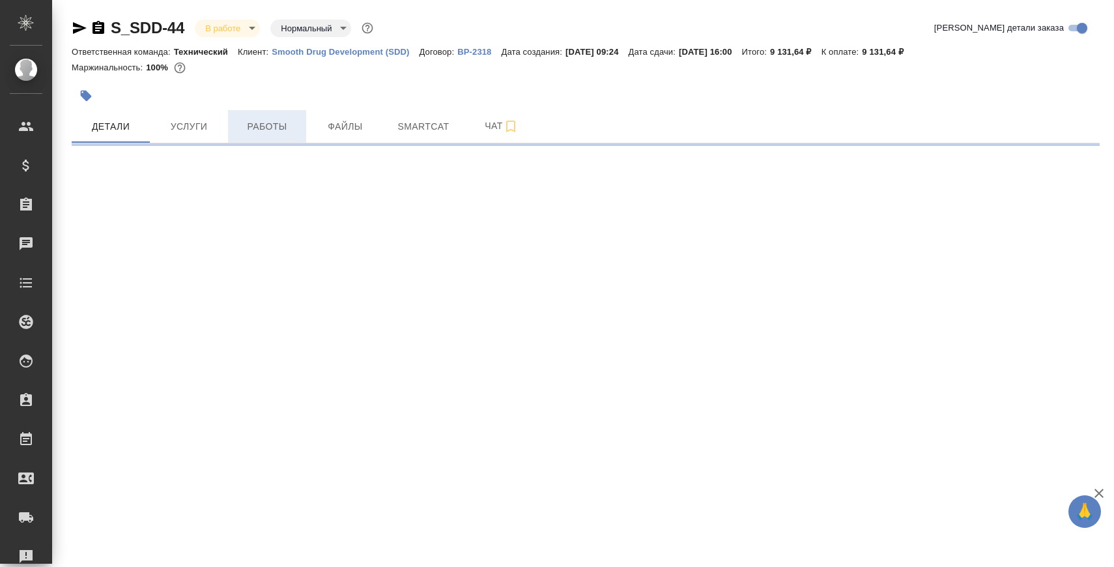
click at [201, 132] on span "Услуги" at bounding box center [189, 127] width 63 height 16
select select "RU"
click at [198, 127] on span "Услуги" at bounding box center [189, 127] width 63 height 16
select select "RU"
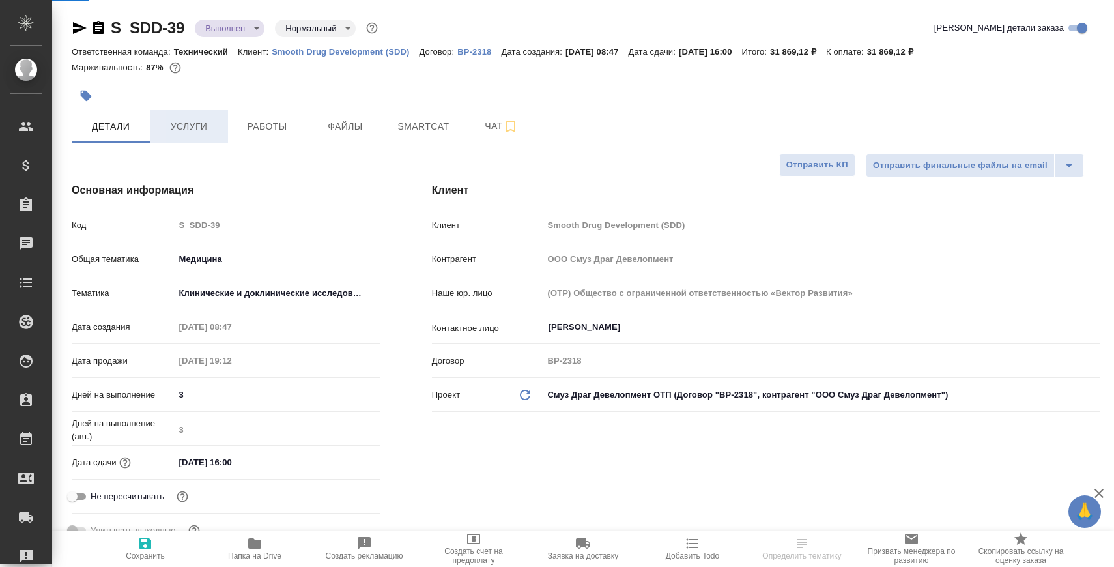
type textarea "x"
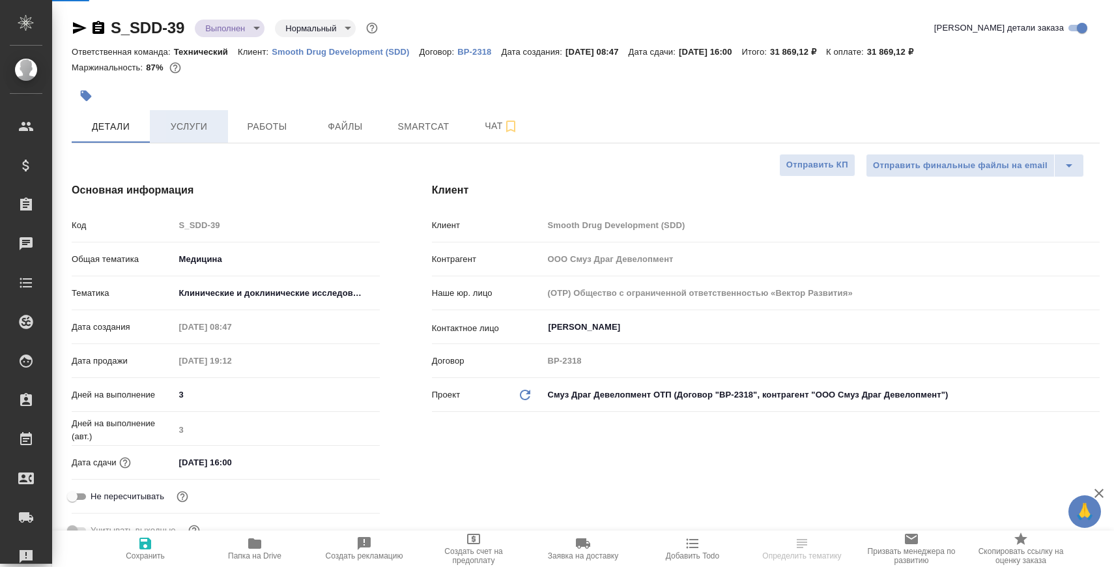
type textarea "x"
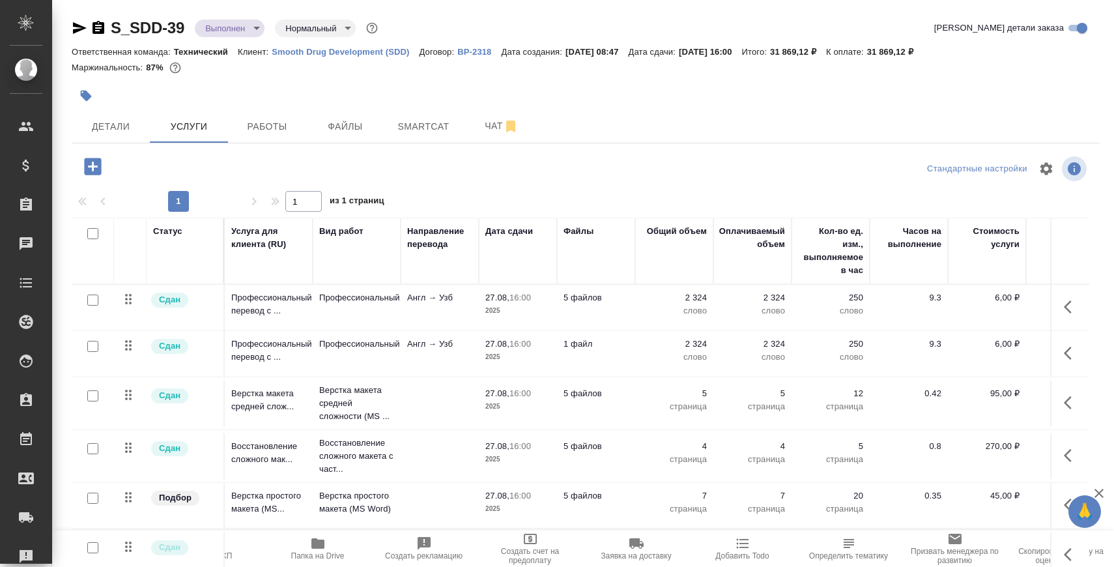
click at [310, 540] on icon "button" at bounding box center [318, 544] width 16 height 16
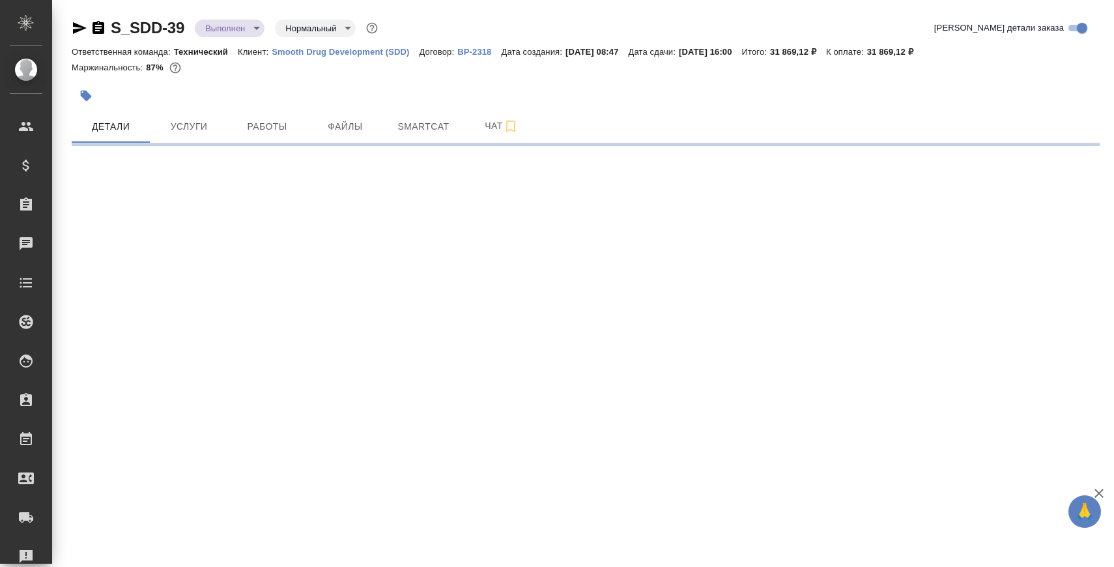
select select "RU"
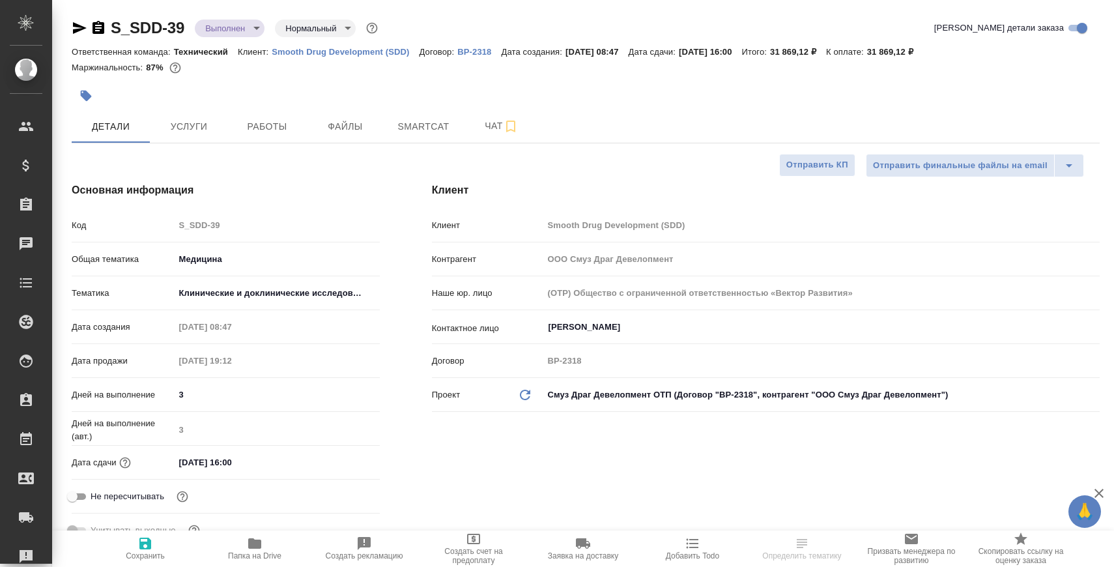
type textarea "x"
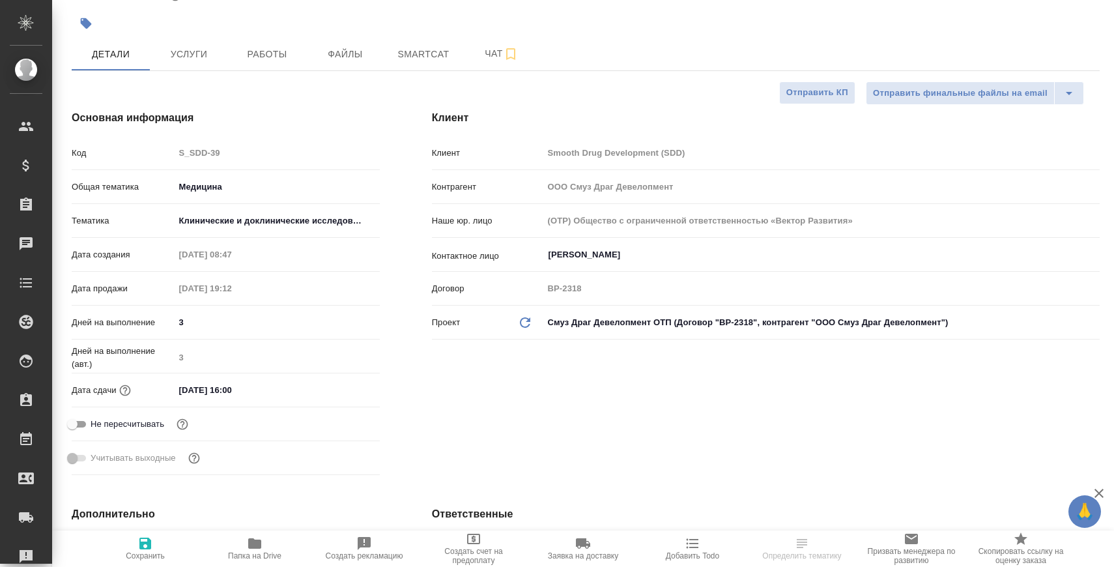
type textarea "x"
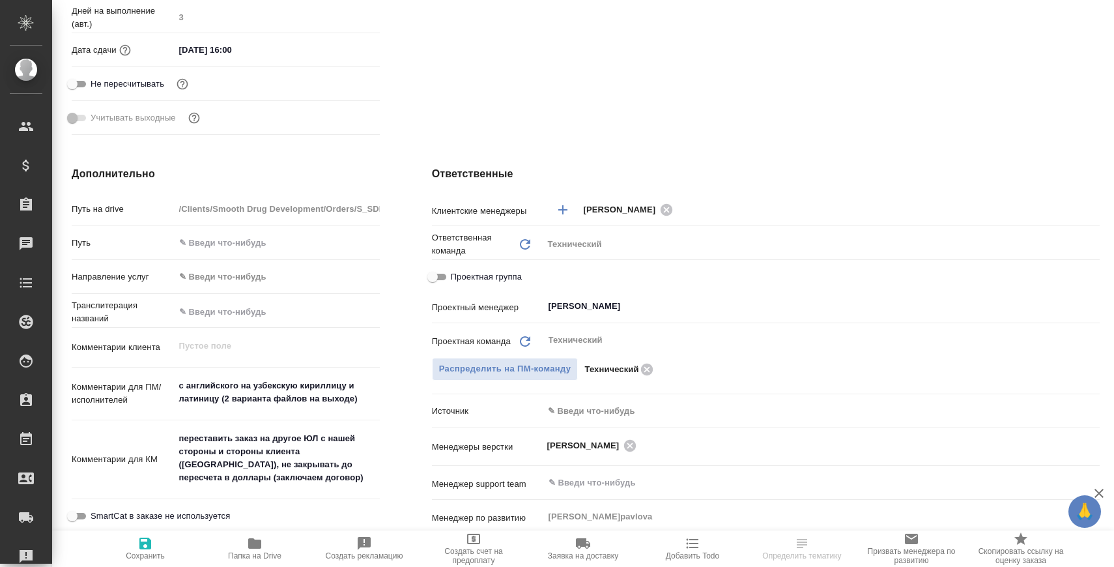
scroll to position [426, 0]
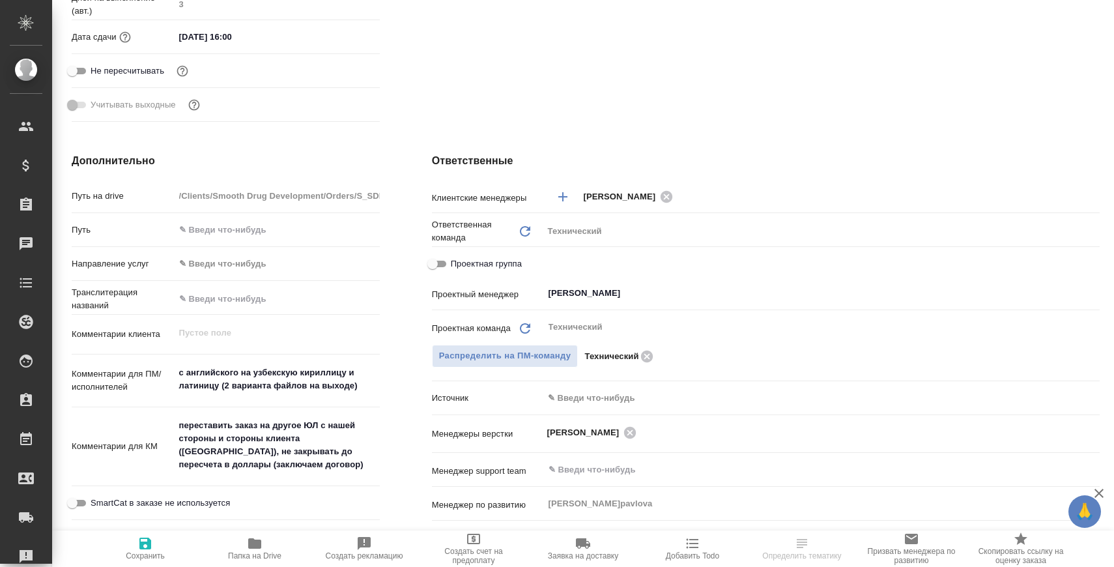
type textarea "x"
select select "RU"
type textarea "x"
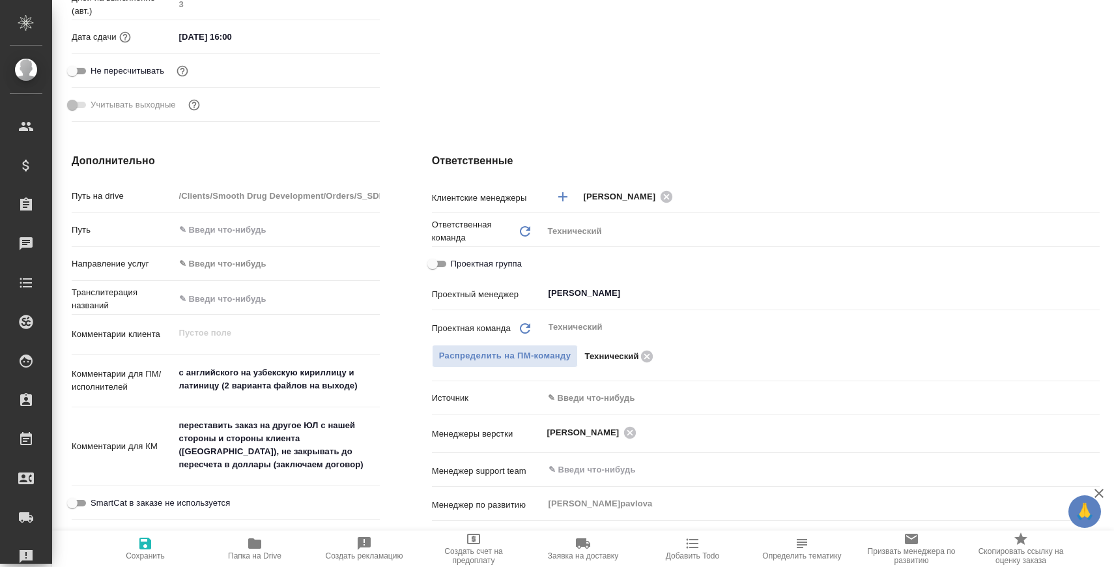
type textarea "x"
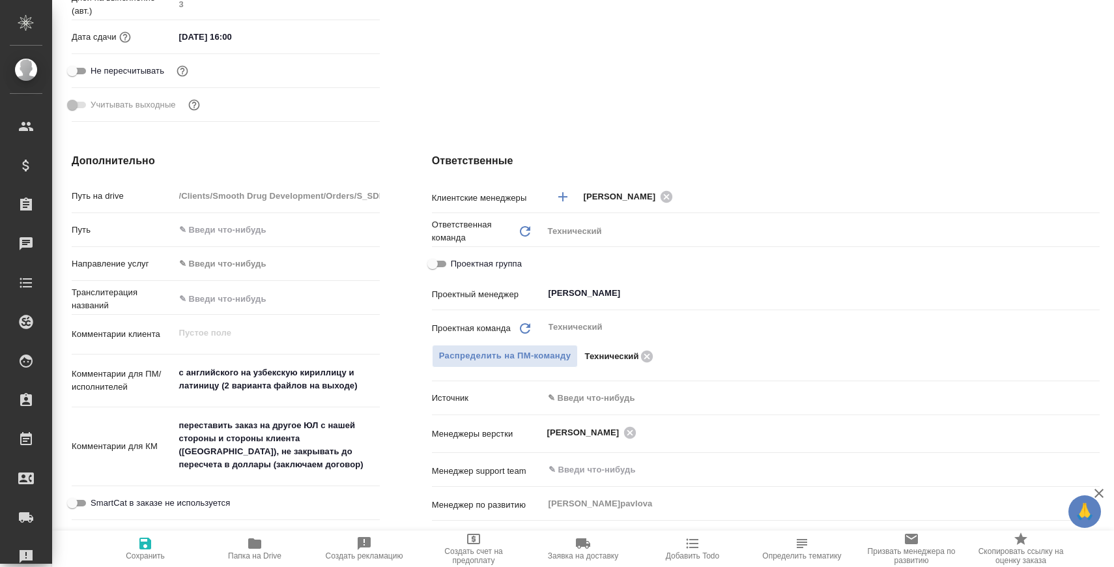
scroll to position [0, 0]
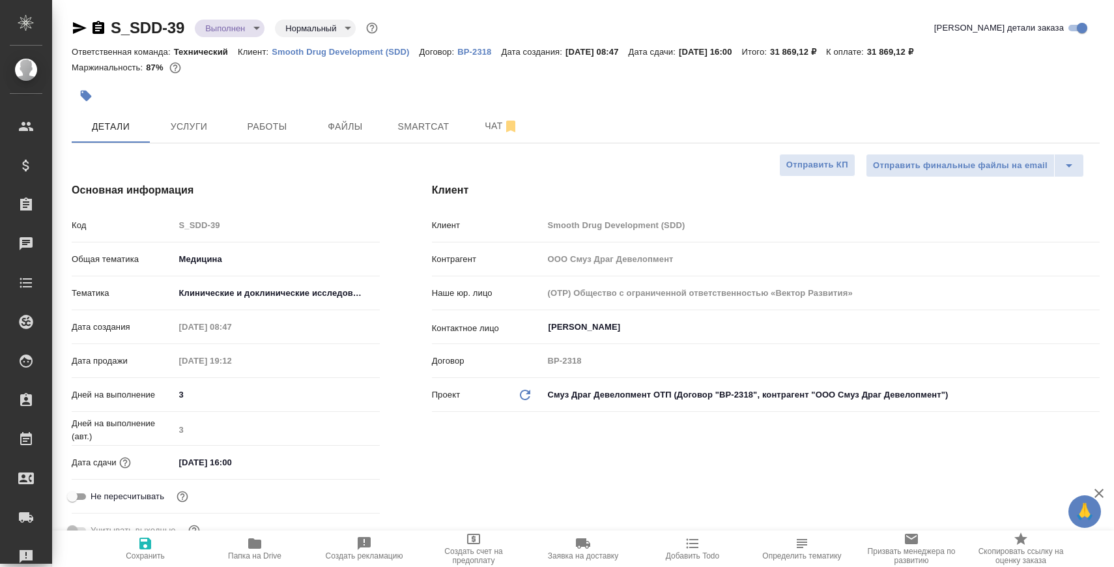
type textarea "x"
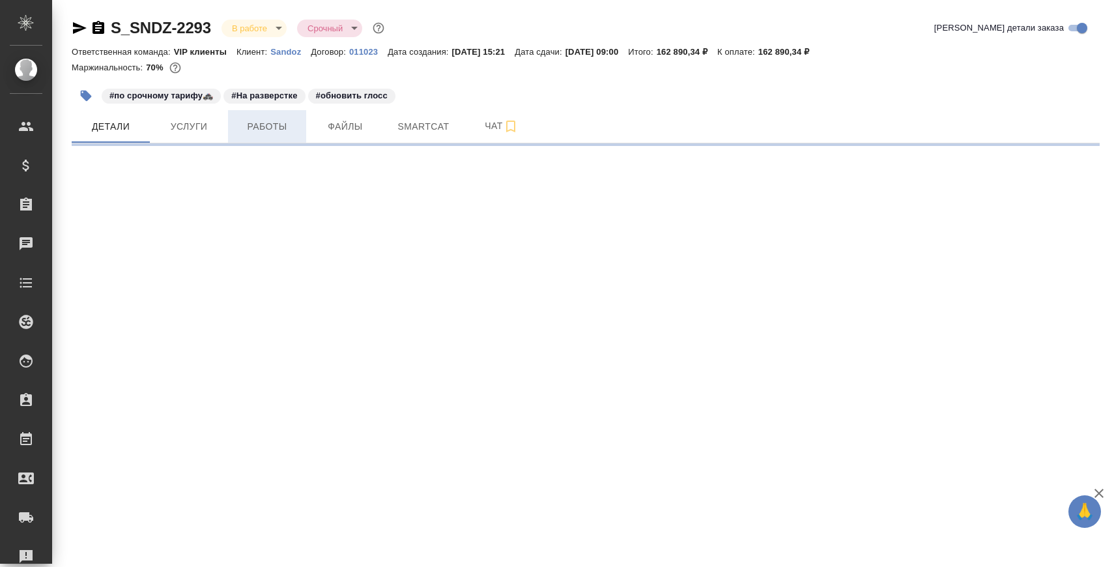
click at [245, 127] on span "Работы" at bounding box center [267, 127] width 63 height 16
select select "RU"
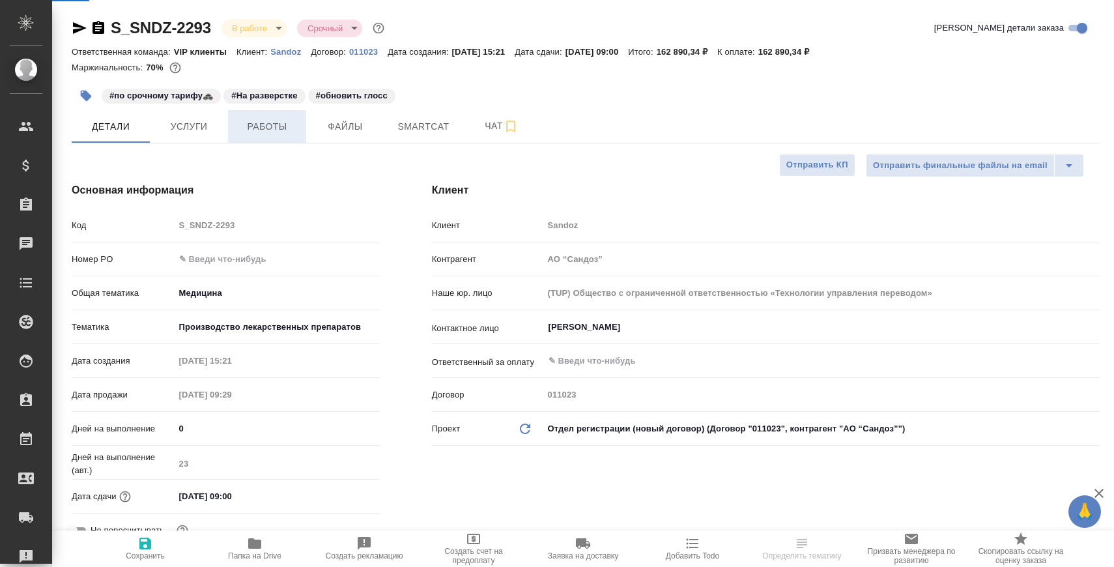
type textarea "x"
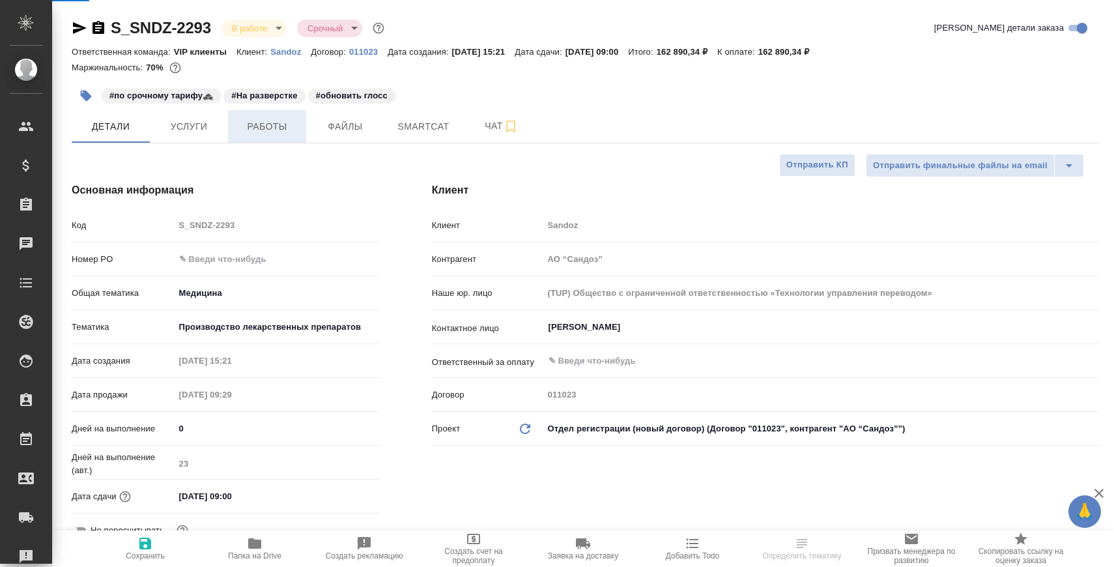
type textarea "x"
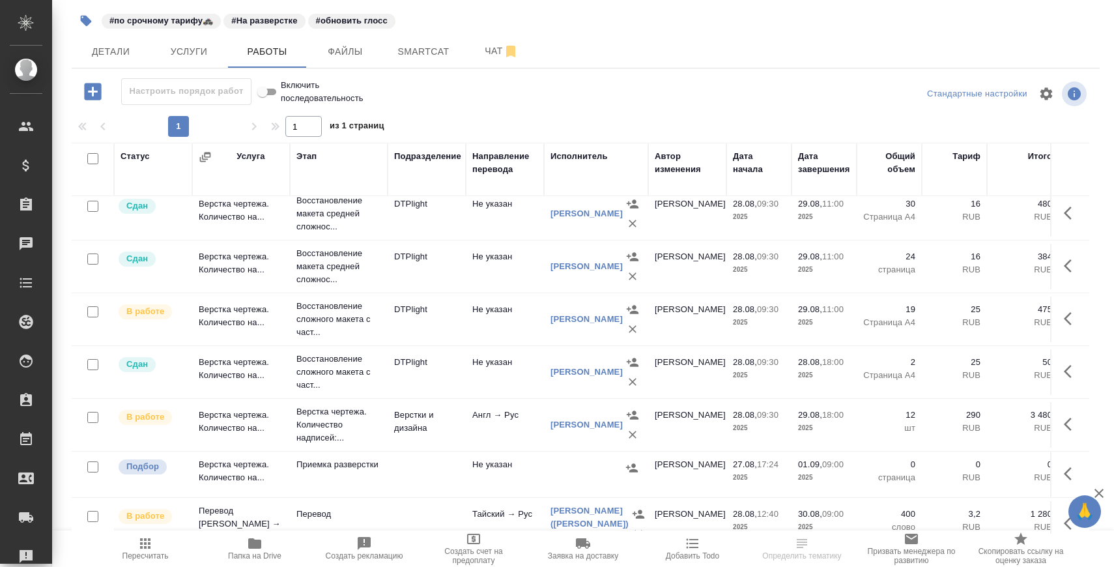
scroll to position [116, 0]
click at [1067, 471] on icon "button" at bounding box center [1072, 473] width 16 height 16
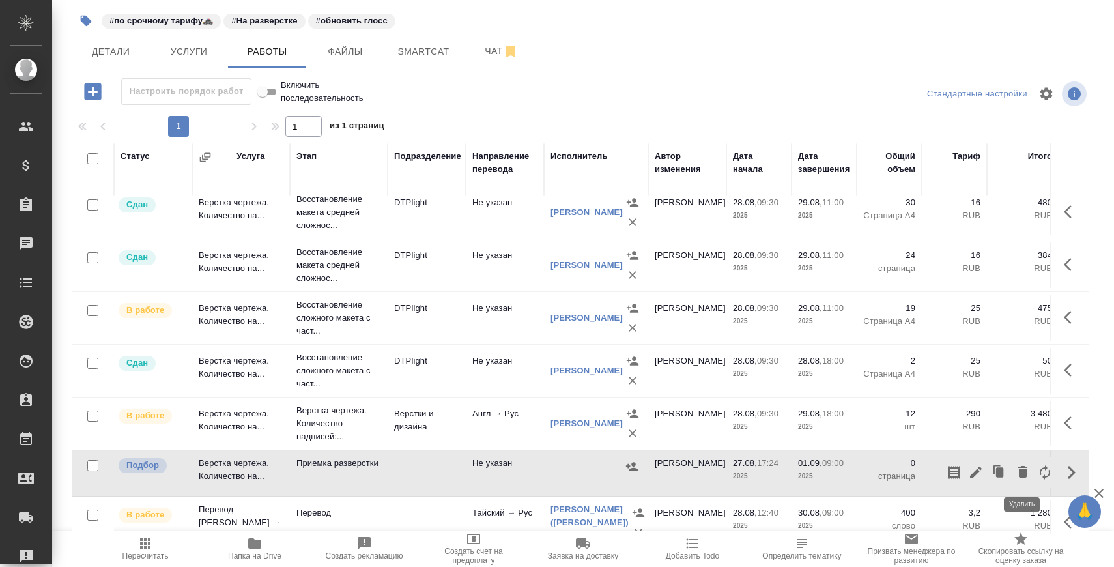
click at [1023, 471] on icon "button" at bounding box center [1023, 472] width 9 height 12
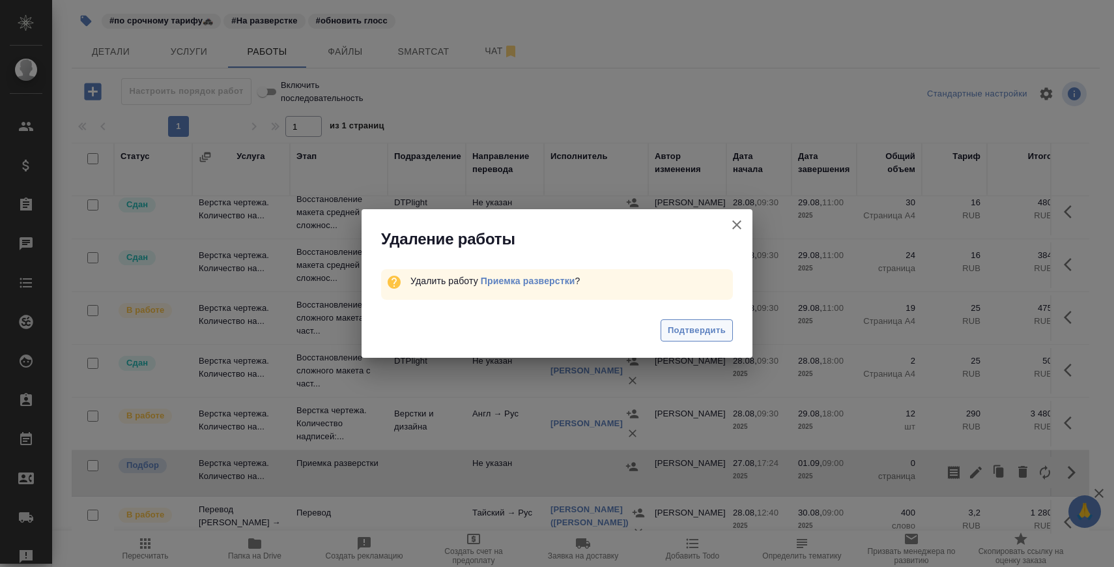
click at [698, 326] on span "Подтвердить" at bounding box center [697, 330] width 58 height 15
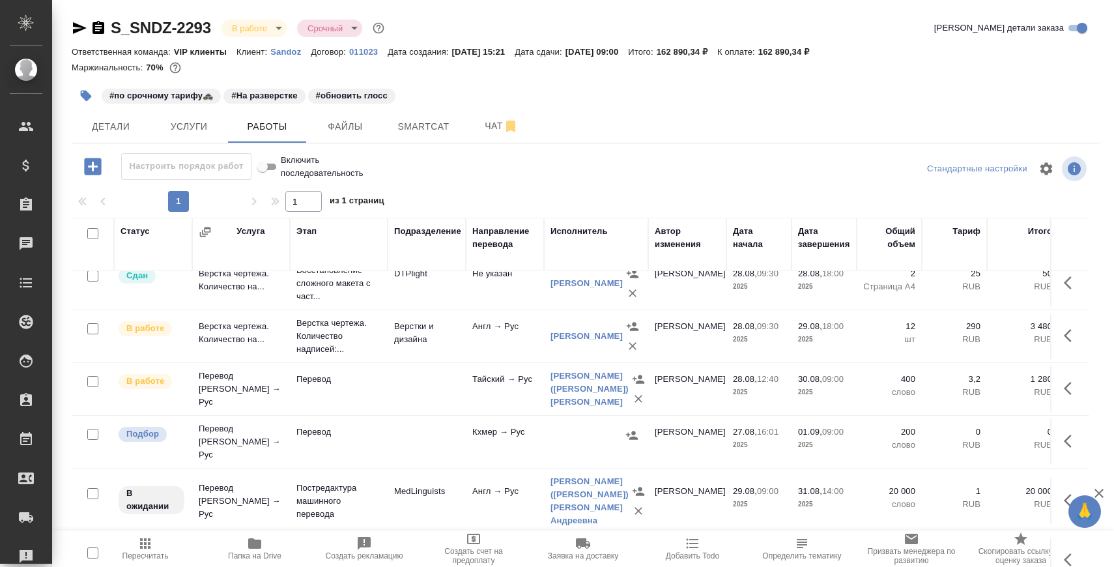
scroll to position [276, 0]
click at [192, 132] on span "Услуги" at bounding box center [189, 127] width 63 height 16
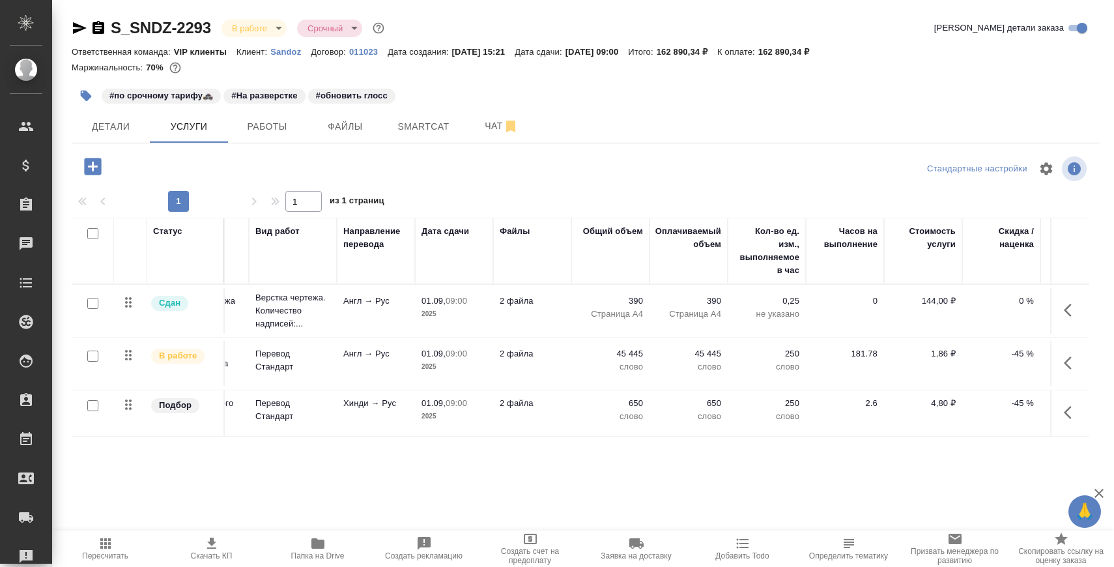
scroll to position [0, 210]
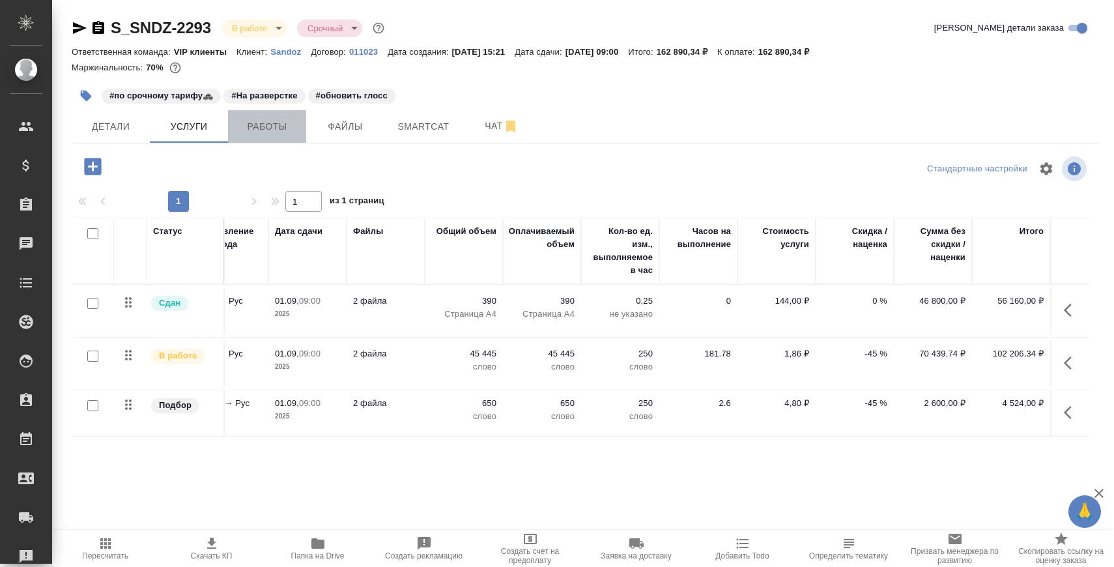
click at [277, 132] on span "Работы" at bounding box center [267, 127] width 63 height 16
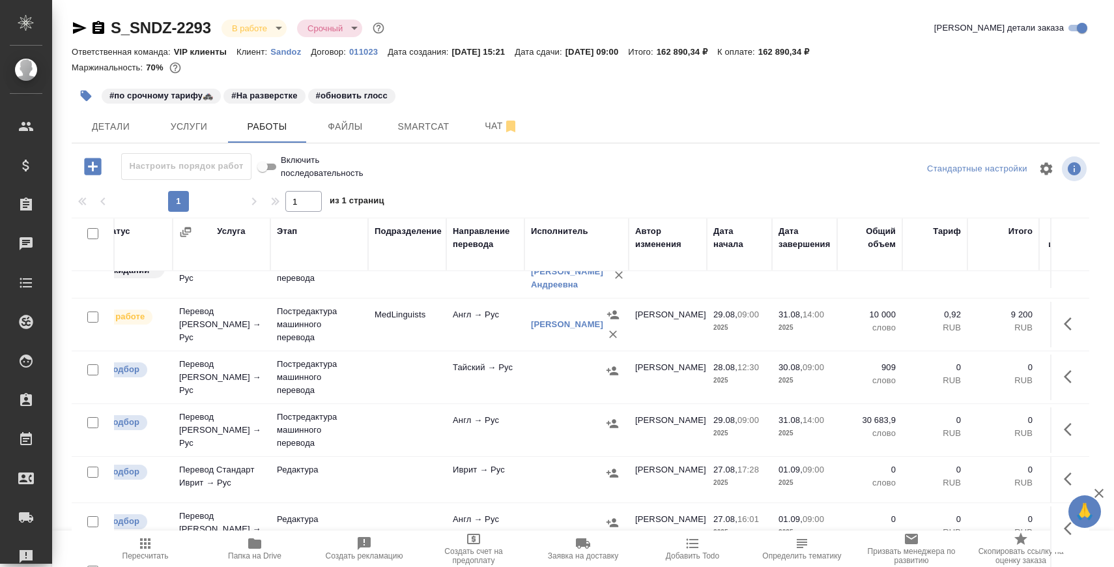
scroll to position [487, 20]
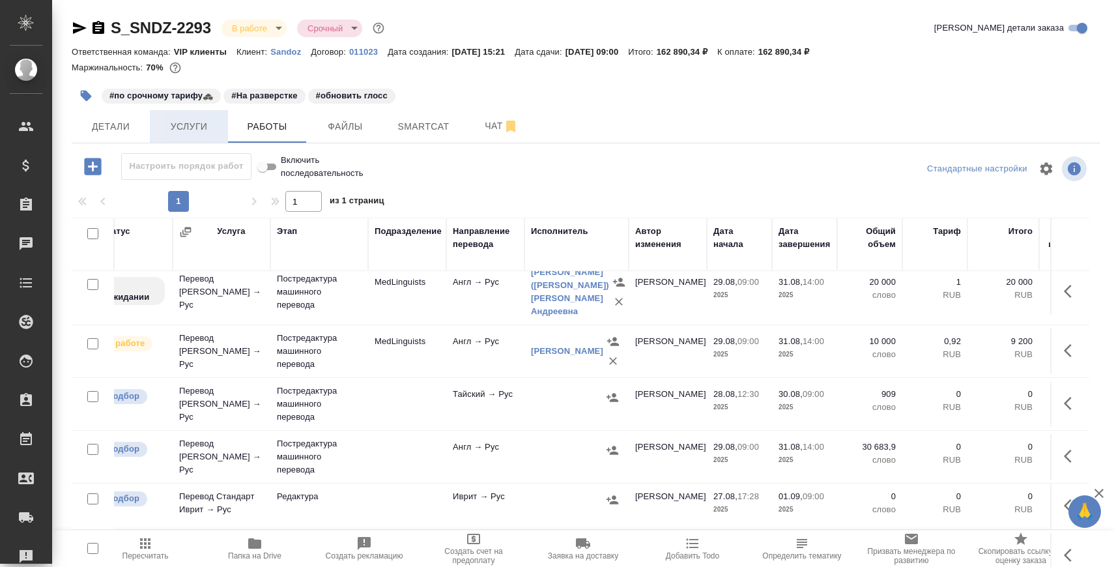
click at [197, 130] on span "Услуги" at bounding box center [189, 127] width 63 height 16
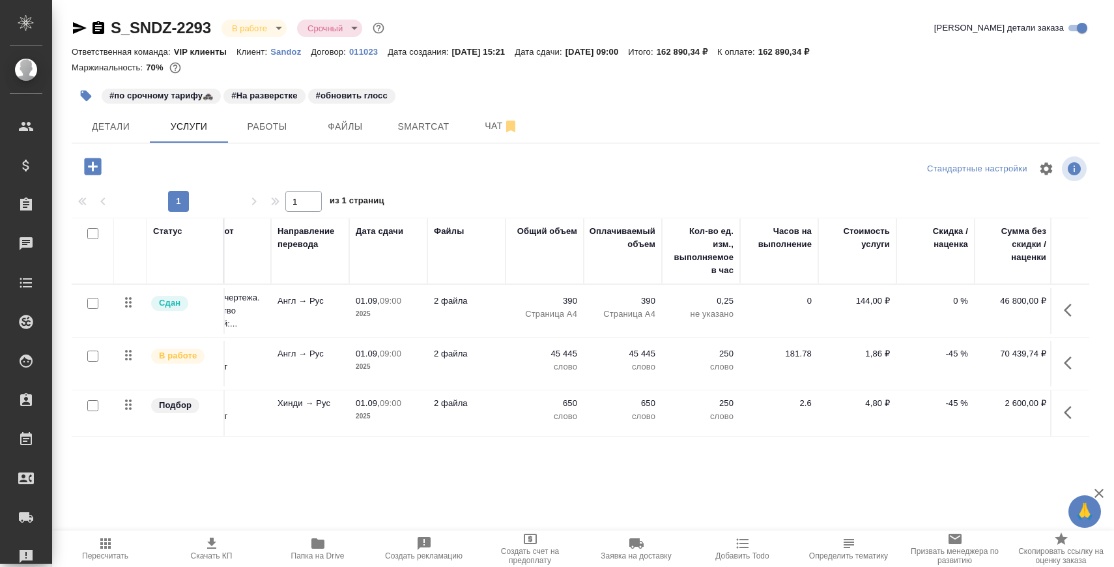
scroll to position [0, 126]
click at [264, 128] on span "Работы" at bounding box center [267, 127] width 63 height 16
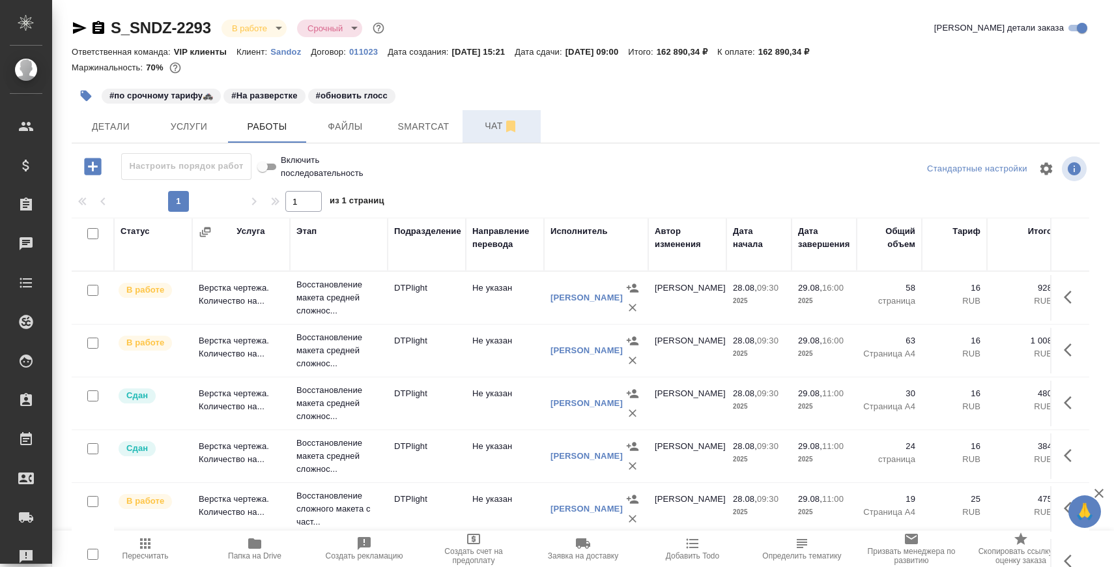
click at [478, 119] on span "Чат" at bounding box center [502, 126] width 63 height 16
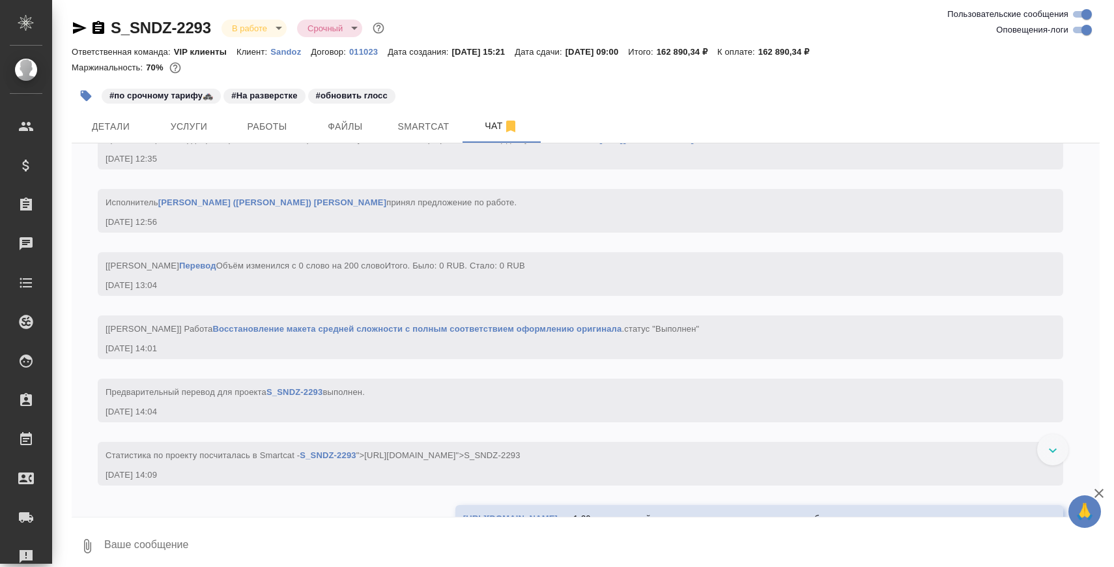
scroll to position [17787, 0]
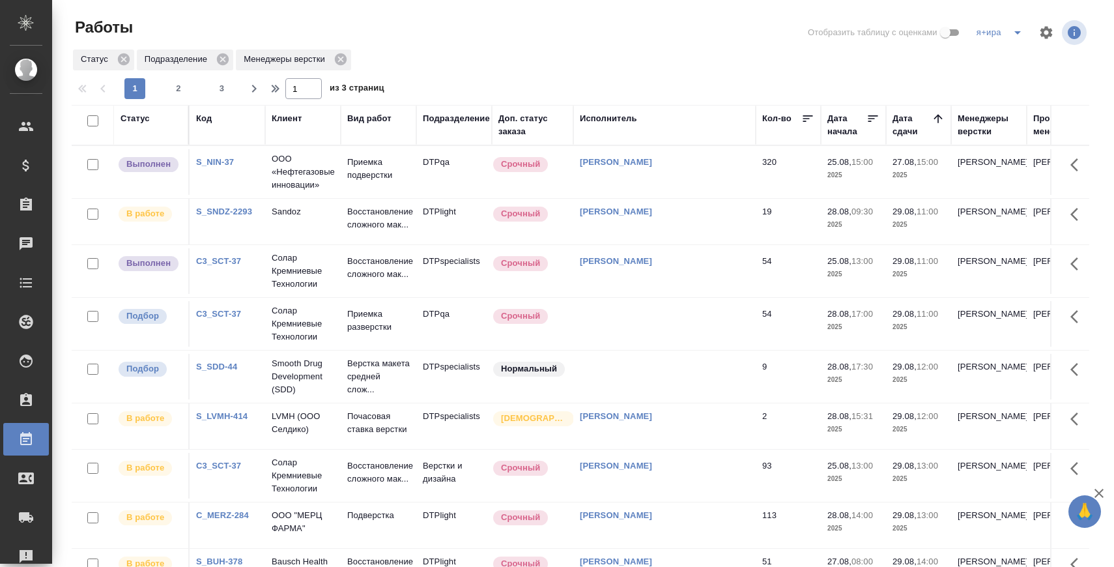
click at [162, 87] on div "1 2 3" at bounding box center [178, 88] width 130 height 21
click at [170, 87] on span "2" at bounding box center [178, 88] width 21 height 13
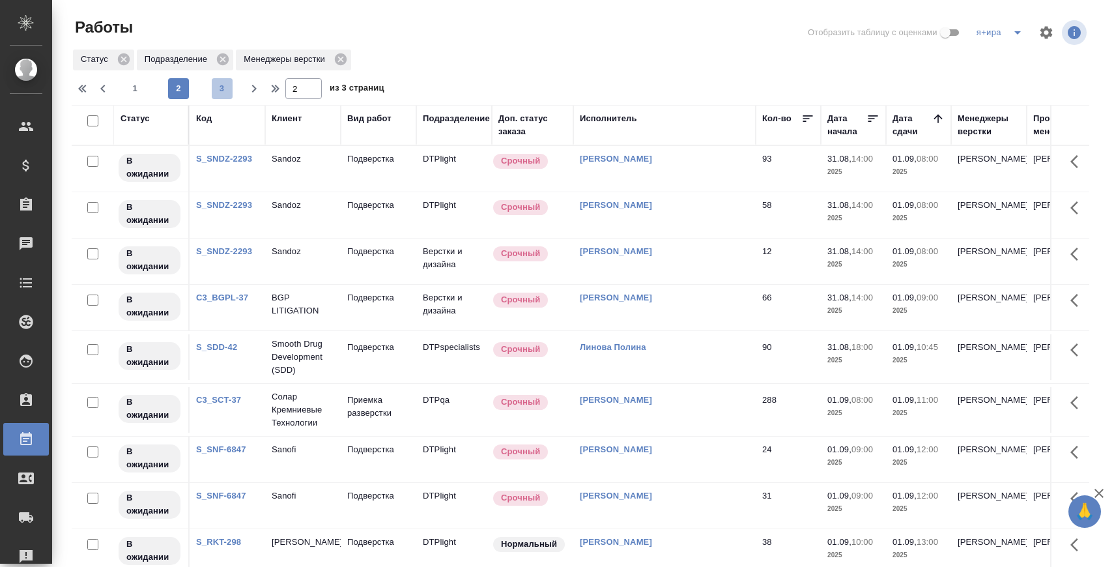
click at [216, 89] on span "3" at bounding box center [222, 88] width 21 height 13
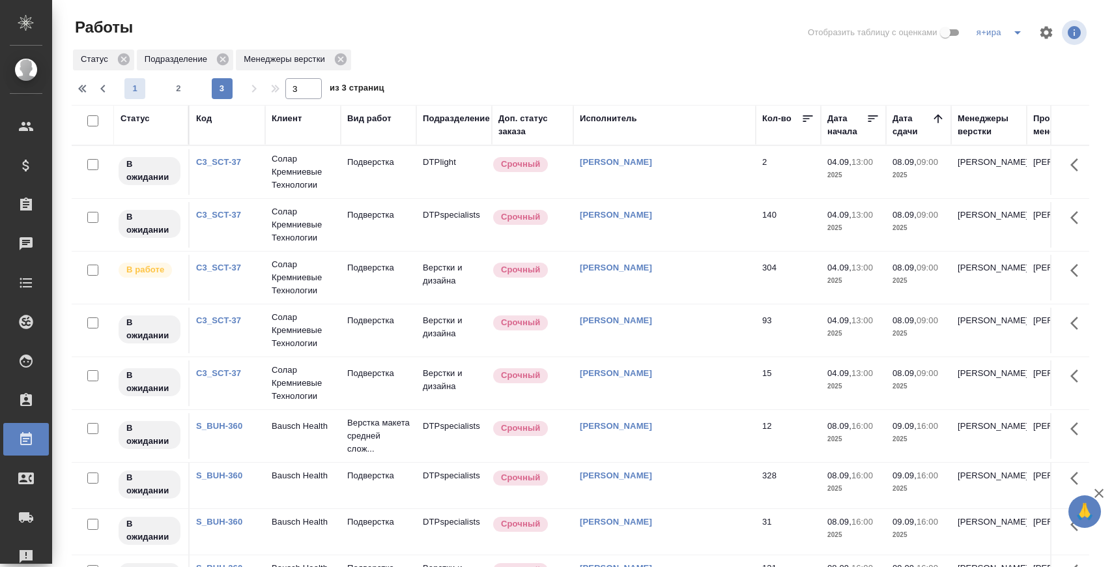
click at [138, 90] on span "1" at bounding box center [134, 88] width 21 height 13
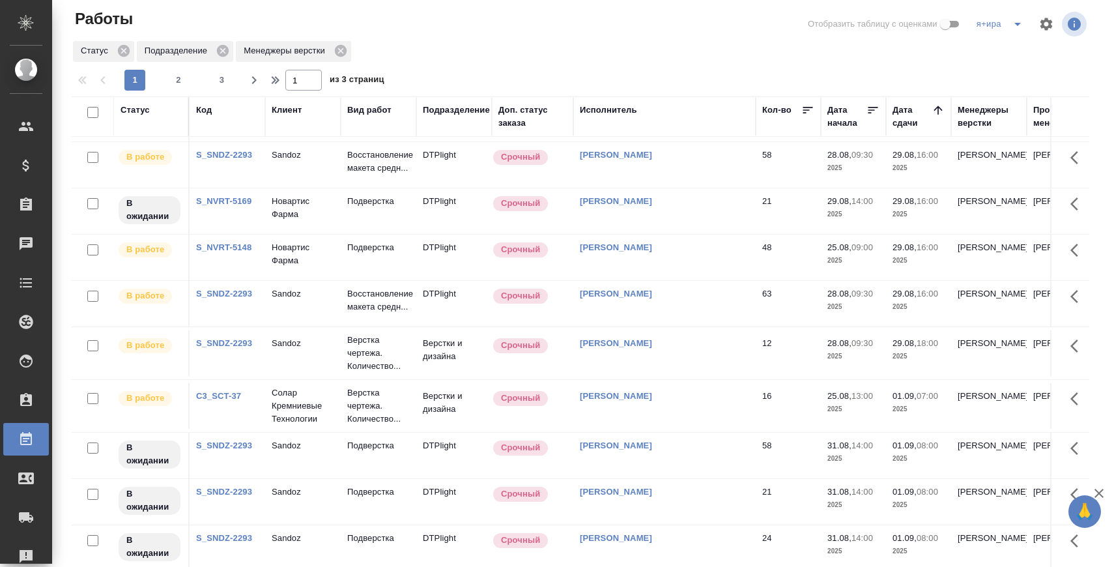
scroll to position [66, 0]
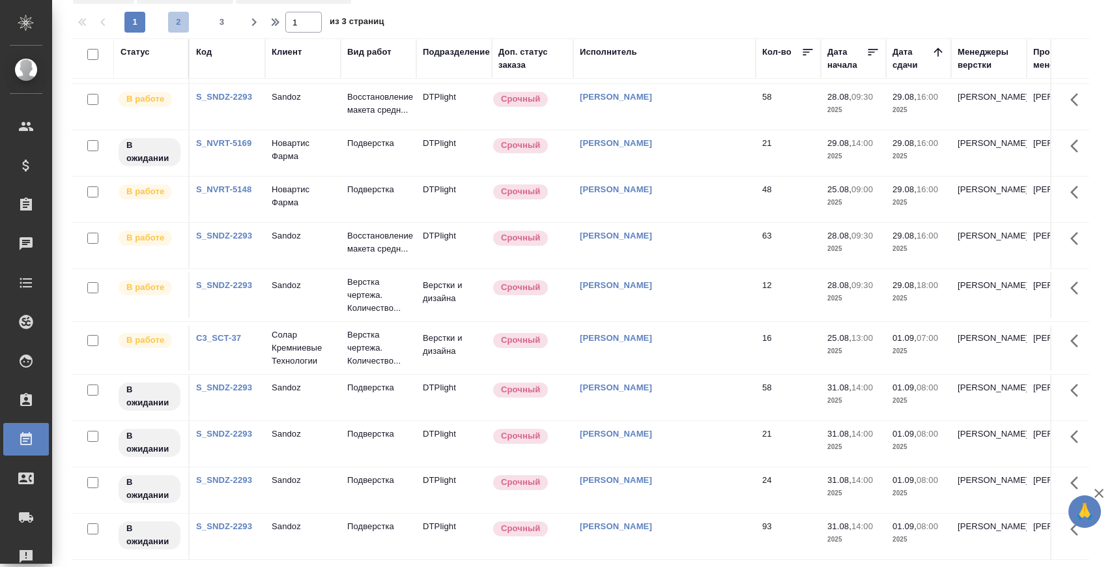
click at [174, 19] on span "2" at bounding box center [178, 22] width 21 height 13
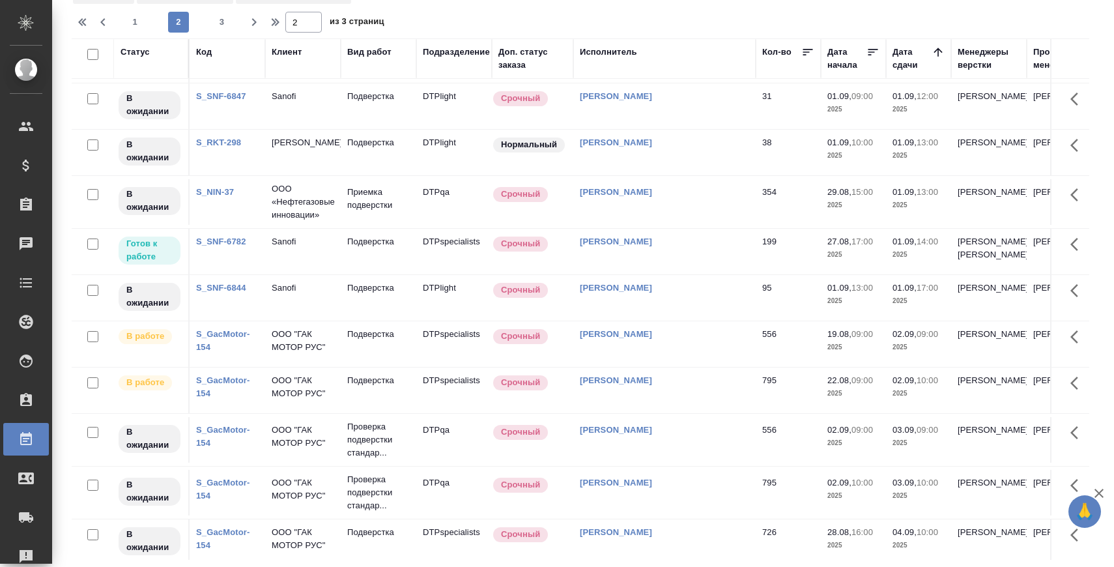
scroll to position [0, 0]
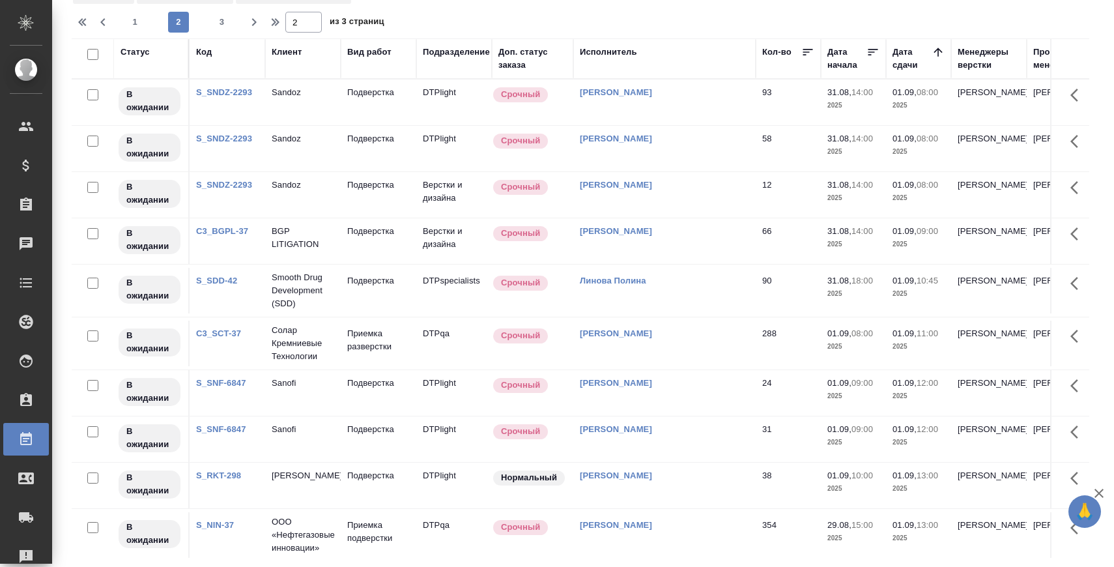
click at [229, 182] on link "S_SNDZ-2293" at bounding box center [224, 185] width 56 height 10
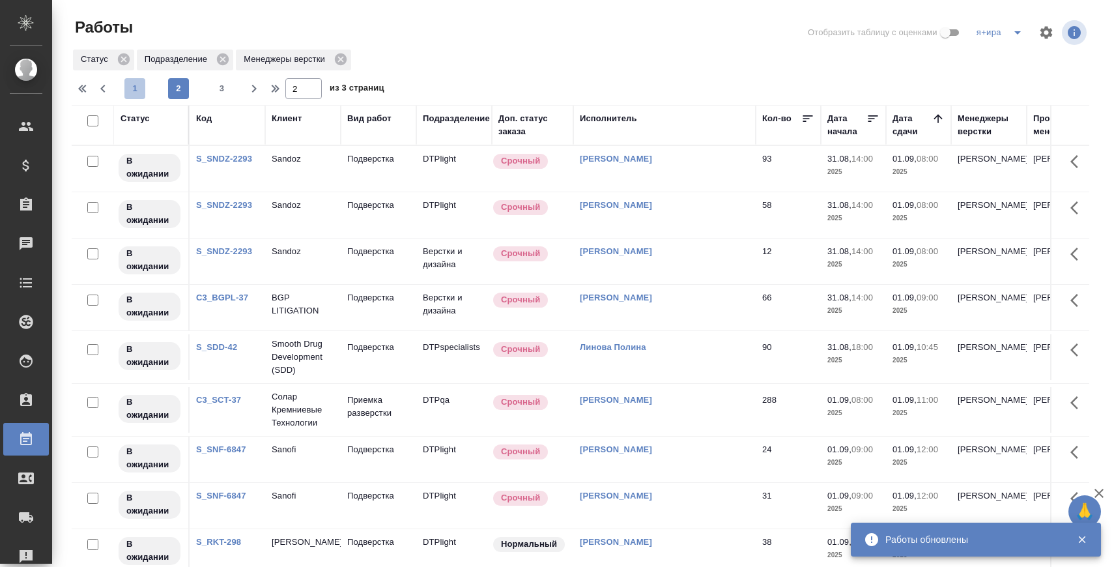
click at [129, 83] on span "1" at bounding box center [134, 88] width 21 height 13
type input "1"
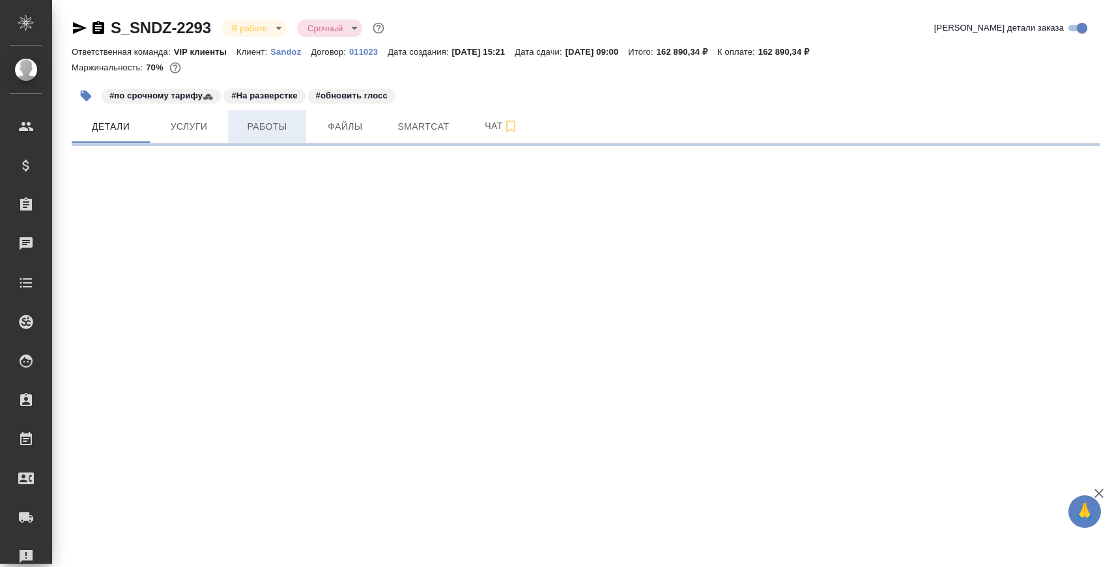
click at [279, 123] on span "Работы" at bounding box center [267, 127] width 63 height 16
select select "RU"
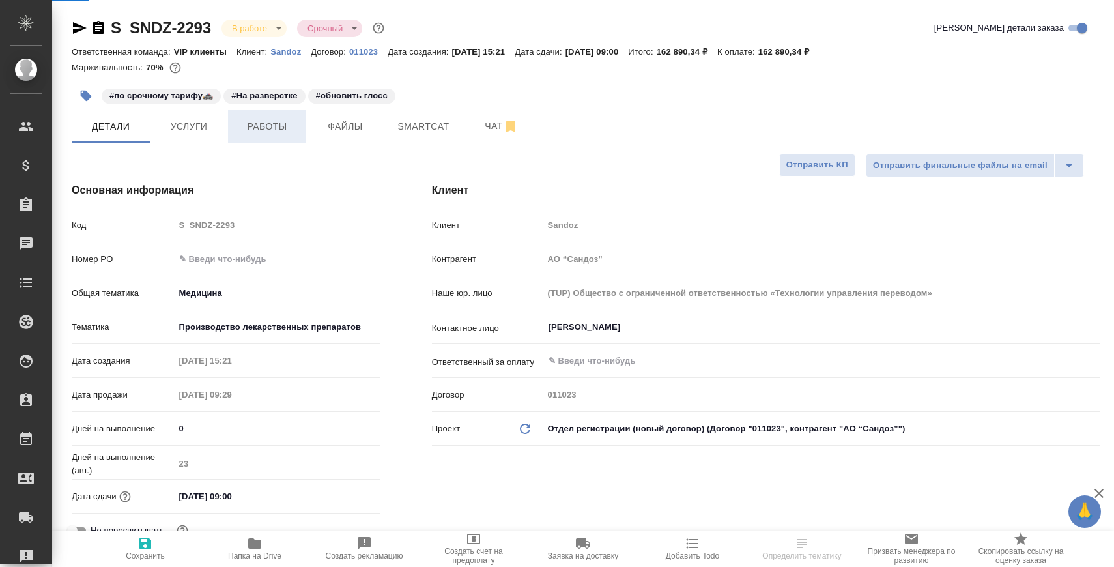
type textarea "x"
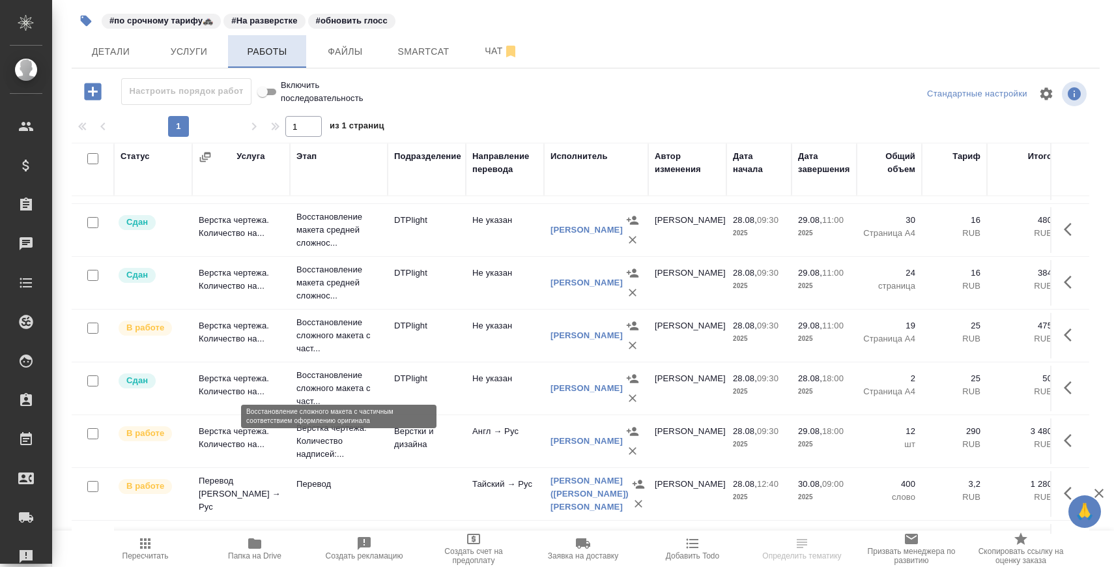
scroll to position [117, 0]
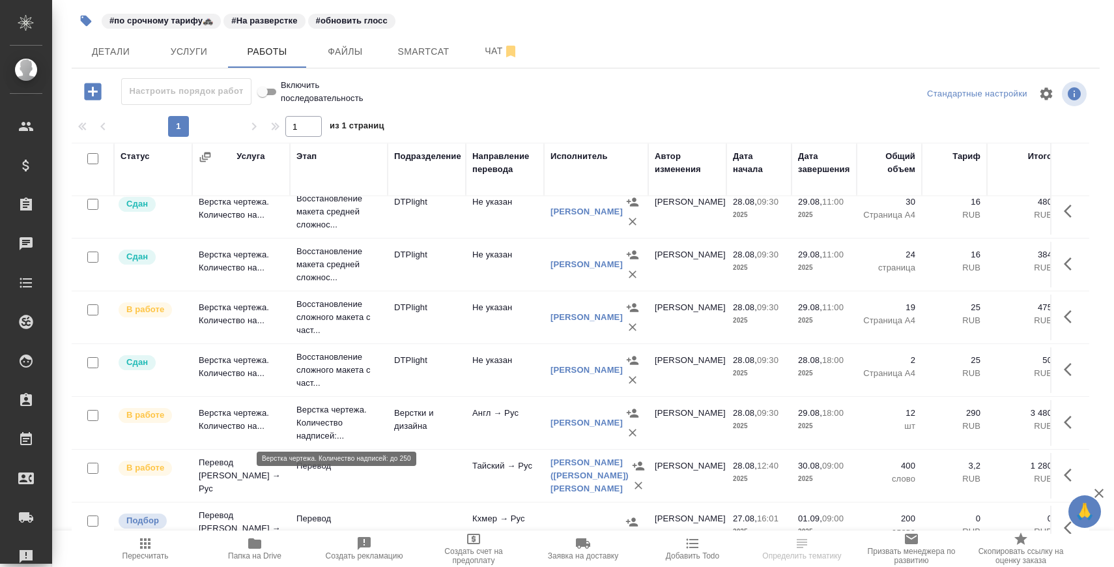
click at [326, 415] on p "Верстка чертежа. Количество надписей:..." at bounding box center [339, 422] width 85 height 39
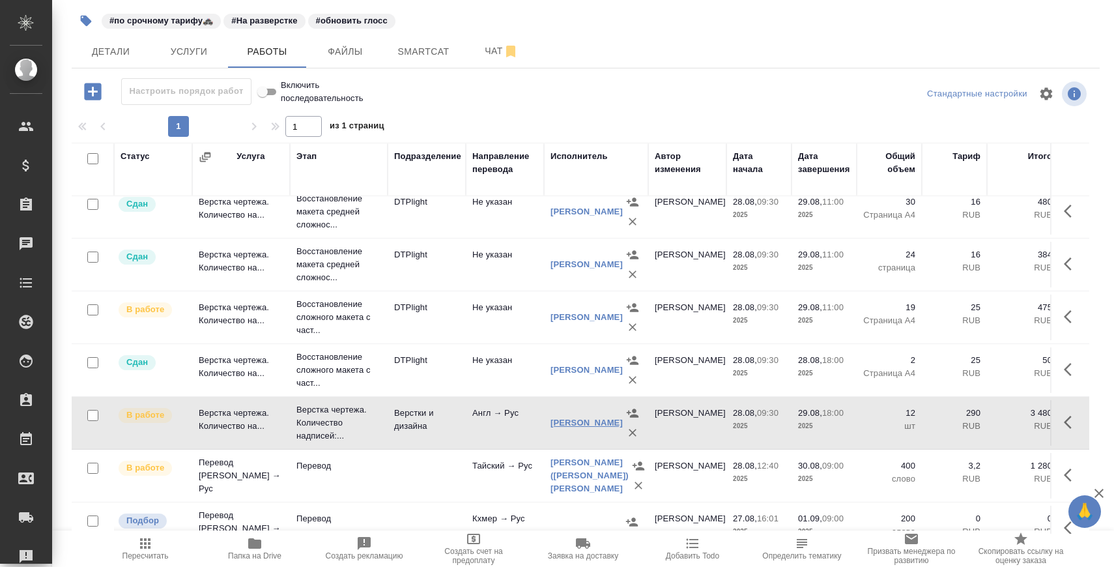
click at [572, 418] on link "[PERSON_NAME]" at bounding box center [587, 423] width 72 height 10
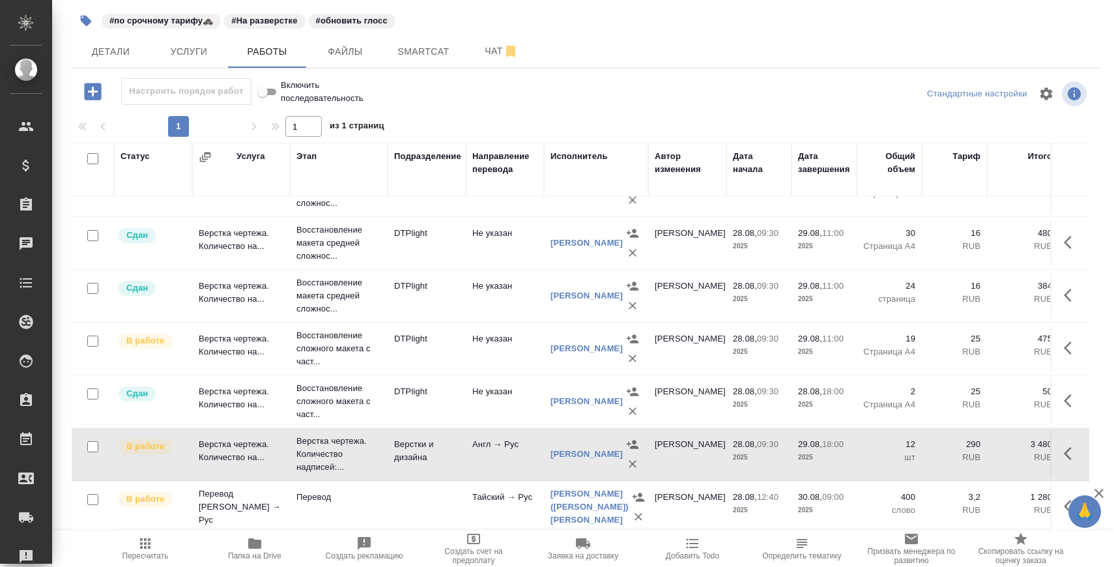
scroll to position [78, 0]
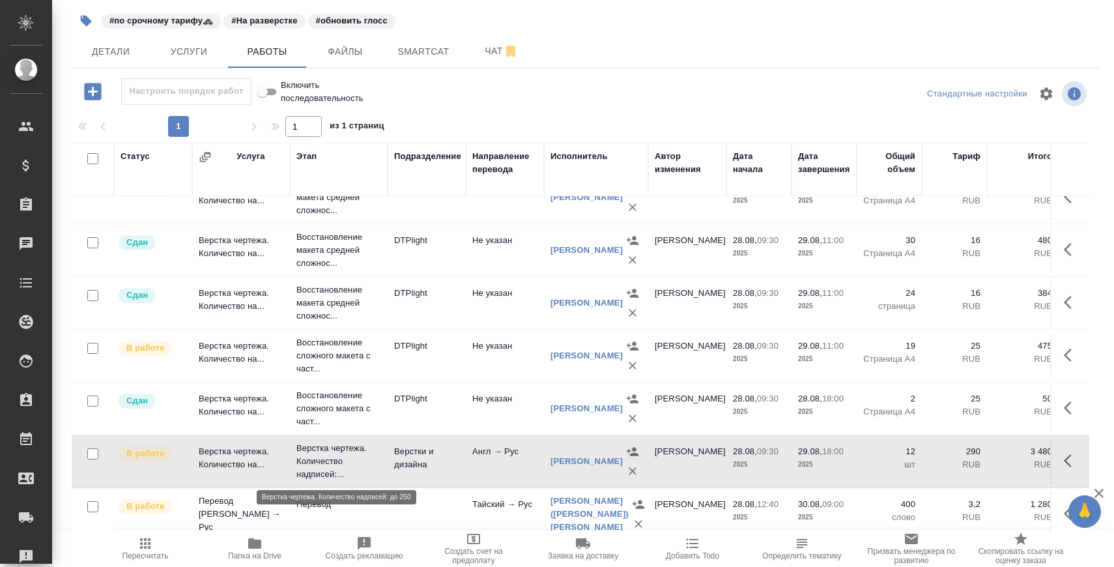
click at [347, 447] on p "Верстка чертежа. Количество надписей:..." at bounding box center [339, 461] width 85 height 39
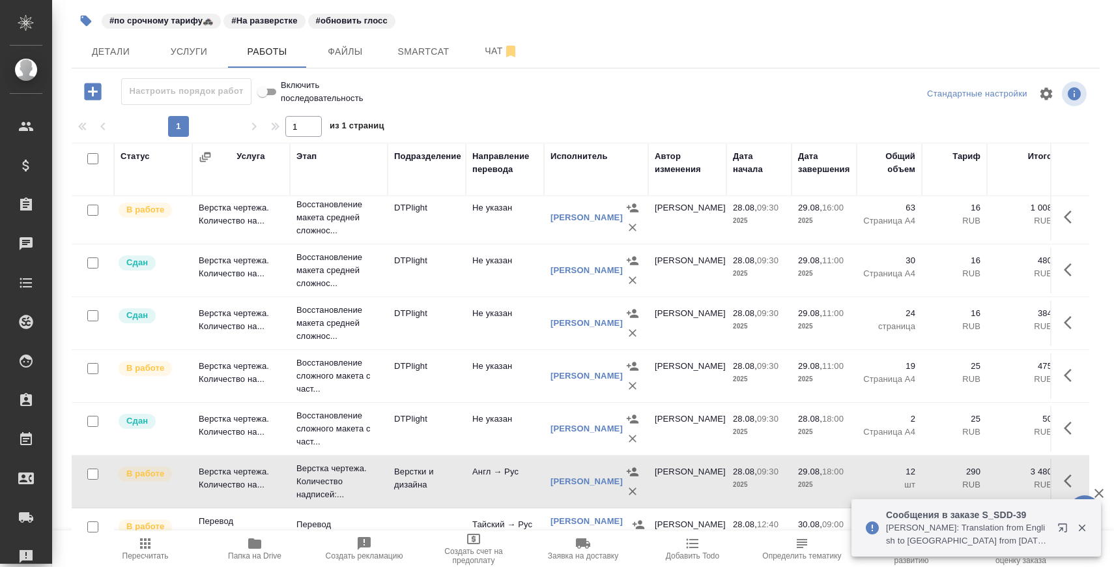
scroll to position [169, 0]
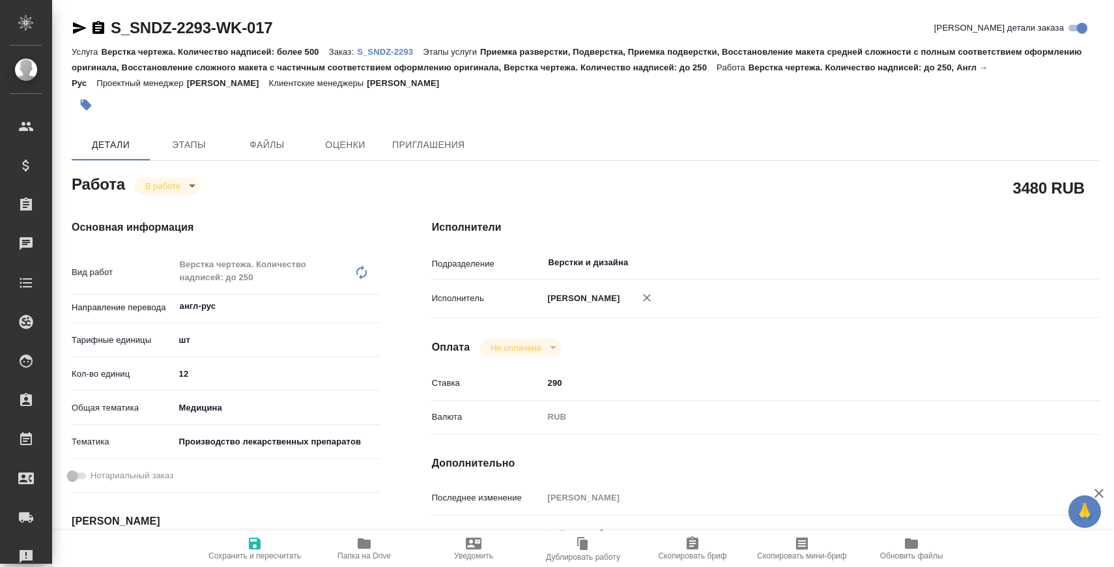
type textarea "x"
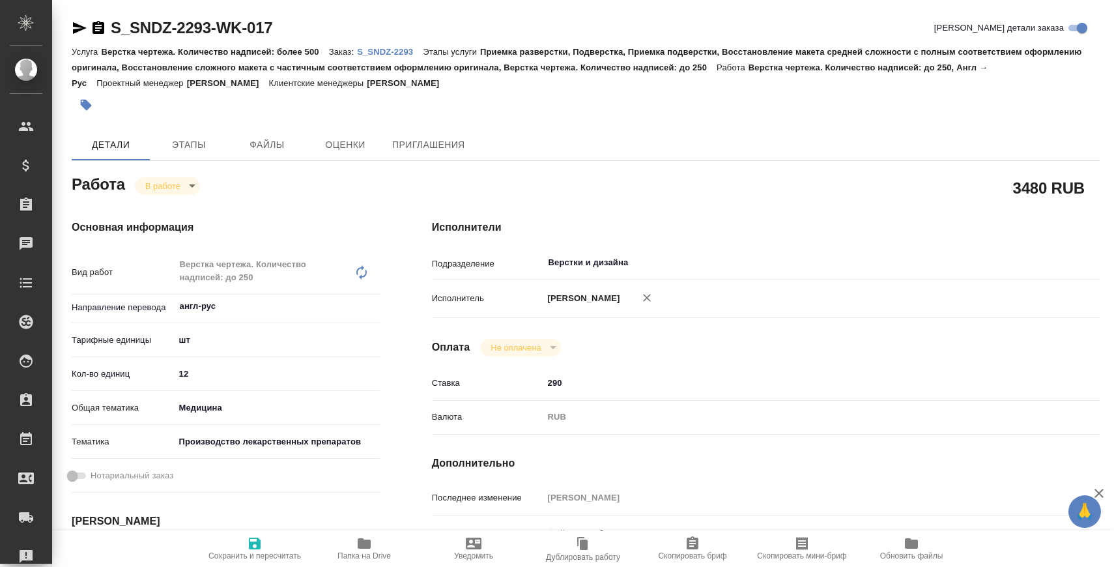
type textarea "x"
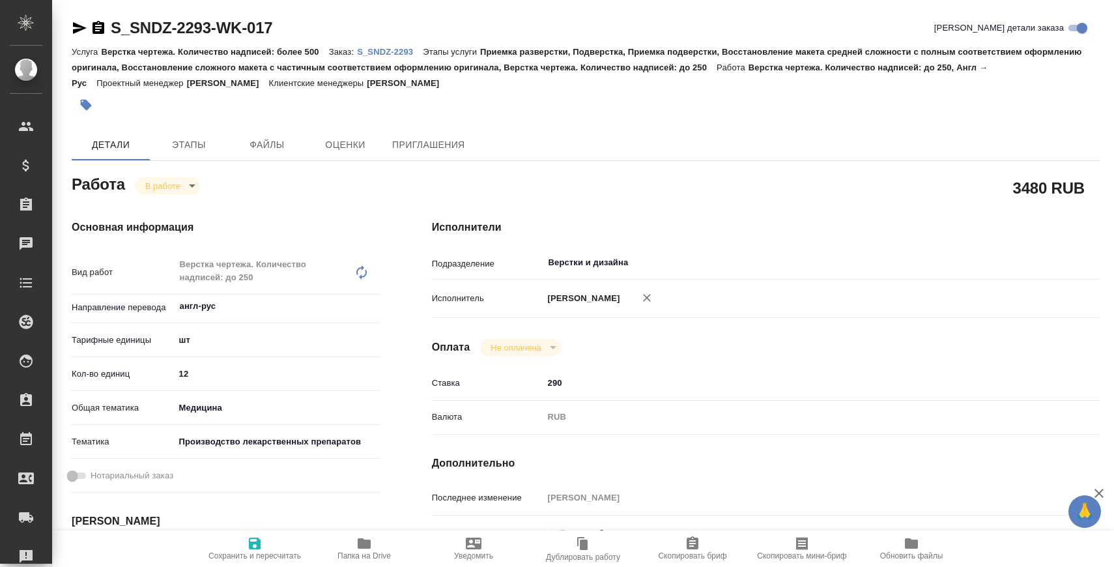
type textarea "x"
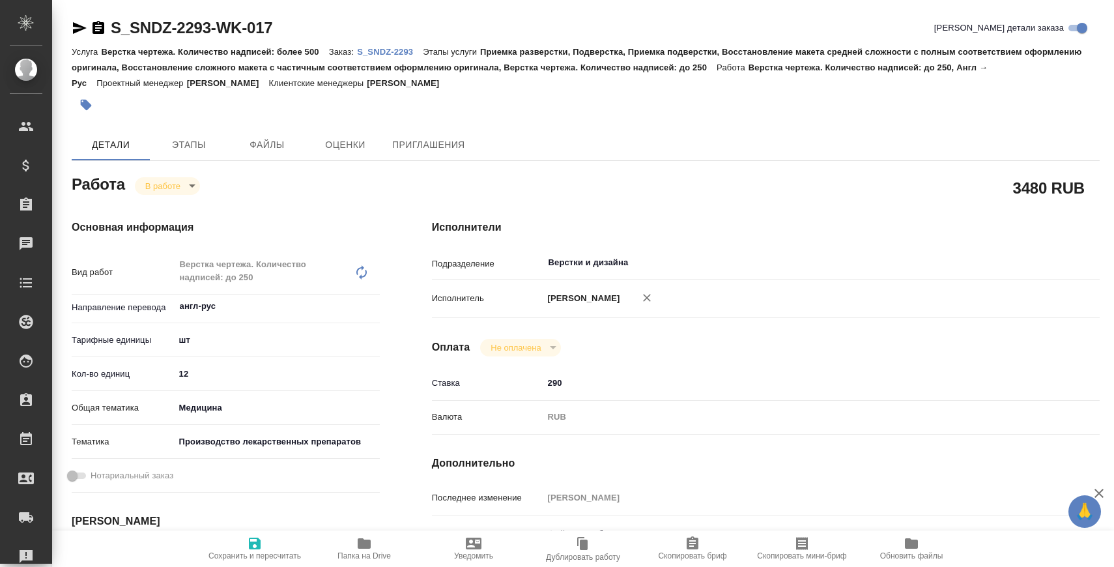
type textarea "x"
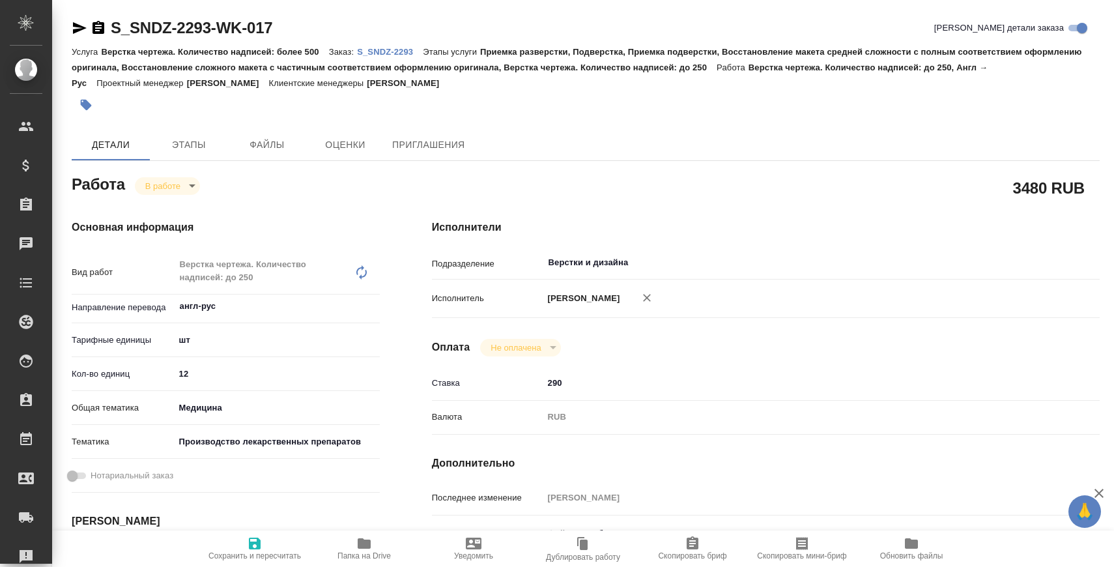
scroll to position [69, 0]
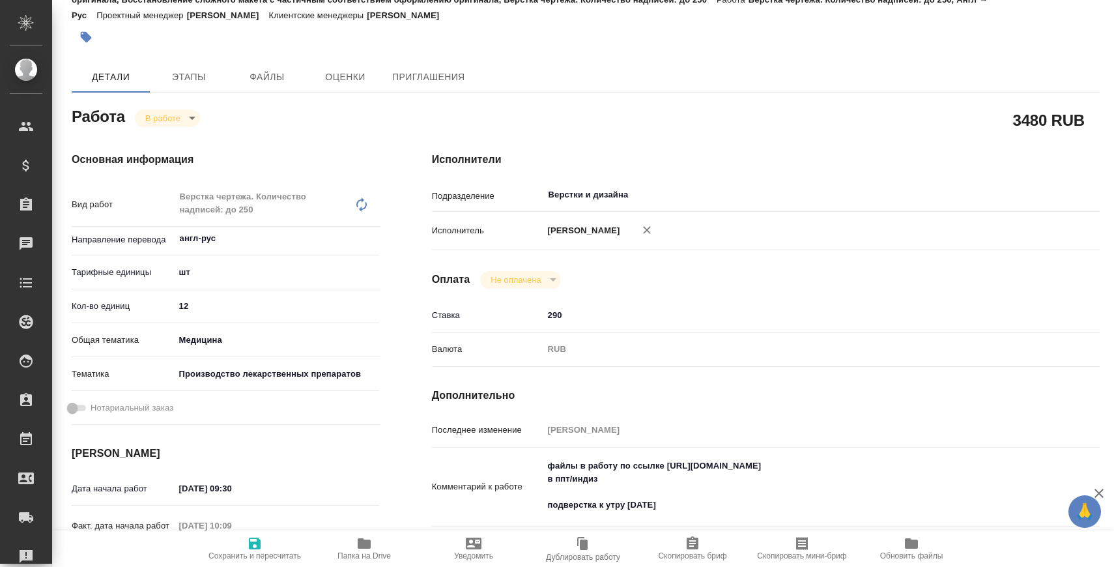
type textarea "x"
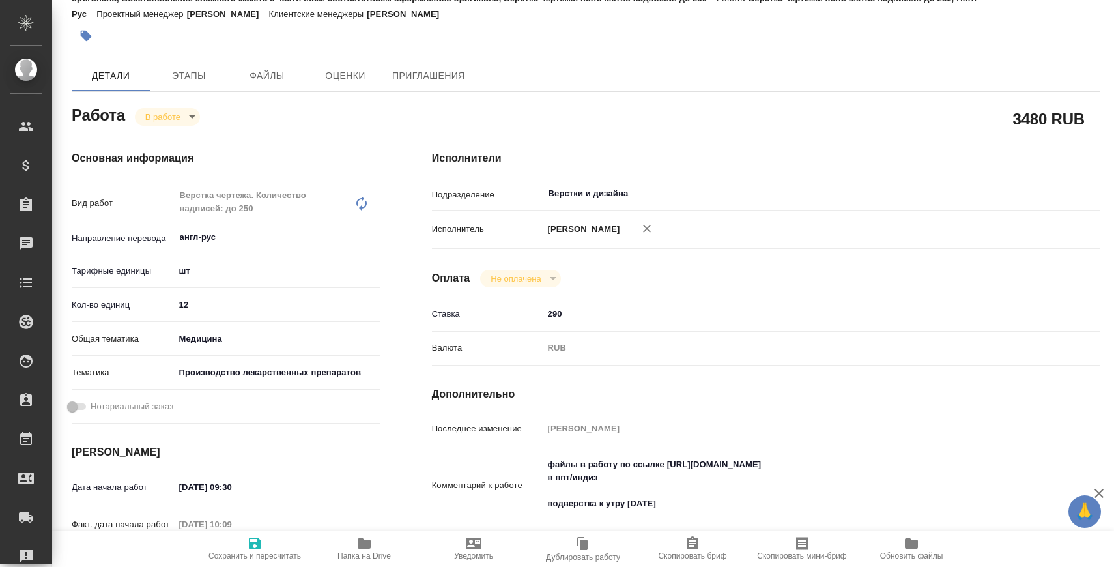
type textarea "x"
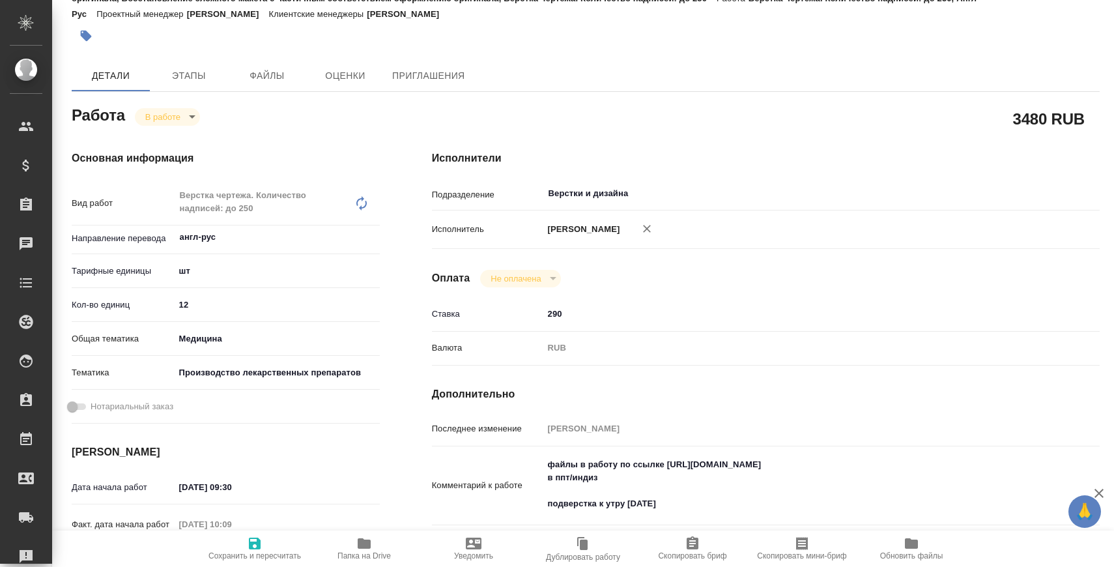
type textarea "x"
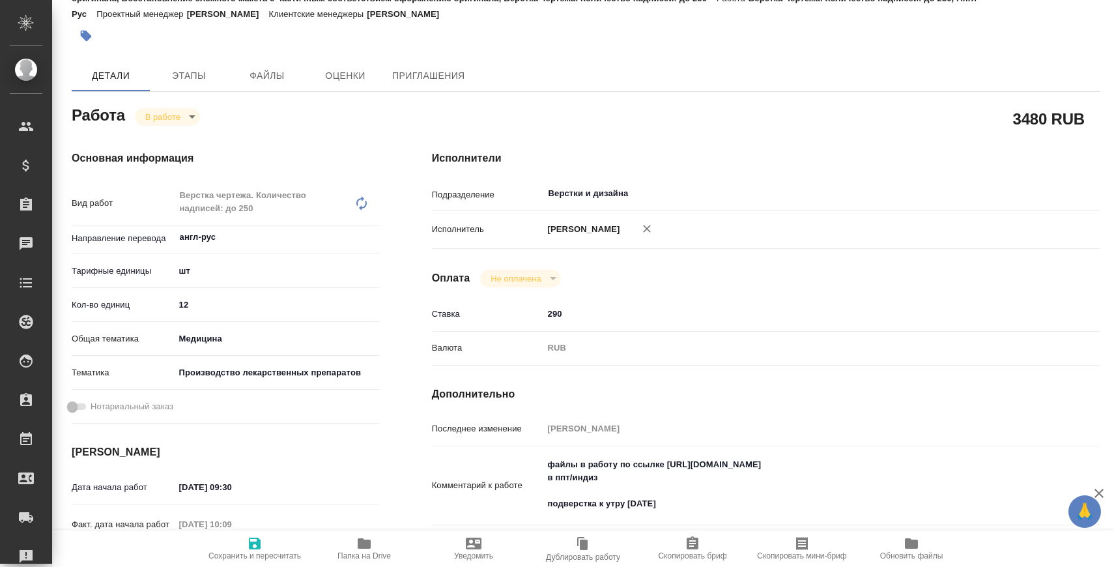
type textarea "x"
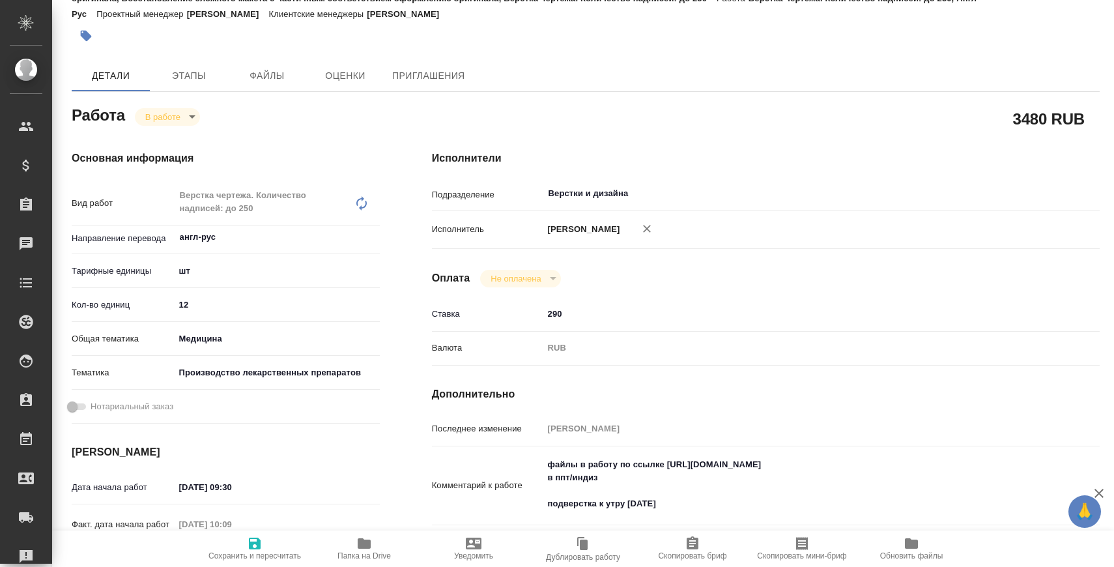
click at [366, 203] on icon at bounding box center [362, 204] width 16 height 16
type textarea "x"
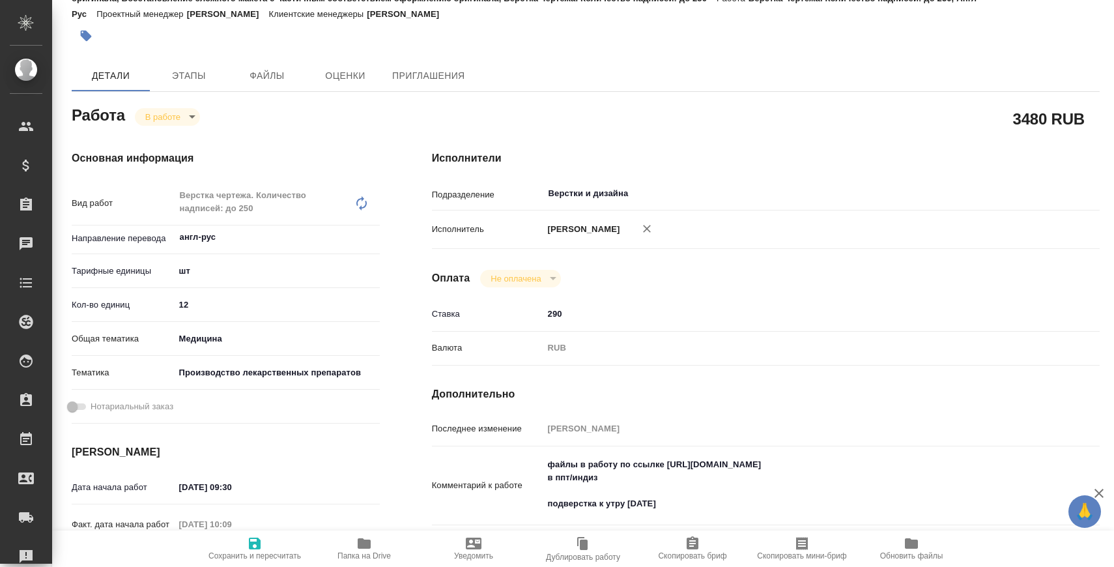
type textarea "x"
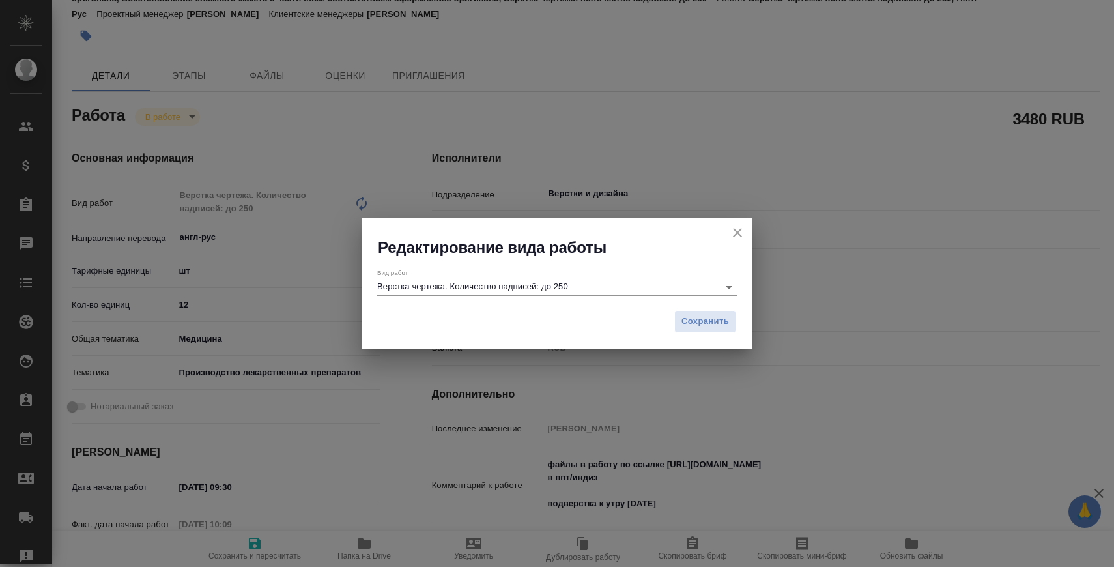
click at [549, 286] on input "Верстка чертежа. Количество надписей: до 250" at bounding box center [544, 287] width 335 height 16
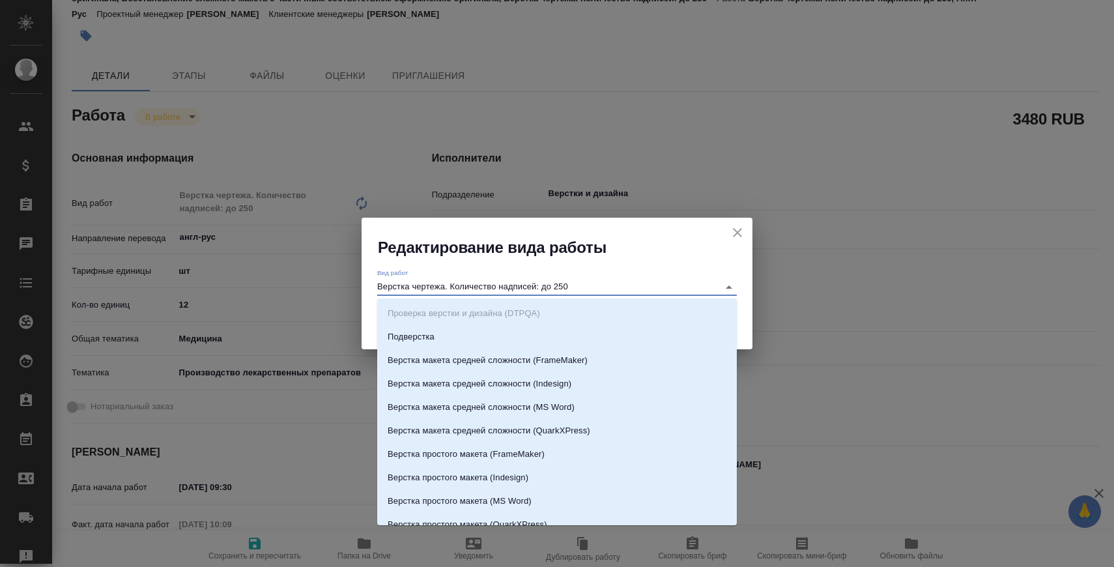
click at [557, 286] on input "Верстка чертежа. Количество надписей: до 250" at bounding box center [544, 287] width 335 height 16
drag, startPoint x: 563, startPoint y: 286, endPoint x: 587, endPoint y: 286, distance: 24.1
click at [587, 286] on input "Верстка чертежа. Количество надписей: до 250" at bounding box center [544, 287] width 335 height 16
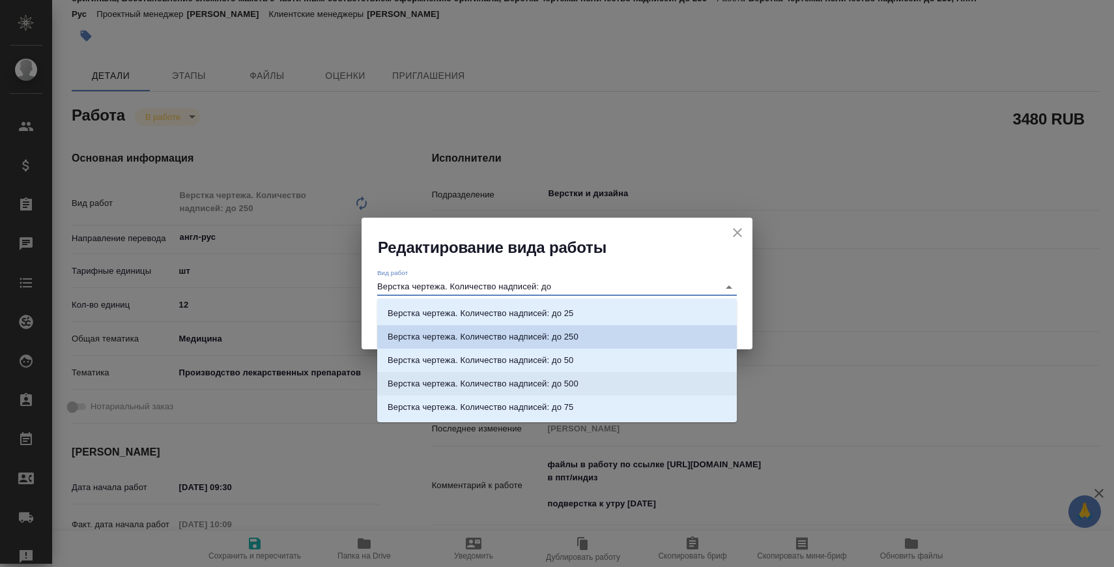
click at [575, 374] on li "Верстка чертежа. Количество надписей: до 500" at bounding box center [557, 383] width 360 height 23
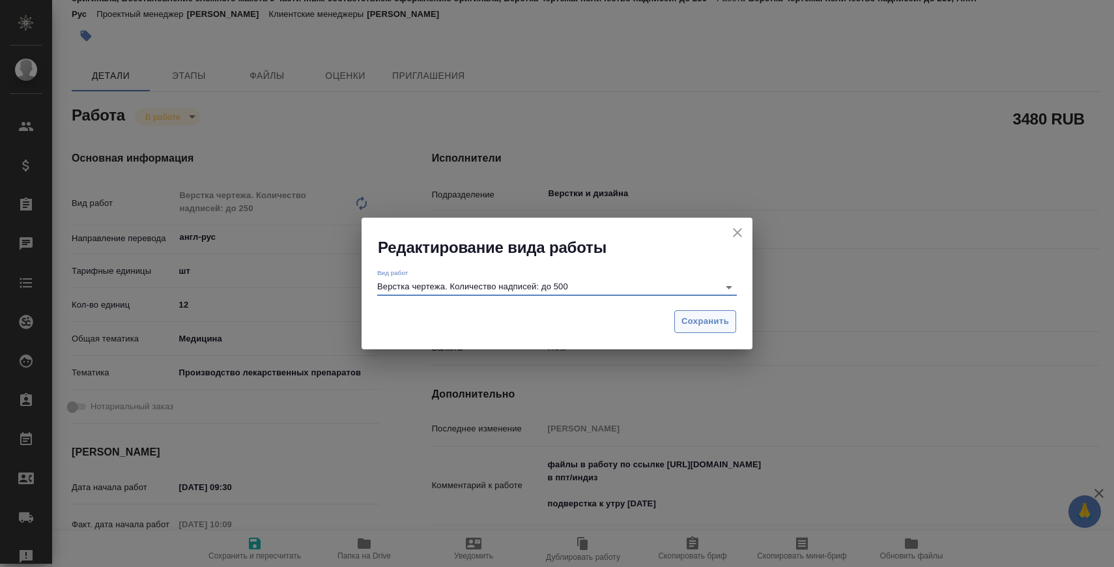
type input "Верстка чертежа. Количество надписей: до 500"
click at [689, 321] on span "Сохранить" at bounding box center [706, 321] width 48 height 15
type textarea "x"
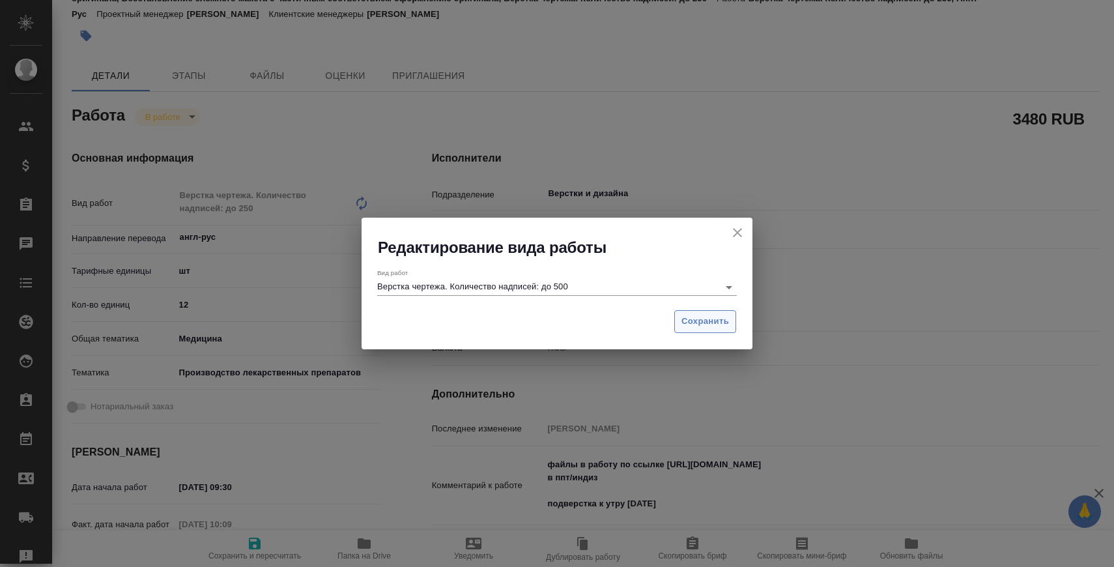
type textarea "x"
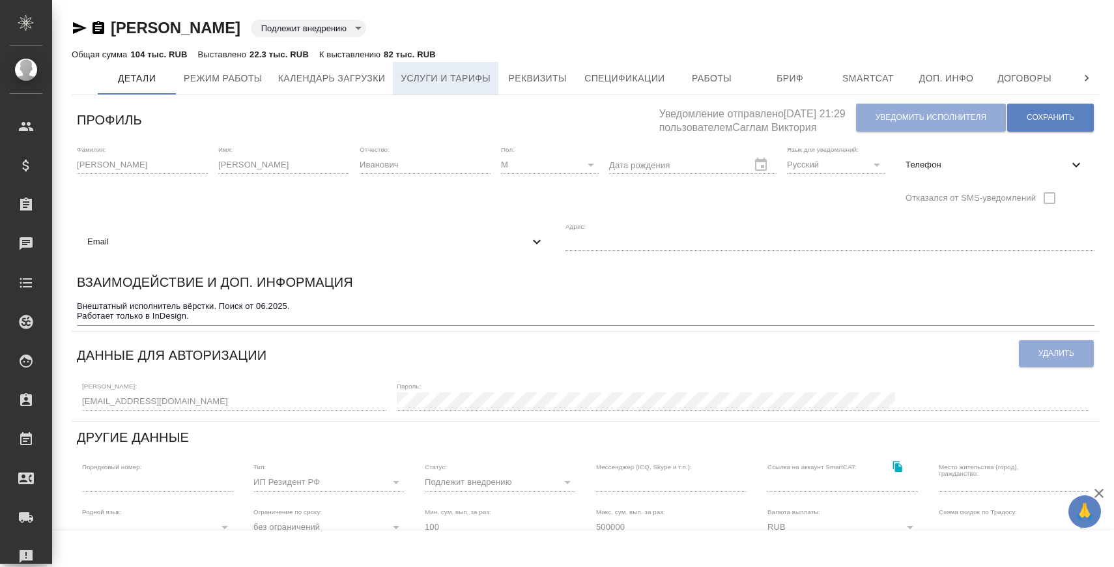
click at [462, 81] on span "Услуги и тарифы" at bounding box center [446, 78] width 90 height 16
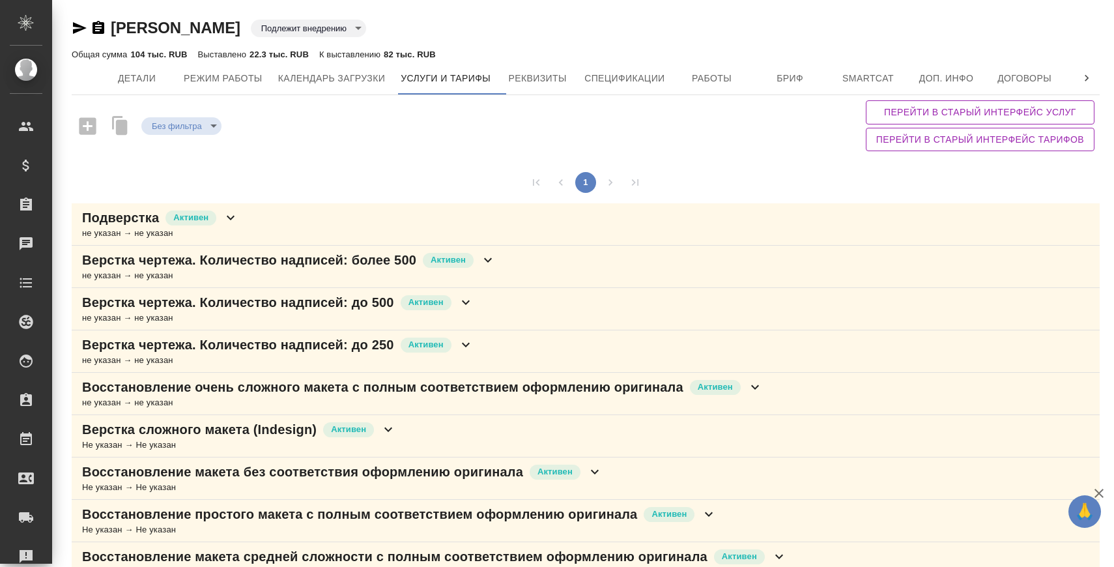
scroll to position [14, 0]
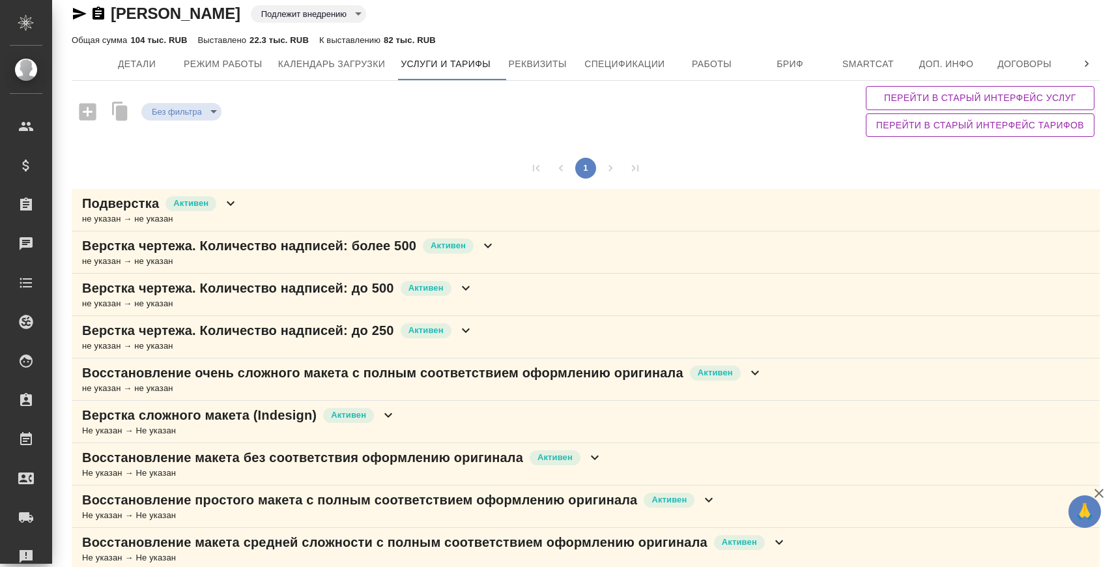
click at [495, 251] on icon at bounding box center [488, 246] width 16 height 16
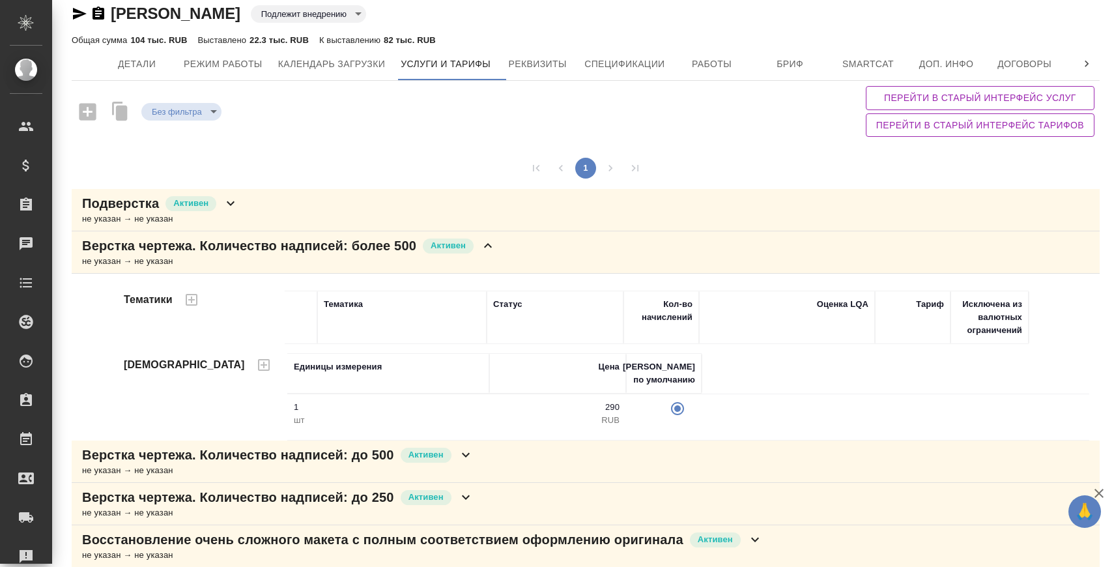
click at [495, 251] on icon at bounding box center [488, 246] width 16 height 16
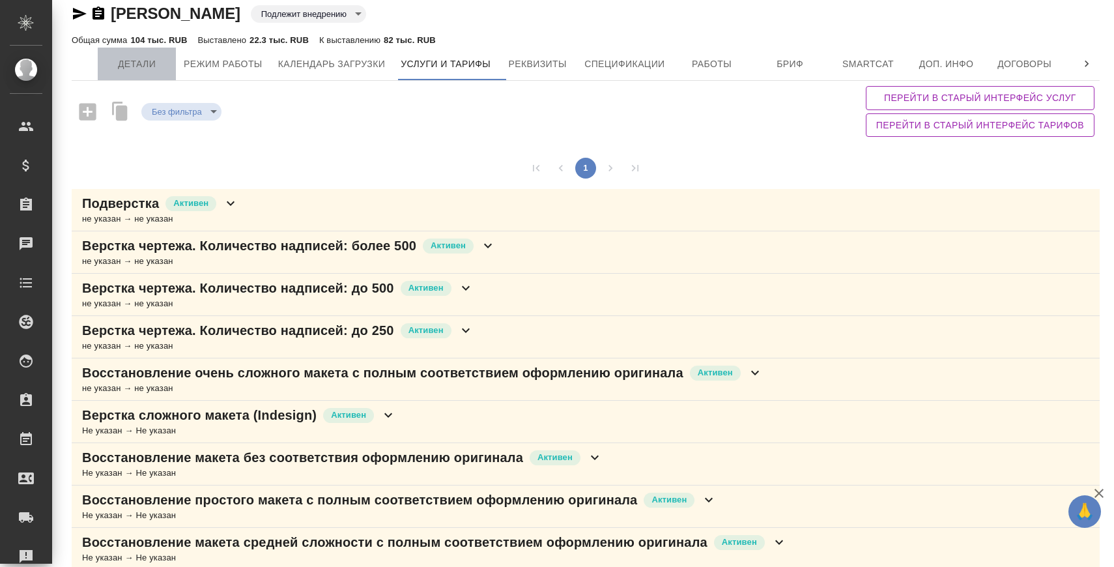
click at [126, 68] on span "Детали" at bounding box center [137, 64] width 63 height 16
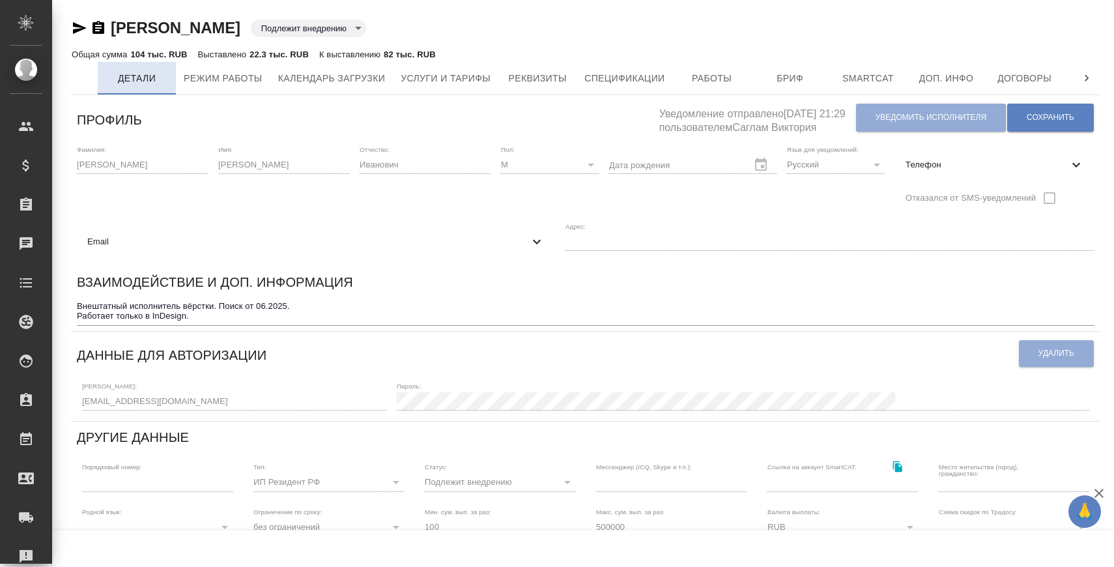
click at [160, 87] on button "Детали" at bounding box center [137, 78] width 78 height 33
click at [491, 86] on button "Услуги и тарифы" at bounding box center [446, 78] width 106 height 33
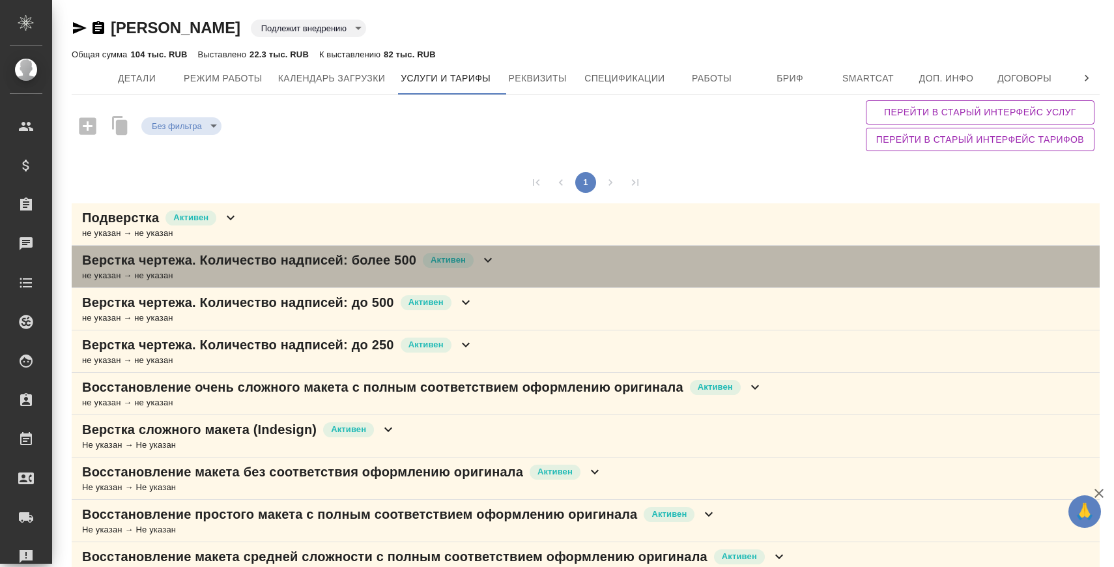
click at [506, 250] on div "Верстка чертежа. Количество надписей: более 500 Активен не указан → не указан" at bounding box center [586, 267] width 1028 height 42
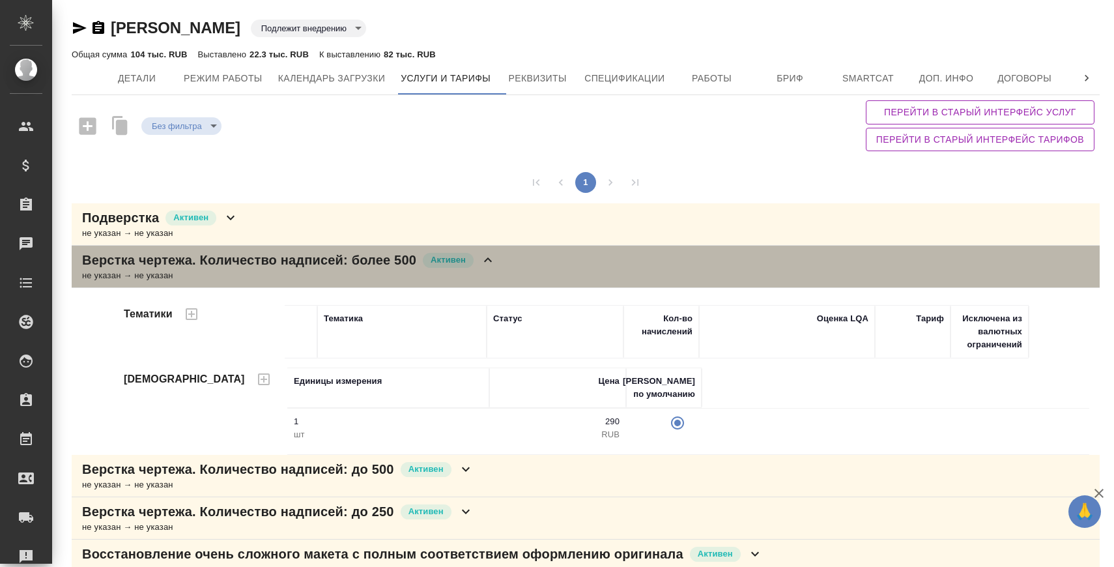
click at [496, 258] on icon at bounding box center [488, 260] width 16 height 16
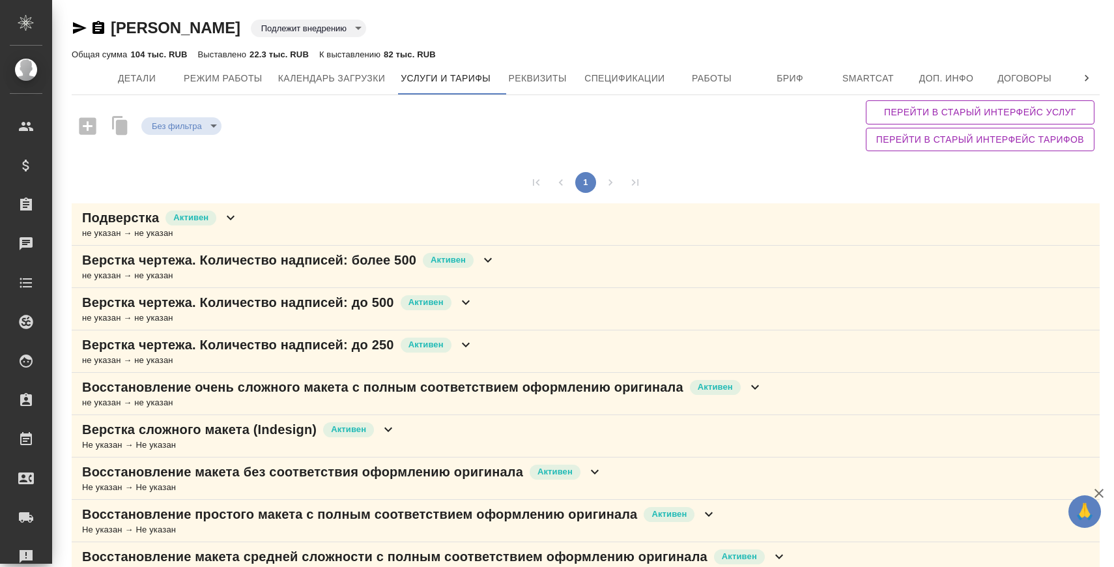
click at [496, 260] on icon at bounding box center [488, 260] width 16 height 16
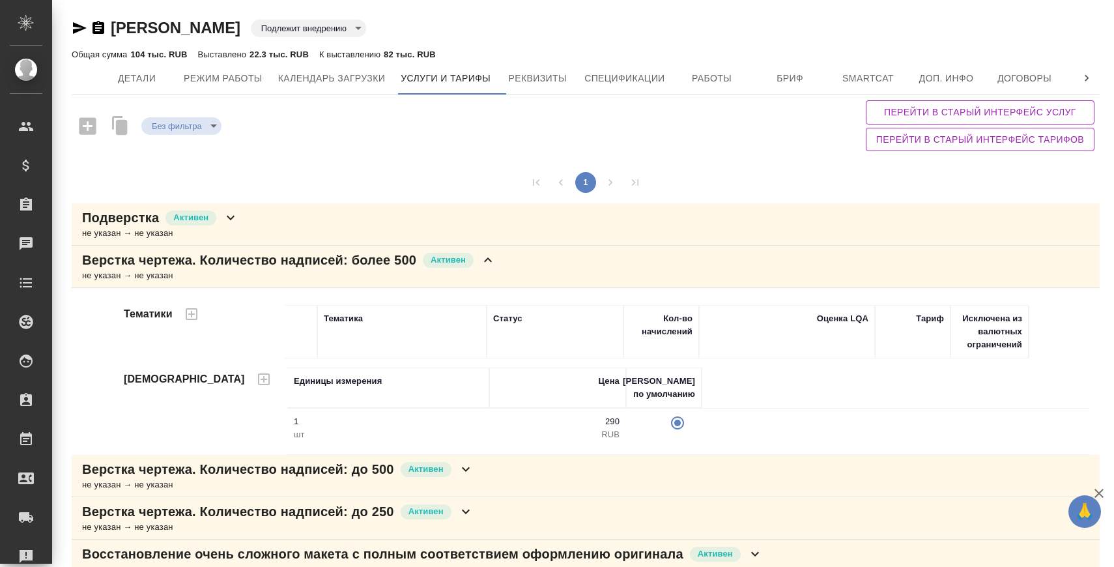
click at [496, 264] on icon at bounding box center [488, 260] width 16 height 16
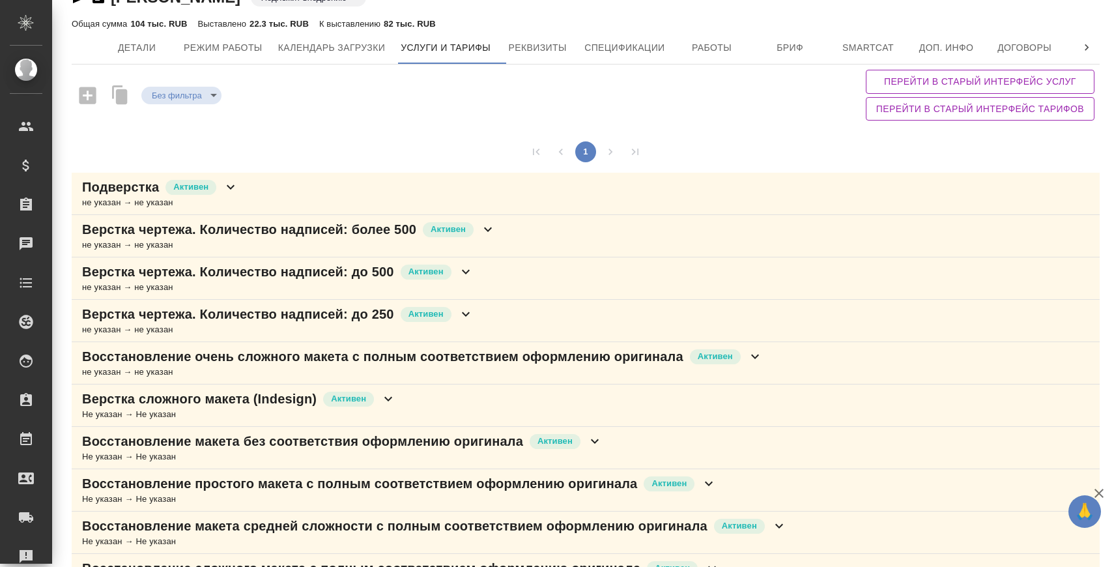
scroll to position [37, 0]
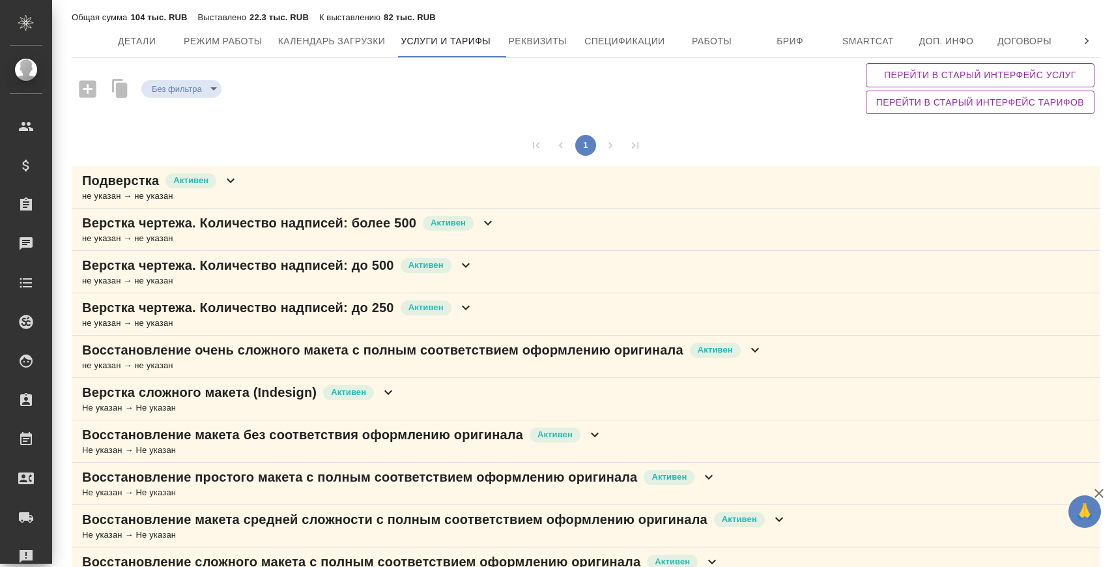
click at [496, 232] on div "не указан → не указан" at bounding box center [289, 238] width 414 height 13
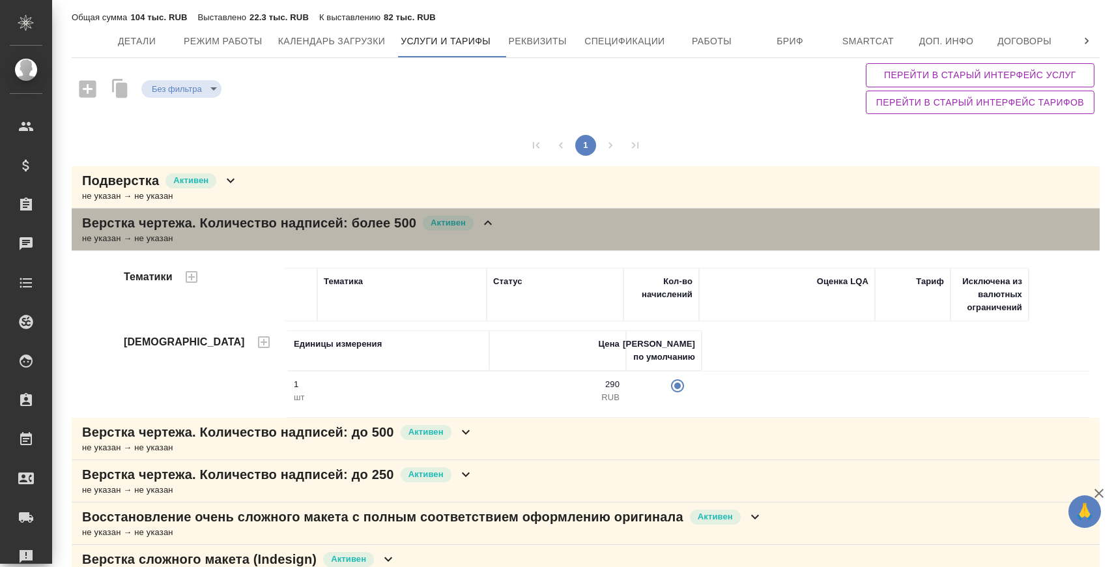
click at [496, 232] on div "не указан → не указан" at bounding box center [289, 238] width 414 height 13
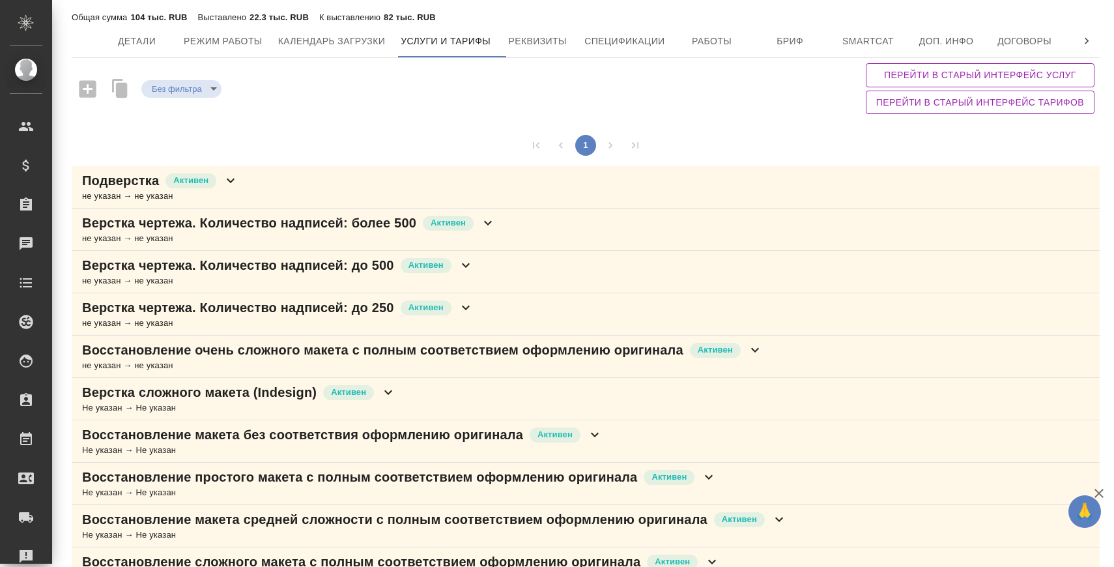
click at [485, 276] on div "Верстка чертежа. Количество надписей: до 500 Активен не указан → не указан" at bounding box center [586, 272] width 1028 height 42
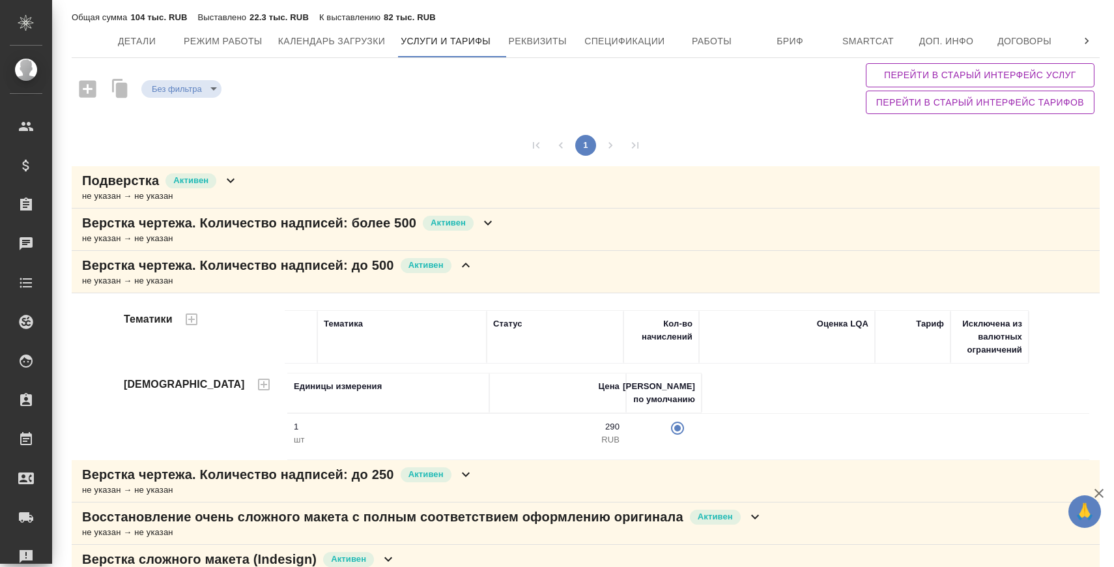
click at [483, 276] on div "Верстка чертежа. Количество надписей: до 500 Активен не указан → не указан" at bounding box center [586, 272] width 1028 height 42
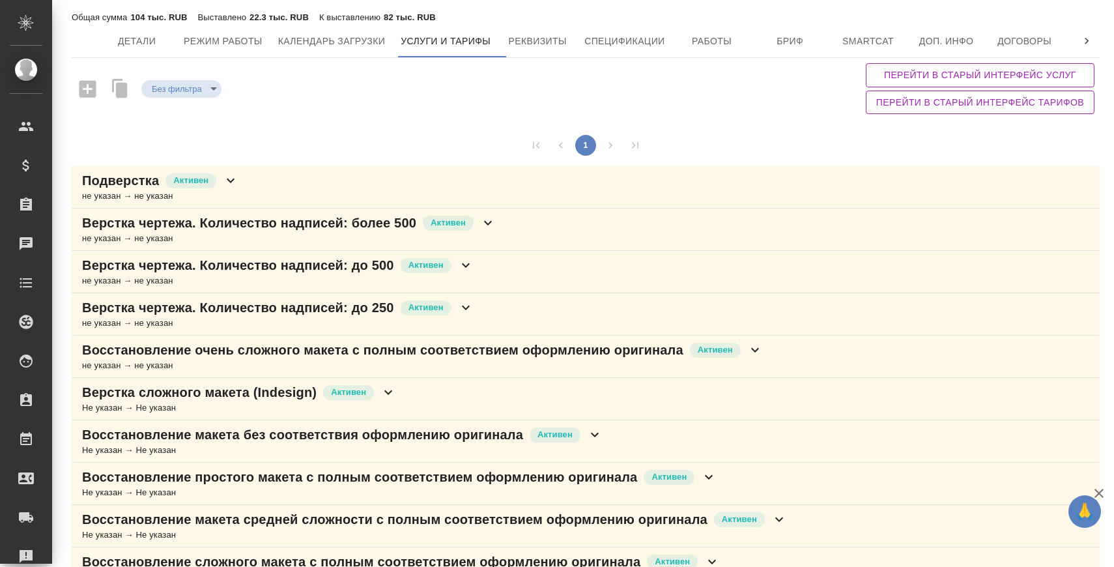
click at [481, 310] on div "Верстка чертежа. Количество надписей: до 250 Активен не указан → не указан" at bounding box center [586, 314] width 1028 height 42
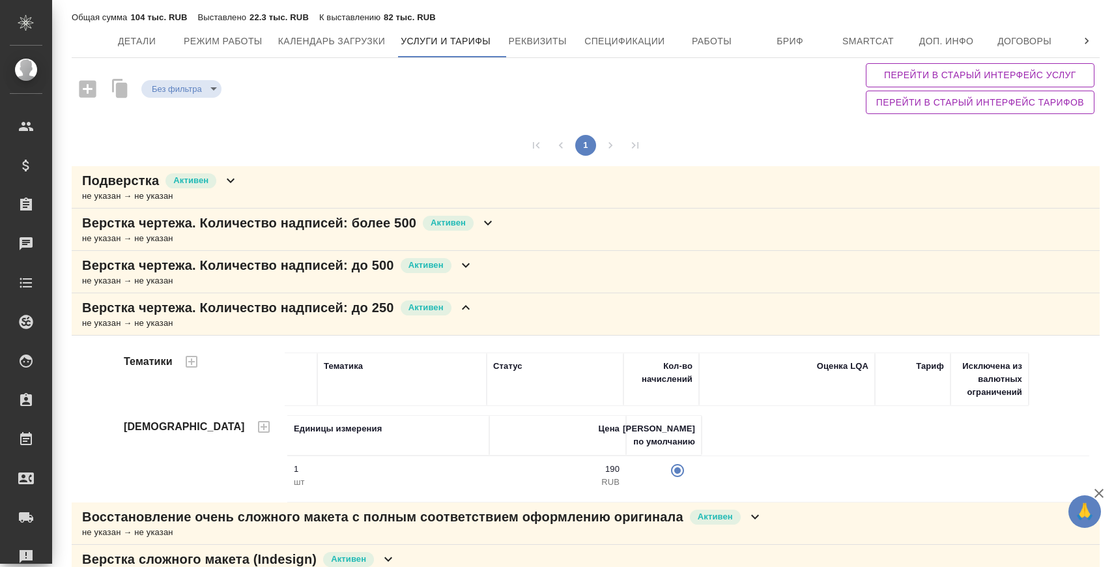
click at [474, 311] on icon at bounding box center [466, 308] width 16 height 16
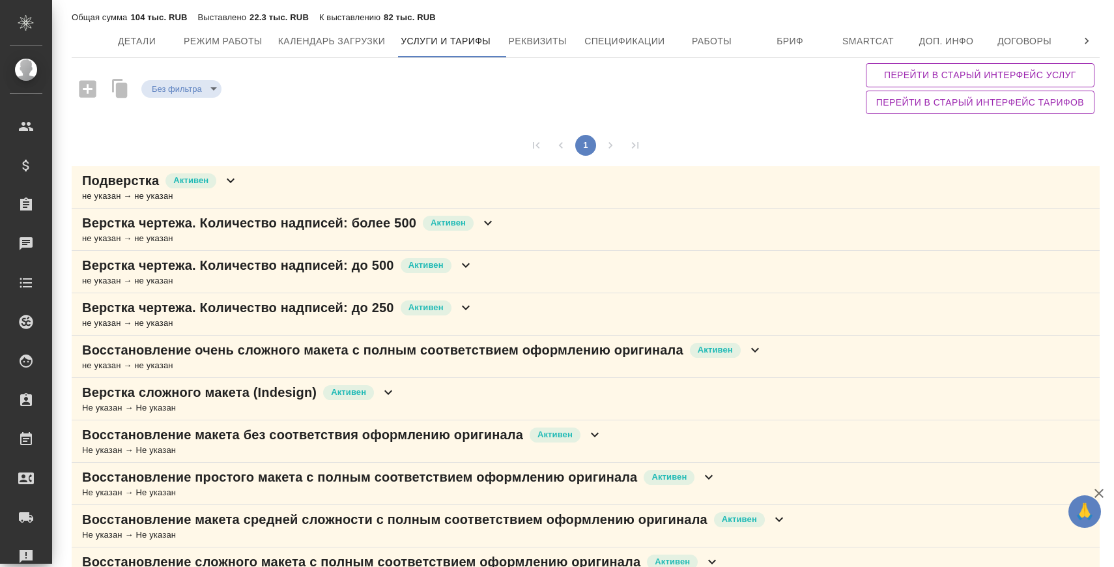
click at [493, 225] on icon at bounding box center [488, 223] width 16 height 16
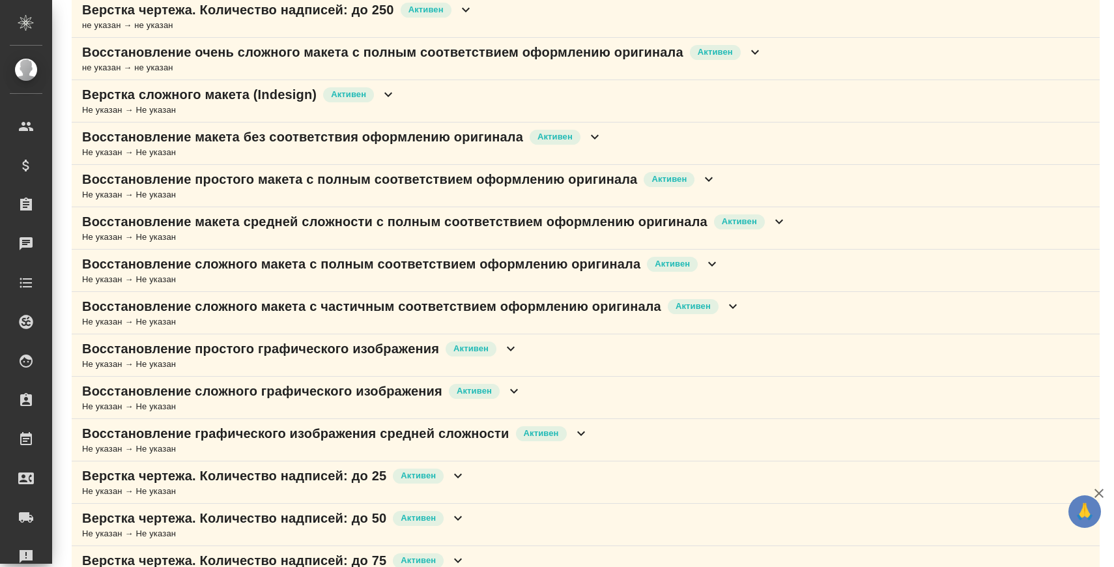
scroll to position [790, 0]
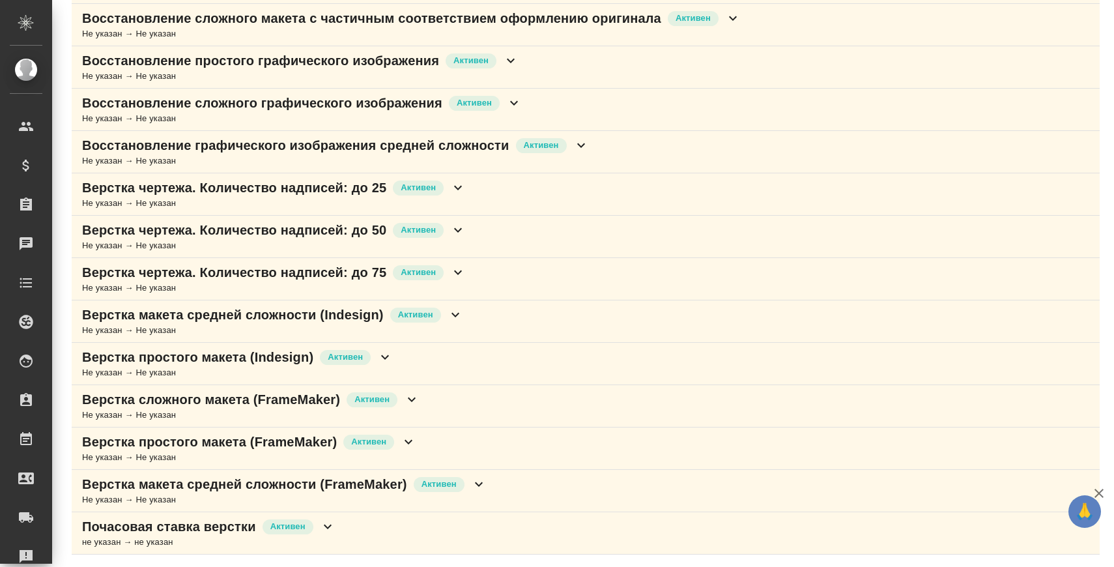
click at [347, 515] on div "Почасовая ставка верстки Активен не указан → не указан" at bounding box center [586, 533] width 1028 height 42
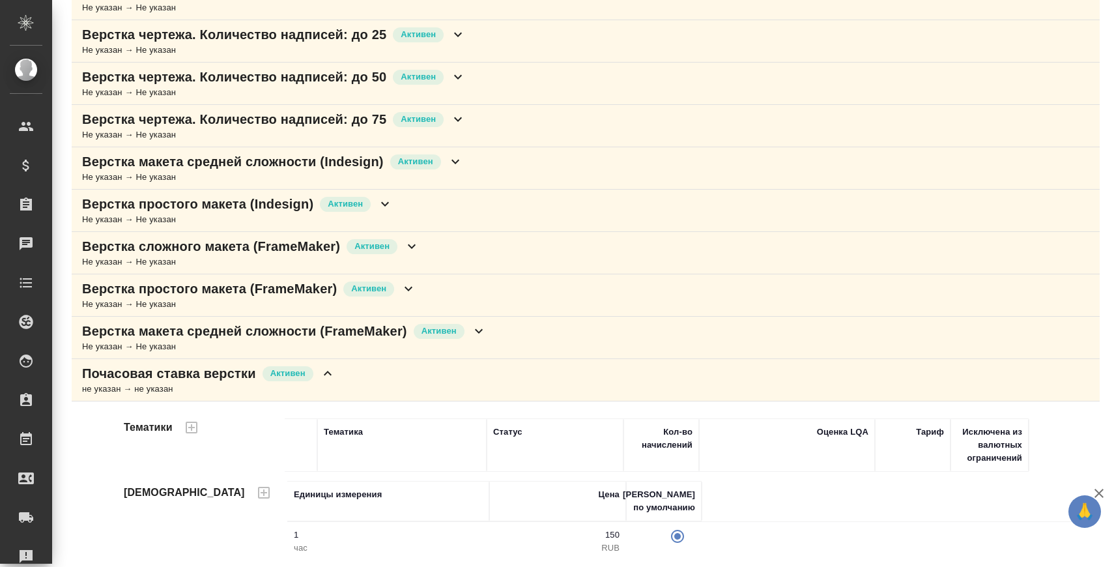
scroll to position [957, 0]
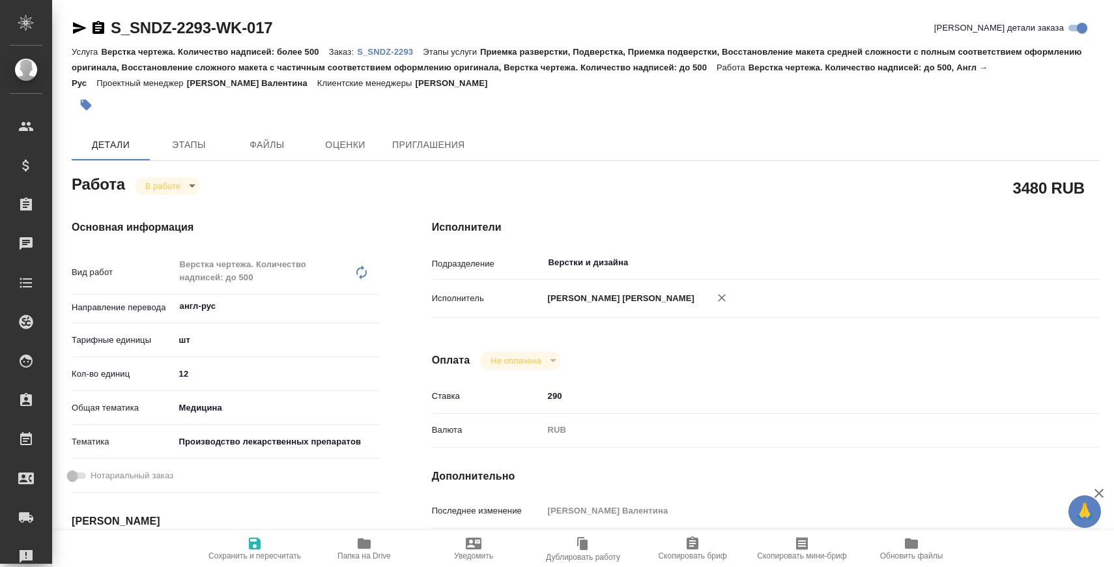
type textarea "x"
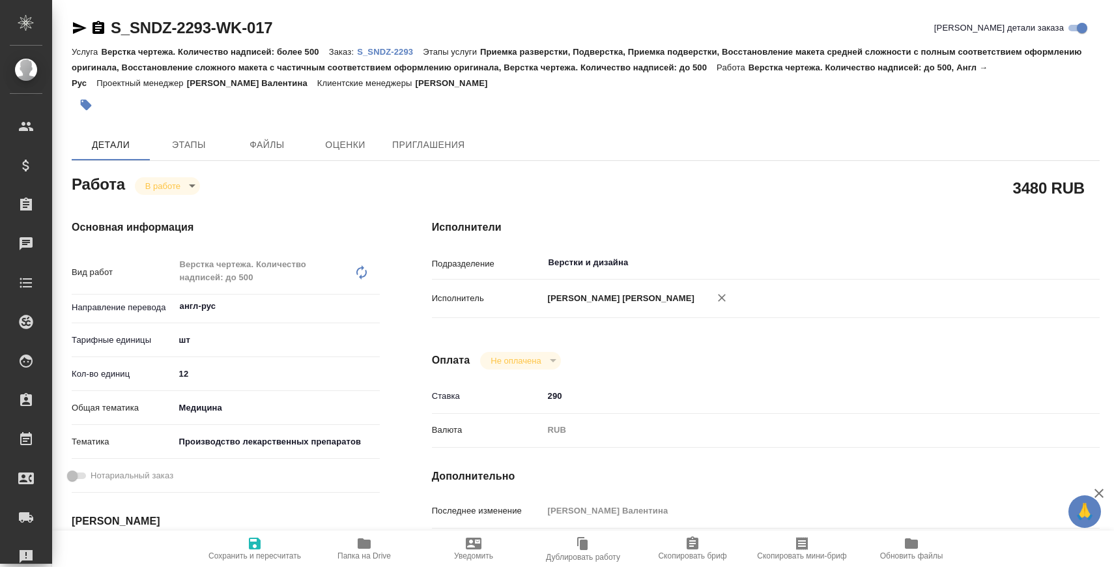
type textarea "x"
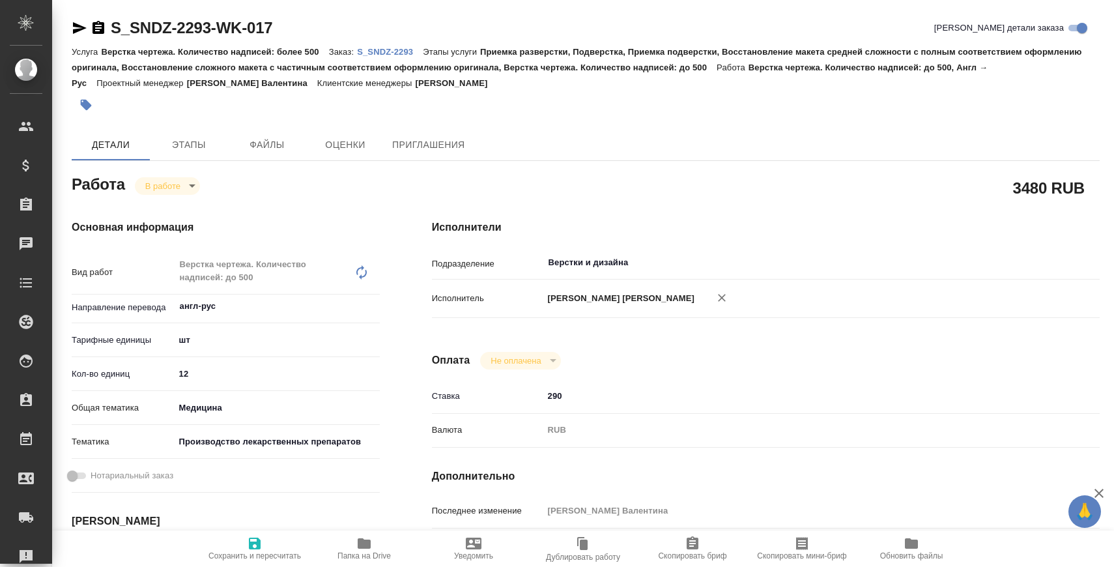
type textarea "x"
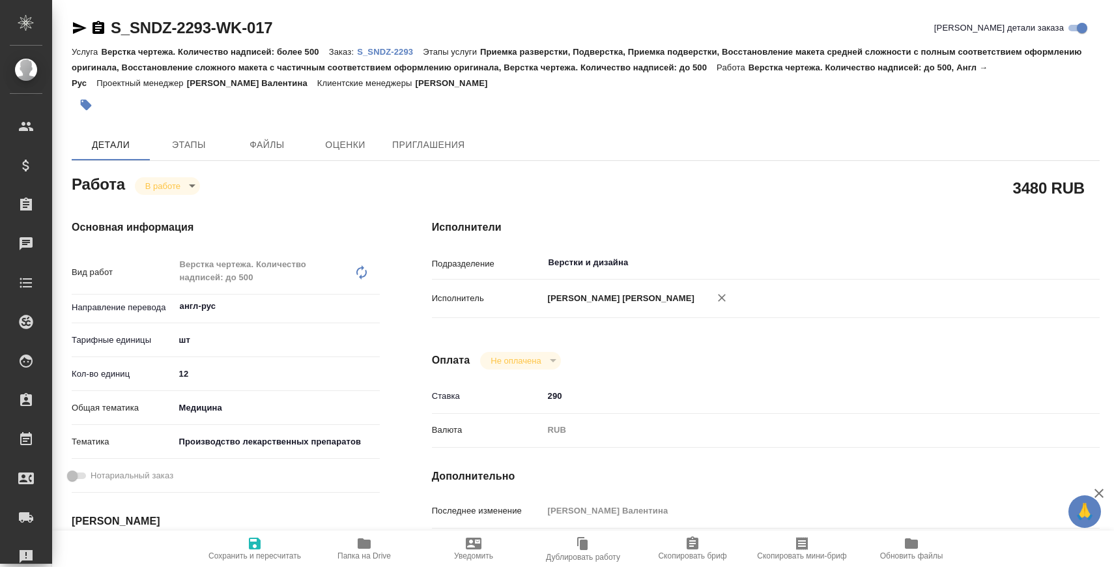
type textarea "x"
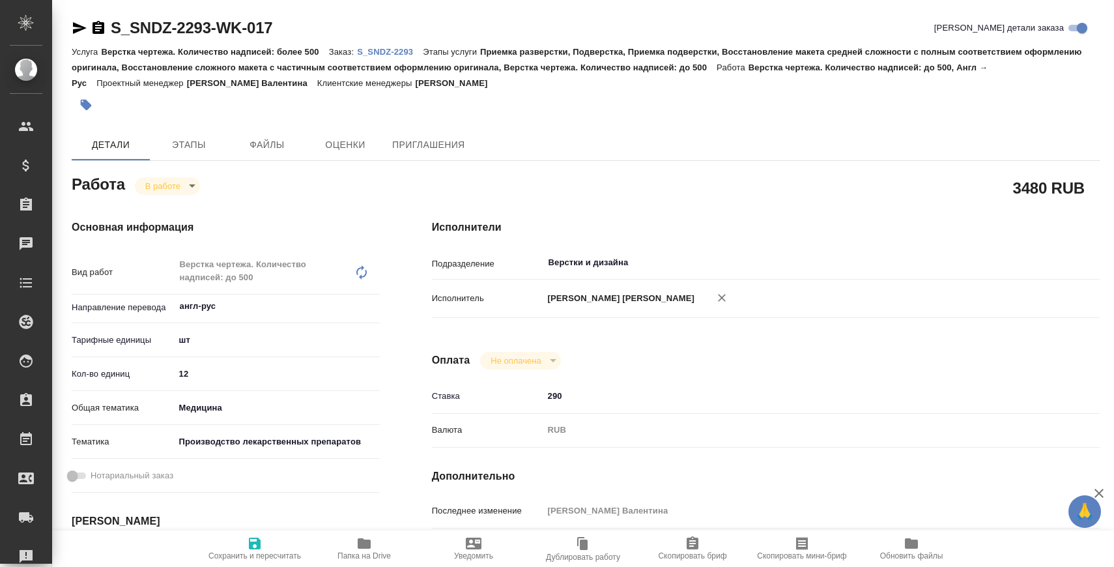
type textarea "x"
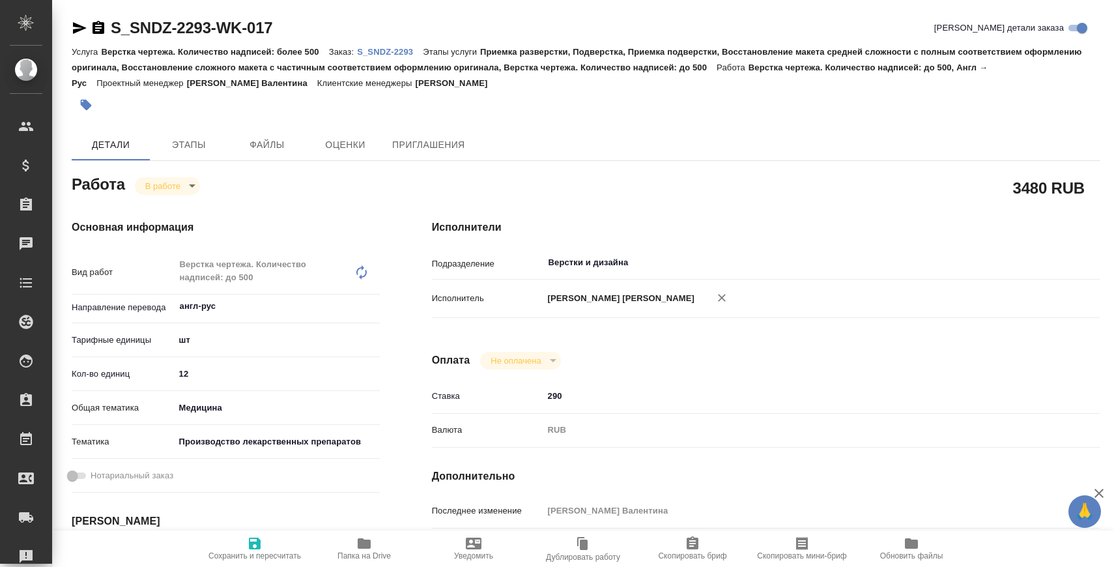
type textarea "x"
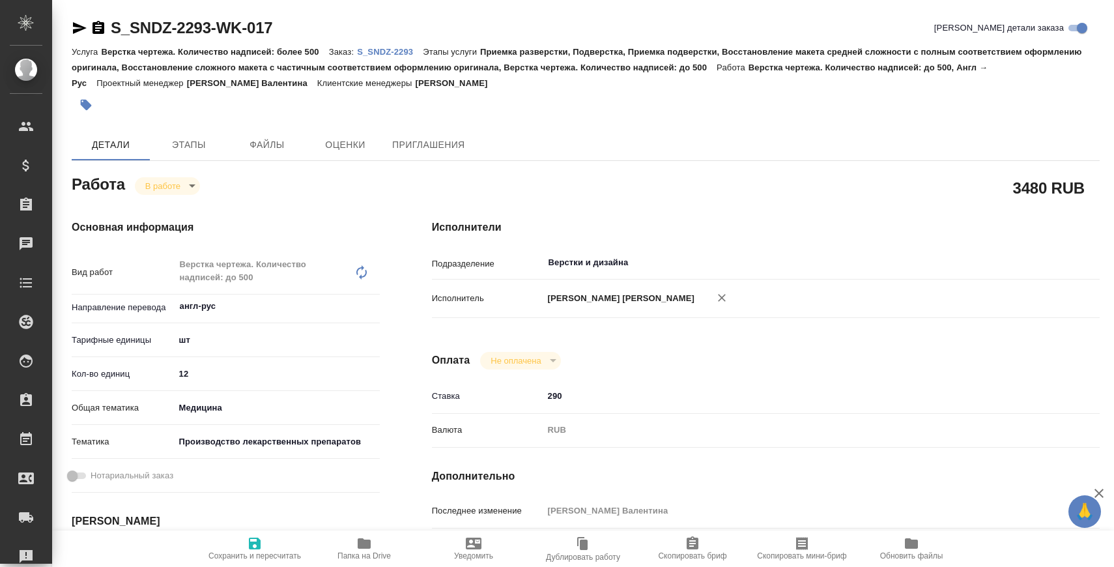
type textarea "x"
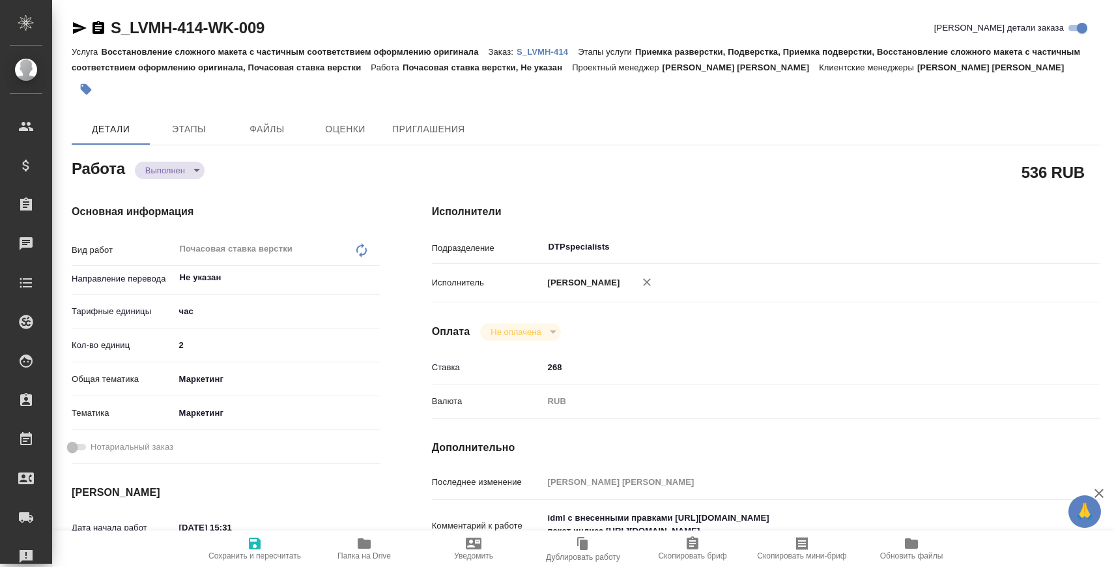
type textarea "x"
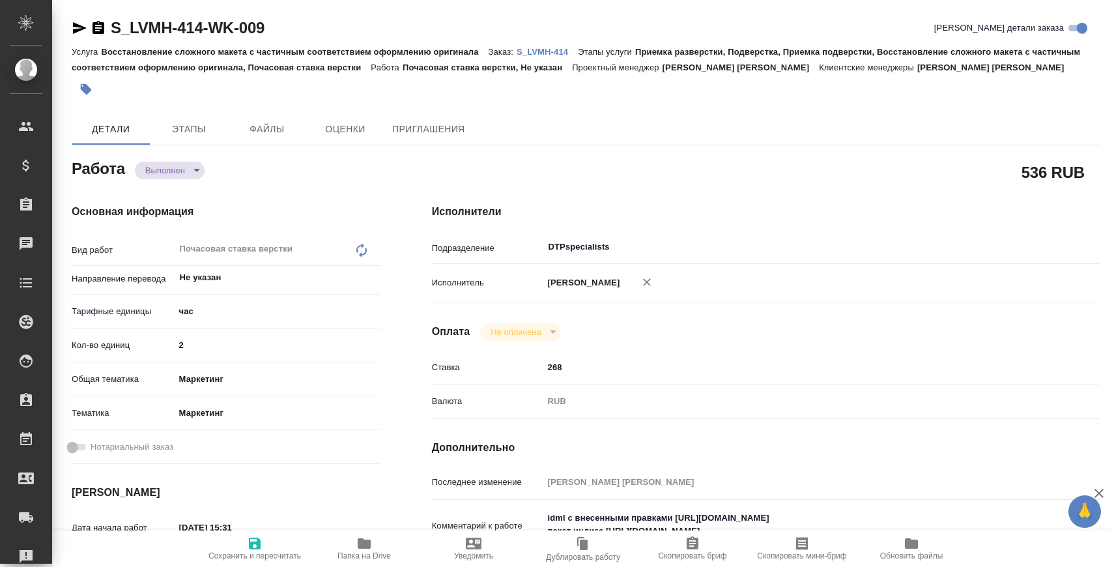
type textarea "x"
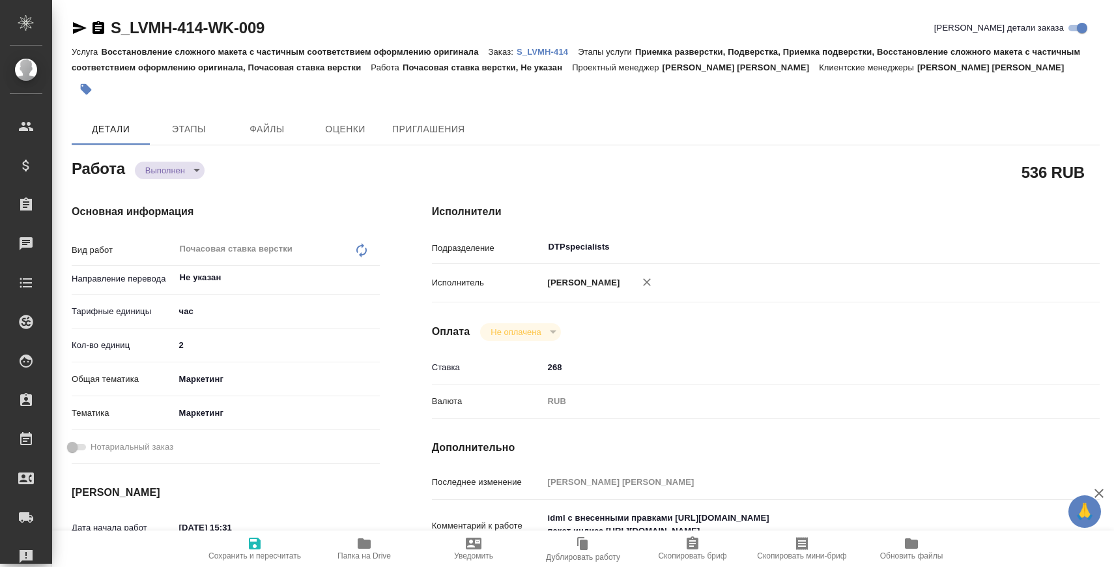
type textarea "x"
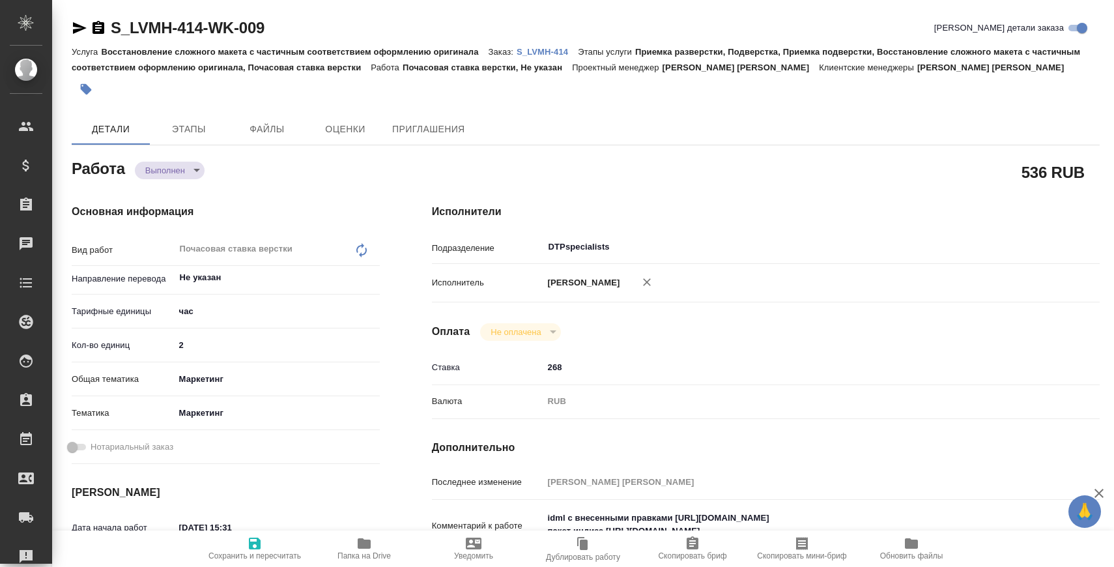
type textarea "x"
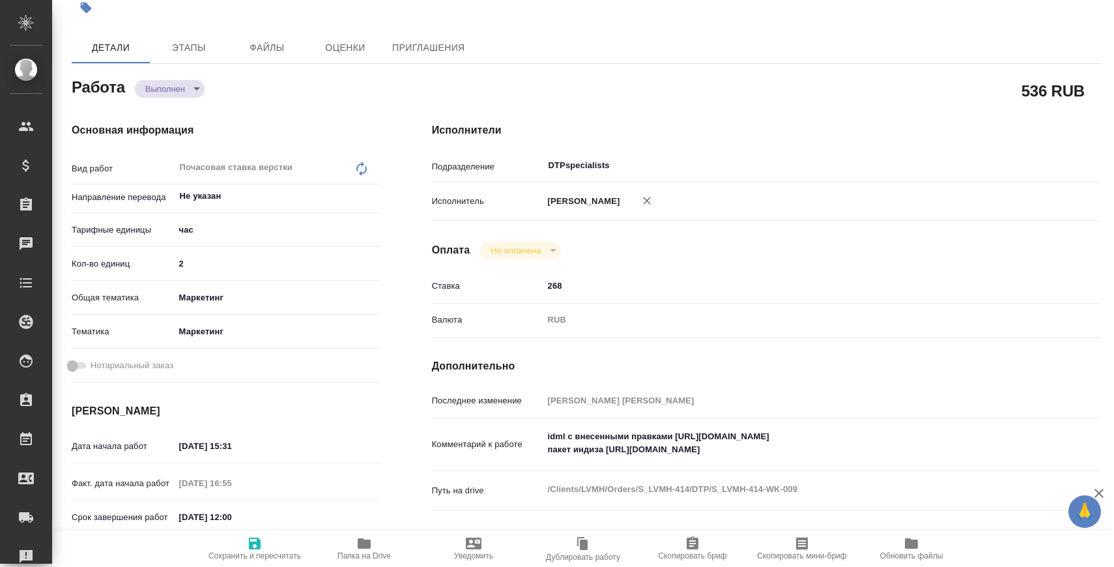
type textarea "x"
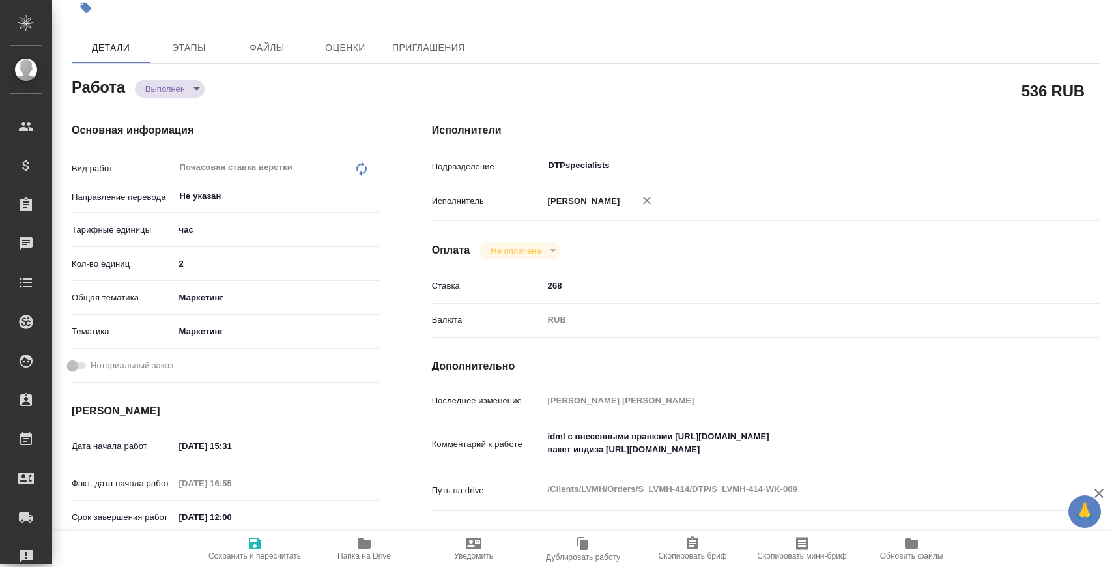
scroll to position [239, 0]
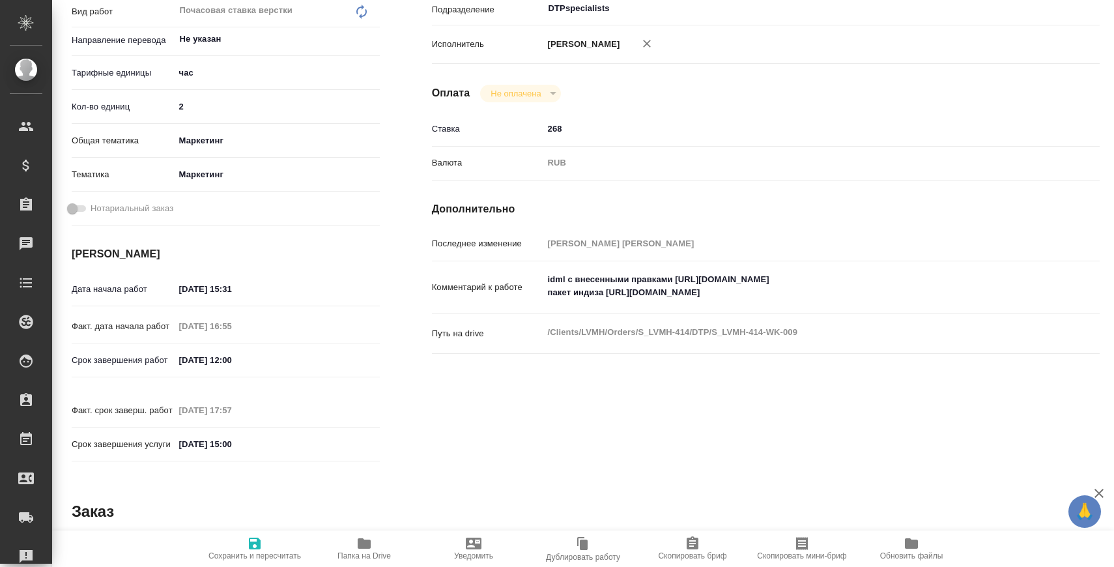
type textarea "x"
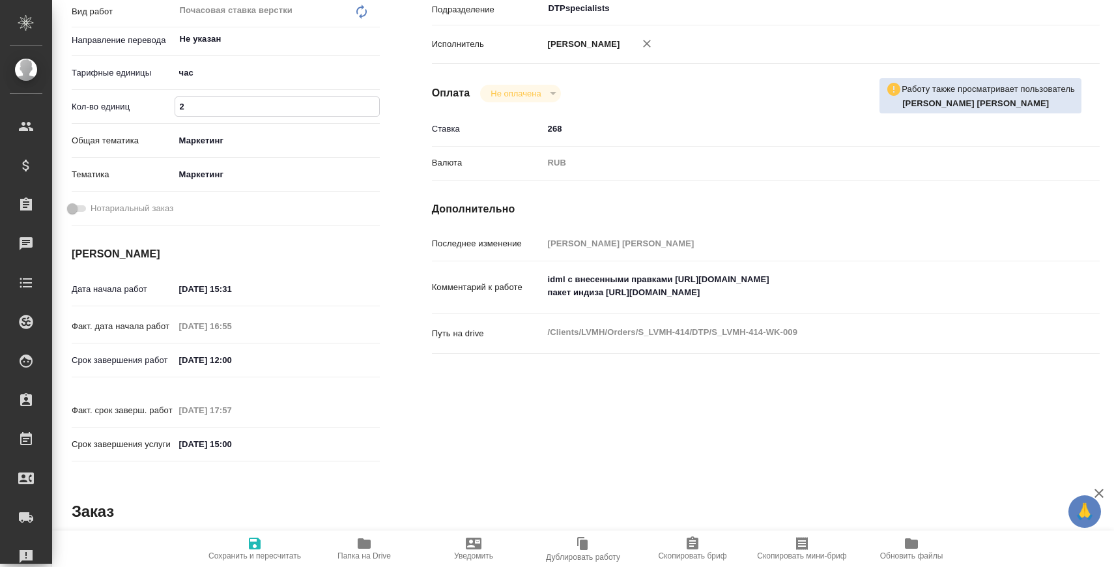
click at [220, 111] on input "2" at bounding box center [277, 106] width 204 height 19
type textarea "x"
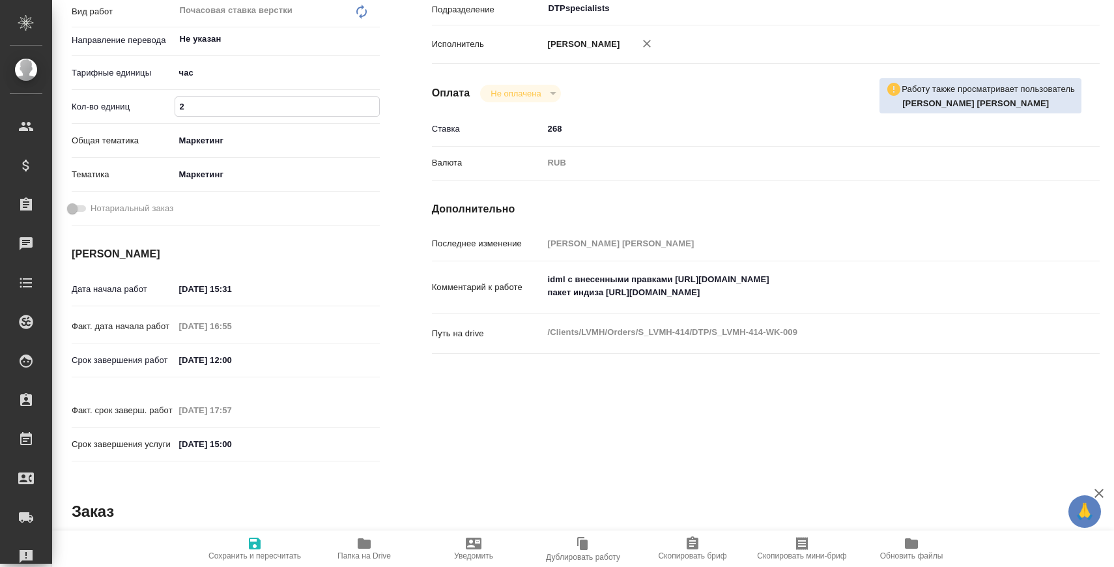
type textarea "x"
type input "2"
type textarea "x"
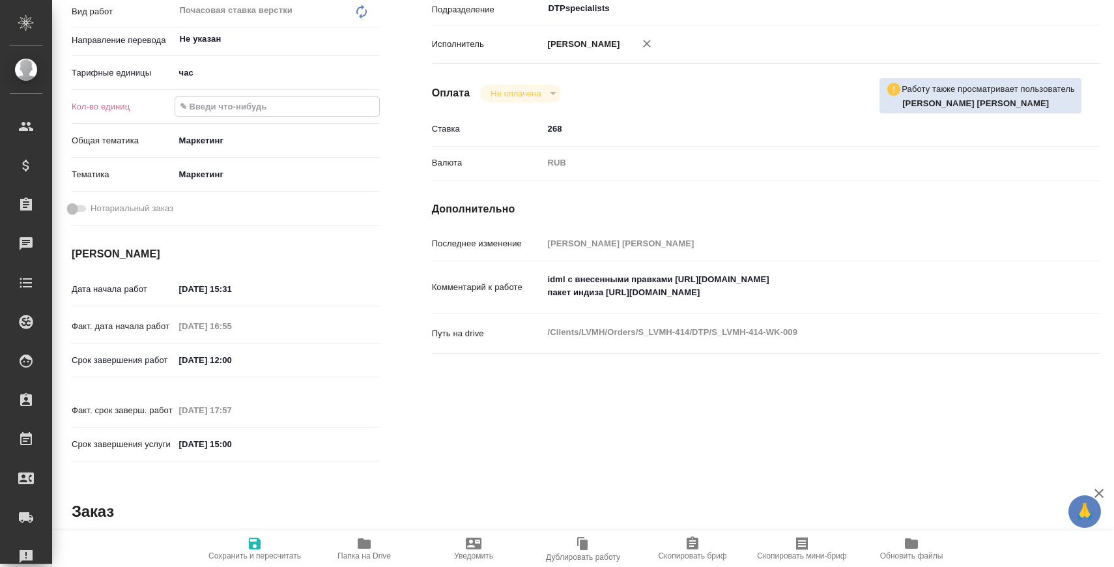
type textarea "x"
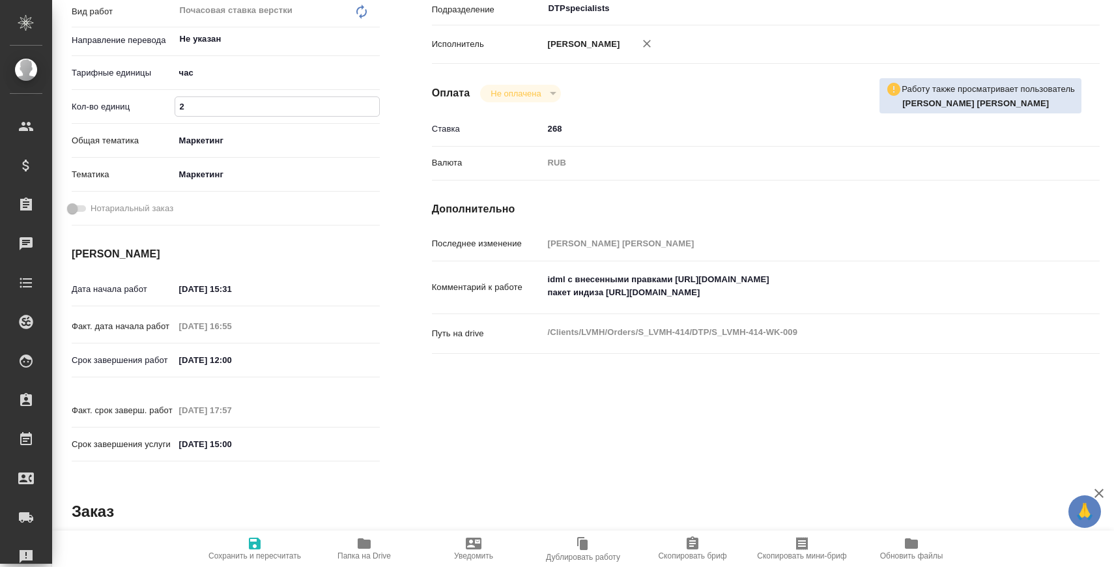
type textarea "x"
type input "1"
type textarea "x"
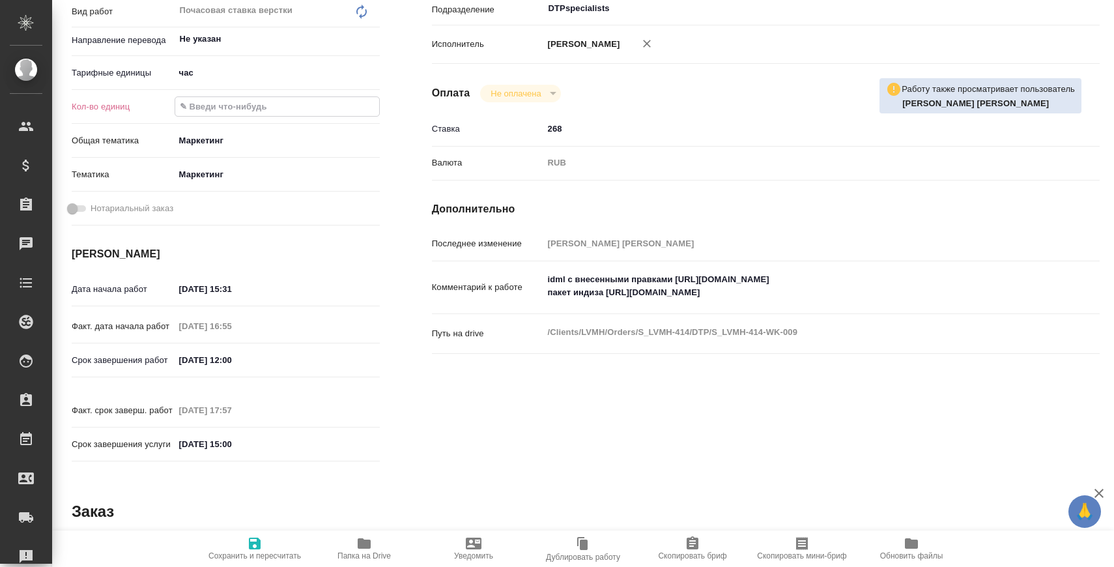
type textarea "x"
type input "1"
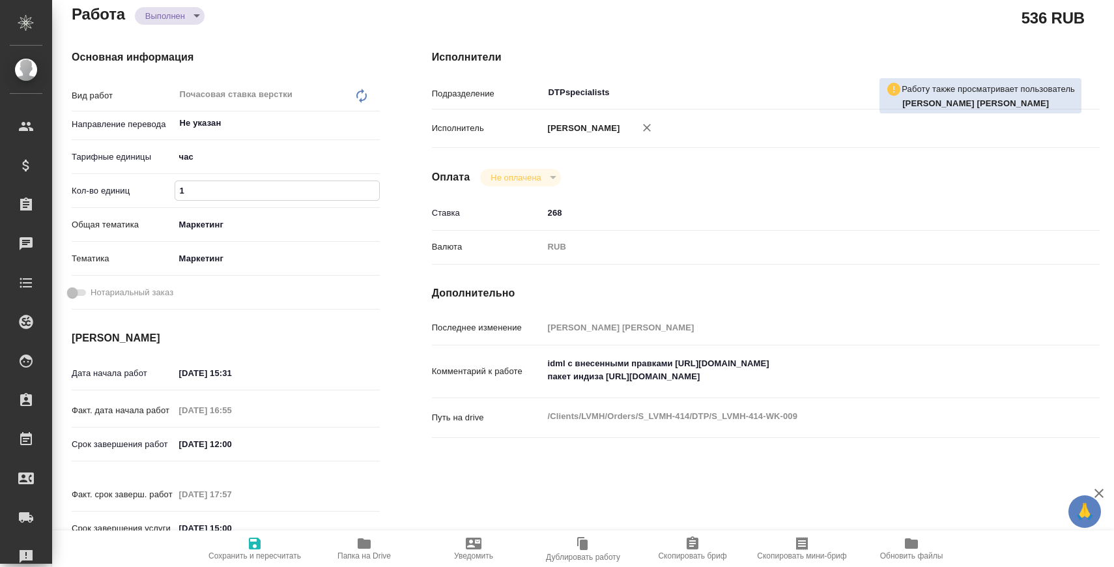
scroll to position [23, 0]
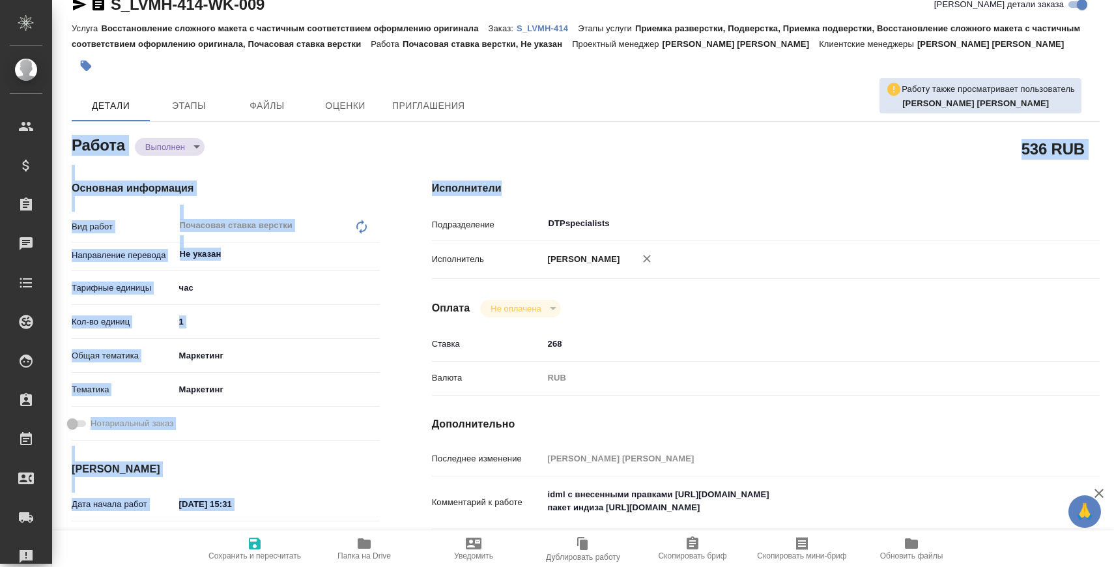
drag, startPoint x: 918, startPoint y: 94, endPoint x: 849, endPoint y: 209, distance: 134.5
click at [849, 209] on div "S_LVMH-414-WK-009 Кратко детали заказа Услуга Восстановление сложного макета с …" at bounding box center [586, 539] width 1043 height 1125
click at [849, 209] on div "Исполнители Подразделение DTPspecialists ​ Исполнитель [PERSON_NAME] [PERSON_NA…" at bounding box center [766, 432] width 720 height 557
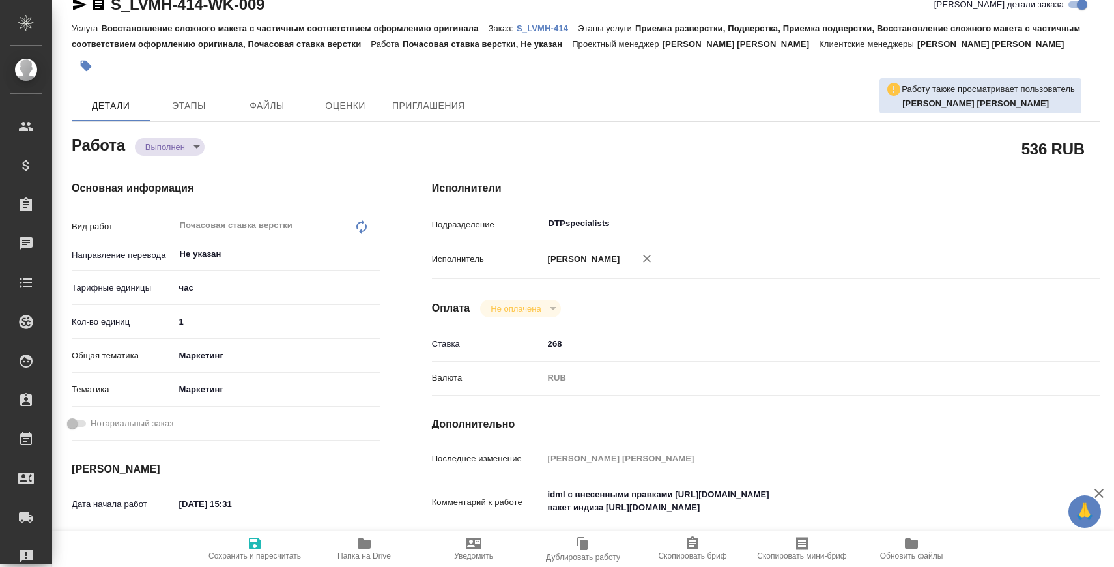
click at [268, 540] on span "Сохранить и пересчитать" at bounding box center [255, 548] width 94 height 25
type textarea "x"
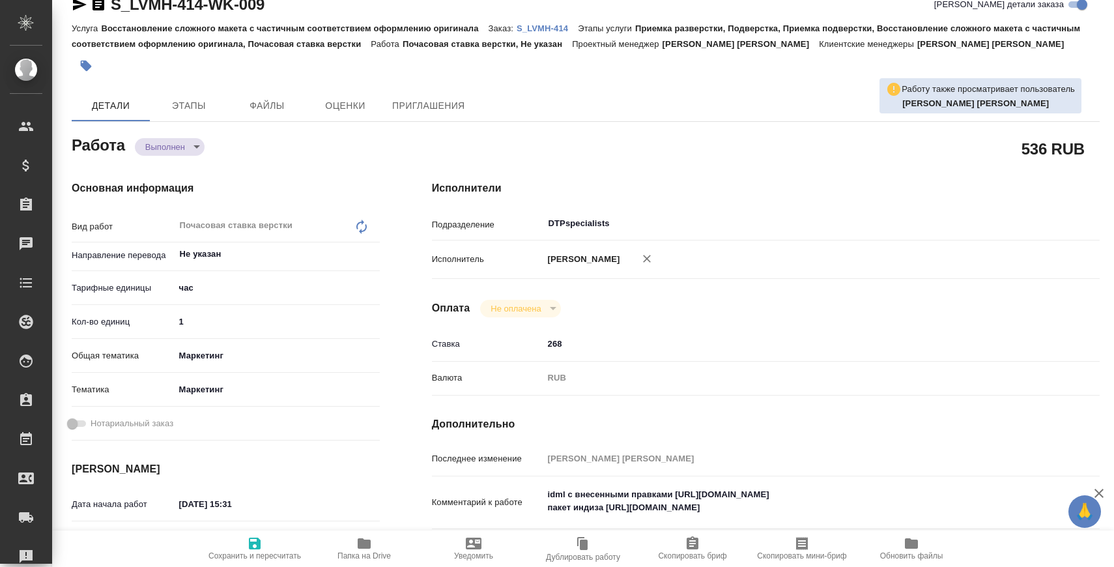
type textarea "x"
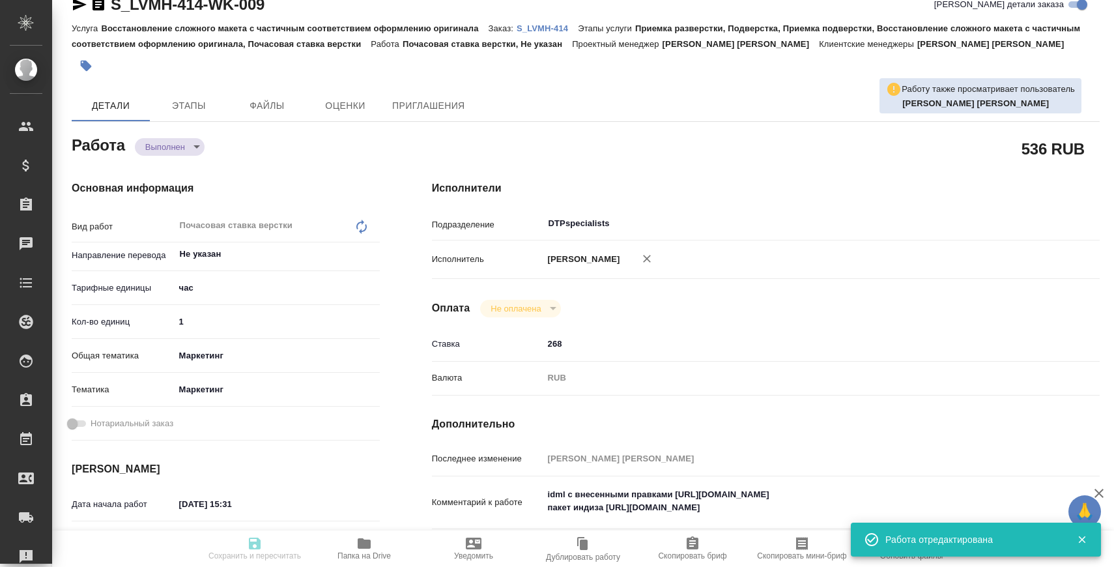
type textarea "x"
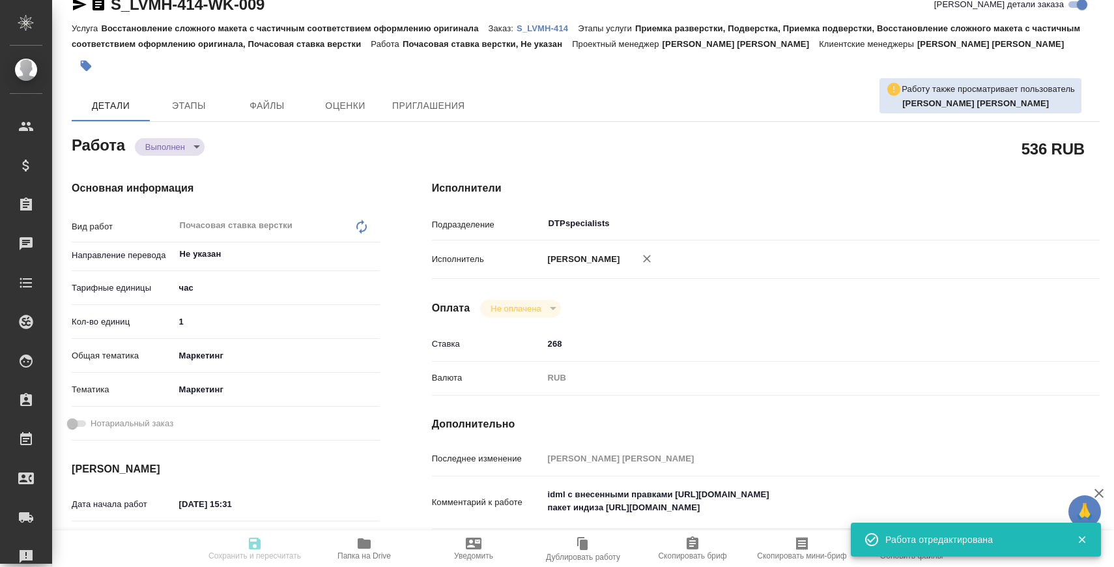
type textarea "x"
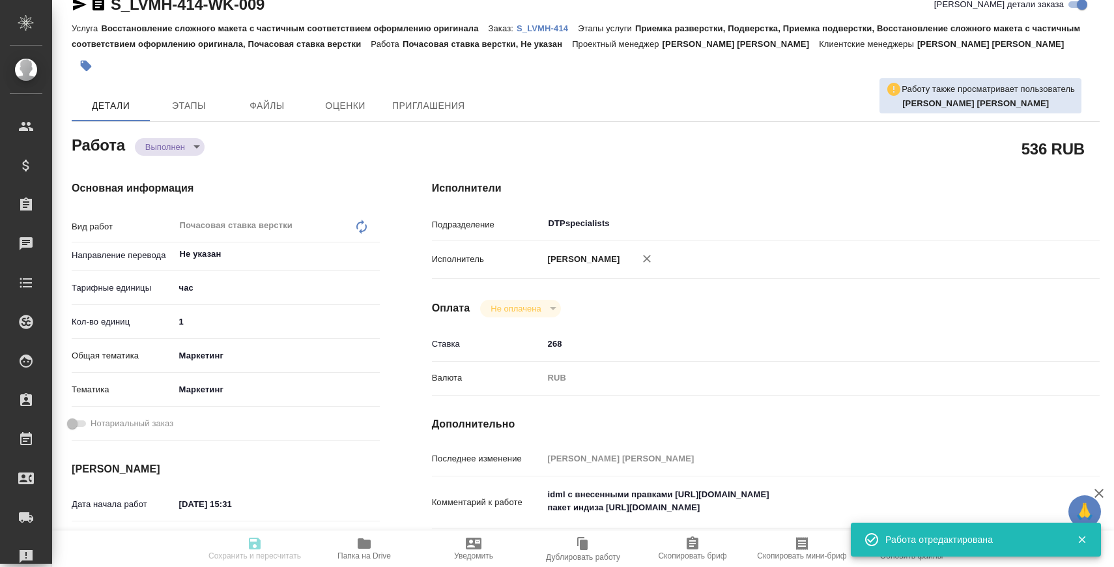
type input "completed"
type textarea "Почасовая ставка верстки"
type textarea "x"
type input "Не указан"
type input "5a8b1489cc6b4906c91bfd93"
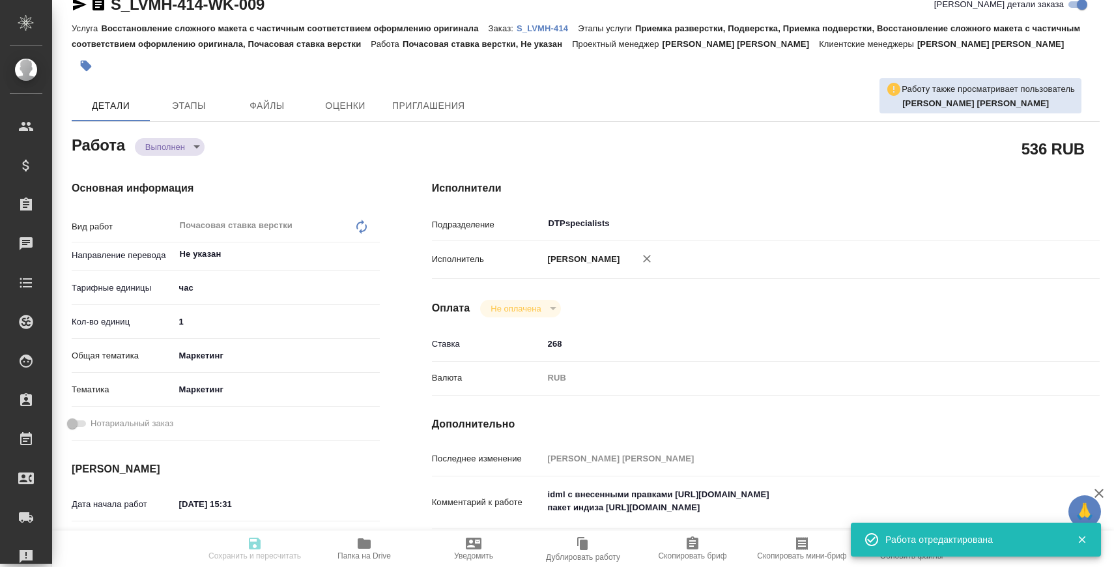
type input "1"
type input "marketing"
type input "5a8b8b956a9677013d343d63"
type input "28.08.2025 15:31"
type input "28.08.2025 16:55"
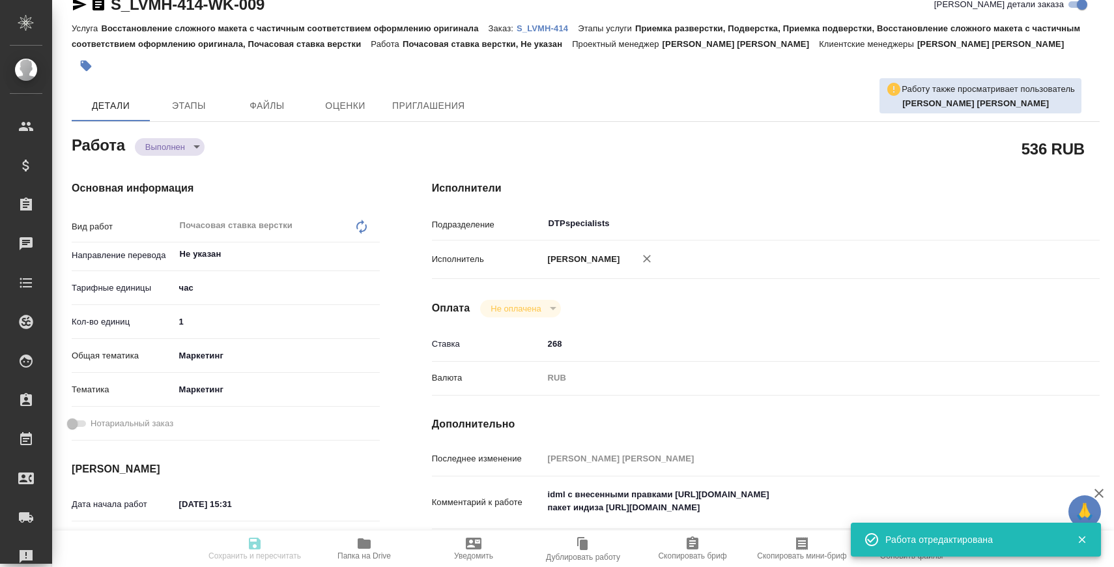
type input "29.08.2025 12:00"
type input "28.08.2025 17:57"
type input "01.09.2025 15:00"
type input "DTPspecialists"
type input "notPayed"
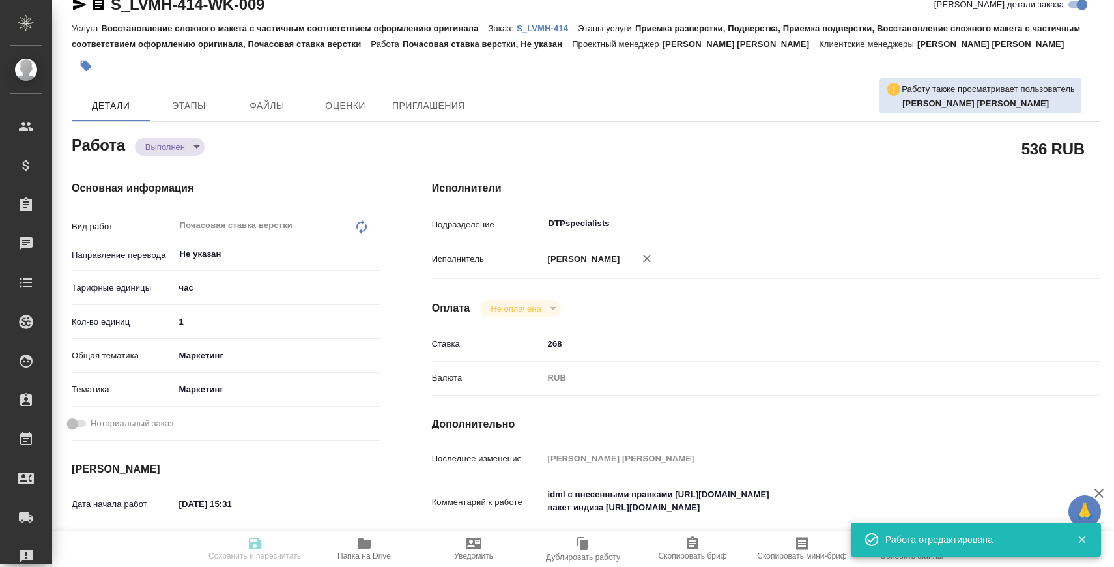
type input "268"
type input "RUB"
type input "[PERSON_NAME]"
type textarea "idml с внесенными правками https://drive.awatera.com/s/GSw5ymnp6SEt5nX пакет ин…"
type textarea "x"
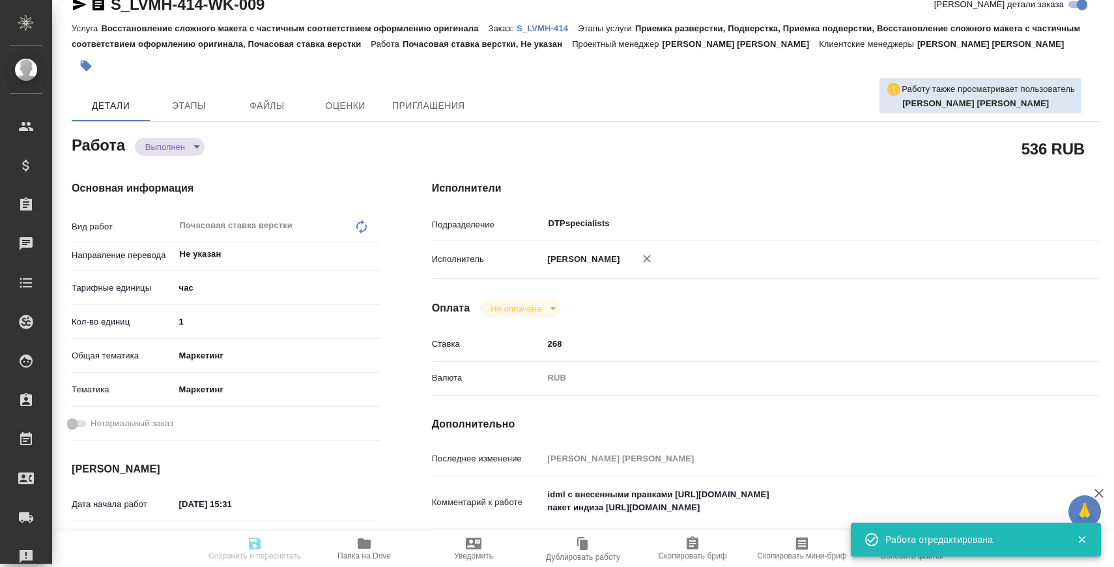
type textarea "/Clients/LVMH/Orders/S_LVMH-414/DTP/S_LVMH-414-WK-009"
type textarea "x"
type input "S_LVMH-414"
type input "193485"
type input "Восстановление сложного макета с частичным соответствием оформлению оригинала"
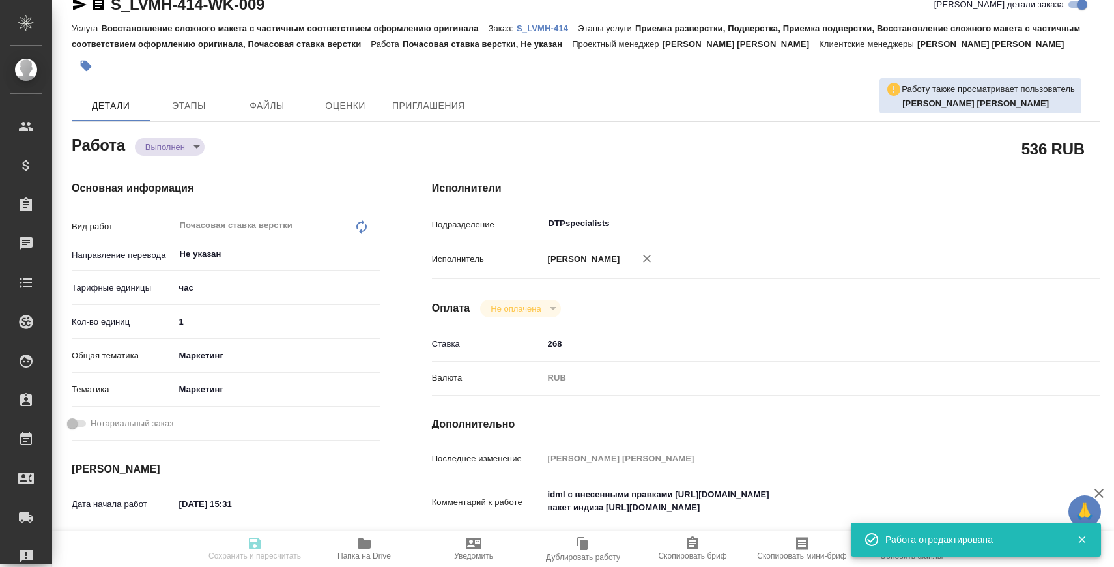
type input "Приемка разверстки, Подверстка, Приемка подверстки, Восстановление сложного мак…"
type input "Валяева Анна"
type input "[PERSON_NAME]"
type input "/Clients/LVMH/Orders/S_LVMH-414"
type textarea "x"
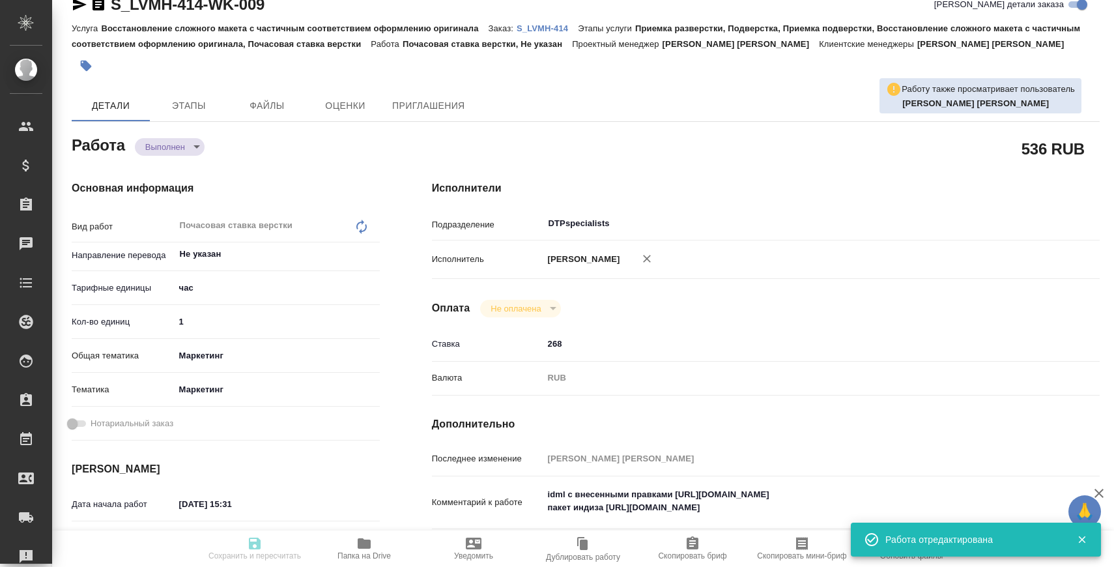
type textarea "Пожалуйста, посчитайте, сколько будет стоить перевод и вёрстка файла во вложени…"
type textarea "x"
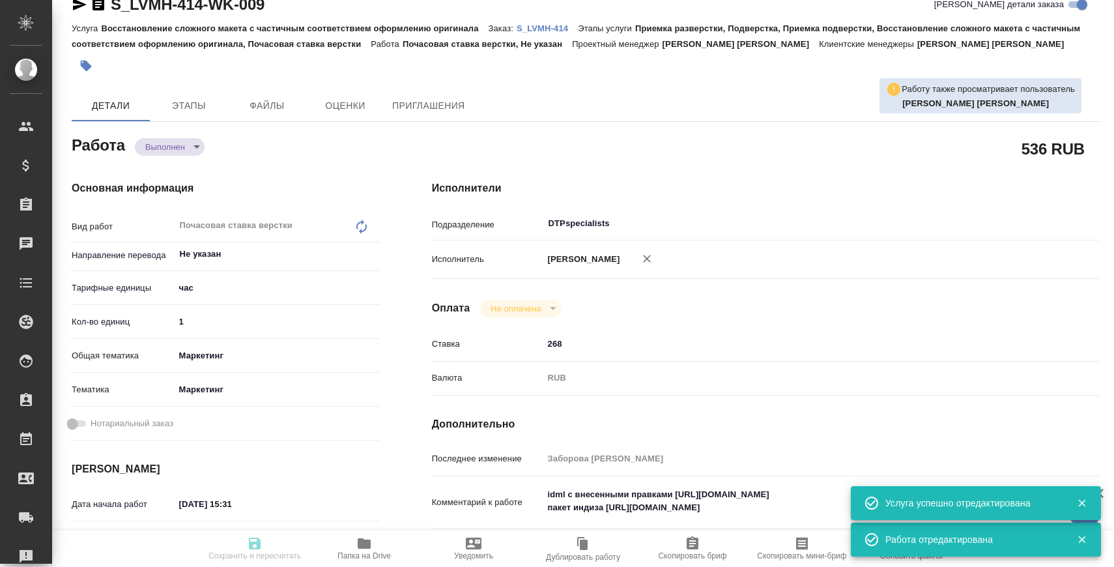
type textarea "x"
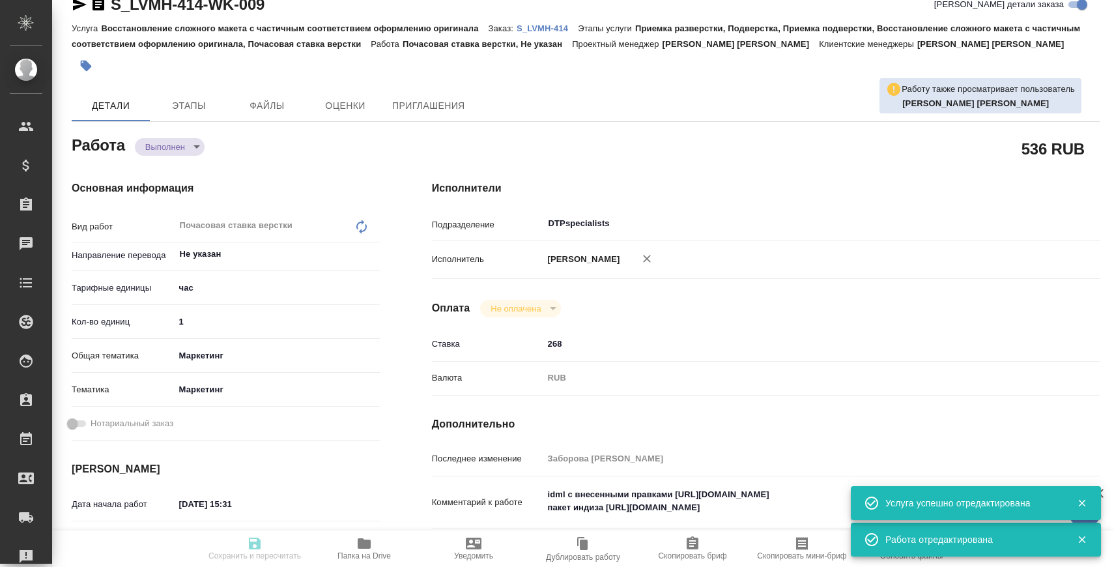
type textarea "x"
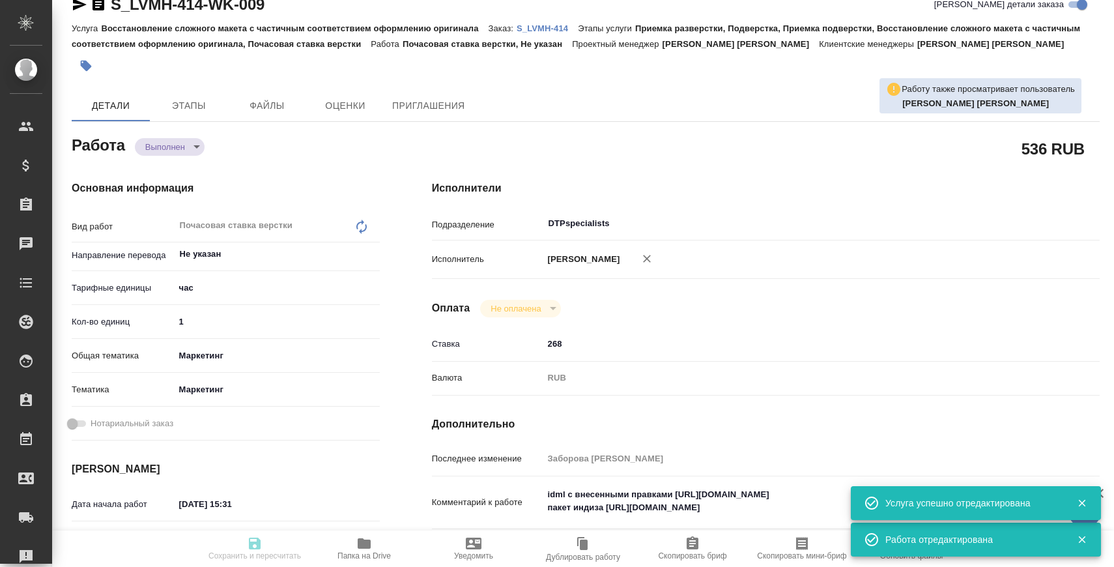
type textarea "x"
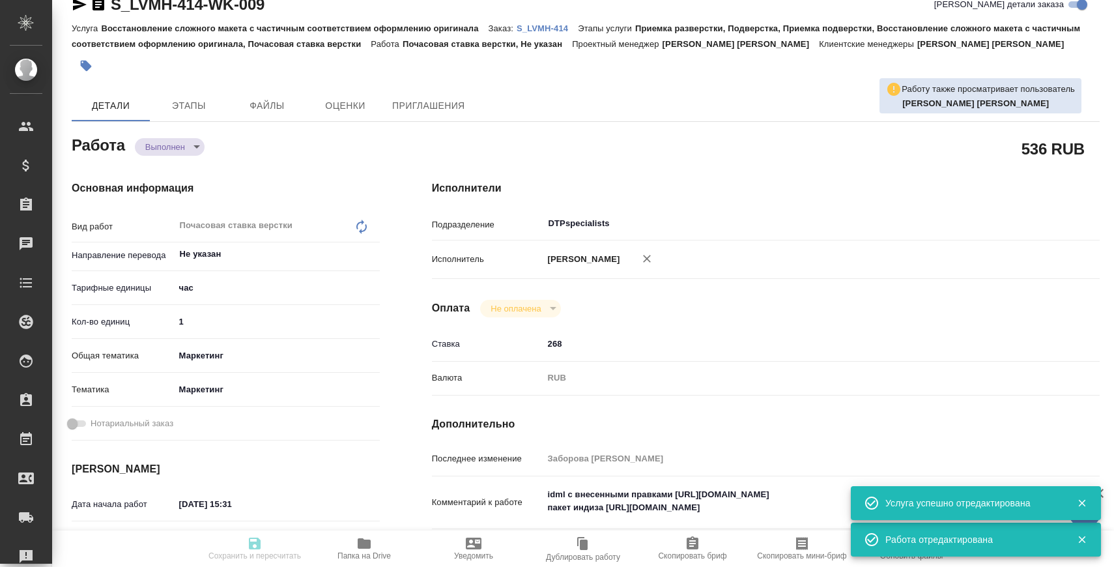
type textarea "x"
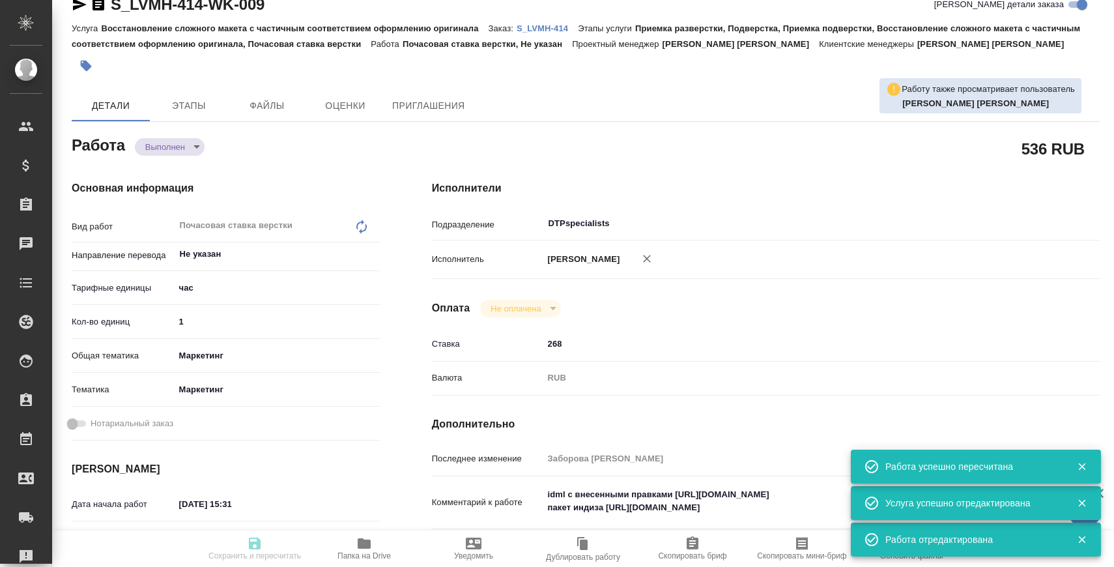
type input "completed"
type textarea "Почасовая ставка верстки"
type textarea "x"
type input "Не указан"
type input "5a8b1489cc6b4906c91bfd93"
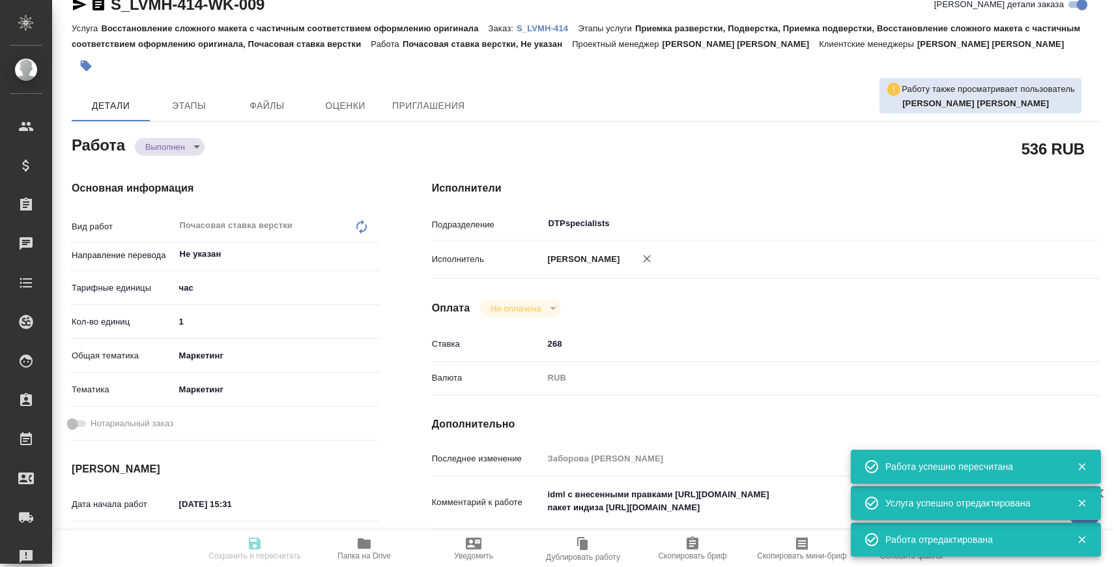
type input "1"
type input "marketing"
type input "5a8b8b956a9677013d343d63"
type input "28.08.2025 15:31"
type input "28.08.2025 16:55"
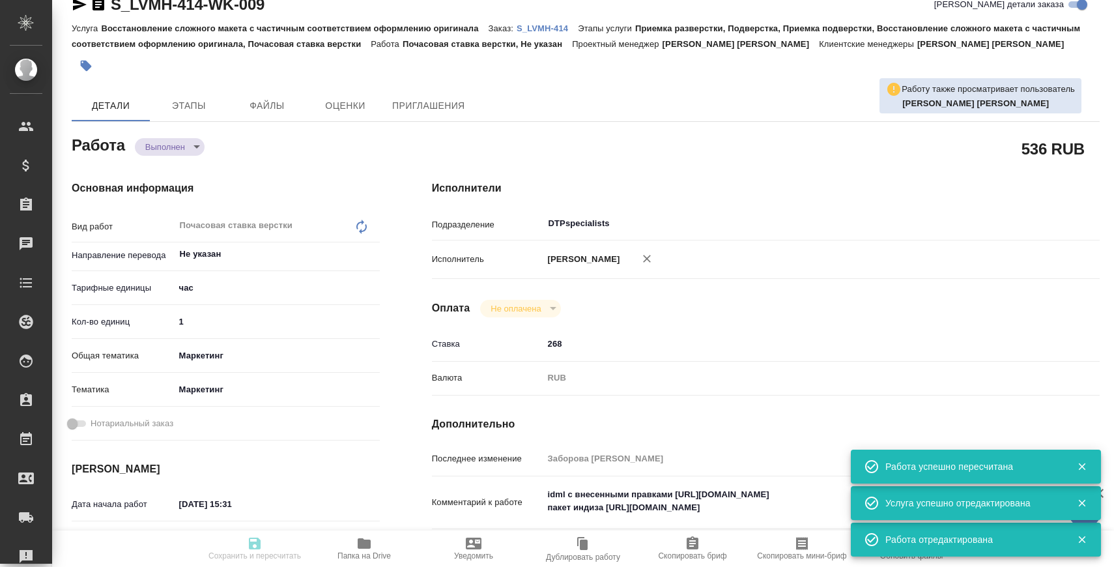
type input "29.08.2025 12:00"
type input "28.08.2025 17:57"
type input "01.09.2025 15:00"
type input "DTPspecialists"
type input "notPayed"
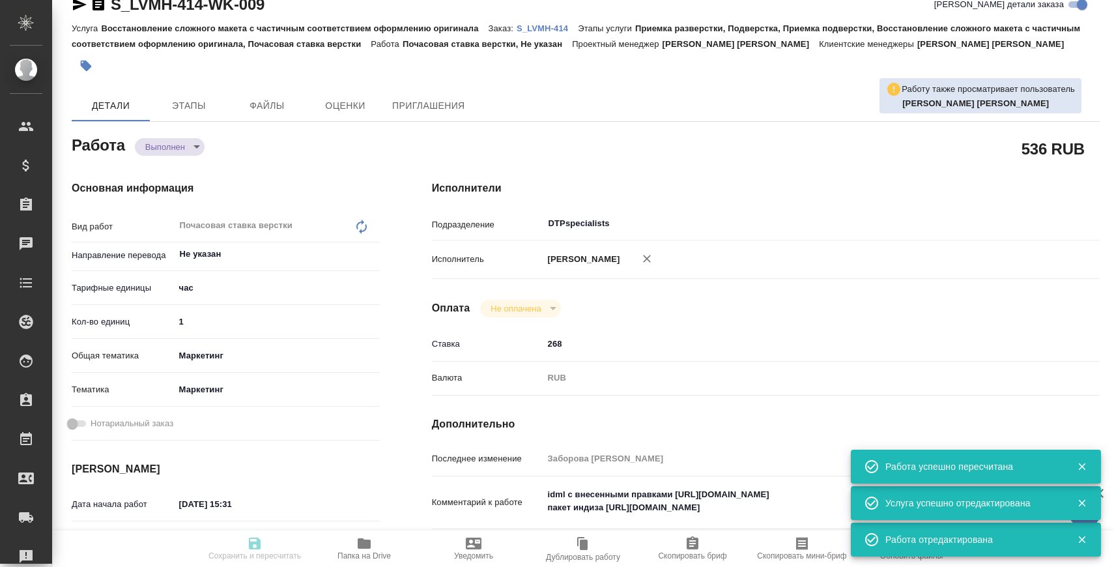
type input "268"
type input "RUB"
type input "[PERSON_NAME]"
type textarea "idml с внесенными правками https://drive.awatera.com/s/GSw5ymnp6SEt5nX пакет ин…"
type textarea "x"
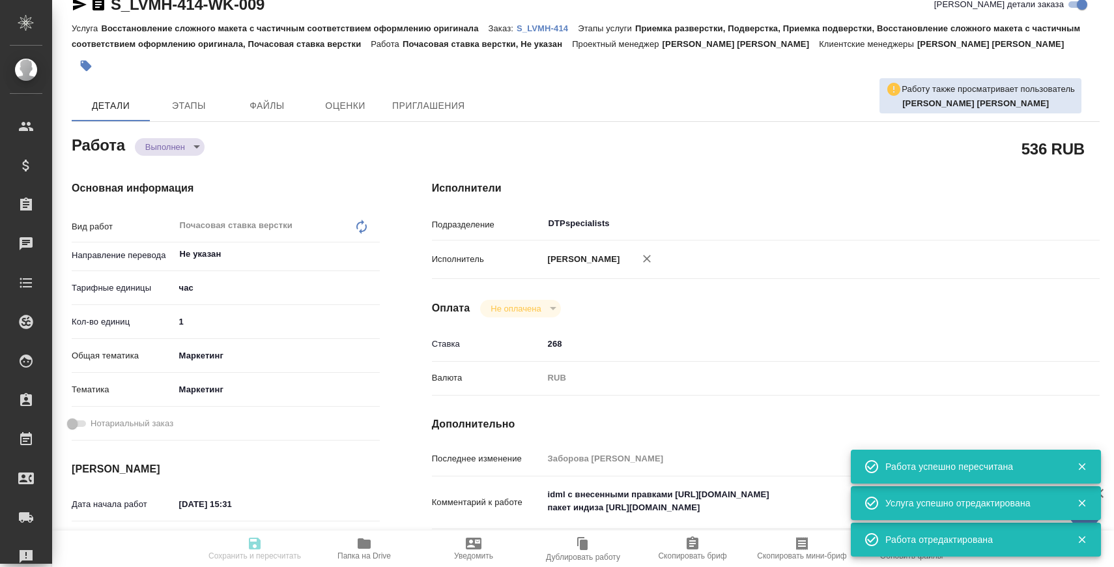
type textarea "/Clients/LVMH/Orders/S_LVMH-414/DTP/S_LVMH-414-WK-009"
type textarea "x"
type input "S_LVMH-414"
type input "193485"
type input "Восстановление сложного макета с частичным соответствием оформлению оригинала"
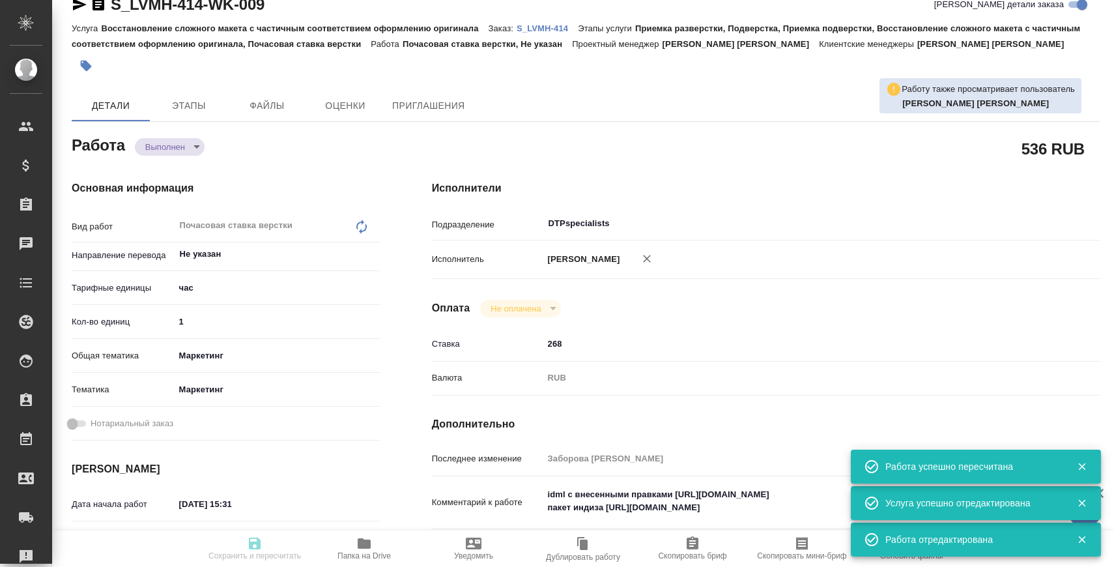
type input "Приемка разверстки, Подверстка, Приемка подверстки, Восстановление сложного мак…"
type input "Валяева Анна"
type input "[PERSON_NAME]"
type input "/Clients/LVMH/Orders/S_LVMH-414"
type textarea "x"
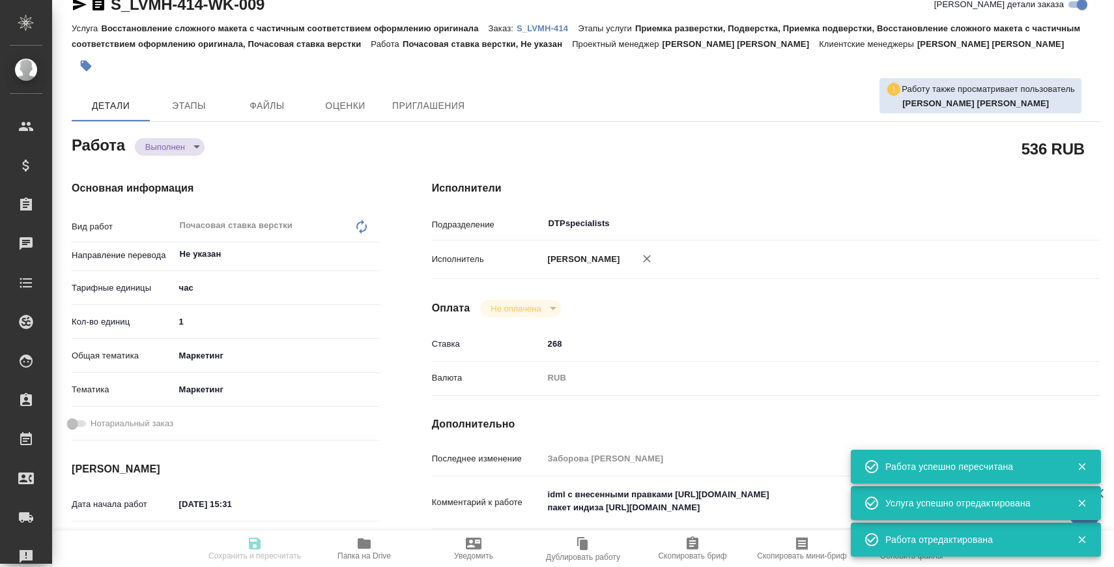
type textarea "Пожалуйста, посчитайте, сколько будет стоить перевод и вёрстка файла во вложени…"
type textarea "x"
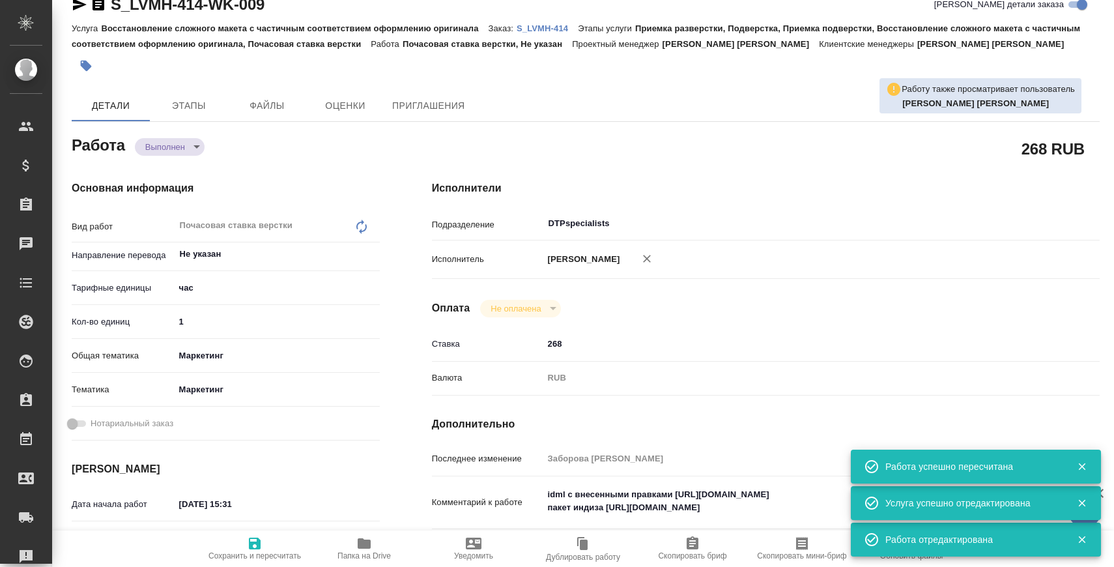
type textarea "x"
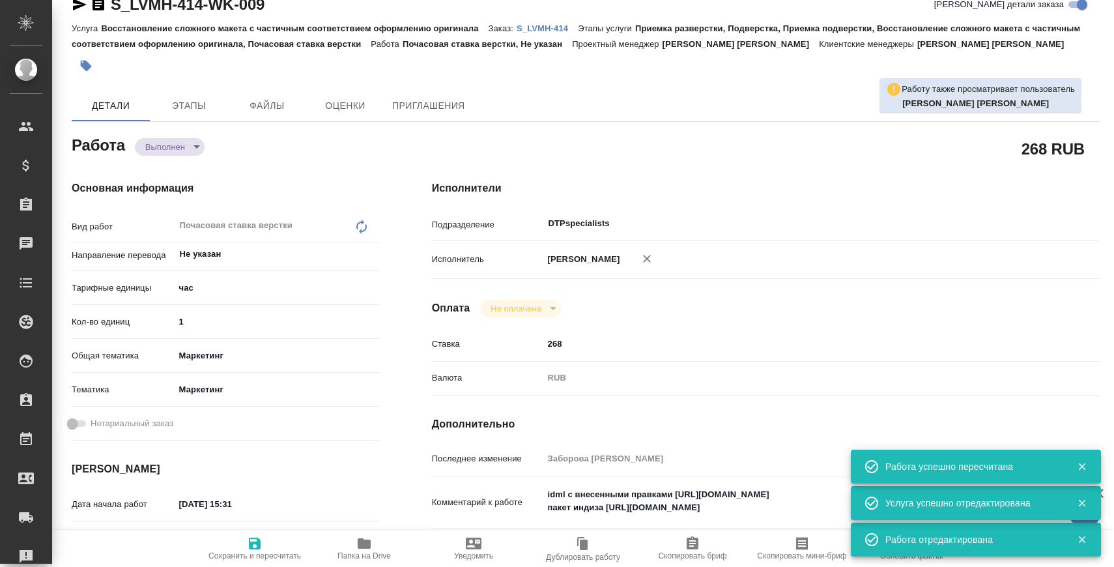
type textarea "x"
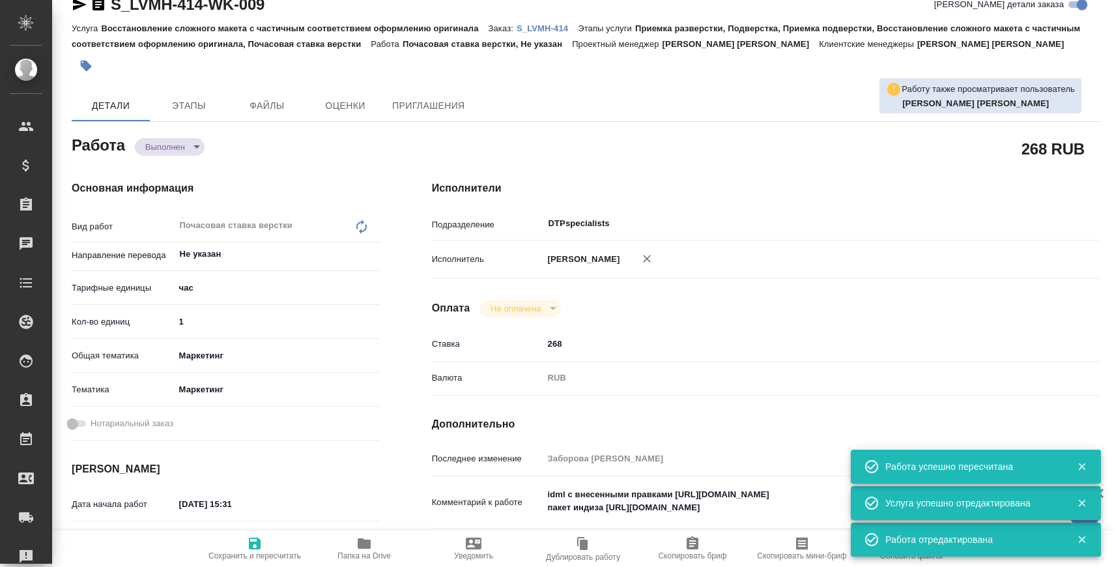
type textarea "x"
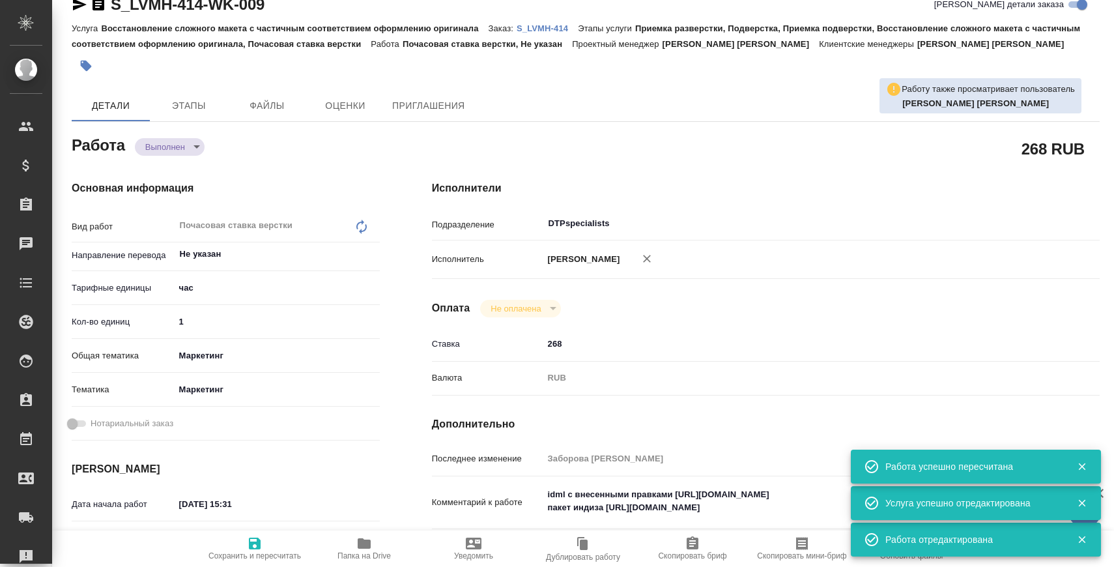
type textarea "x"
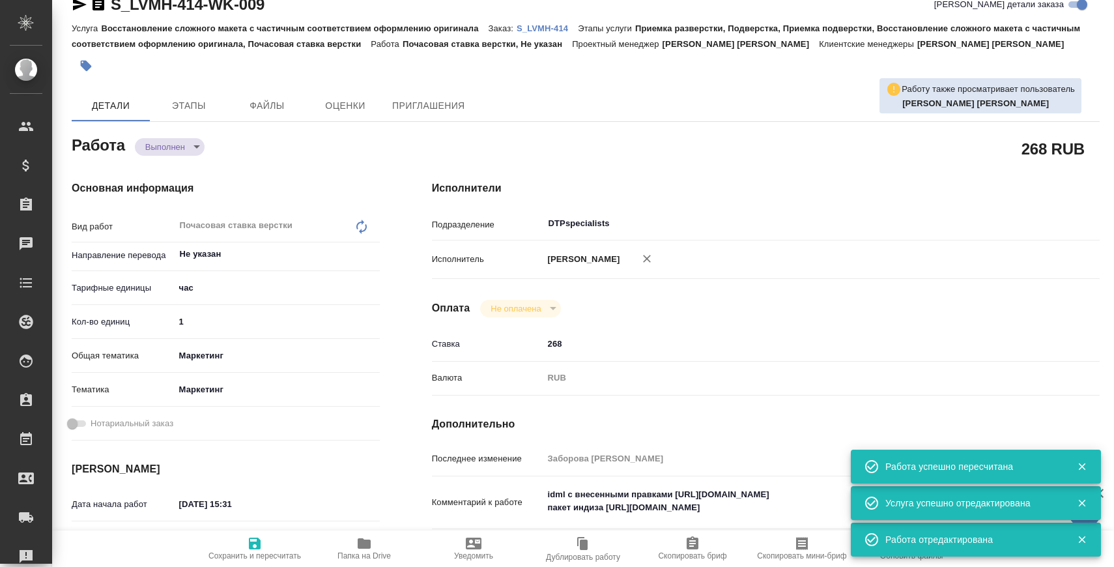
type textarea "x"
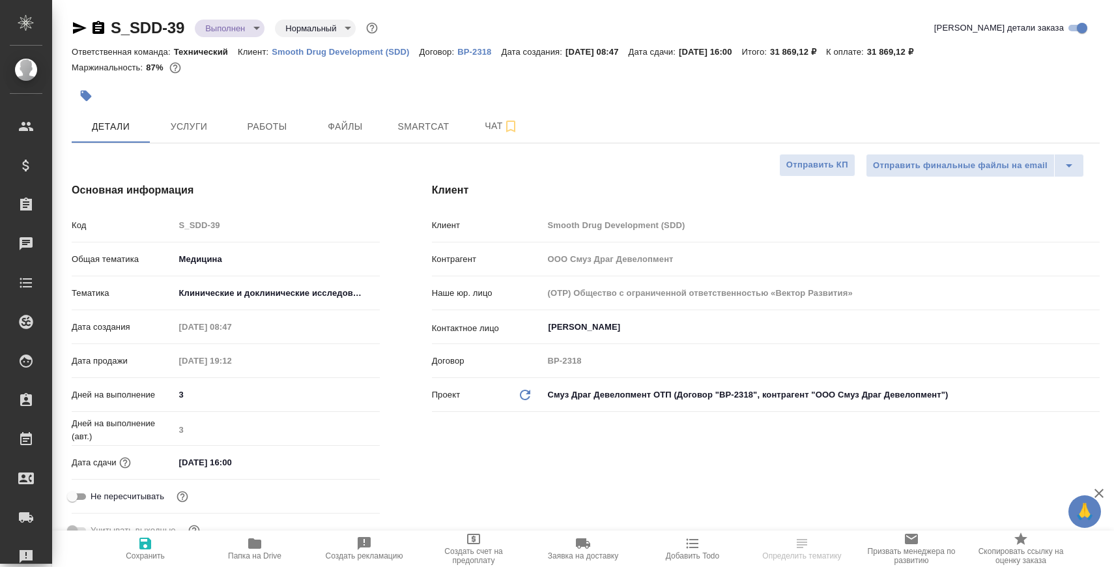
select select "RU"
type textarea "x"
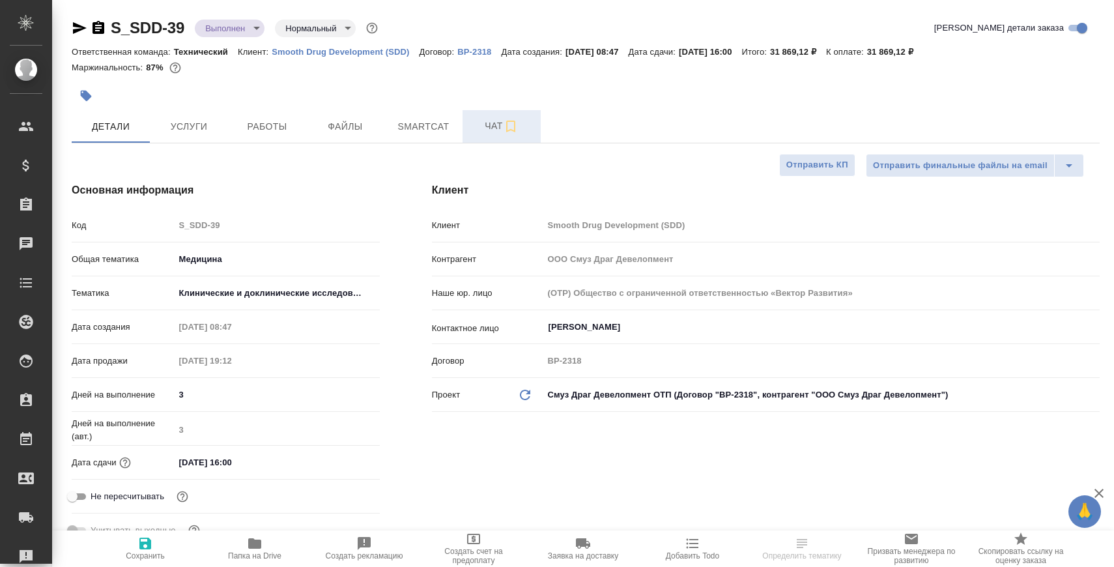
type textarea "x"
click at [489, 139] on button "Чат" at bounding box center [502, 126] width 78 height 33
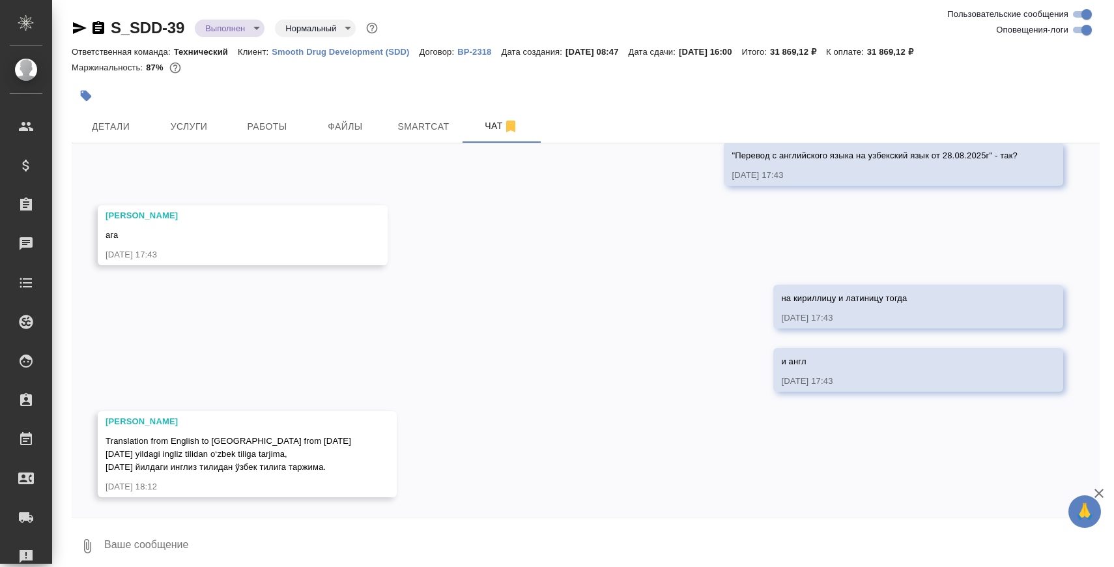
scroll to position [18320, 0]
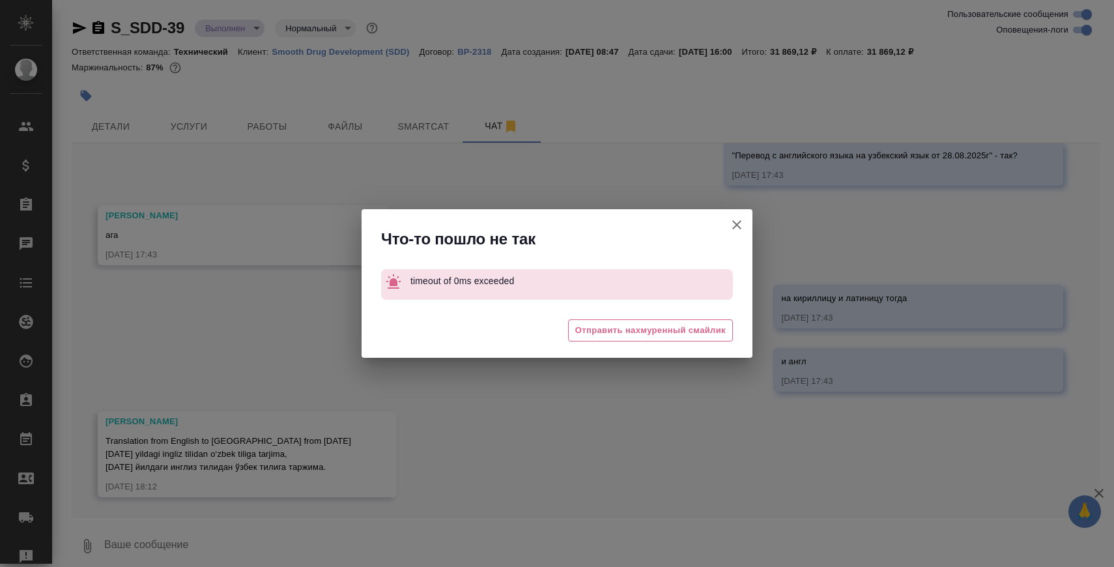
click at [733, 229] on icon "button" at bounding box center [737, 225] width 16 height 16
